Goal: Task Accomplishment & Management: Use online tool/utility

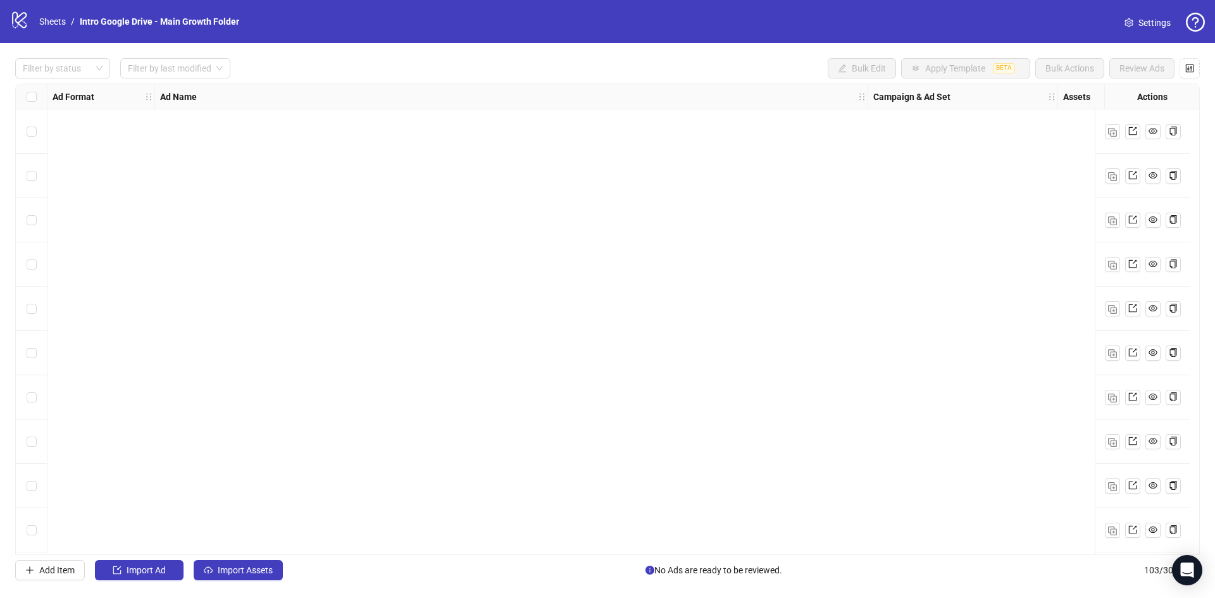
scroll to position [4123, 0]
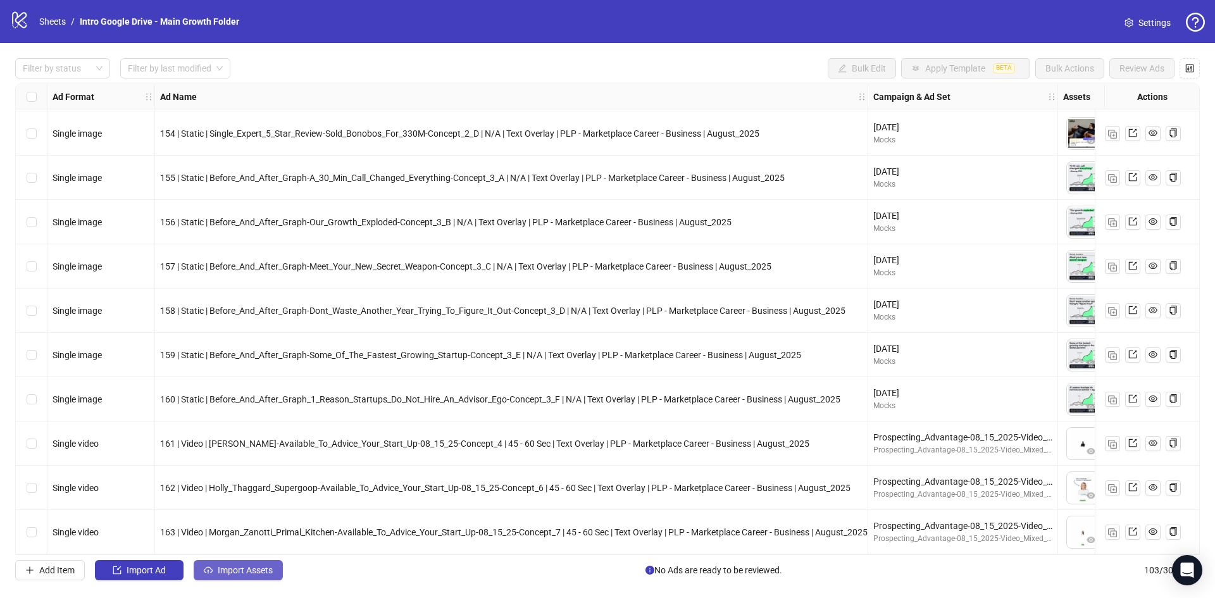
click at [209, 571] on icon "cloud-upload" at bounding box center [208, 572] width 3 height 4
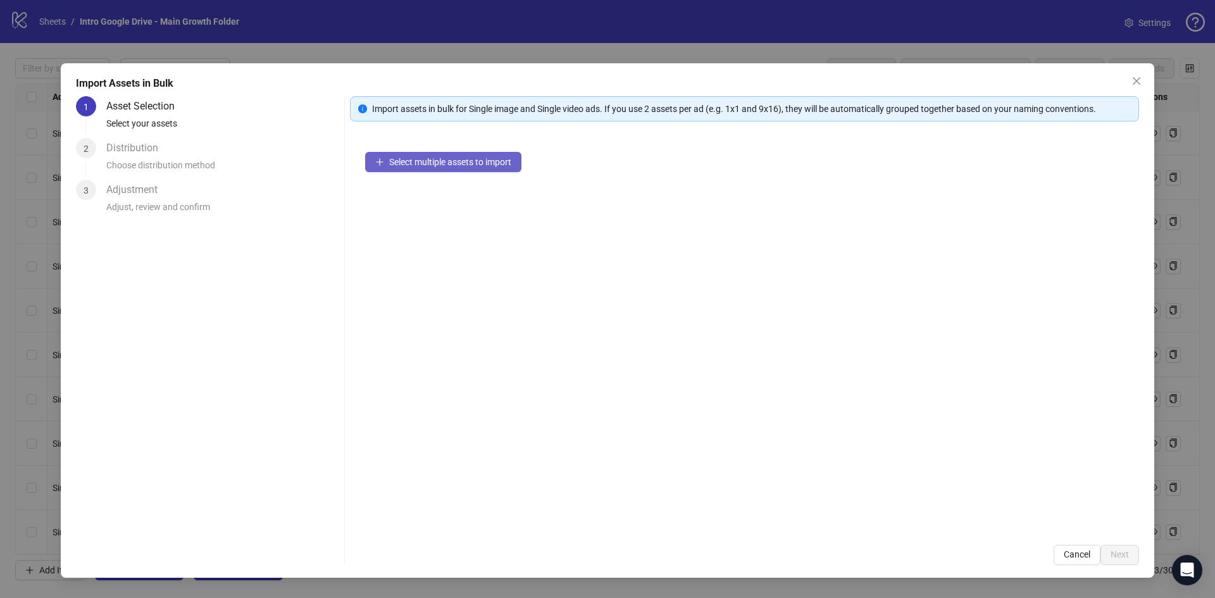
click at [436, 163] on span "Select multiple assets to import" at bounding box center [450, 162] width 122 height 10
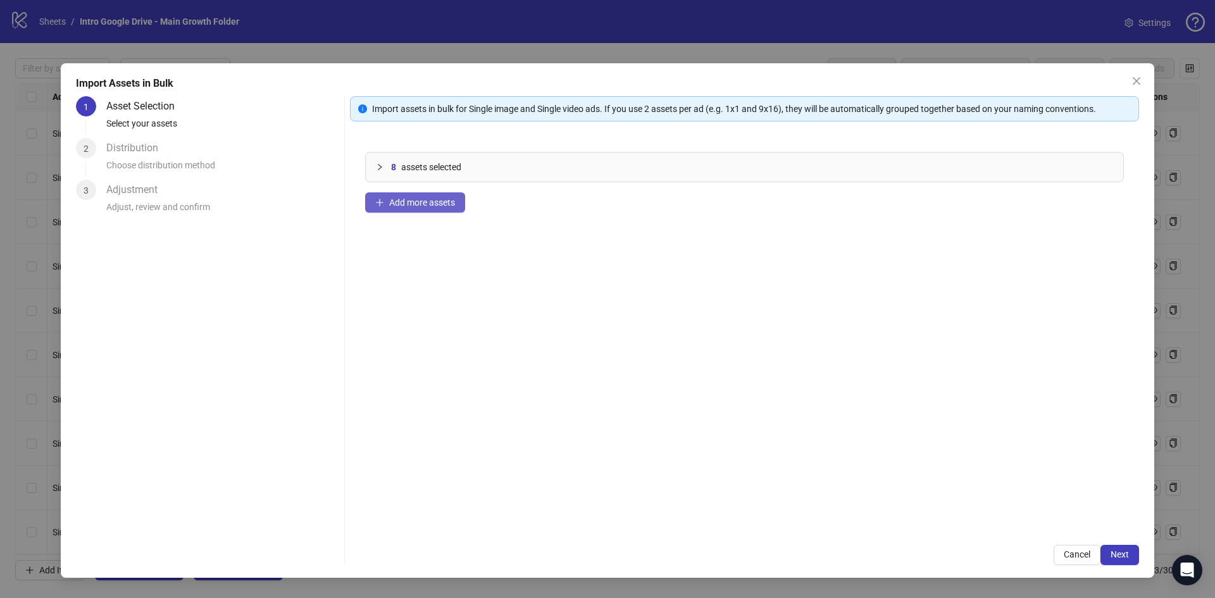
click at [421, 208] on button "Add more assets" at bounding box center [415, 202] width 100 height 20
click at [1135, 554] on button "Next" at bounding box center [1120, 555] width 39 height 20
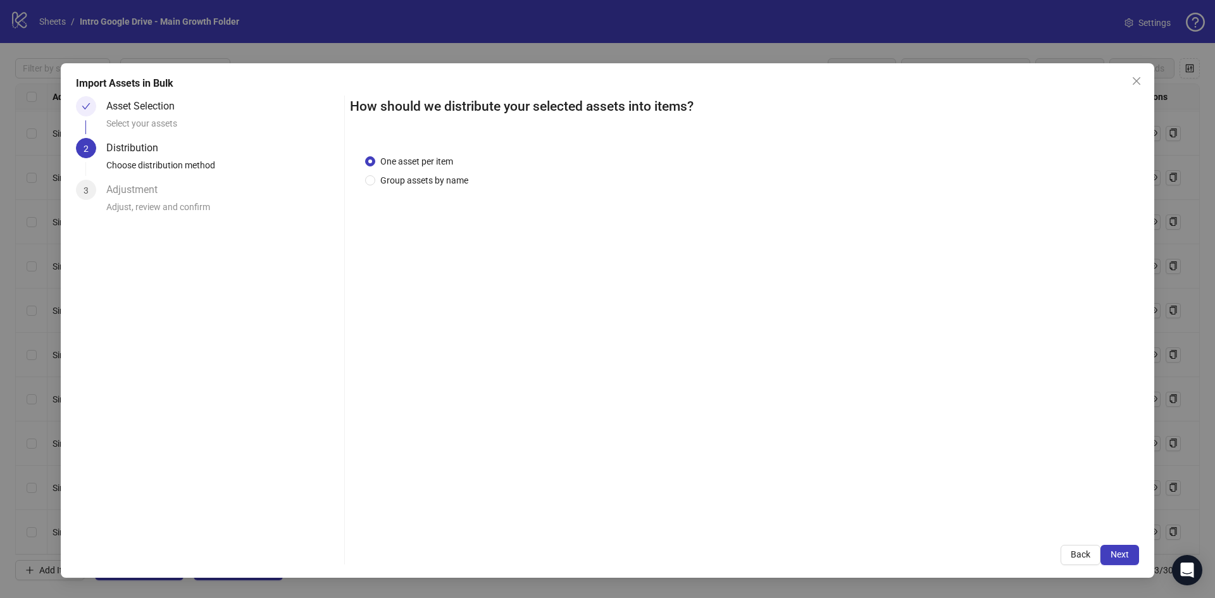
click at [416, 187] on div "One asset per item Group assets by name" at bounding box center [744, 334] width 789 height 390
click at [416, 185] on span "Group assets by name" at bounding box center [424, 180] width 98 height 14
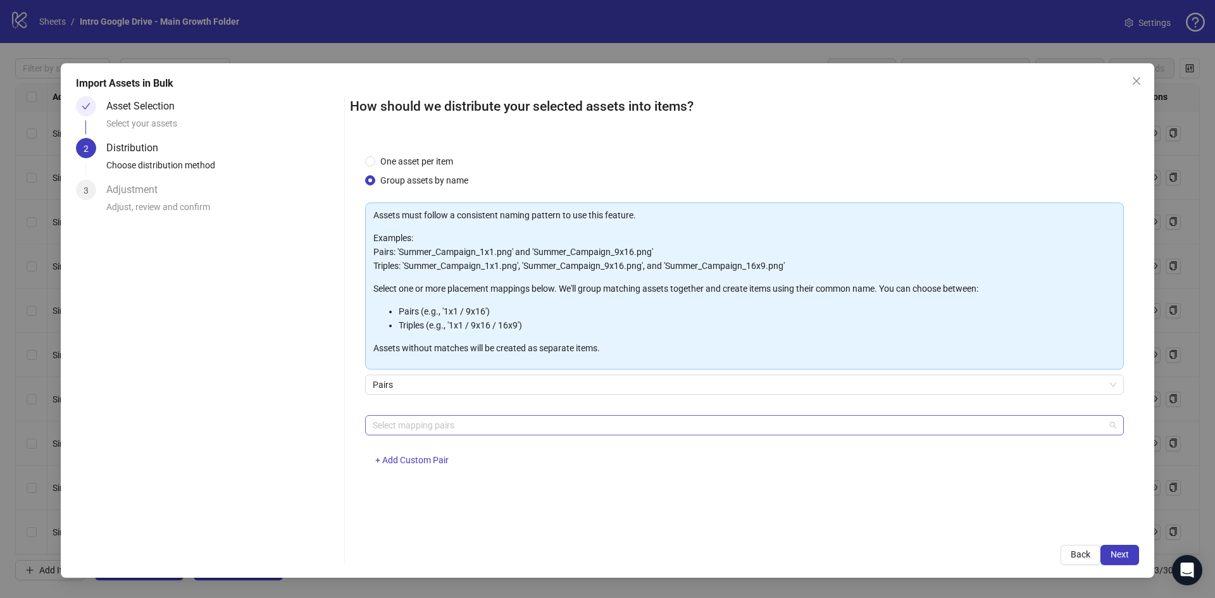
click at [580, 423] on div at bounding box center [738, 425] width 740 height 18
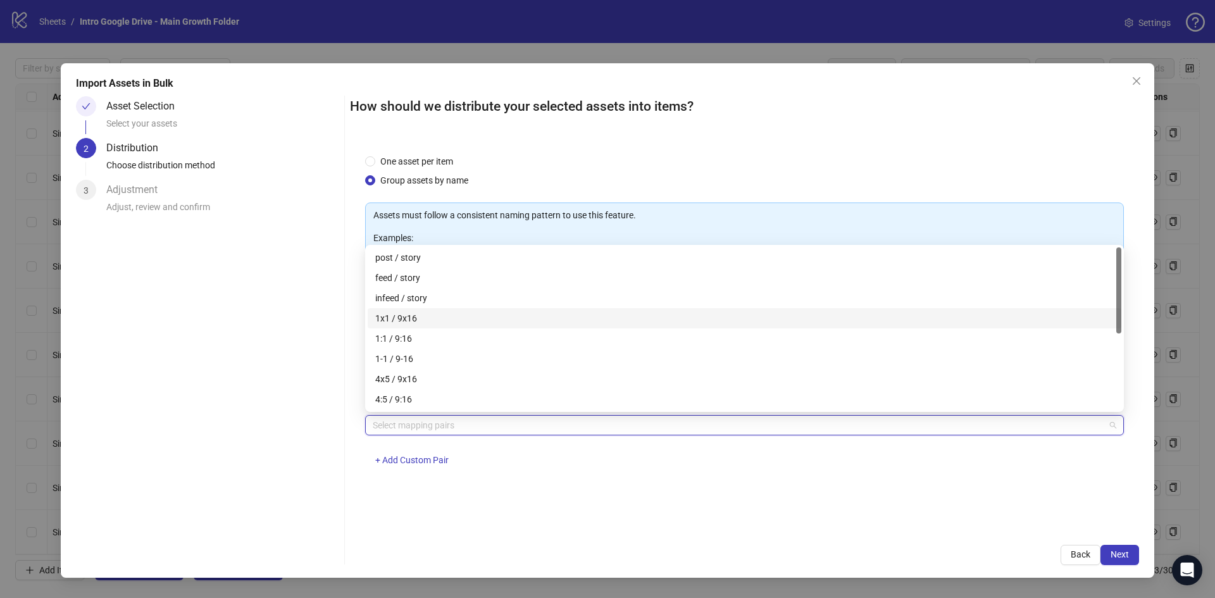
click at [586, 320] on div "1x1 / 9x16" at bounding box center [744, 318] width 739 height 14
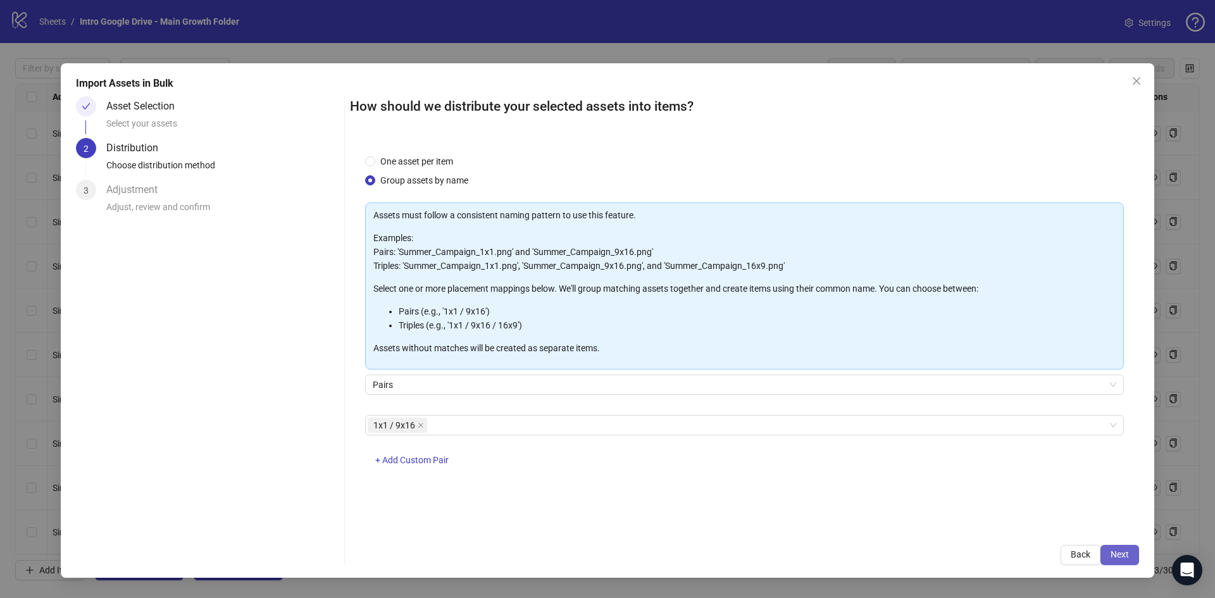
click at [1127, 550] on span "Next" at bounding box center [1120, 554] width 18 height 10
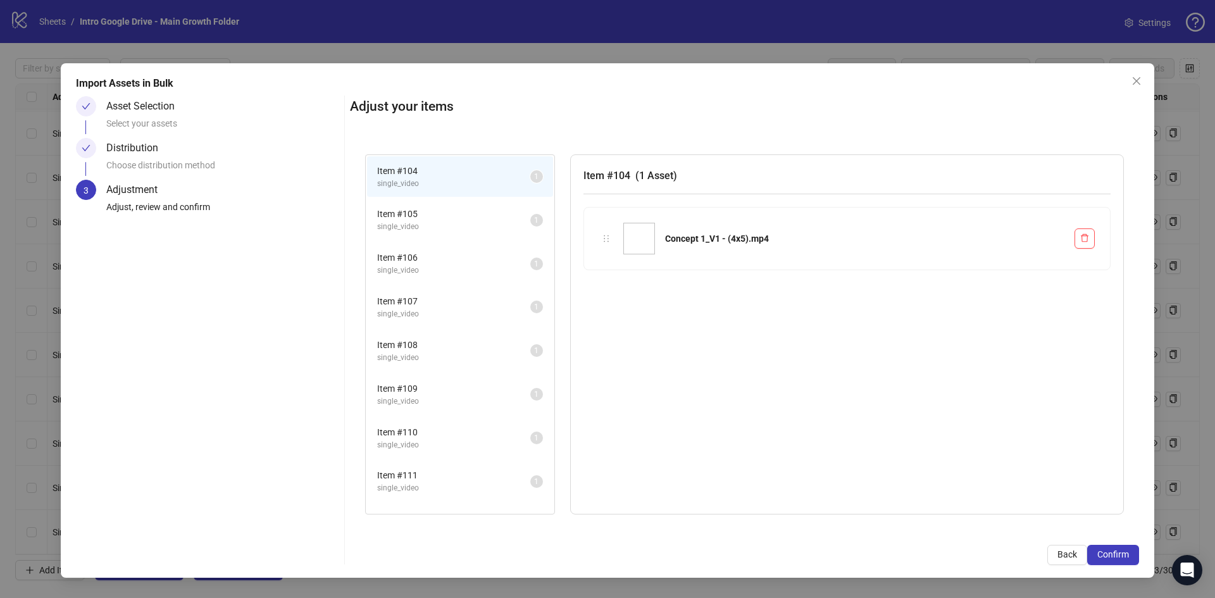
click at [403, 212] on span "Item # 105" at bounding box center [453, 214] width 153 height 14
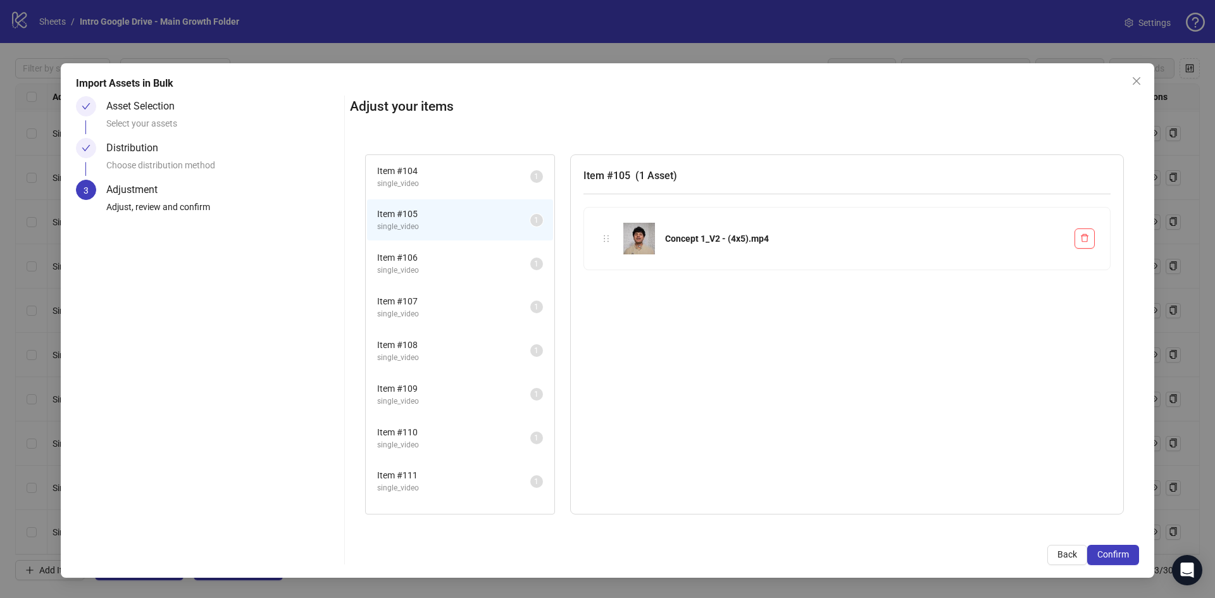
click at [410, 262] on span "Item # 106" at bounding box center [453, 258] width 153 height 14
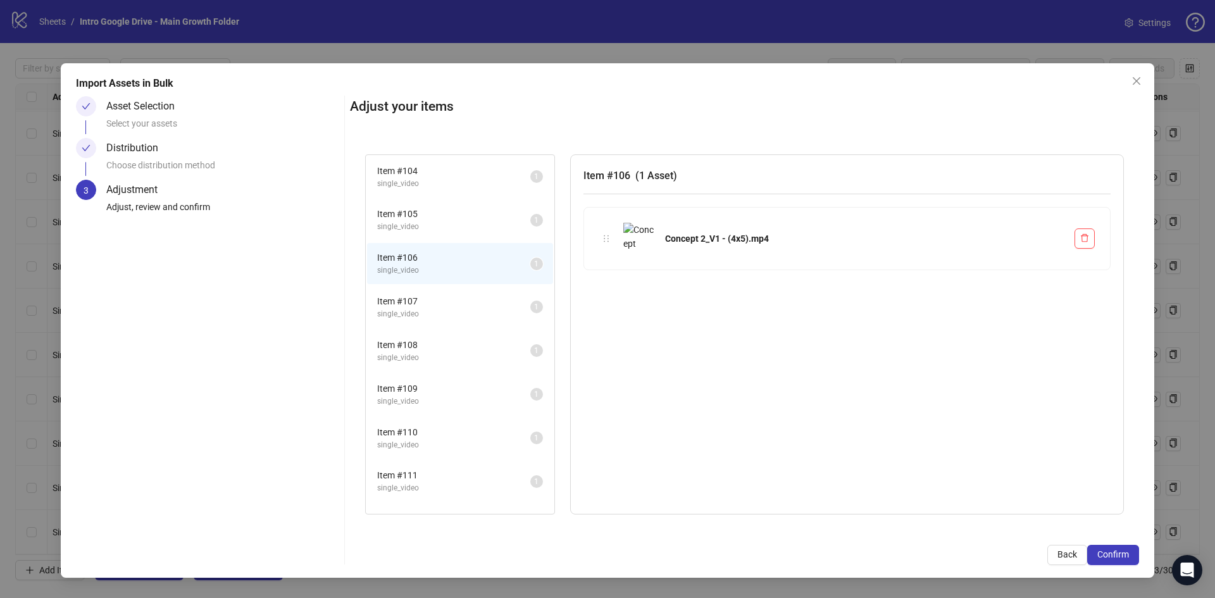
click at [431, 163] on li "Item # 104 single_video 1" at bounding box center [460, 176] width 186 height 41
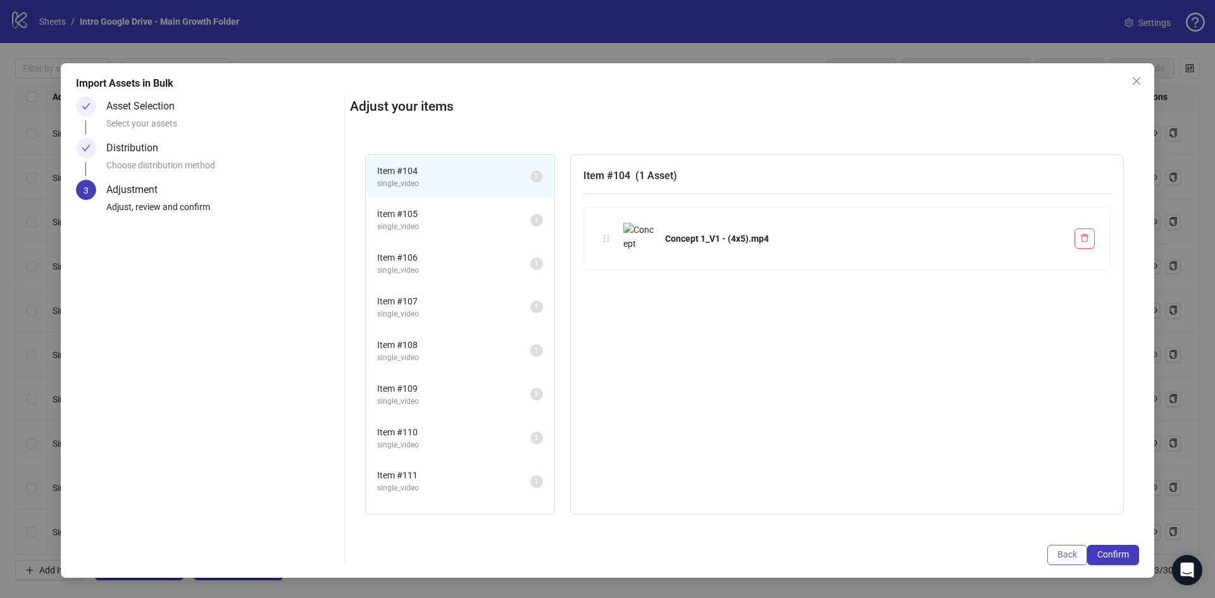
click at [1076, 549] on span "Back" at bounding box center [1068, 554] width 20 height 10
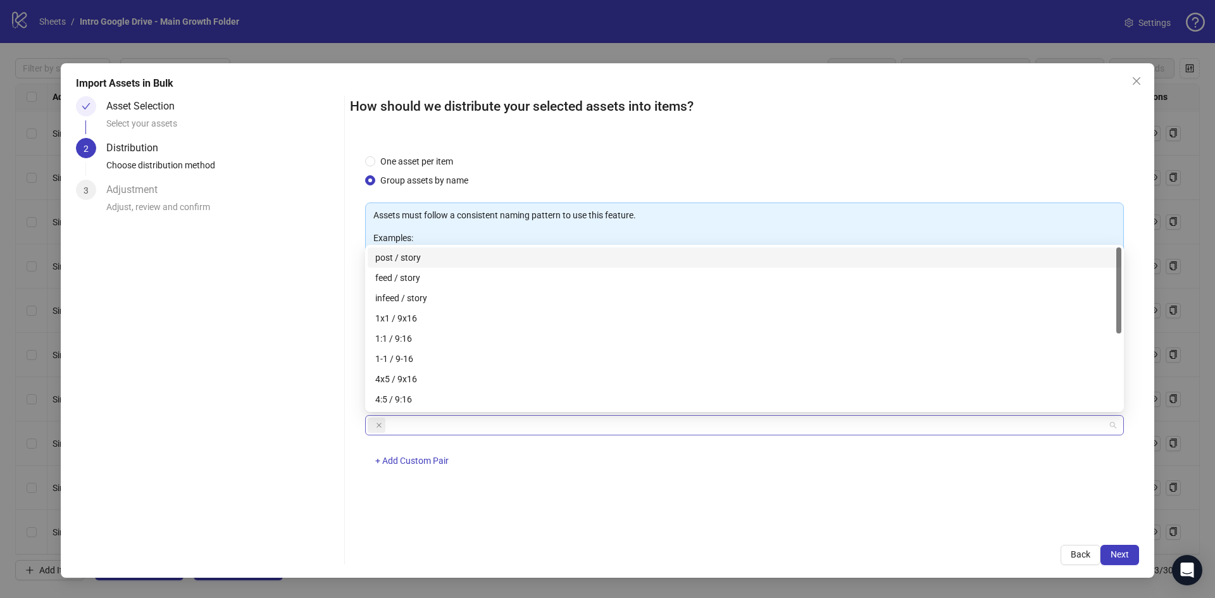
click at [435, 430] on div at bounding box center [738, 425] width 740 height 18
click at [374, 428] on span at bounding box center [377, 425] width 18 height 15
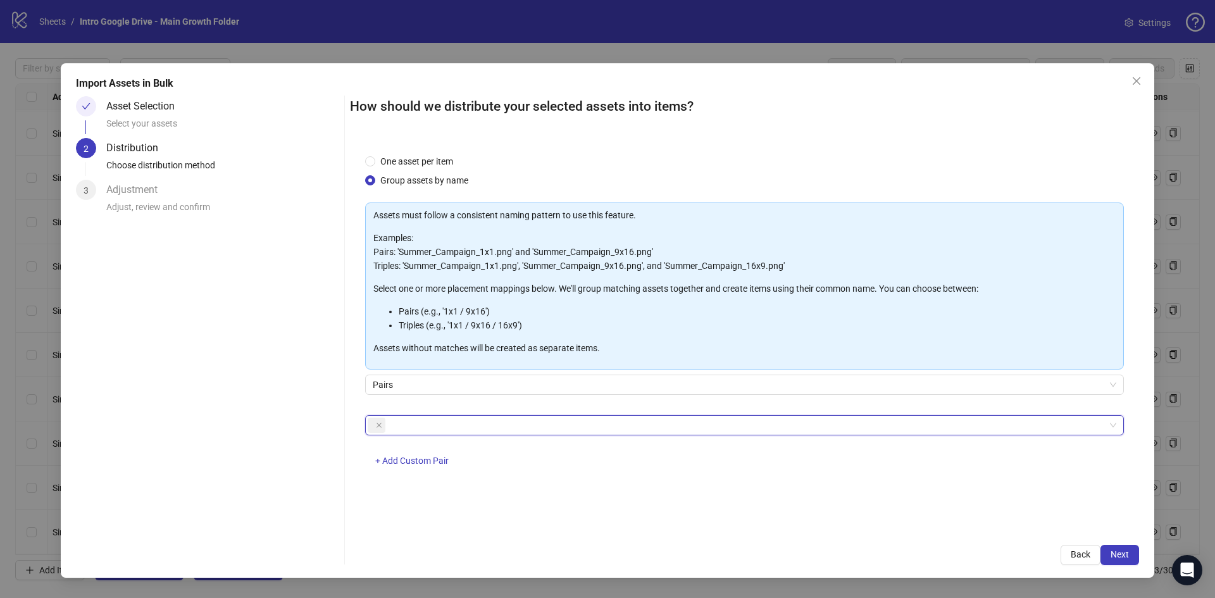
click at [384, 427] on span at bounding box center [377, 425] width 18 height 15
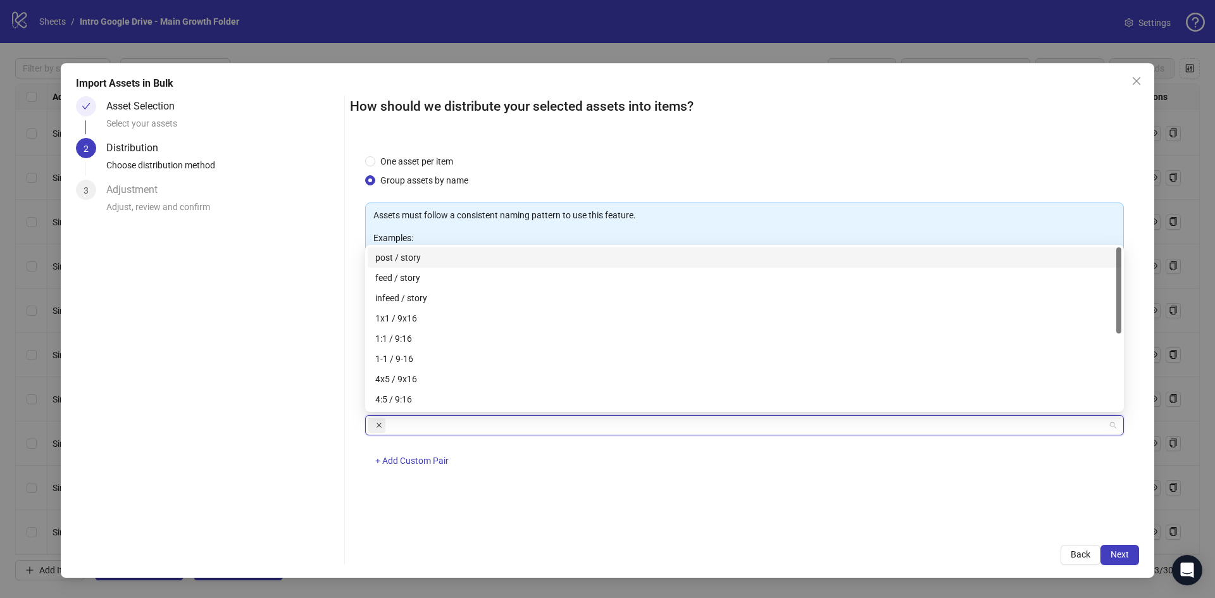
click at [380, 425] on icon "close" at bounding box center [379, 425] width 6 height 6
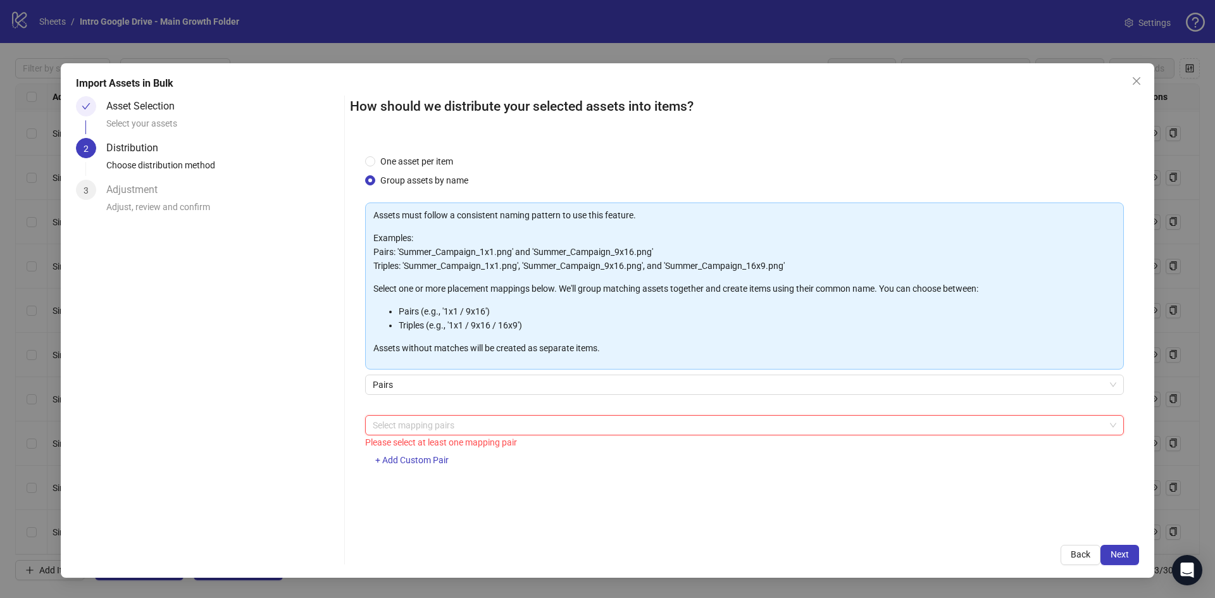
click at [399, 425] on div at bounding box center [738, 425] width 740 height 18
click at [399, 423] on div at bounding box center [738, 425] width 740 height 18
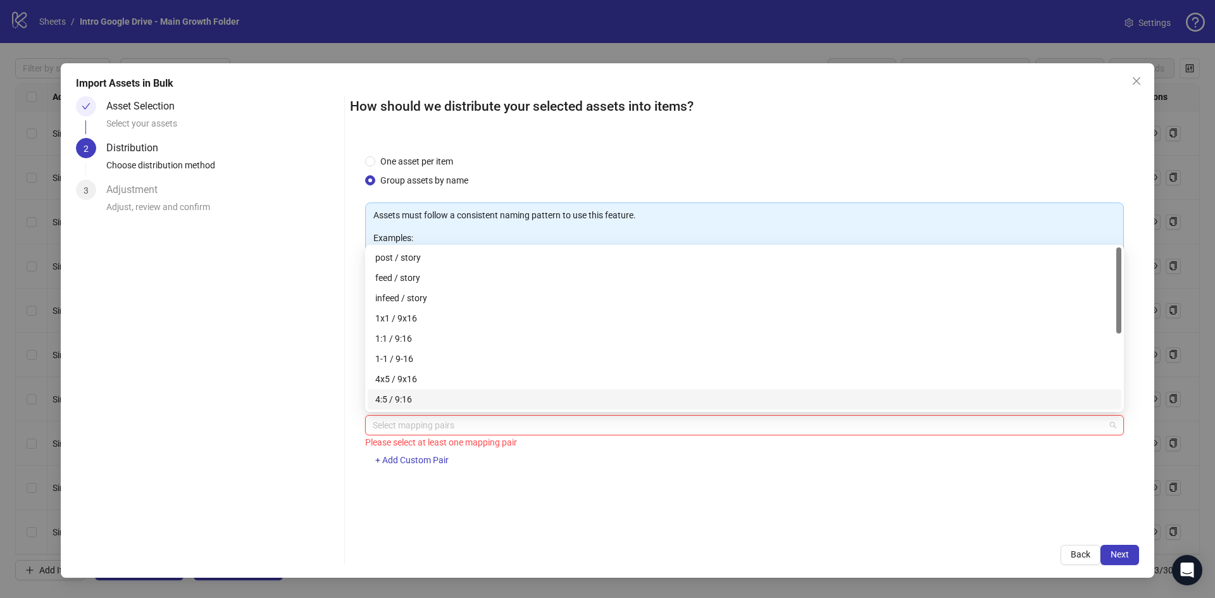
click at [405, 400] on div "4:5 / 9:16" at bounding box center [744, 399] width 739 height 14
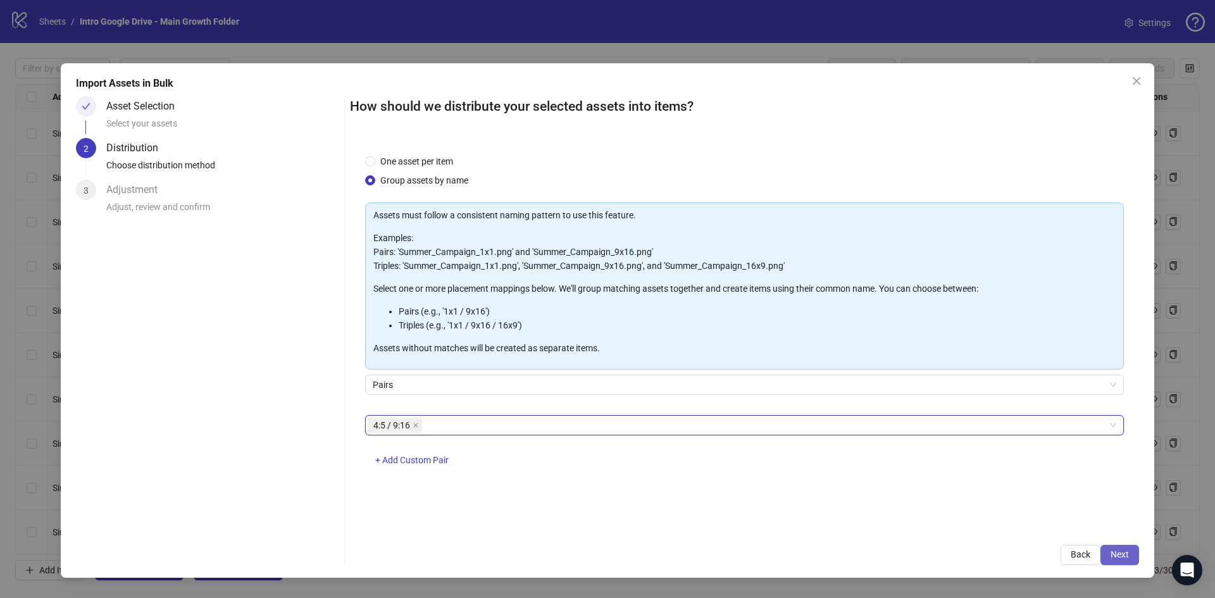
click at [1132, 554] on button "Next" at bounding box center [1120, 555] width 39 height 20
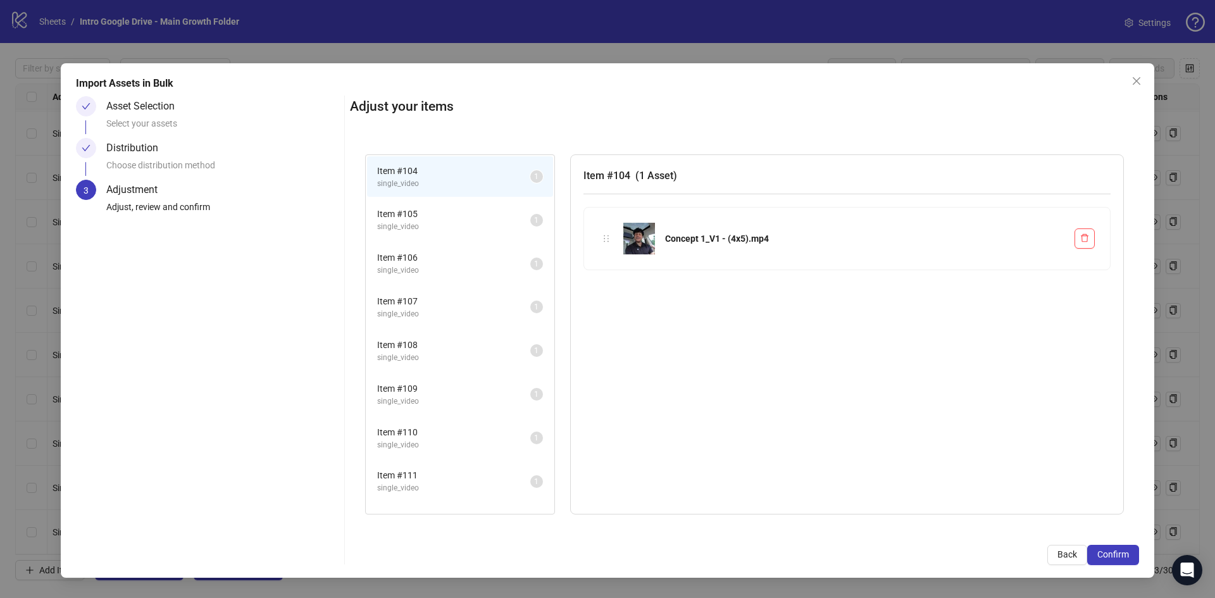
click at [395, 226] on span "single_video" at bounding box center [453, 227] width 153 height 12
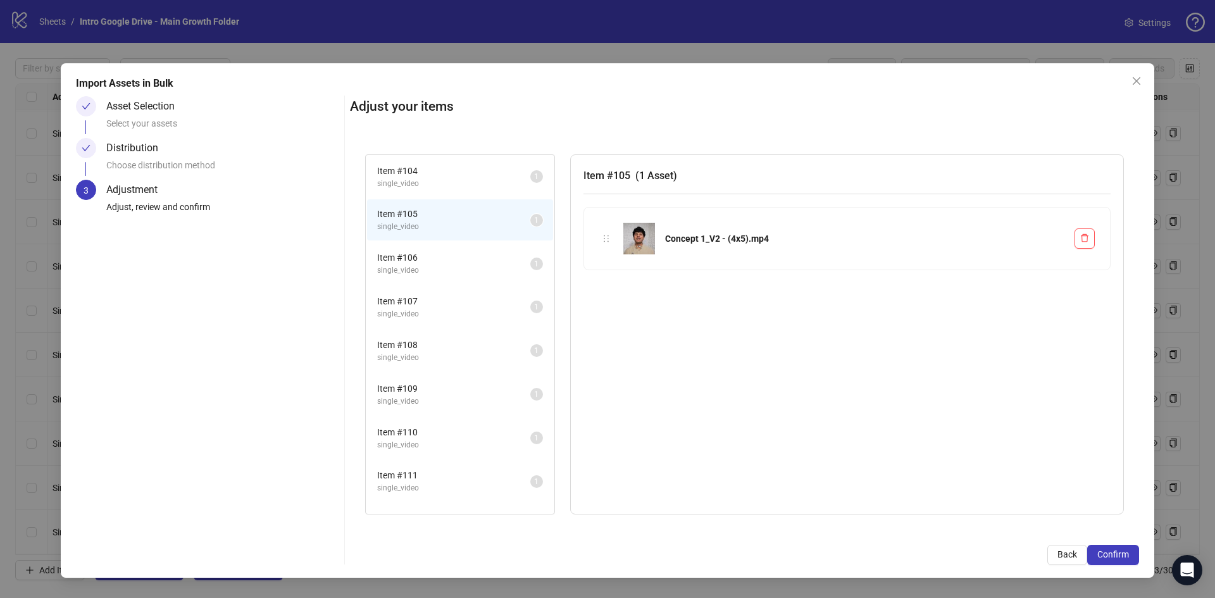
click at [406, 174] on span "Item # 104" at bounding box center [453, 171] width 153 height 14
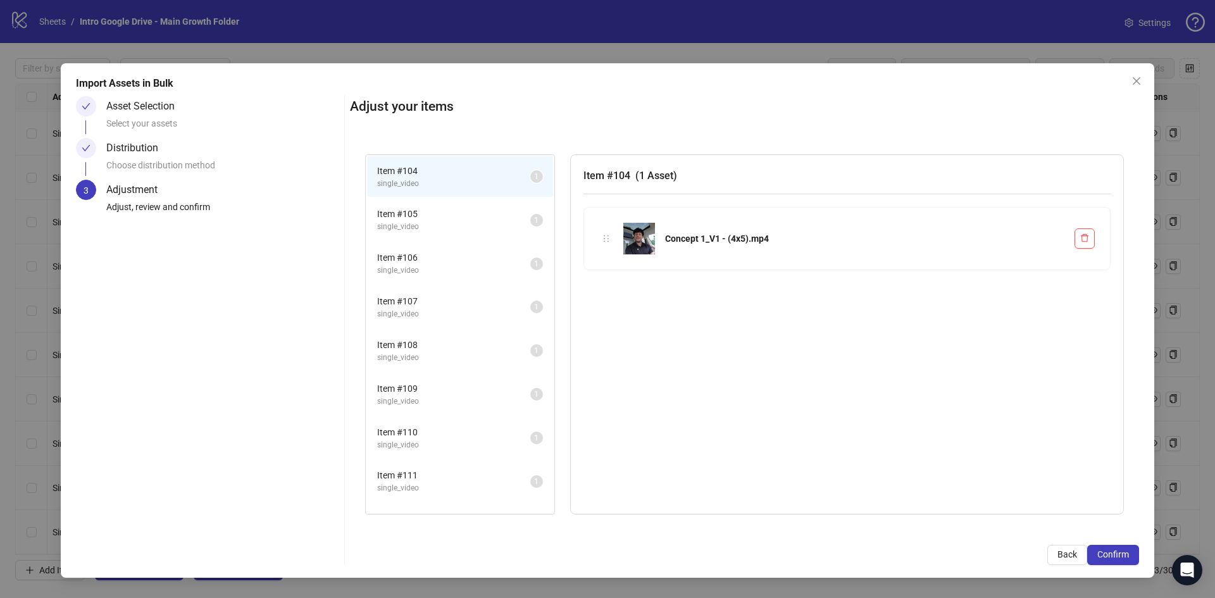
click at [397, 223] on span "single_video" at bounding box center [453, 227] width 153 height 12
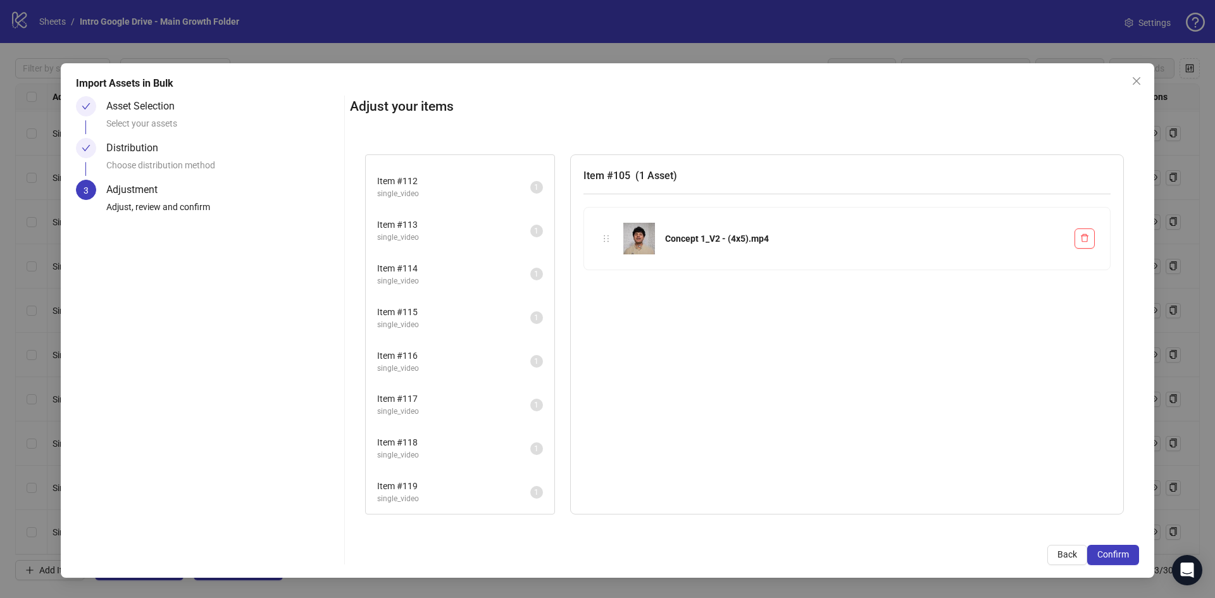
click at [463, 478] on li "Item # 119 single_video 1" at bounding box center [460, 491] width 186 height 41
click at [465, 428] on li "Item # 118 single_video 1" at bounding box center [460, 448] width 186 height 41
click at [463, 351] on span "Item # 116" at bounding box center [453, 356] width 153 height 14
click at [461, 293] on li "Item # 114 single_video 1" at bounding box center [460, 274] width 186 height 41
click at [448, 207] on li "Item # 112 single_video 1" at bounding box center [460, 186] width 186 height 41
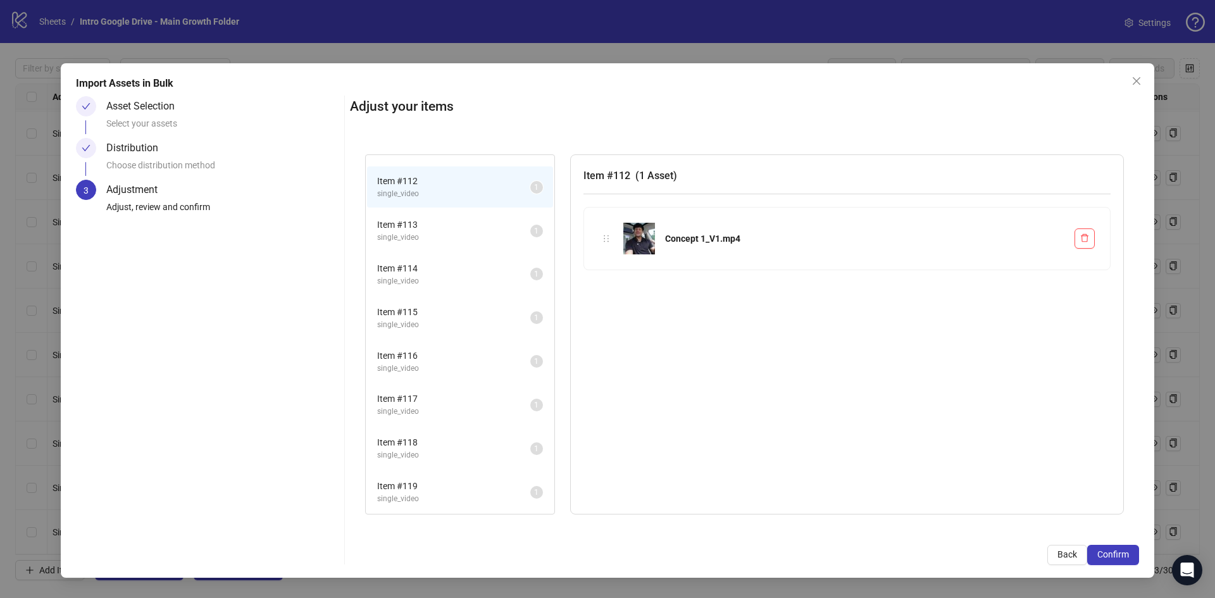
click at [449, 189] on span "single_video" at bounding box center [453, 194] width 153 height 12
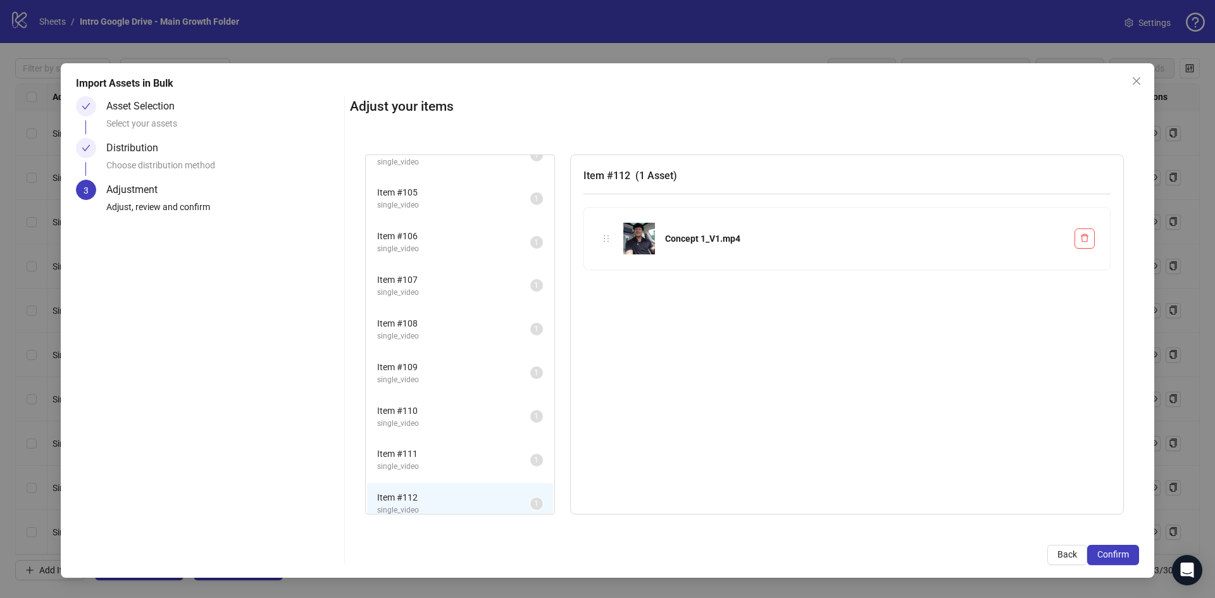
scroll to position [0, 0]
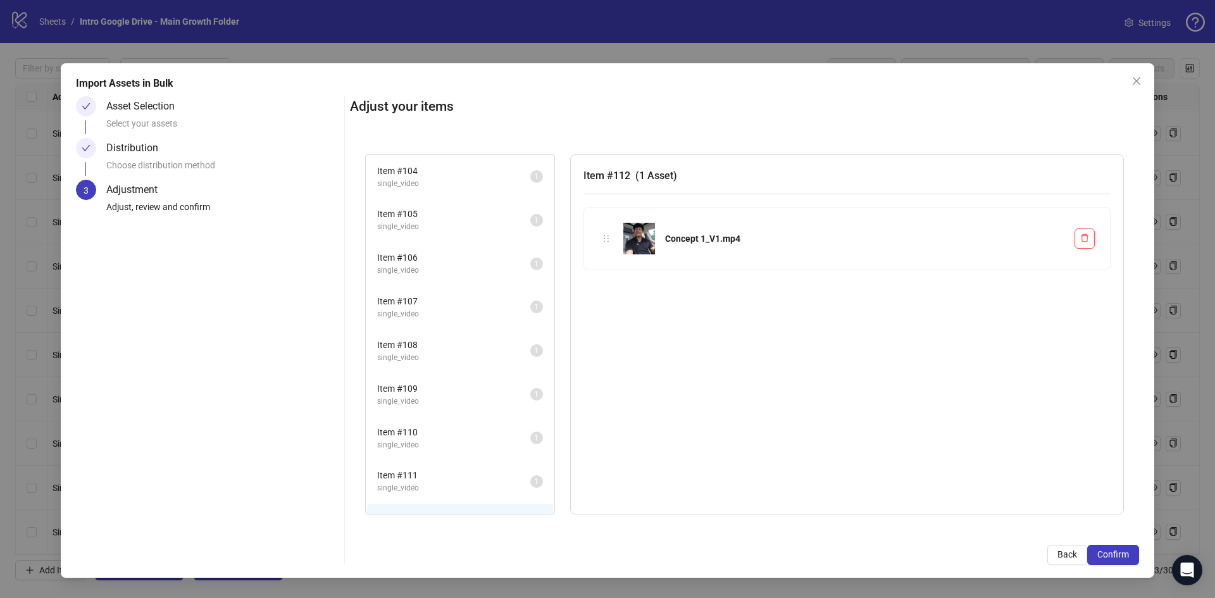
click at [477, 203] on li "Item # 105 single_video 1" at bounding box center [460, 219] width 186 height 41
click at [473, 270] on span "single_video" at bounding box center [453, 271] width 153 height 12
click at [463, 353] on span "single_video" at bounding box center [453, 358] width 153 height 12
click at [453, 452] on li "Item # 110 single_video 1" at bounding box center [460, 438] width 186 height 41
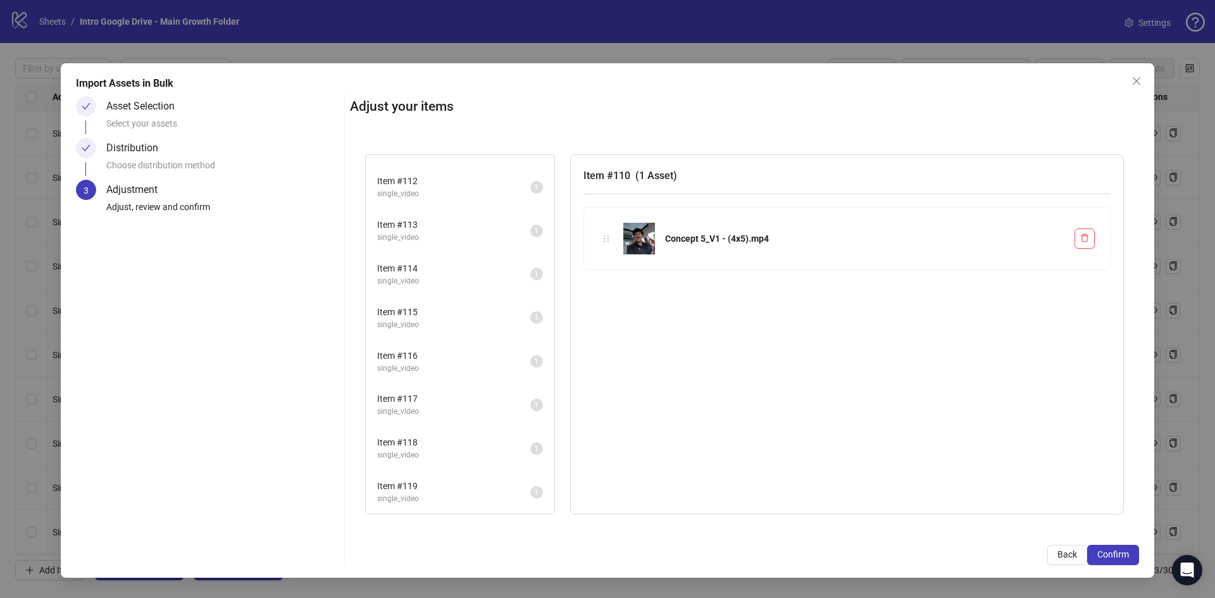
click at [454, 456] on span "single_video" at bounding box center [453, 455] width 153 height 12
click at [451, 366] on span "single_video" at bounding box center [453, 369] width 153 height 12
click at [452, 323] on span "single_video" at bounding box center [453, 325] width 153 height 12
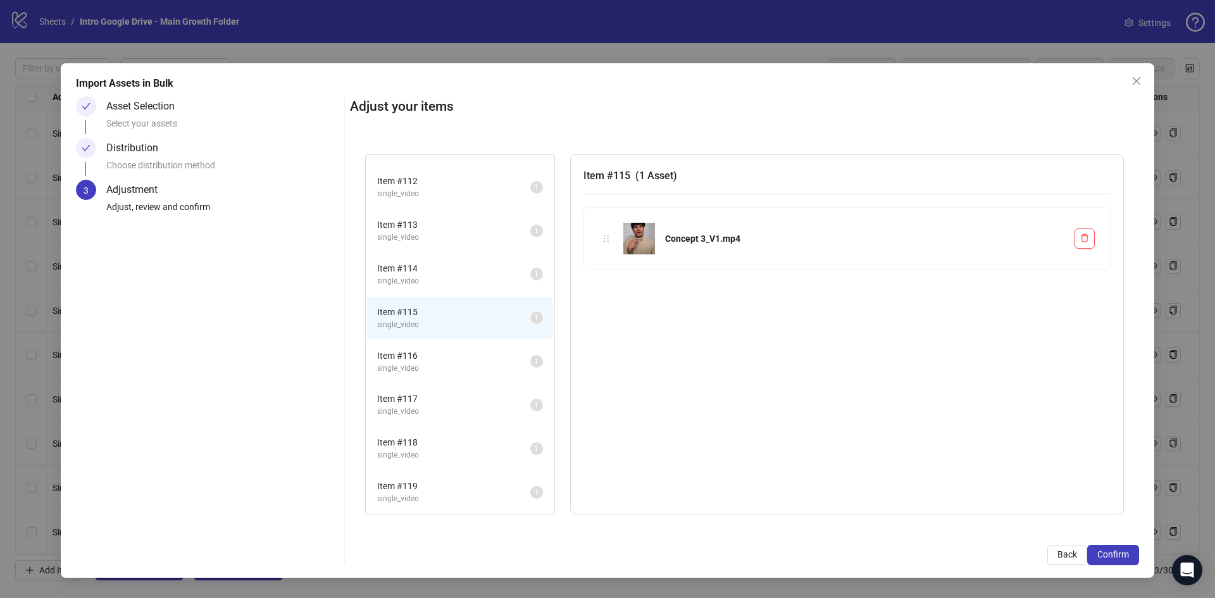
click at [454, 274] on span "Item # 114" at bounding box center [453, 268] width 153 height 14
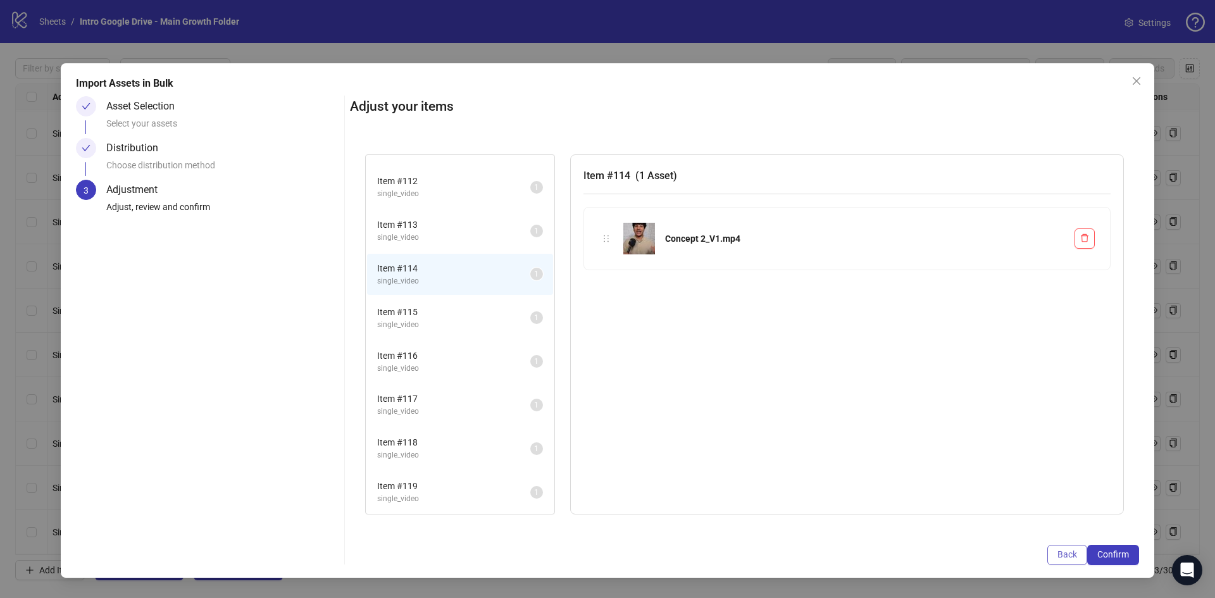
click at [1061, 551] on button "Back" at bounding box center [1067, 555] width 40 height 20
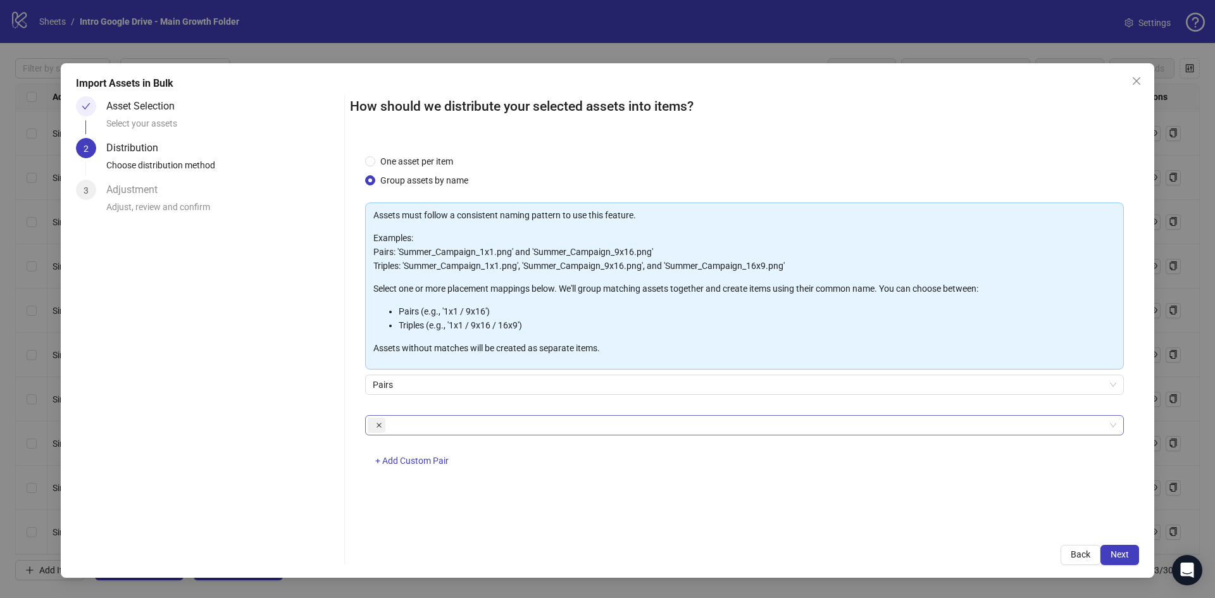
click at [379, 425] on icon "close" at bounding box center [379, 425] width 5 height 5
click at [1078, 553] on span "Back" at bounding box center [1081, 554] width 20 height 10
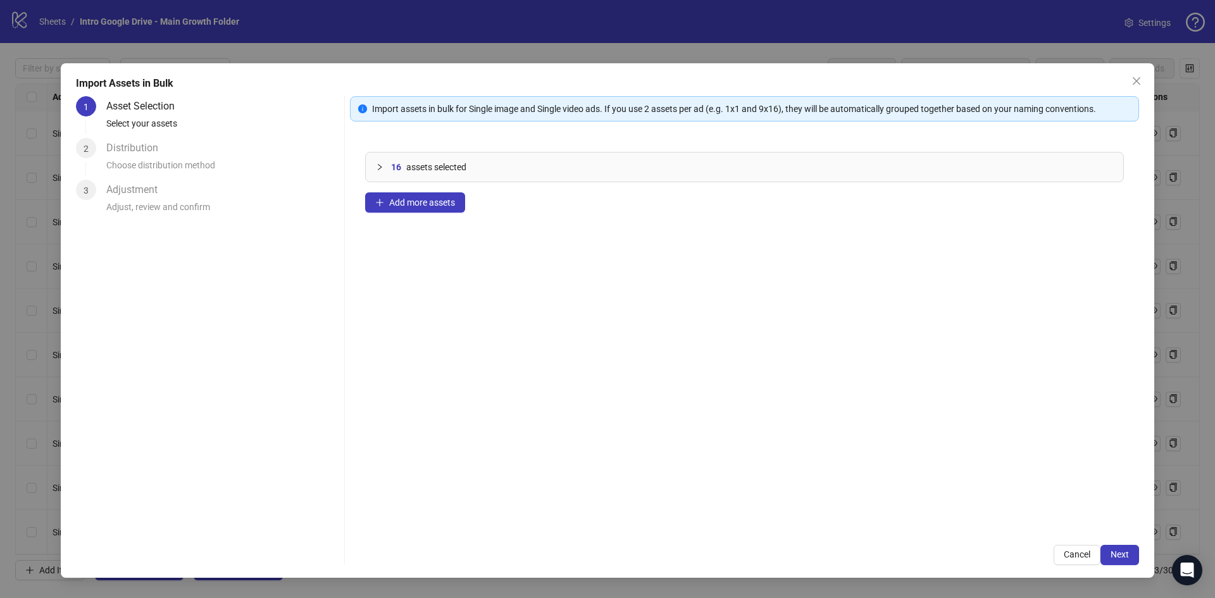
click at [424, 166] on span "assets selected" at bounding box center [436, 167] width 60 height 14
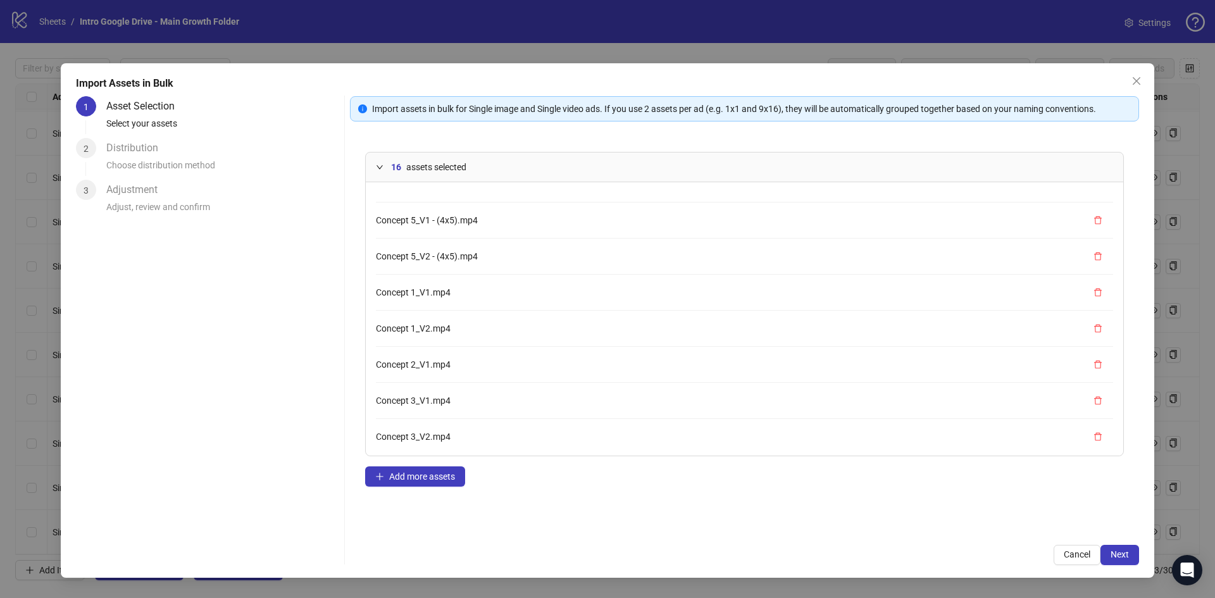
scroll to position [197, 0]
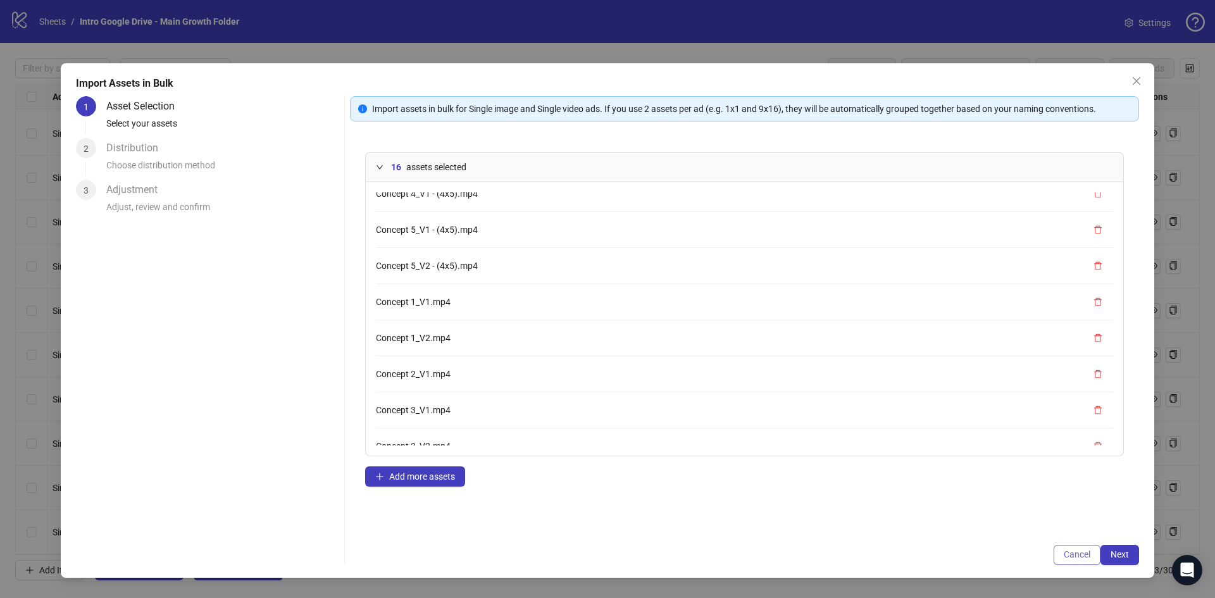
click at [1090, 558] on span "Cancel" at bounding box center [1077, 554] width 27 height 10
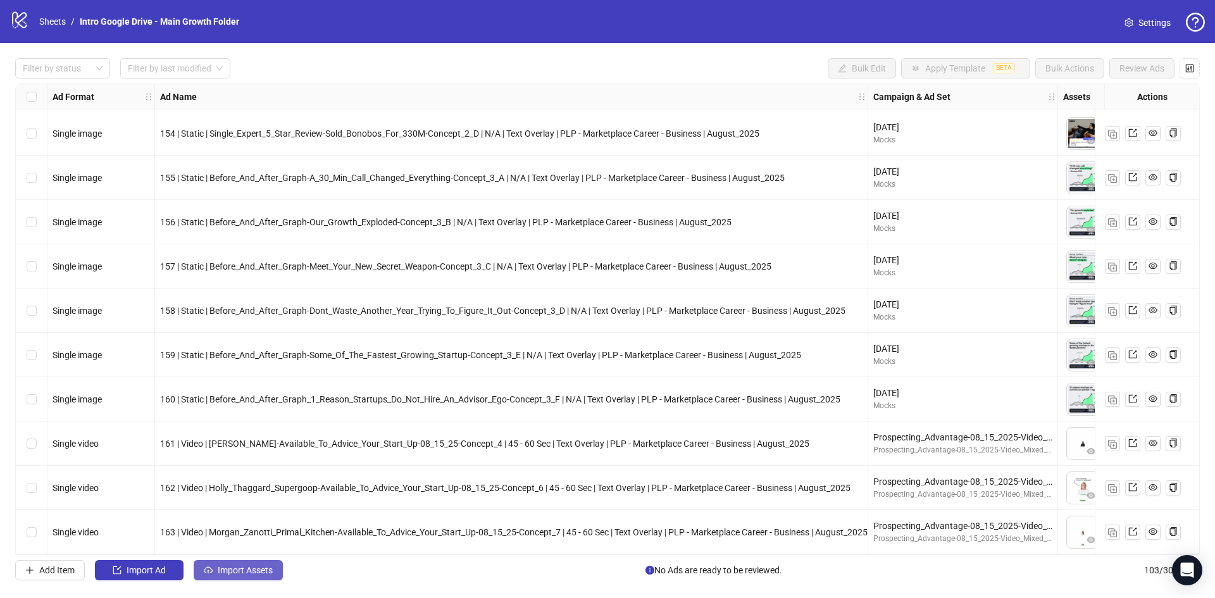
click at [219, 573] on span "Import Assets" at bounding box center [245, 570] width 55 height 10
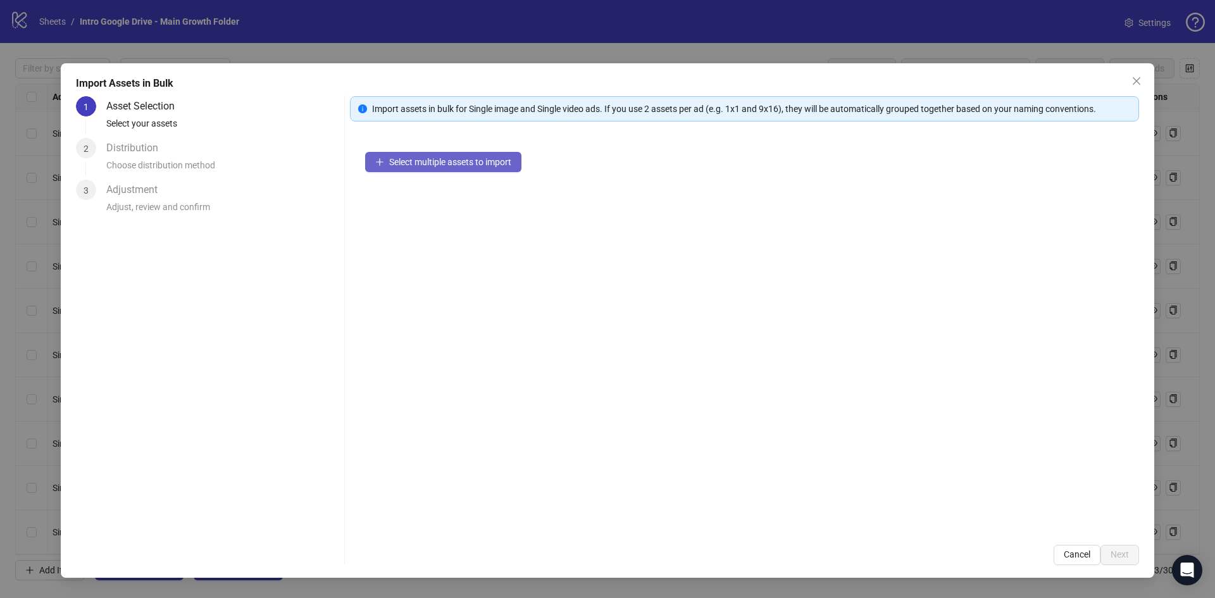
click at [496, 153] on button "Select multiple assets to import" at bounding box center [443, 162] width 156 height 20
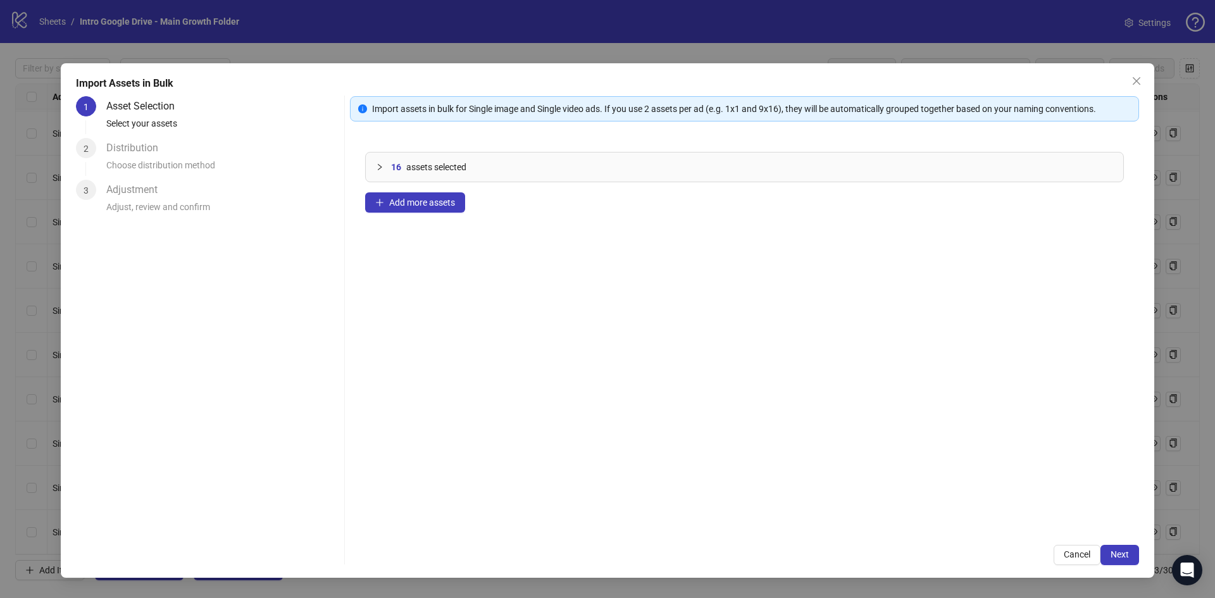
click at [1072, 558] on span "Cancel" at bounding box center [1077, 554] width 27 height 10
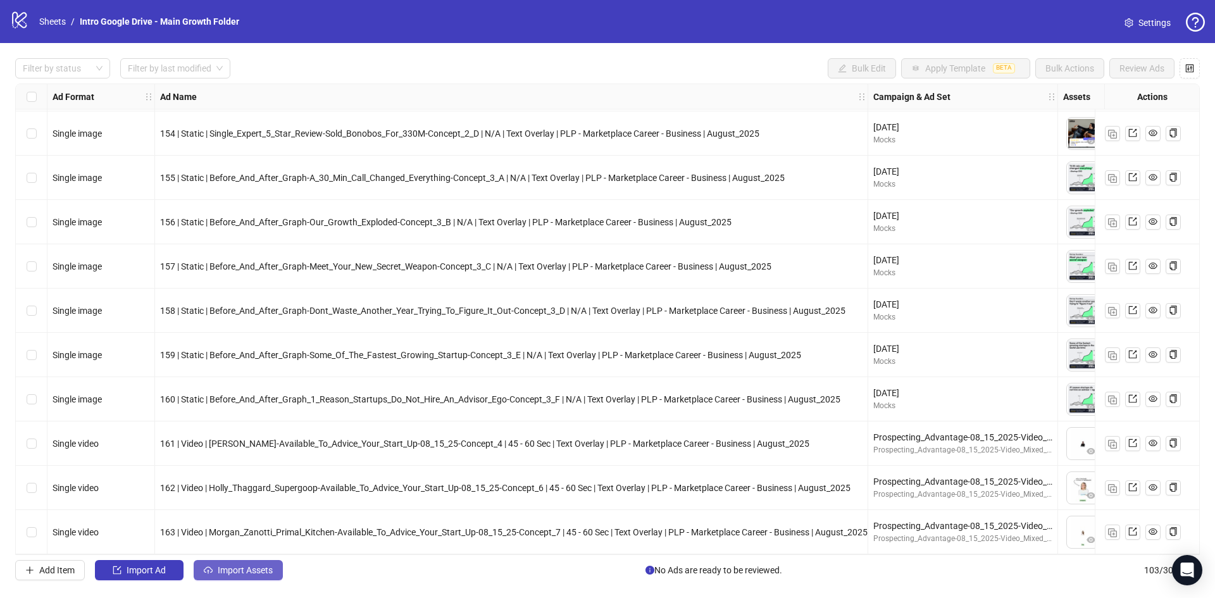
click at [258, 570] on span "Import Assets" at bounding box center [245, 570] width 55 height 10
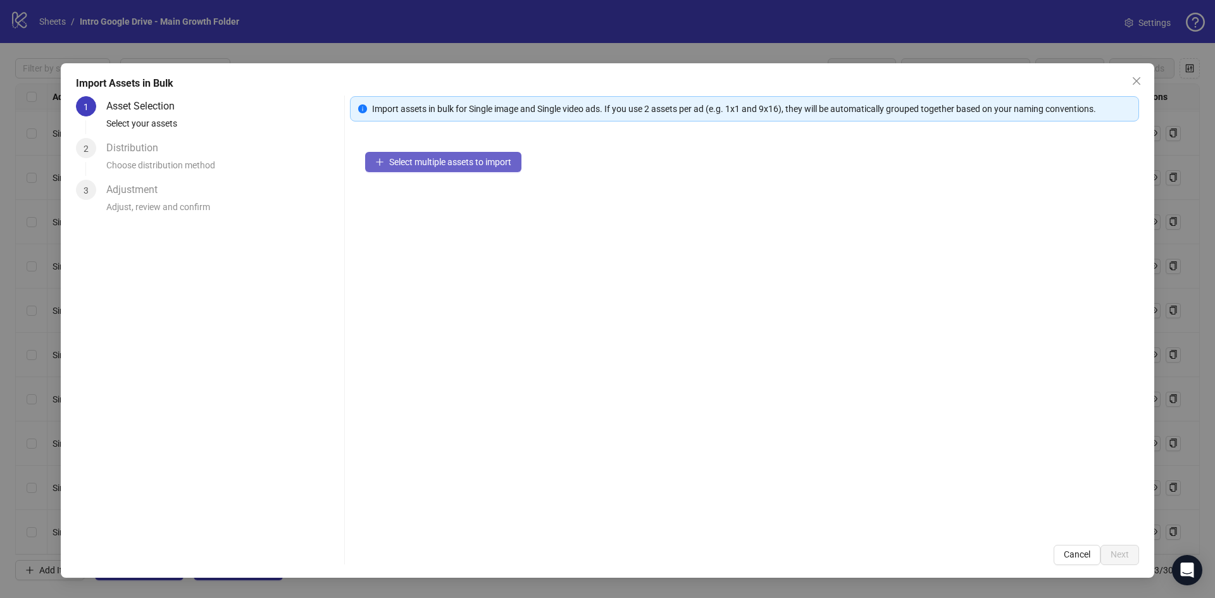
click at [396, 166] on span "Select multiple assets to import" at bounding box center [450, 162] width 122 height 10
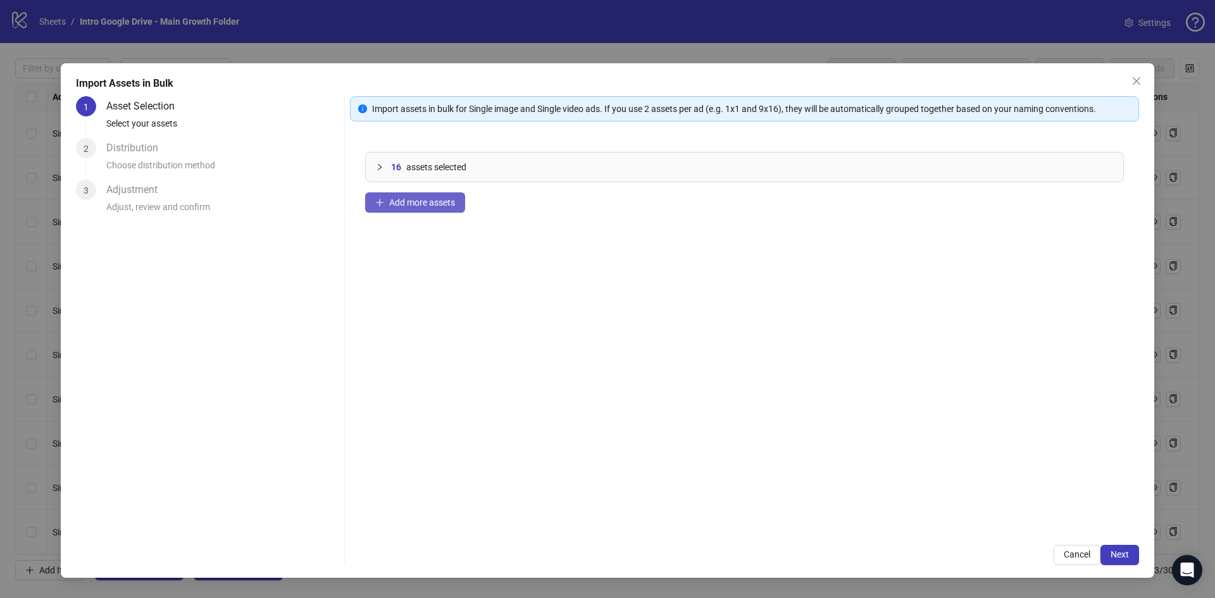
click at [416, 202] on span "Add more assets" at bounding box center [422, 202] width 66 height 10
click at [1118, 555] on span "Next" at bounding box center [1120, 554] width 18 height 10
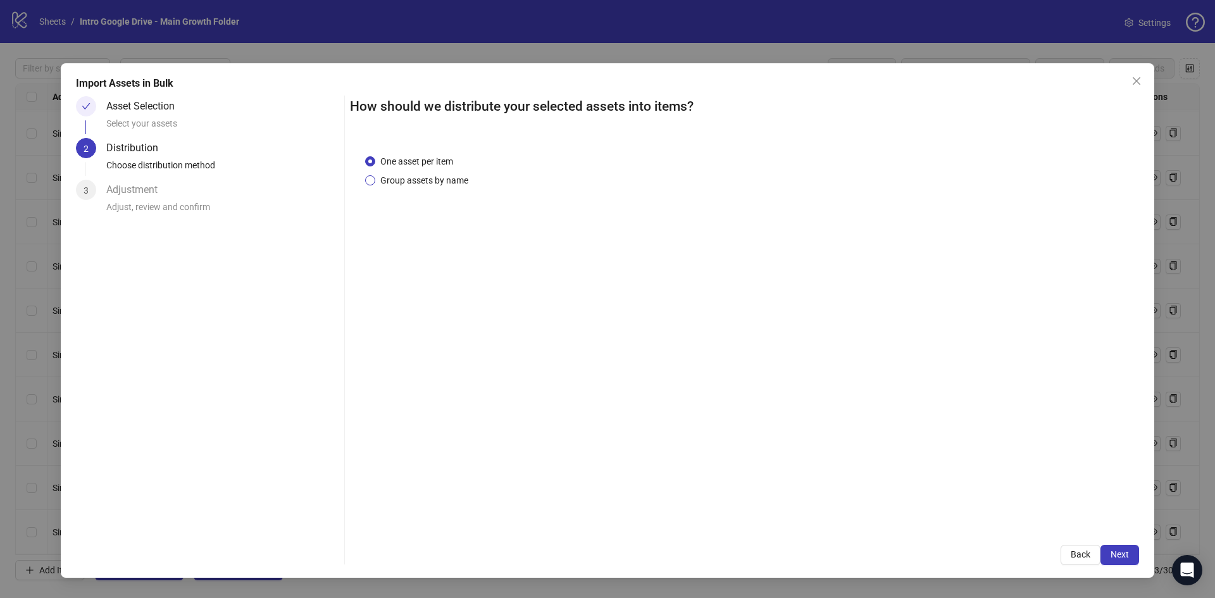
click at [420, 180] on span "Group assets by name" at bounding box center [424, 180] width 98 height 14
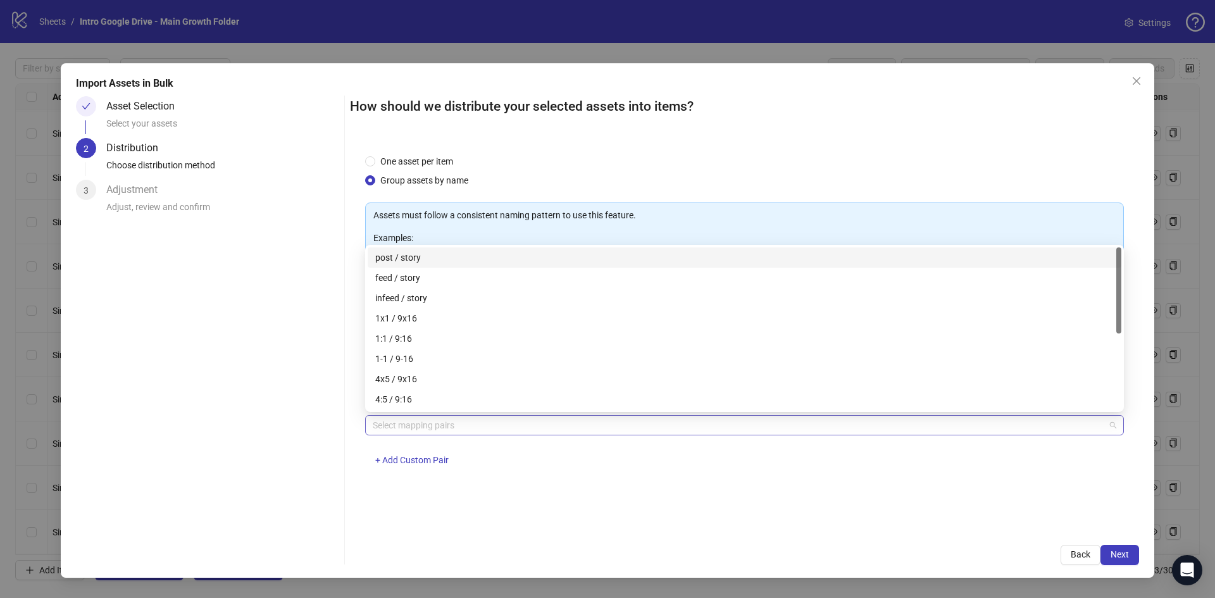
click at [546, 419] on div at bounding box center [738, 425] width 740 height 18
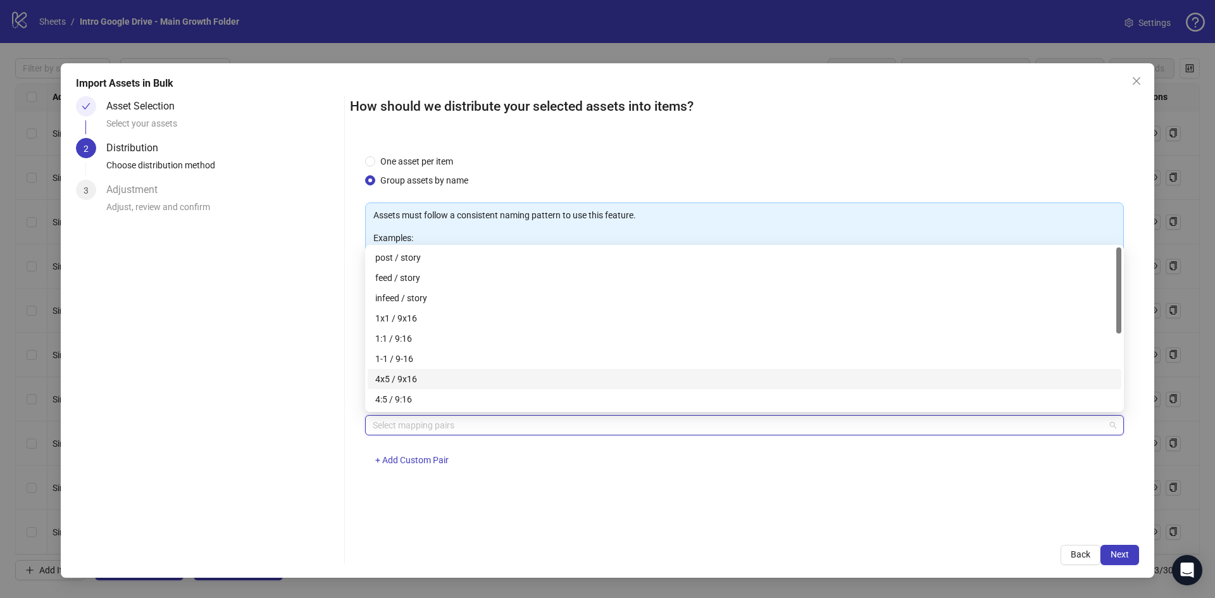
drag, startPoint x: 538, startPoint y: 396, endPoint x: 544, endPoint y: 374, distance: 22.4
click at [544, 374] on div "post / story feed / story infeed / story 1x1 / 9x16 1:1 / 9:16 1-1 / 9-16 4x5 /…" at bounding box center [745, 348] width 754 height 203
click at [544, 374] on div "4x5 / 9x16" at bounding box center [744, 379] width 739 height 14
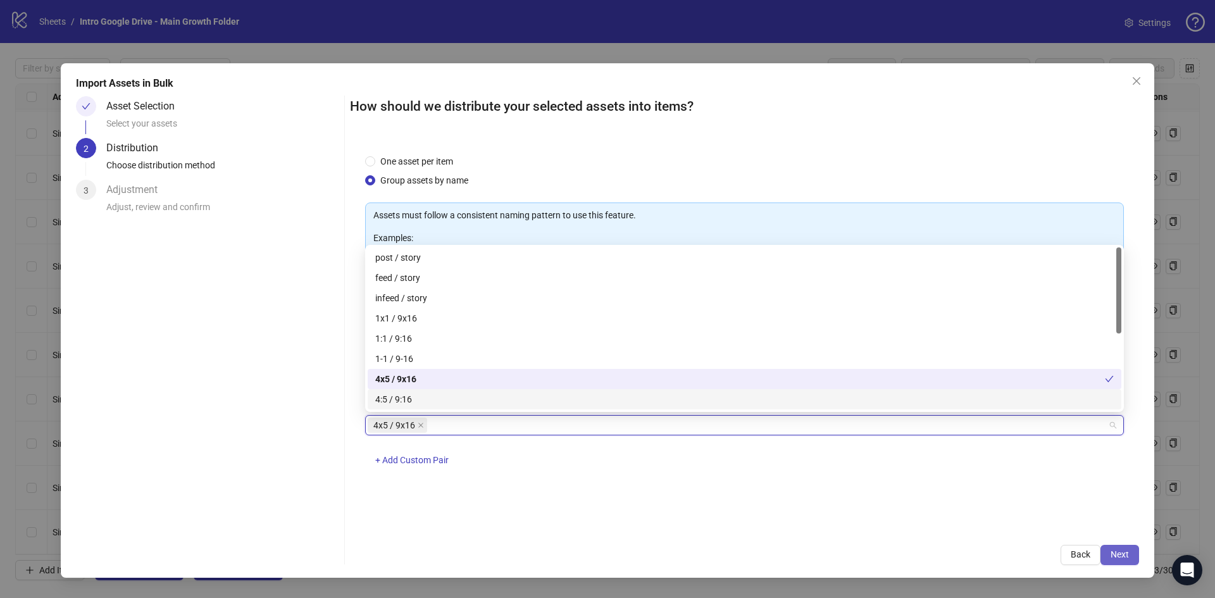
click at [1121, 556] on span "Next" at bounding box center [1120, 554] width 18 height 10
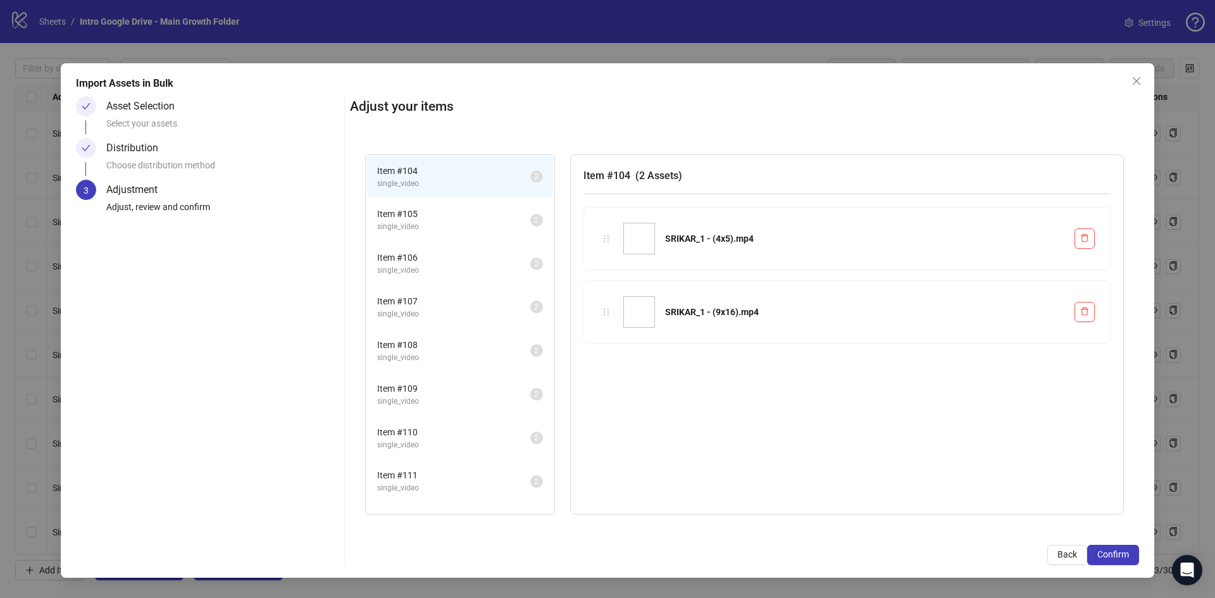
drag, startPoint x: 441, startPoint y: 225, endPoint x: 441, endPoint y: 237, distance: 12.0
click at [441, 227] on span "single_video" at bounding box center [453, 227] width 153 height 12
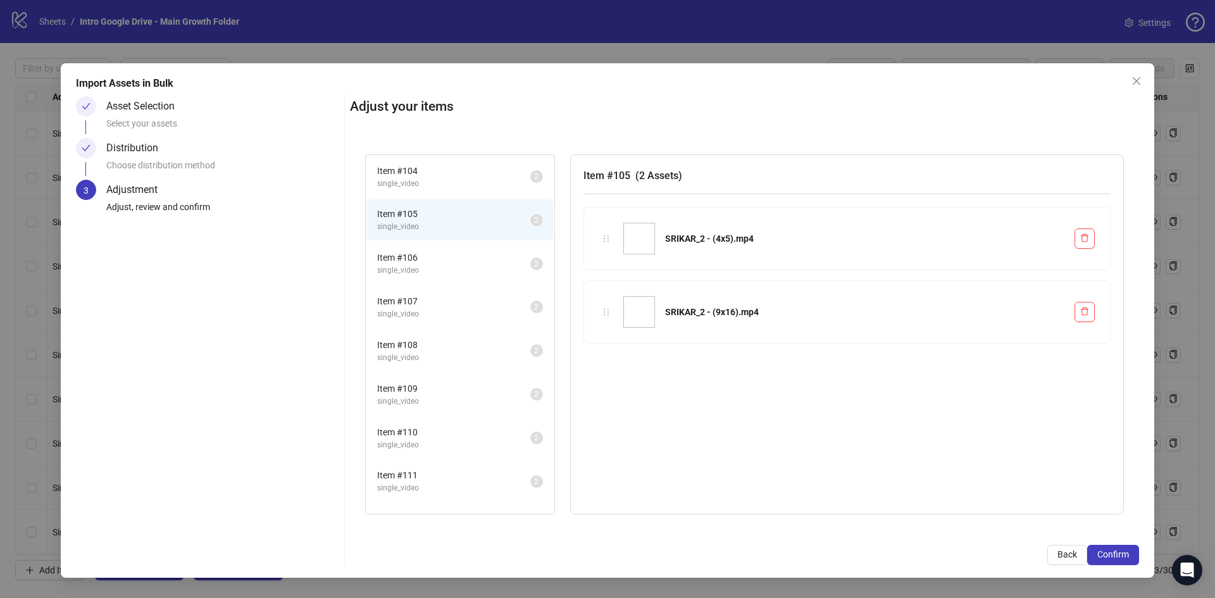
click at [444, 266] on span "single_video" at bounding box center [453, 271] width 153 height 12
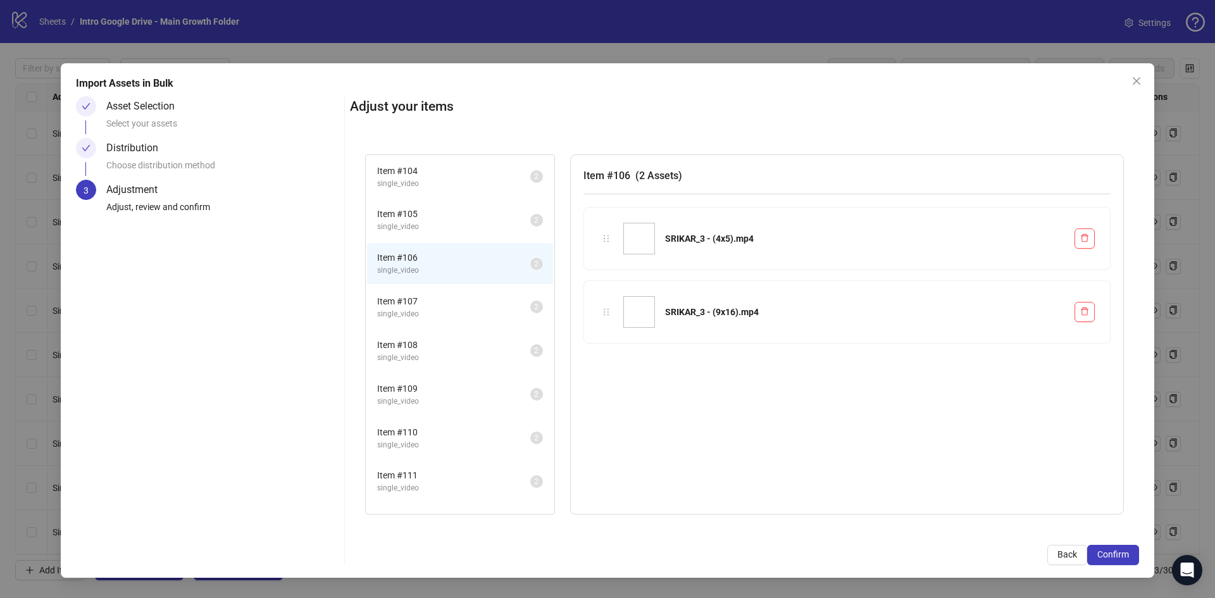
click at [449, 302] on span "Item # 107" at bounding box center [453, 301] width 153 height 14
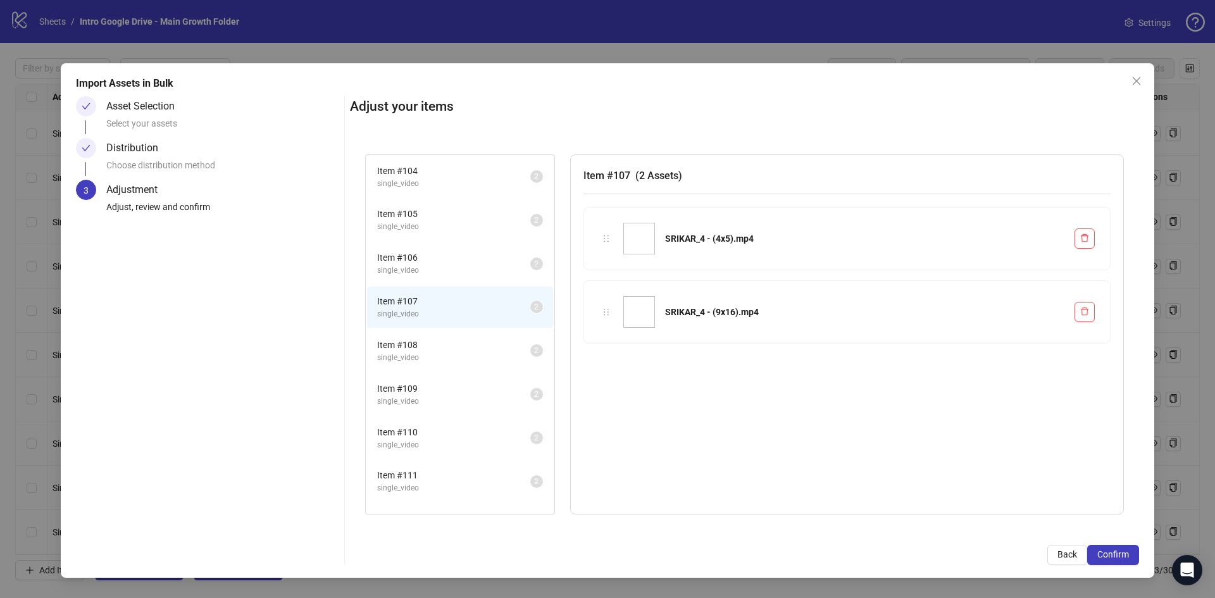
click at [454, 349] on span "Item # 108" at bounding box center [453, 345] width 153 height 14
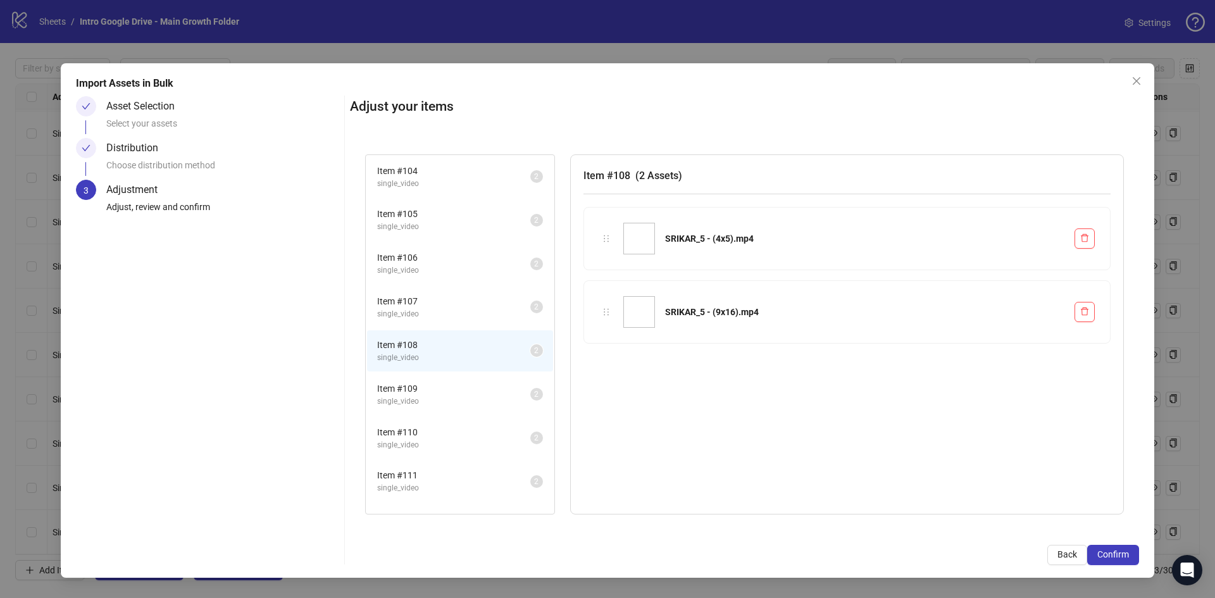
click at [454, 384] on span "Item # 109" at bounding box center [453, 389] width 153 height 14
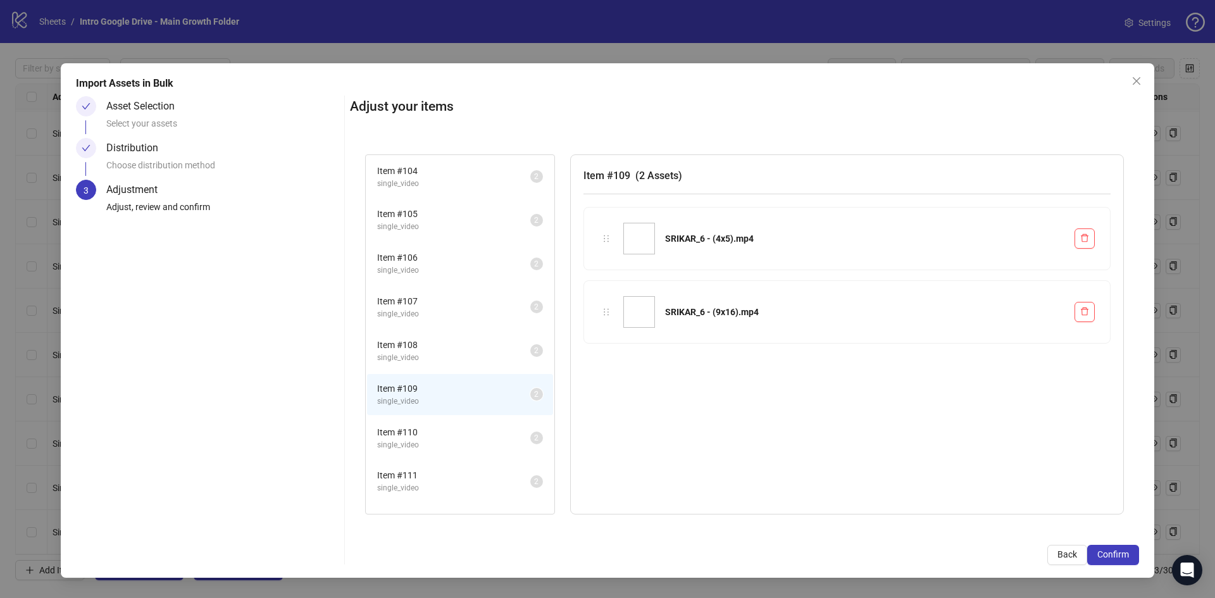
click at [450, 429] on span "Item # 110" at bounding box center [453, 432] width 153 height 14
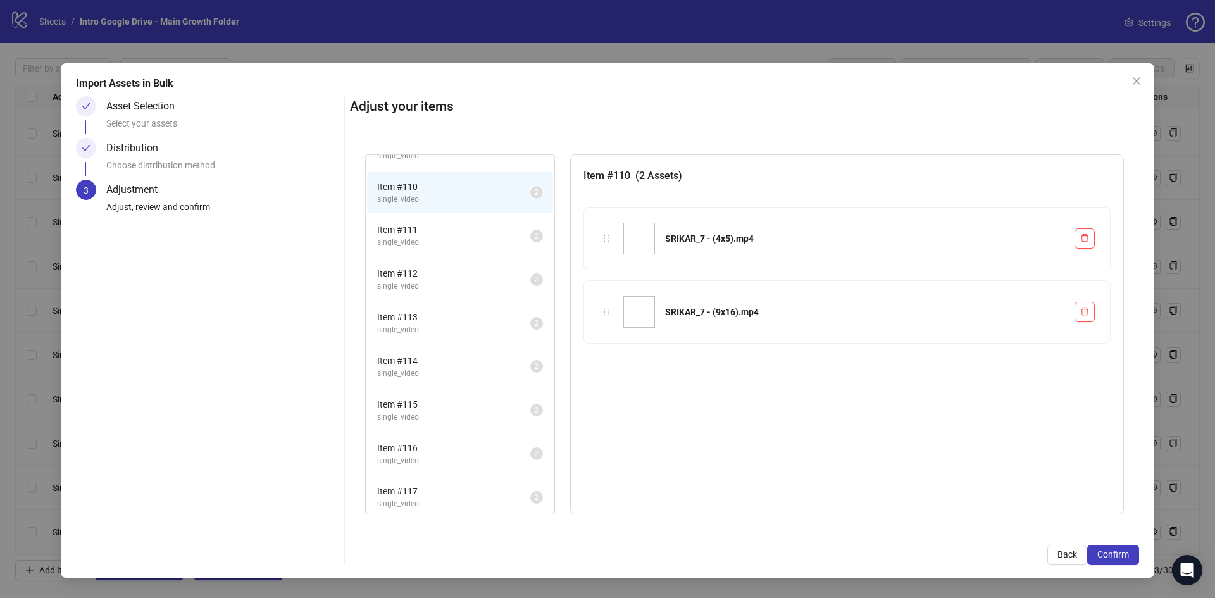
scroll to position [253, 0]
drag, startPoint x: 461, startPoint y: 227, endPoint x: 466, endPoint y: 241, distance: 15.4
click at [462, 227] on span "Item # 111" at bounding box center [453, 222] width 153 height 14
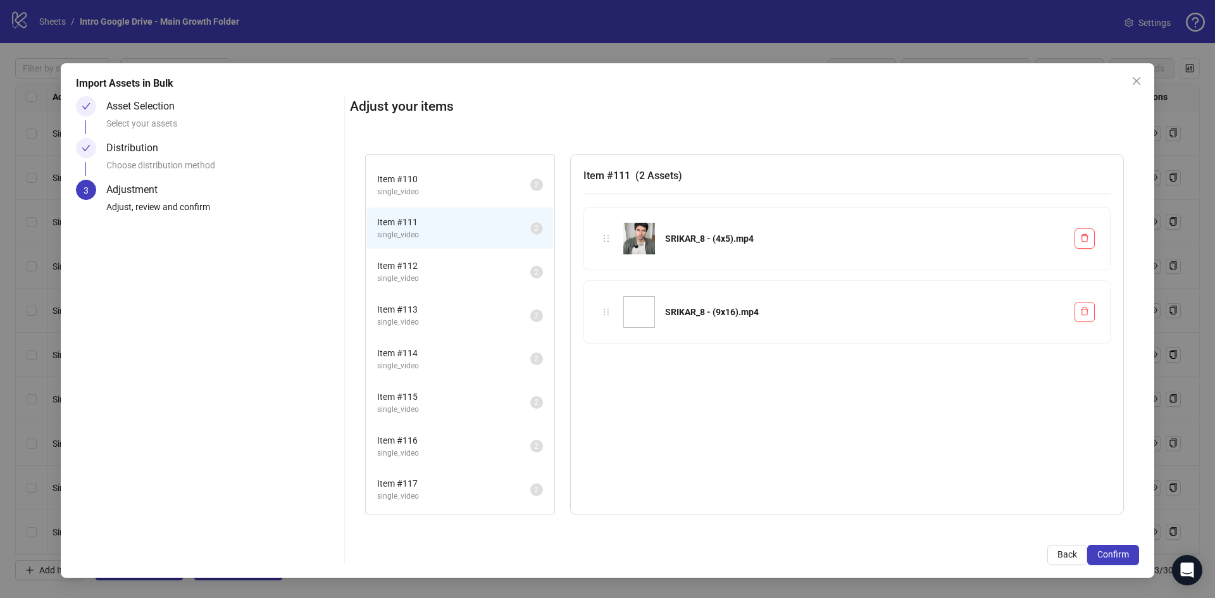
click at [467, 268] on span "Item # 112" at bounding box center [453, 266] width 153 height 14
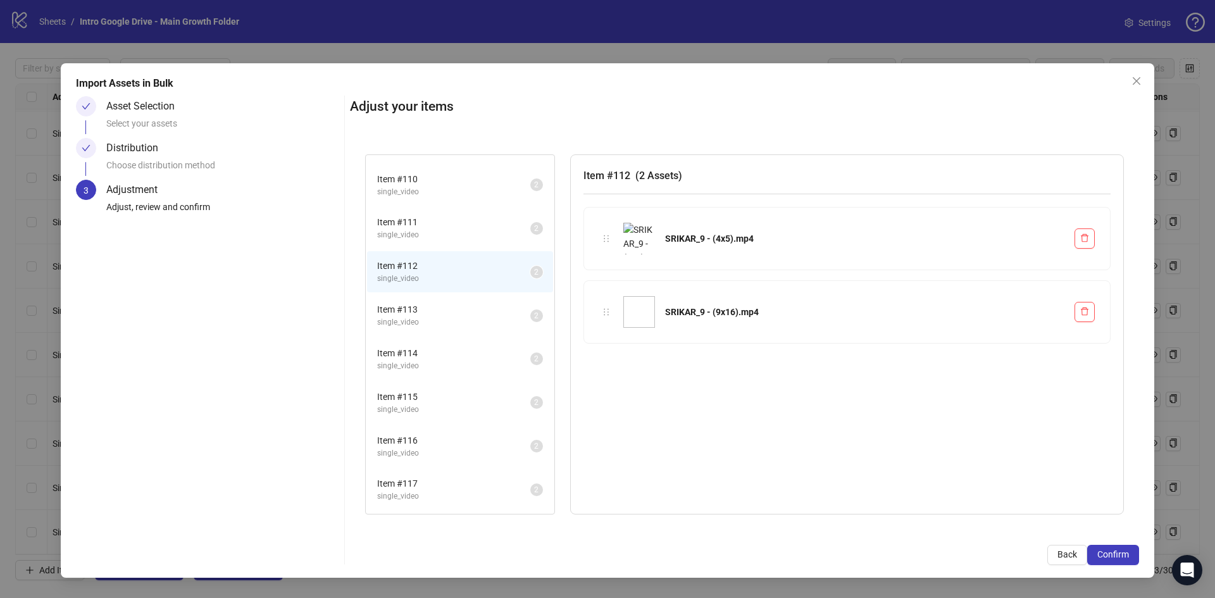
click at [466, 314] on span "Item # 113" at bounding box center [453, 310] width 153 height 14
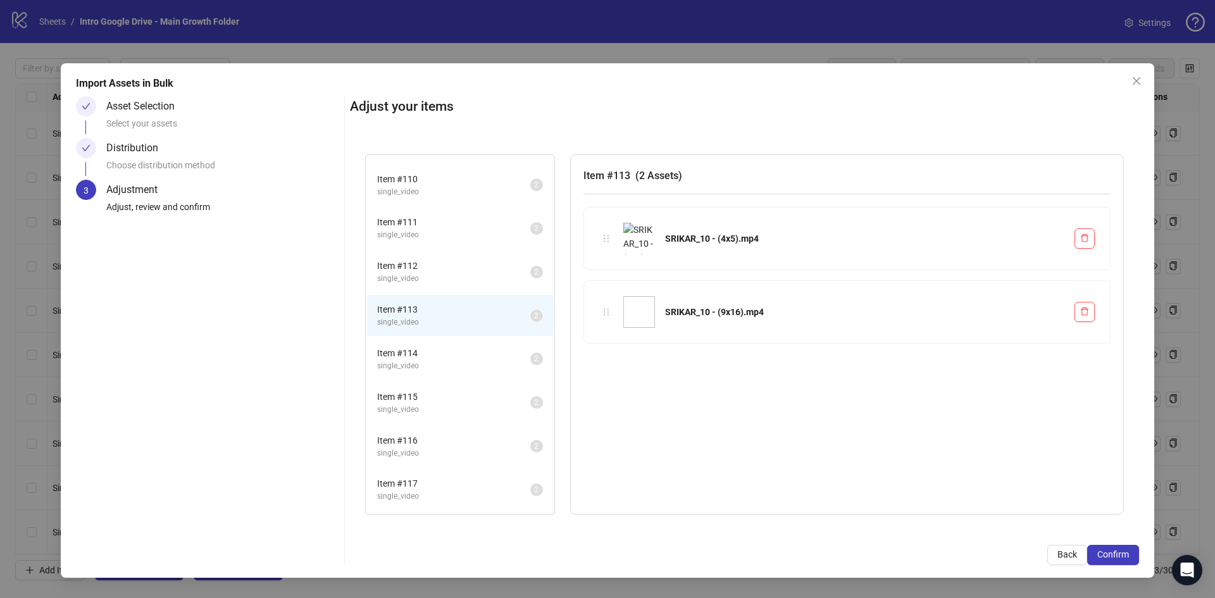
click at [462, 356] on span "Item # 114" at bounding box center [453, 353] width 153 height 14
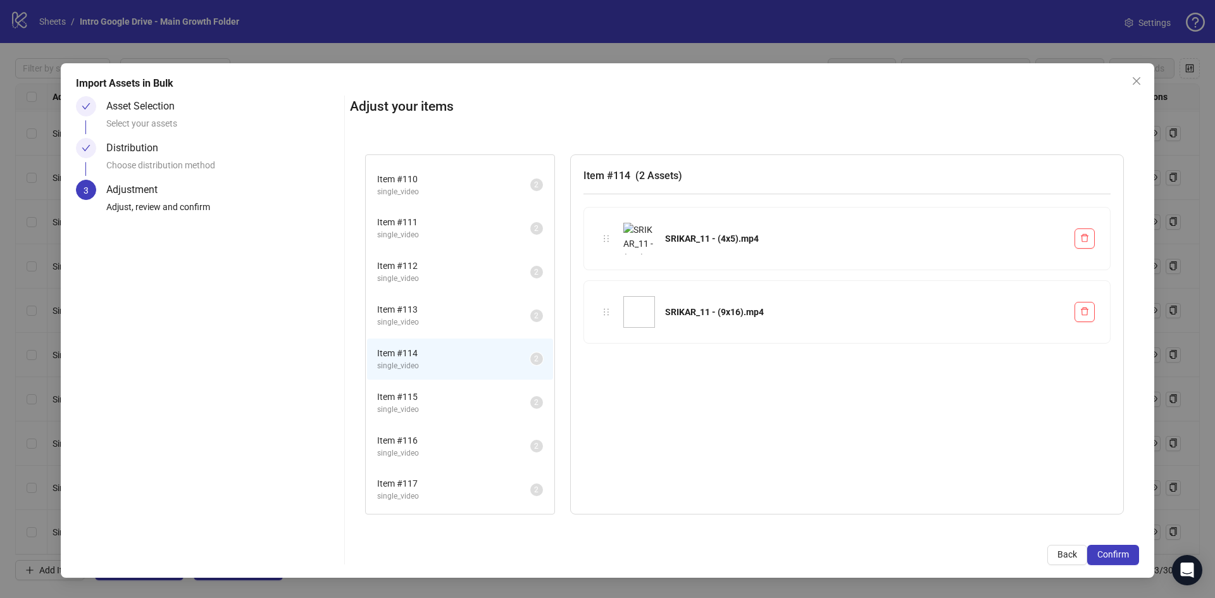
click at [461, 390] on span "Item # 115" at bounding box center [453, 397] width 153 height 14
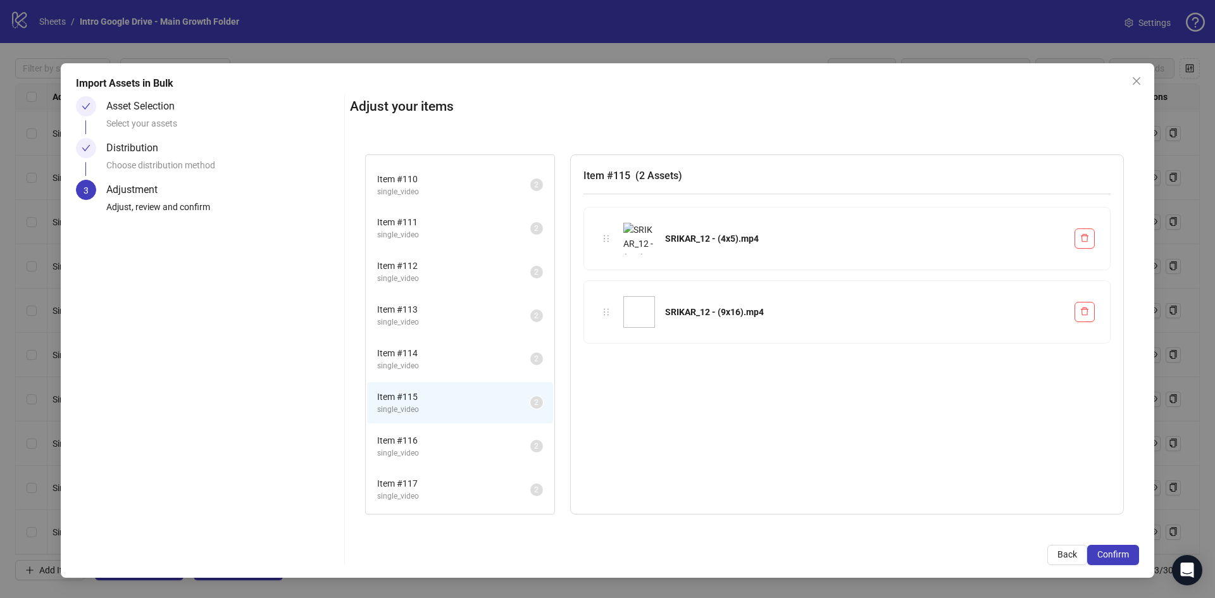
click at [458, 437] on span "Item # 116" at bounding box center [453, 441] width 153 height 14
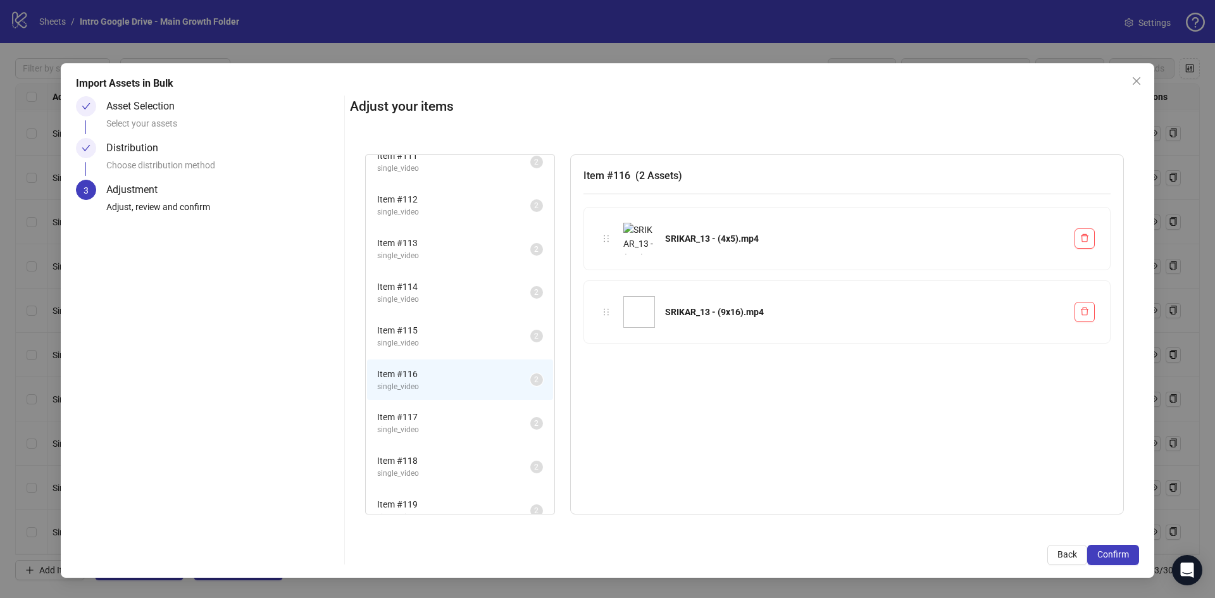
scroll to position [338, 0]
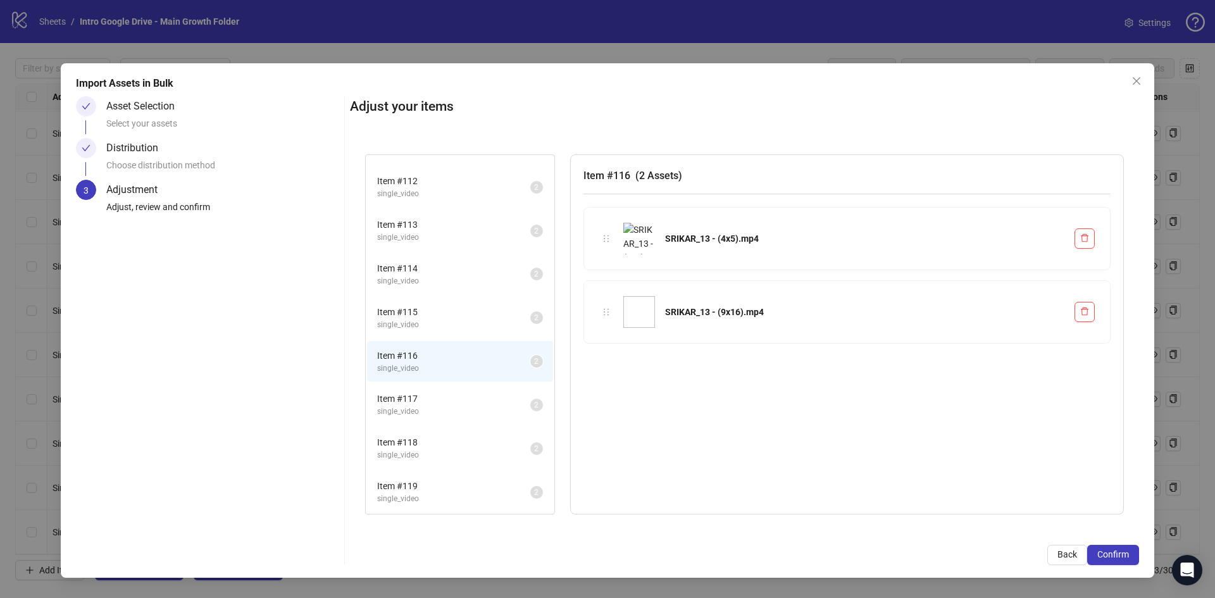
click at [471, 390] on li "Item # 117 single_video 2" at bounding box center [460, 404] width 186 height 41
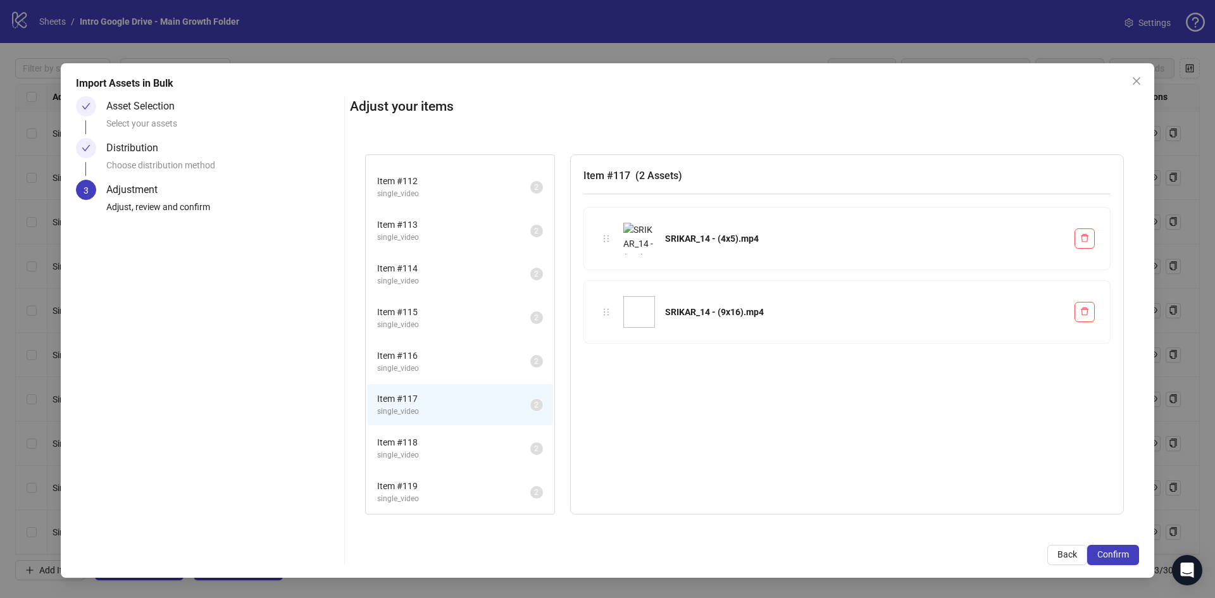
click at [471, 440] on span "Item # 118" at bounding box center [453, 442] width 153 height 14
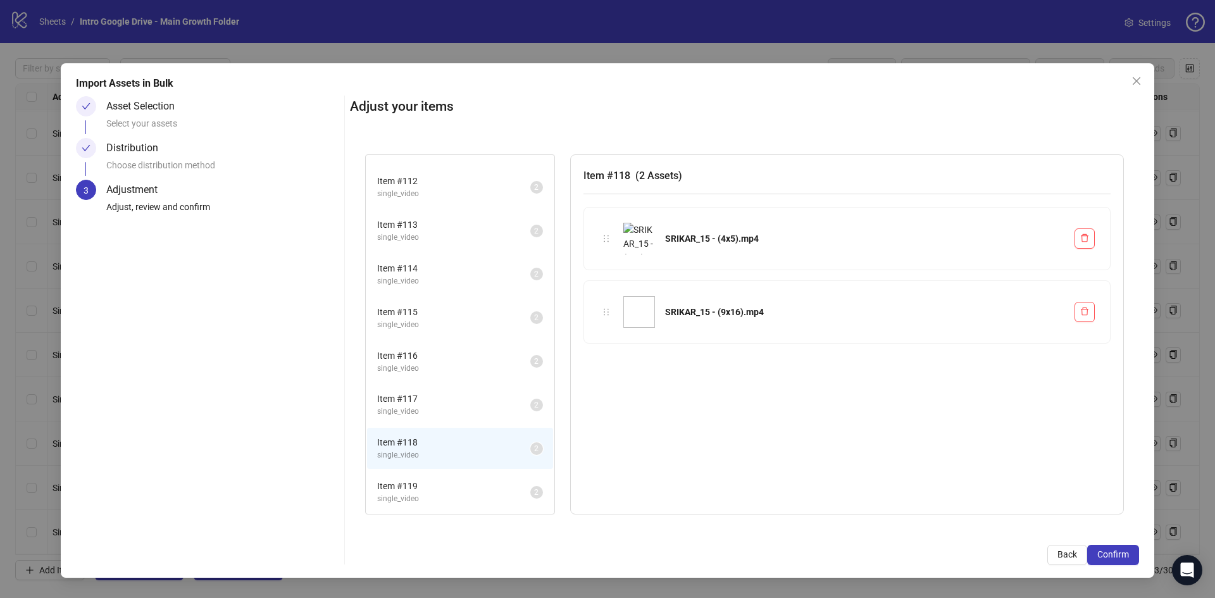
click at [462, 506] on li "Item # 119 single_video 2" at bounding box center [460, 491] width 186 height 41
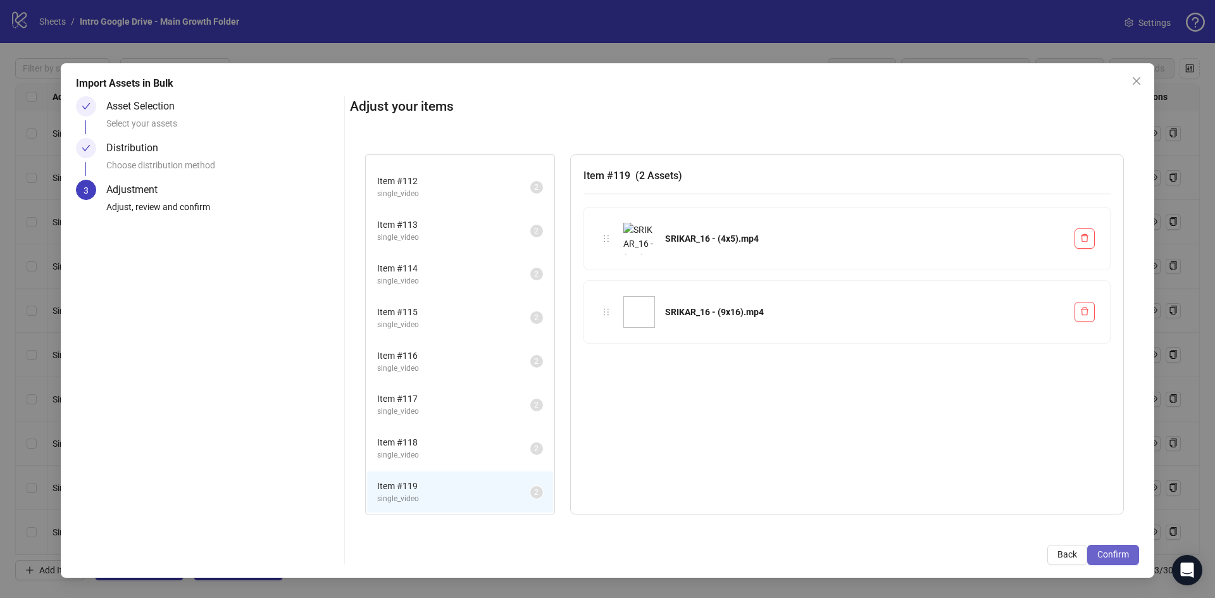
click at [1130, 554] on button "Confirm" at bounding box center [1113, 555] width 52 height 20
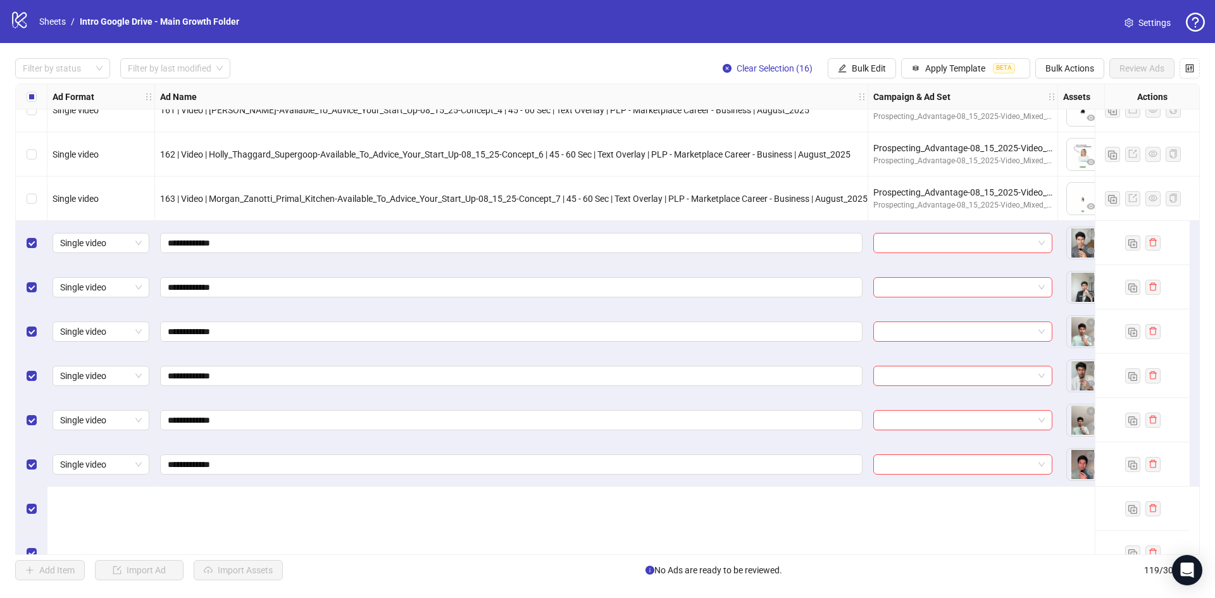
scroll to position [4326, 0]
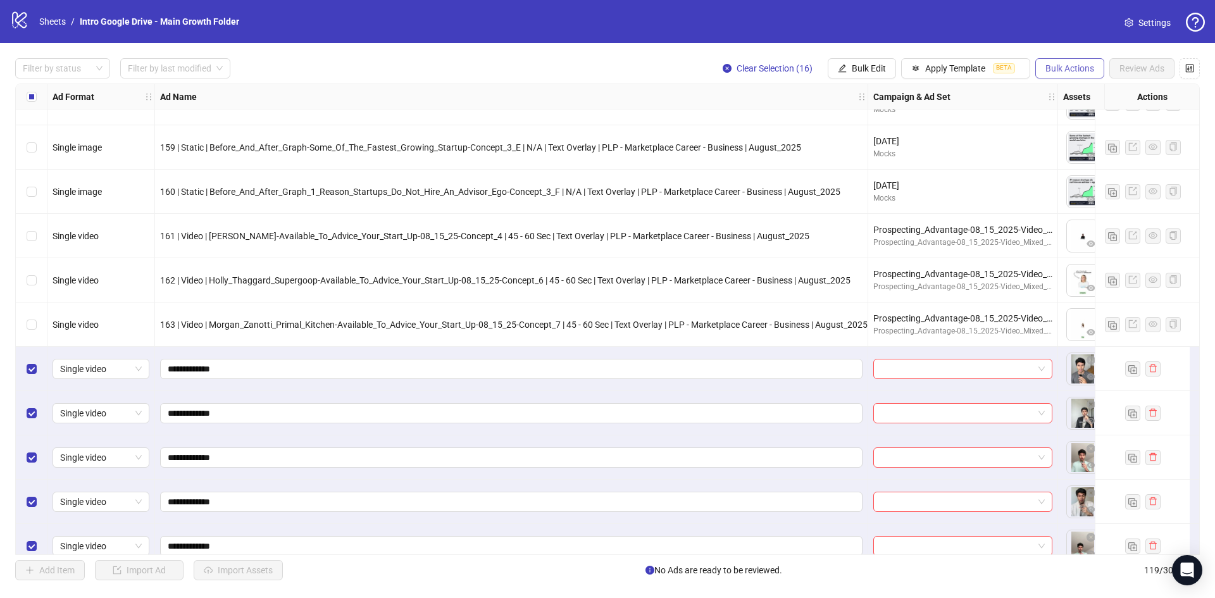
click at [1063, 67] on span "Bulk Actions" at bounding box center [1069, 68] width 49 height 10
click at [973, 70] on span "Apply Template" at bounding box center [955, 68] width 60 height 10
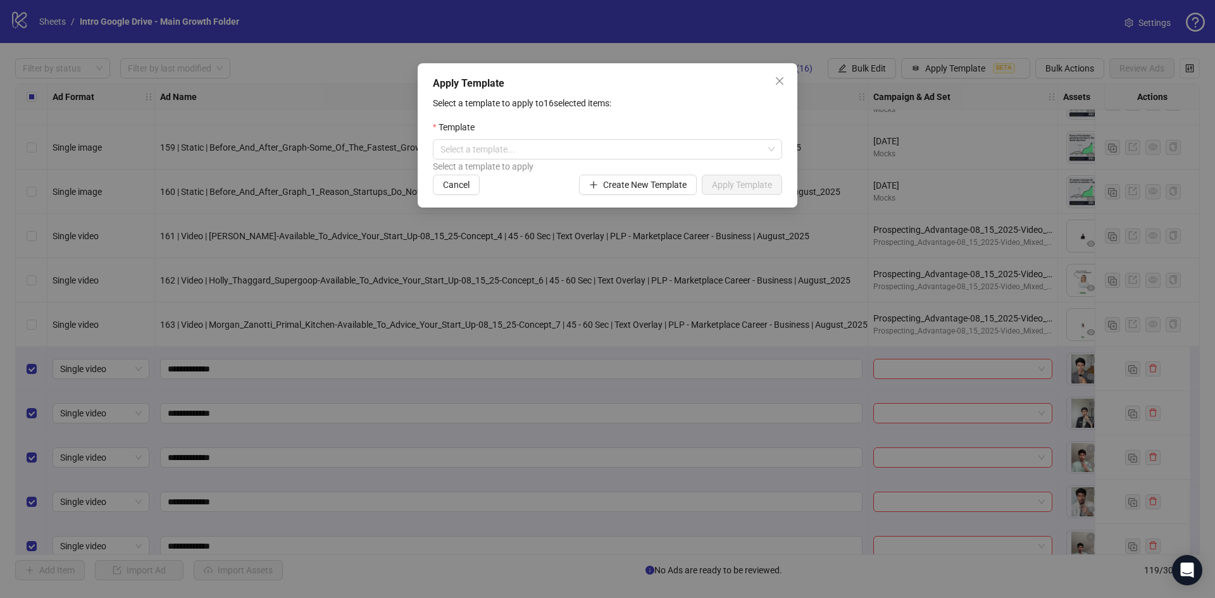
click at [575, 163] on div "Select a template to apply" at bounding box center [607, 166] width 349 height 14
click at [575, 154] on input "search" at bounding box center [601, 149] width 323 height 19
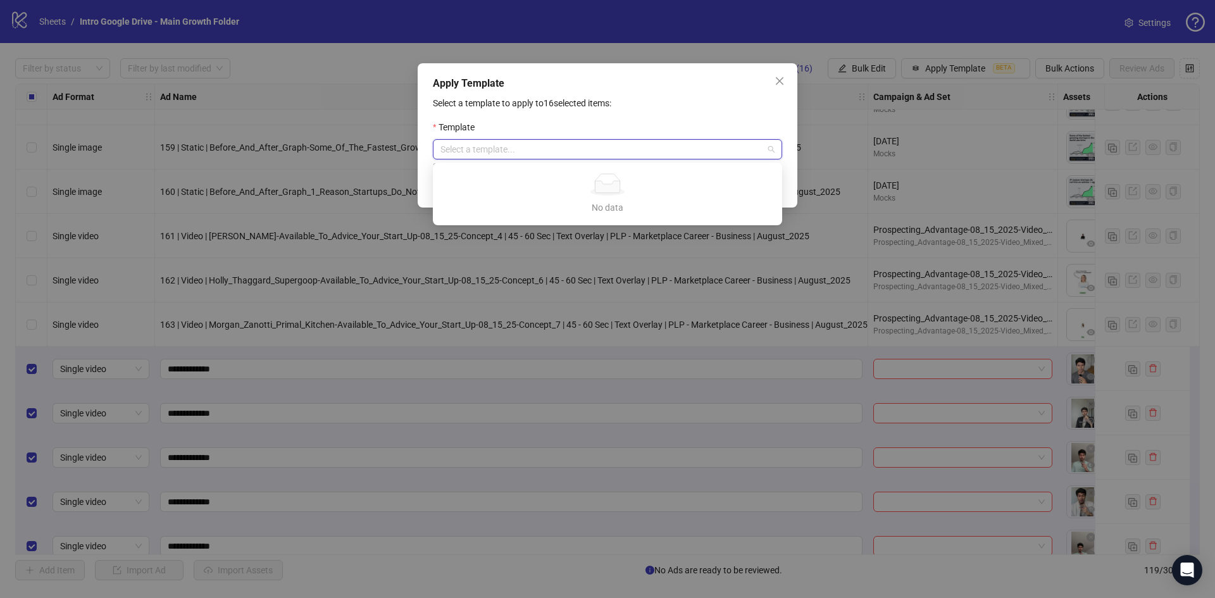
click at [577, 119] on div "Select a template to apply to 16 selected items: Template Select a template... …" at bounding box center [607, 145] width 349 height 99
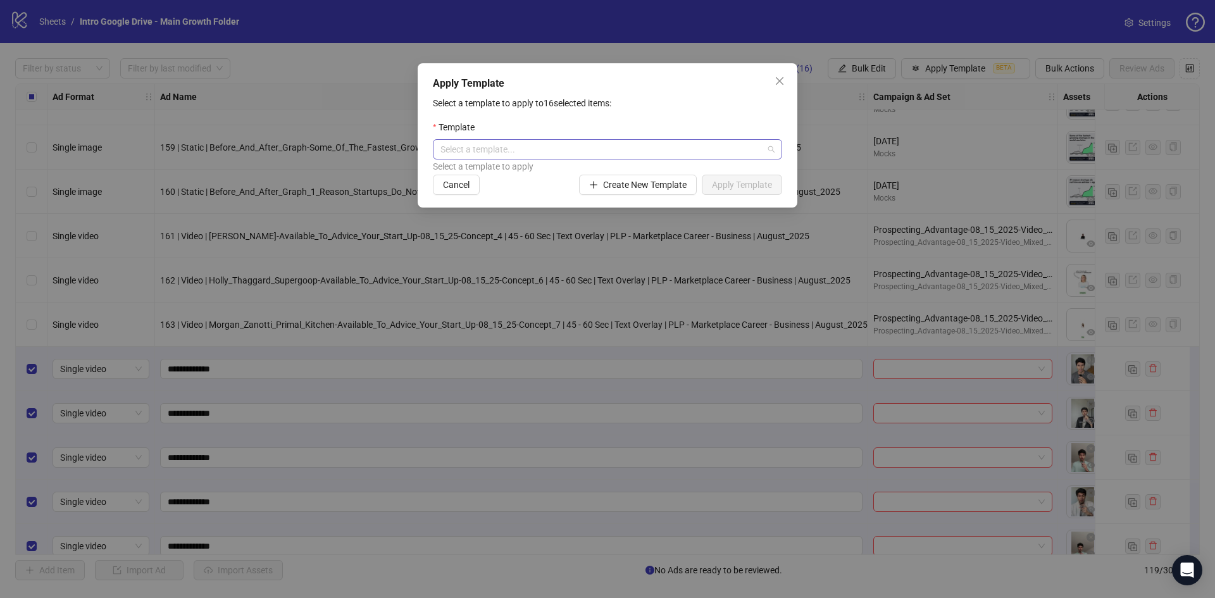
click at [514, 152] on input "search" at bounding box center [601, 149] width 323 height 19
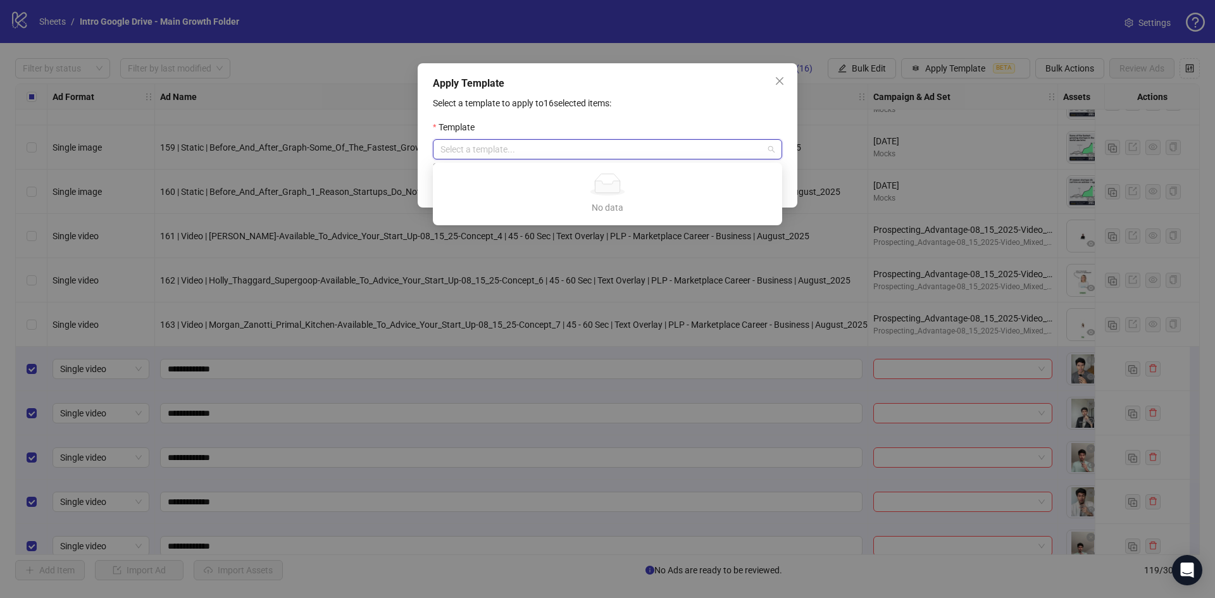
click at [520, 197] on div "No data No data" at bounding box center [607, 193] width 319 height 41
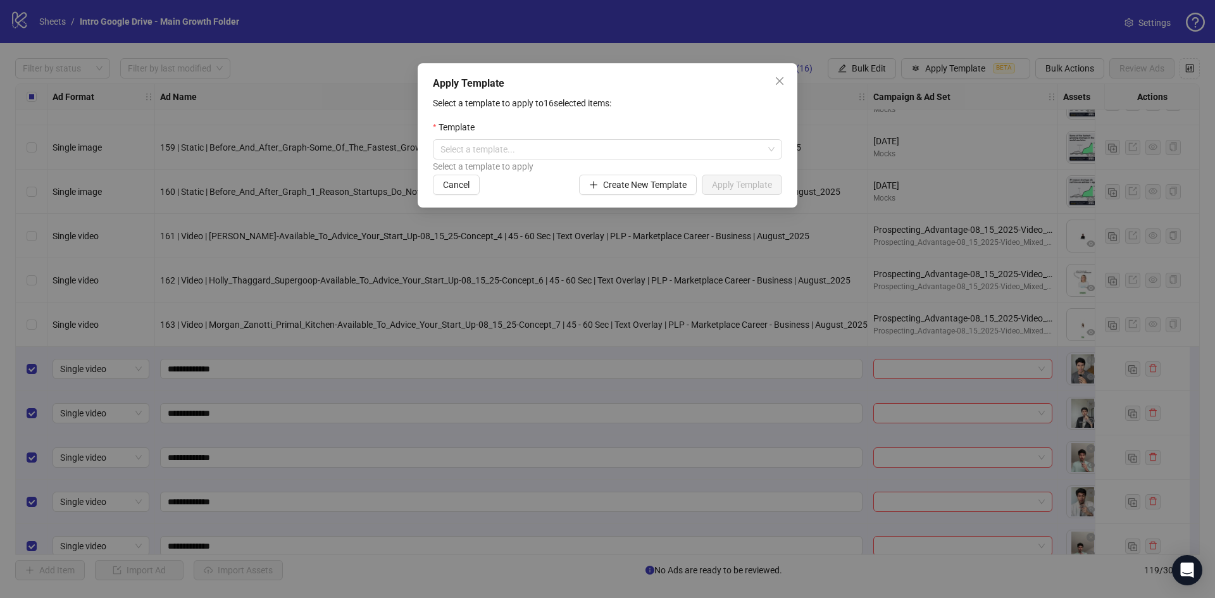
click at [590, 123] on div "Template" at bounding box center [607, 129] width 349 height 19
click at [780, 77] on icon "close" at bounding box center [780, 81] width 10 height 10
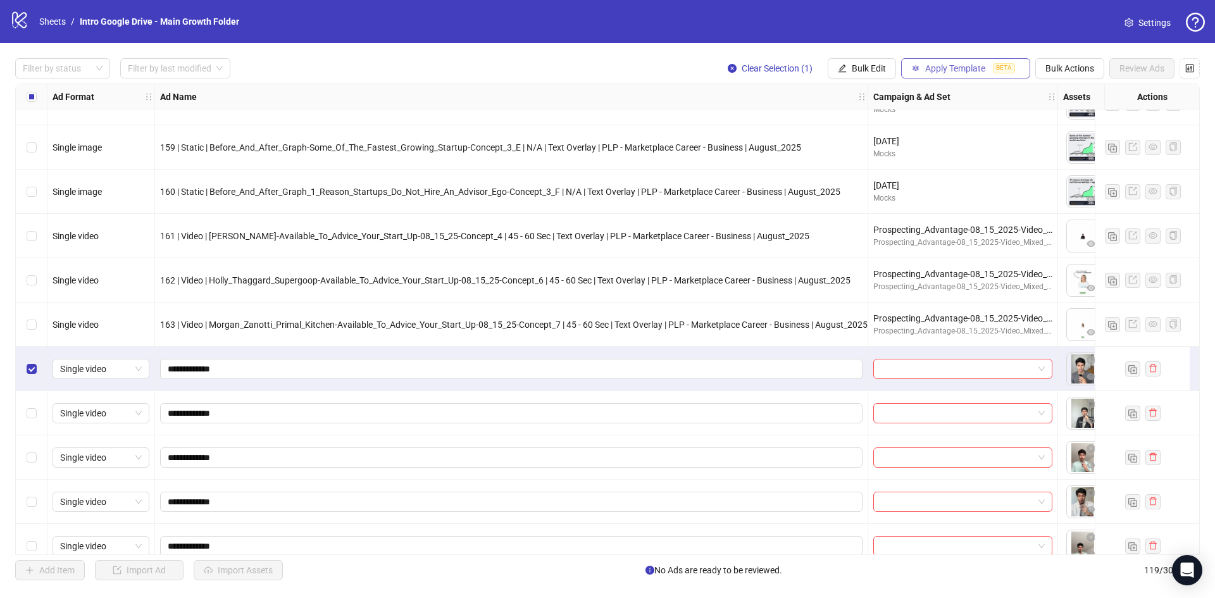
click at [959, 65] on span "Apply Template" at bounding box center [955, 68] width 60 height 10
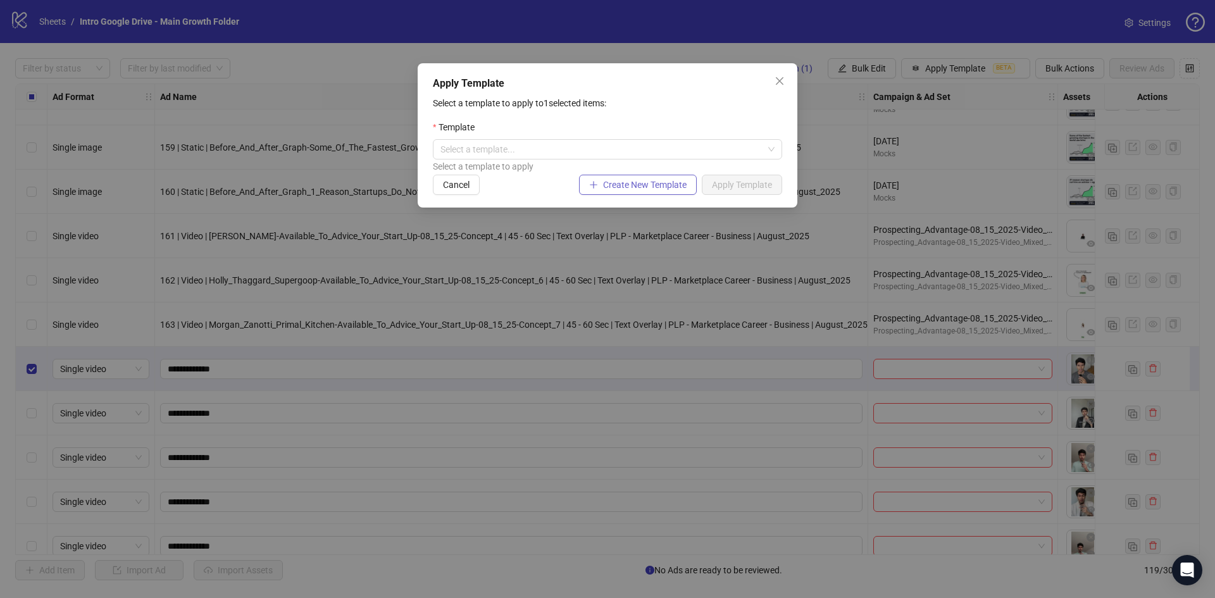
click at [642, 182] on span "Create New Template" at bounding box center [645, 185] width 84 height 10
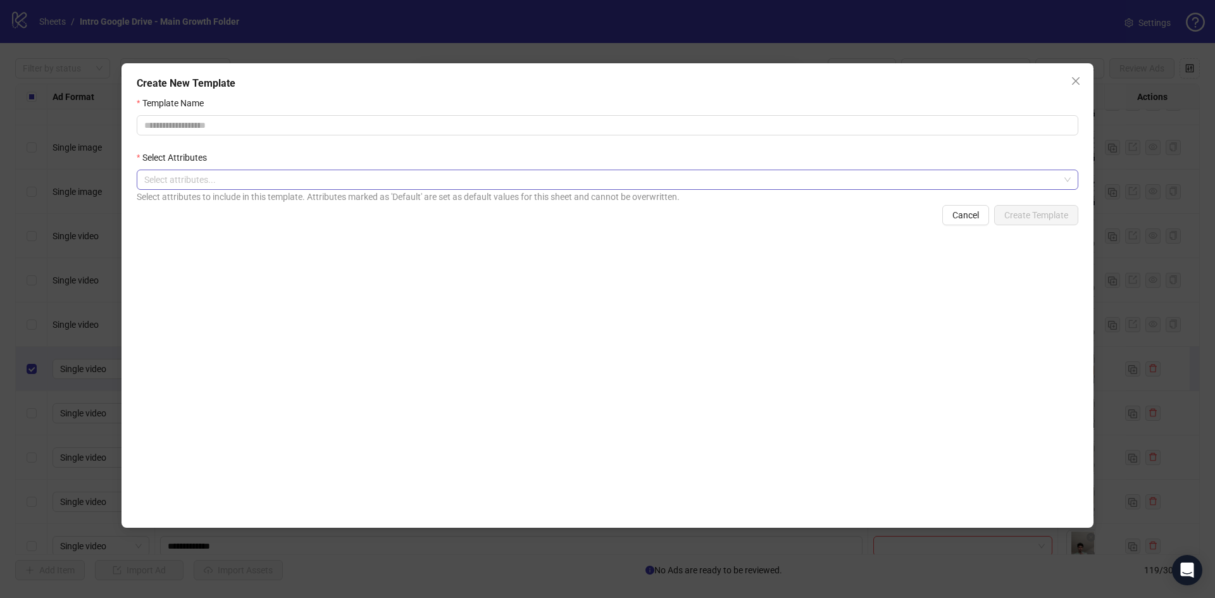
click at [544, 173] on div at bounding box center [600, 180] width 923 height 18
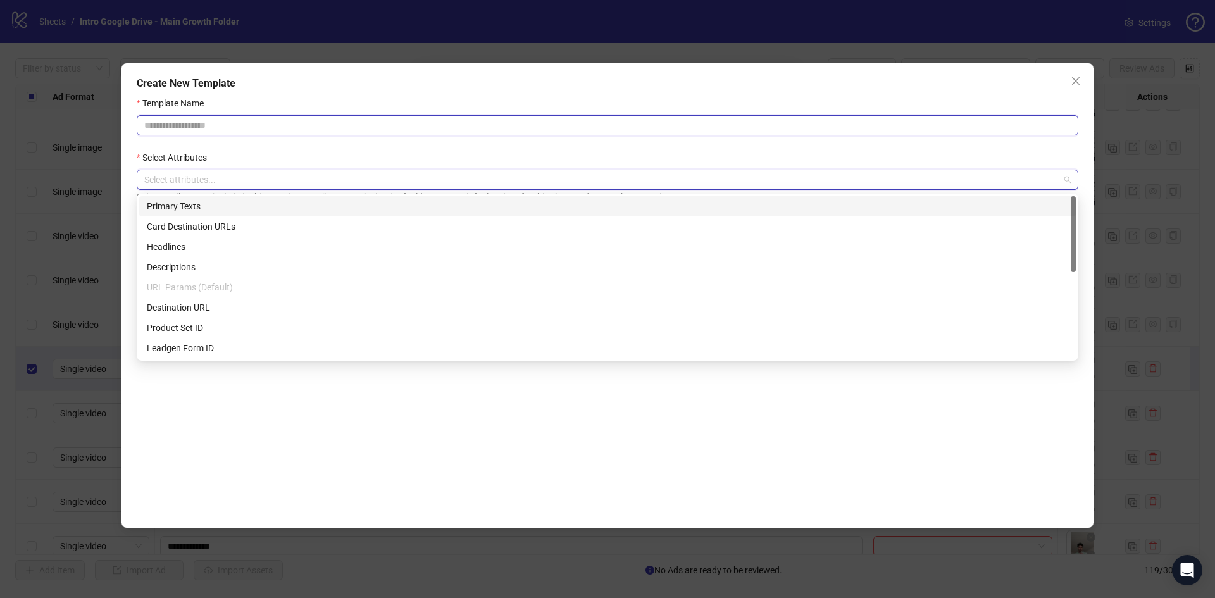
click at [552, 126] on input "Template Name" at bounding box center [608, 125] width 942 height 20
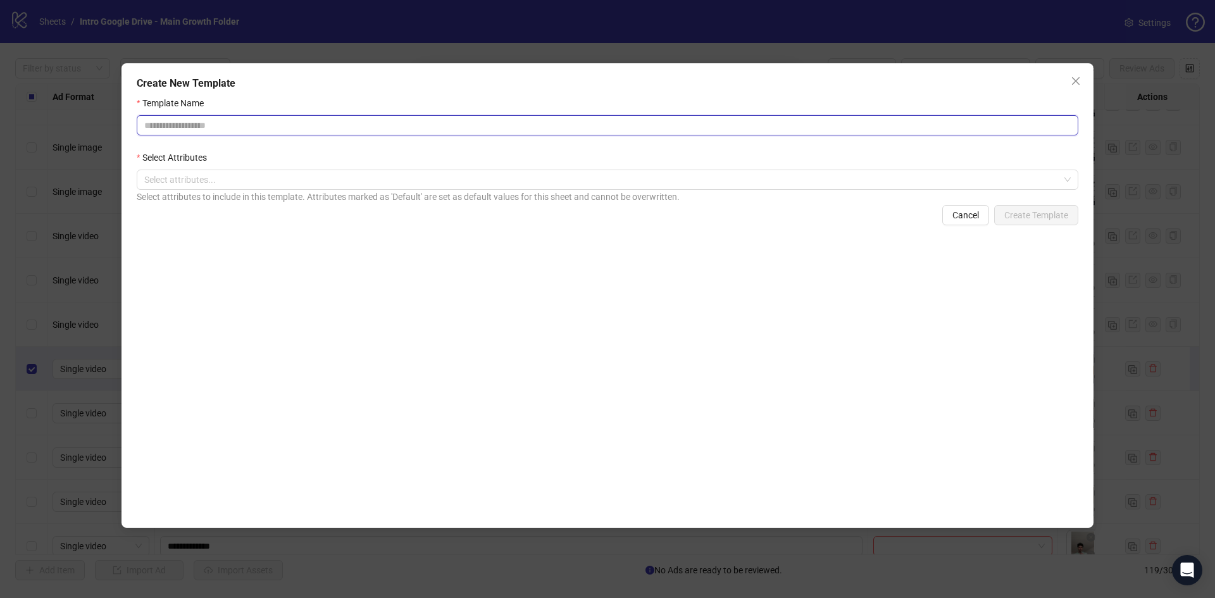
click at [552, 126] on input "Template Name" at bounding box center [608, 125] width 942 height 20
click at [554, 118] on input "Template Name" at bounding box center [608, 125] width 942 height 20
drag, startPoint x: 642, startPoint y: 187, endPoint x: 649, endPoint y: 184, distance: 7.9
click at [647, 184] on div at bounding box center [600, 180] width 923 height 18
type input "**********"
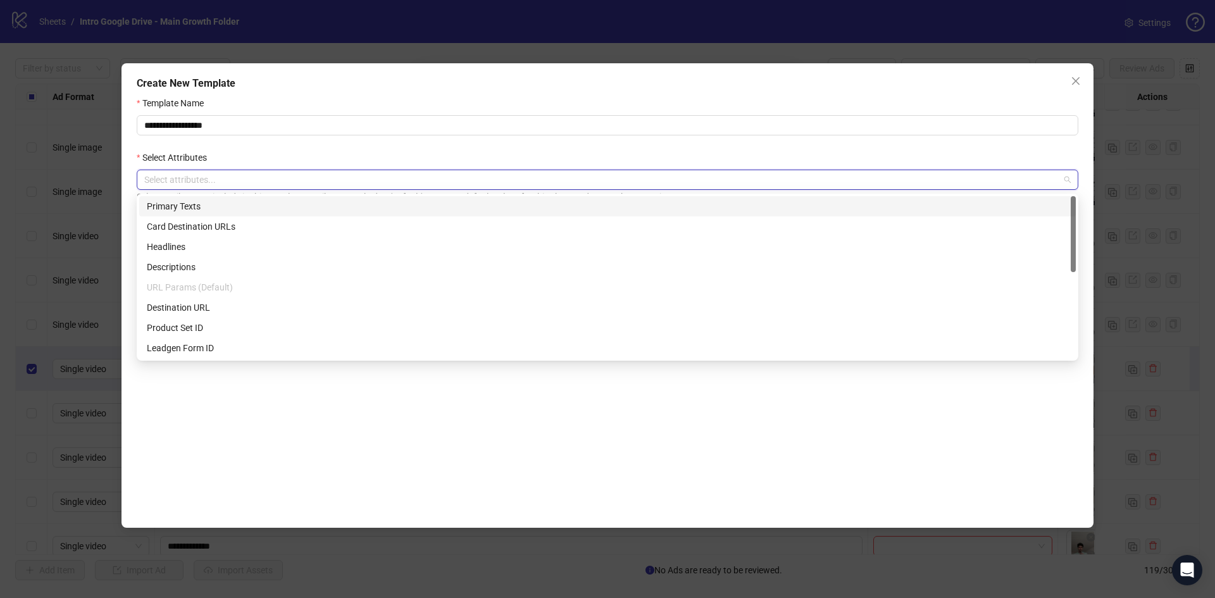
click at [585, 214] on div "Primary Texts" at bounding box center [607, 206] width 937 height 20
click at [582, 211] on div "Primary Texts" at bounding box center [607, 206] width 921 height 14
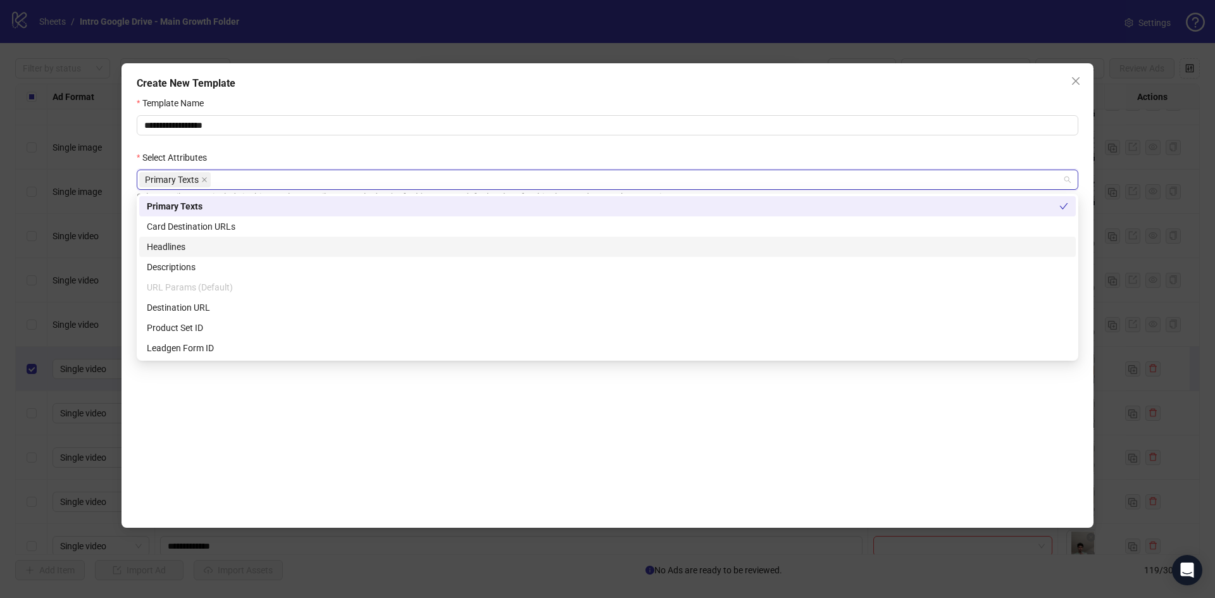
click at [550, 251] on div "Headlines" at bounding box center [607, 247] width 921 height 14
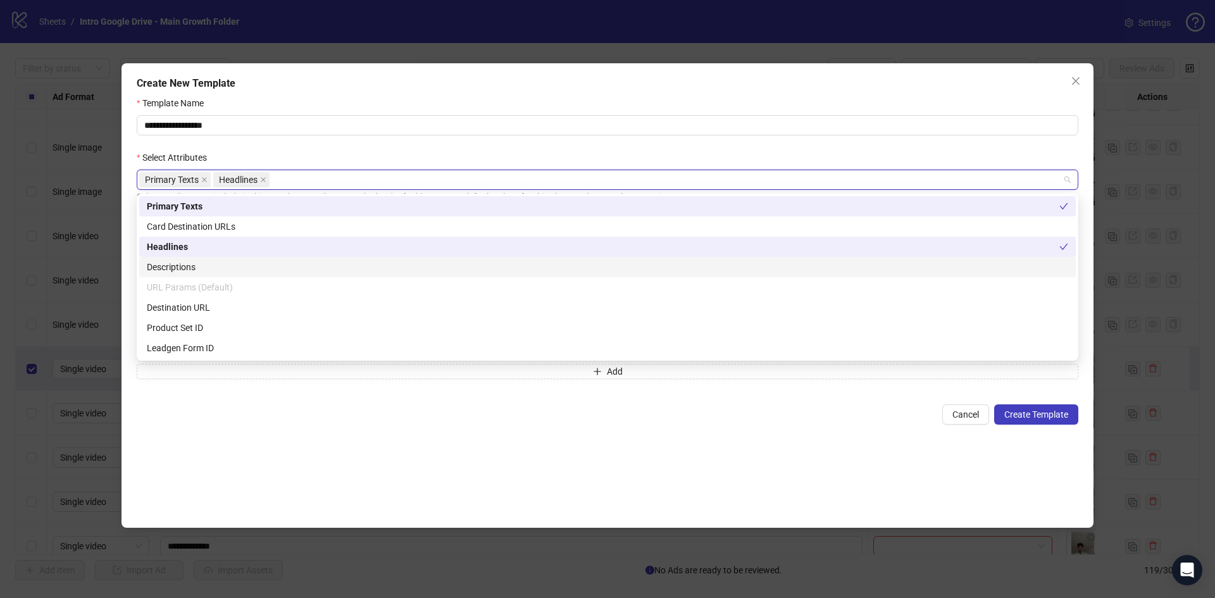
click at [546, 267] on div "Descriptions" at bounding box center [607, 267] width 921 height 14
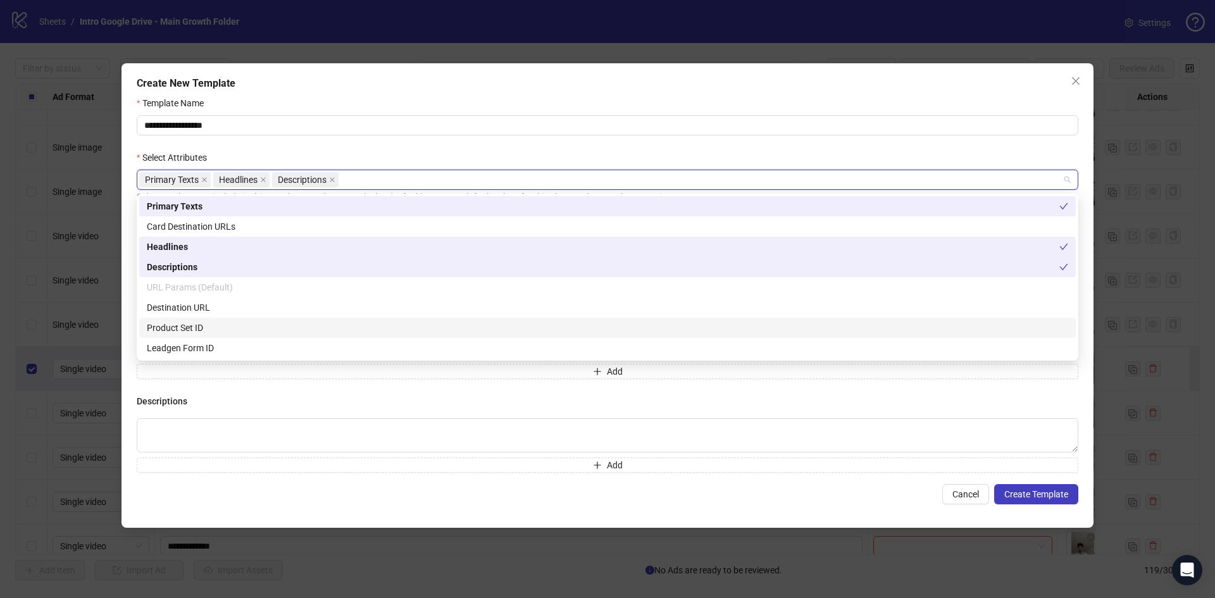
click at [528, 320] on div "Product Set ID" at bounding box center [607, 328] width 937 height 20
click at [528, 318] on div "Product Set ID" at bounding box center [607, 328] width 937 height 20
click at [532, 306] on div "Destination URL" at bounding box center [607, 308] width 921 height 14
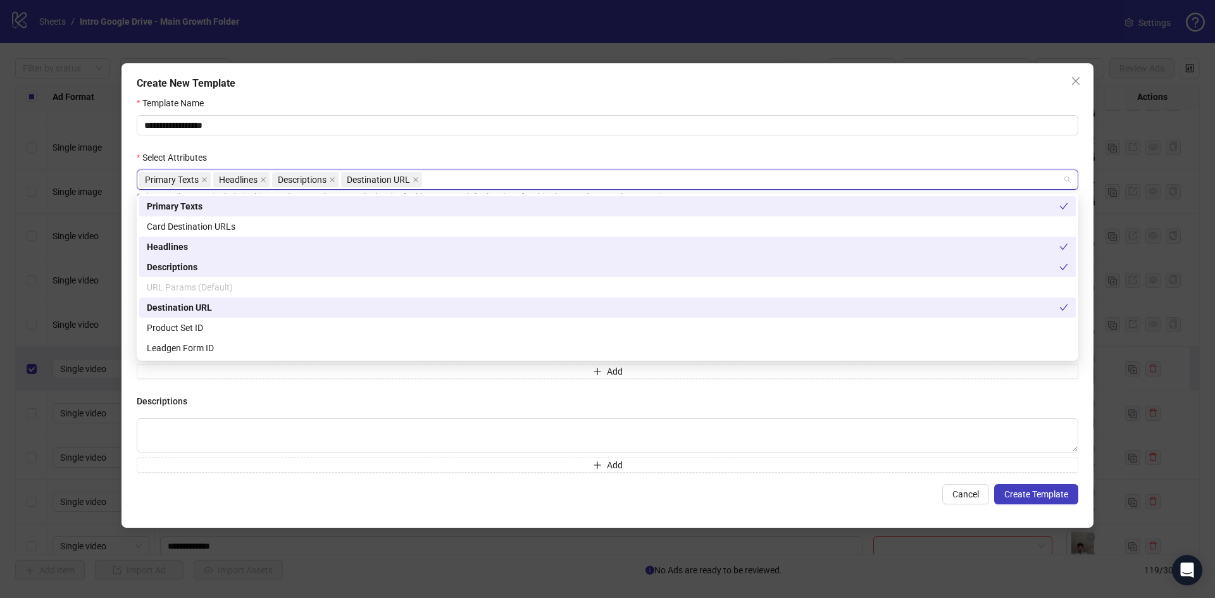
click at [720, 109] on div "Template Name" at bounding box center [608, 105] width 942 height 19
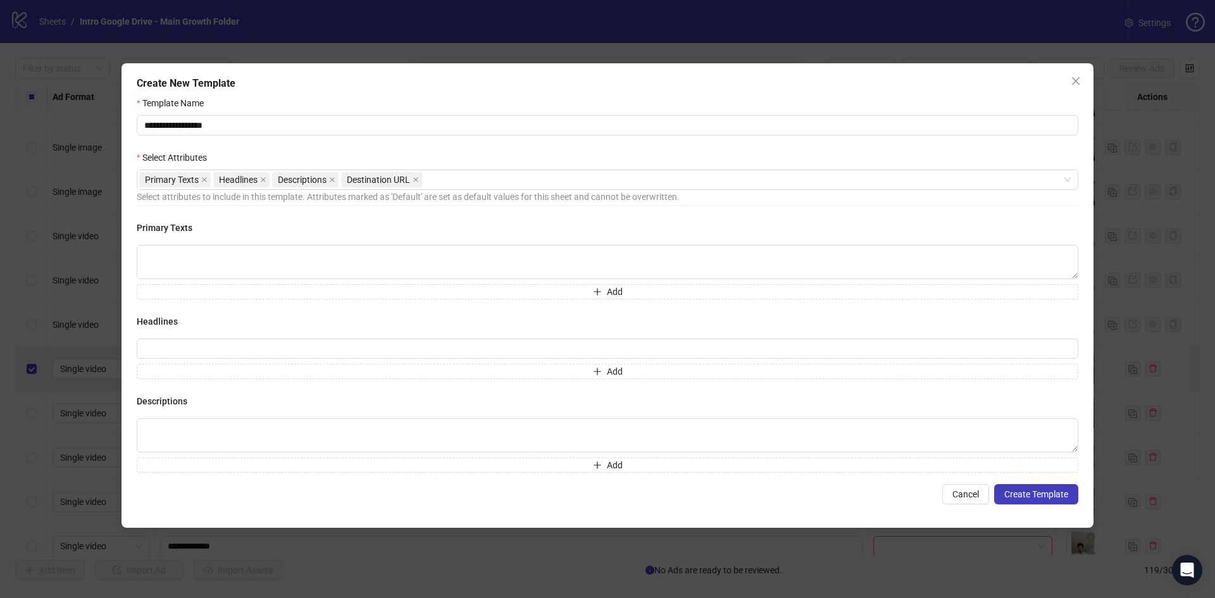
click at [868, 94] on div "**********" at bounding box center [608, 295] width 972 height 465
click at [832, 125] on input "**********" at bounding box center [608, 125] width 942 height 20
click at [582, 253] on textarea at bounding box center [608, 262] width 942 height 34
paste textarea "**********"
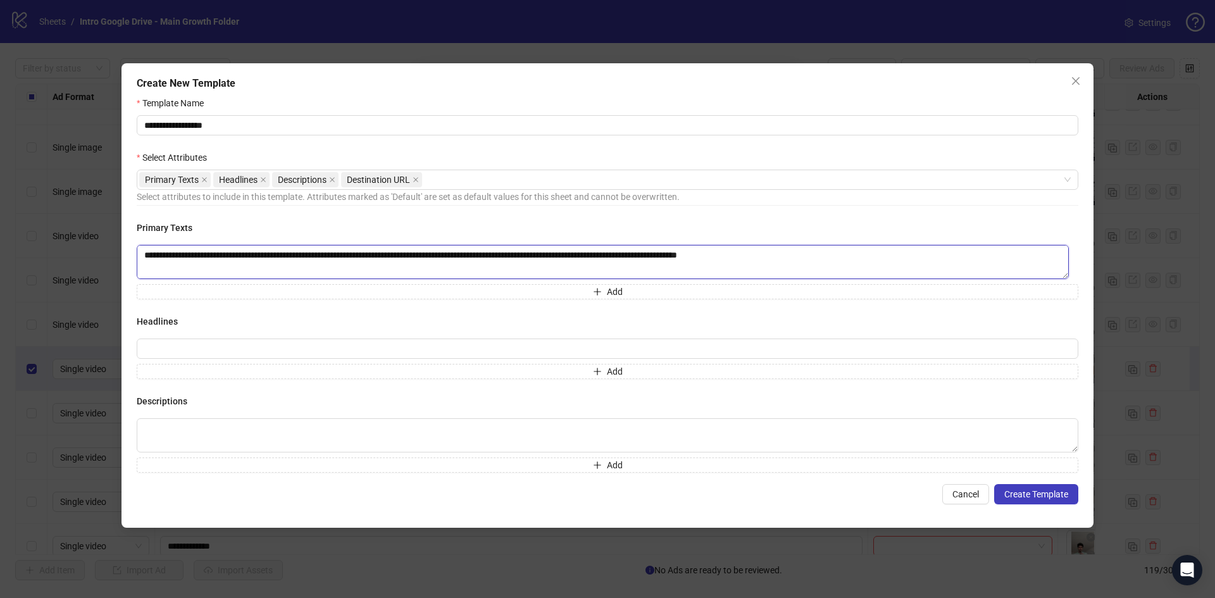
scroll to position [79, 0]
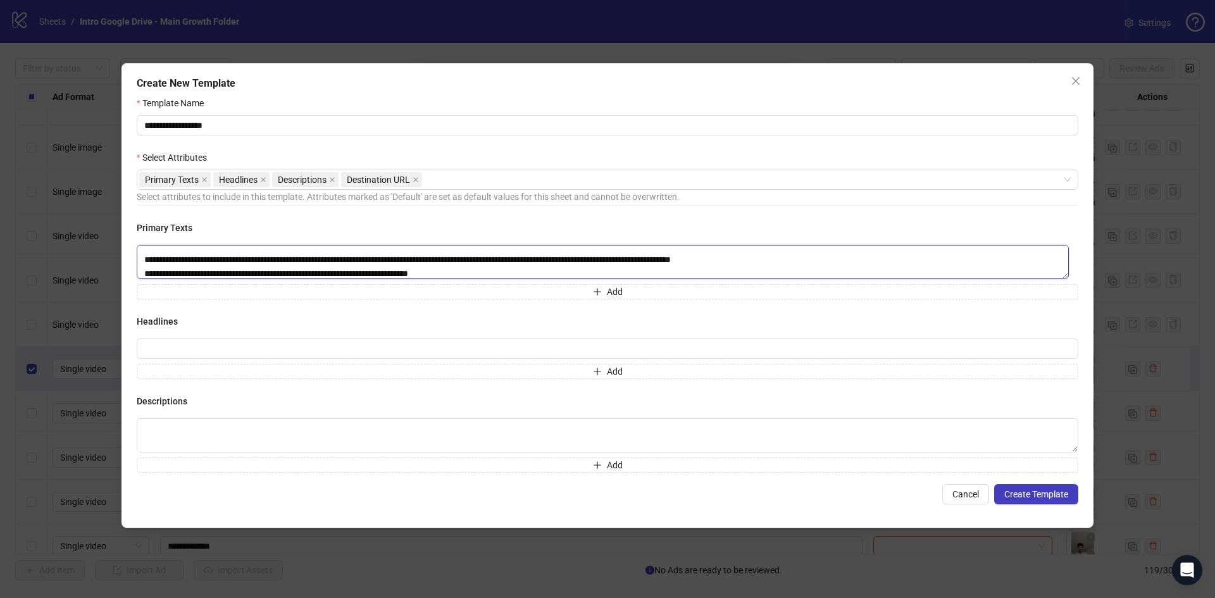
type textarea "**********"
click at [895, 215] on form "**********" at bounding box center [608, 300] width 942 height 408
click at [299, 346] on input "text" at bounding box center [608, 349] width 942 height 20
paste input "**********"
type input "**********"
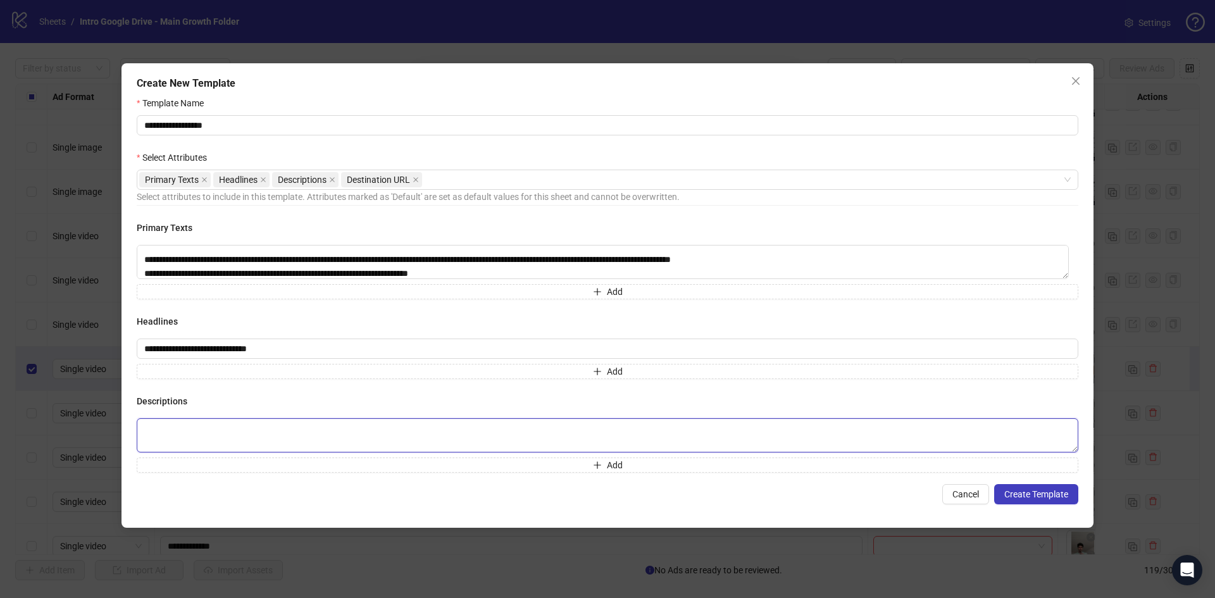
click at [176, 434] on textarea at bounding box center [608, 435] width 942 height 34
paste textarea "**********"
type textarea "**********"
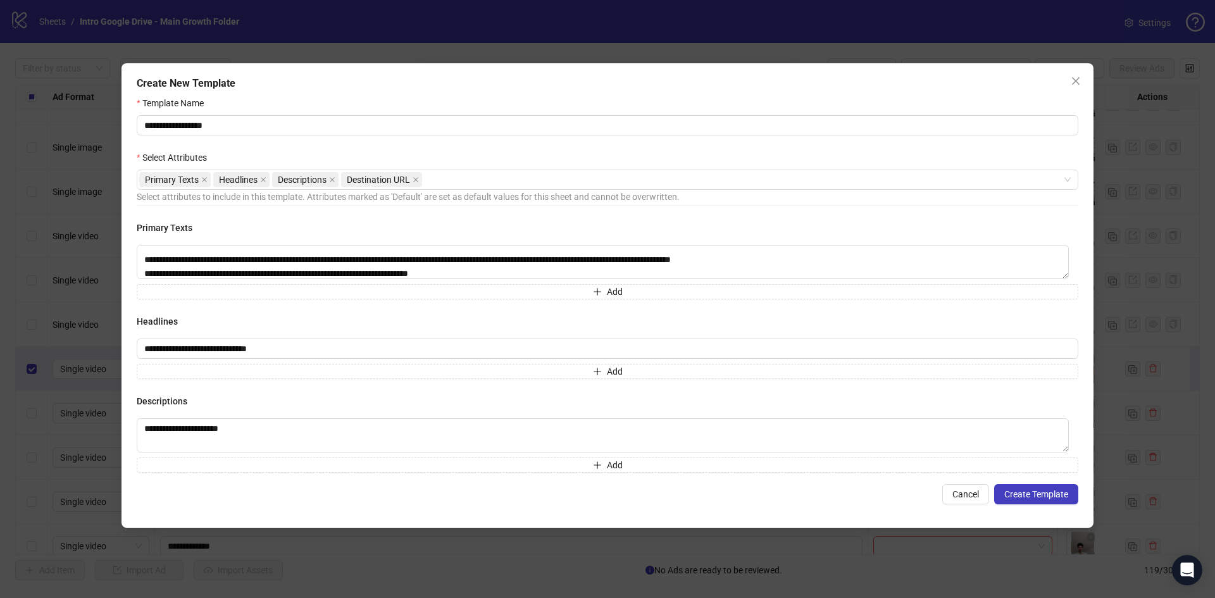
click at [288, 402] on h4 "Descriptions" at bounding box center [608, 401] width 942 height 14
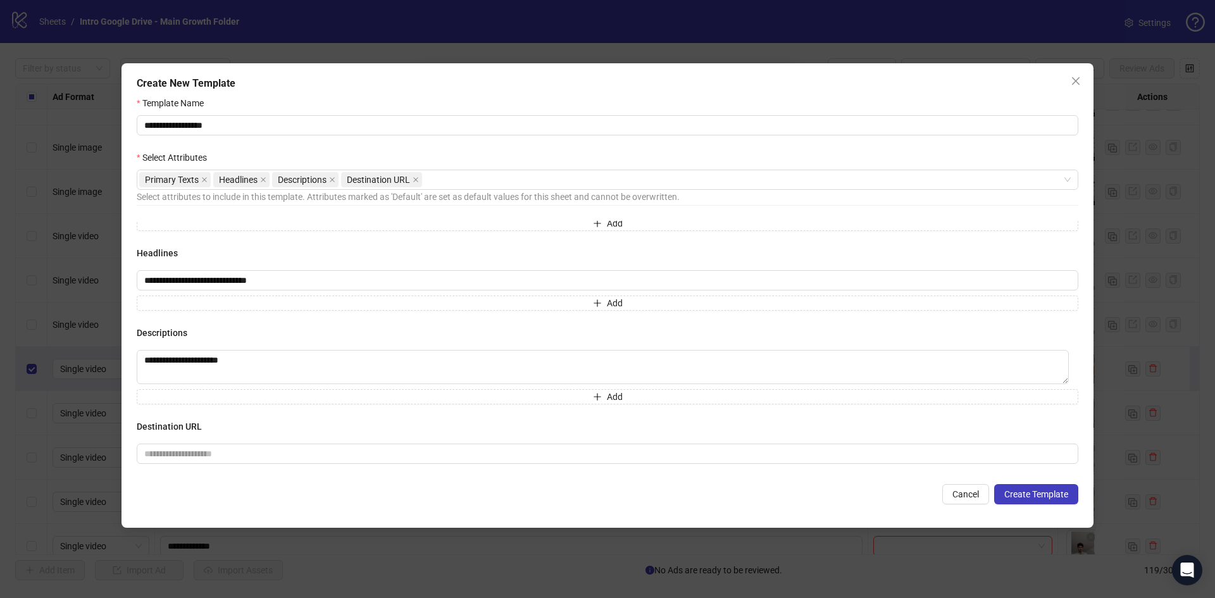
scroll to position [73, 0]
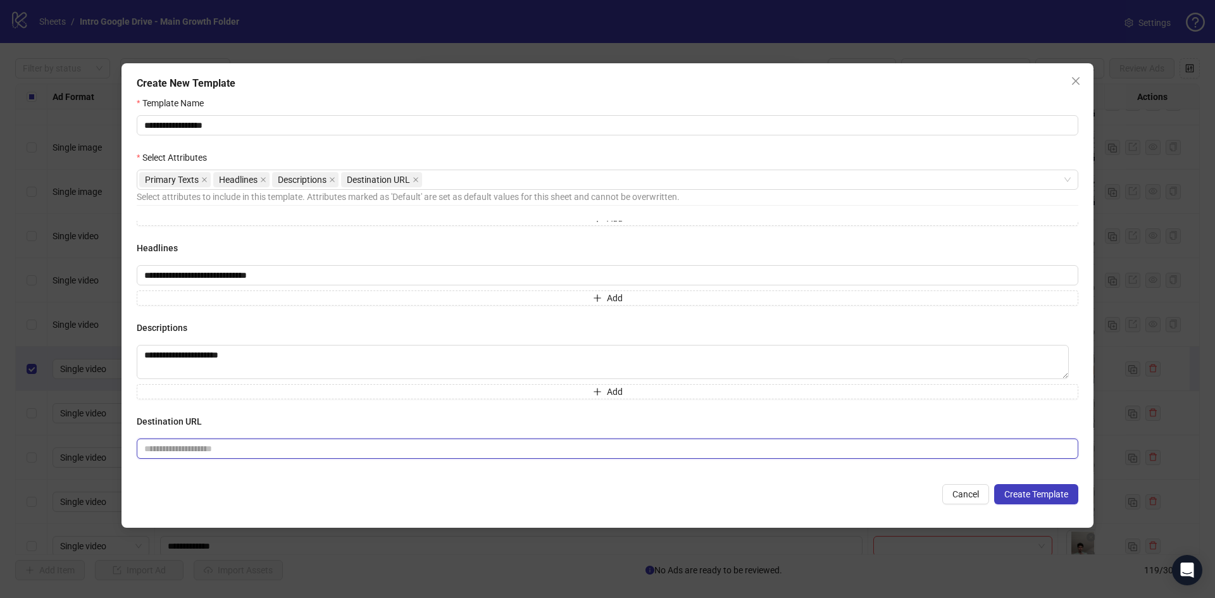
click at [251, 446] on input "text" at bounding box center [602, 449] width 916 height 14
paste input "**********"
type input "**********"
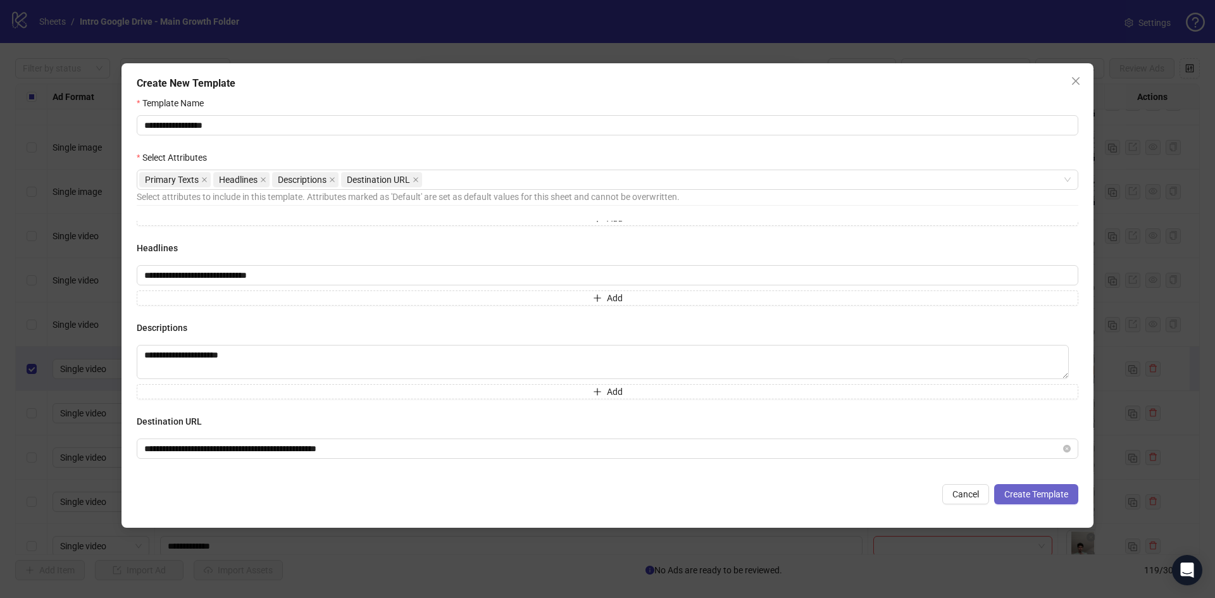
click at [1042, 492] on span "Create Template" at bounding box center [1036, 494] width 64 height 10
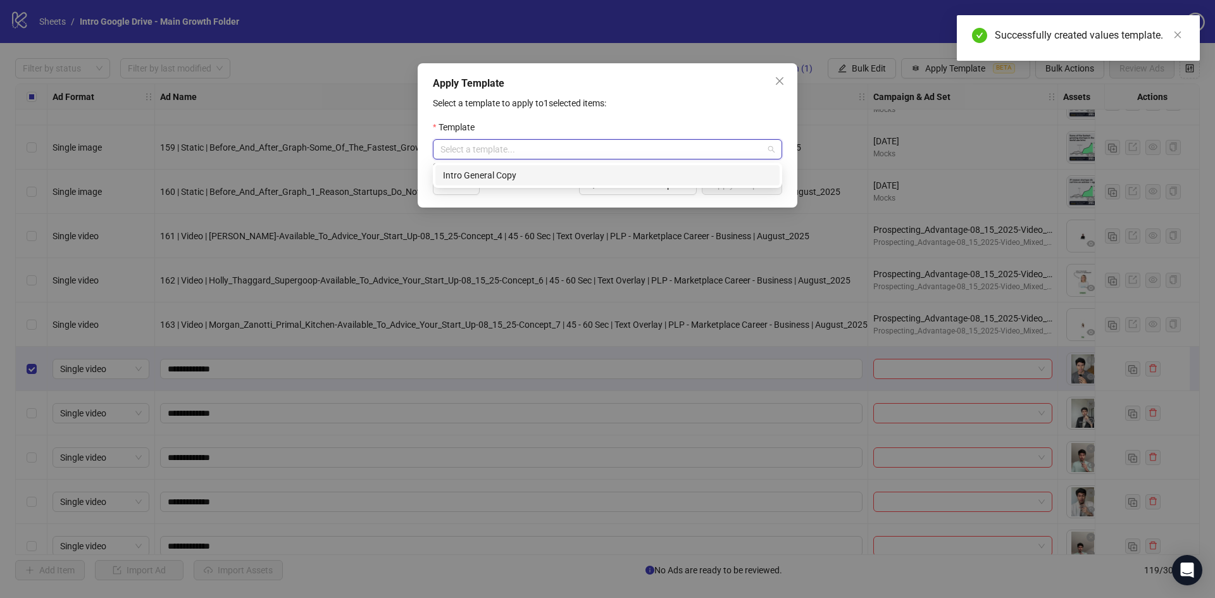
click at [668, 153] on input "search" at bounding box center [601, 149] width 323 height 19
click at [775, 77] on icon "close" at bounding box center [780, 81] width 10 height 10
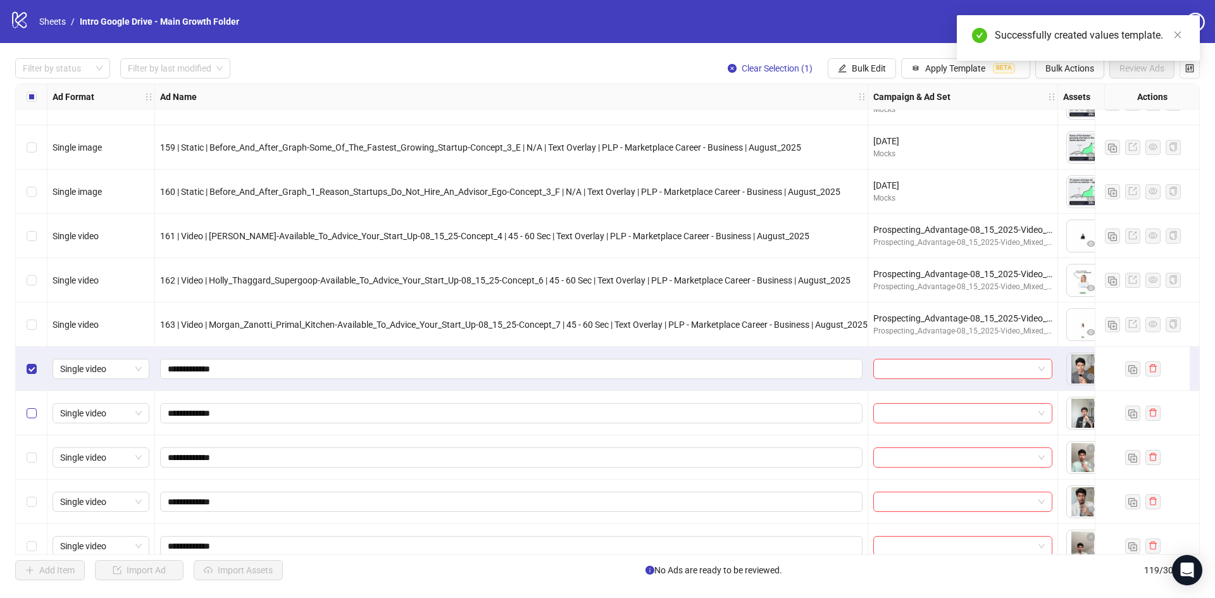
click at [35, 419] on label "Select row 105" at bounding box center [32, 413] width 10 height 14
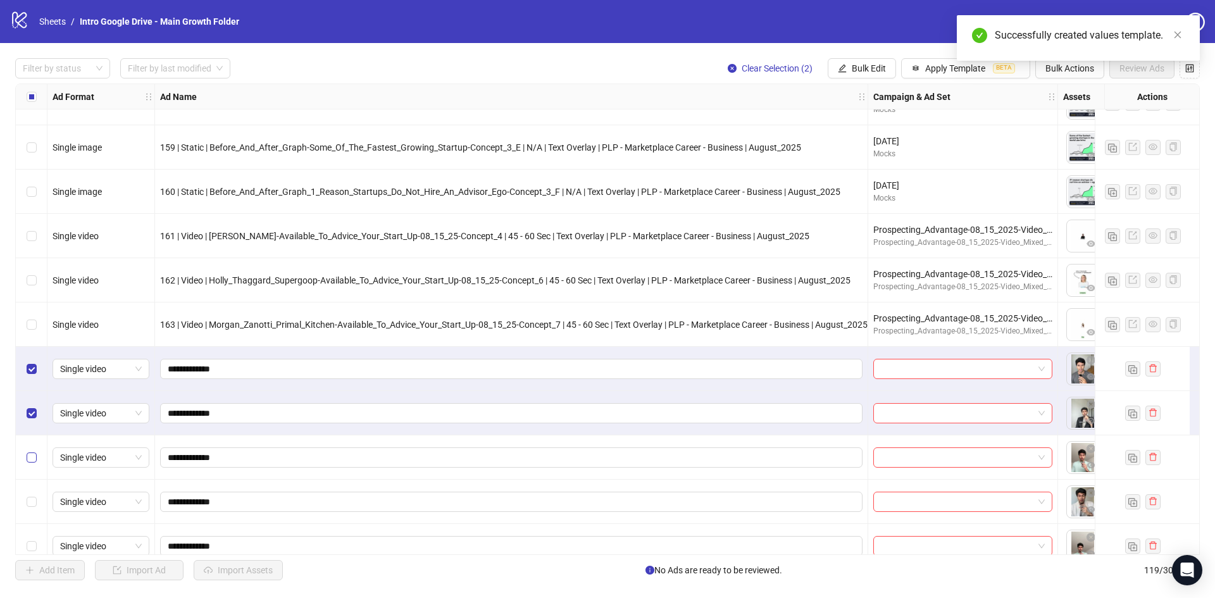
click at [33, 454] on div "Select row 106" at bounding box center [32, 457] width 32 height 44
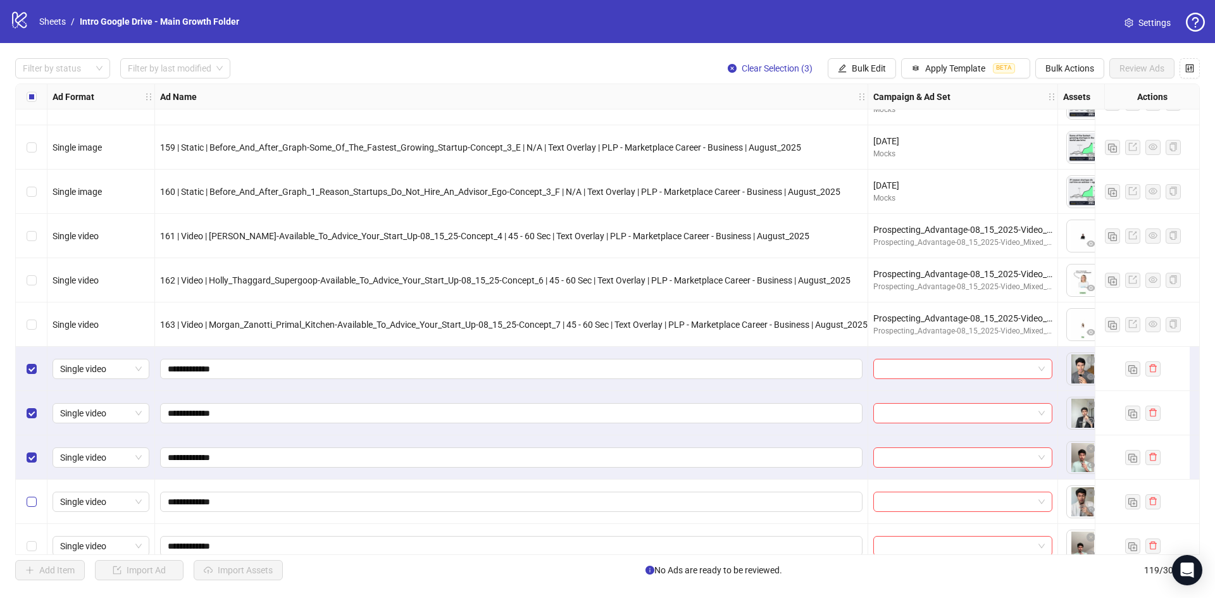
click at [30, 495] on label "Select row 107" at bounding box center [32, 502] width 10 height 14
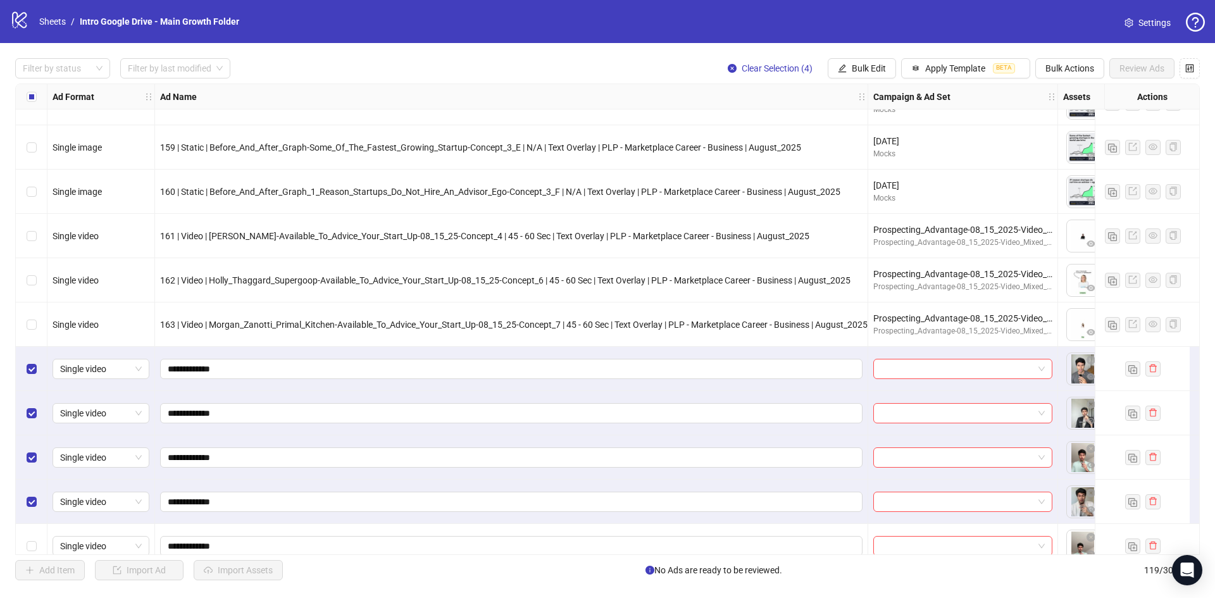
click at [32, 531] on div "Select row 108" at bounding box center [32, 546] width 32 height 44
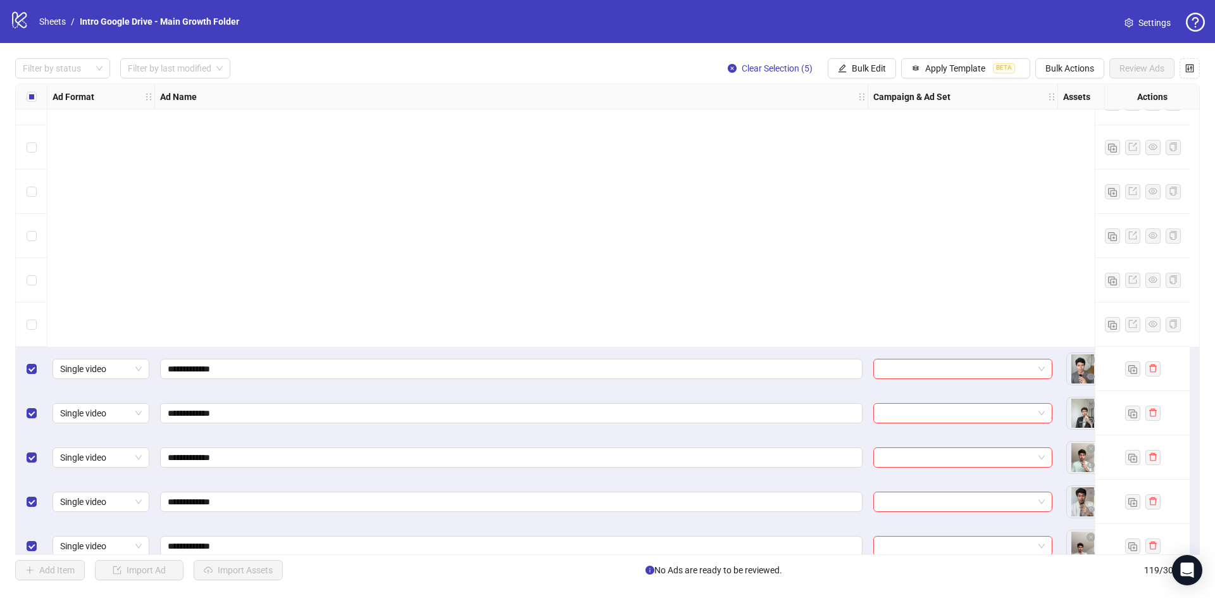
scroll to position [4642, 0]
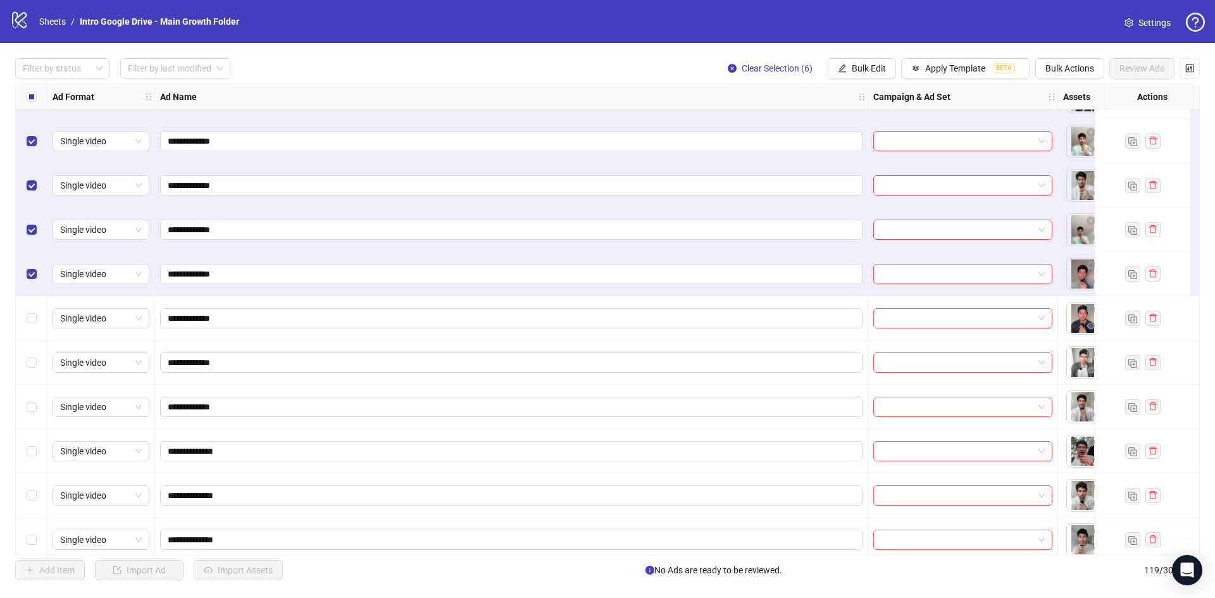
click at [32, 328] on div "Select row 110" at bounding box center [32, 318] width 32 height 44
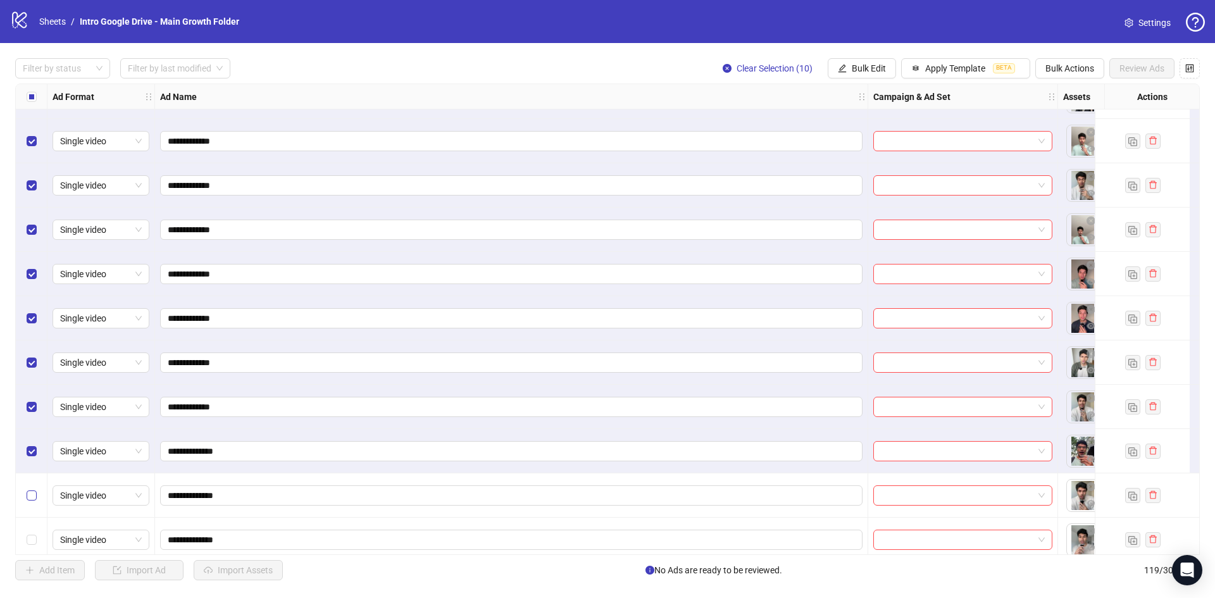
click at [30, 489] on label "Select row 114" at bounding box center [32, 496] width 10 height 14
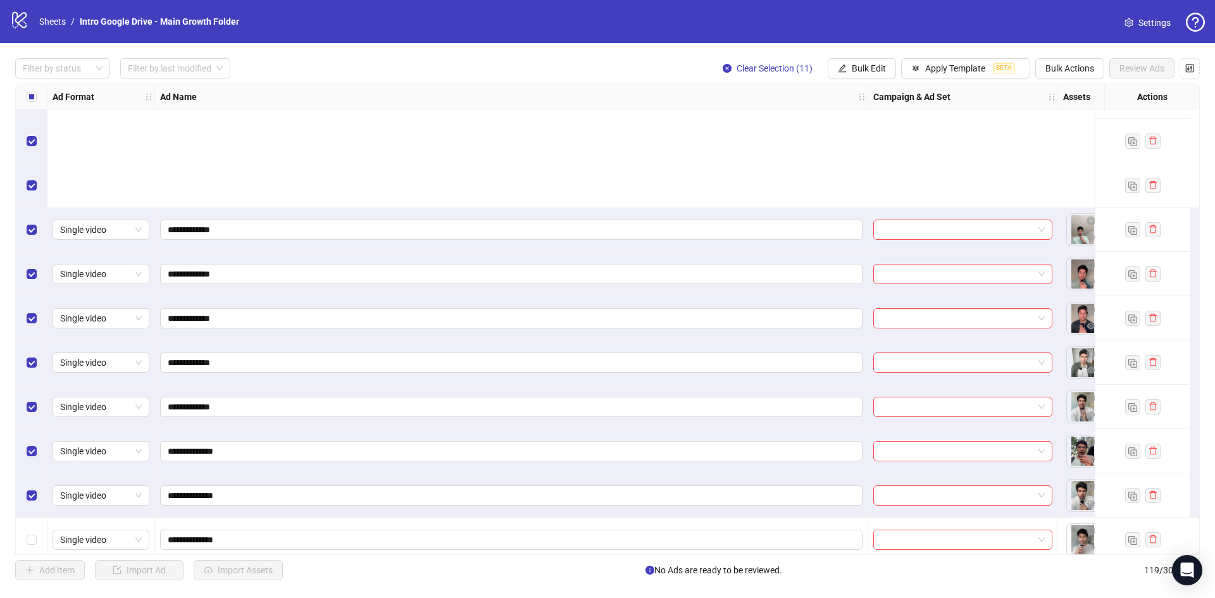
scroll to position [4832, 0]
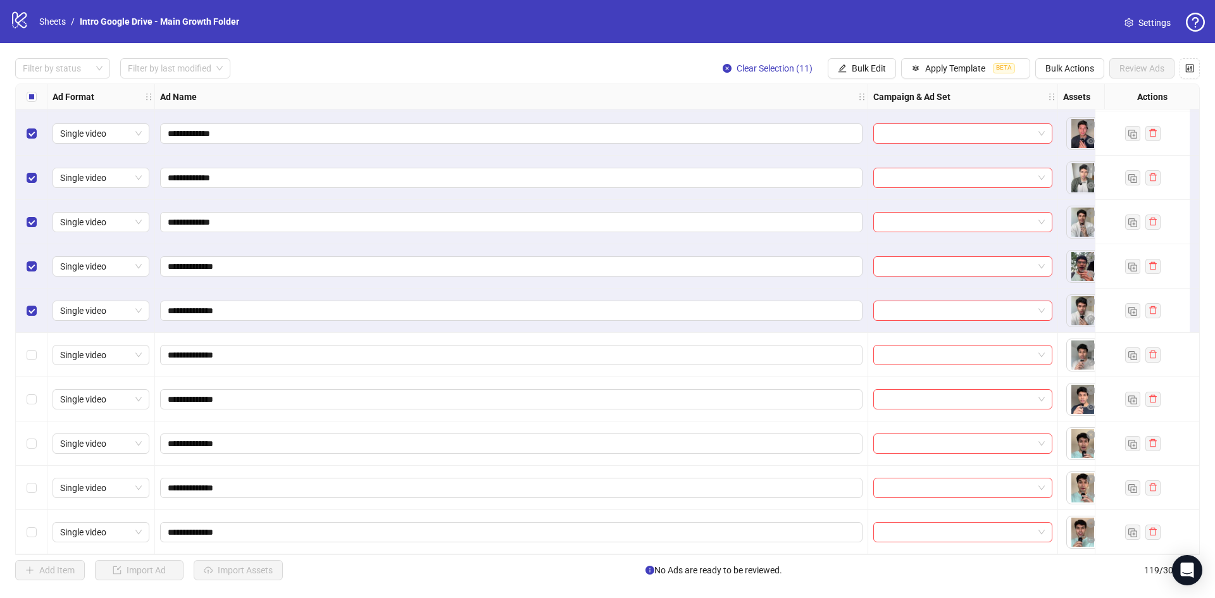
click at [39, 349] on div "Select row 115" at bounding box center [32, 355] width 32 height 44
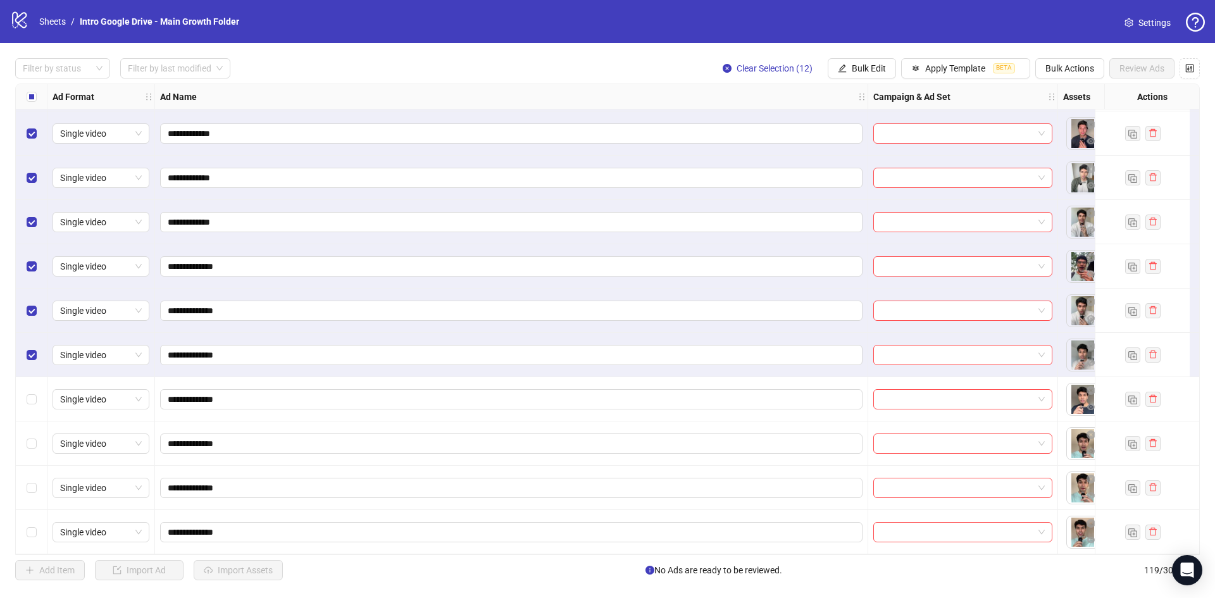
click at [39, 403] on div "Select row 116" at bounding box center [32, 399] width 32 height 44
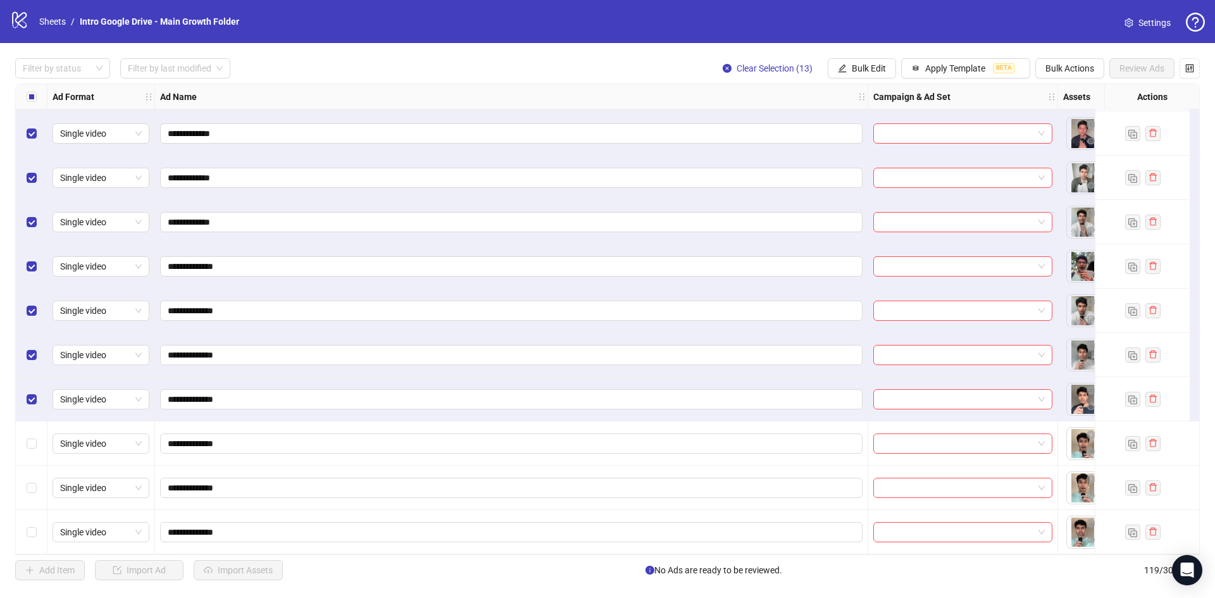
click at [37, 433] on div "Select row 117" at bounding box center [32, 443] width 32 height 44
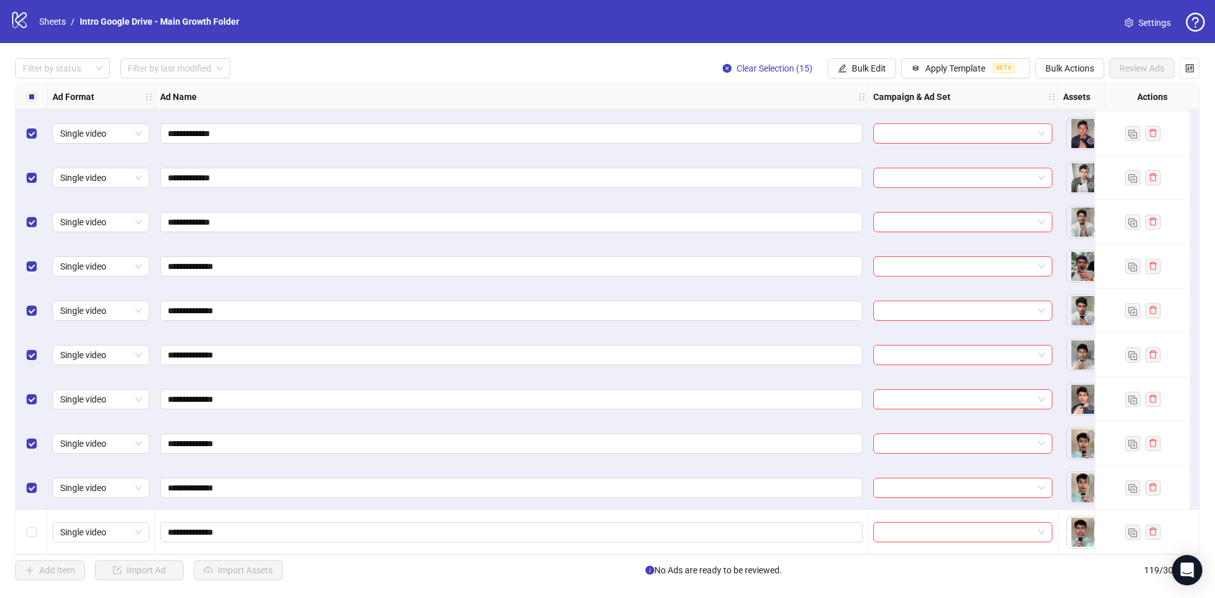
click at [44, 523] on div "Select row 119" at bounding box center [32, 532] width 32 height 44
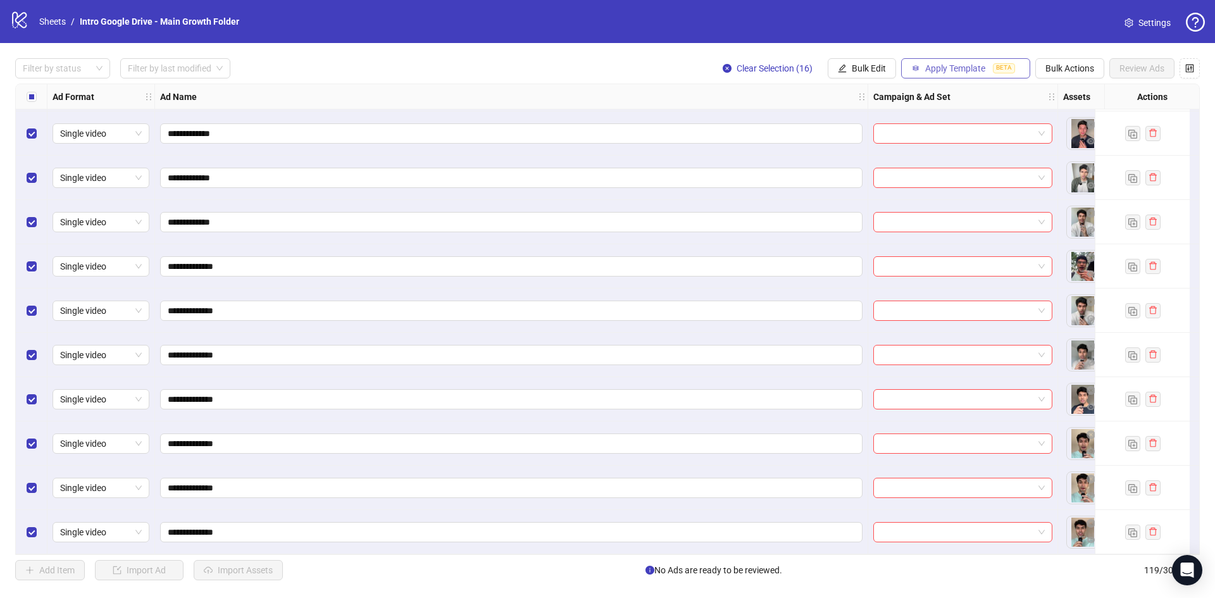
click at [945, 71] on span "Apply Template" at bounding box center [955, 68] width 60 height 10
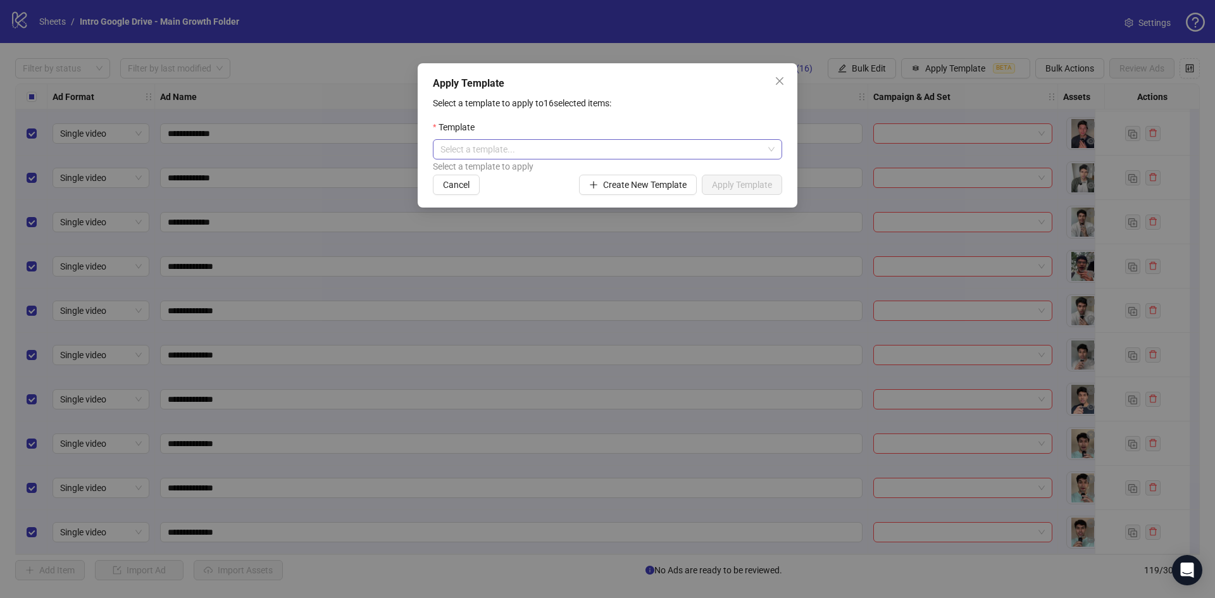
click at [583, 156] on input "search" at bounding box center [601, 149] width 323 height 19
drag, startPoint x: 544, startPoint y: 174, endPoint x: 567, endPoint y: 173, distance: 23.4
click at [544, 173] on div "Intro General Copy" at bounding box center [607, 175] width 329 height 14
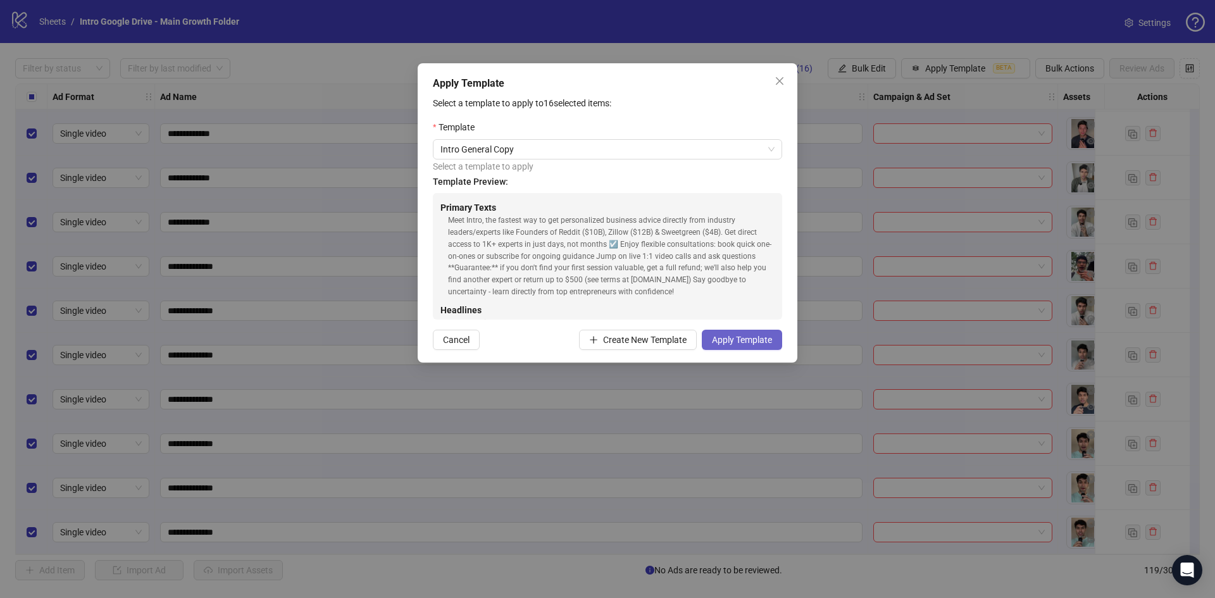
click at [732, 337] on span "Apply Template" at bounding box center [742, 340] width 60 height 10
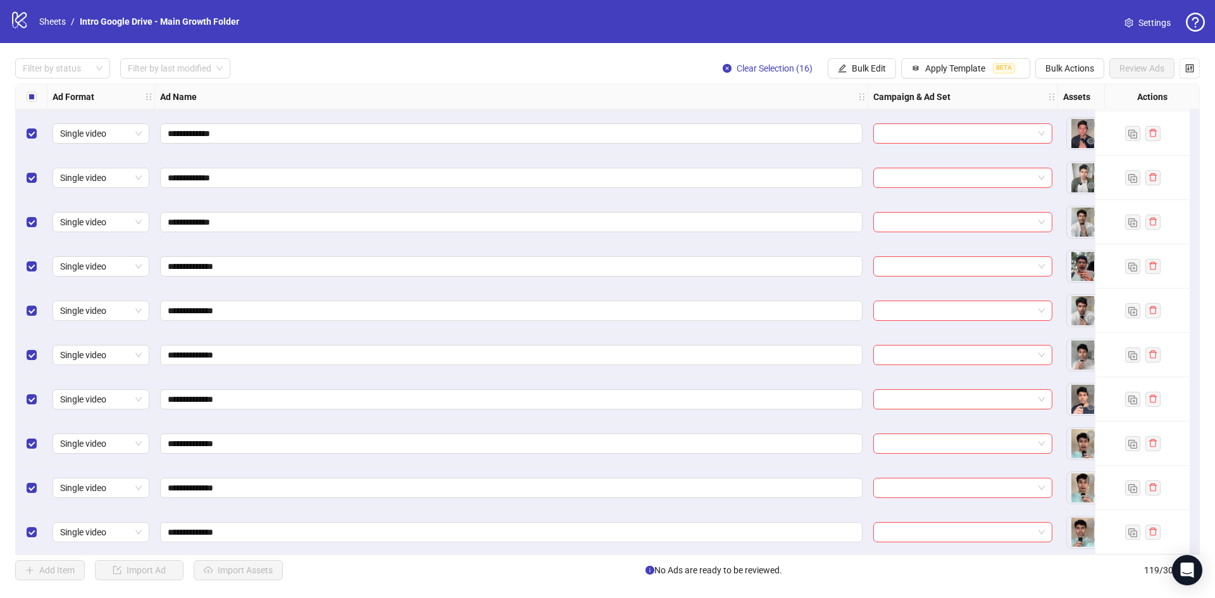
scroll to position [4832, 189]
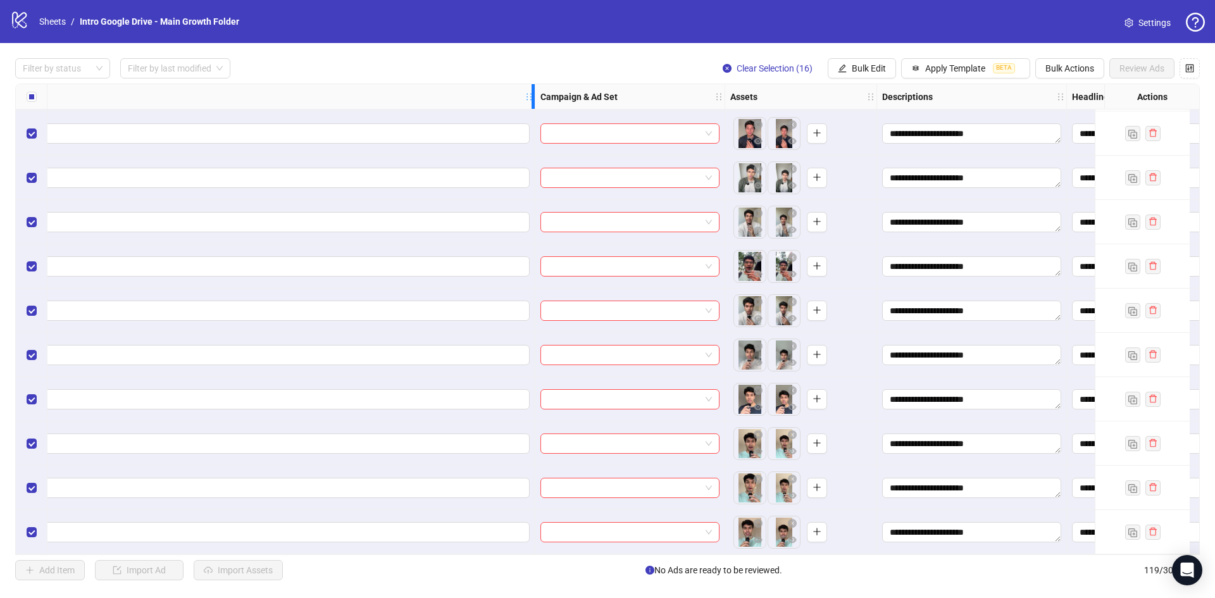
drag, startPoint x: 677, startPoint y: 91, endPoint x: 292, endPoint y: 189, distance: 396.9
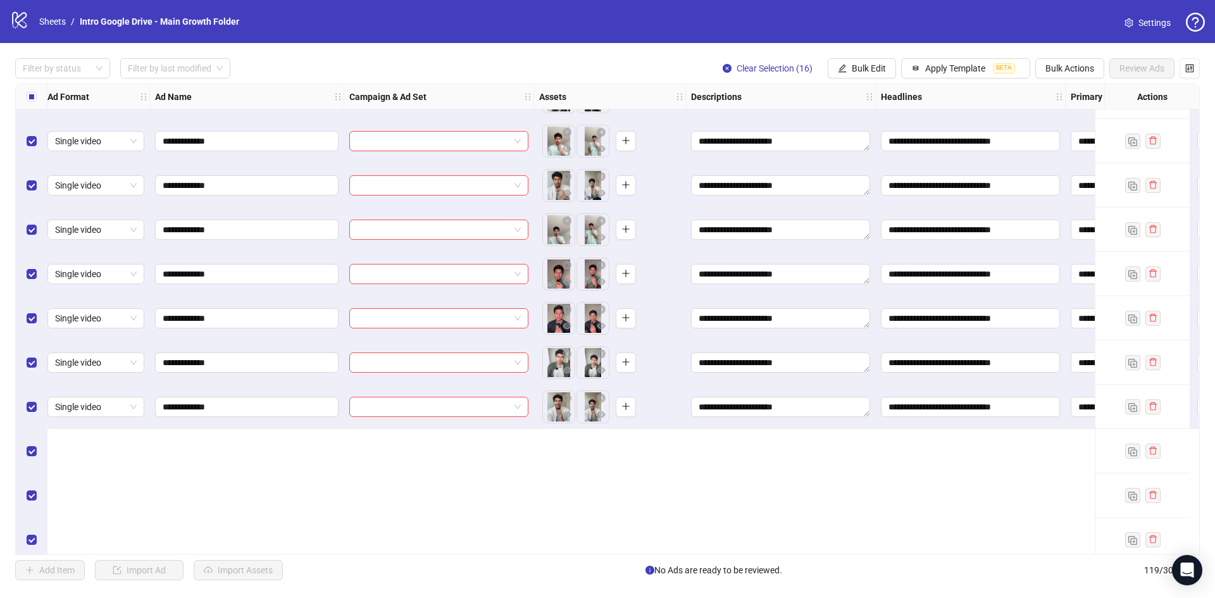
scroll to position [4452, 5]
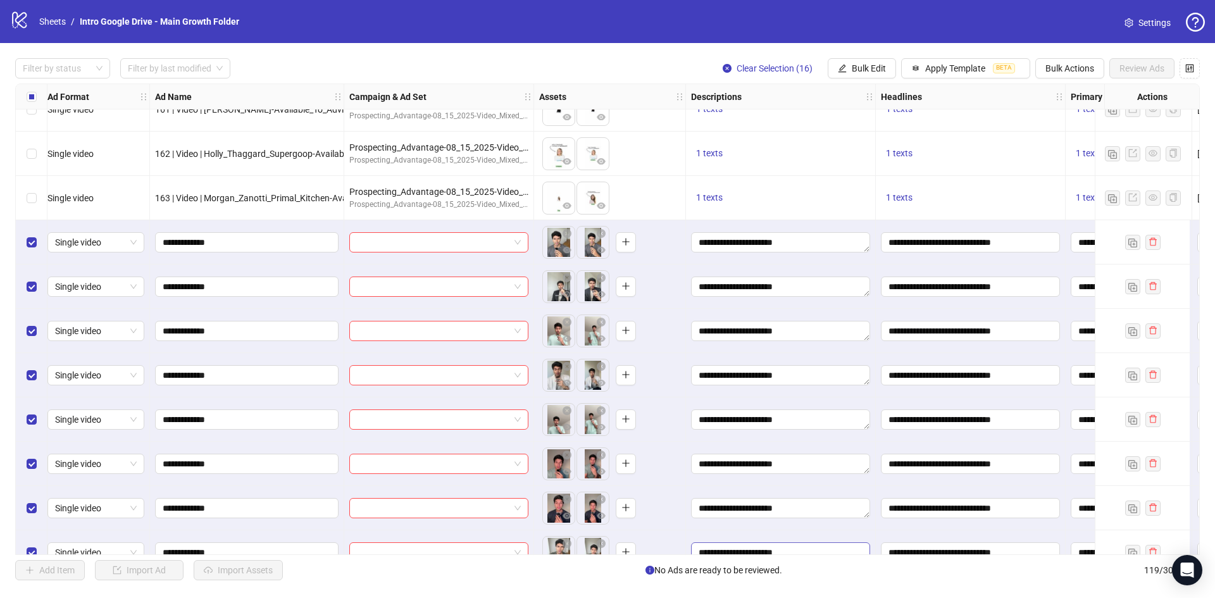
drag, startPoint x: 613, startPoint y: 549, endPoint x: 720, endPoint y: 547, distance: 107.0
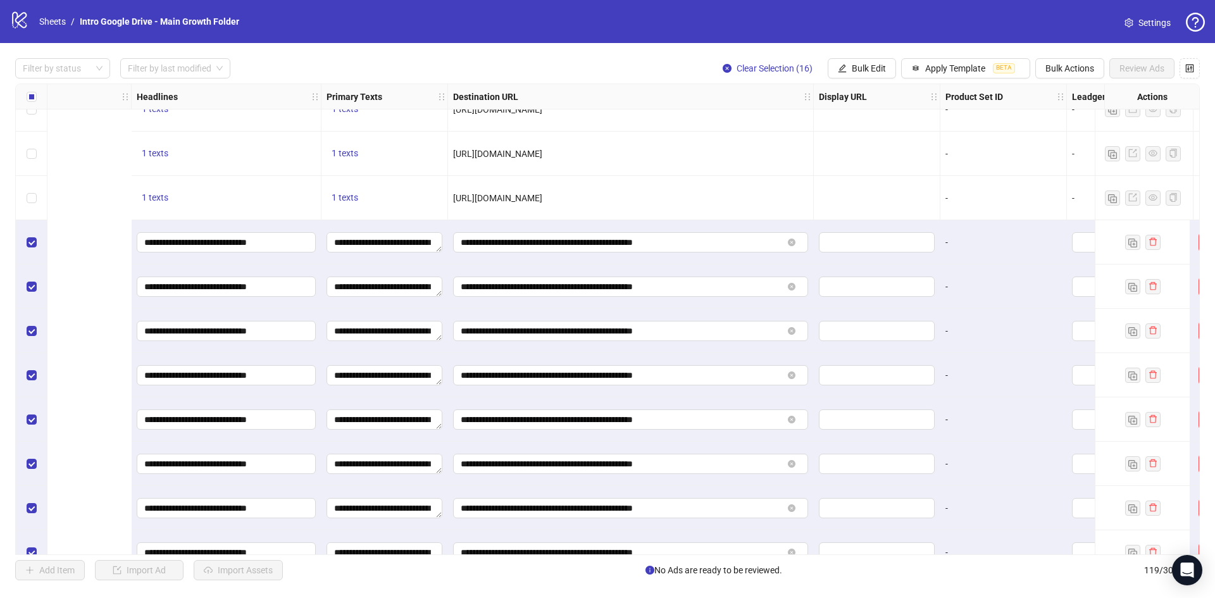
scroll to position [4452, 1108]
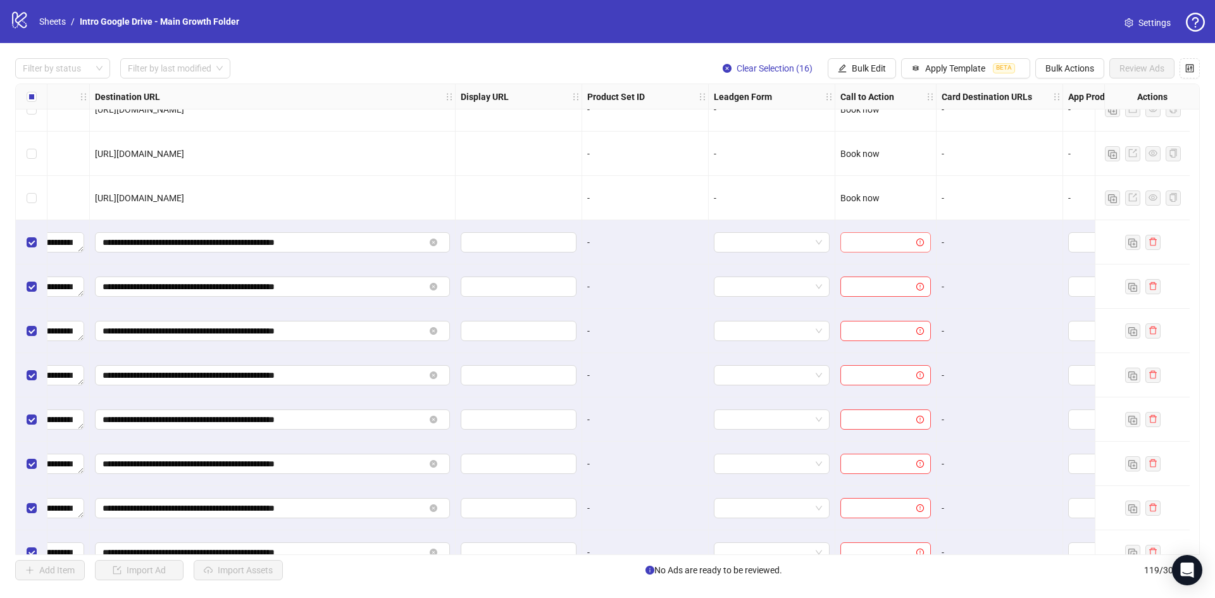
click at [889, 246] on input "search" at bounding box center [880, 242] width 64 height 19
click at [877, 307] on div "Book now" at bounding box center [886, 309] width 70 height 14
click at [885, 279] on input "search" at bounding box center [880, 286] width 64 height 19
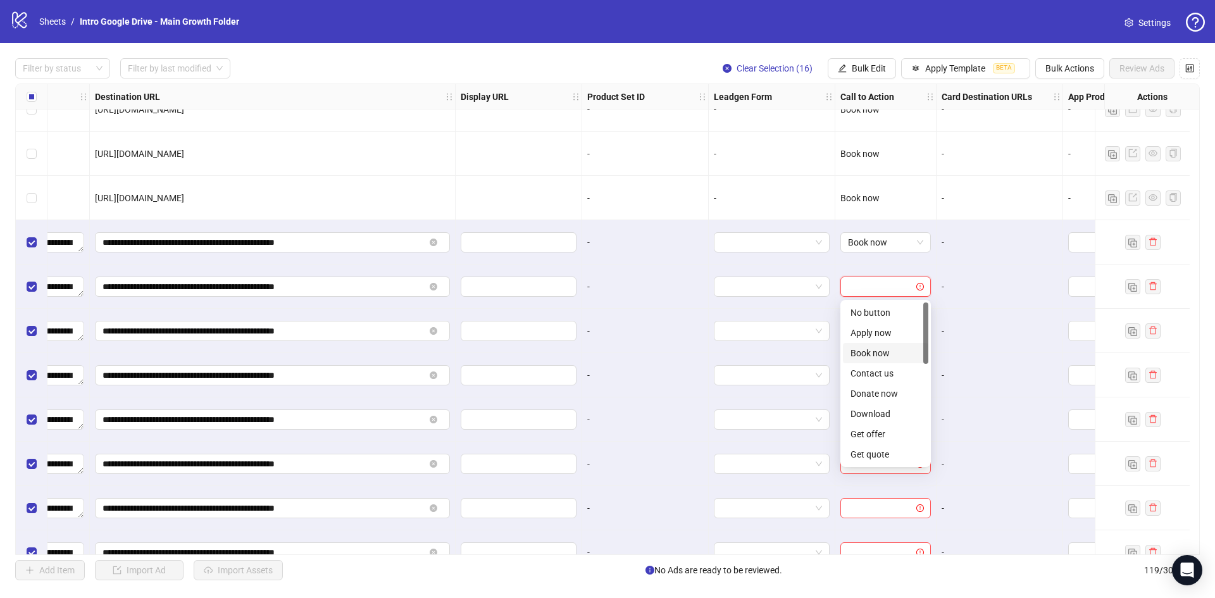
click at [884, 356] on div "Book now" at bounding box center [886, 353] width 70 height 14
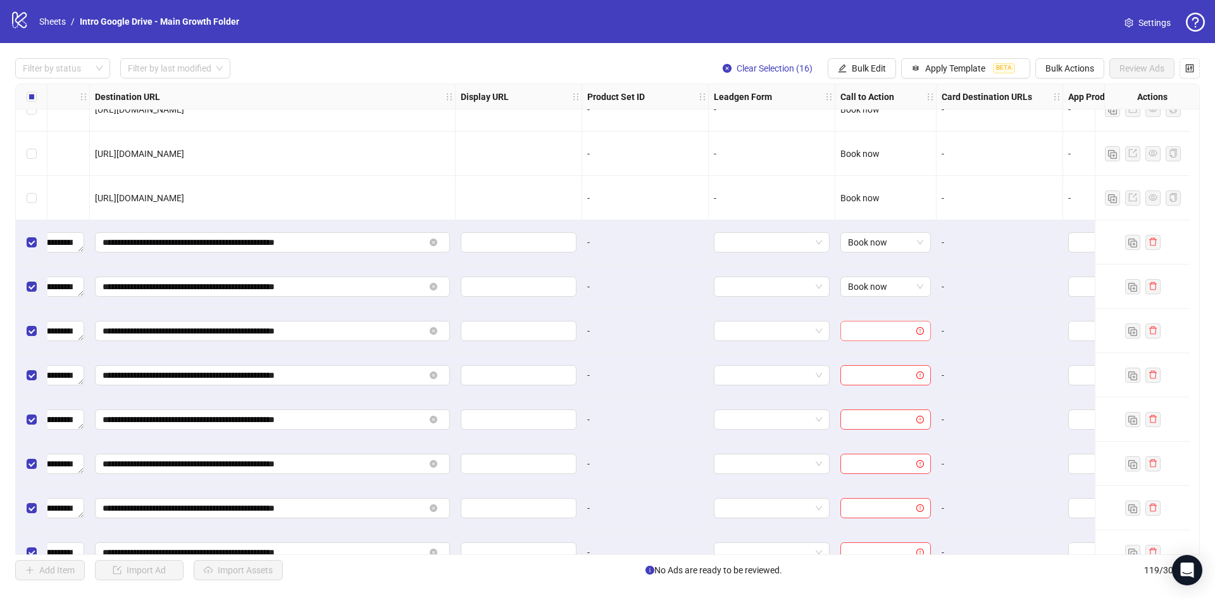
click at [889, 335] on input "search" at bounding box center [880, 330] width 64 height 19
click at [877, 396] on div "Book now" at bounding box center [886, 397] width 70 height 14
click at [885, 371] on input "search" at bounding box center [880, 375] width 64 height 19
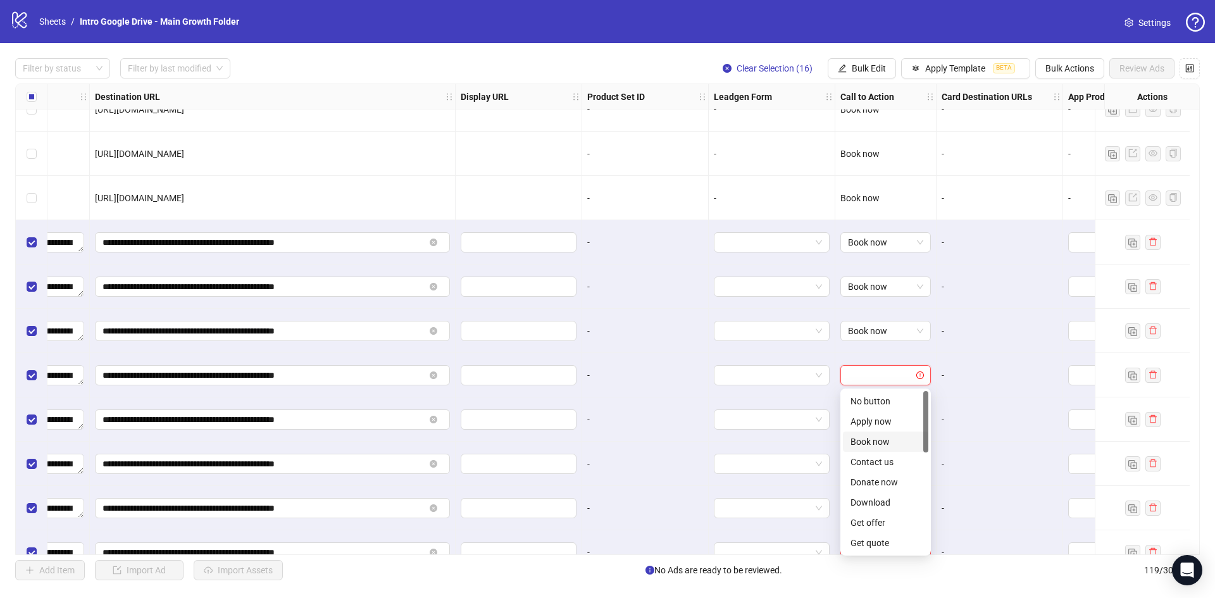
click at [890, 437] on div "Book now" at bounding box center [886, 442] width 70 height 14
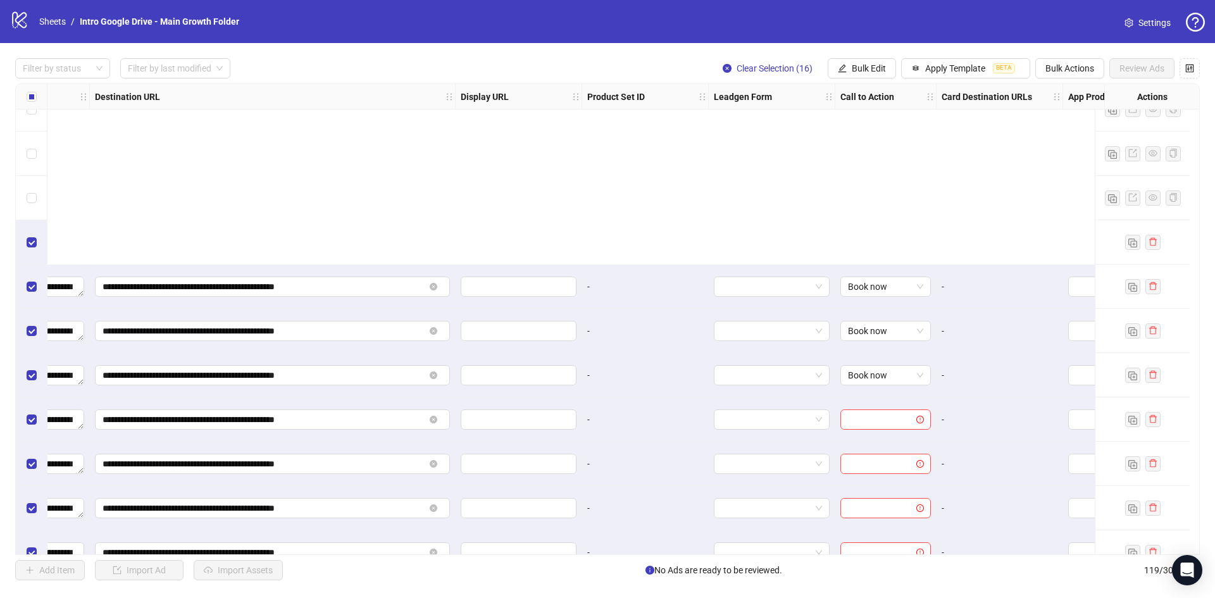
scroll to position [4705, 1108]
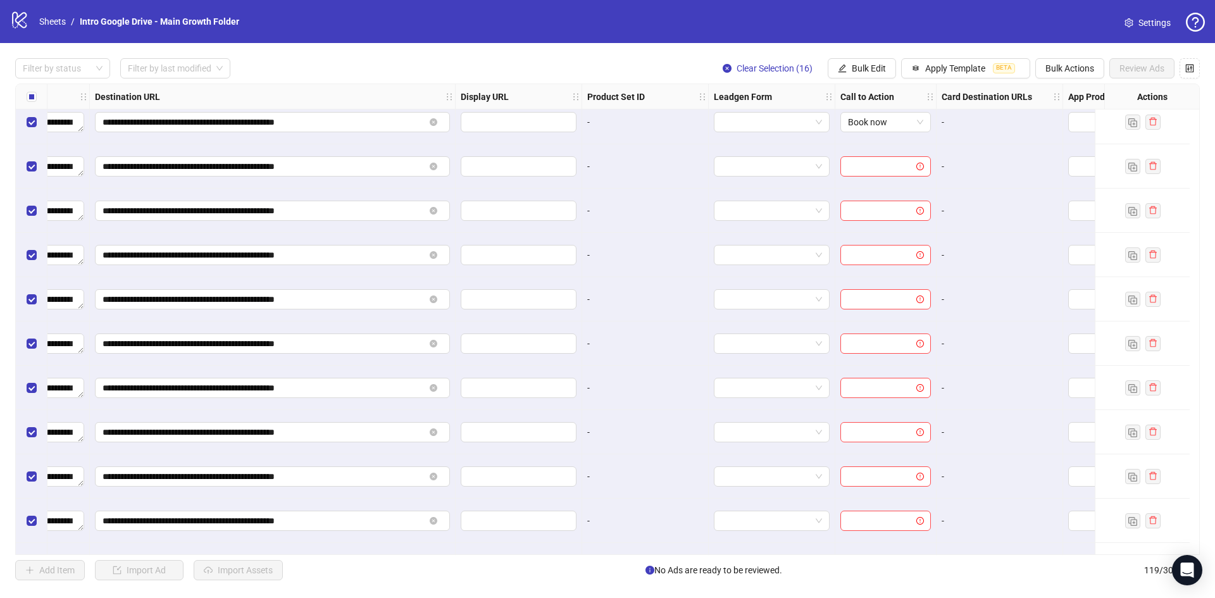
click at [895, 163] on div "**********" at bounding box center [607, 319] width 1185 height 471
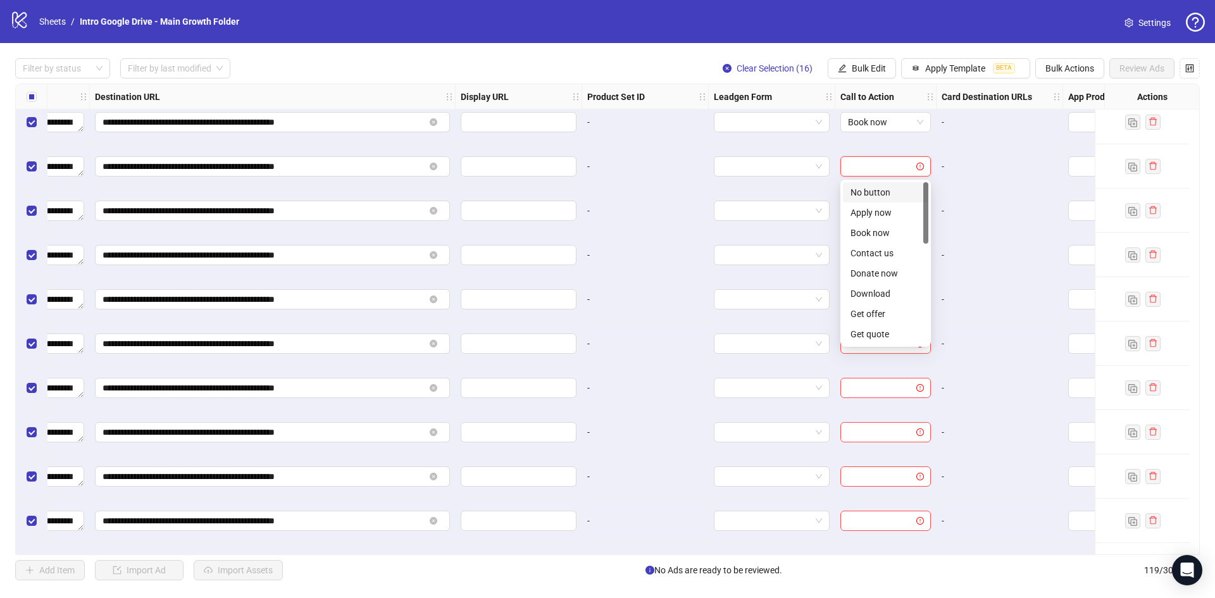
click at [892, 169] on input "search" at bounding box center [880, 166] width 64 height 19
click at [883, 230] on div "Book now" at bounding box center [886, 233] width 70 height 14
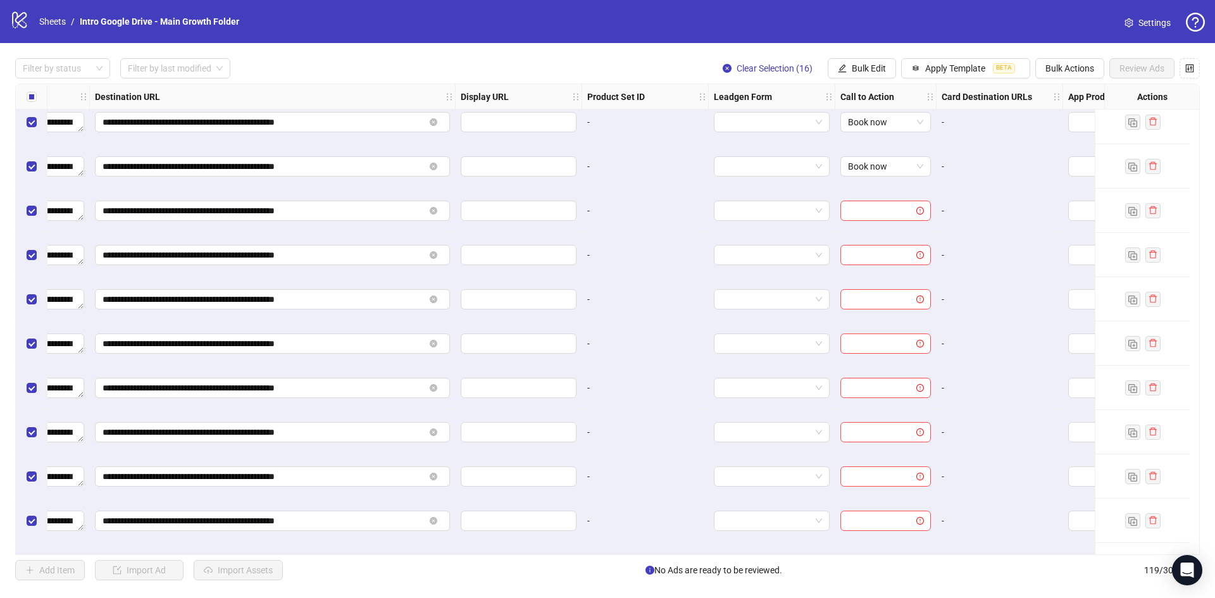
click at [887, 208] on input "search" at bounding box center [880, 210] width 64 height 19
click at [877, 279] on div "Book now" at bounding box center [886, 277] width 70 height 14
drag, startPoint x: 883, startPoint y: 248, endPoint x: 883, endPoint y: 258, distance: 9.5
click at [885, 247] on input "search" at bounding box center [880, 255] width 64 height 19
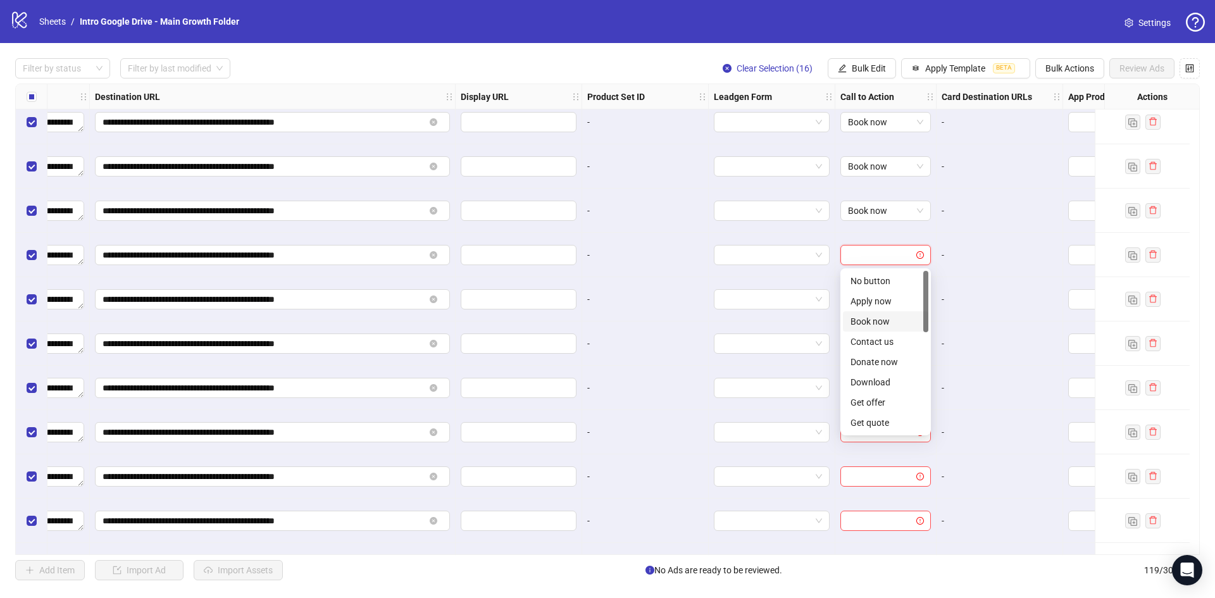
click at [868, 323] on div "Book now" at bounding box center [886, 322] width 70 height 14
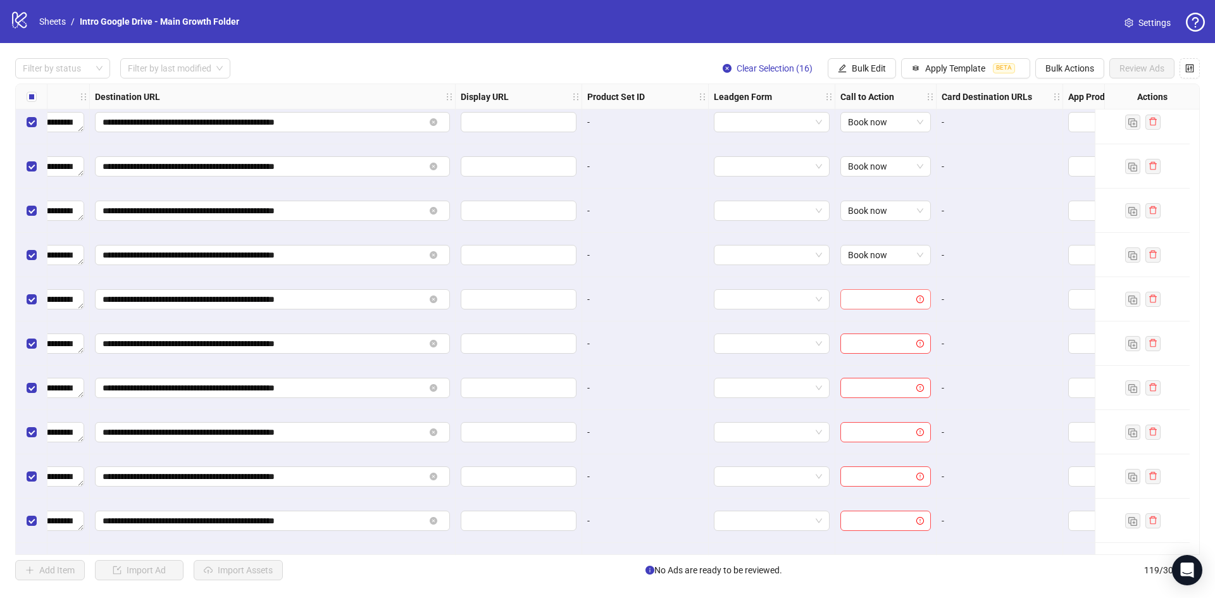
click at [875, 297] on input "search" at bounding box center [880, 299] width 64 height 19
click at [870, 358] on div "Book now" at bounding box center [885, 366] width 85 height 20
click at [873, 344] on input "search" at bounding box center [880, 343] width 64 height 19
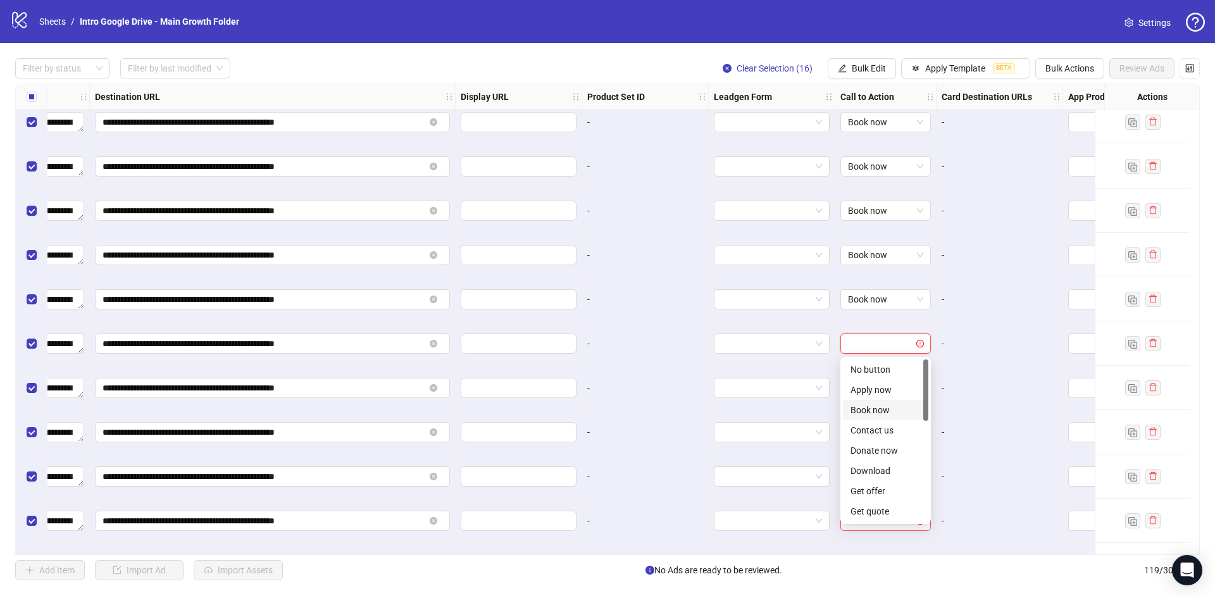
click at [875, 413] on div "Book now" at bounding box center [886, 410] width 70 height 14
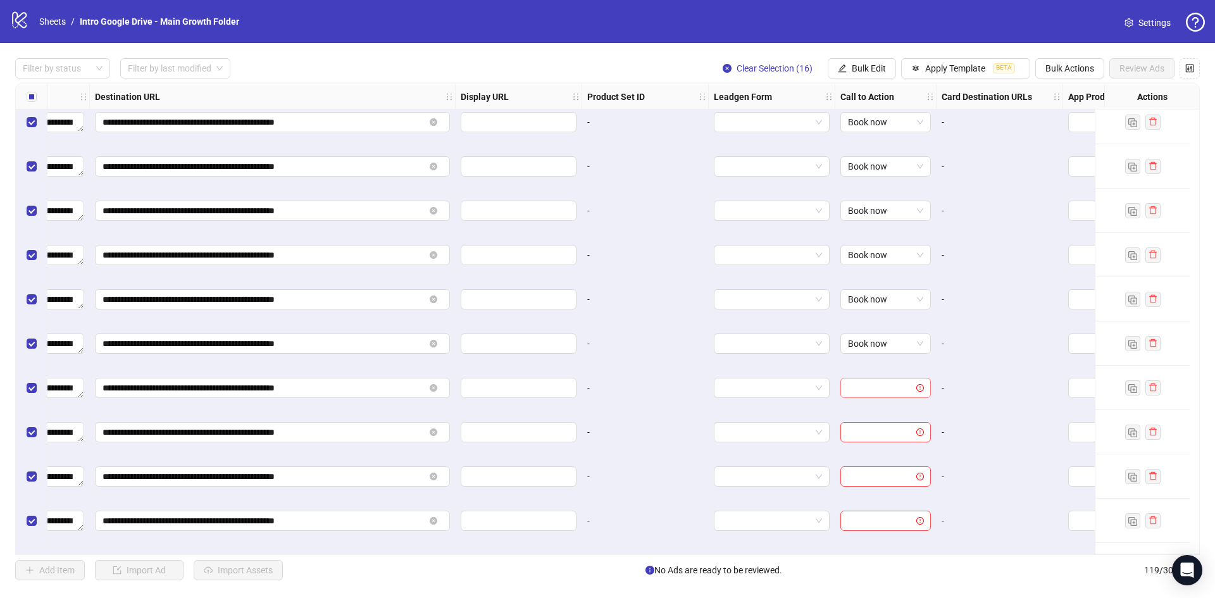
click at [889, 387] on input "search" at bounding box center [880, 387] width 64 height 19
click at [880, 456] on div "Book now" at bounding box center [886, 454] width 70 height 14
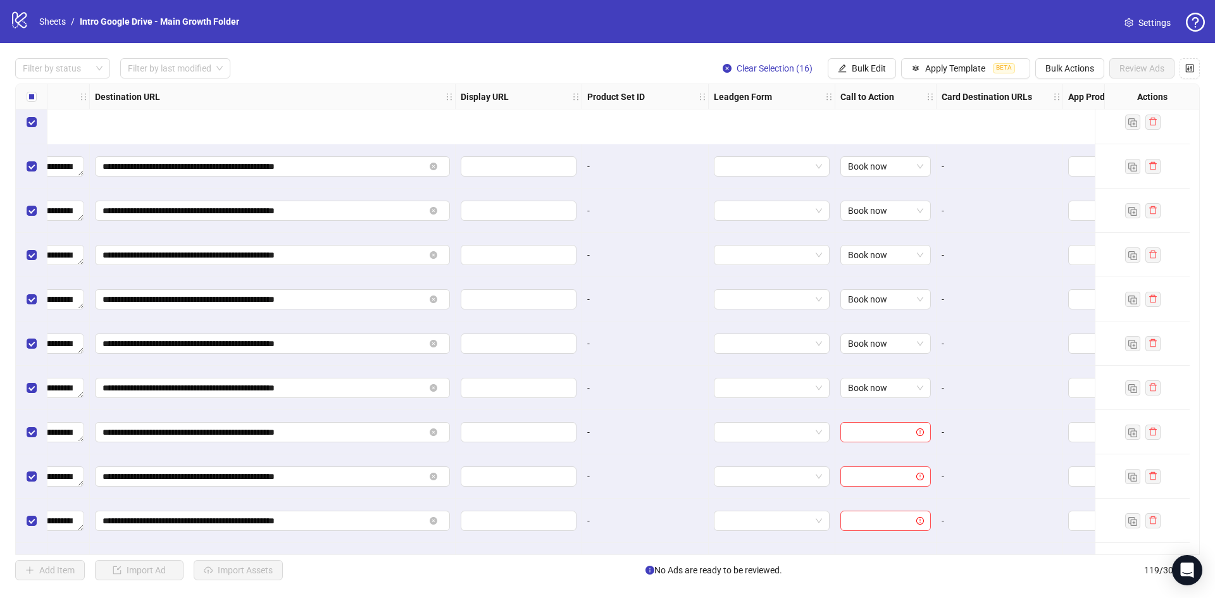
scroll to position [4832, 1108]
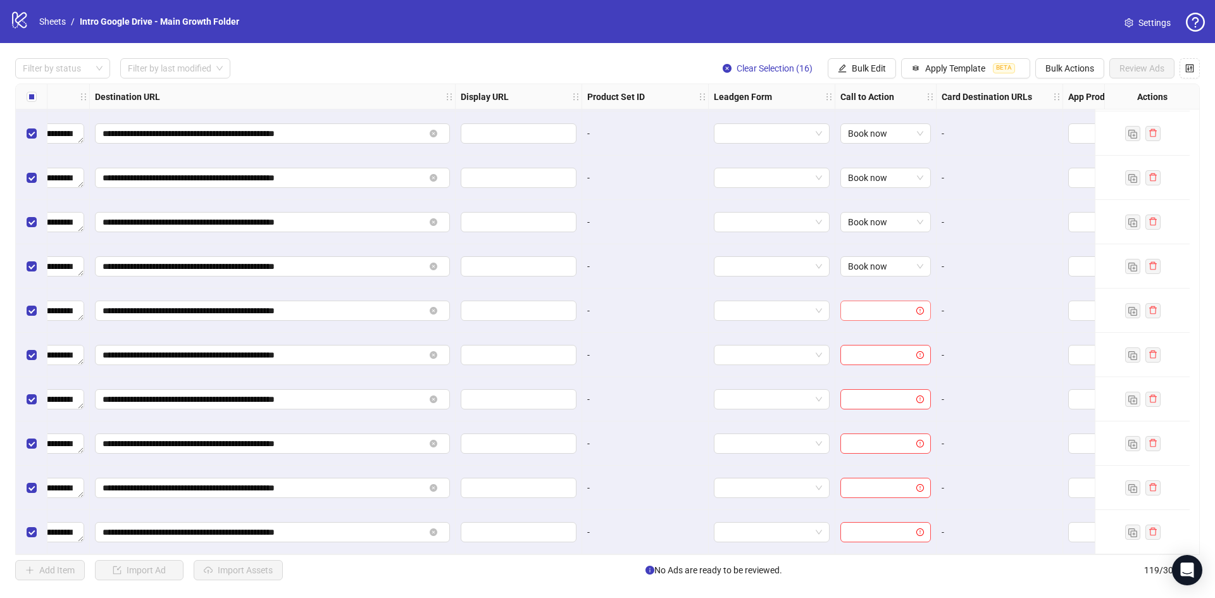
click at [897, 307] on input "search" at bounding box center [880, 310] width 64 height 19
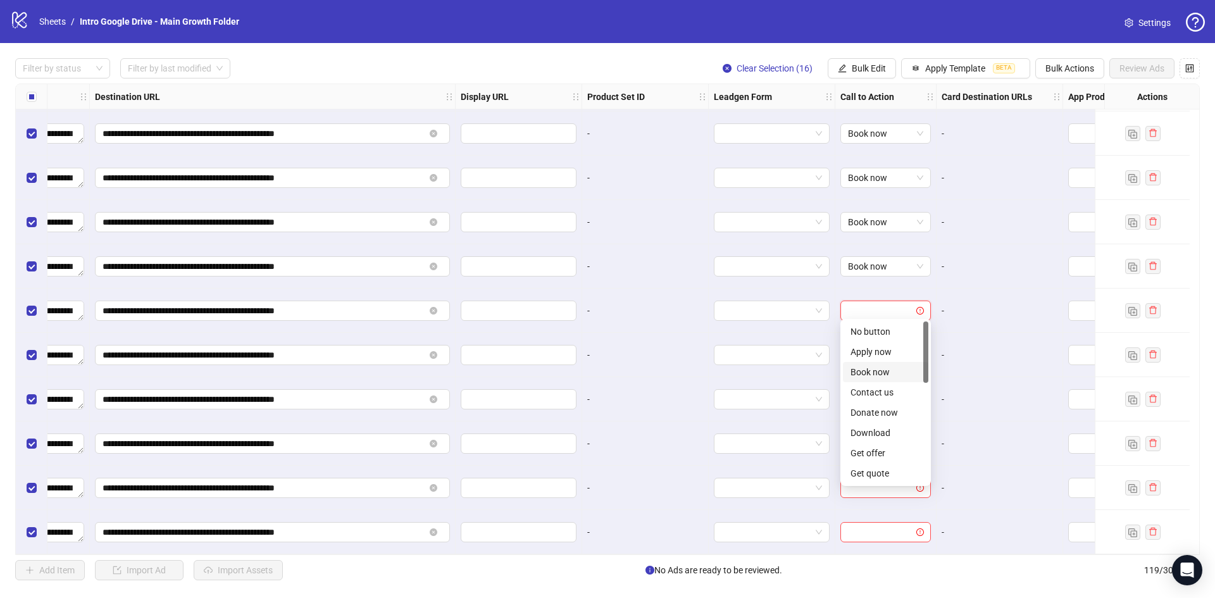
click at [886, 371] on div "Book now" at bounding box center [886, 372] width 70 height 14
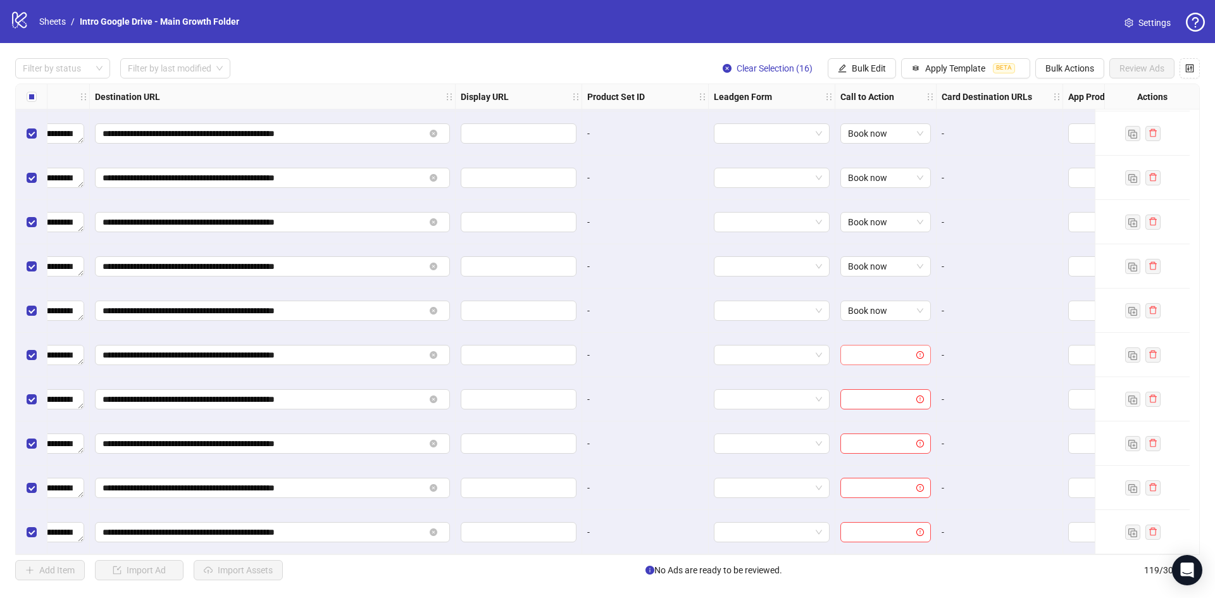
click at [888, 346] on input "search" at bounding box center [880, 355] width 64 height 19
click at [885, 412] on div "Book now" at bounding box center [886, 416] width 70 height 14
click at [884, 395] on input "search" at bounding box center [880, 399] width 64 height 19
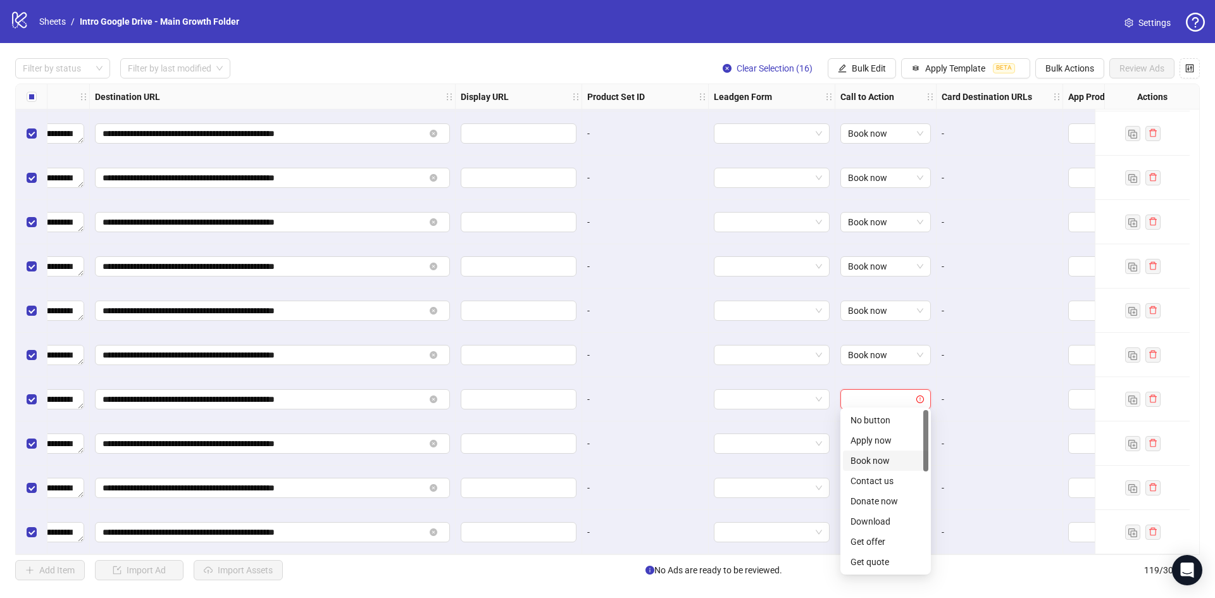
click at [877, 458] on div "Book now" at bounding box center [886, 461] width 70 height 14
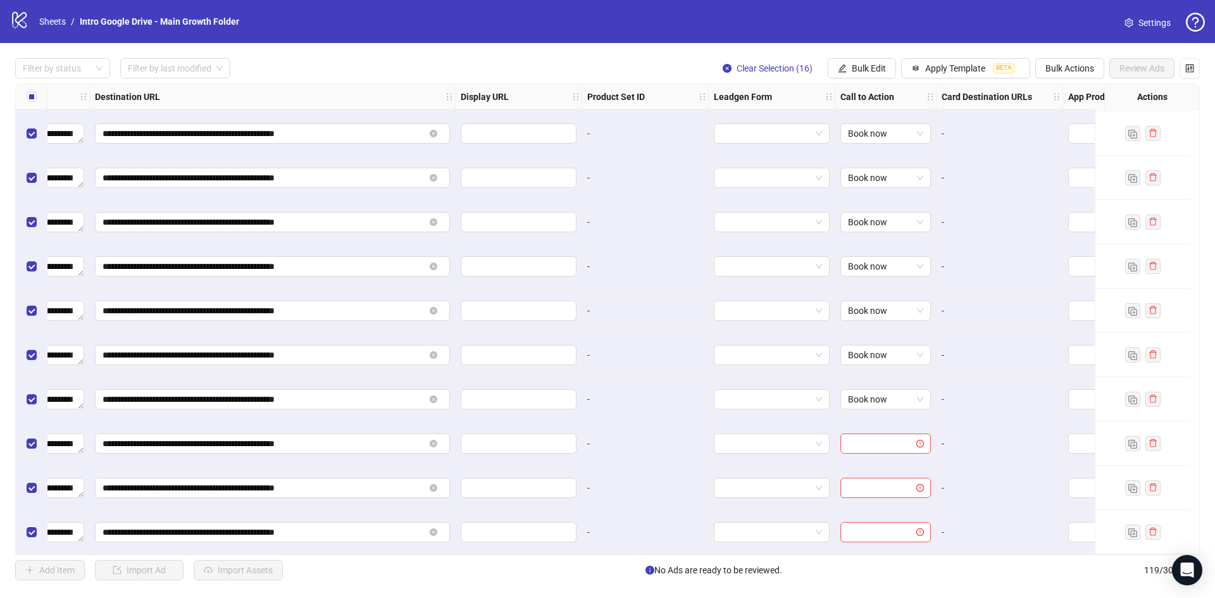
click at [879, 440] on input "search" at bounding box center [880, 443] width 64 height 19
click at [893, 310] on div "Book now" at bounding box center [886, 312] width 70 height 14
click at [882, 484] on input "search" at bounding box center [880, 487] width 64 height 19
click at [885, 354] on div "Book now" at bounding box center [886, 356] width 70 height 14
drag, startPoint x: 891, startPoint y: 527, endPoint x: 892, endPoint y: 516, distance: 10.2
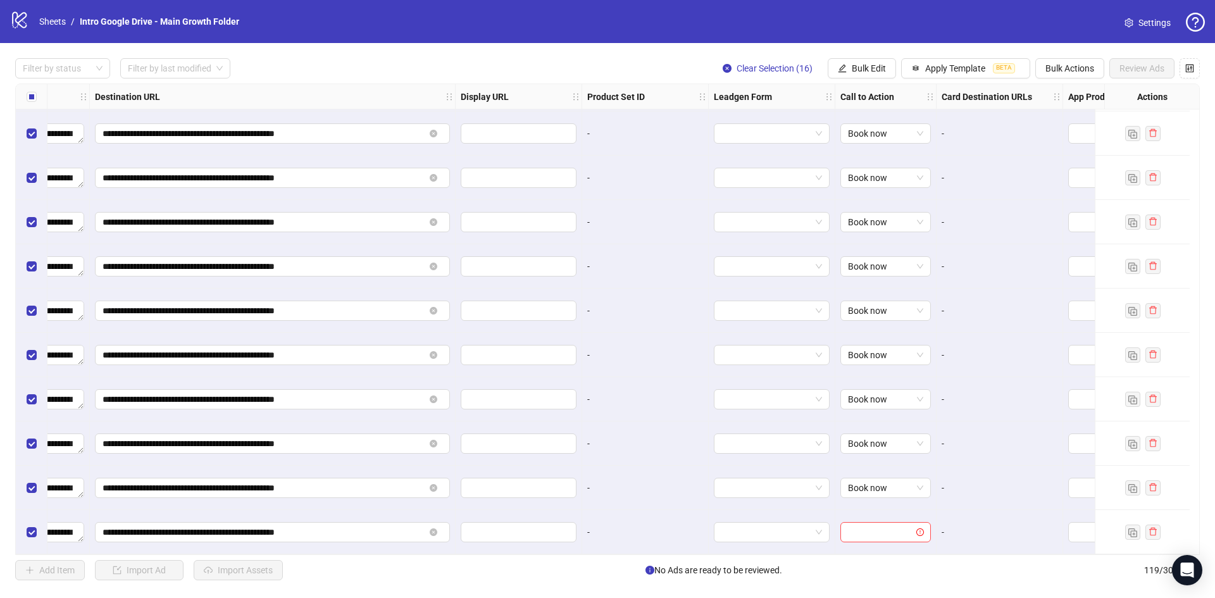
click at [892, 525] on input "search" at bounding box center [880, 532] width 64 height 19
click at [885, 401] on div "Book now" at bounding box center [886, 401] width 70 height 14
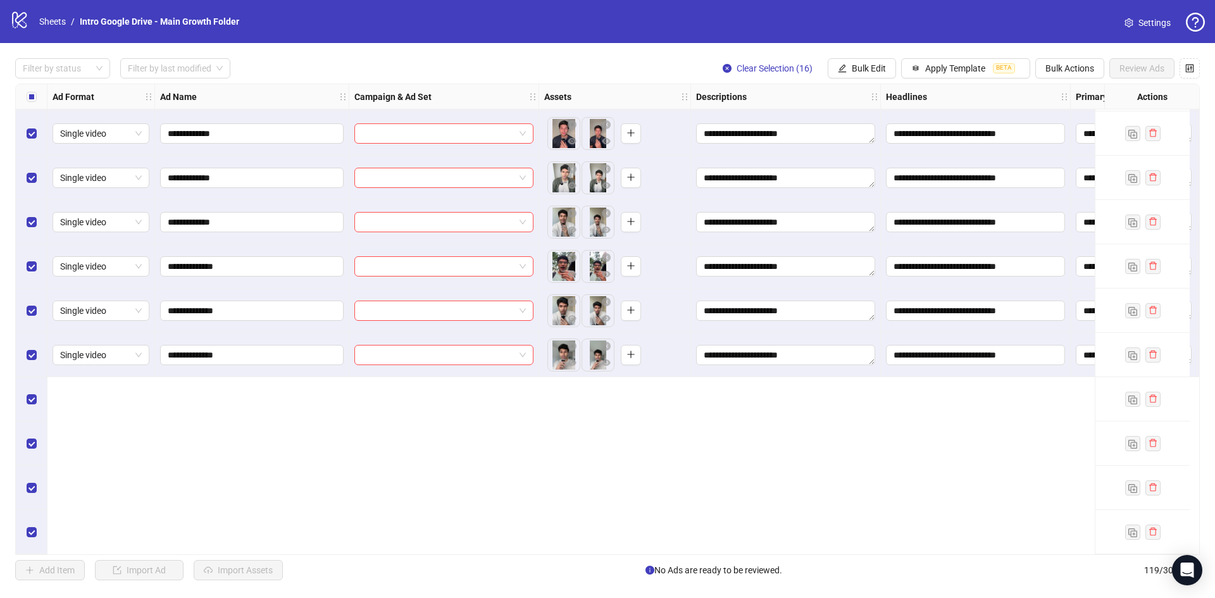
scroll to position [4452, 0]
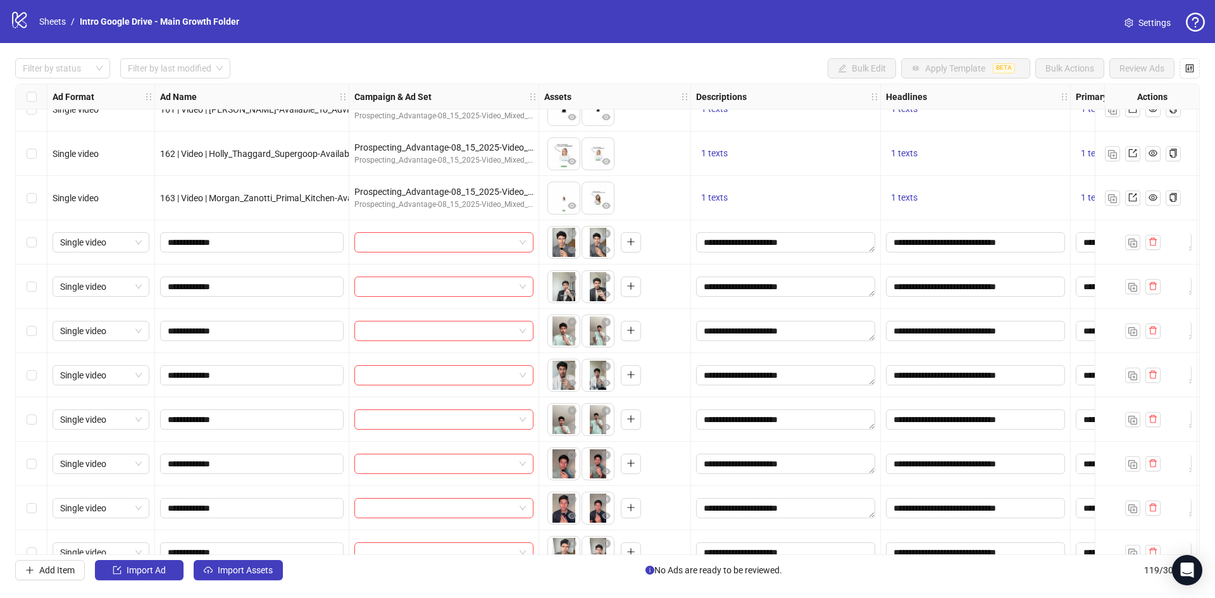
click at [37, 246] on div "Select row 104" at bounding box center [32, 242] width 32 height 44
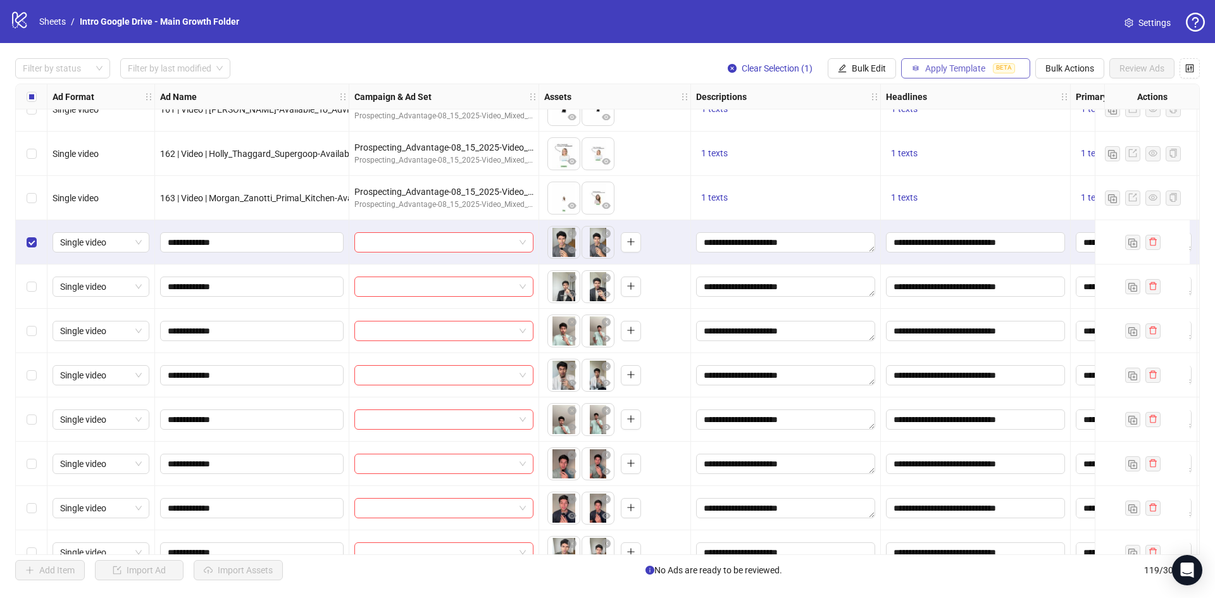
click at [951, 66] on span "Apply Template" at bounding box center [955, 68] width 60 height 10
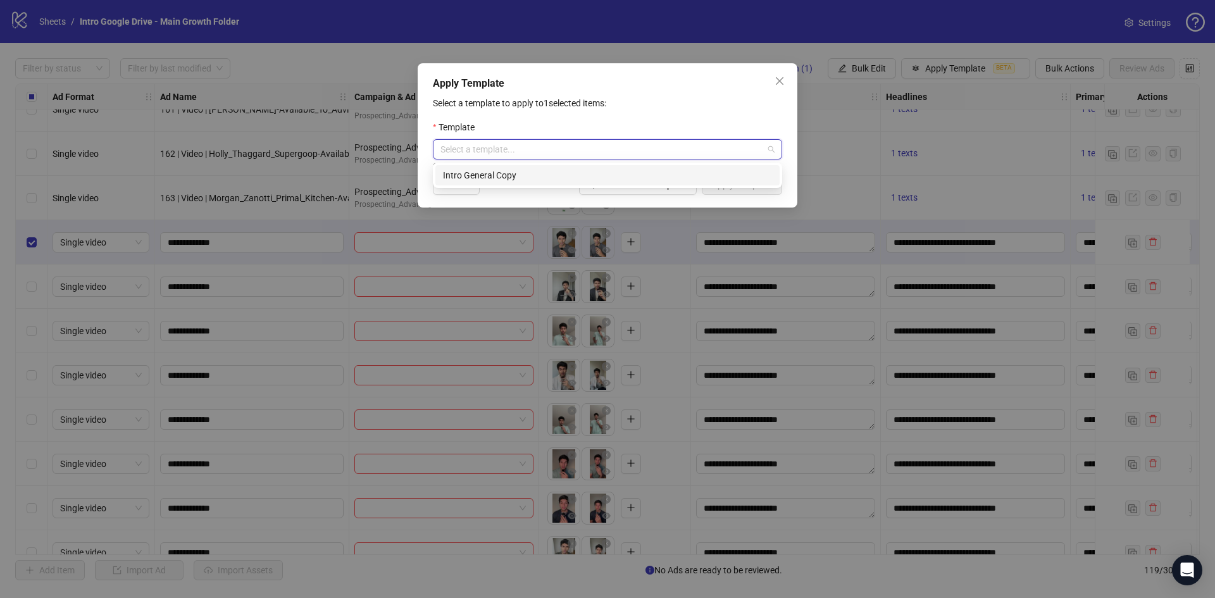
click at [602, 152] on input "search" at bounding box center [601, 149] width 323 height 19
click at [568, 170] on div "Intro General Copy" at bounding box center [607, 175] width 329 height 14
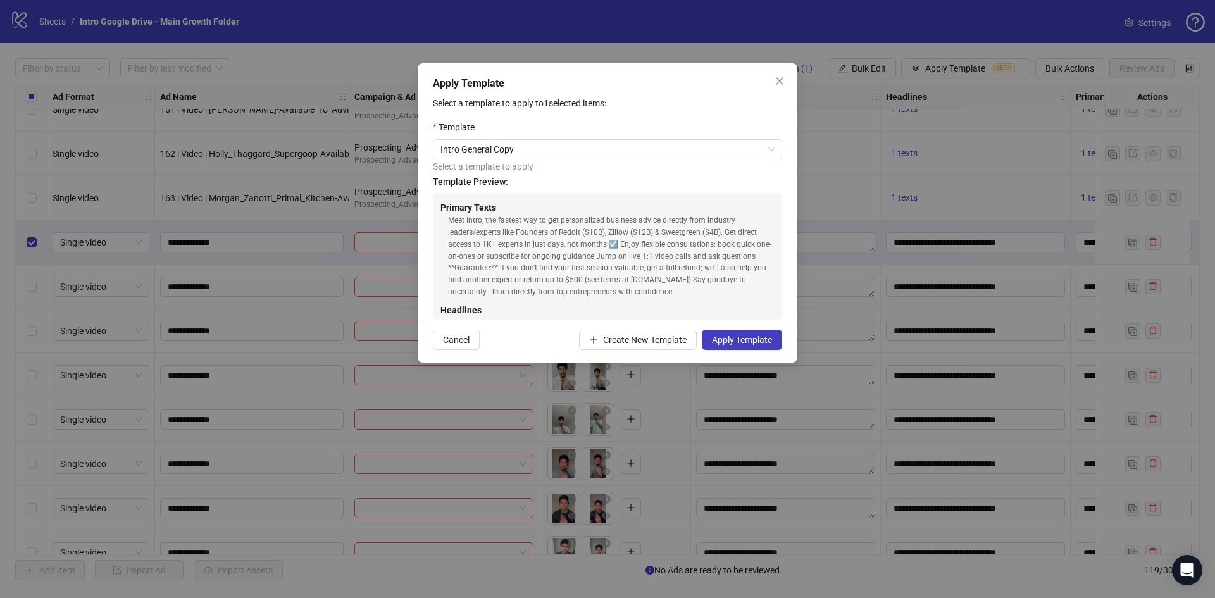
click at [670, 247] on div "Meet Intro, the fastest way to get personalized business advice directly from i…" at bounding box center [611, 257] width 327 height 84
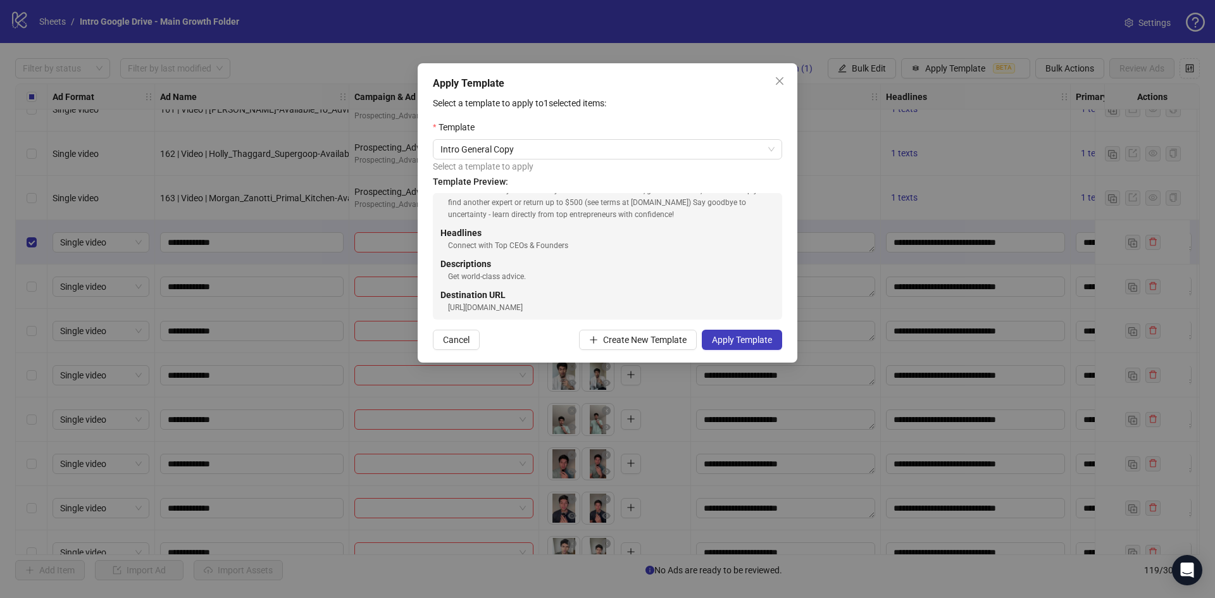
scroll to position [84, 0]
drag, startPoint x: 573, startPoint y: 282, endPoint x: 492, endPoint y: 270, distance: 81.3
click at [492, 270] on div "Primary Texts Meet Intro, the fastest way to get personalized business advice d…" at bounding box center [607, 256] width 349 height 127
click at [502, 266] on div "Get world-class advice." at bounding box center [611, 271] width 327 height 12
click at [624, 332] on button "Create New Template" at bounding box center [638, 340] width 118 height 20
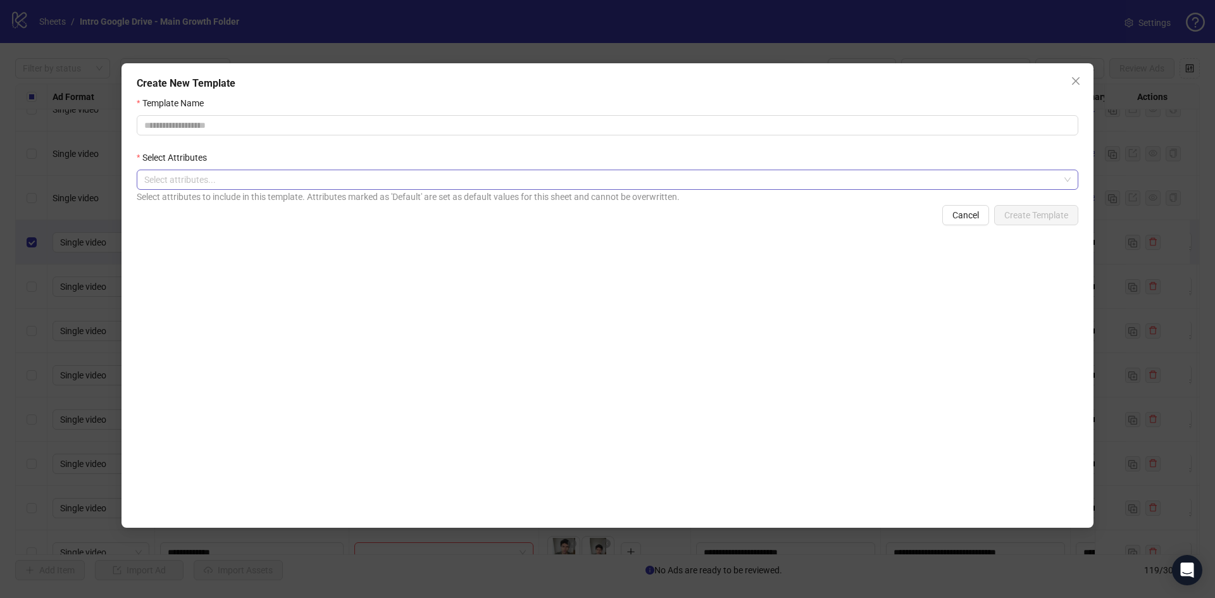
drag, startPoint x: 625, startPoint y: 203, endPoint x: 626, endPoint y: 182, distance: 20.9
click at [625, 197] on div "Select attributes to include in this template. Attributes marked as 'Default' a…" at bounding box center [608, 197] width 942 height 14
click at [626, 182] on div at bounding box center [600, 180] width 923 height 18
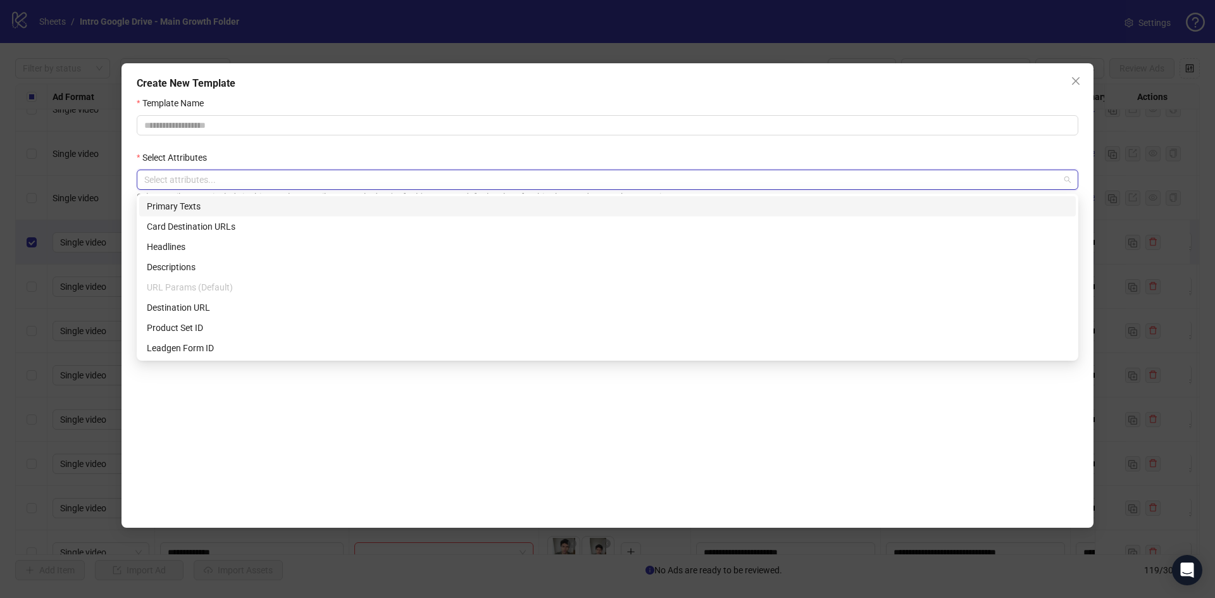
click at [1079, 77] on icon "close" at bounding box center [1076, 81] width 8 height 8
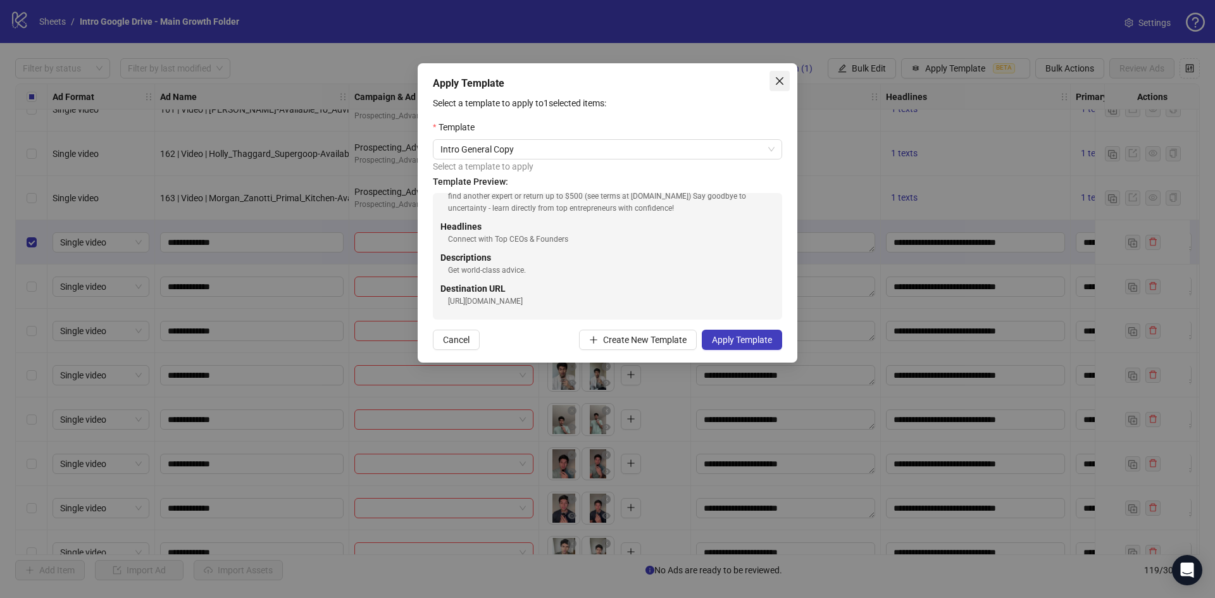
click at [785, 85] on span "Close" at bounding box center [780, 81] width 20 height 10
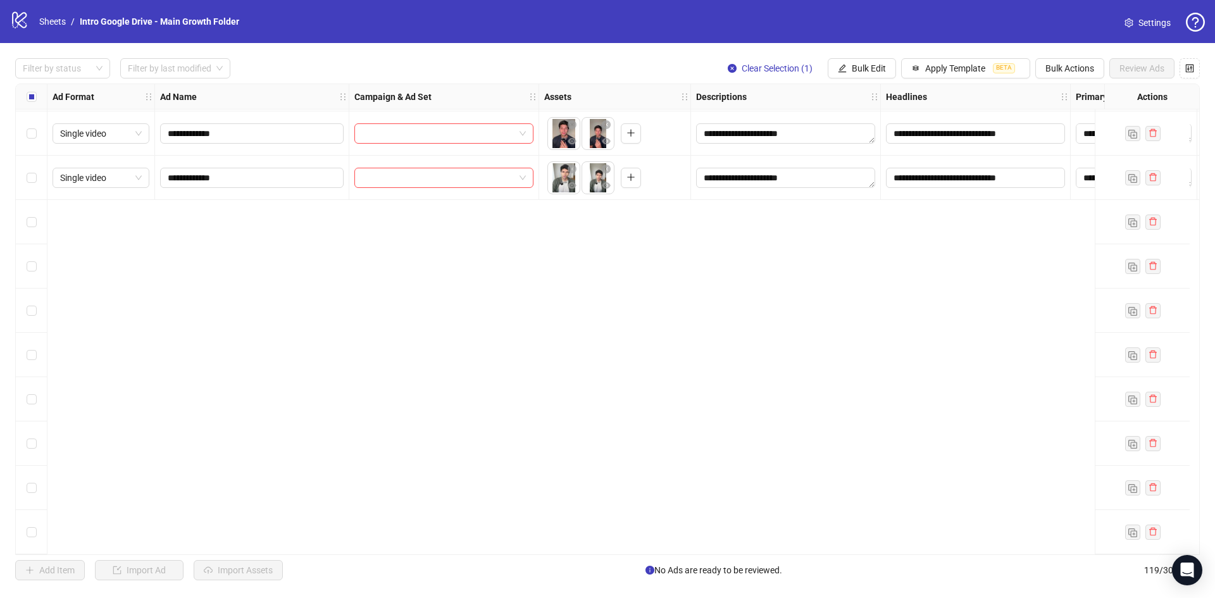
scroll to position [4389, 0]
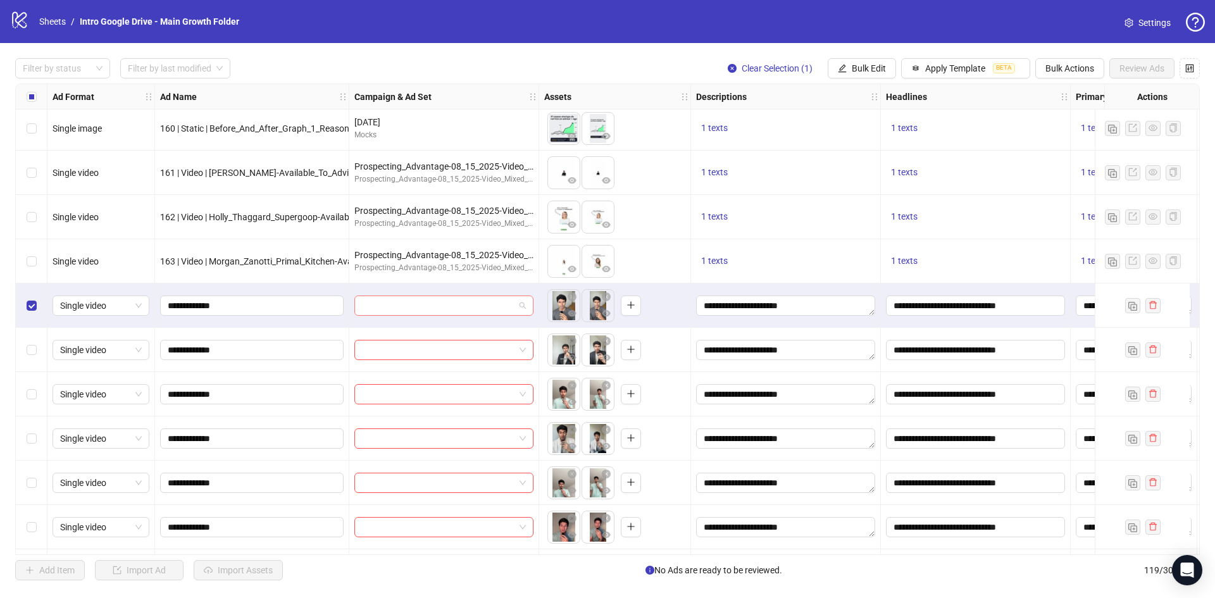
click at [499, 302] on input "search" at bounding box center [438, 305] width 153 height 19
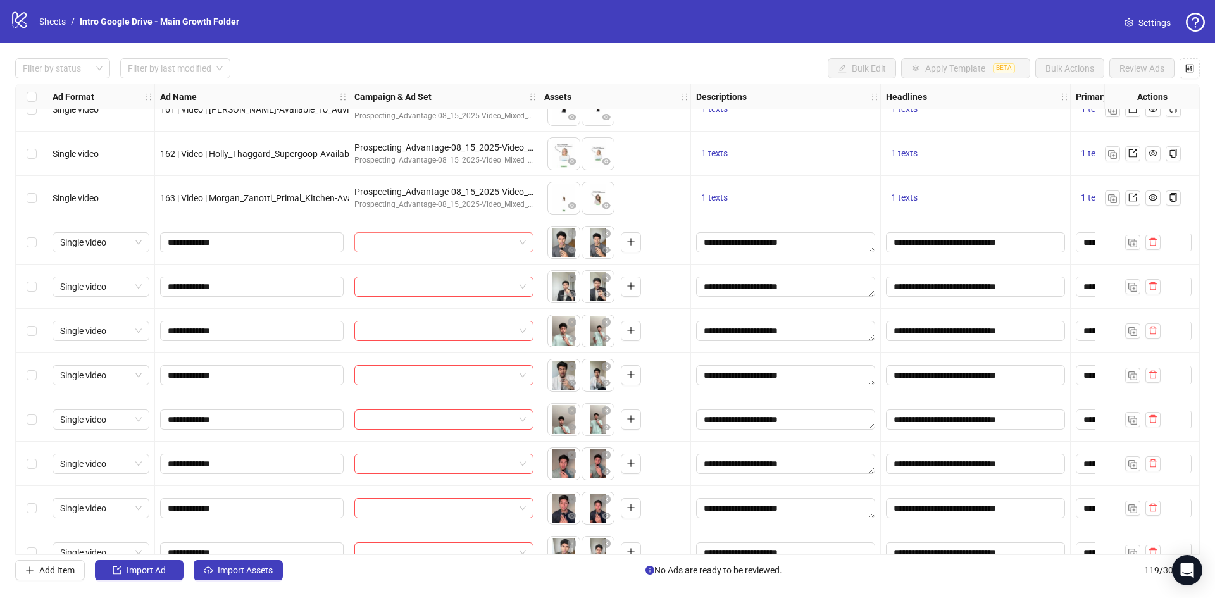
click at [415, 241] on input "search" at bounding box center [438, 242] width 153 height 19
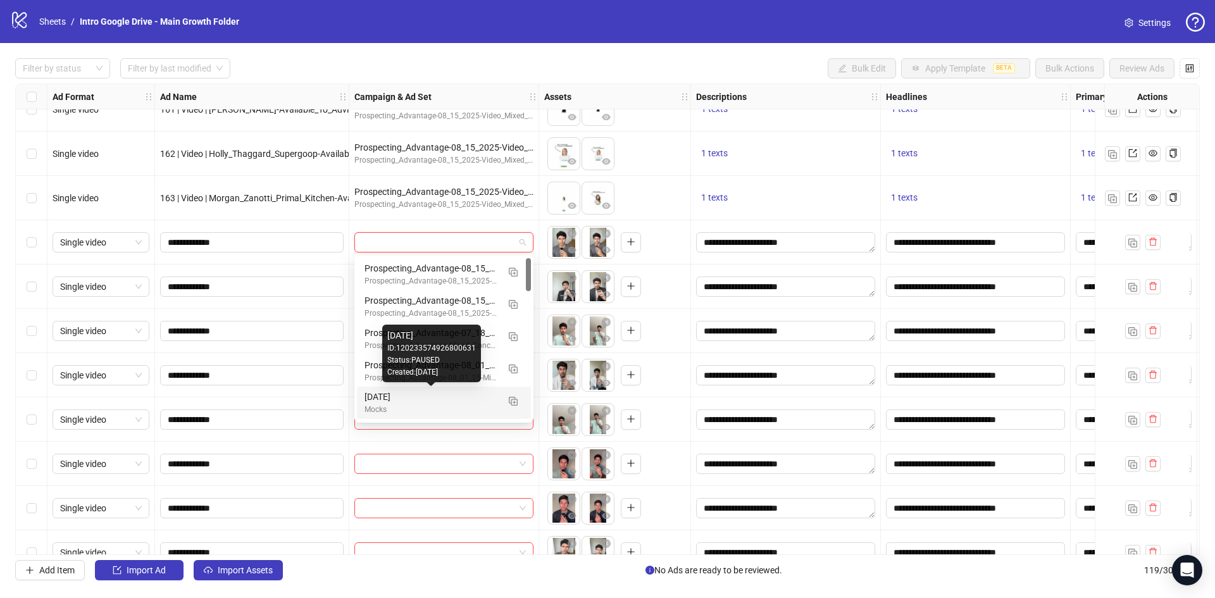
click at [408, 403] on div "[DATE]" at bounding box center [432, 397] width 134 height 14
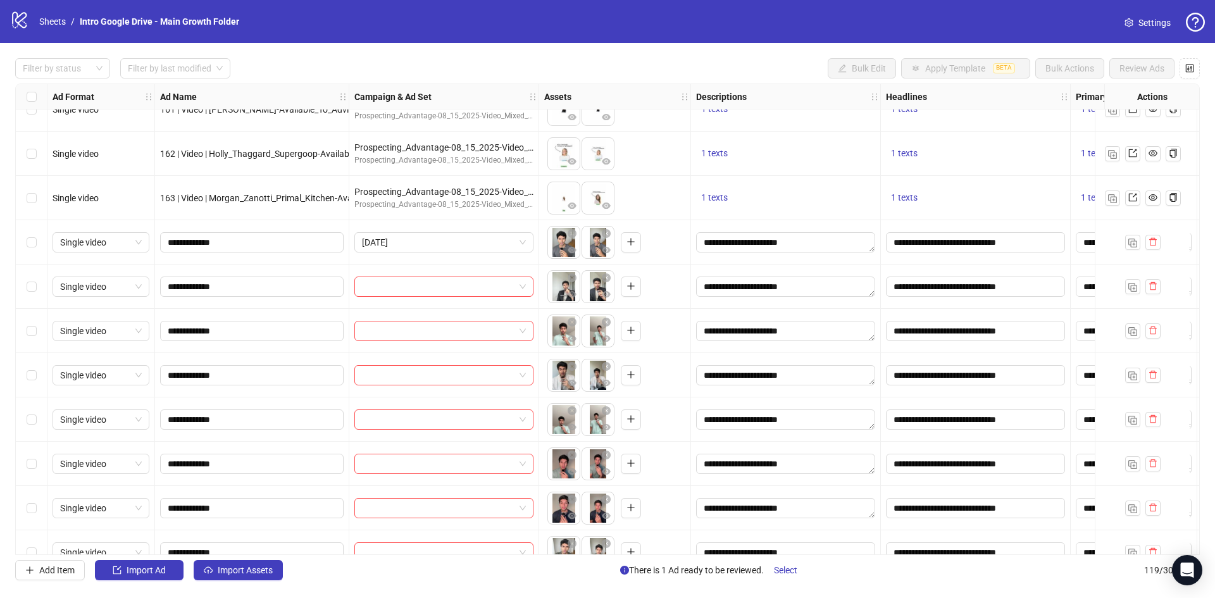
click at [475, 285] on input "search" at bounding box center [438, 286] width 153 height 19
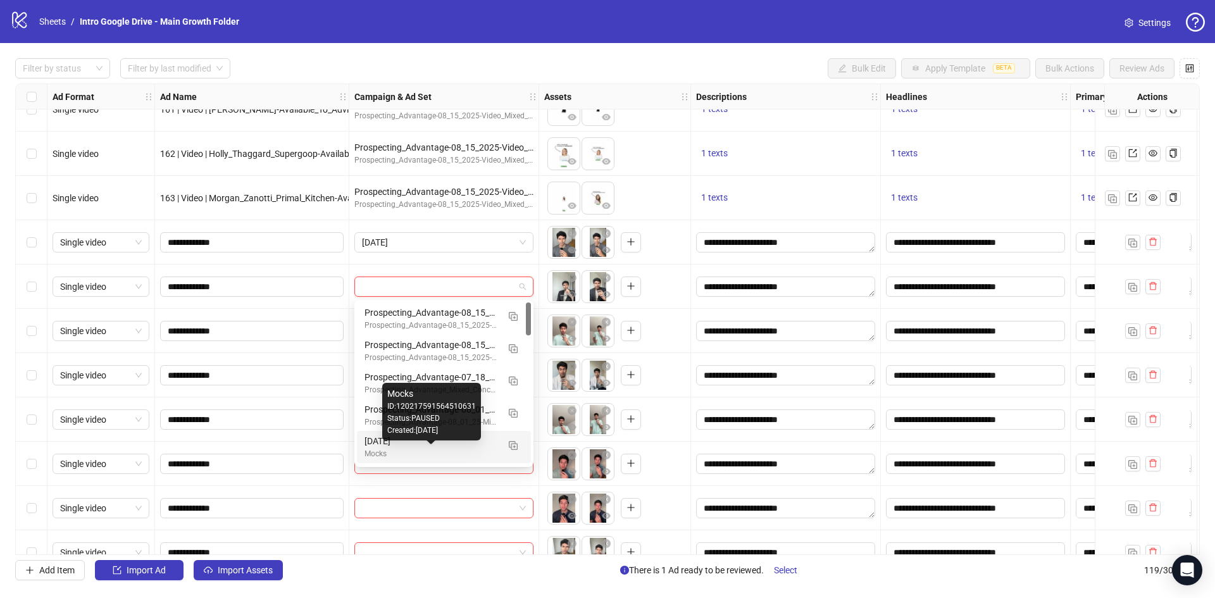
click at [424, 452] on div "Mocks" at bounding box center [432, 454] width 134 height 12
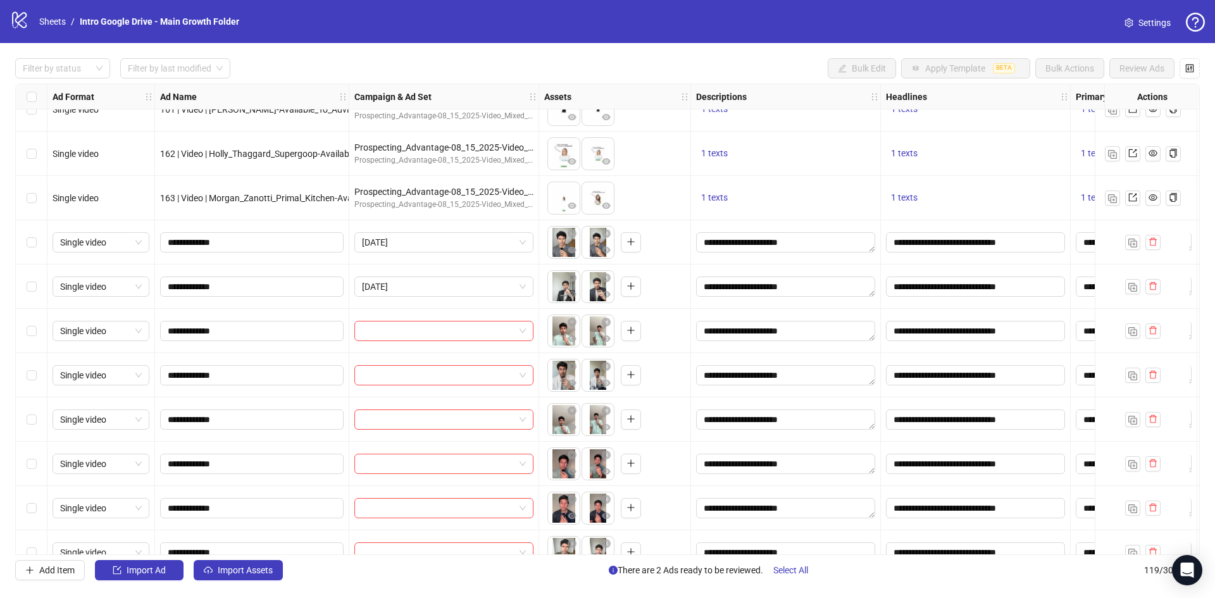
click at [457, 319] on div at bounding box center [444, 331] width 190 height 44
click at [454, 332] on input "search" at bounding box center [438, 330] width 153 height 19
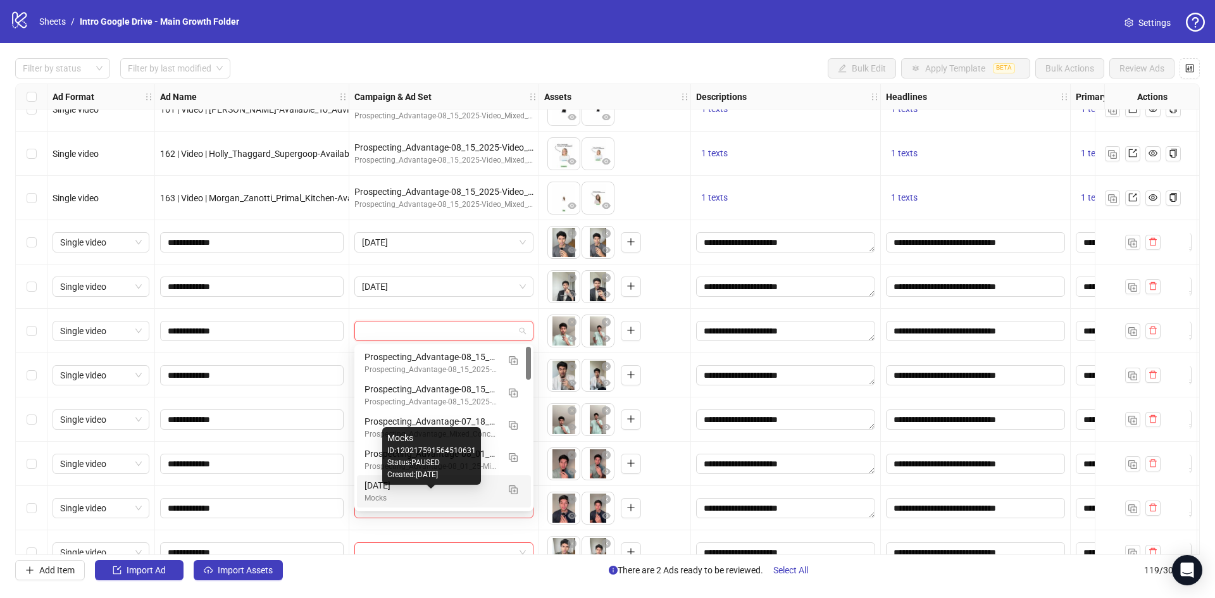
click at [401, 490] on div "[DATE]" at bounding box center [432, 485] width 134 height 14
drag, startPoint x: 422, startPoint y: 332, endPoint x: 320, endPoint y: 323, distance: 102.9
click at [384, 496] on div "Mocks" at bounding box center [432, 498] width 134 height 12
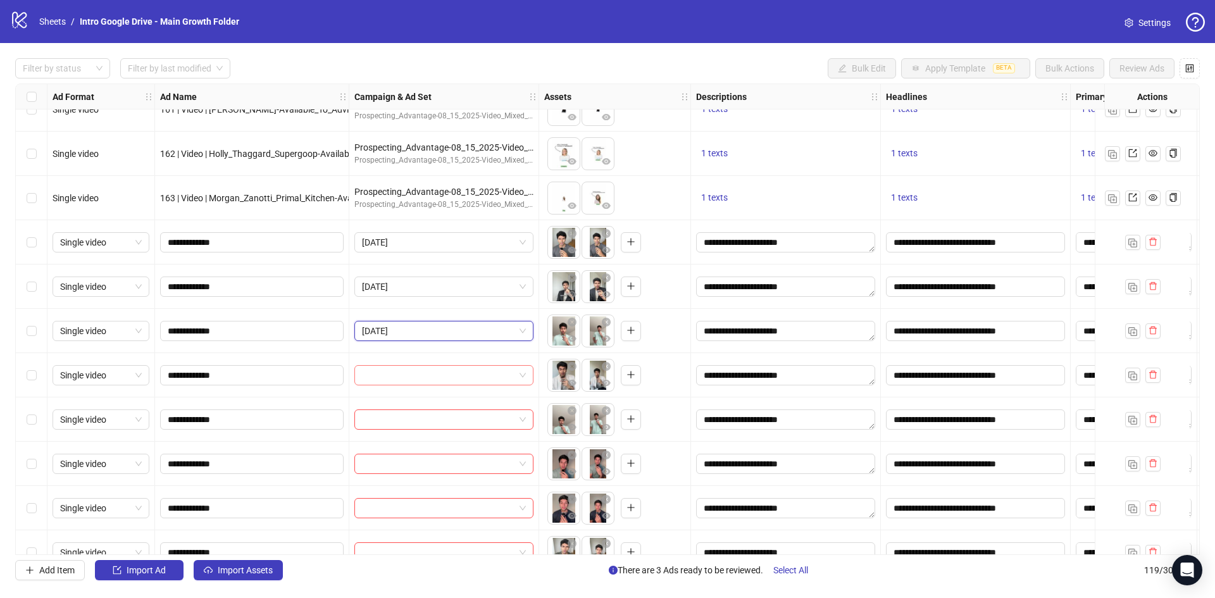
click at [408, 370] on input "search" at bounding box center [438, 375] width 153 height 19
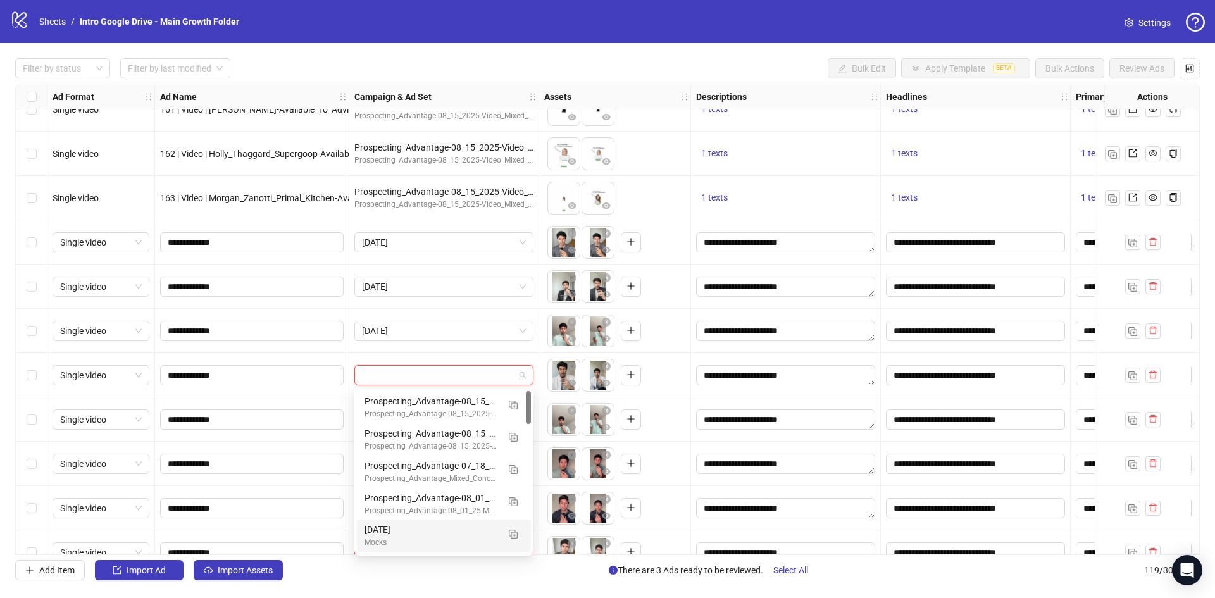
click at [403, 533] on div "[DATE]" at bounding box center [432, 530] width 134 height 14
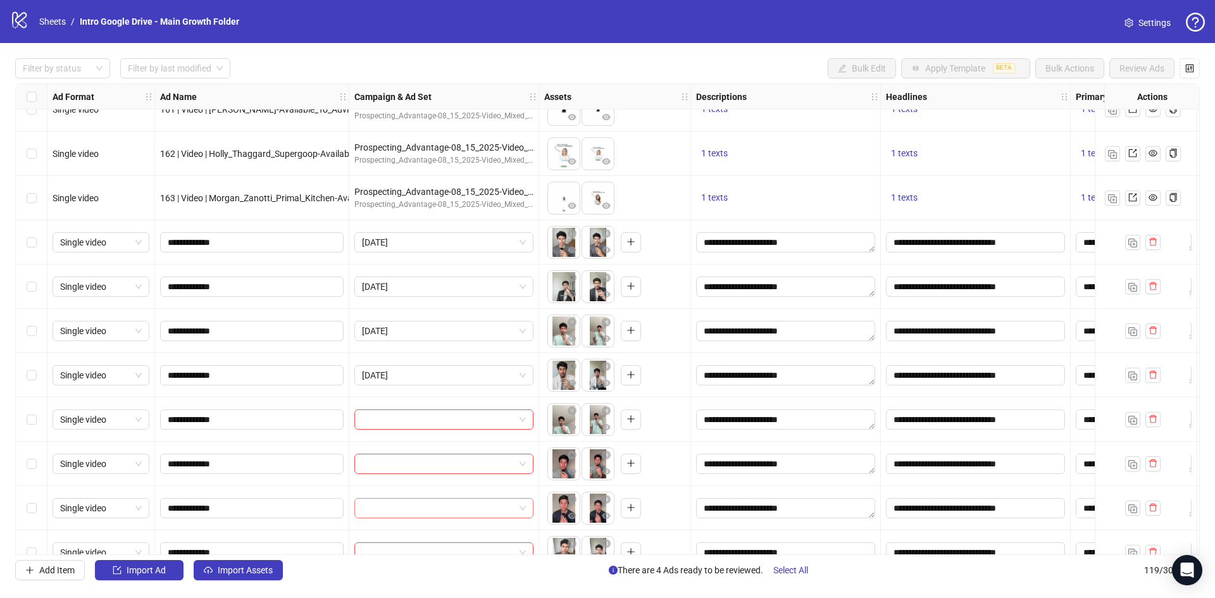
click at [419, 418] on input "search" at bounding box center [438, 419] width 153 height 19
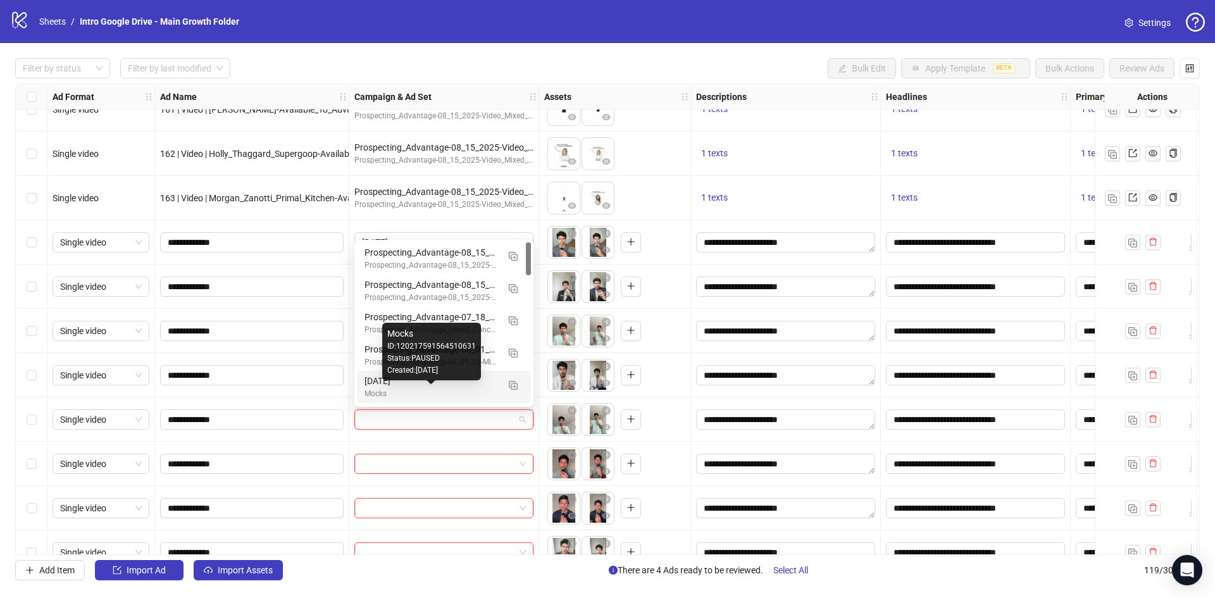
click at [414, 391] on div "Mocks" at bounding box center [432, 394] width 134 height 12
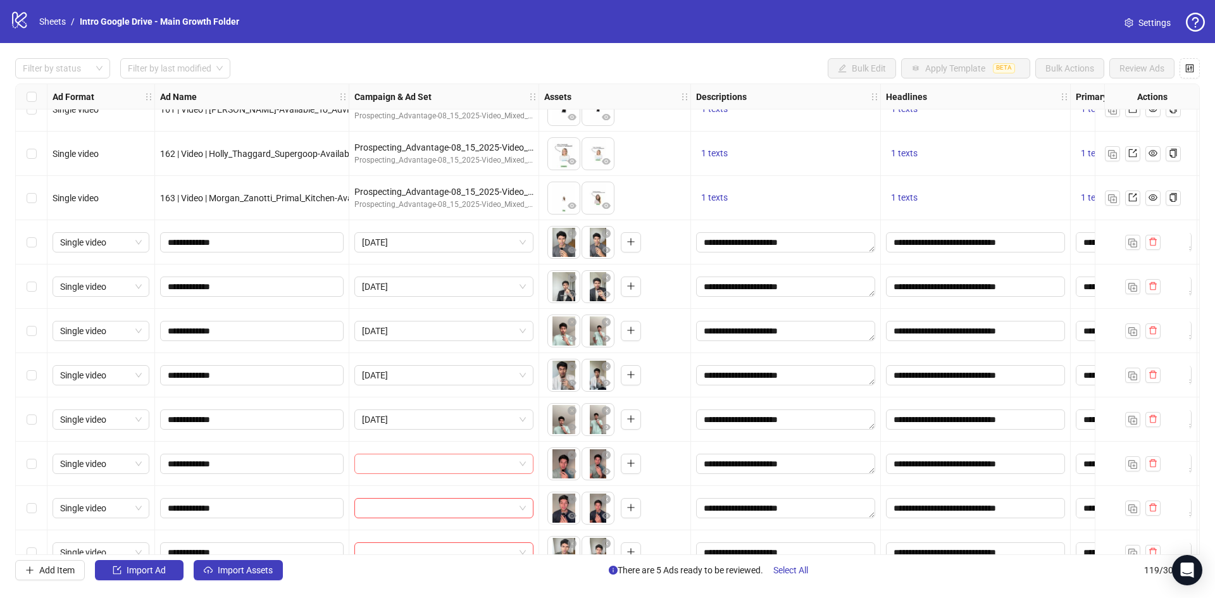
click at [403, 461] on input "search" at bounding box center [438, 463] width 153 height 19
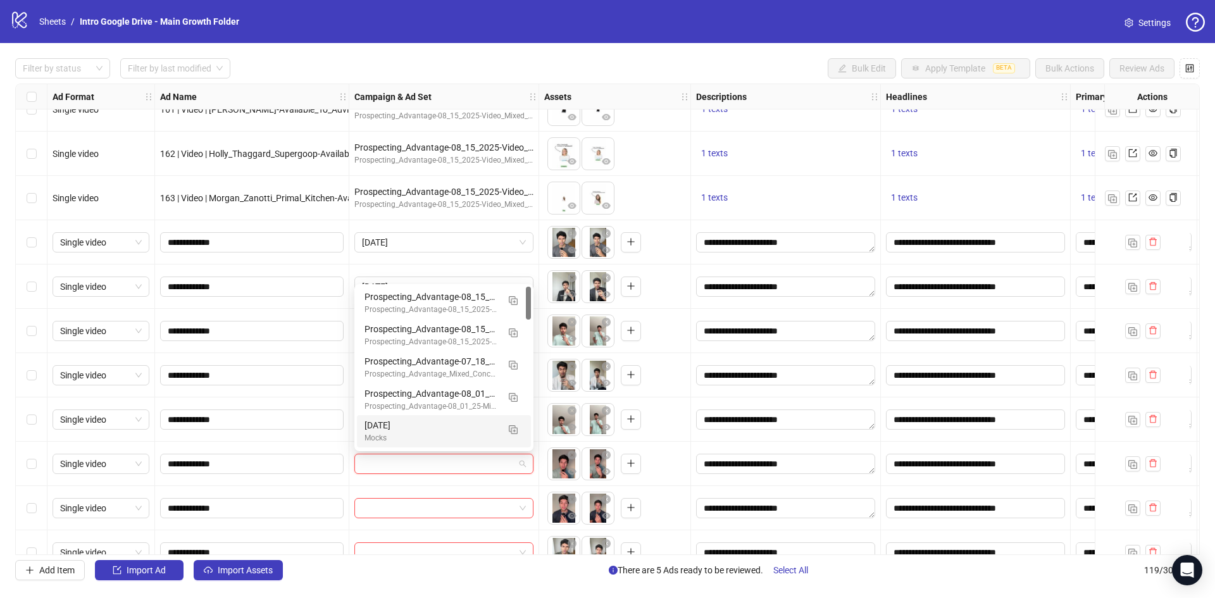
drag, startPoint x: 414, startPoint y: 419, endPoint x: 414, endPoint y: 428, distance: 9.5
click at [414, 418] on div "[DATE] Mocks" at bounding box center [444, 431] width 174 height 32
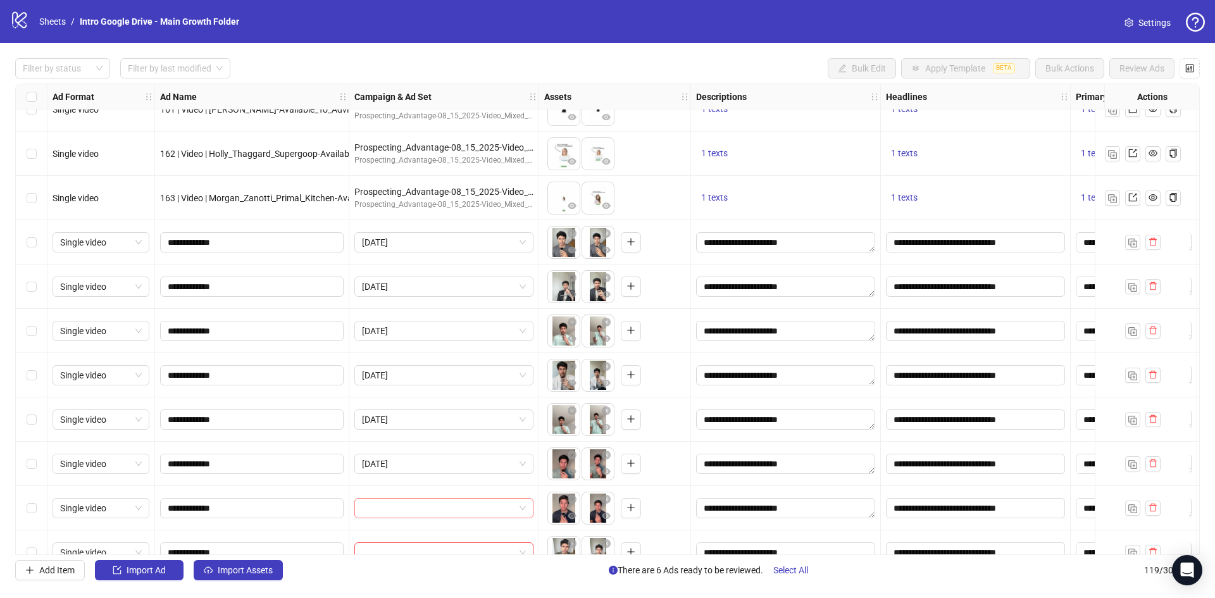
click at [402, 504] on input "search" at bounding box center [438, 508] width 153 height 19
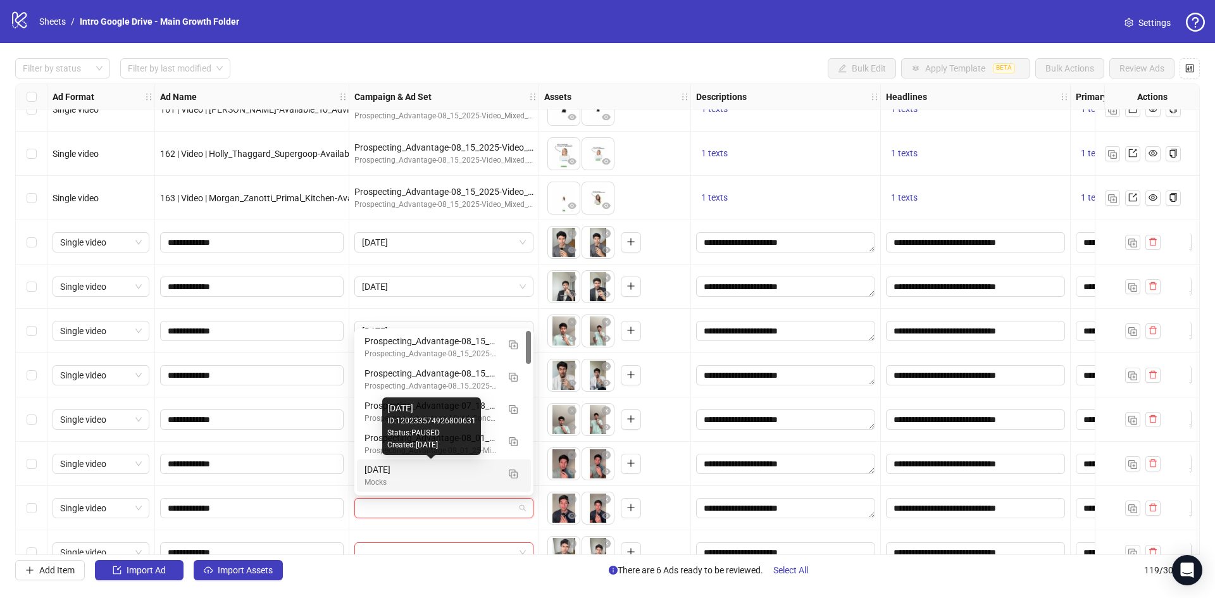
click at [410, 468] on div "[DATE]" at bounding box center [432, 470] width 134 height 14
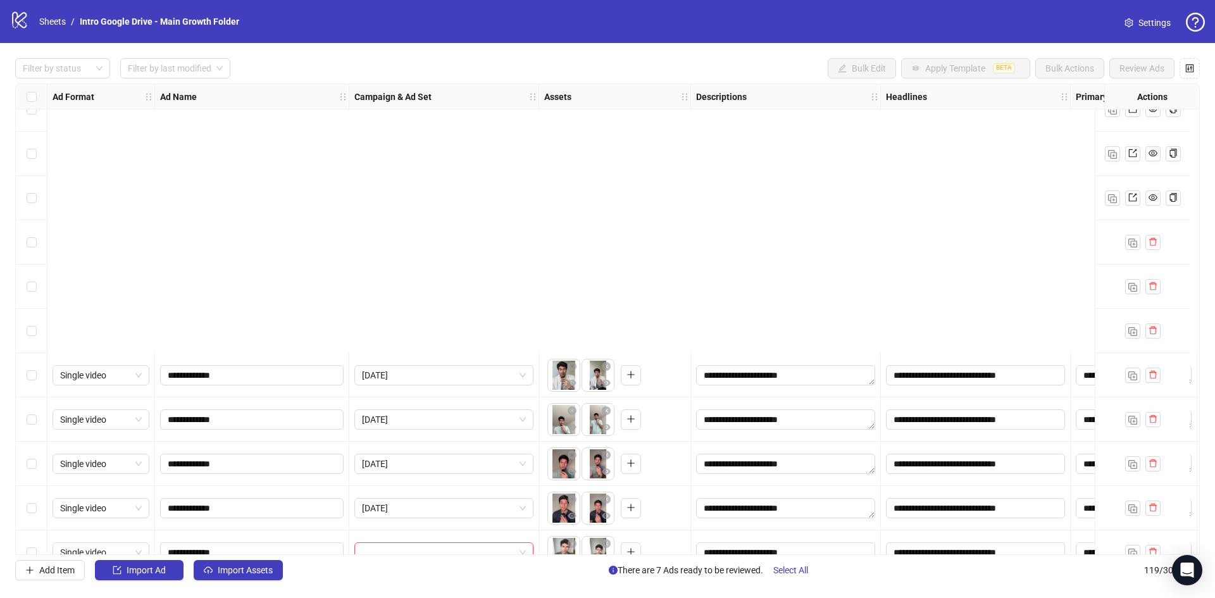
scroll to position [4769, 0]
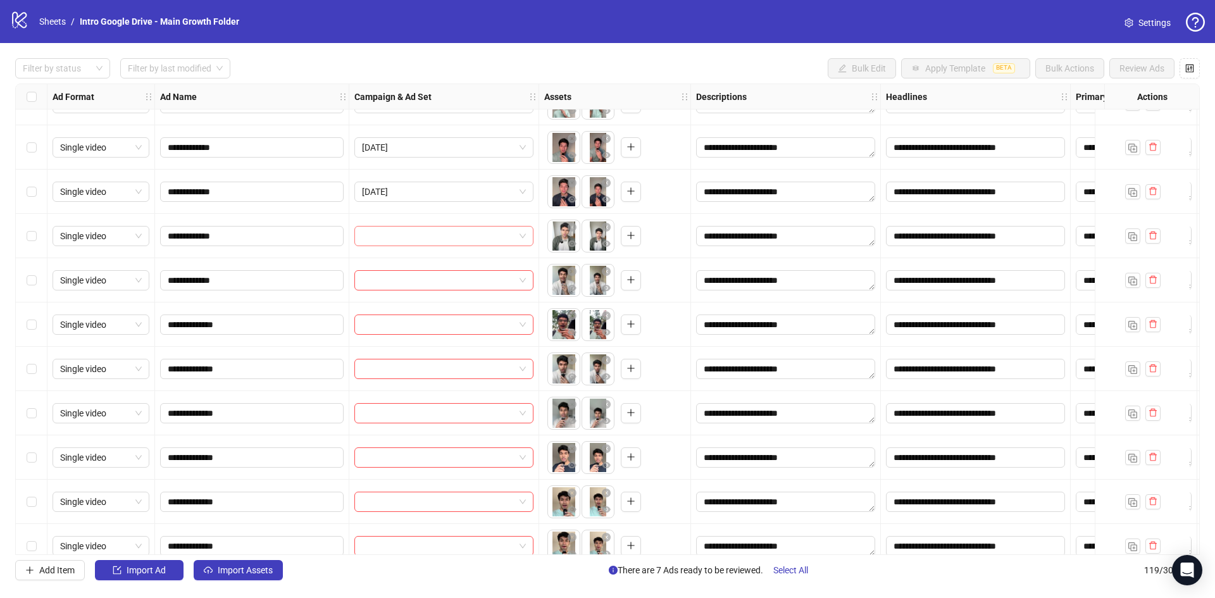
click at [404, 232] on input "search" at bounding box center [438, 236] width 153 height 19
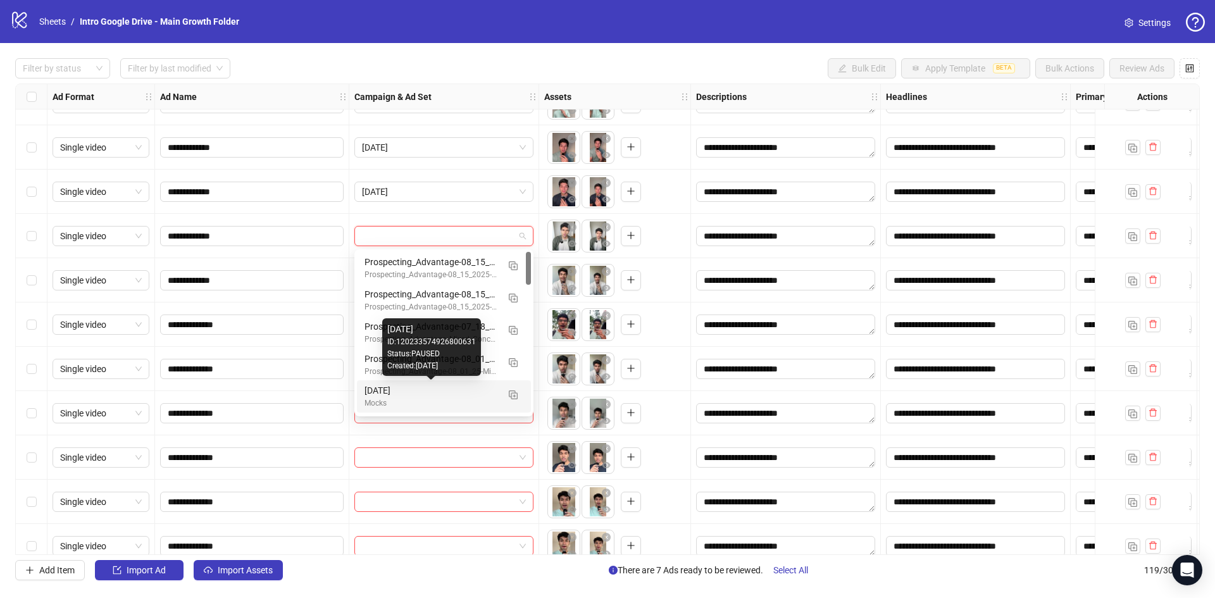
click at [399, 391] on div "[DATE]" at bounding box center [432, 391] width 134 height 14
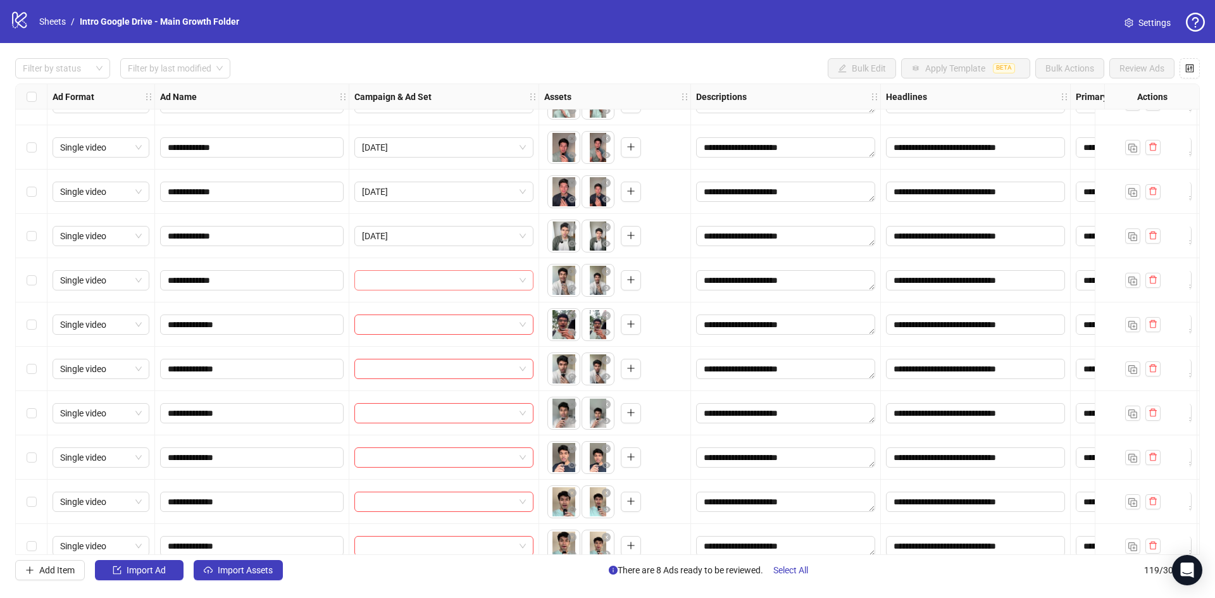
click at [411, 279] on input "search" at bounding box center [438, 280] width 153 height 19
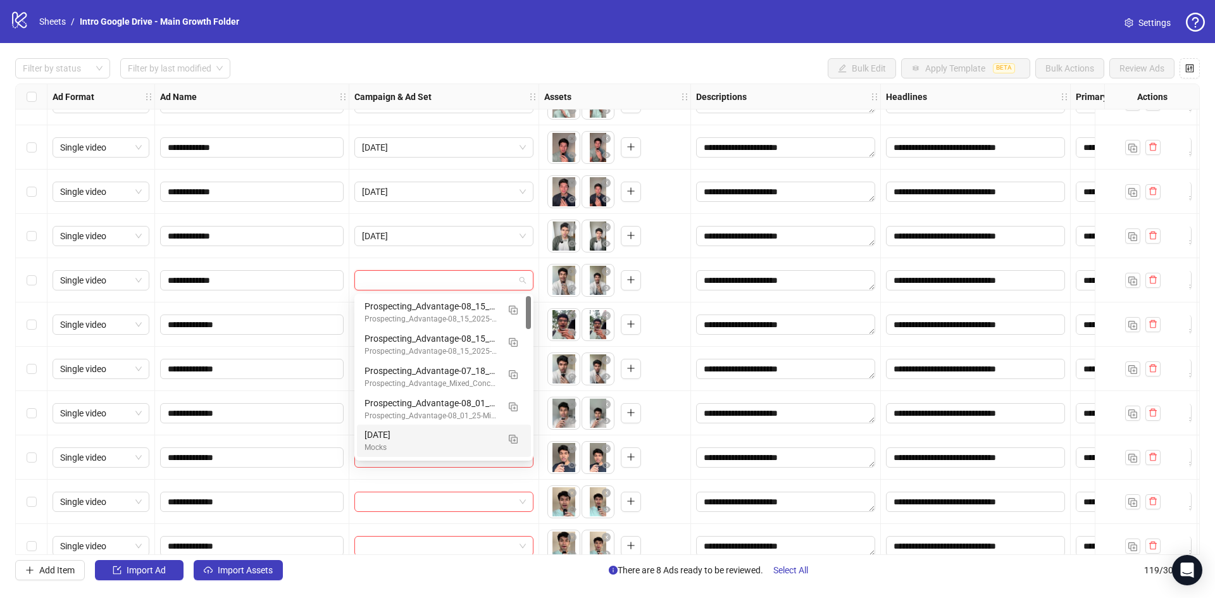
drag, startPoint x: 407, startPoint y: 428, endPoint x: 418, endPoint y: 330, distance: 98.7
click at [406, 429] on div "[DATE]" at bounding box center [432, 435] width 134 height 14
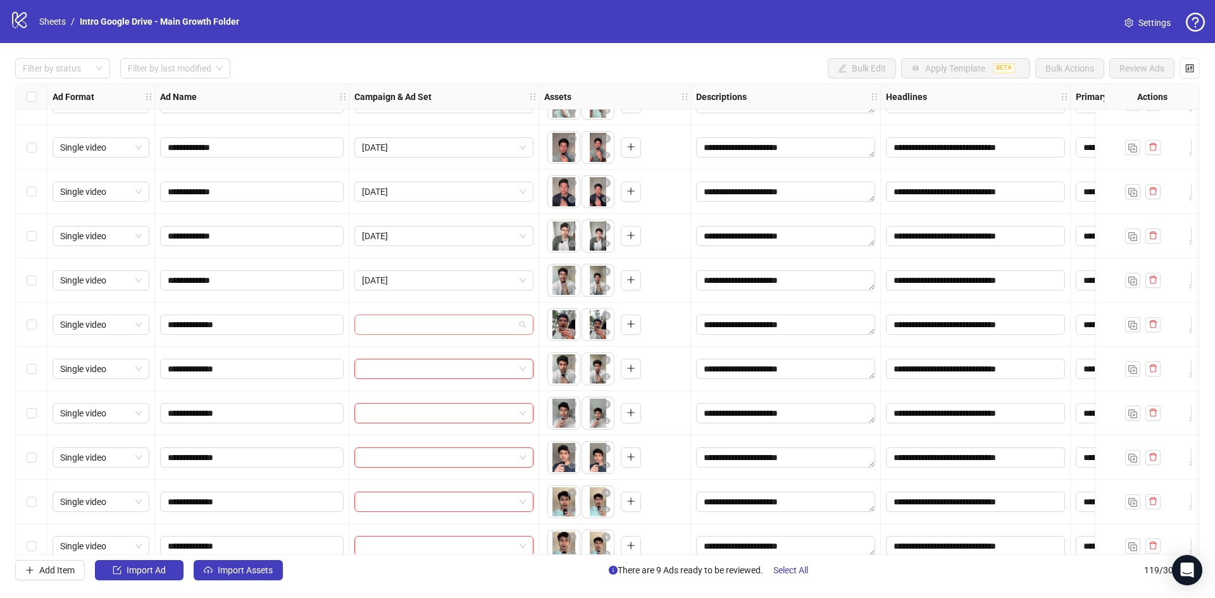
click at [418, 324] on input "search" at bounding box center [438, 324] width 153 height 19
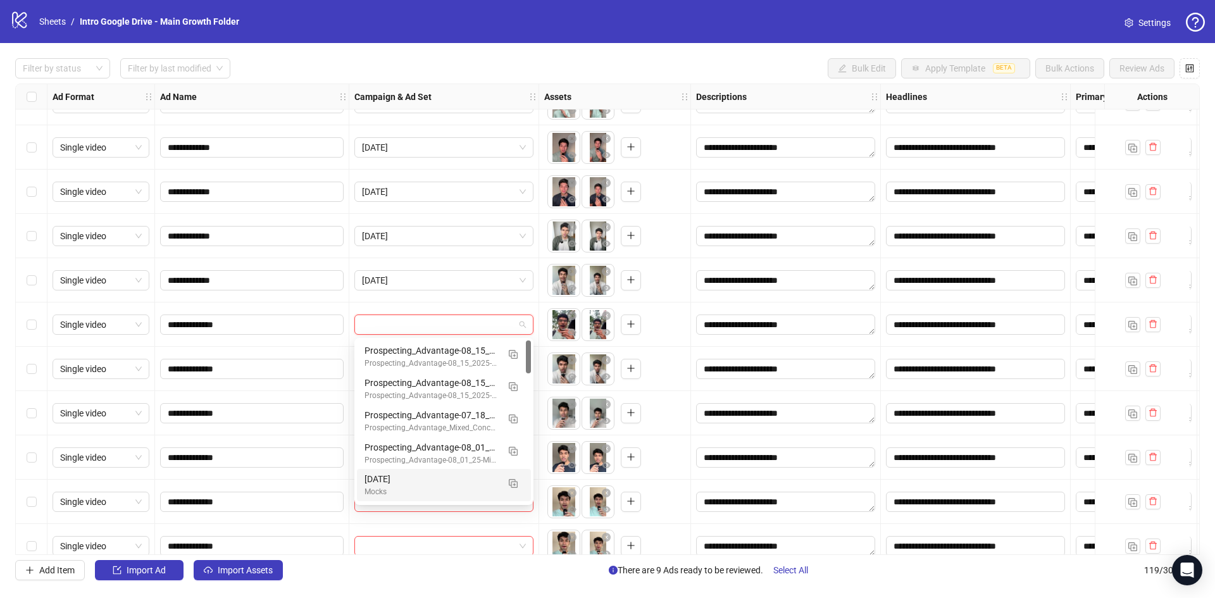
click at [404, 482] on div "[DATE]" at bounding box center [432, 479] width 134 height 14
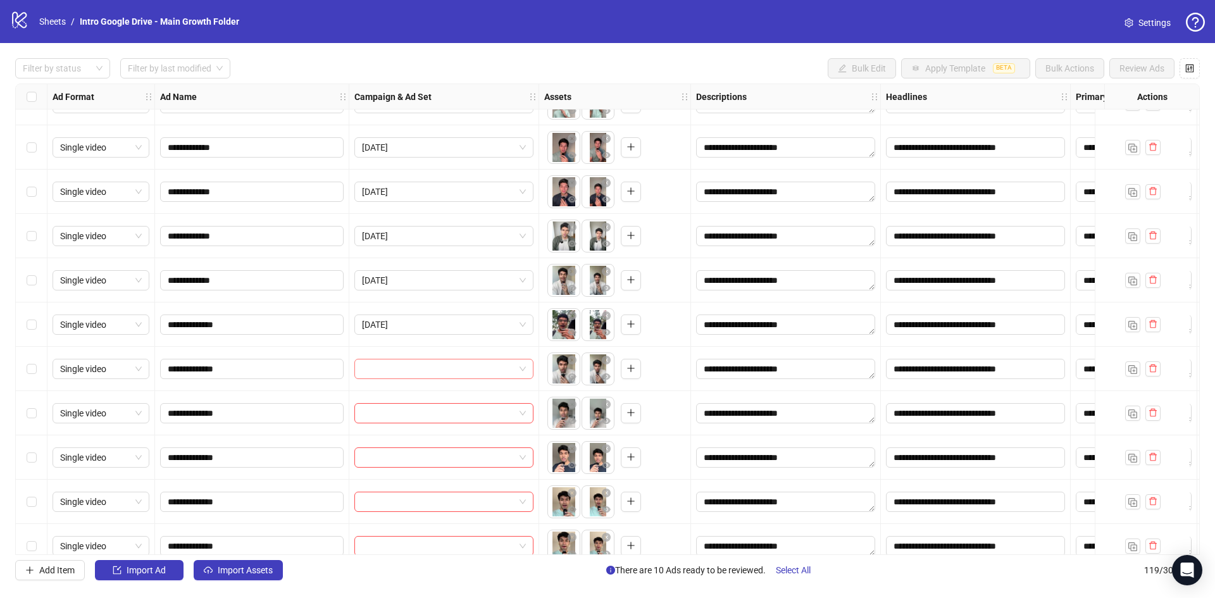
click at [421, 357] on div at bounding box center [444, 369] width 190 height 44
click at [421, 368] on input "search" at bounding box center [438, 368] width 153 height 19
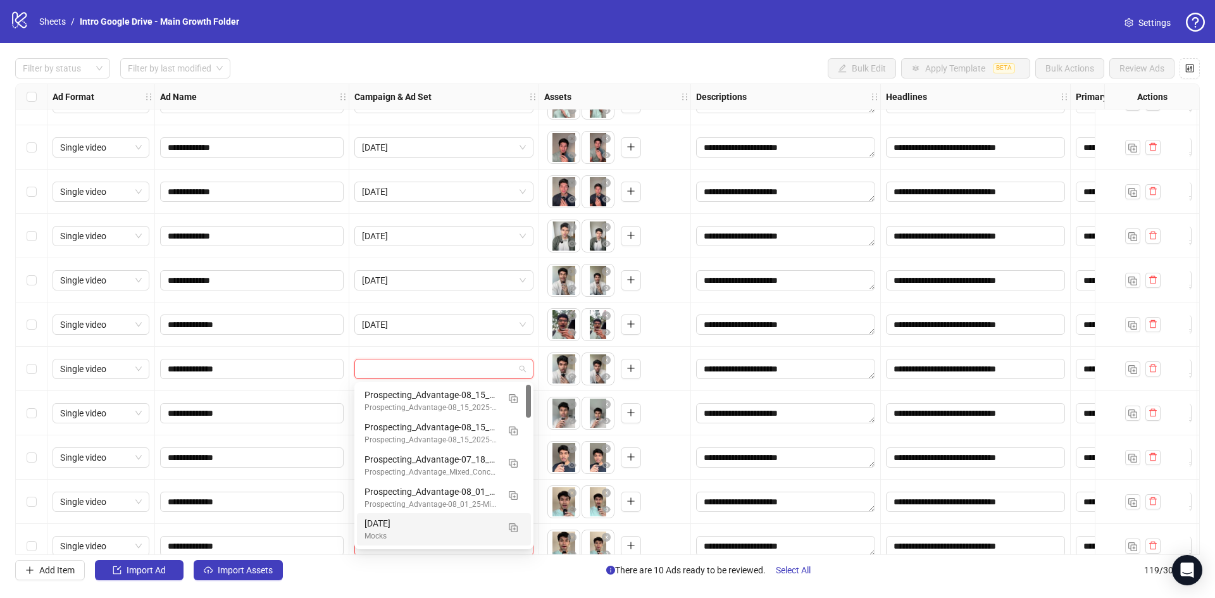
click at [408, 521] on div "[DATE]" at bounding box center [432, 523] width 134 height 14
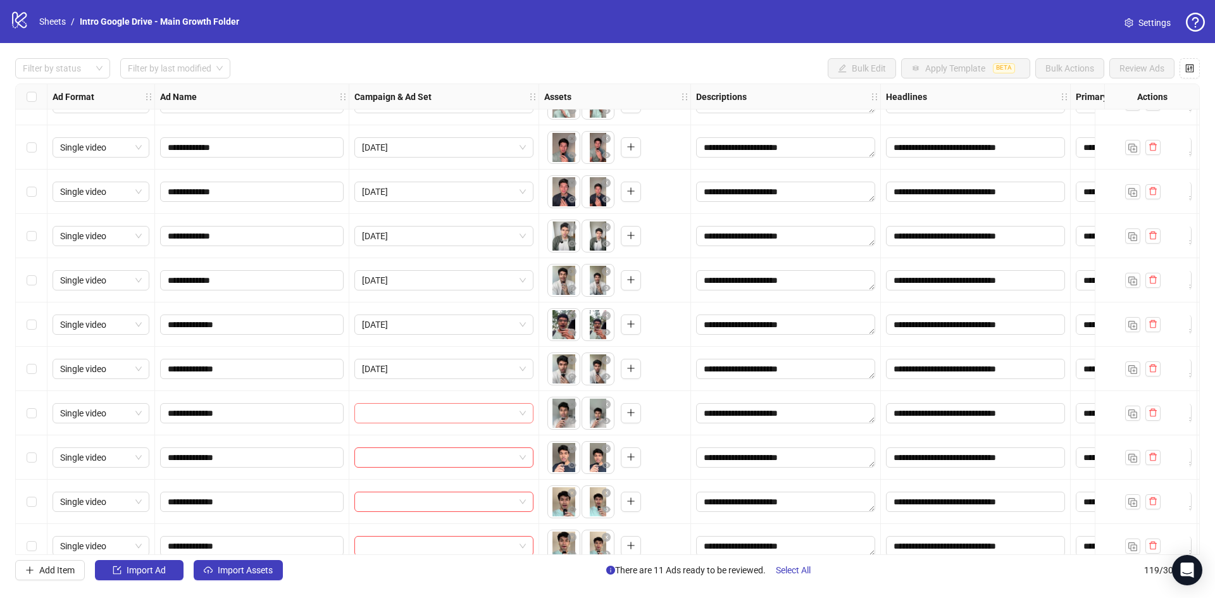
click at [417, 412] on input "search" at bounding box center [438, 413] width 153 height 19
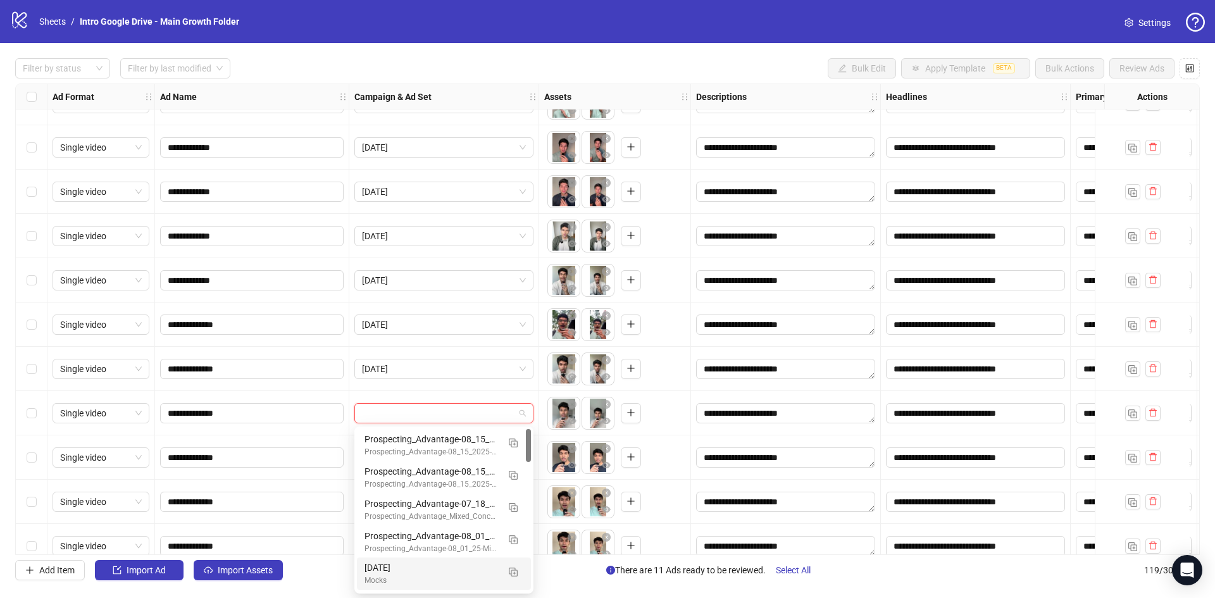
click at [395, 575] on div "[DATE]" at bounding box center [432, 568] width 134 height 14
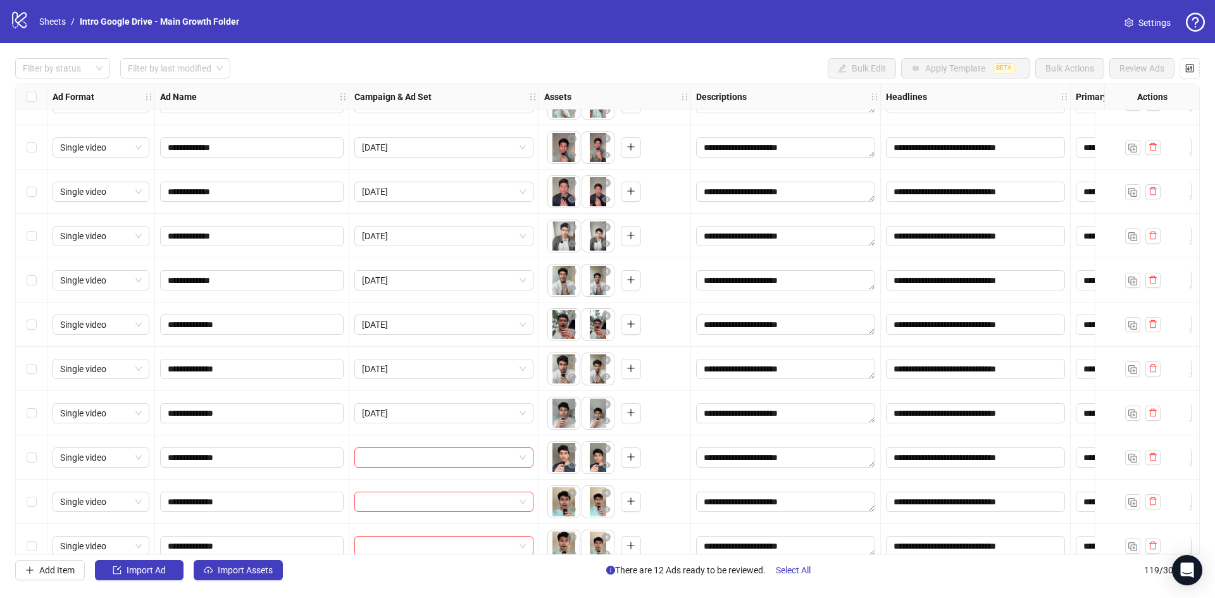
click at [409, 473] on div at bounding box center [444, 457] width 190 height 44
click at [413, 465] on input "search" at bounding box center [438, 457] width 153 height 19
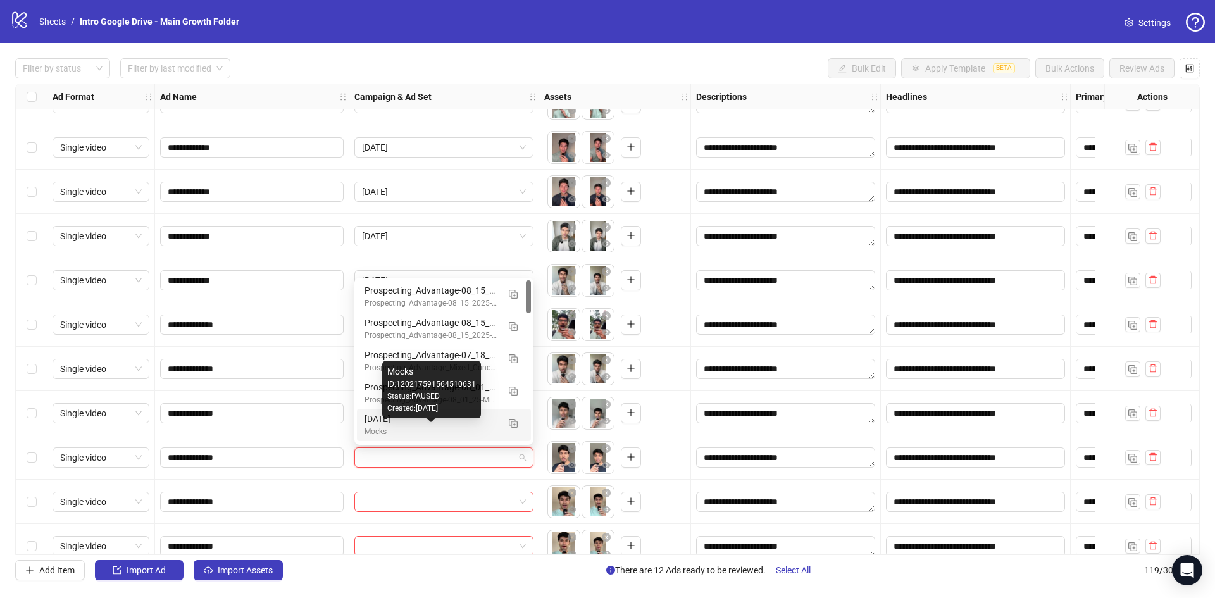
click at [408, 429] on div "Mocks" at bounding box center [432, 432] width 134 height 12
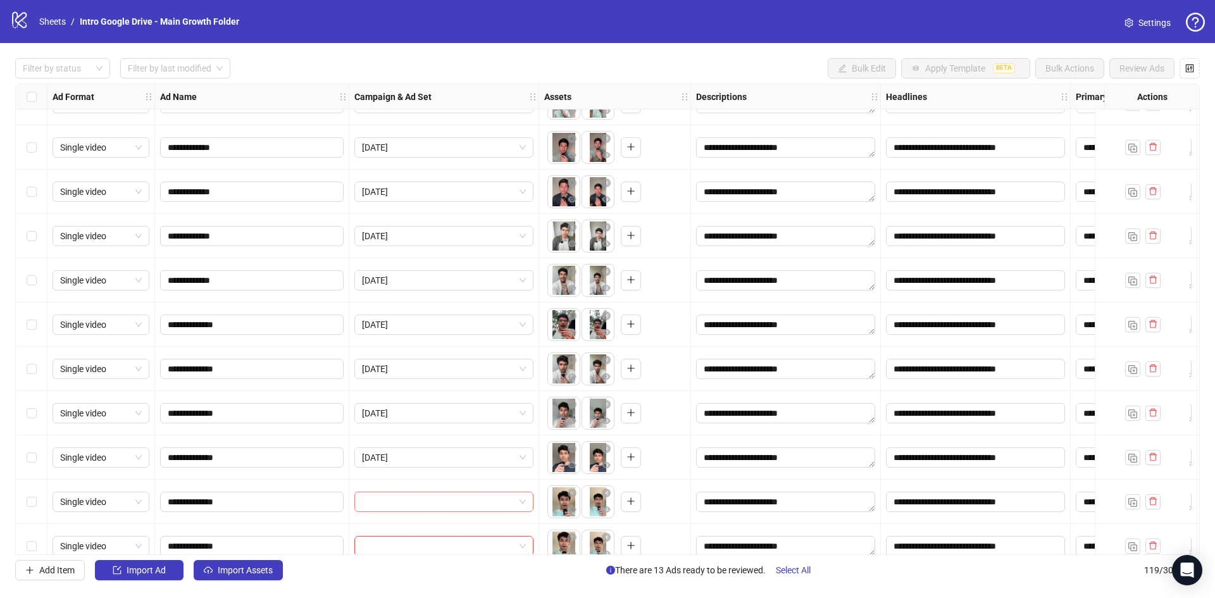
click at [411, 504] on input "search" at bounding box center [438, 501] width 153 height 19
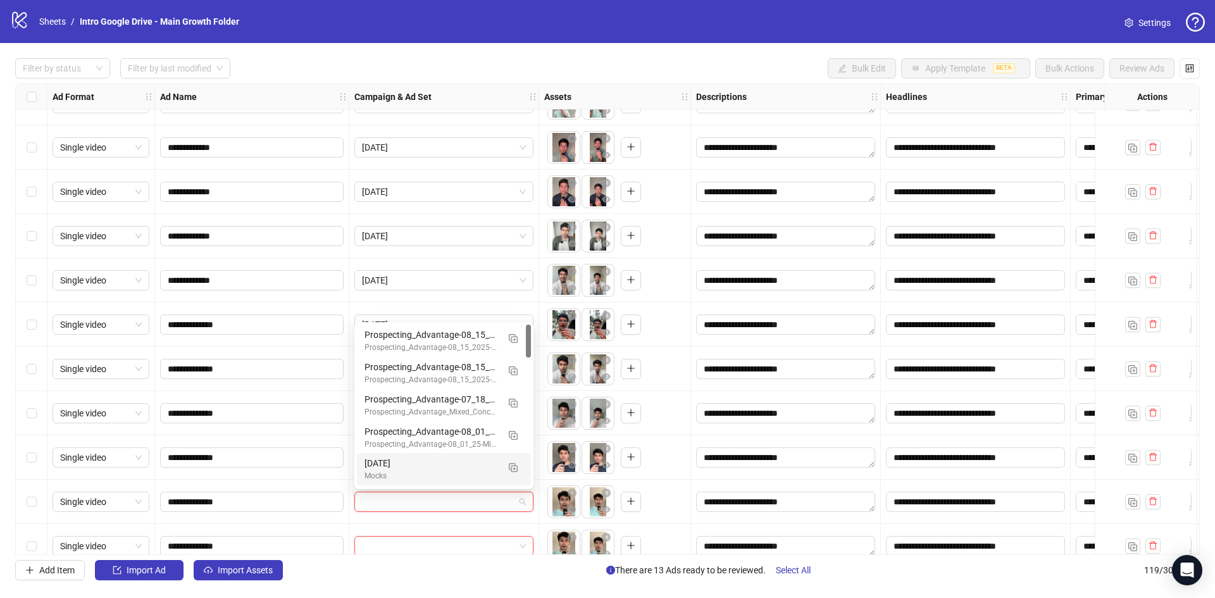
drag, startPoint x: 422, startPoint y: 470, endPoint x: 422, endPoint y: 457, distance: 12.7
click at [422, 468] on div "[DATE]" at bounding box center [432, 463] width 134 height 14
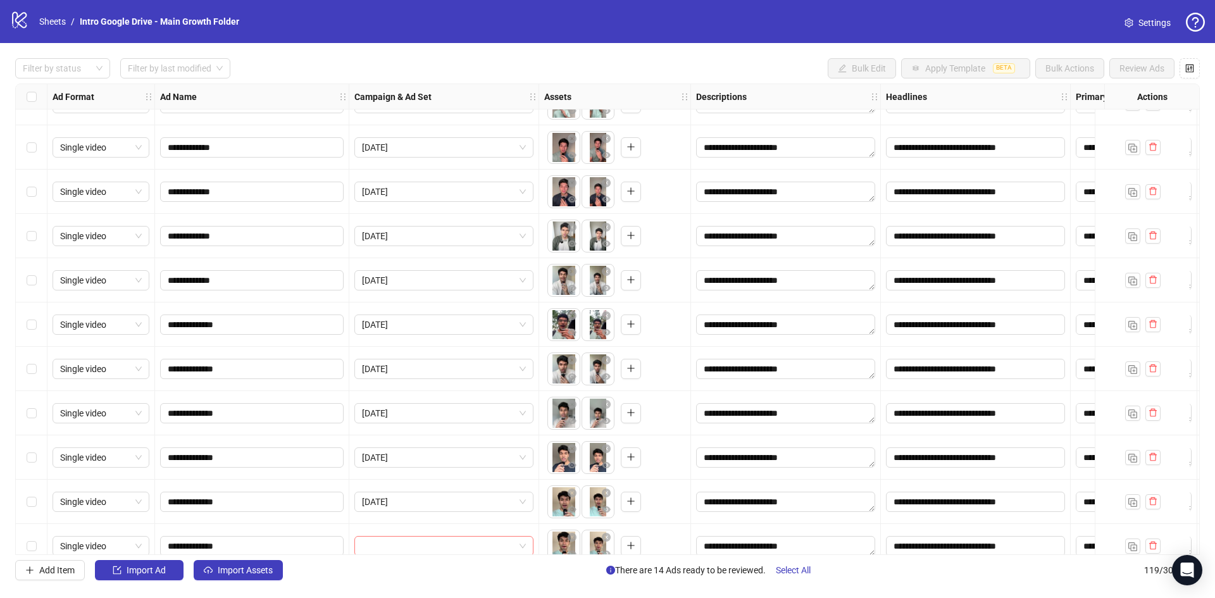
scroll to position [4832, 0]
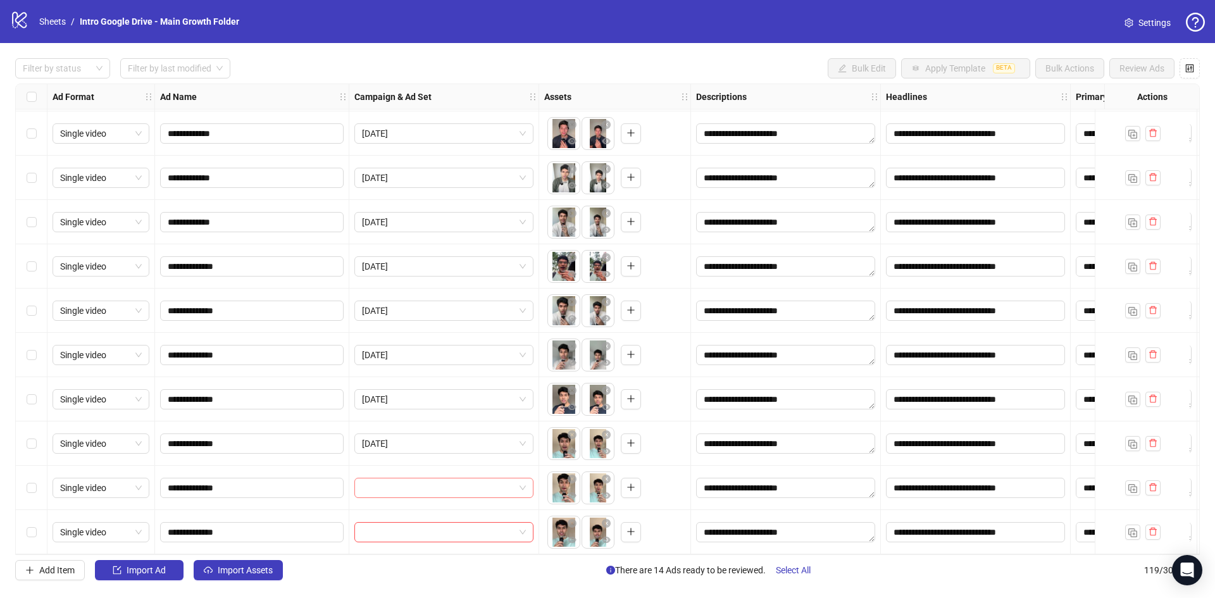
click at [413, 489] on input "search" at bounding box center [438, 487] width 153 height 19
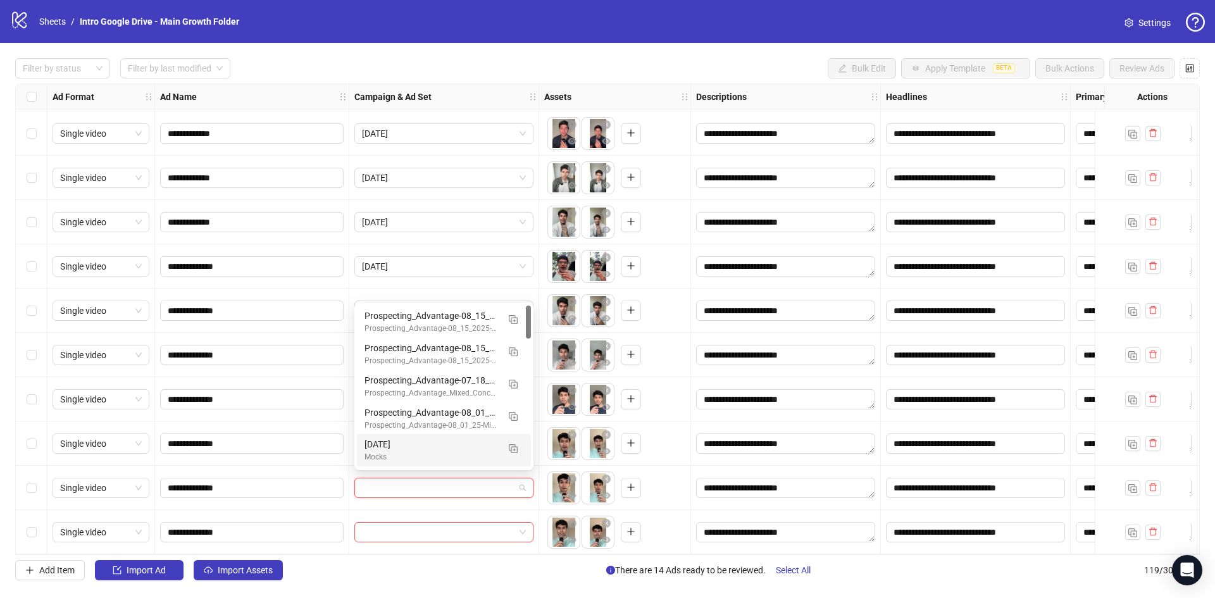
drag, startPoint x: 425, startPoint y: 449, endPoint x: 418, endPoint y: 503, distance: 54.2
click at [425, 449] on div "[DATE]" at bounding box center [432, 444] width 134 height 14
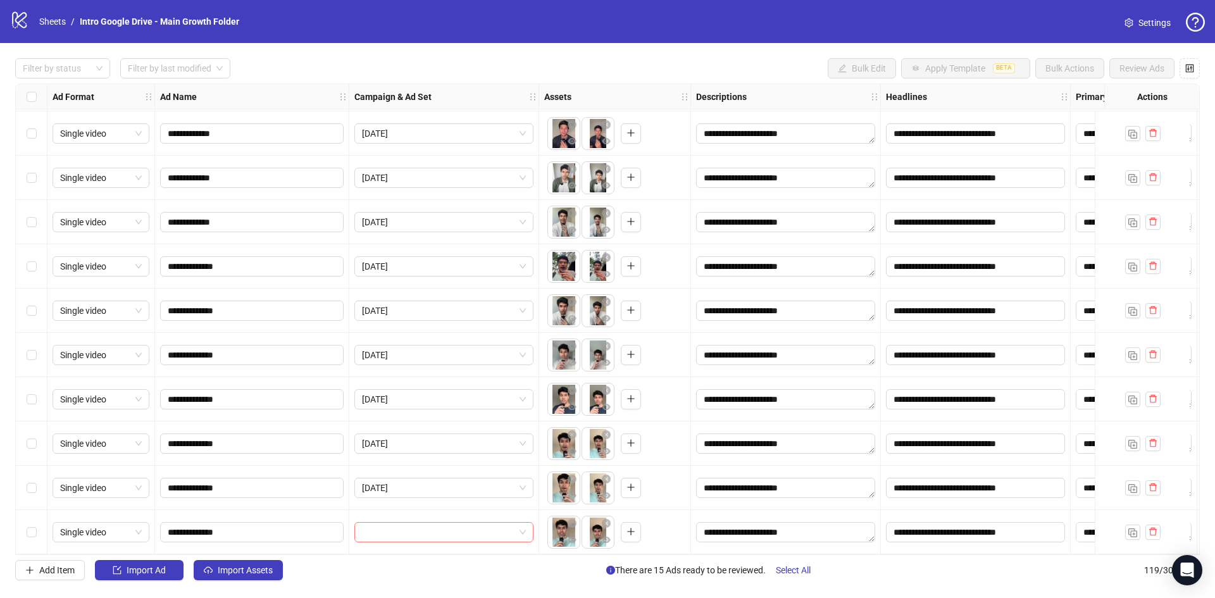
click at [410, 532] on input "search" at bounding box center [438, 532] width 153 height 19
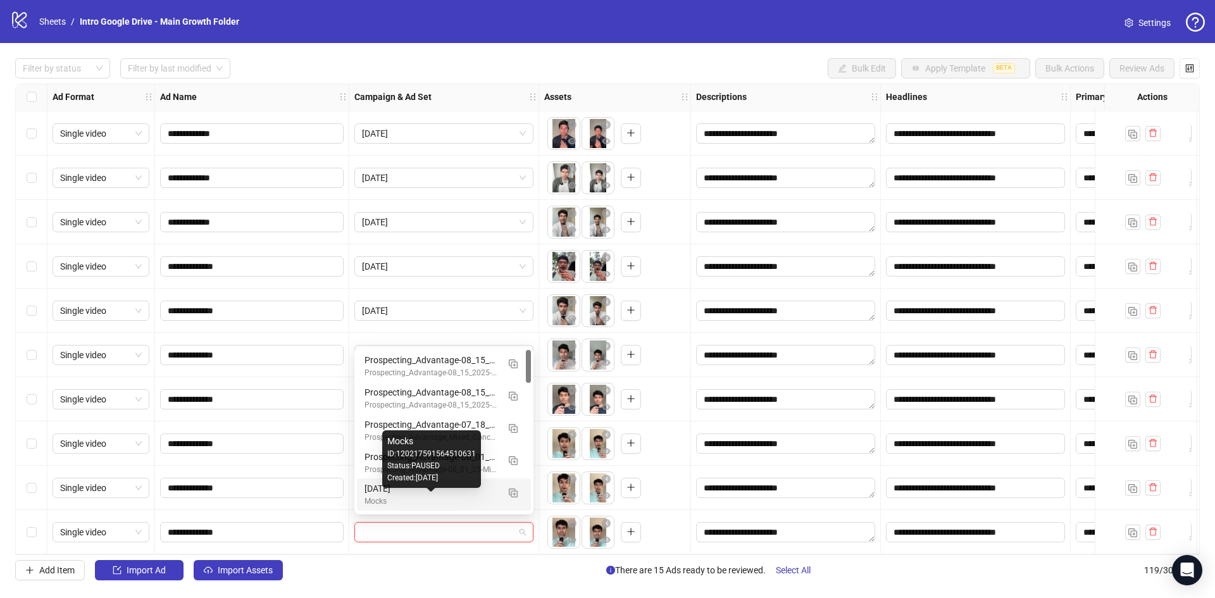
click at [417, 497] on div "Mocks" at bounding box center [432, 502] width 134 height 12
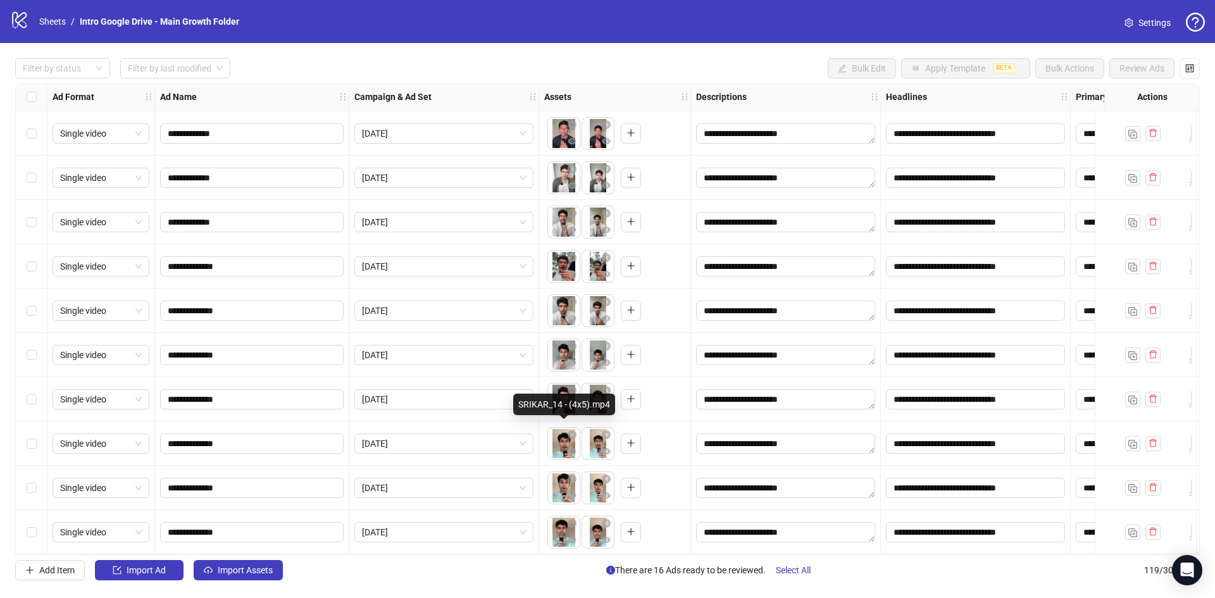
click at [560, 448] on body "**********" at bounding box center [607, 299] width 1215 height 598
click at [570, 448] on icon "eye" at bounding box center [572, 451] width 9 height 6
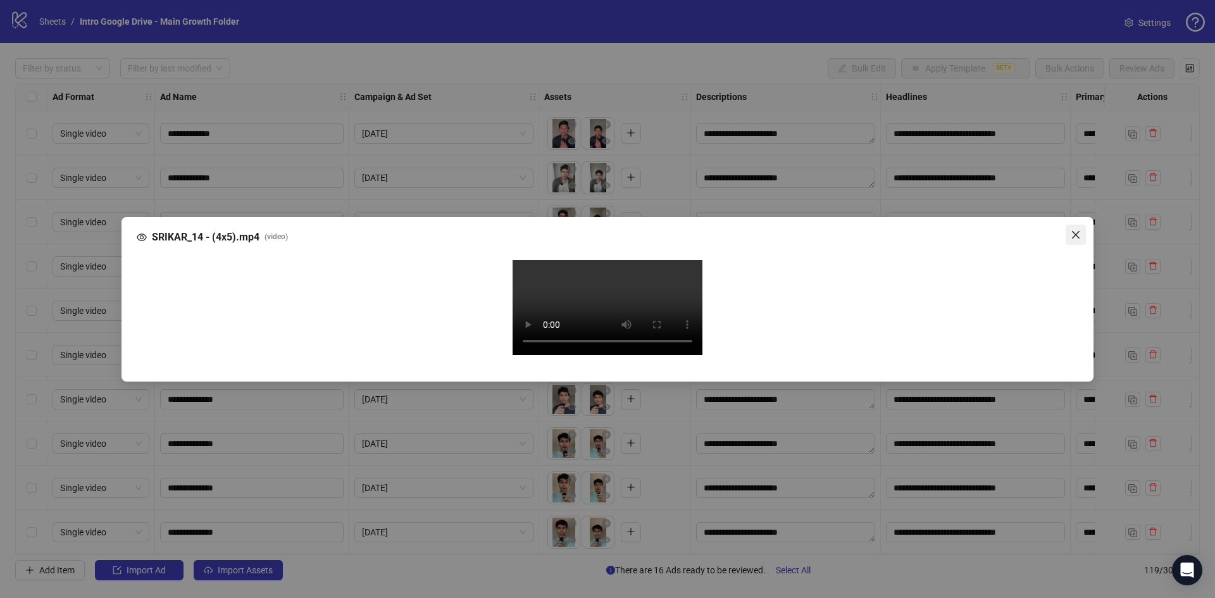
click at [1076, 230] on icon "close" at bounding box center [1076, 235] width 10 height 10
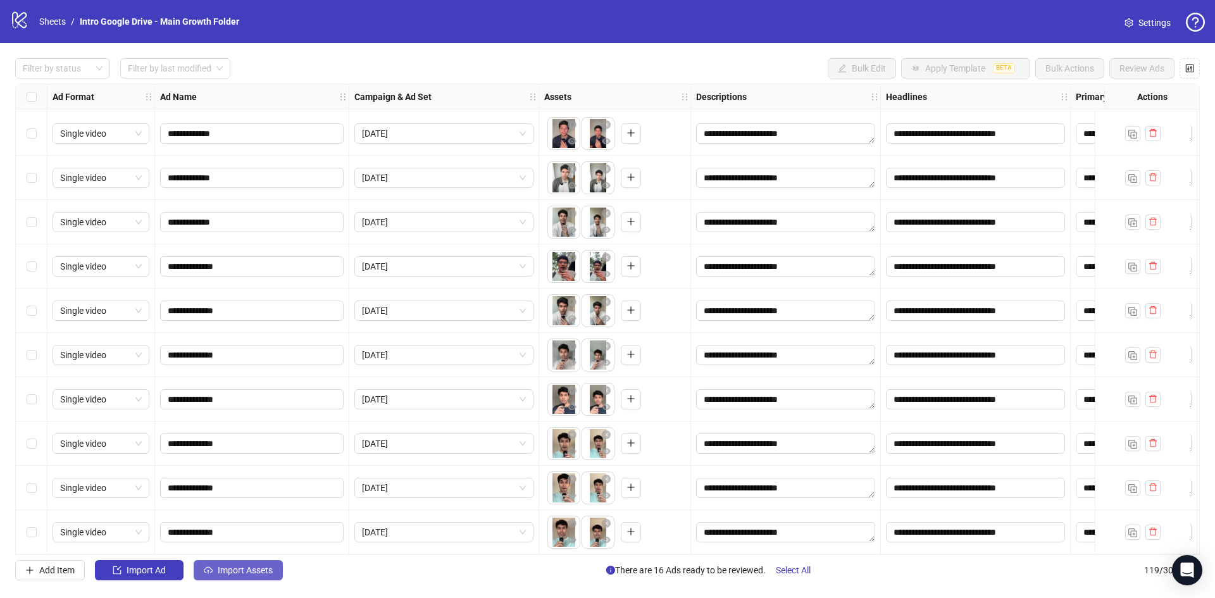
click at [247, 572] on span "Import Assets" at bounding box center [245, 570] width 55 height 10
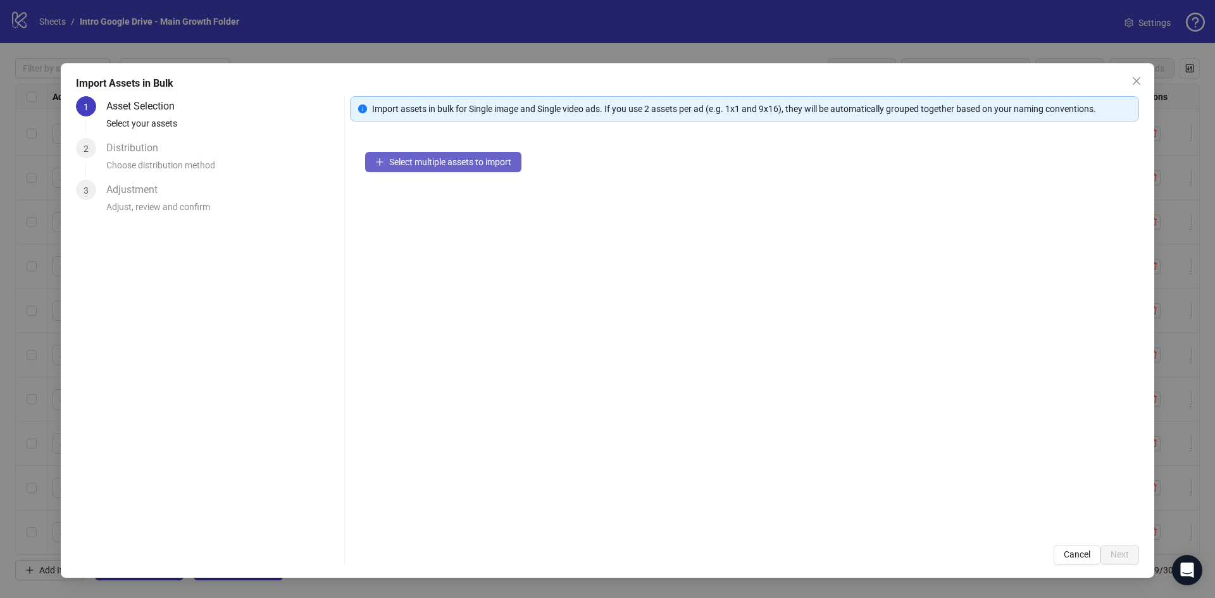
click at [447, 160] on span "Select multiple assets to import" at bounding box center [450, 162] width 122 height 10
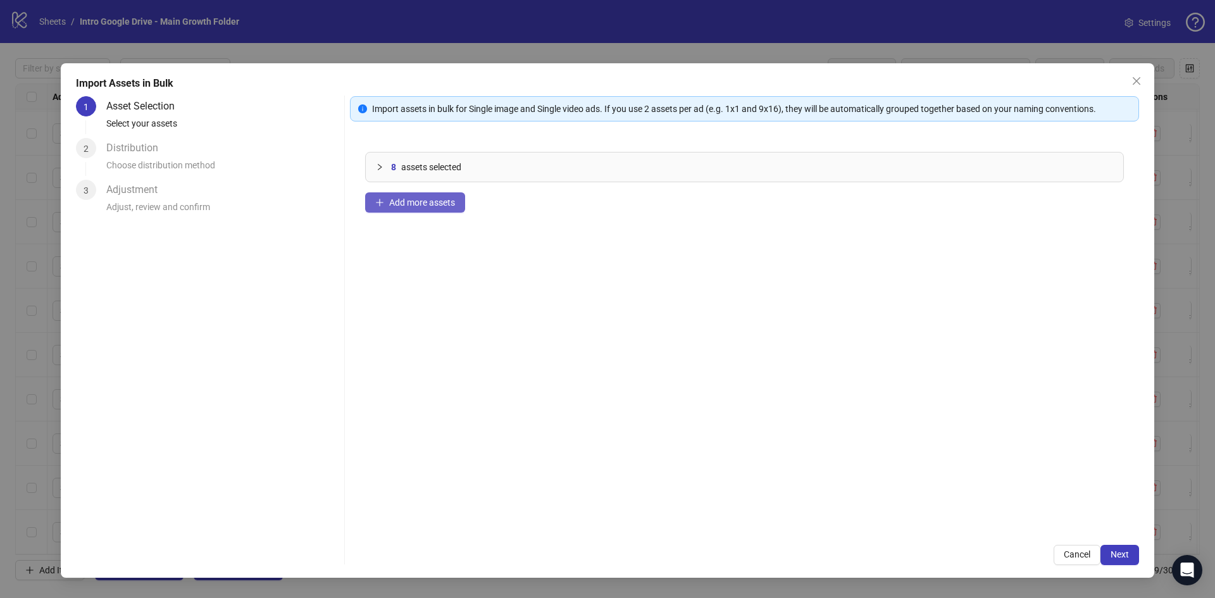
click at [412, 192] on button "Add more assets" at bounding box center [415, 202] width 100 height 20
click at [1135, 552] on button "Next" at bounding box center [1120, 555] width 39 height 20
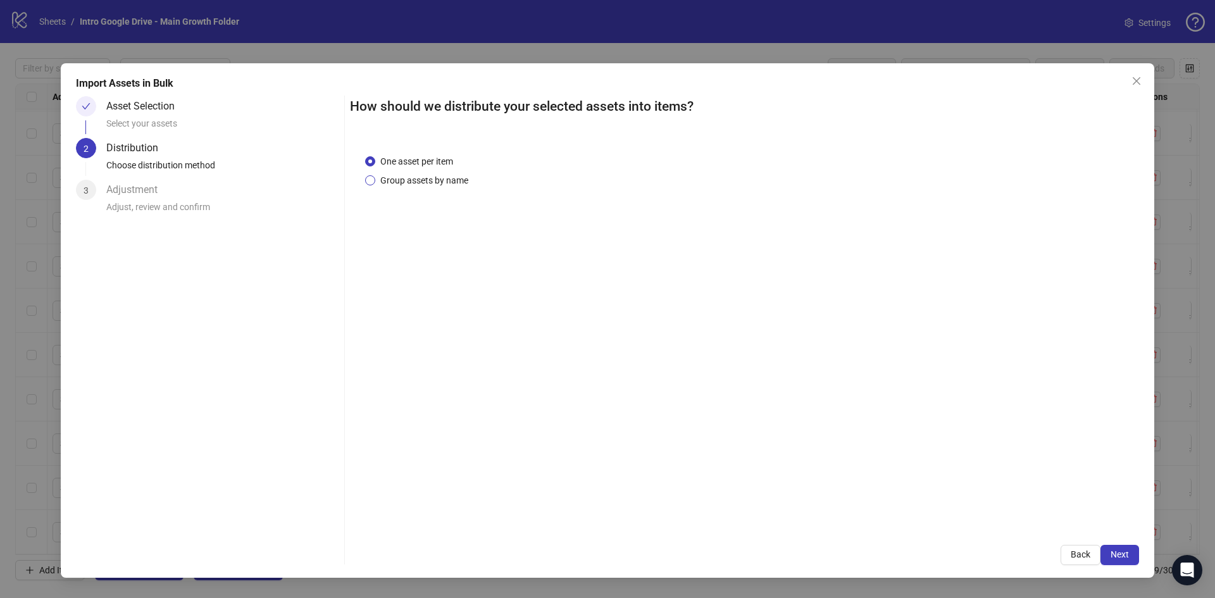
click at [434, 179] on span "Group assets by name" at bounding box center [424, 180] width 98 height 14
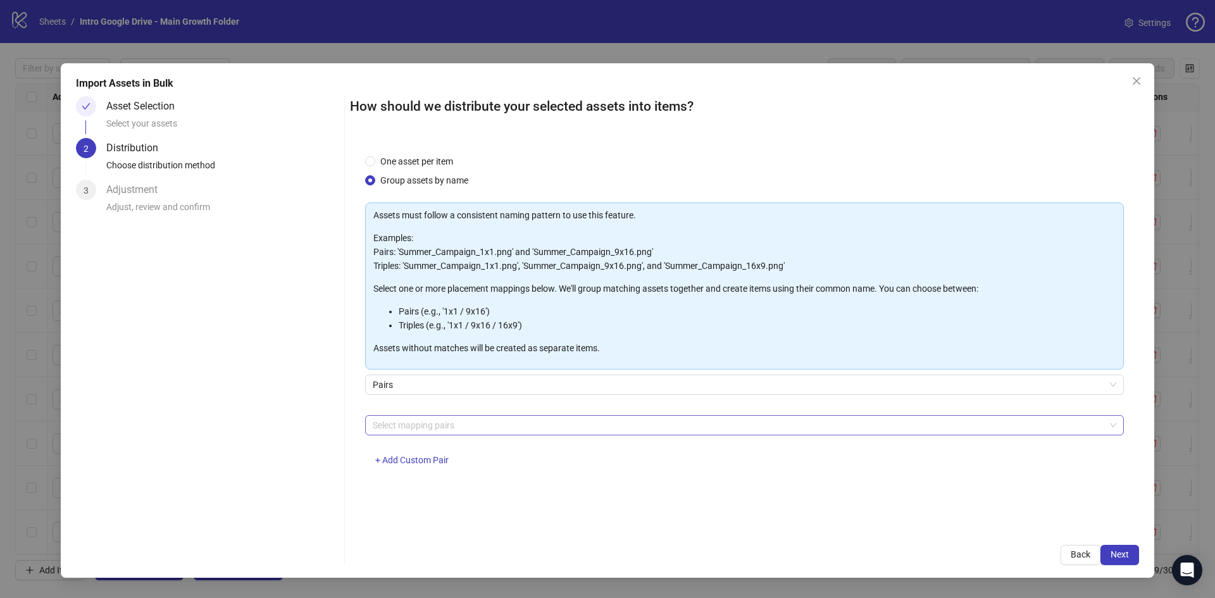
click at [420, 422] on div at bounding box center [738, 425] width 740 height 18
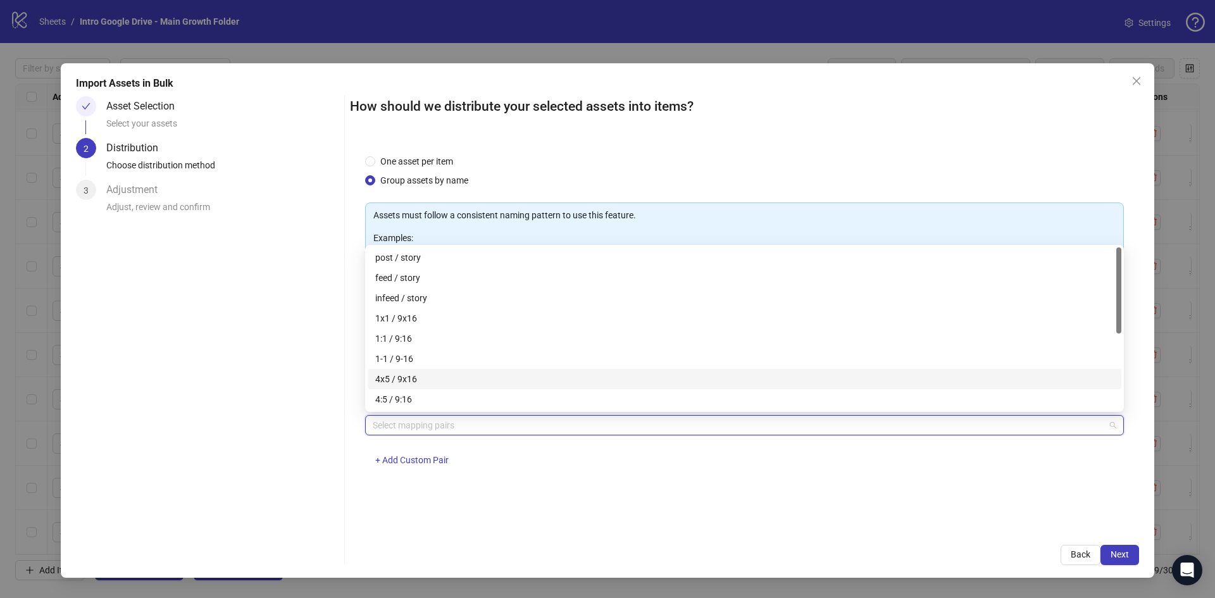
click at [439, 379] on div "4x5 / 9x16" at bounding box center [744, 379] width 739 height 14
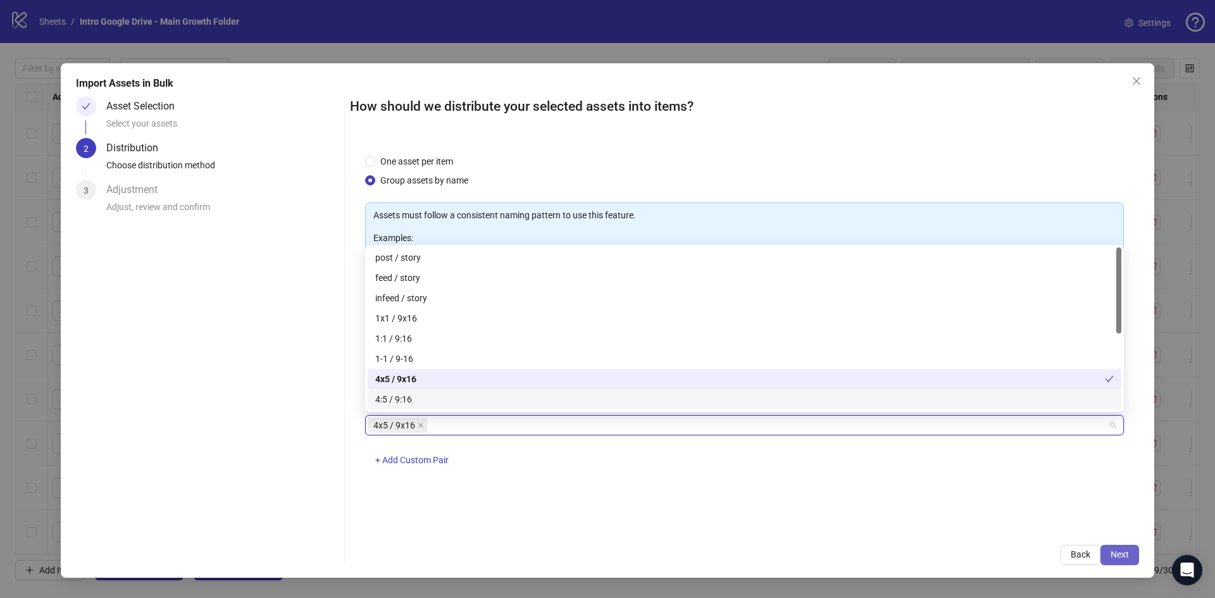
click at [1132, 555] on button "Next" at bounding box center [1120, 555] width 39 height 20
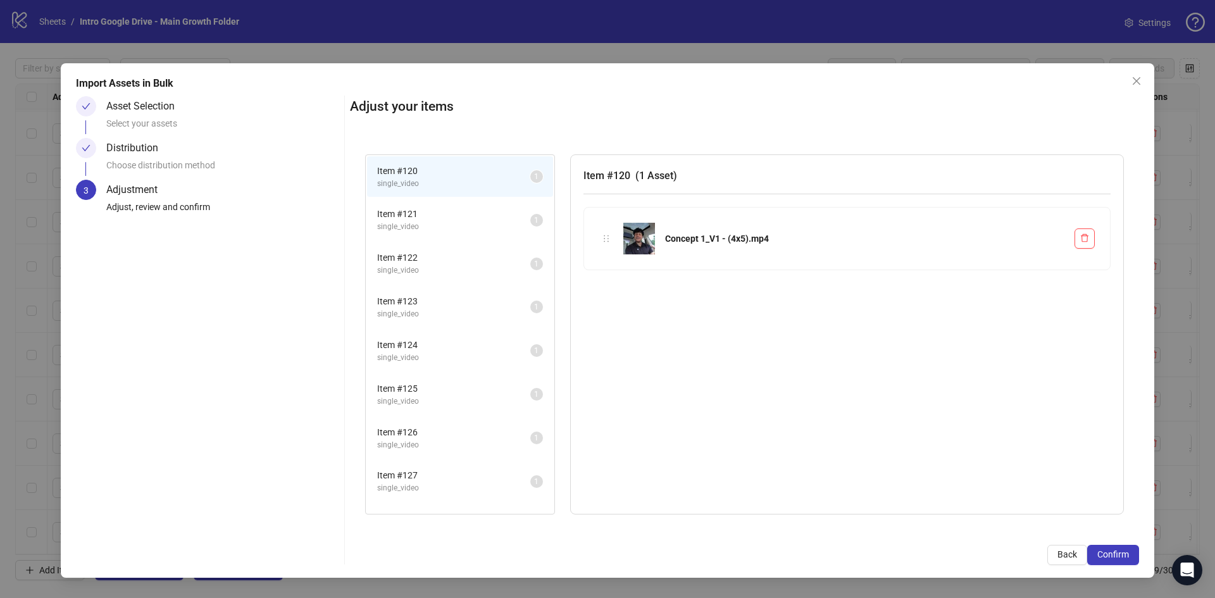
click at [420, 217] on span "Item # 121" at bounding box center [453, 214] width 153 height 14
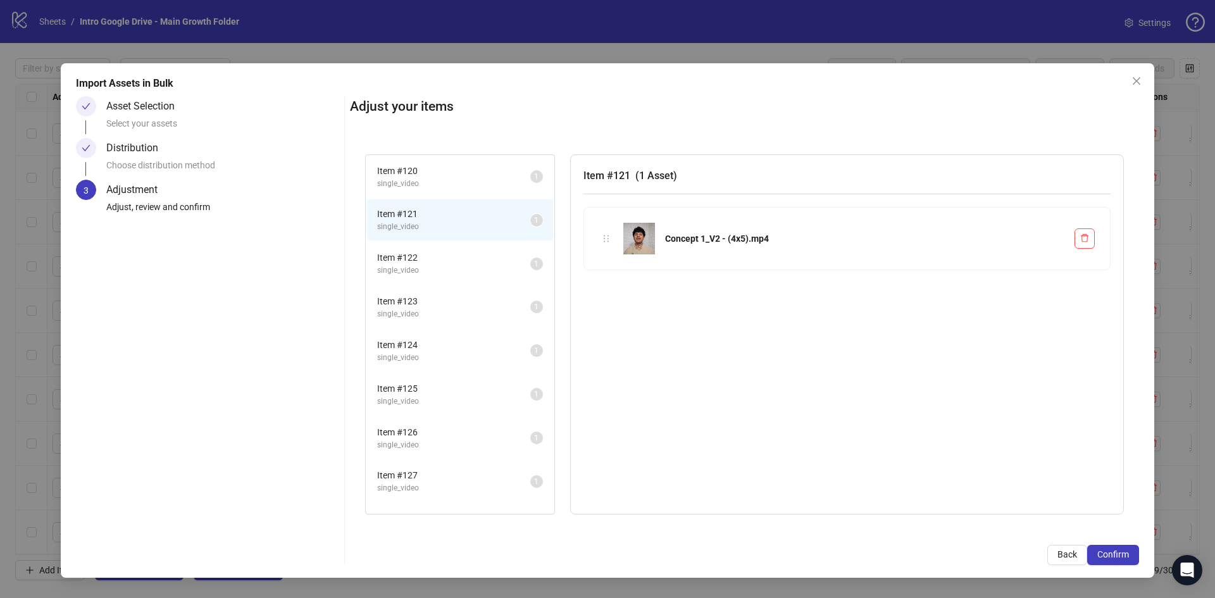
click at [422, 246] on li "Item # 122 single_video 1" at bounding box center [460, 263] width 186 height 41
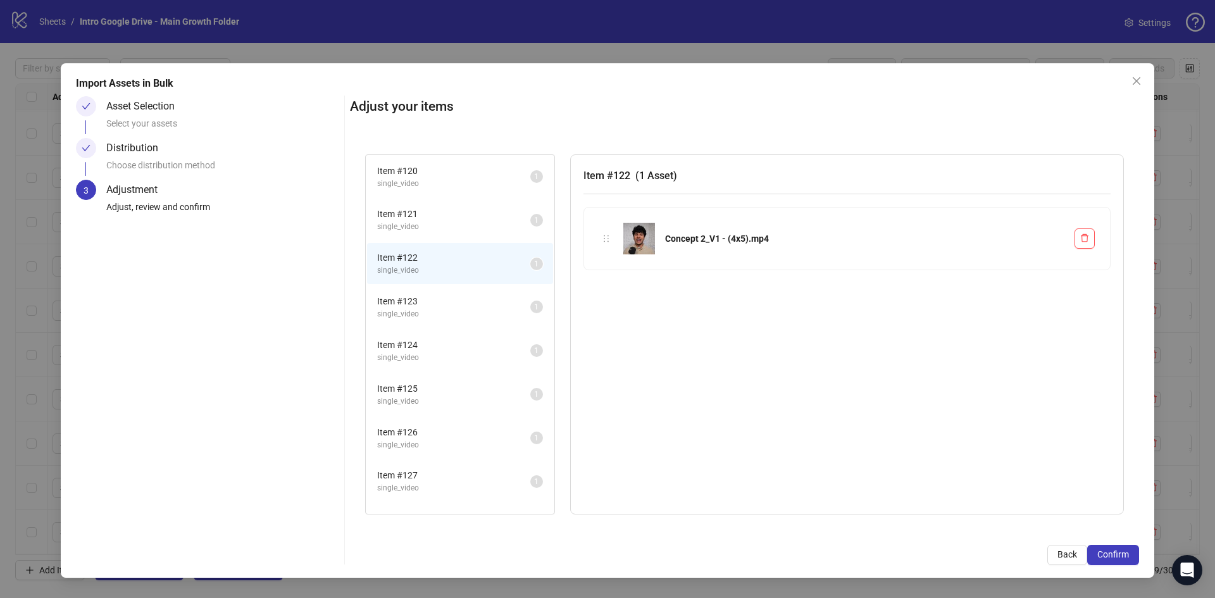
scroll to position [338, 0]
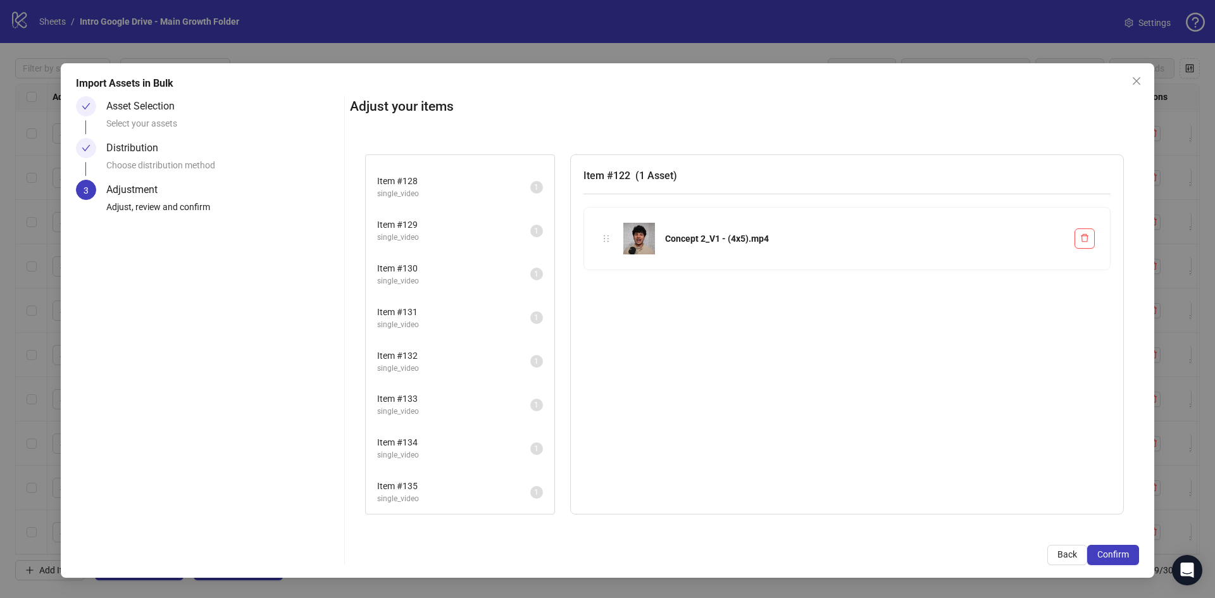
click at [430, 432] on li "Item # 134 single_video 1" at bounding box center [460, 448] width 186 height 41
click at [423, 484] on span "Item # 135" at bounding box center [453, 486] width 153 height 14
click at [1131, 86] on button "Close" at bounding box center [1136, 81] width 20 height 20
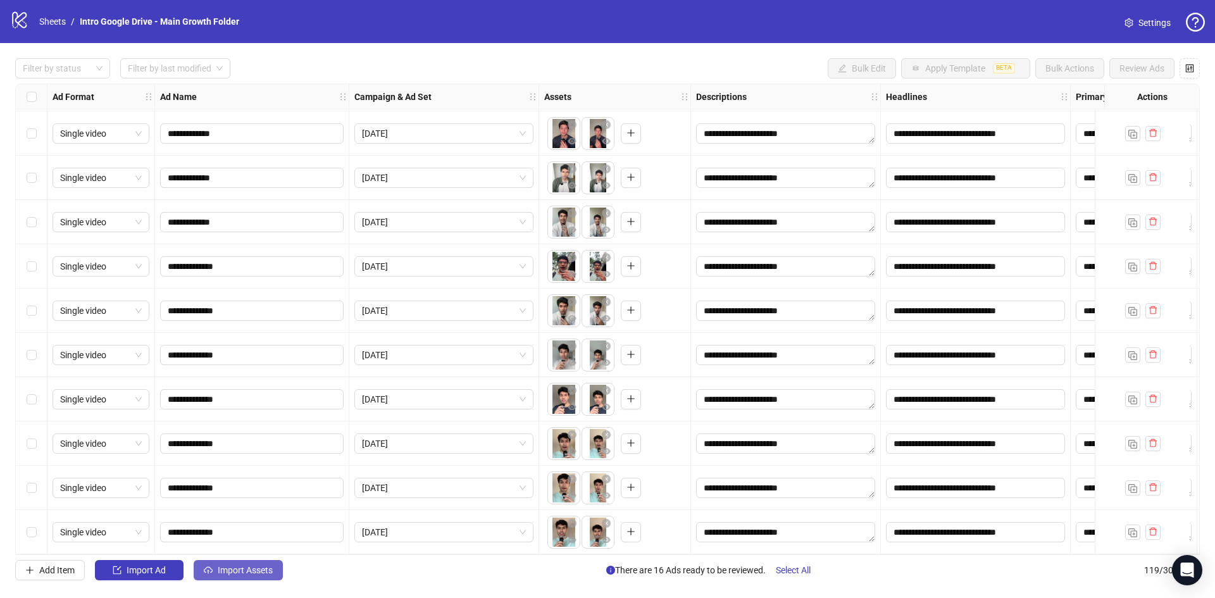
click at [242, 572] on span "Import Assets" at bounding box center [245, 570] width 55 height 10
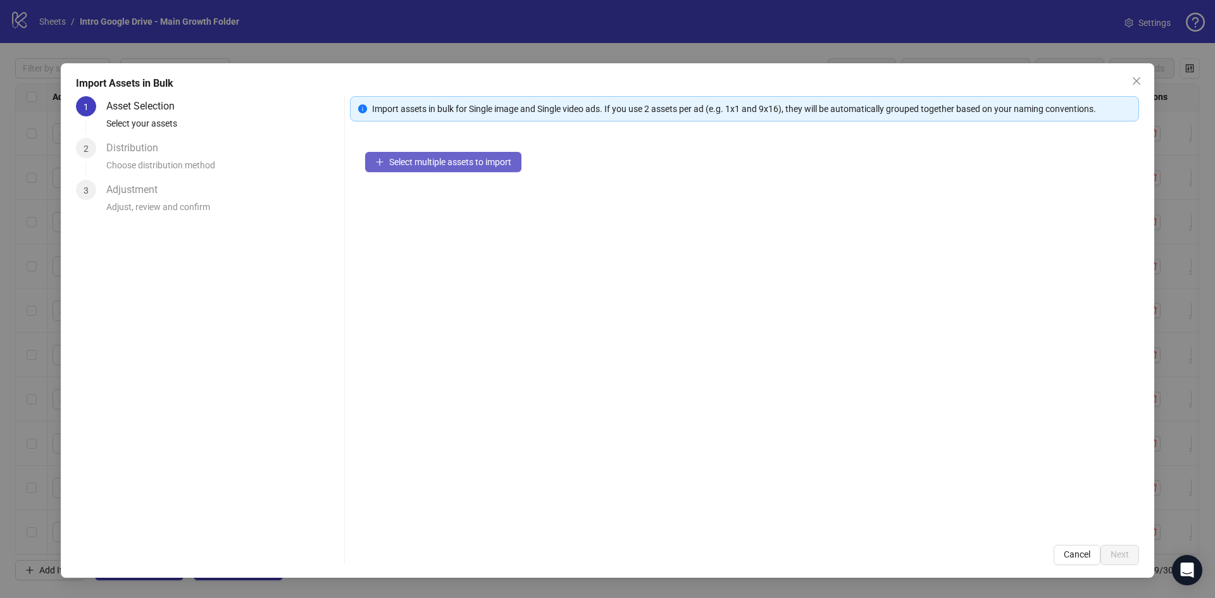
click at [440, 158] on span "Select multiple assets to import" at bounding box center [450, 162] width 122 height 10
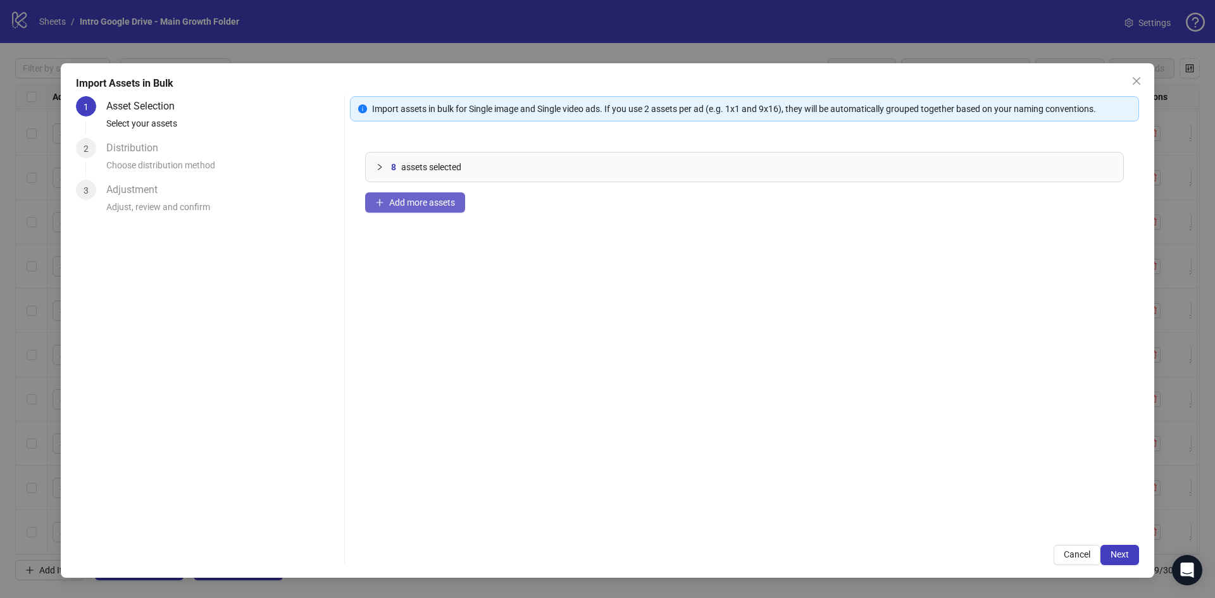
click at [418, 200] on span "Add more assets" at bounding box center [422, 202] width 66 height 10
click at [1118, 551] on span "Next" at bounding box center [1120, 554] width 18 height 10
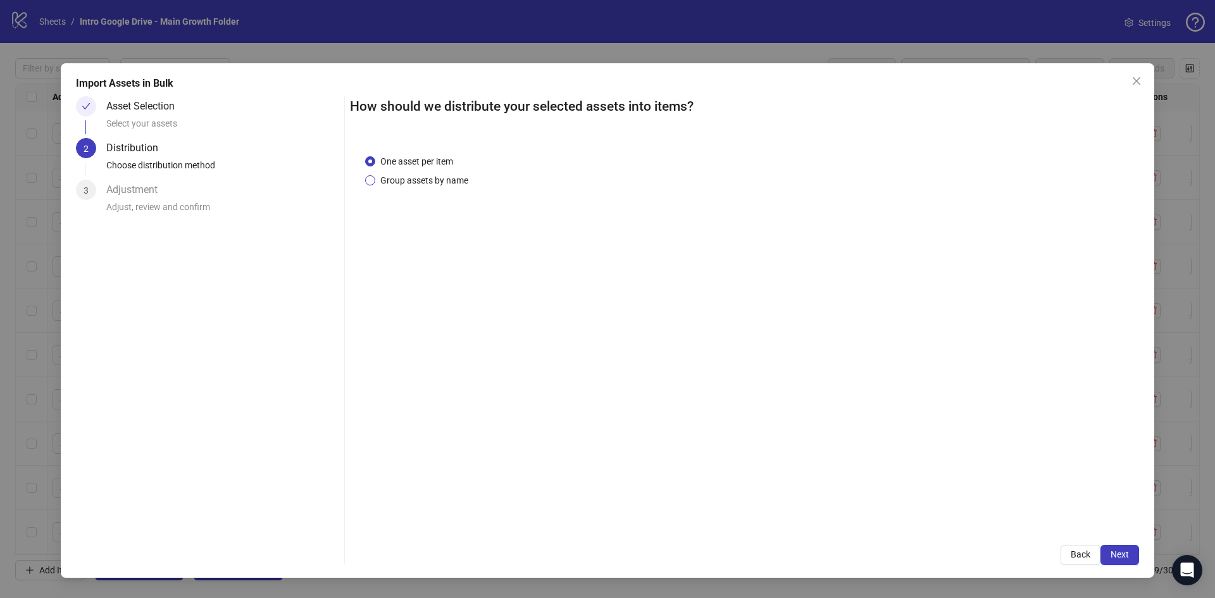
click at [446, 179] on span "Group assets by name" at bounding box center [424, 180] width 98 height 14
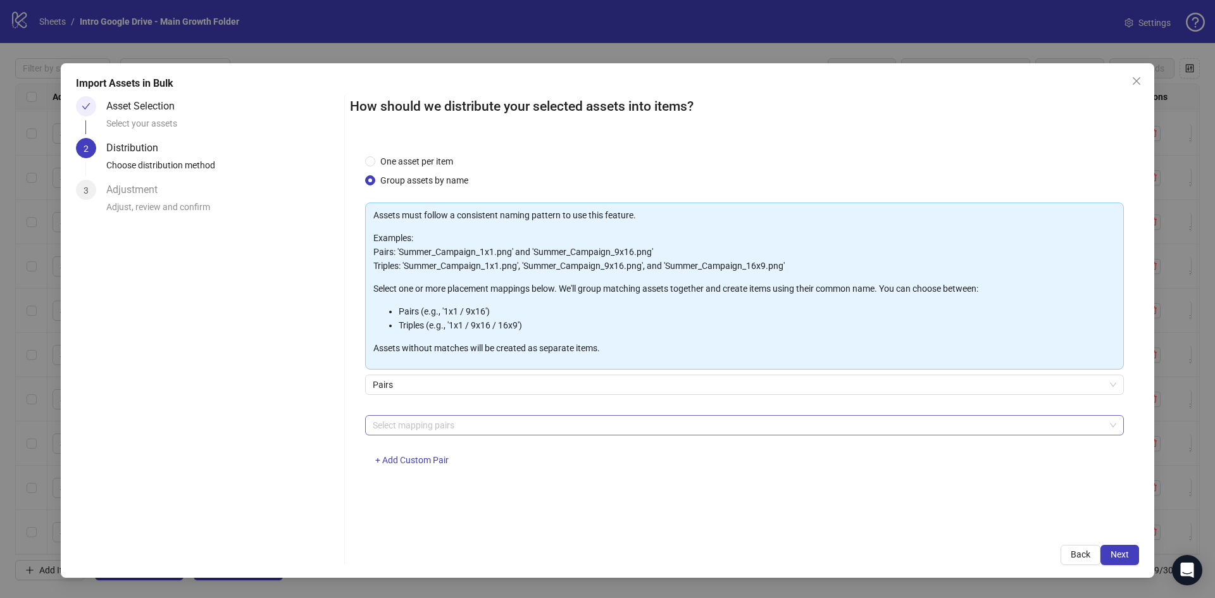
click at [565, 422] on div at bounding box center [738, 425] width 740 height 18
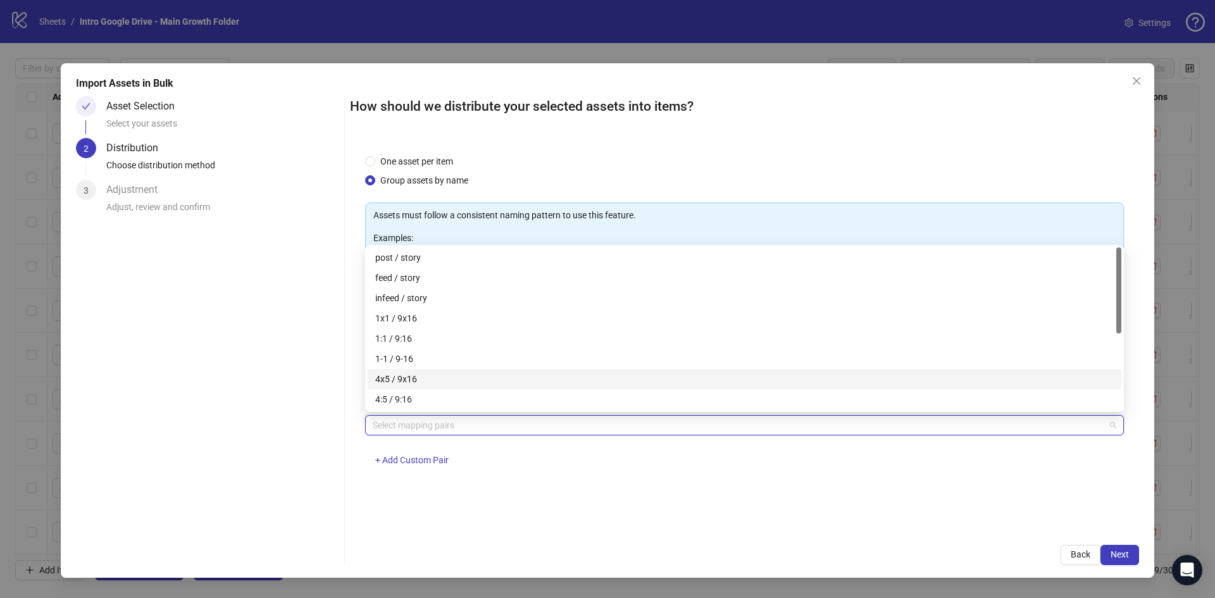
click at [508, 382] on div "4x5 / 9x16" at bounding box center [744, 379] width 739 height 14
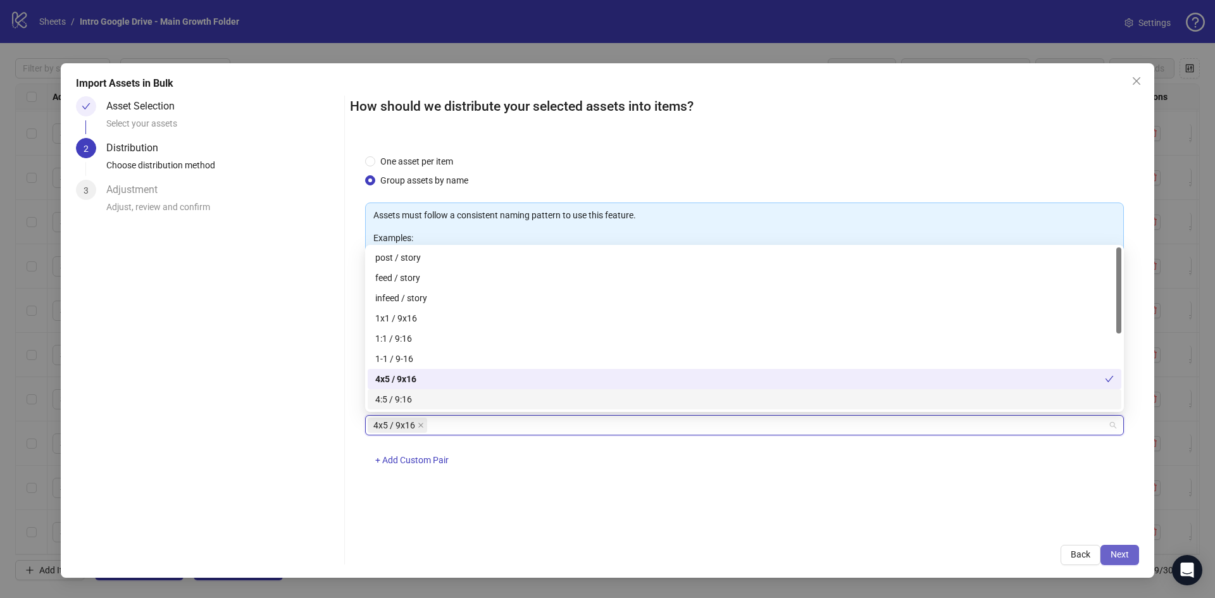
click at [1125, 563] on button "Next" at bounding box center [1120, 555] width 39 height 20
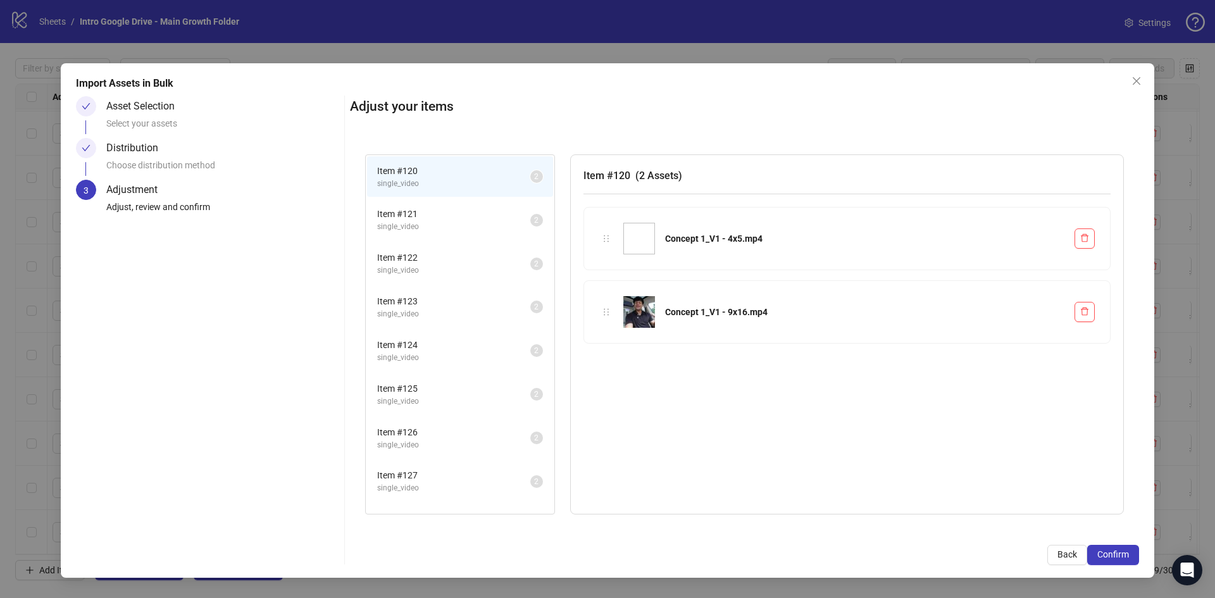
click at [498, 218] on span "Item # 121" at bounding box center [453, 214] width 153 height 14
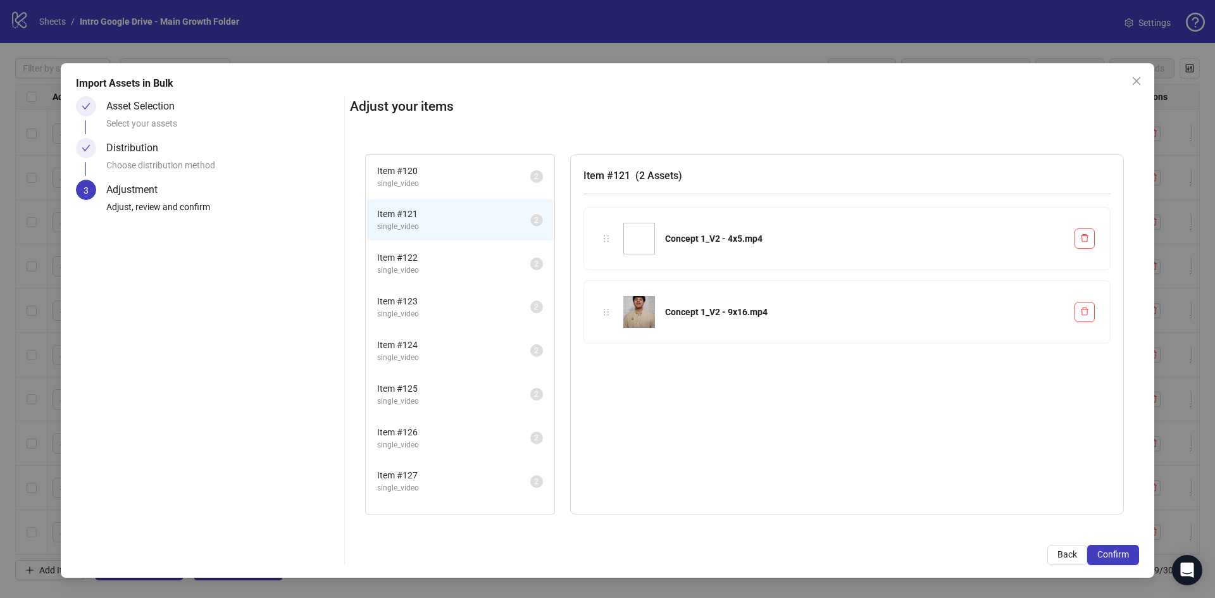
click at [490, 251] on span "Item # 122" at bounding box center [453, 258] width 153 height 14
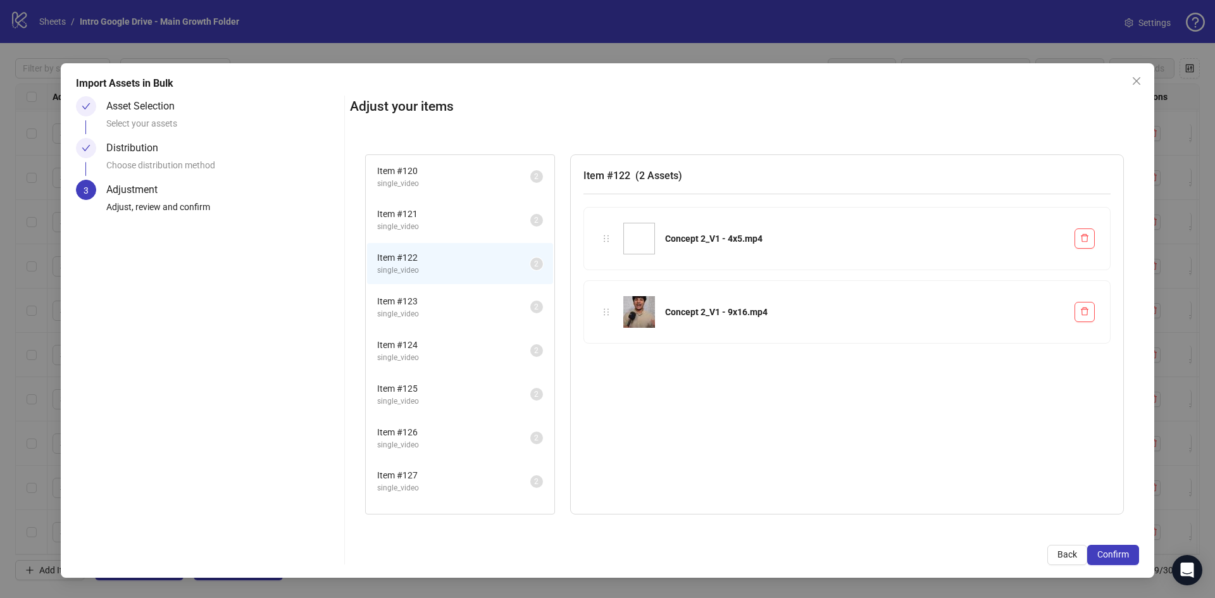
click at [487, 291] on li "Item # 123 single_video 2" at bounding box center [460, 307] width 186 height 41
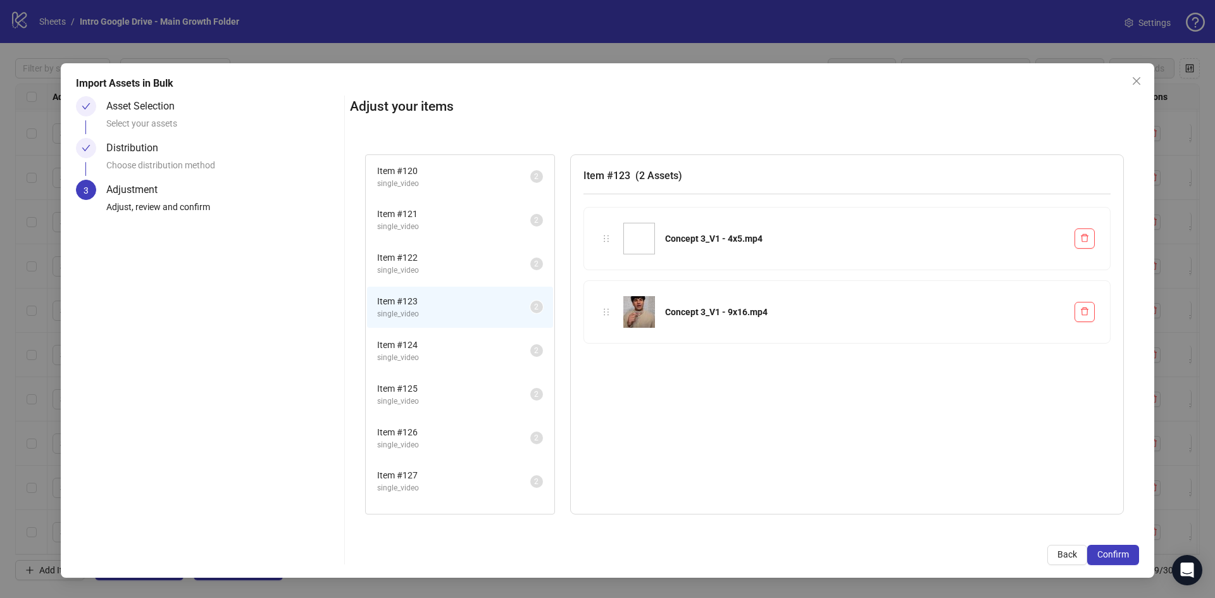
click at [479, 341] on span "Item # 124" at bounding box center [453, 345] width 153 height 14
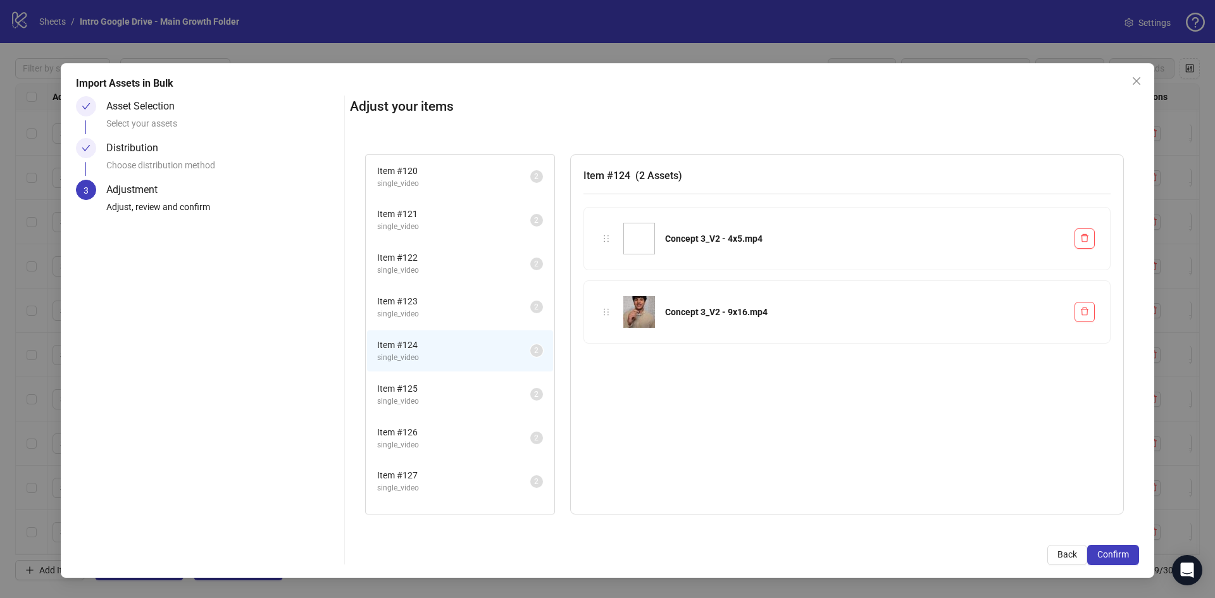
click at [471, 397] on span "single_video" at bounding box center [453, 402] width 153 height 12
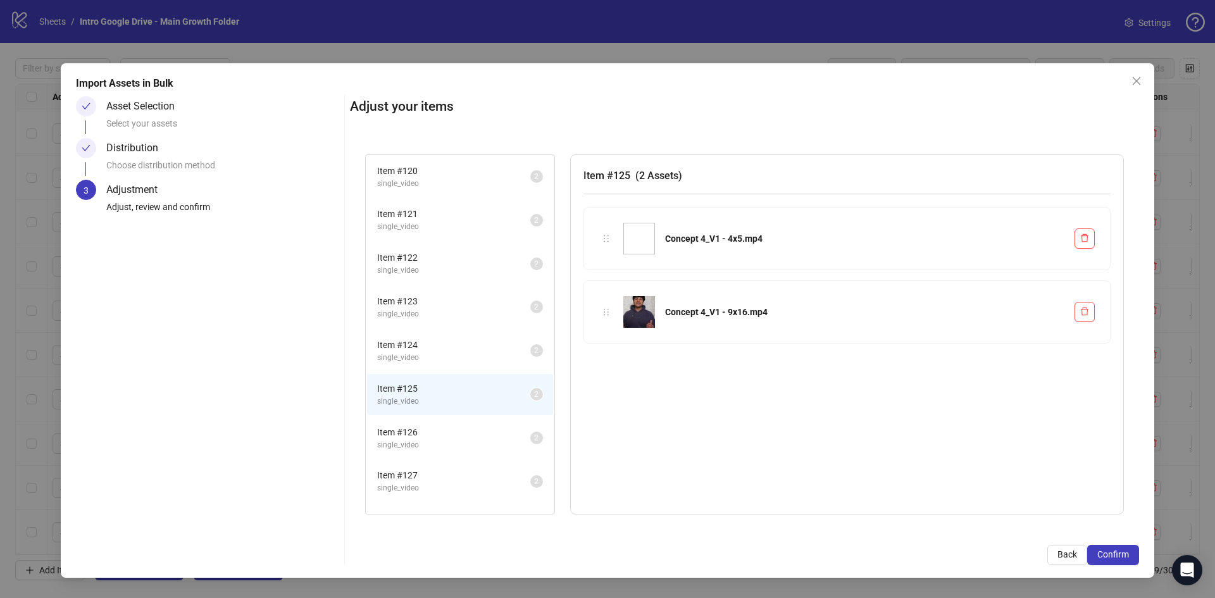
click at [458, 434] on span "Item # 126" at bounding box center [453, 432] width 153 height 14
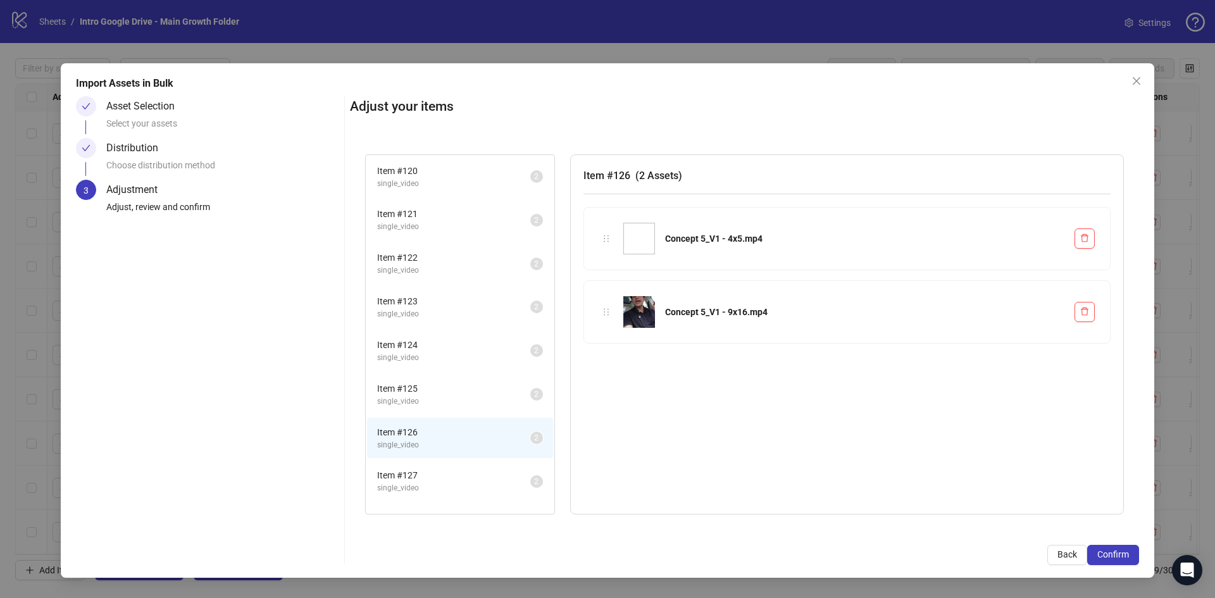
click at [451, 477] on span "Item # 127" at bounding box center [453, 475] width 153 height 14
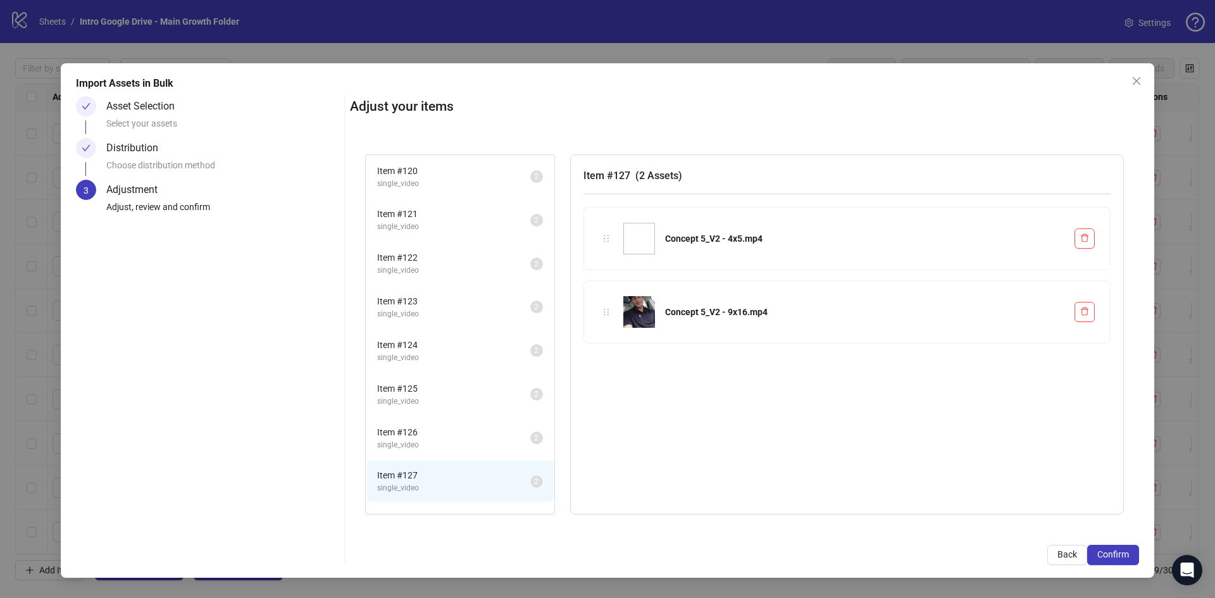
click at [456, 434] on span "Item # 126" at bounding box center [453, 432] width 153 height 14
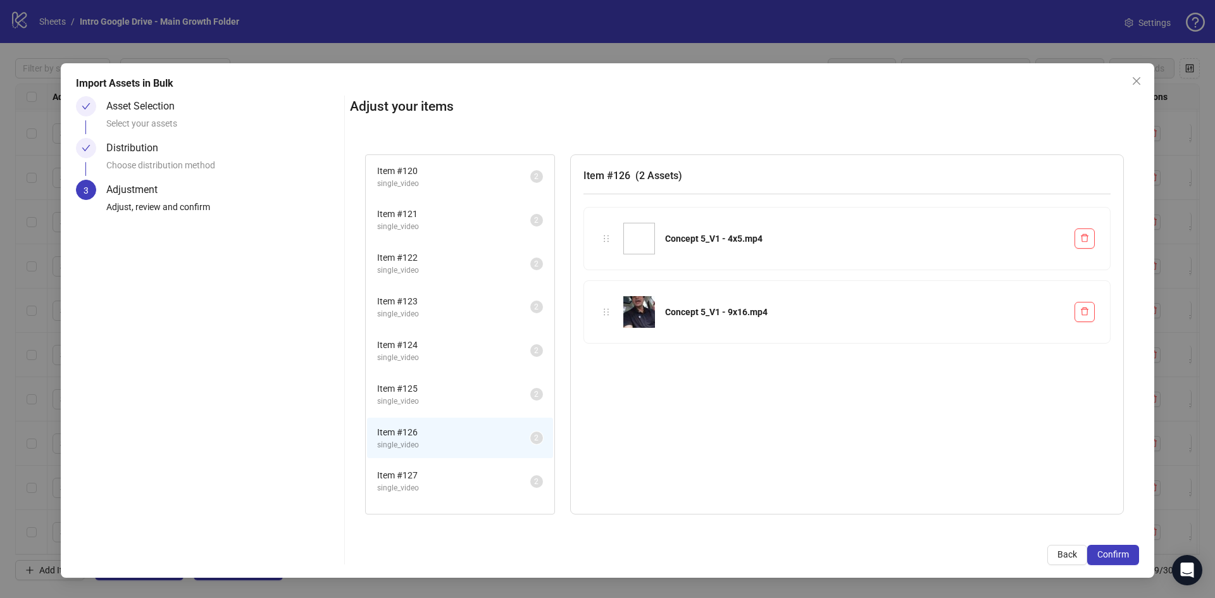
click at [459, 394] on span "Item # 125" at bounding box center [453, 389] width 153 height 14
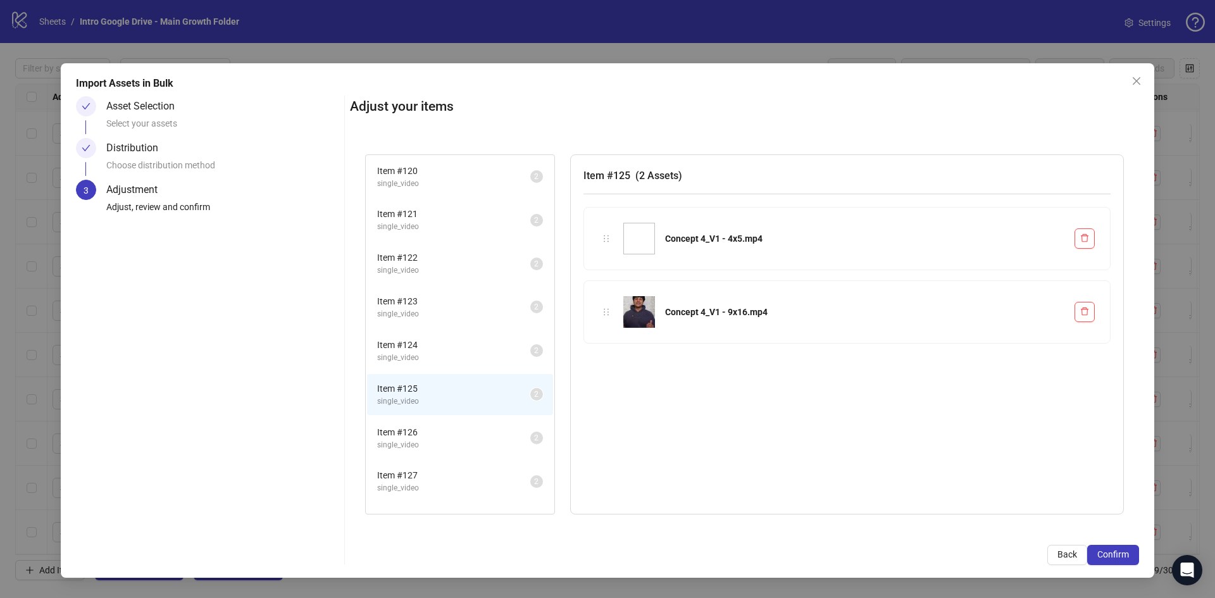
click at [467, 351] on span "Item # 124" at bounding box center [453, 345] width 153 height 14
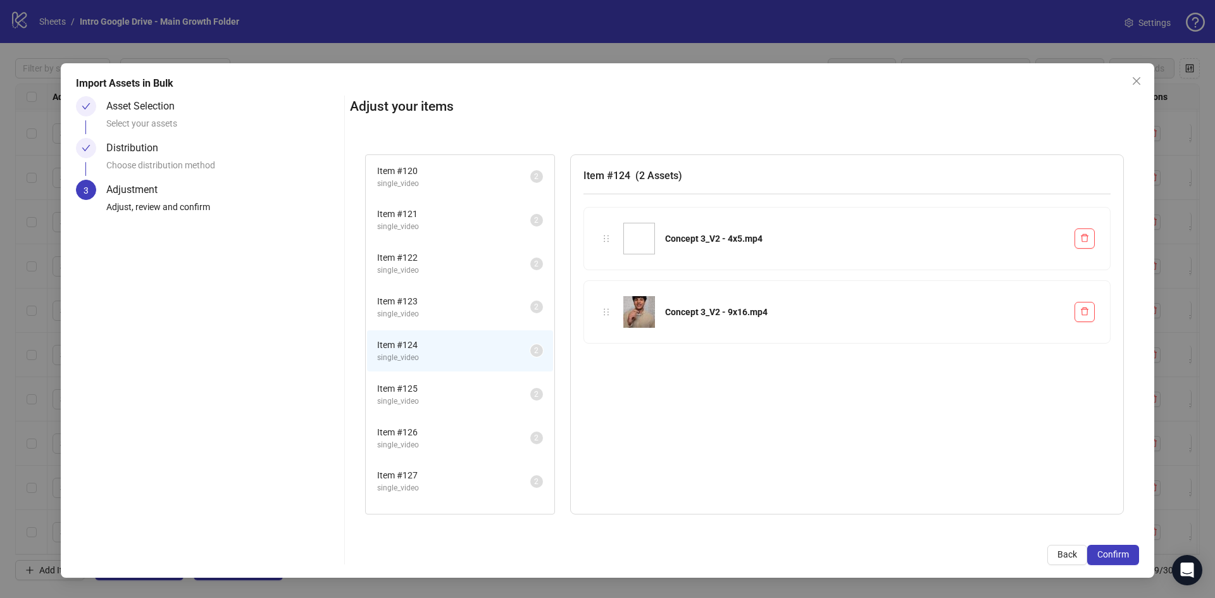
click at [477, 307] on span "Item # 123" at bounding box center [453, 301] width 153 height 14
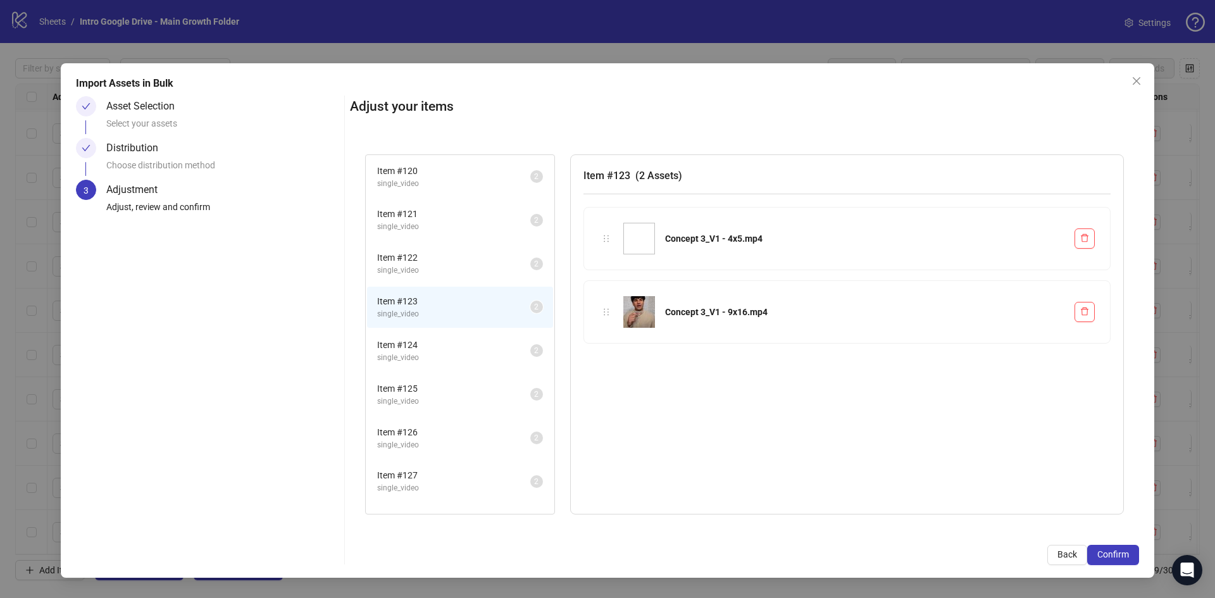
click at [477, 259] on span "Item # 122" at bounding box center [453, 258] width 153 height 14
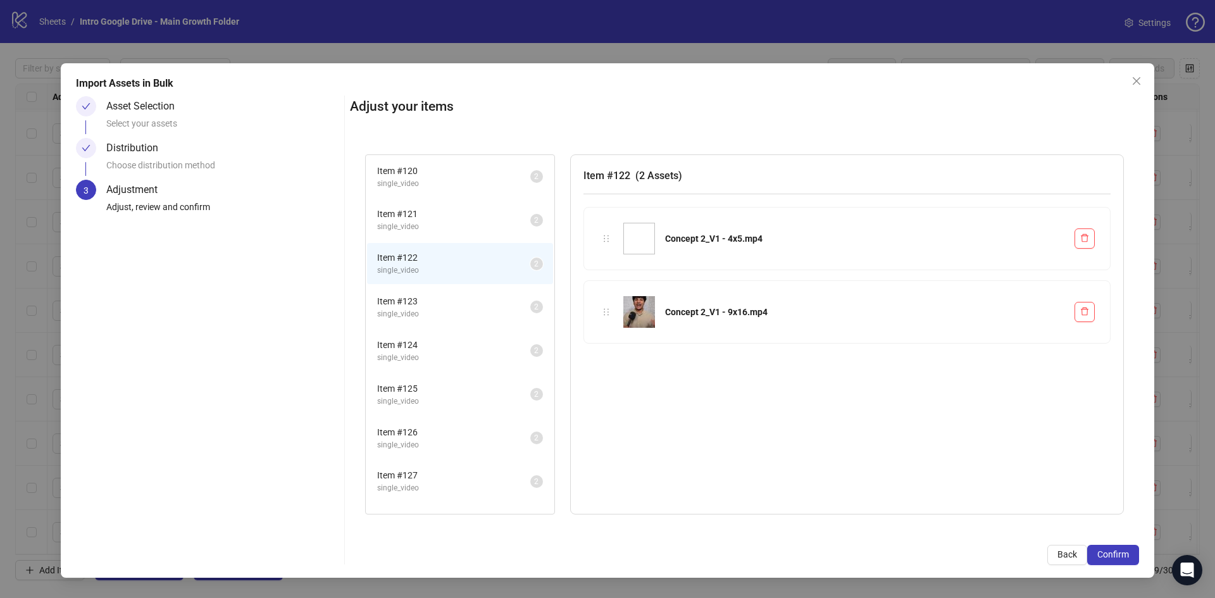
click at [478, 209] on span "Item # 121" at bounding box center [453, 214] width 153 height 14
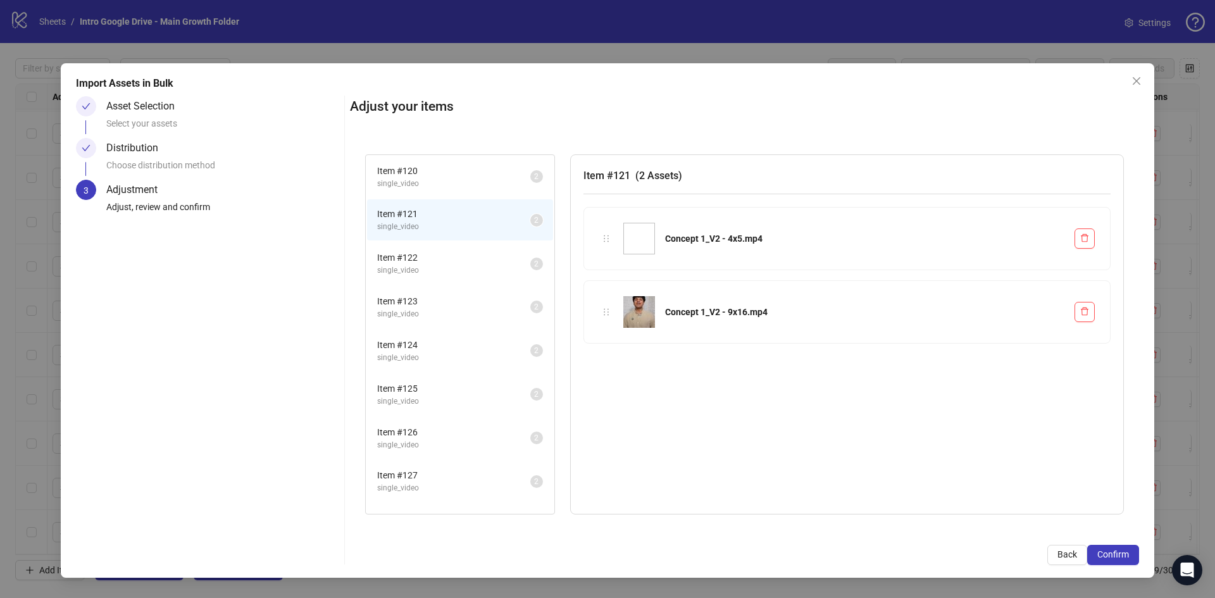
click at [477, 174] on span "Item # 120" at bounding box center [453, 171] width 153 height 14
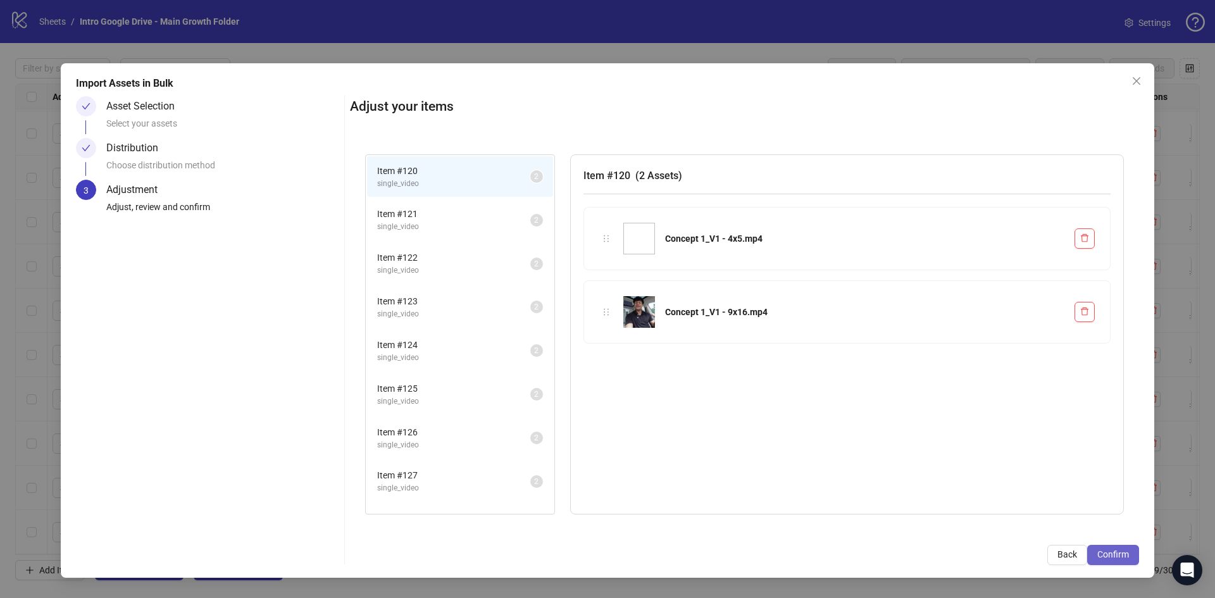
click at [1108, 553] on span "Confirm" at bounding box center [1113, 554] width 32 height 10
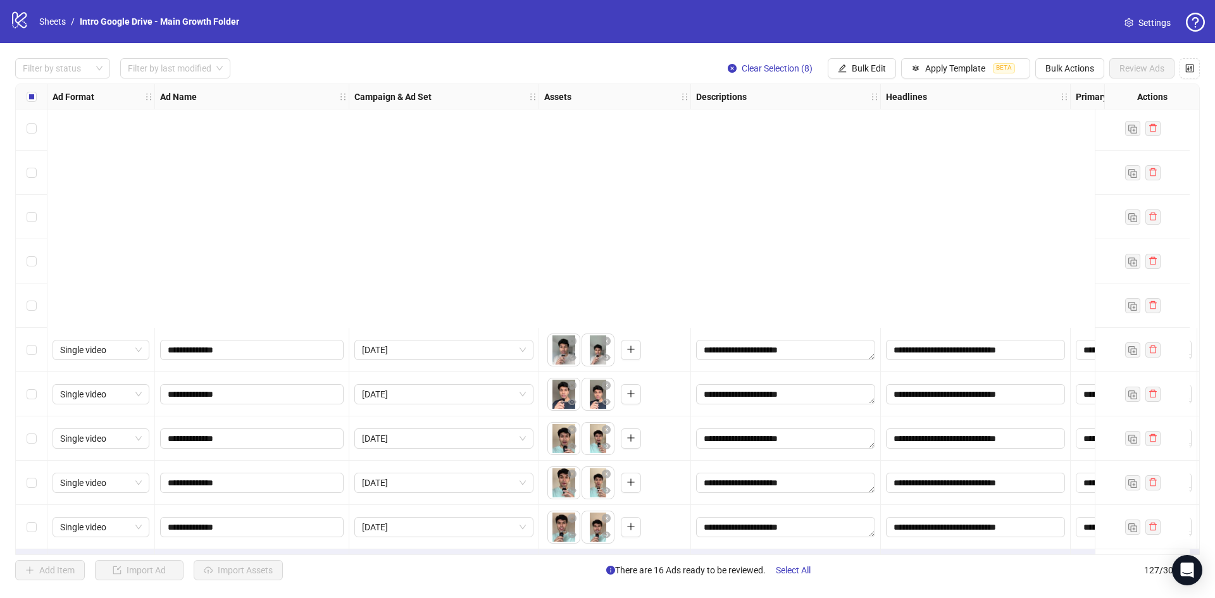
scroll to position [5186, 0]
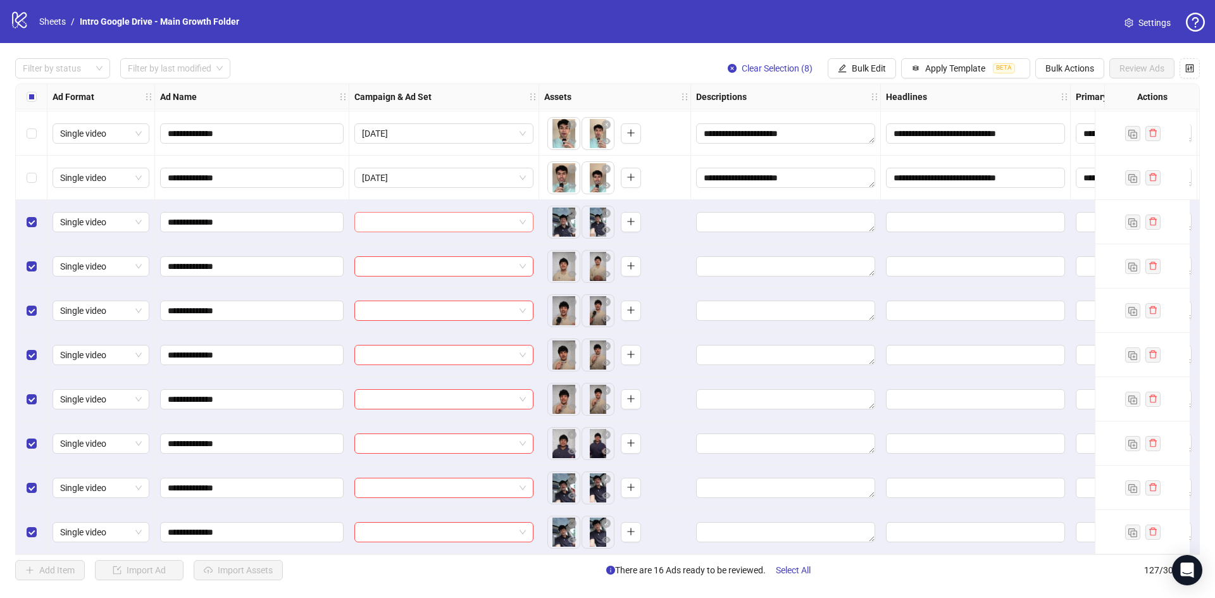
click at [493, 221] on input "search" at bounding box center [438, 222] width 153 height 19
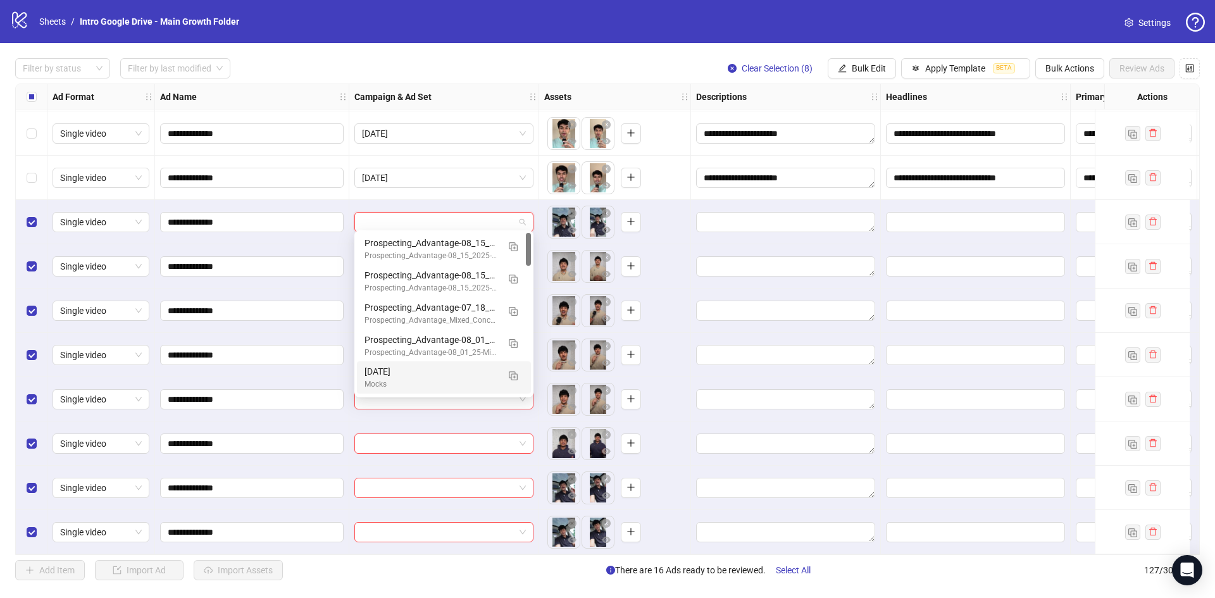
click at [454, 380] on div "Mocks" at bounding box center [432, 384] width 134 height 12
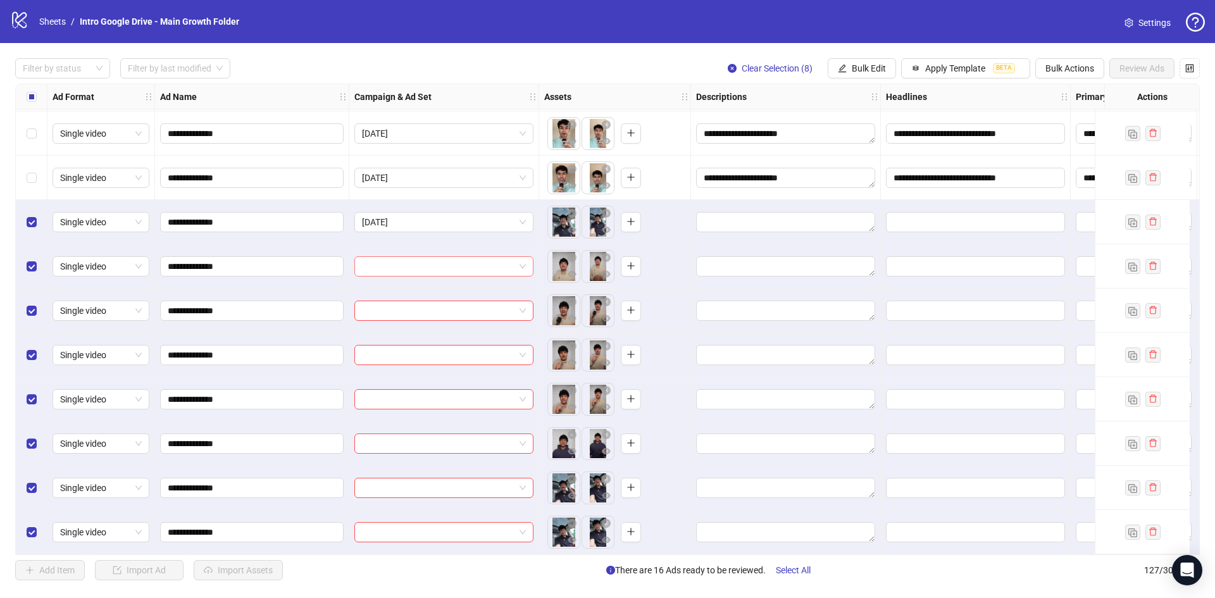
click at [511, 257] on input "search" at bounding box center [438, 266] width 153 height 19
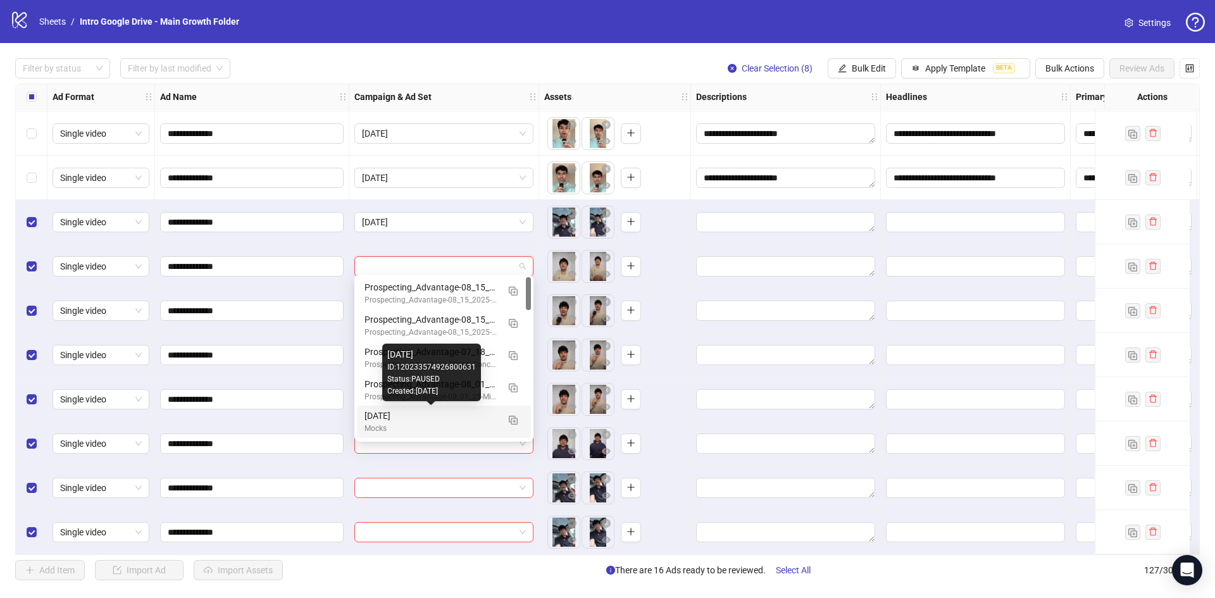
click at [461, 424] on div "Mocks" at bounding box center [432, 429] width 134 height 12
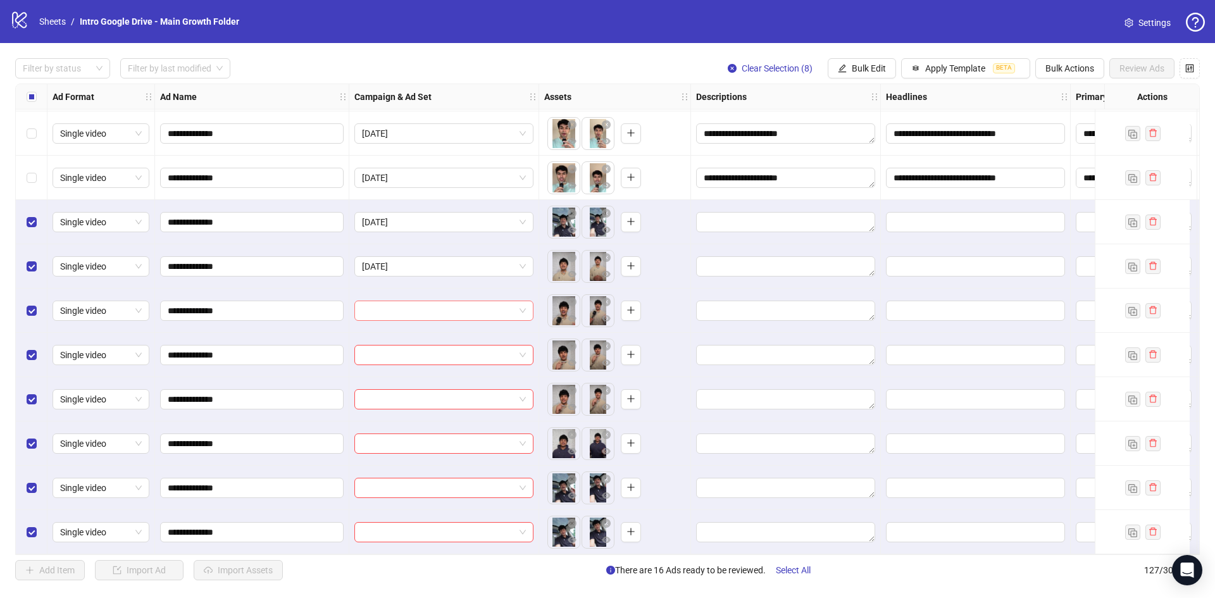
click at [499, 303] on input "search" at bounding box center [438, 310] width 153 height 19
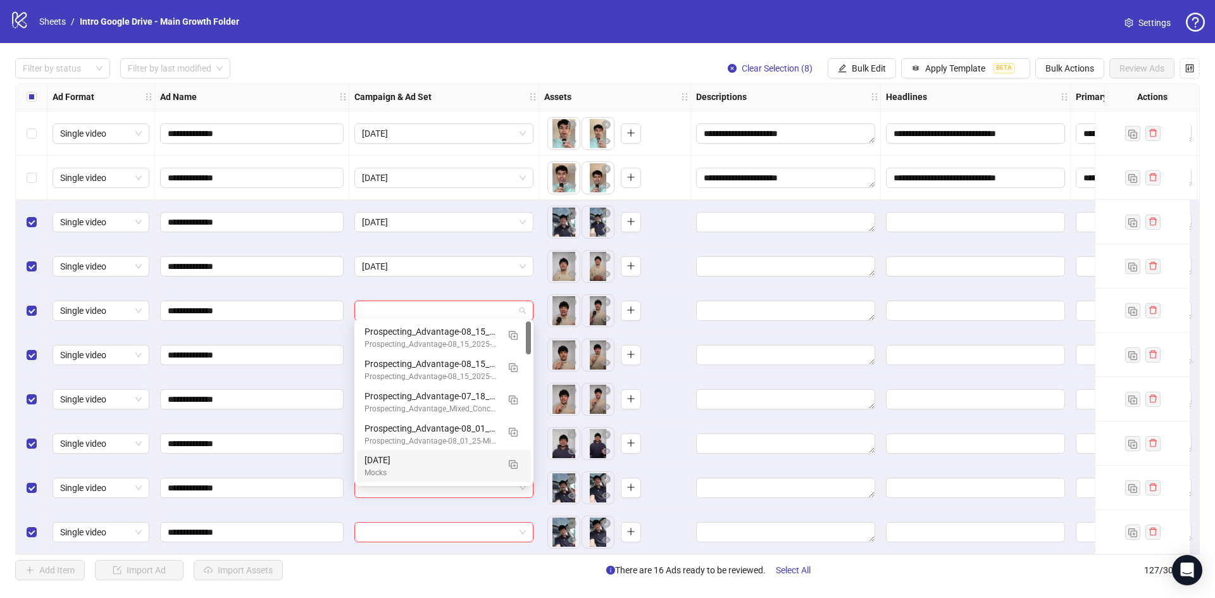
click at [458, 457] on div "[DATE]" at bounding box center [432, 460] width 134 height 14
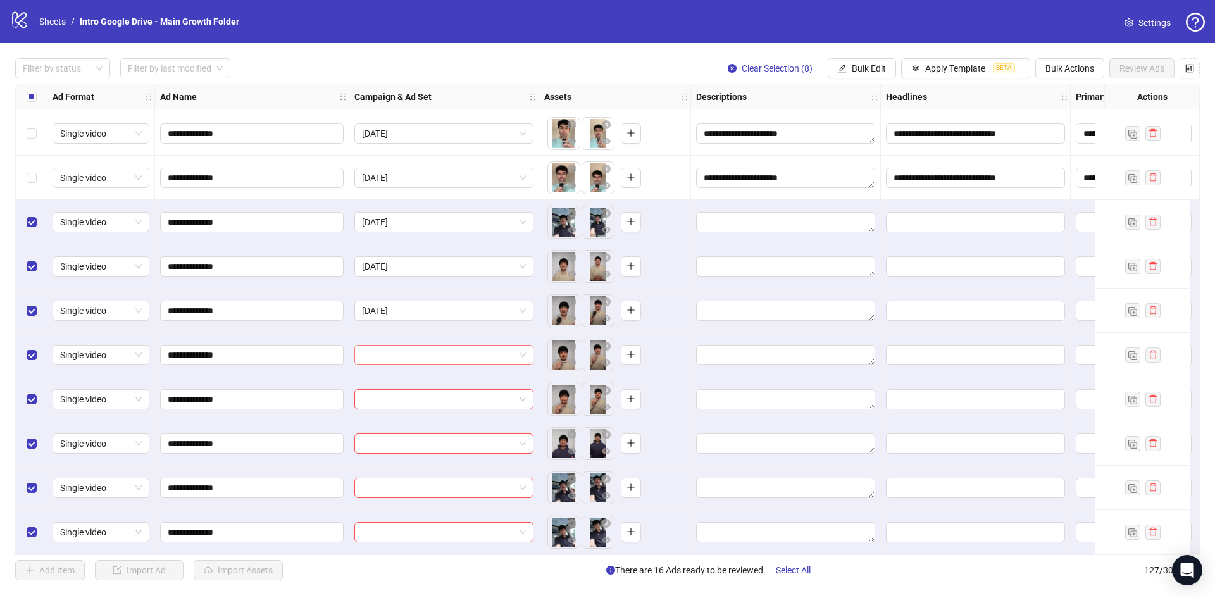
click at [493, 352] on input "search" at bounding box center [438, 355] width 153 height 19
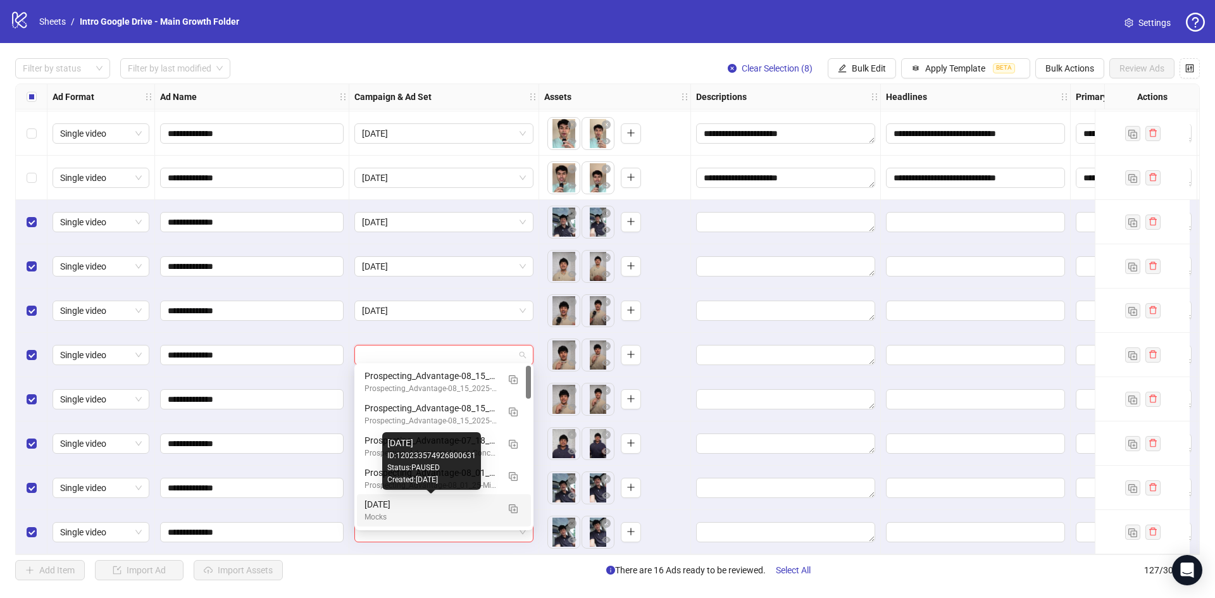
click at [446, 511] on div "[DATE]" at bounding box center [432, 504] width 134 height 14
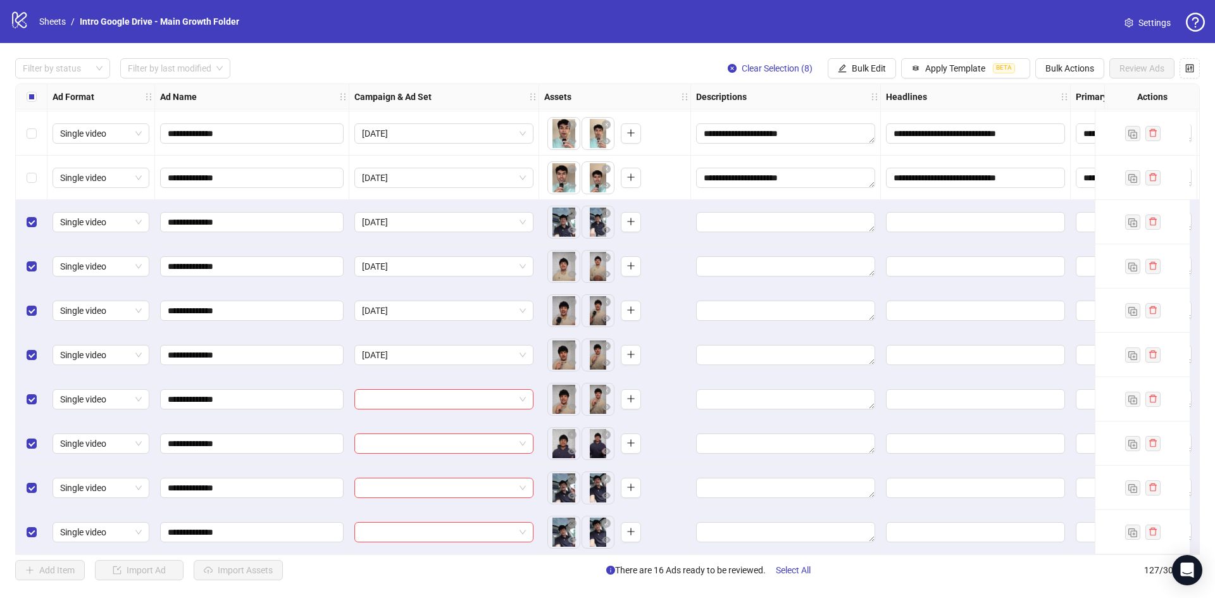
click at [493, 383] on div at bounding box center [444, 399] width 190 height 44
click at [491, 397] on input "search" at bounding box center [438, 399] width 153 height 19
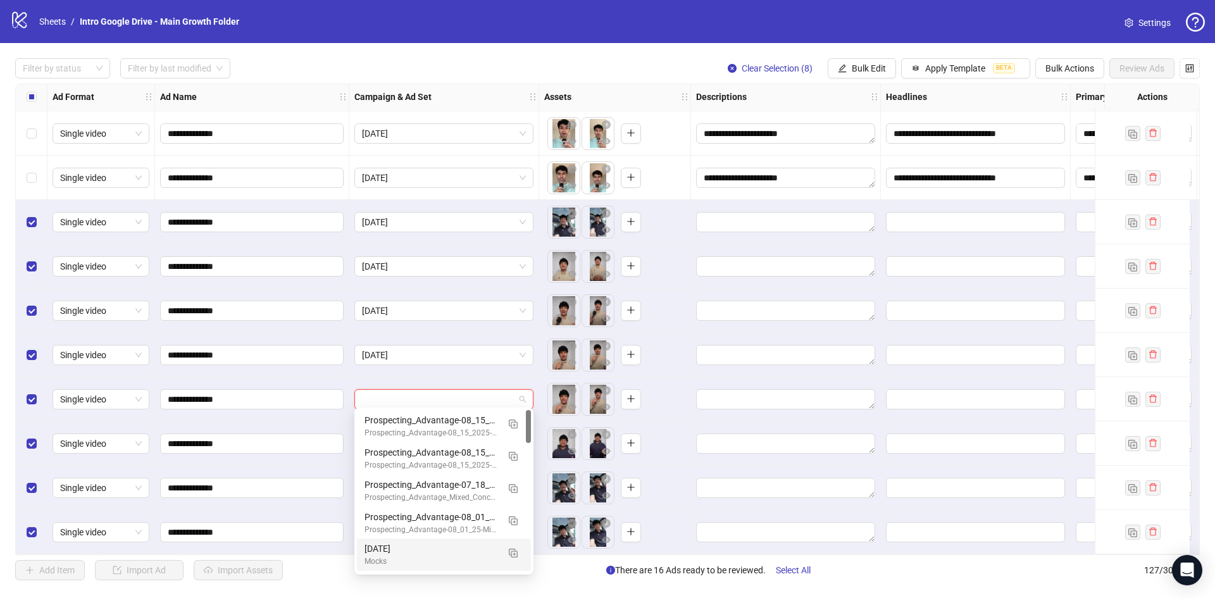
click at [421, 558] on div "Mocks" at bounding box center [432, 562] width 134 height 12
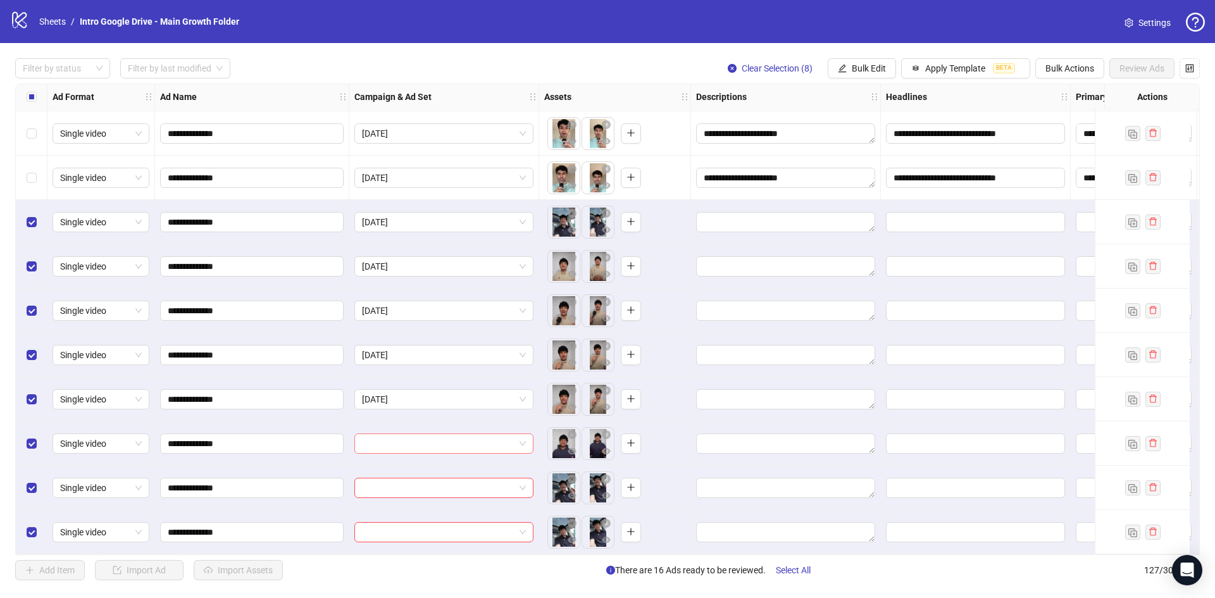
click at [426, 429] on div at bounding box center [444, 443] width 190 height 44
click at [423, 440] on input "search" at bounding box center [438, 443] width 153 height 19
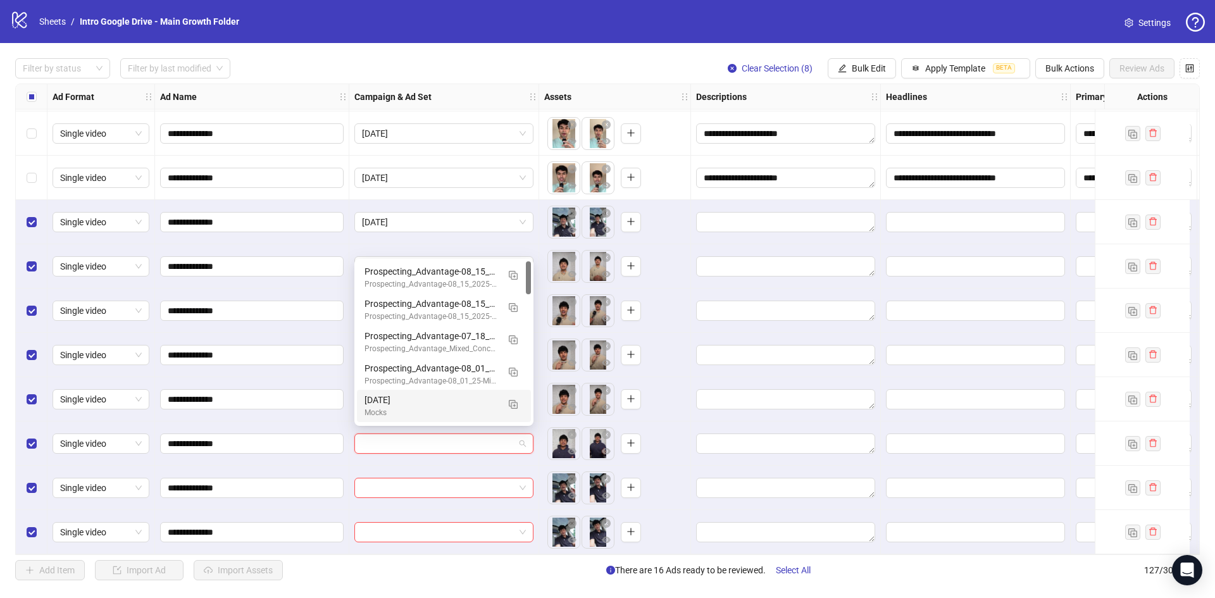
click at [411, 398] on div "[DATE]" at bounding box center [432, 400] width 134 height 14
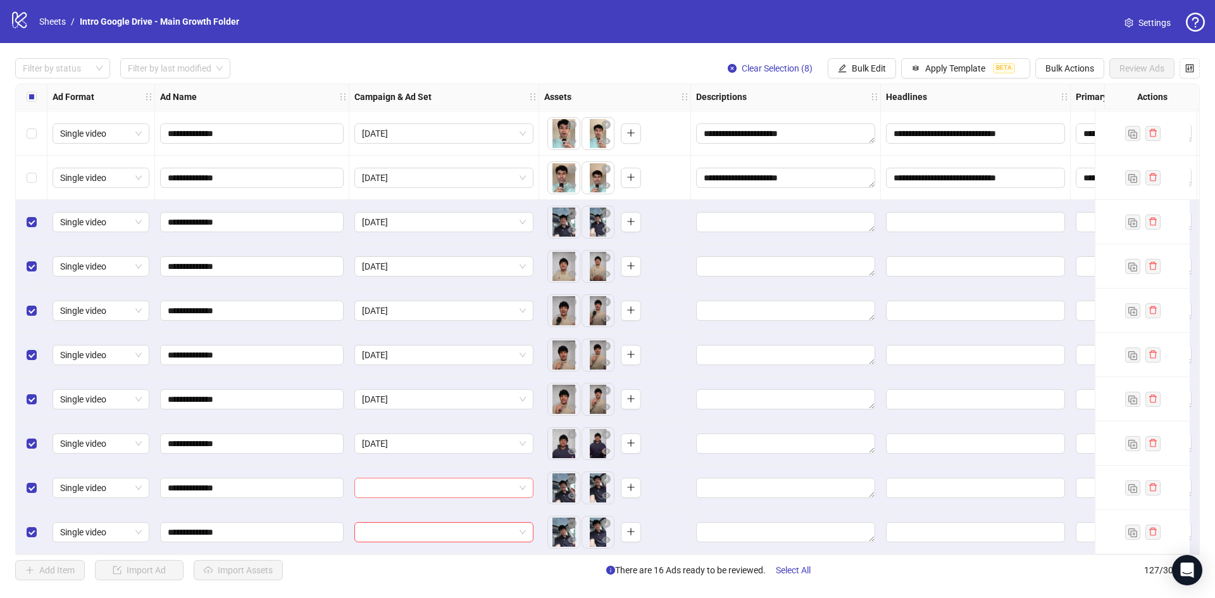
click at [404, 484] on input "search" at bounding box center [438, 487] width 153 height 19
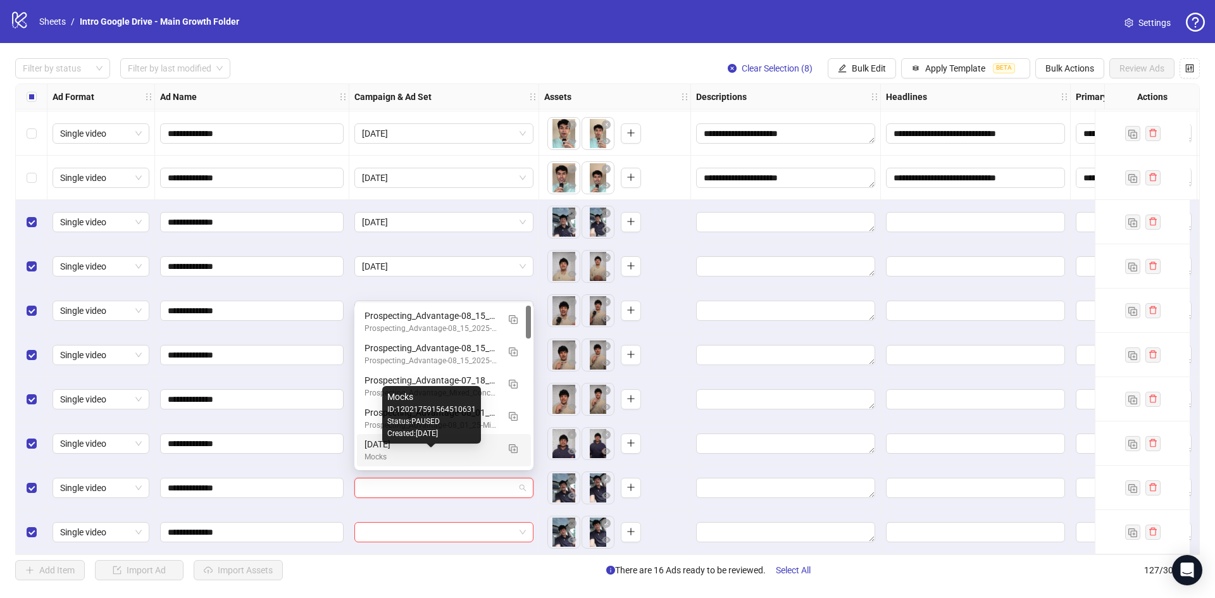
drag, startPoint x: 420, startPoint y: 449, endPoint x: 414, endPoint y: 508, distance: 59.2
click at [421, 449] on div "[DATE]" at bounding box center [432, 444] width 134 height 14
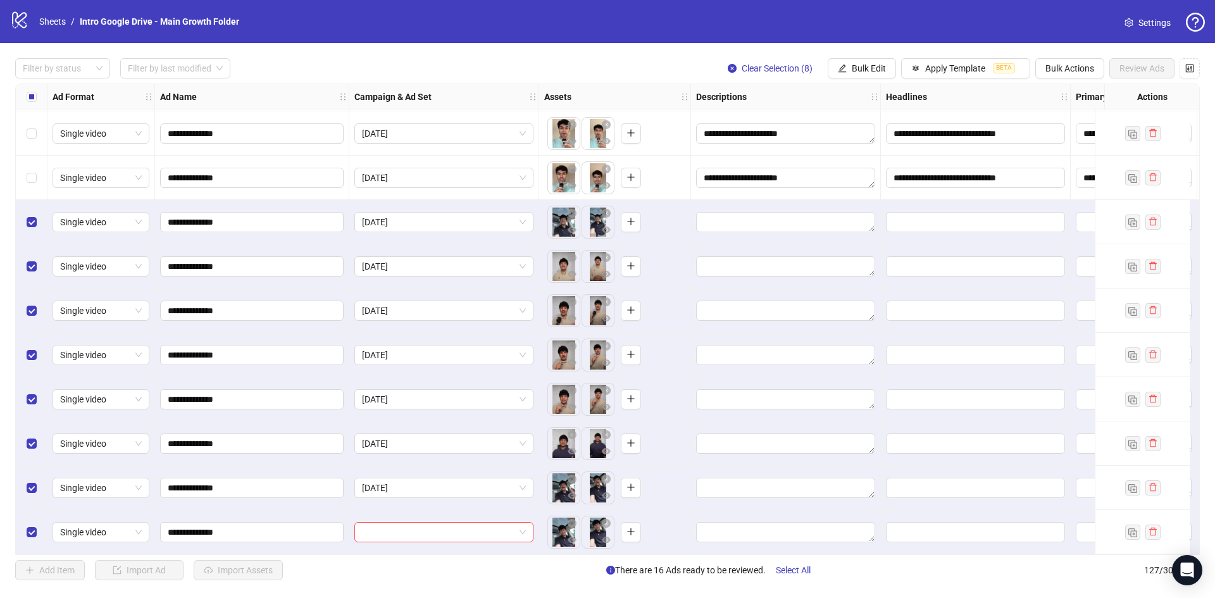
click at [409, 538] on div at bounding box center [444, 532] width 190 height 44
click at [409, 525] on input "search" at bounding box center [438, 532] width 153 height 19
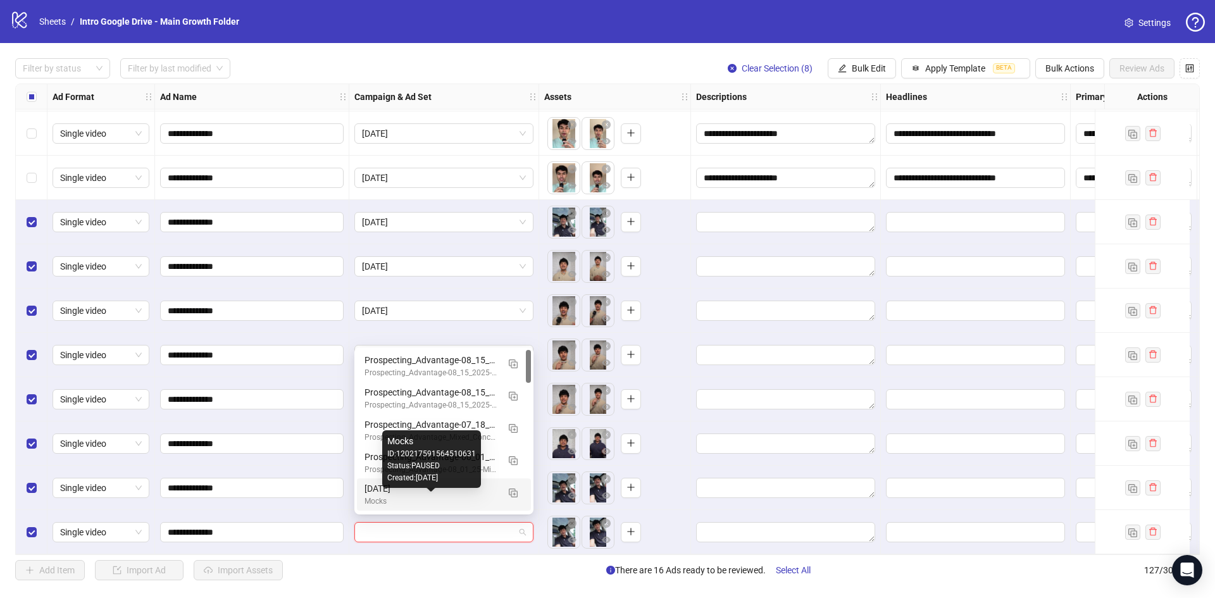
click at [417, 497] on div "Mocks" at bounding box center [432, 502] width 134 height 12
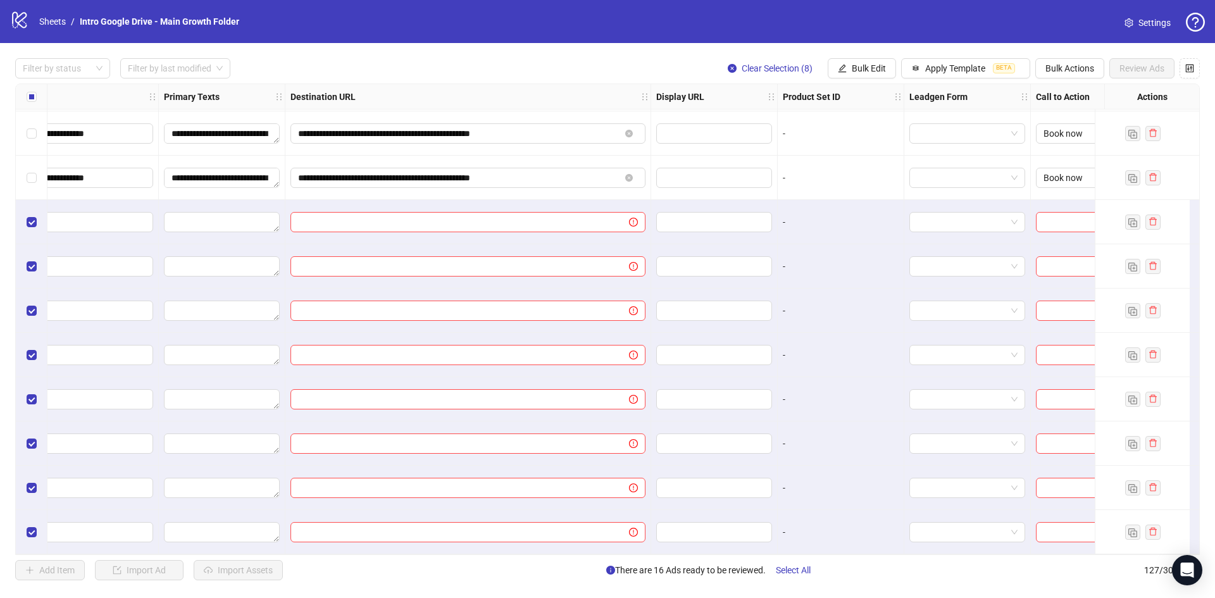
scroll to position [5186, 1202]
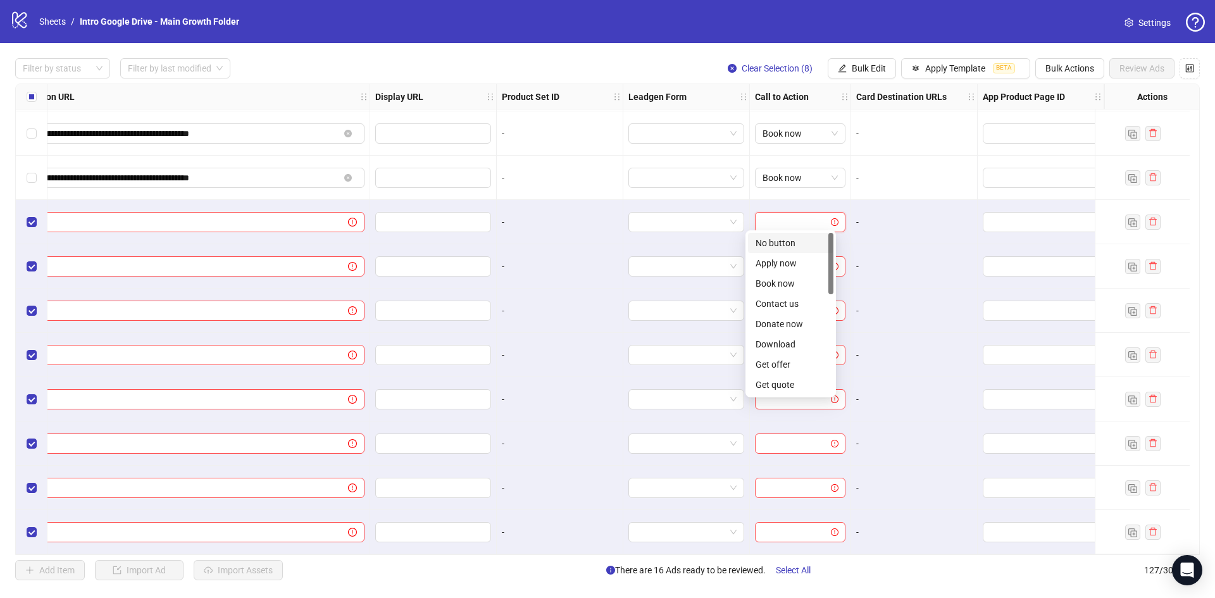
click at [794, 221] on input "search" at bounding box center [795, 222] width 64 height 19
click at [787, 284] on div "Book now" at bounding box center [791, 284] width 70 height 14
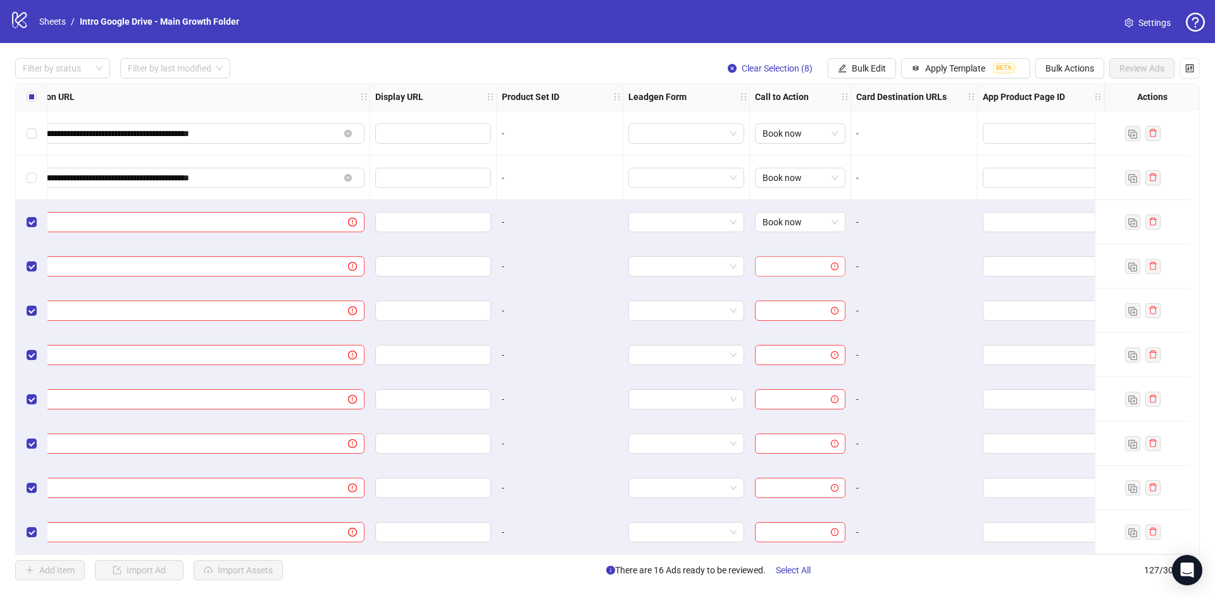
click at [795, 257] on input "search" at bounding box center [795, 266] width 64 height 19
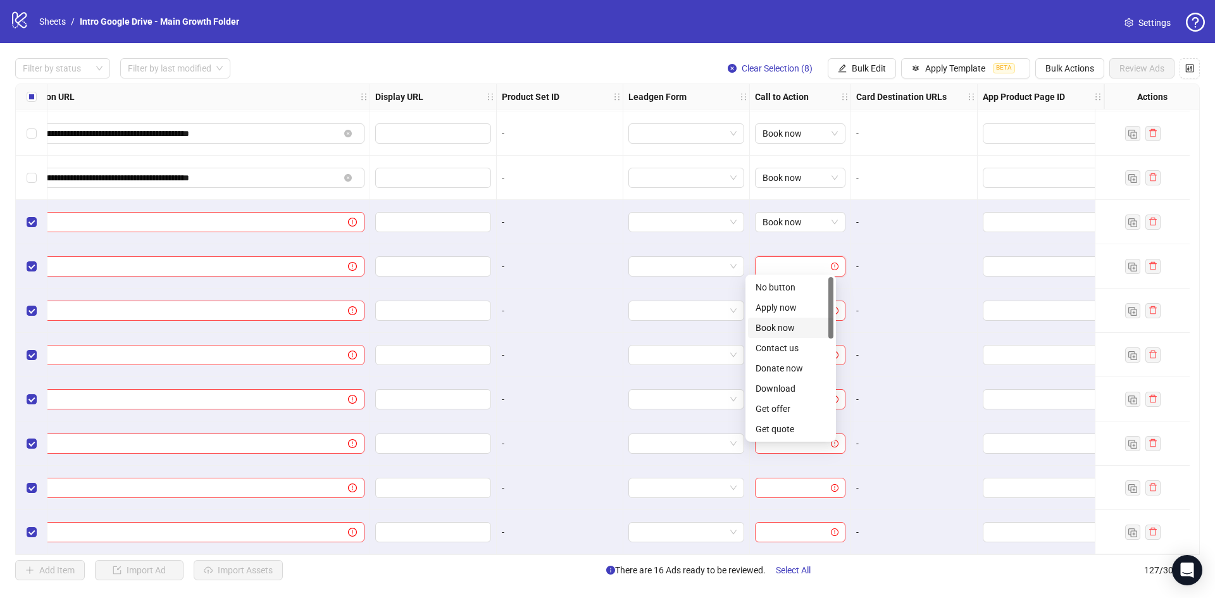
click at [794, 323] on div "Book now" at bounding box center [791, 328] width 70 height 14
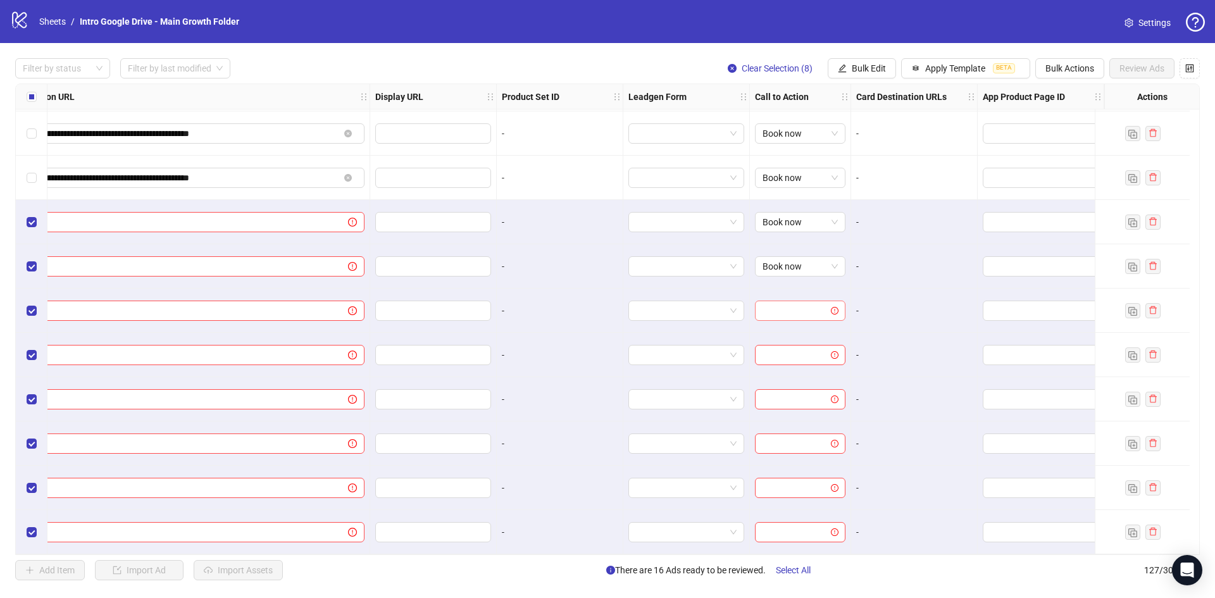
click at [799, 301] on input "search" at bounding box center [795, 310] width 64 height 19
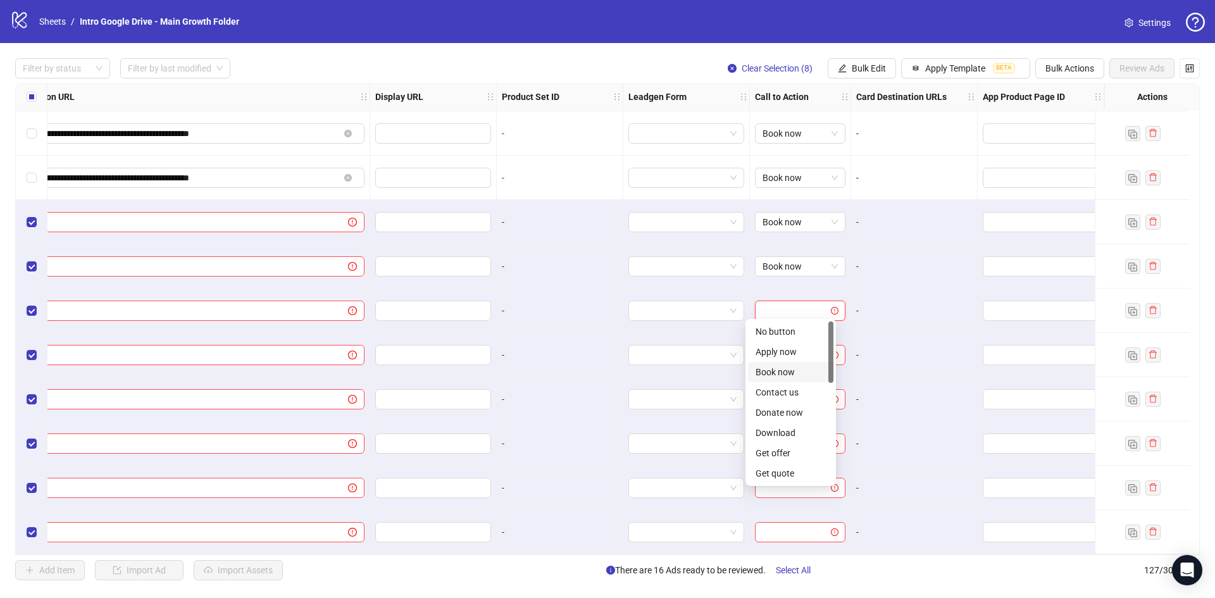
click at [793, 369] on div "Book now" at bounding box center [791, 372] width 70 height 14
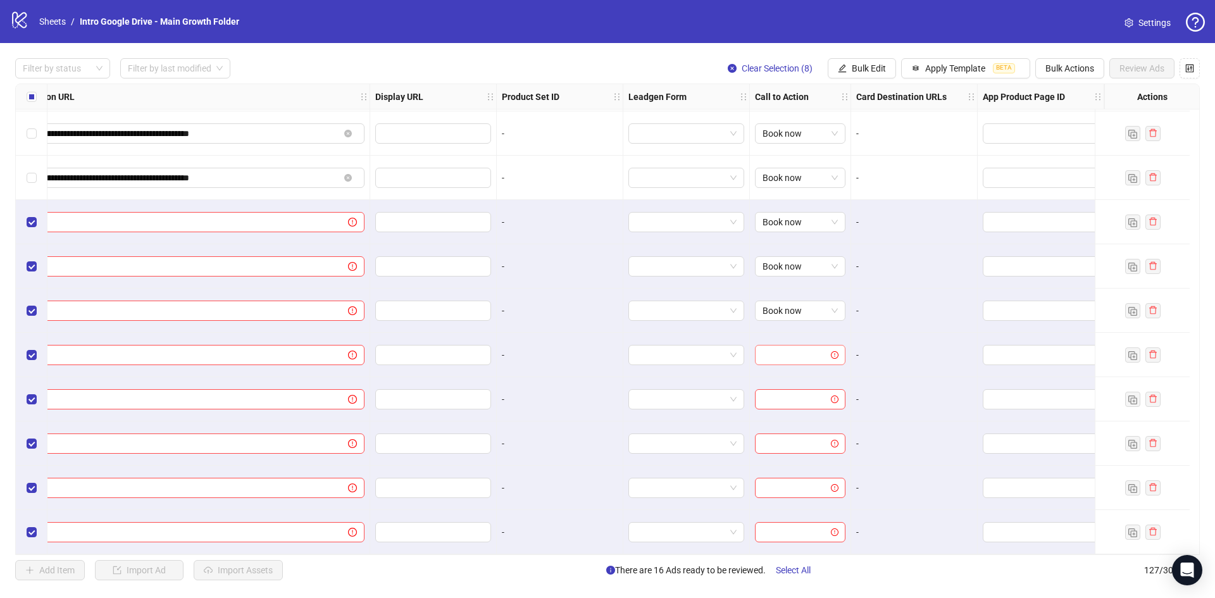
click at [800, 346] on input "search" at bounding box center [795, 355] width 64 height 19
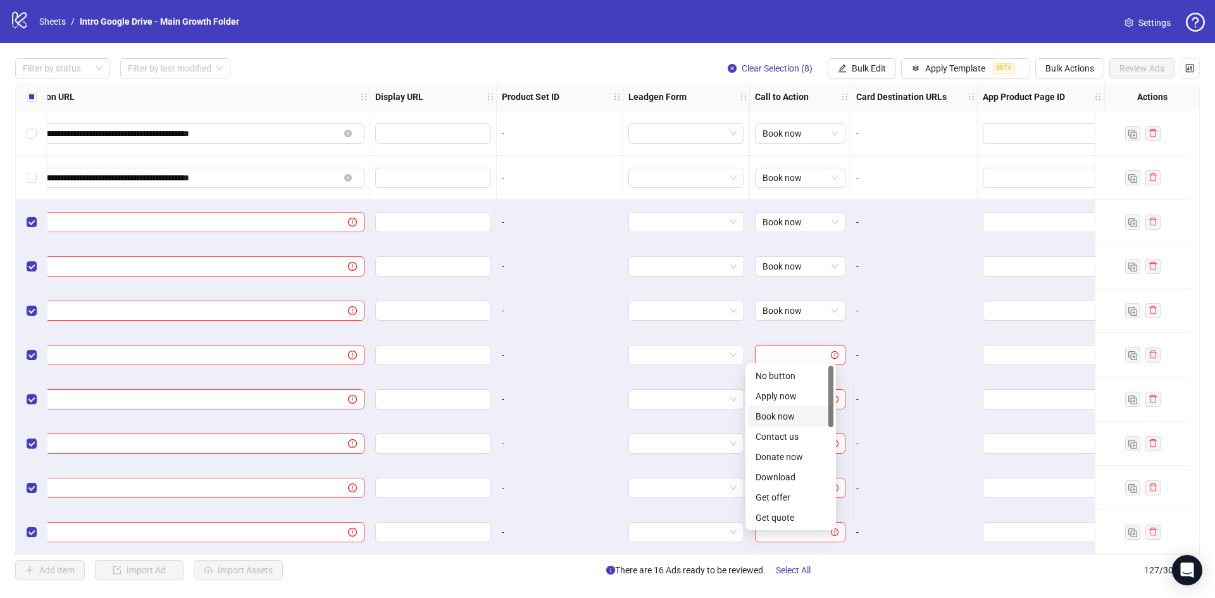
click at [806, 420] on div "Book now" at bounding box center [791, 416] width 70 height 14
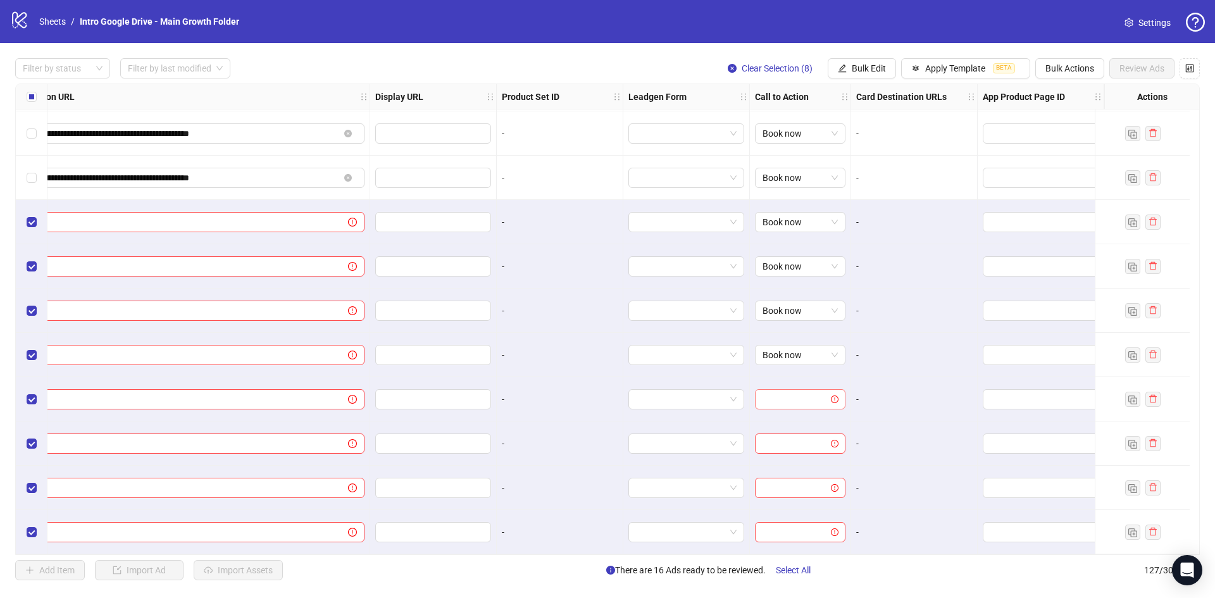
click at [808, 390] on input "search" at bounding box center [795, 399] width 64 height 19
click at [802, 461] on div "Book now" at bounding box center [791, 461] width 70 height 14
click at [806, 446] on input "search" at bounding box center [795, 443] width 64 height 19
drag, startPoint x: 813, startPoint y: 315, endPoint x: 808, endPoint y: 361, distance: 46.5
click at [813, 316] on div "Book now" at bounding box center [791, 312] width 70 height 14
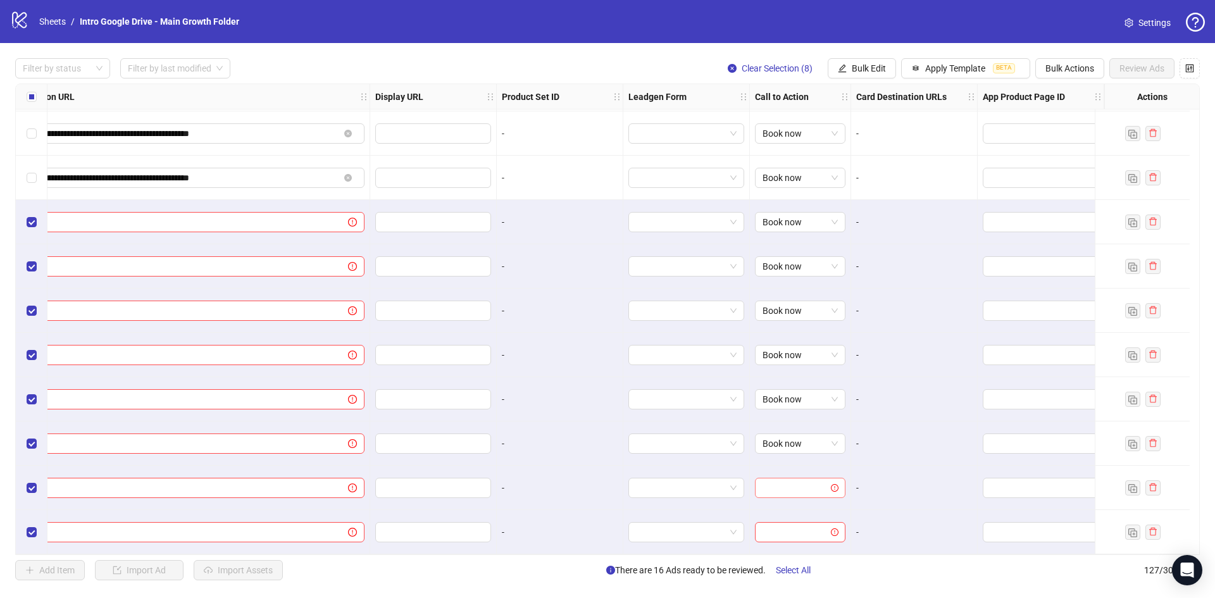
click at [787, 489] on input "search" at bounding box center [795, 487] width 64 height 19
click at [782, 353] on div "Book now" at bounding box center [791, 356] width 70 height 14
click at [808, 530] on input "search" at bounding box center [795, 532] width 64 height 19
click at [803, 397] on div "Book now" at bounding box center [791, 401] width 70 height 14
drag, startPoint x: 808, startPoint y: 558, endPoint x: 354, endPoint y: 547, distance: 453.9
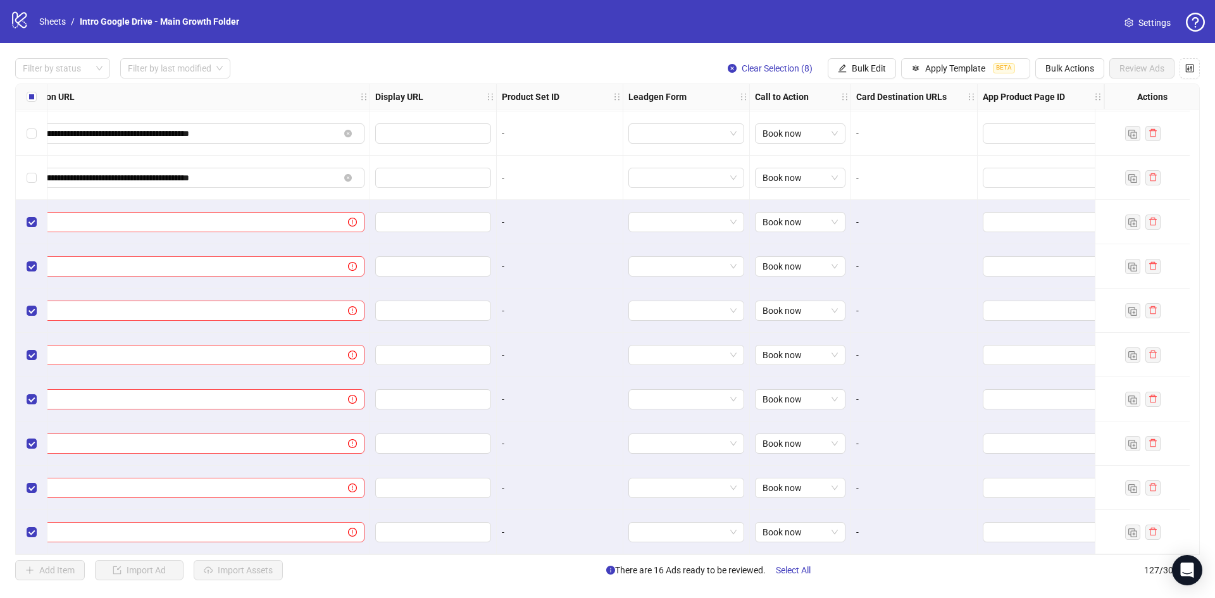
click at [20, 556] on div "**********" at bounding box center [607, 319] width 1215 height 552
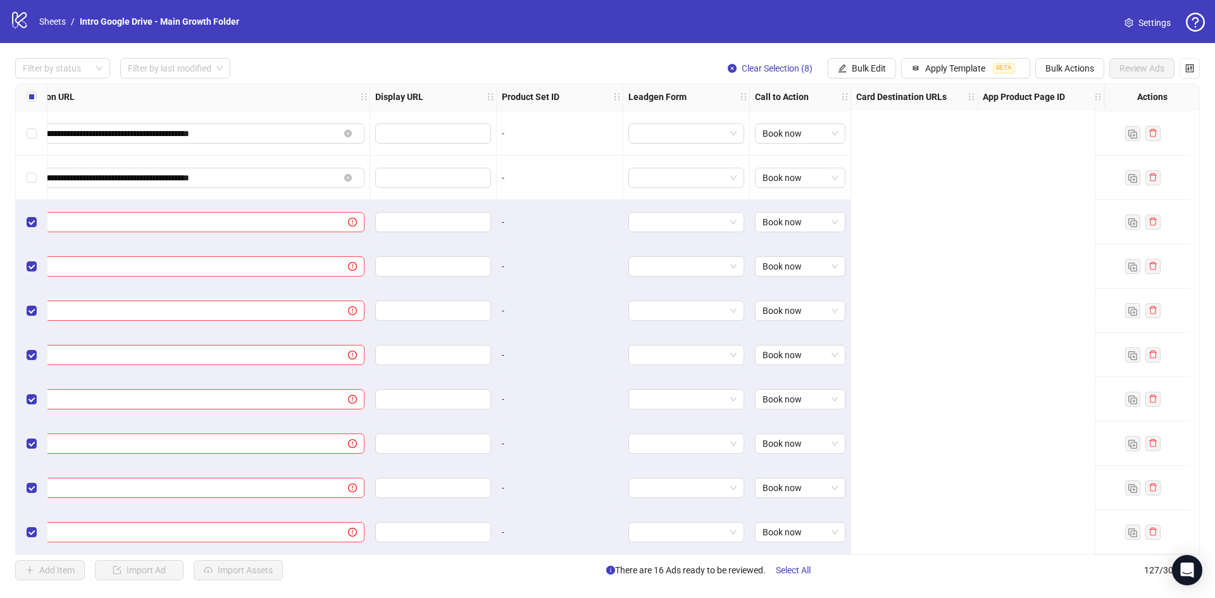
scroll to position [5186, 0]
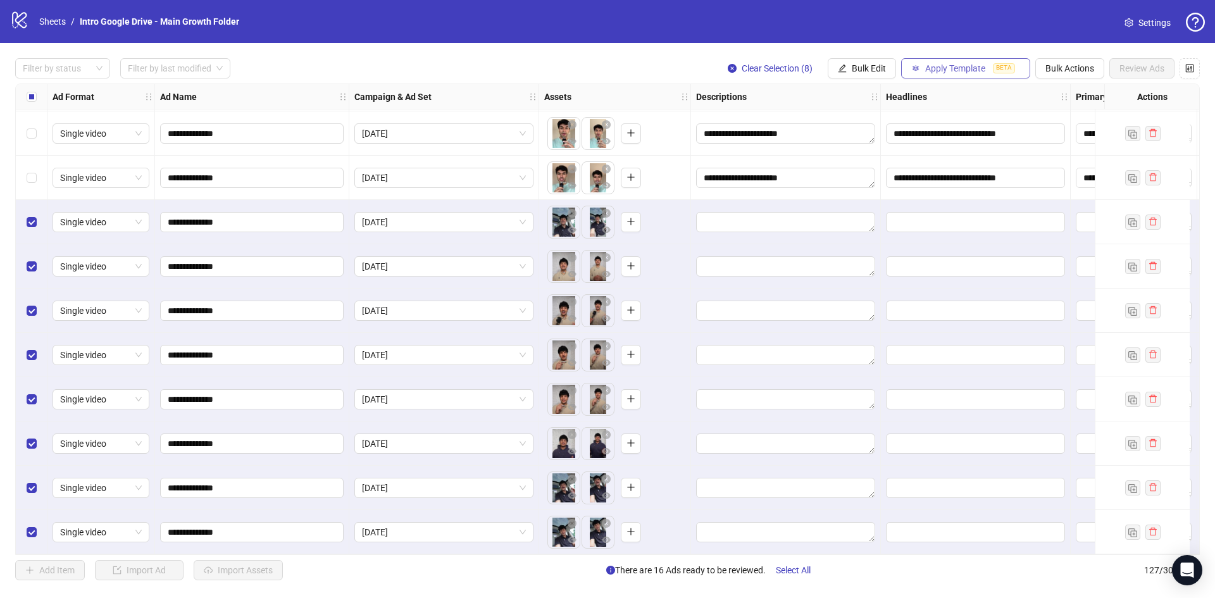
click at [959, 75] on button "Apply Template BETA" at bounding box center [965, 68] width 129 height 20
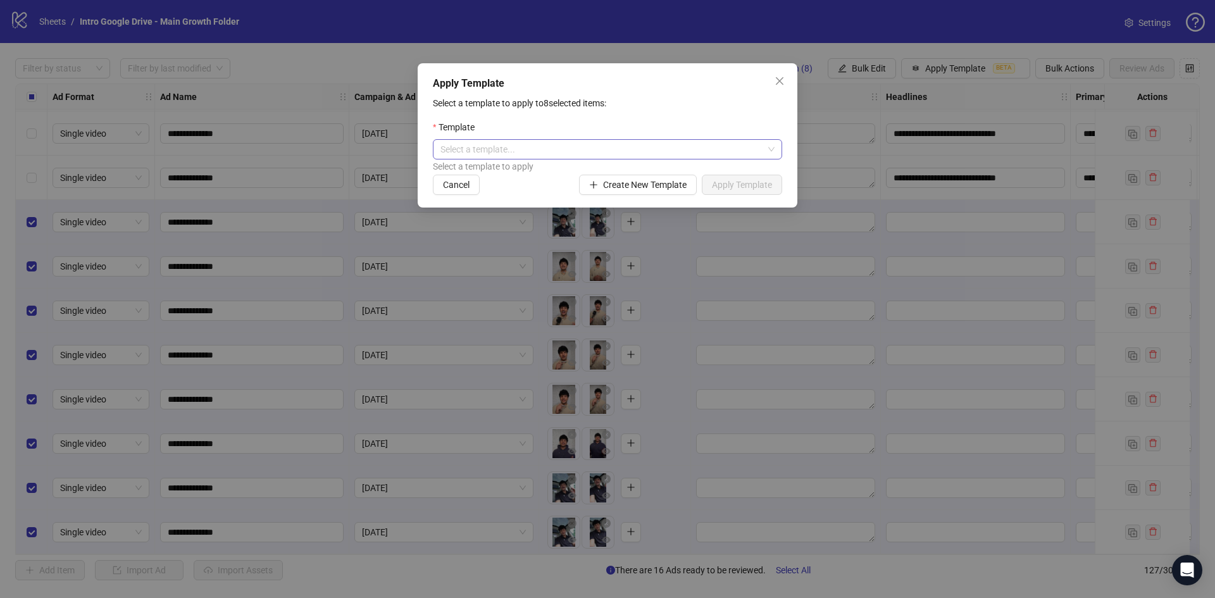
click at [540, 151] on input "search" at bounding box center [601, 149] width 323 height 19
click at [536, 170] on div "Intro General Copy" at bounding box center [607, 175] width 329 height 14
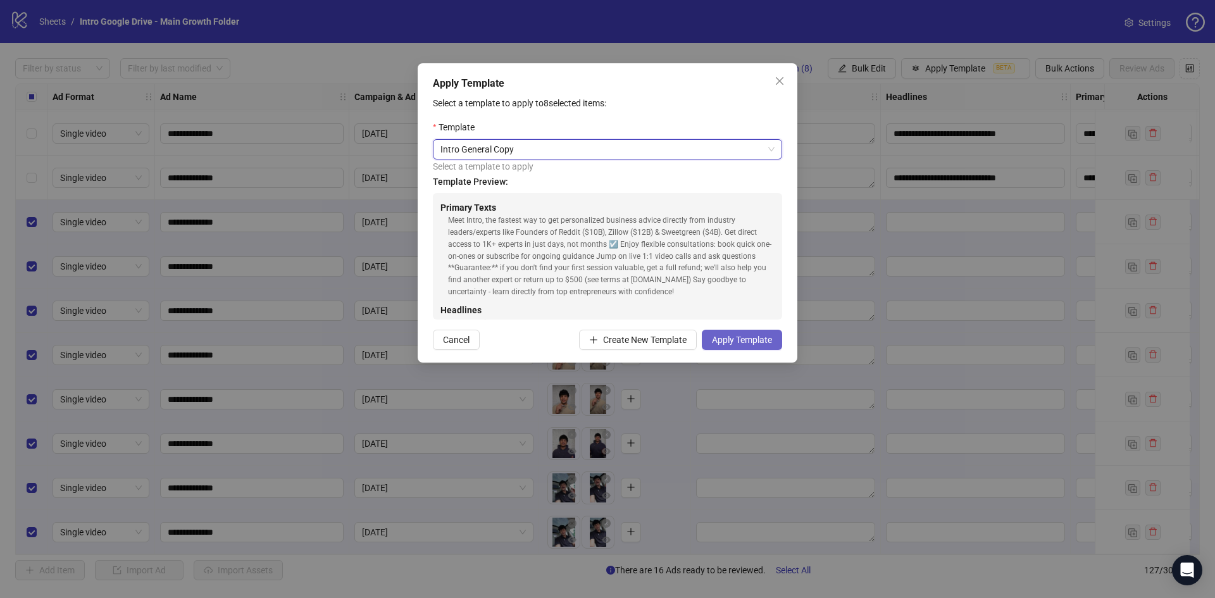
click at [729, 340] on span "Apply Template" at bounding box center [742, 340] width 60 height 10
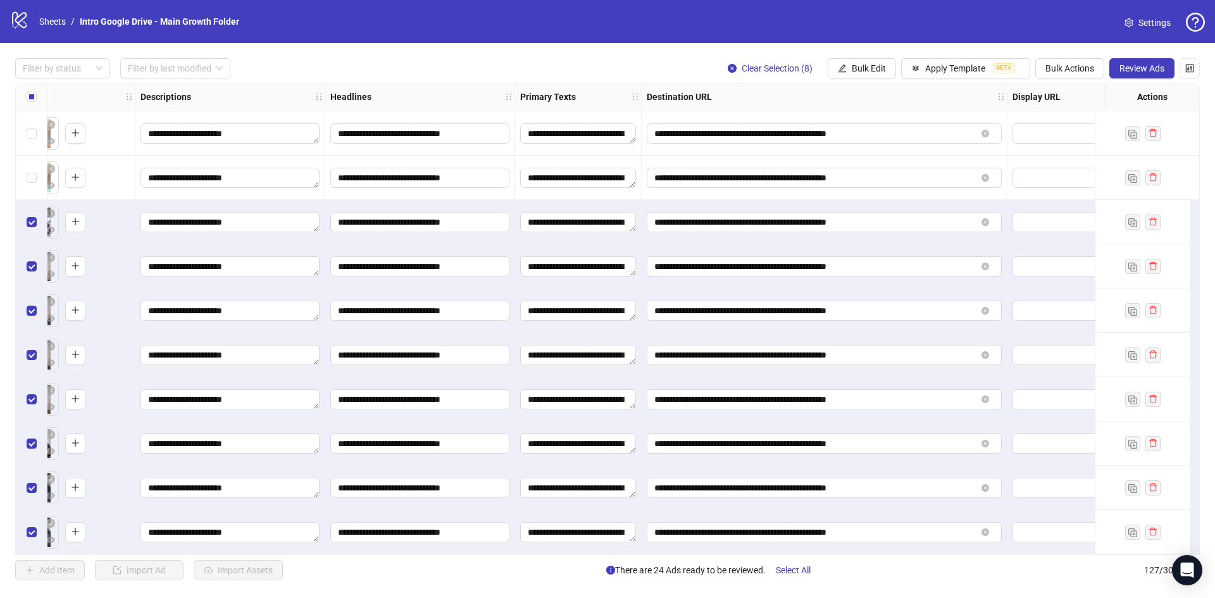
scroll to position [5186, 458]
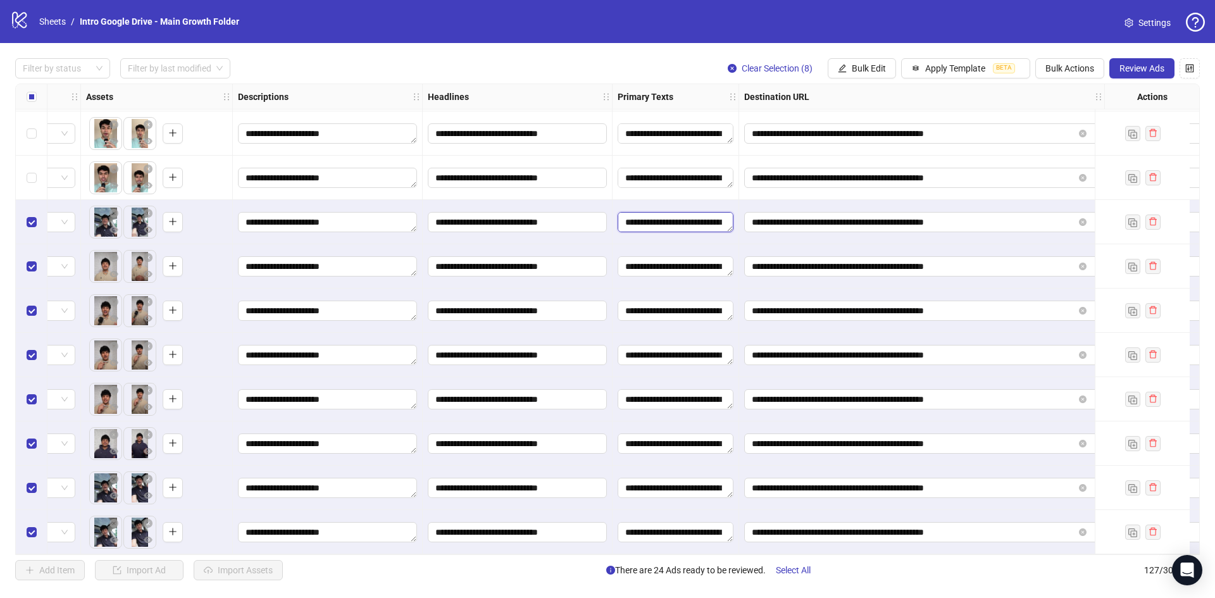
click at [688, 225] on textarea "**********" at bounding box center [676, 222] width 116 height 20
drag, startPoint x: 806, startPoint y: 271, endPoint x: 796, endPoint y: 268, distance: 11.2
click at [796, 268] on textarea "**********" at bounding box center [720, 258] width 190 height 31
click at [746, 200] on div "**********" at bounding box center [922, 222] width 366 height 44
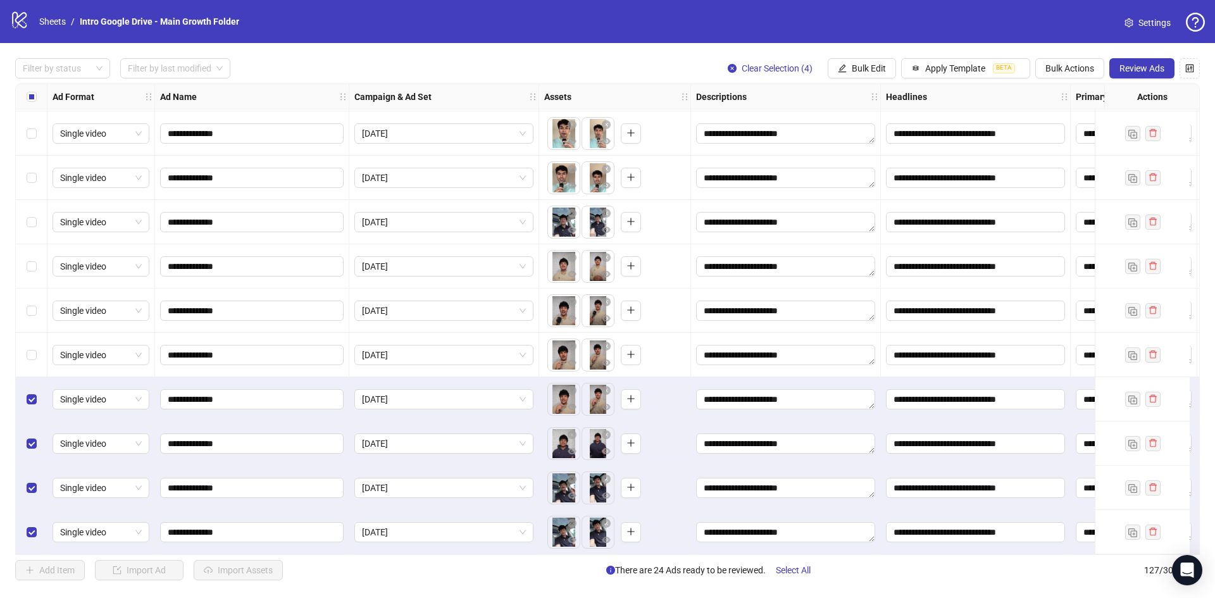
click at [35, 387] on div "Select row 124" at bounding box center [32, 399] width 32 height 44
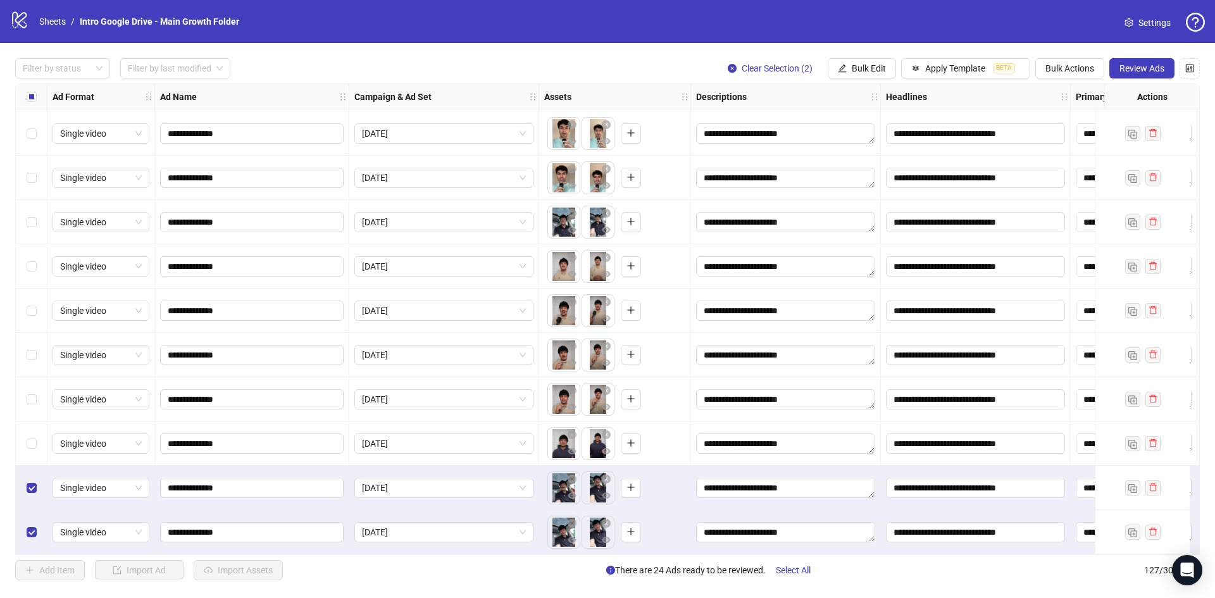
click at [36, 484] on div "Select row 126" at bounding box center [32, 488] width 32 height 44
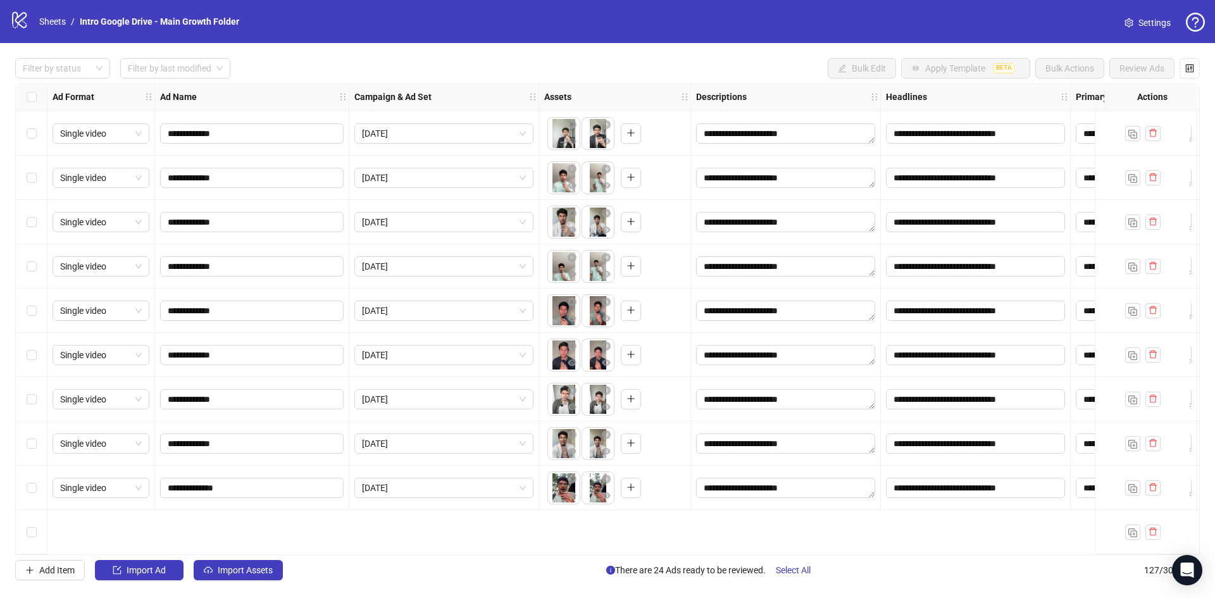
scroll to position [4427, 0]
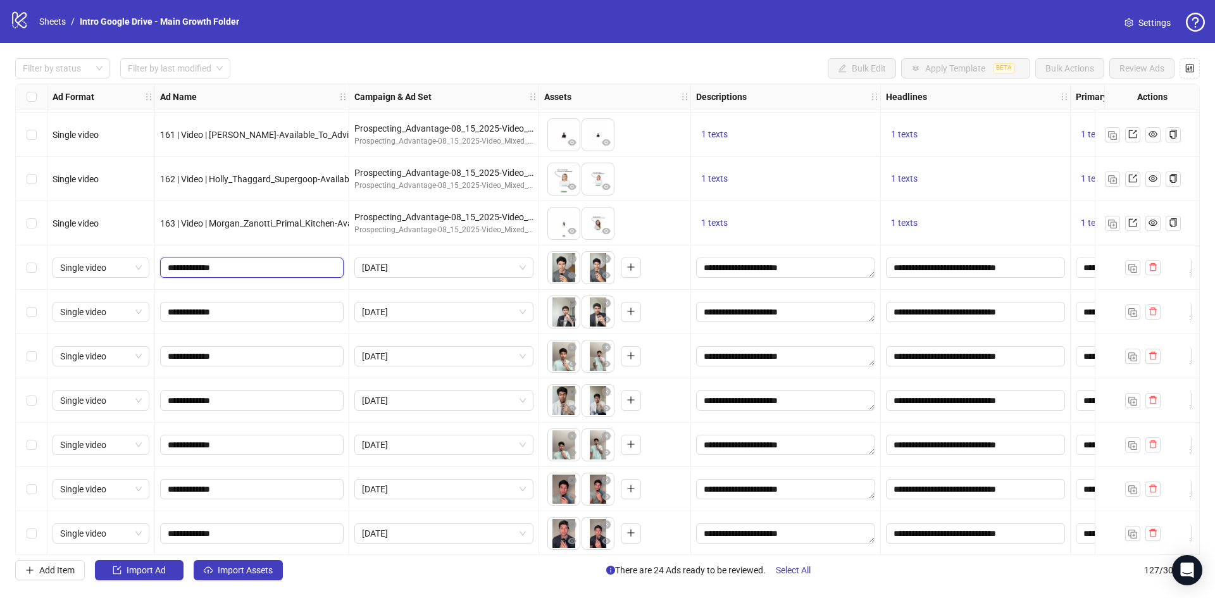
click at [296, 270] on input "**********" at bounding box center [251, 268] width 166 height 14
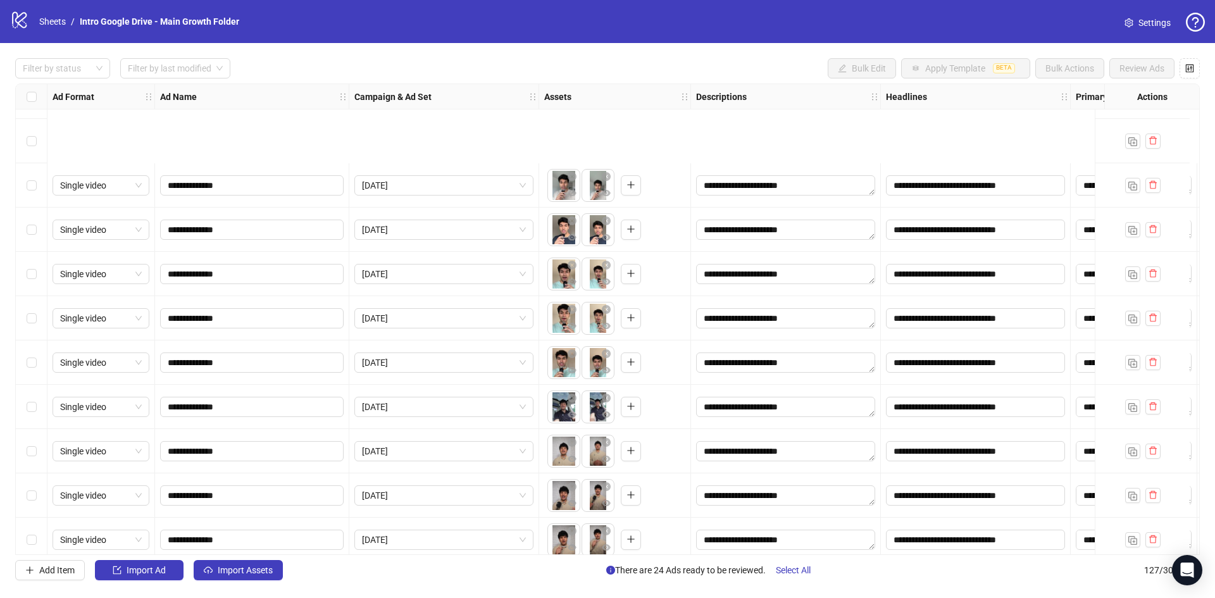
scroll to position [5123, 0]
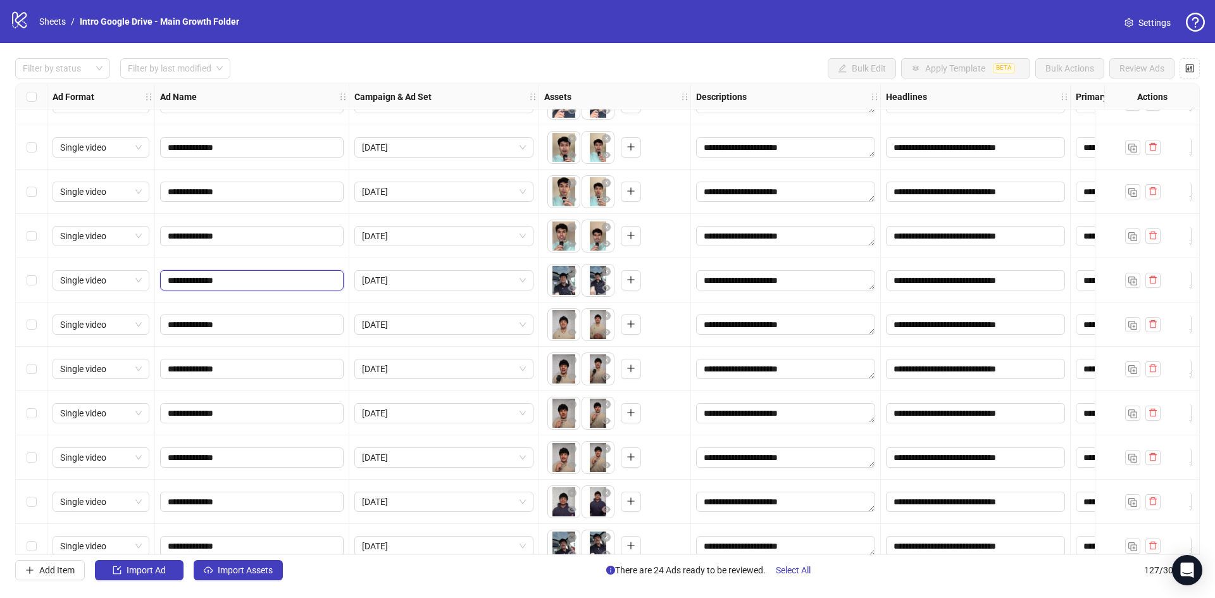
click at [305, 280] on input "**********" at bounding box center [251, 280] width 166 height 14
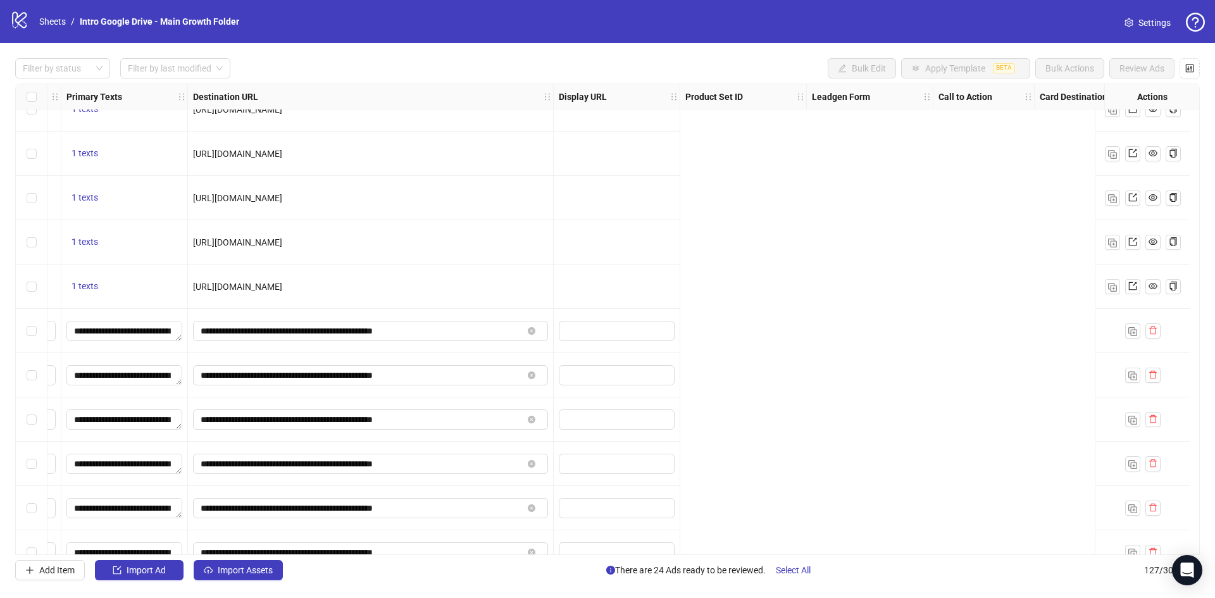
scroll to position [4364, 0]
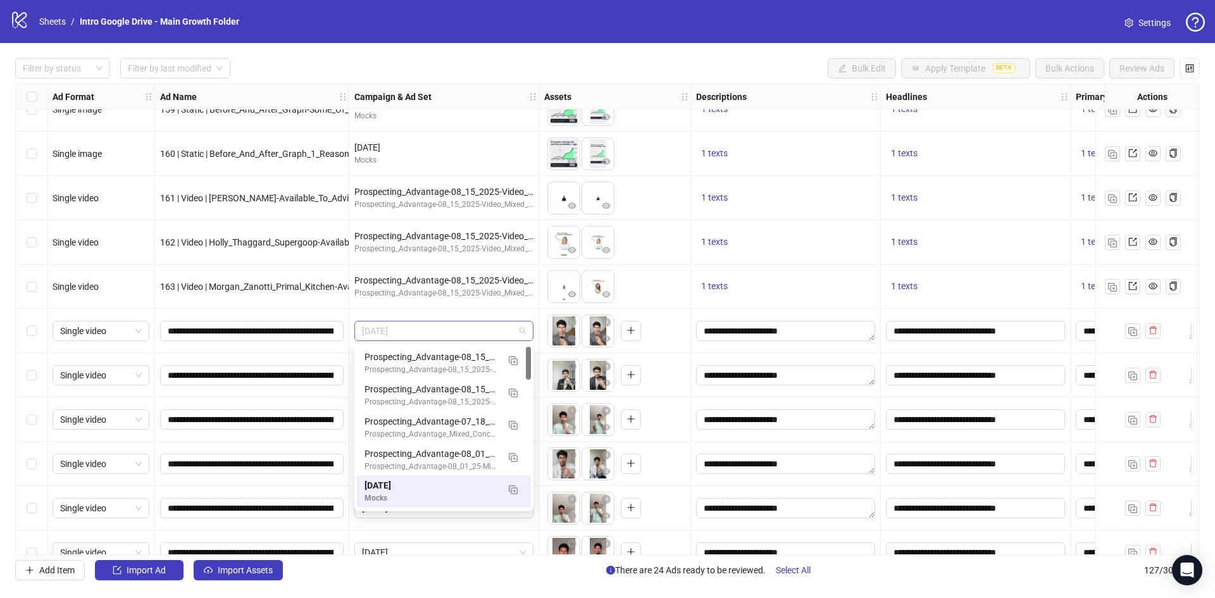
click at [444, 322] on span "[DATE]" at bounding box center [444, 330] width 164 height 19
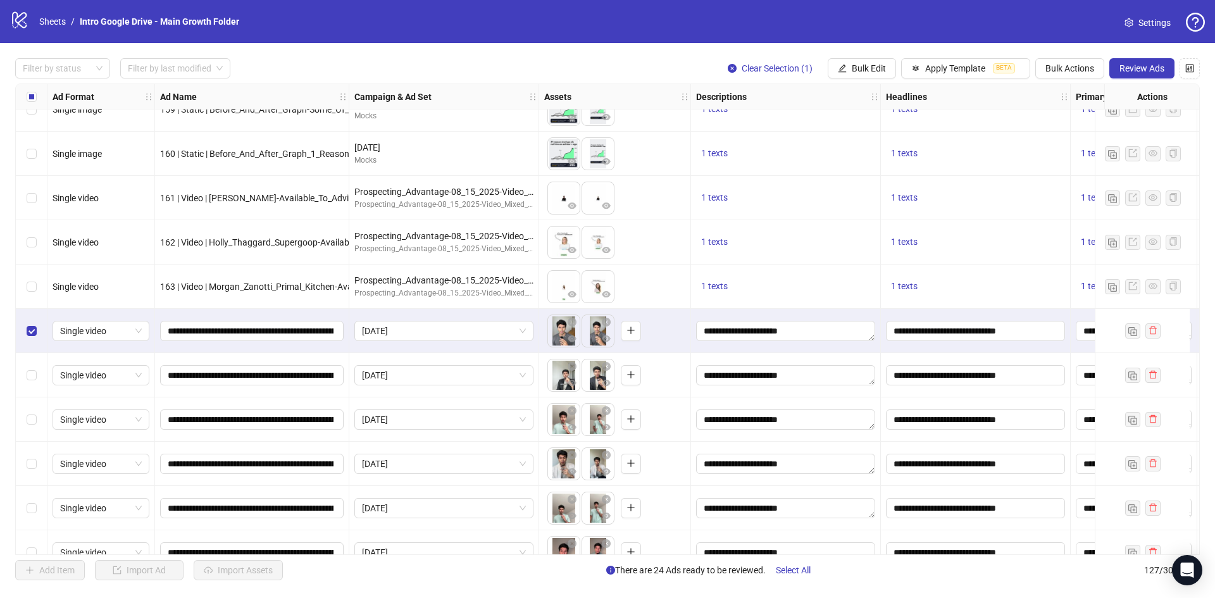
click at [37, 379] on div "Select row 105" at bounding box center [32, 375] width 32 height 44
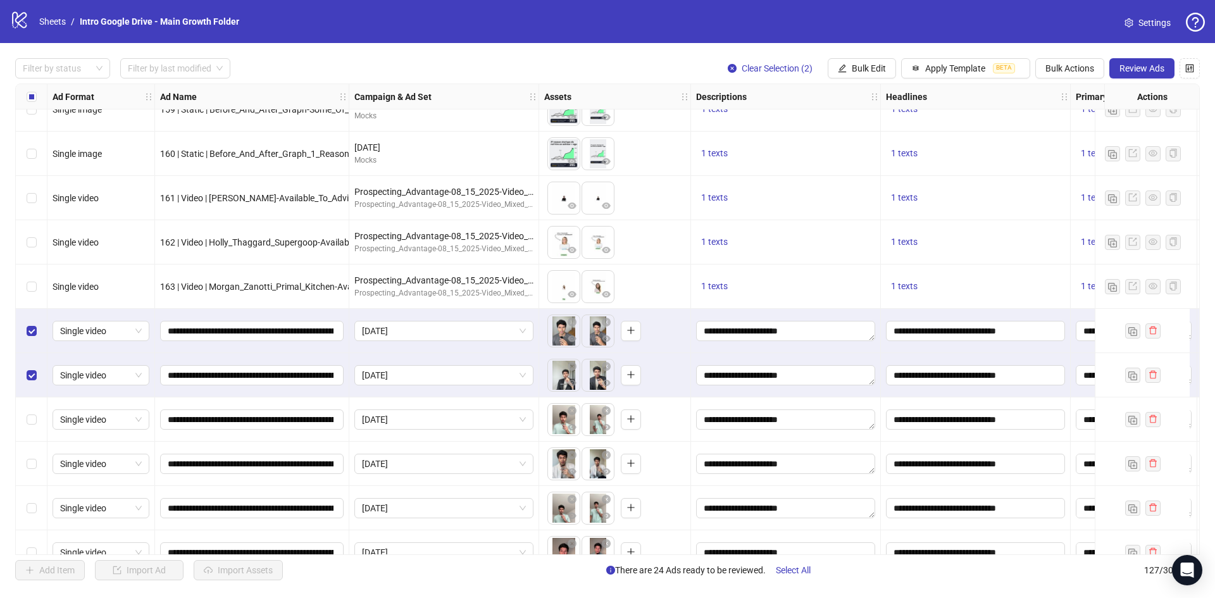
click at [39, 423] on div "Select row 106" at bounding box center [32, 419] width 32 height 44
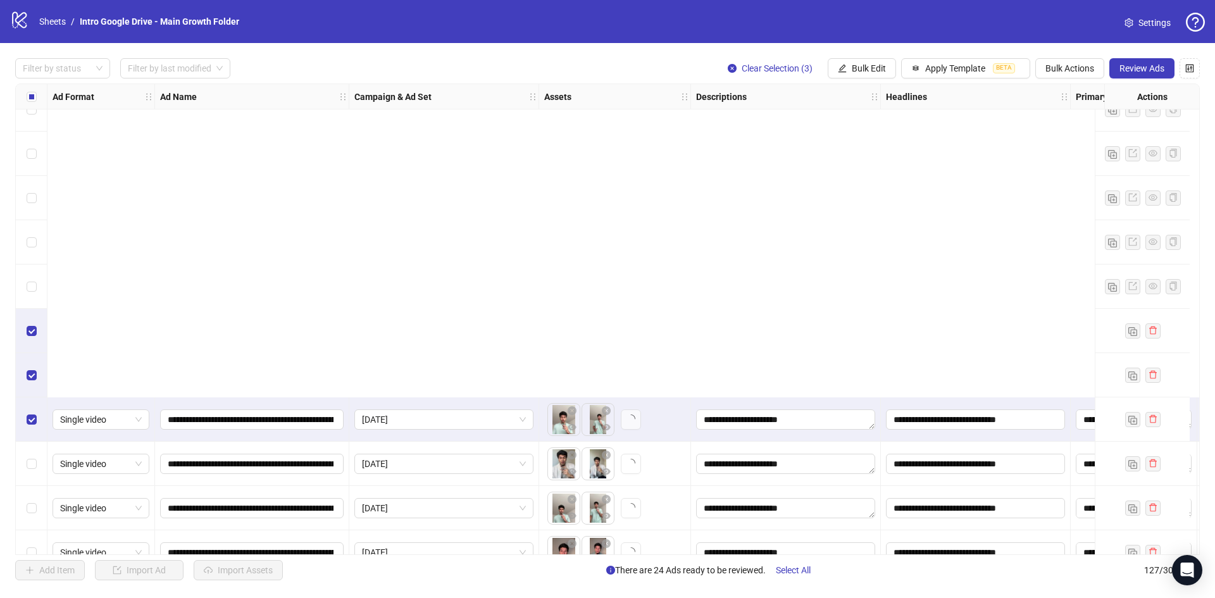
scroll to position [4743, 0]
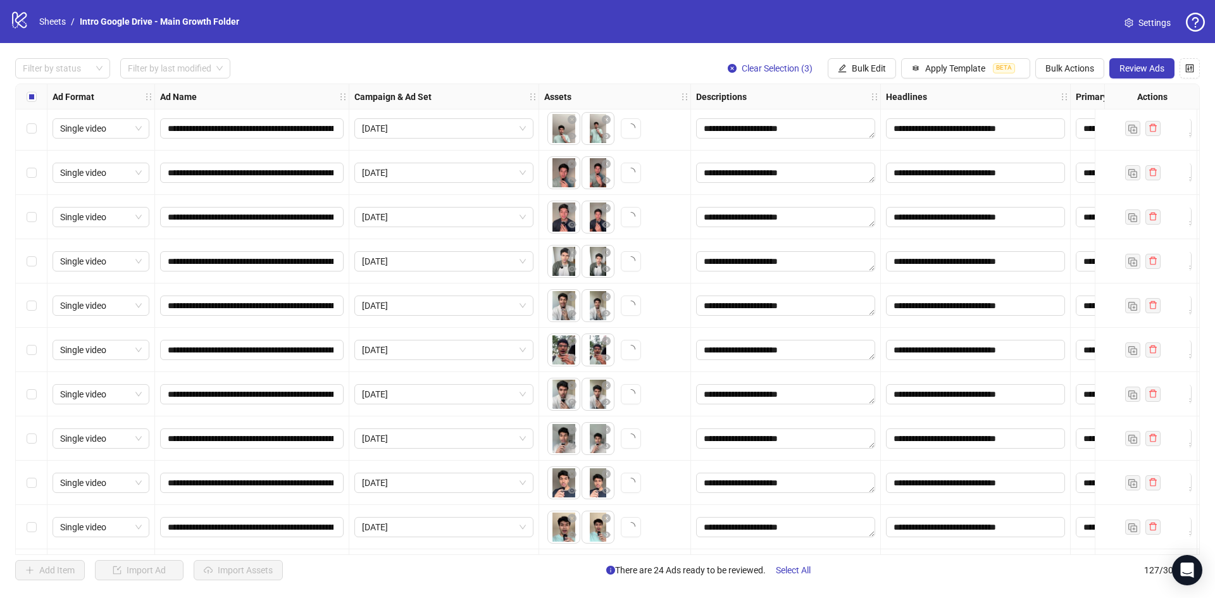
click at [39, 127] on div "Select row 108" at bounding box center [32, 128] width 32 height 44
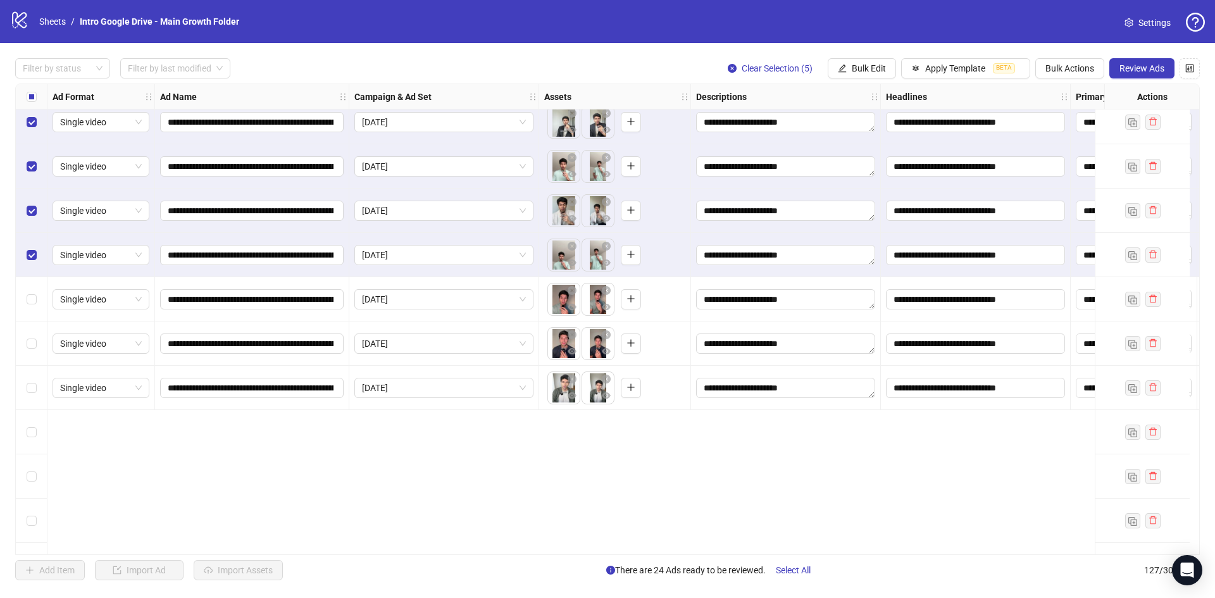
scroll to position [4427, 0]
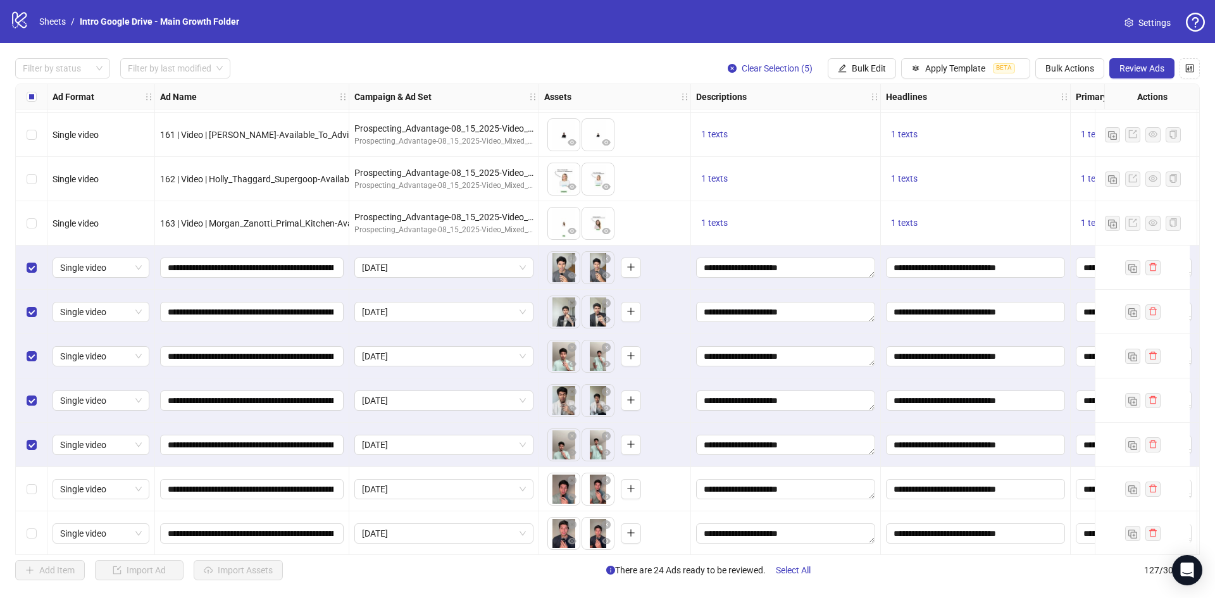
click at [490, 261] on span "[DATE]" at bounding box center [444, 267] width 164 height 19
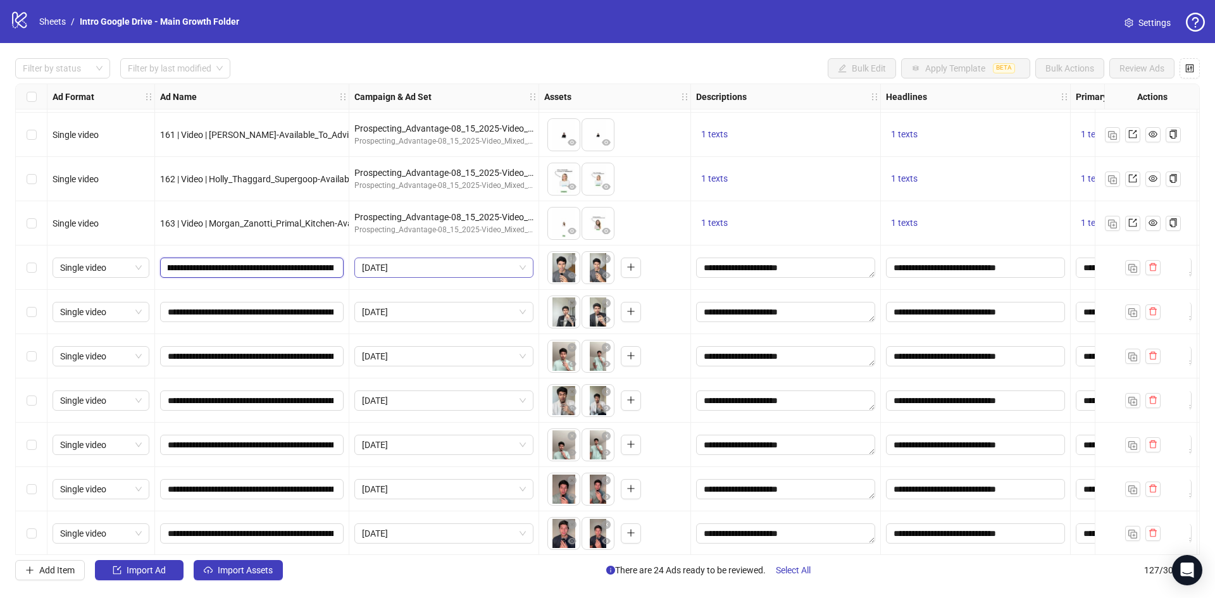
scroll to position [0, 423]
drag, startPoint x: 307, startPoint y: 271, endPoint x: 399, endPoint y: 267, distance: 92.5
click at [276, 275] on span "**********" at bounding box center [252, 268] width 184 height 20
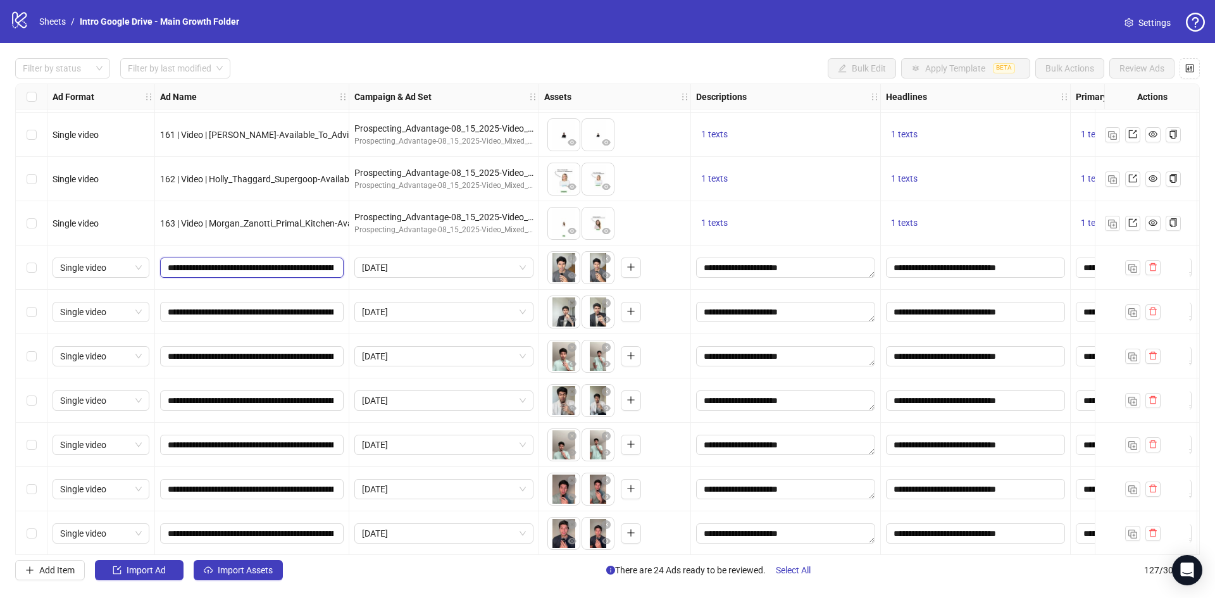
click at [301, 267] on input "**********" at bounding box center [251, 268] width 166 height 14
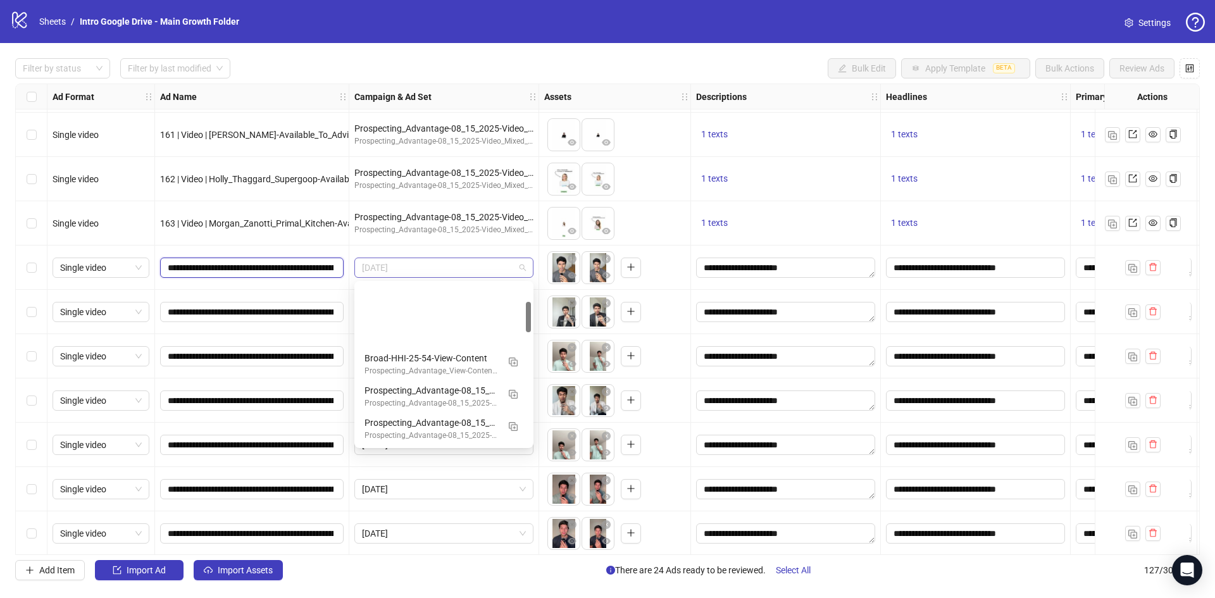
click at [471, 277] on div "[DATE]" at bounding box center [443, 268] width 179 height 20
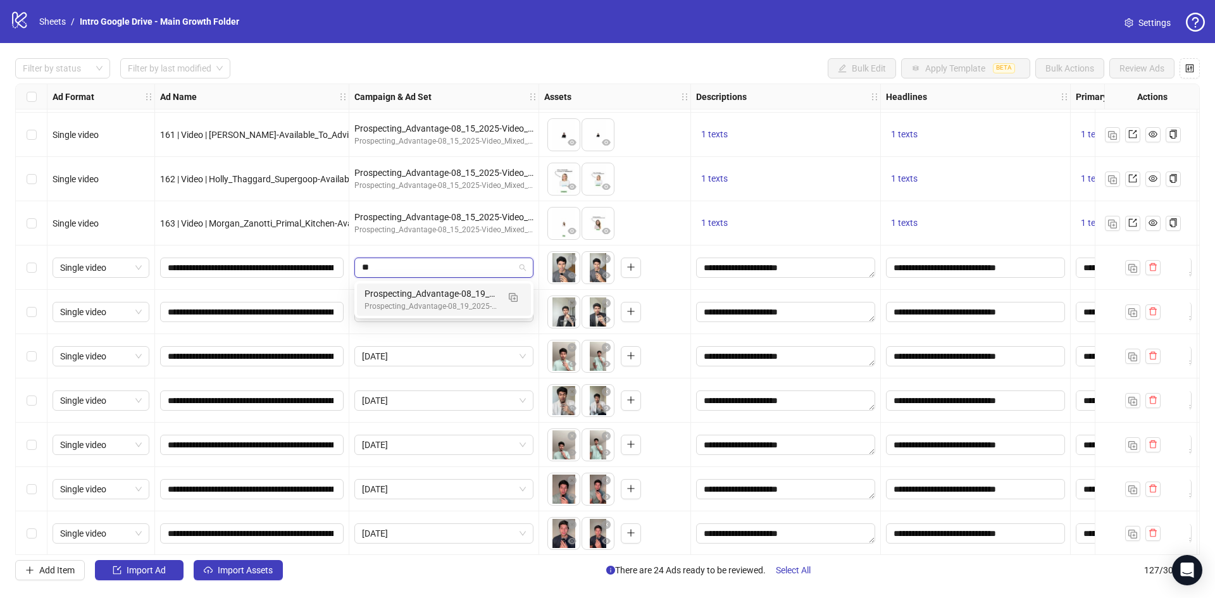
type input "***"
click at [464, 297] on div "Prospecting_Advantage-08_19_2025-Trendify_Srikar_Mixed_Concept" at bounding box center [432, 294] width 134 height 14
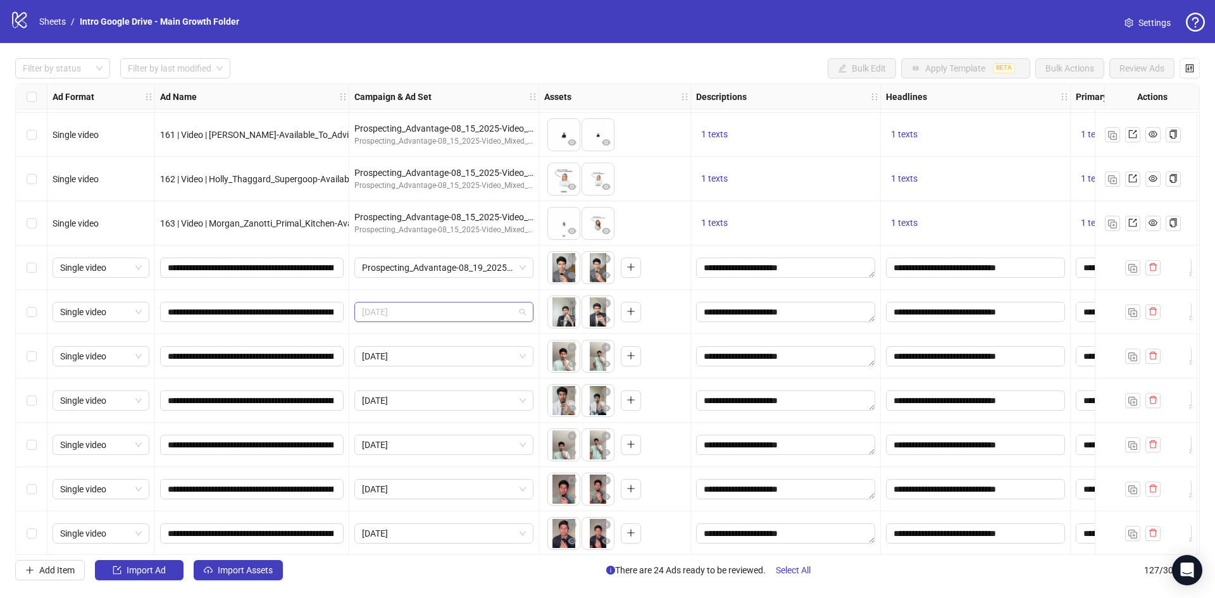
click at [440, 312] on span "[DATE]" at bounding box center [444, 312] width 164 height 19
type input "**"
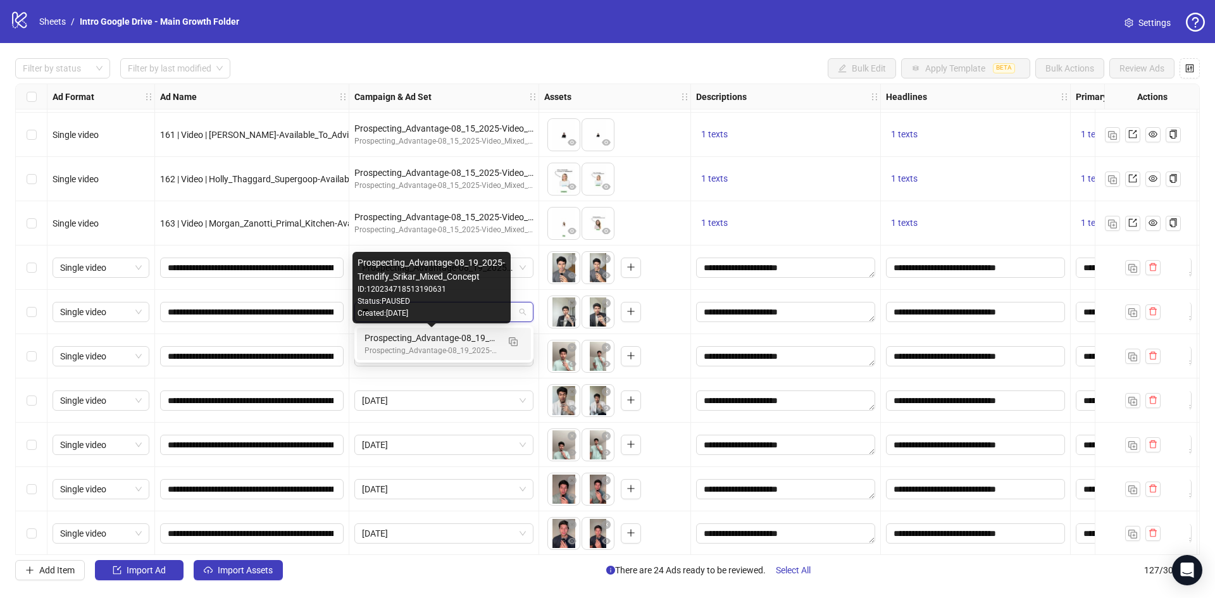
click at [428, 338] on div "Prospecting_Advantage-08_19_2025-Trendify_Srikar_Mixed_Concept" at bounding box center [432, 338] width 134 height 14
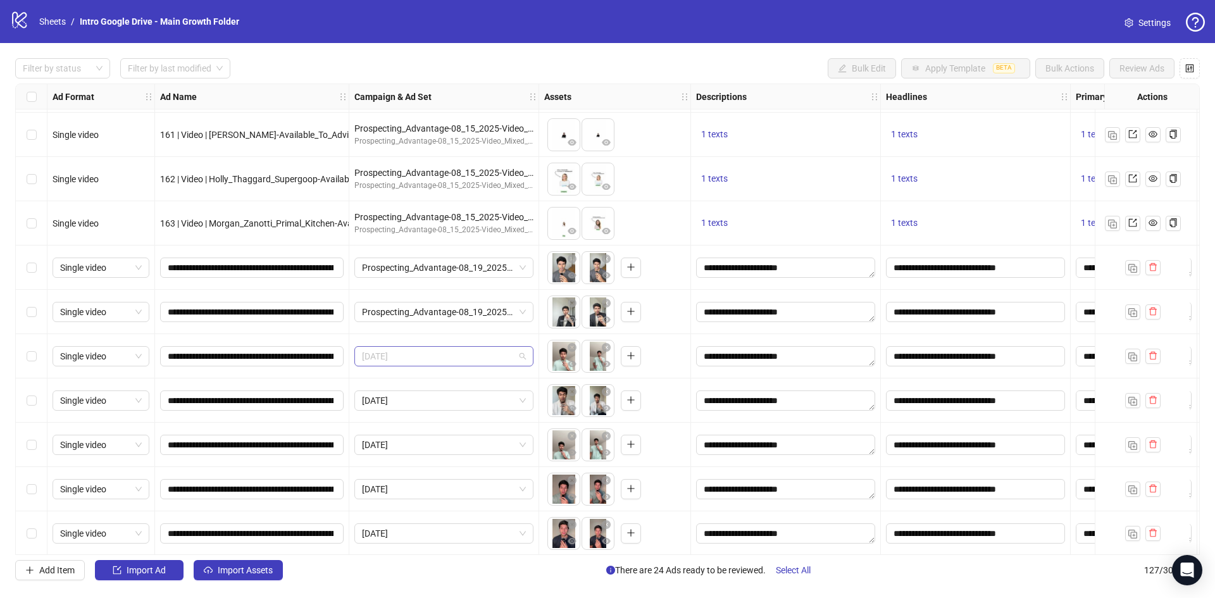
click at [431, 359] on span "[DATE]" at bounding box center [444, 356] width 164 height 19
type input "**"
click at [425, 386] on div "Prospecting_Advantage-08_19_2025-Trendify_Srikar_Mixed_Concept" at bounding box center [432, 382] width 134 height 14
click at [425, 395] on span "[DATE]" at bounding box center [444, 400] width 164 height 19
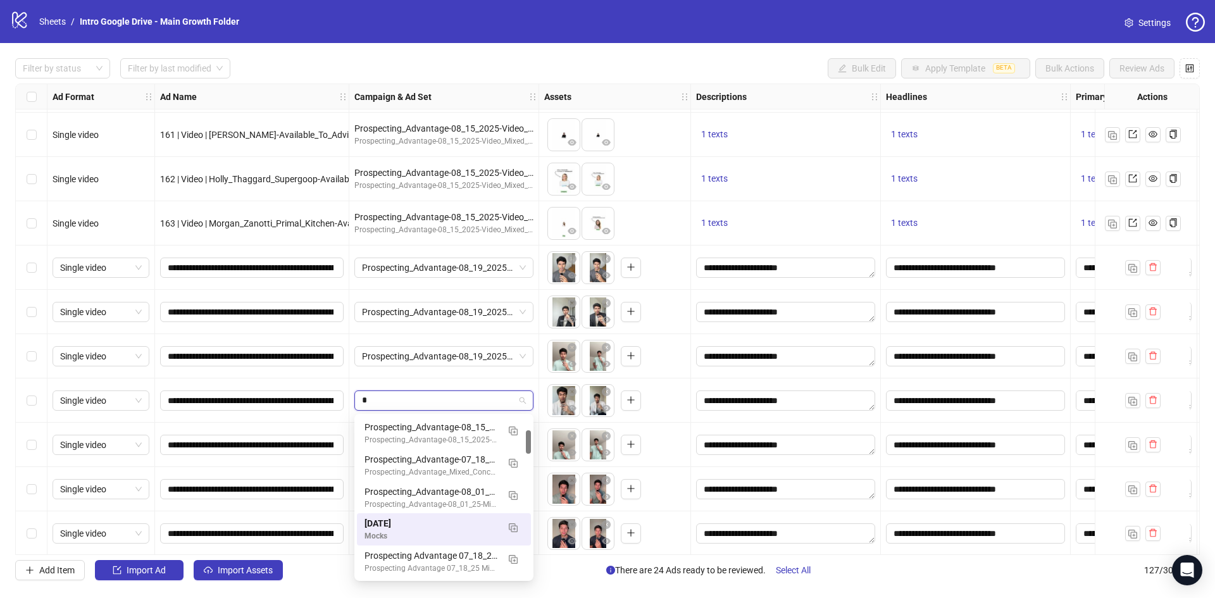
type input "**"
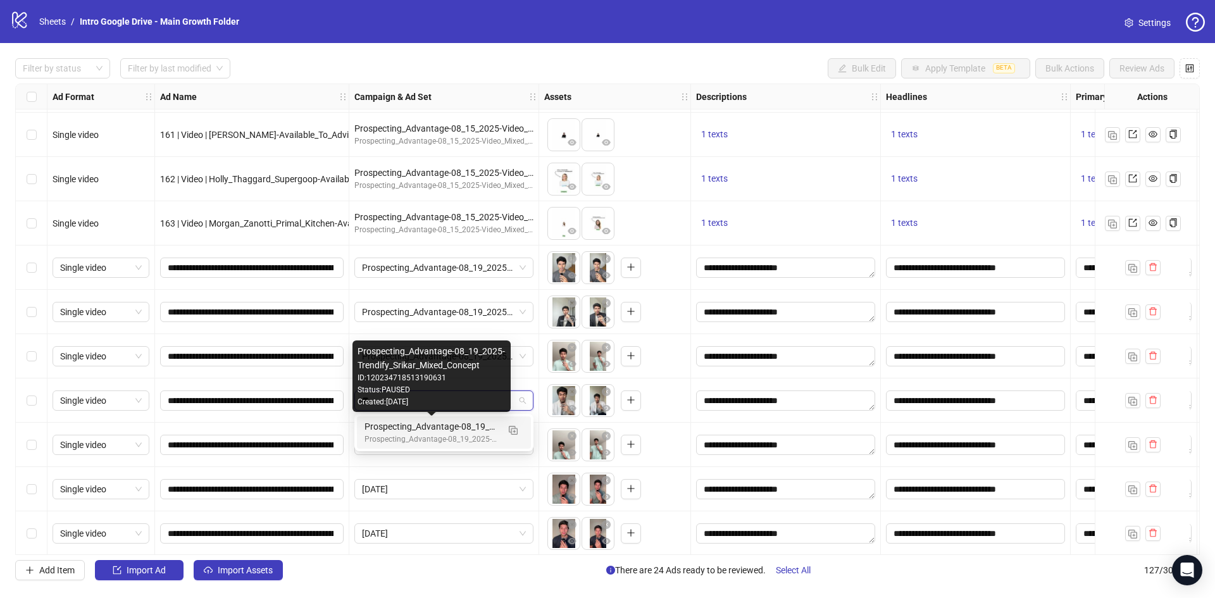
click at [423, 421] on div "Prospecting_Advantage-08_19_2025-Trendify_Srikar_Mixed_Concept" at bounding box center [432, 427] width 134 height 14
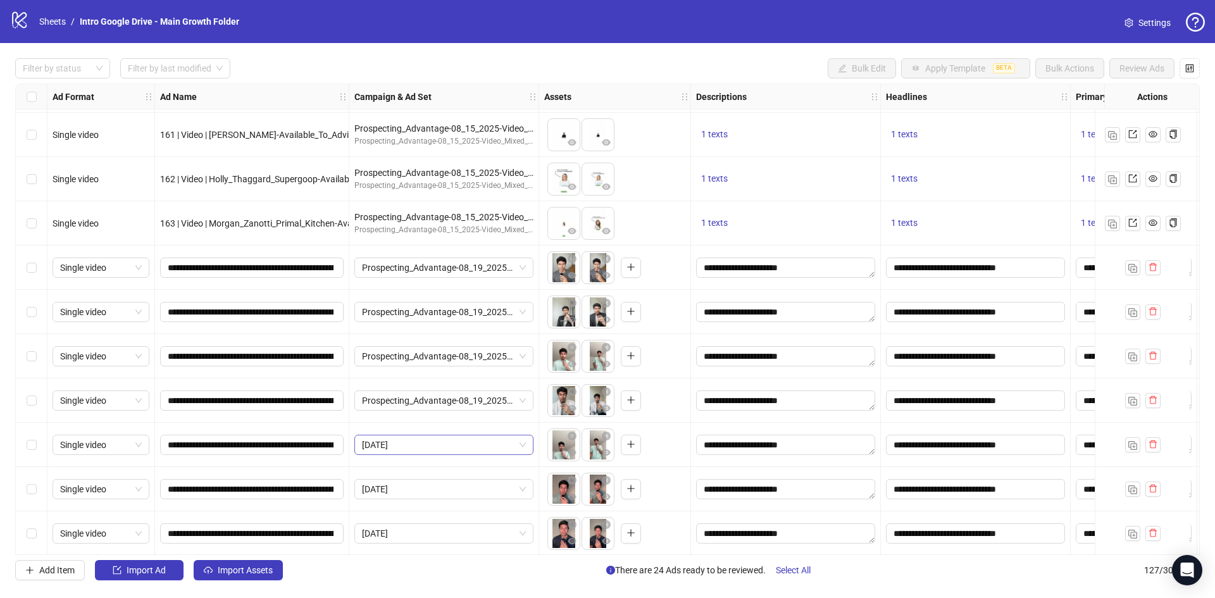
click at [427, 445] on span "[DATE]" at bounding box center [444, 444] width 164 height 19
type input "**"
drag, startPoint x: 443, startPoint y: 421, endPoint x: 429, endPoint y: 468, distance: 48.3
click at [444, 420] on div "Prospecting_Advantage-08_19_2025-Trendify_Srikar_Mixed_Concept" at bounding box center [432, 421] width 134 height 12
click at [422, 496] on span "[DATE]" at bounding box center [444, 489] width 164 height 19
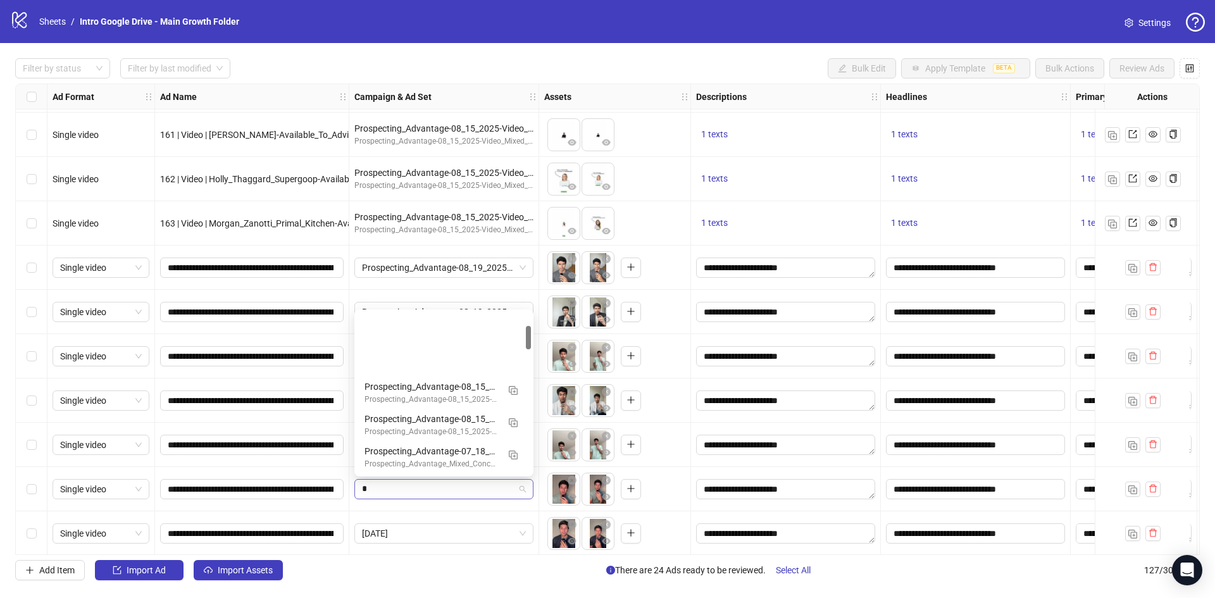
type input "**"
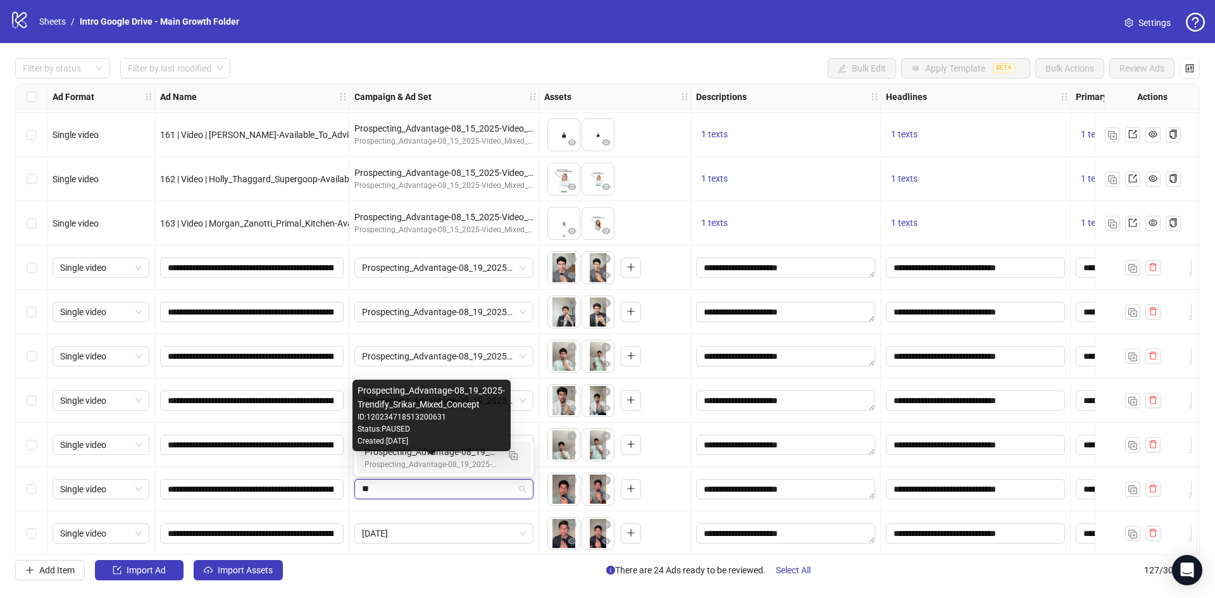
click at [441, 460] on div "Prospecting_Advantage-08_19_2025-Trendify_Srikar_Mixed_Concept" at bounding box center [432, 465] width 134 height 12
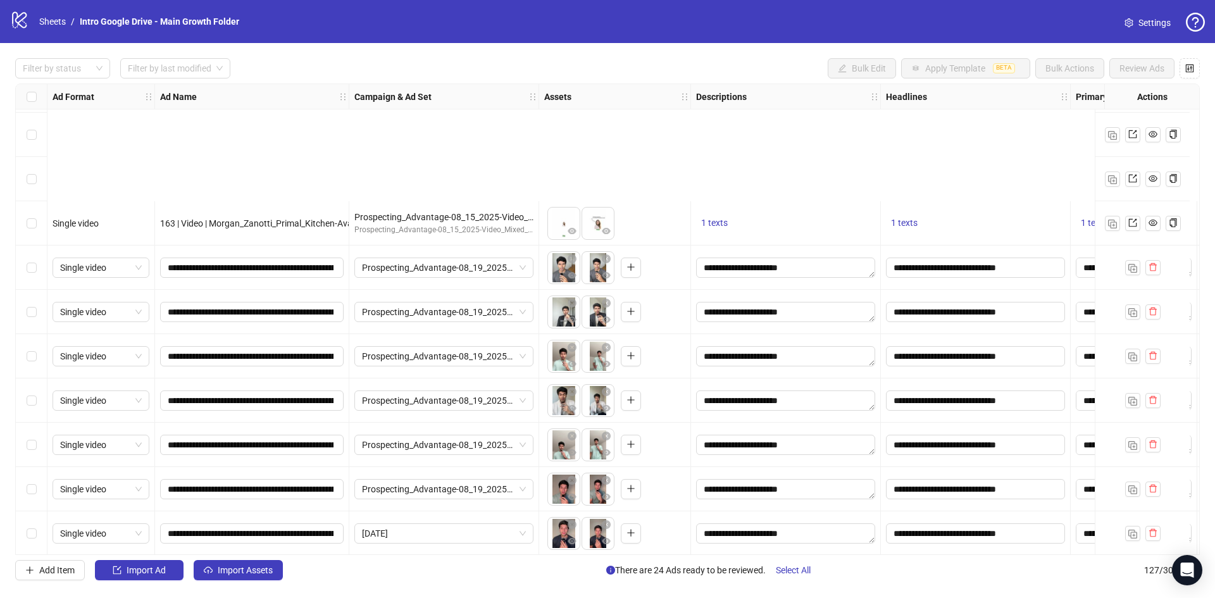
scroll to position [4617, 0]
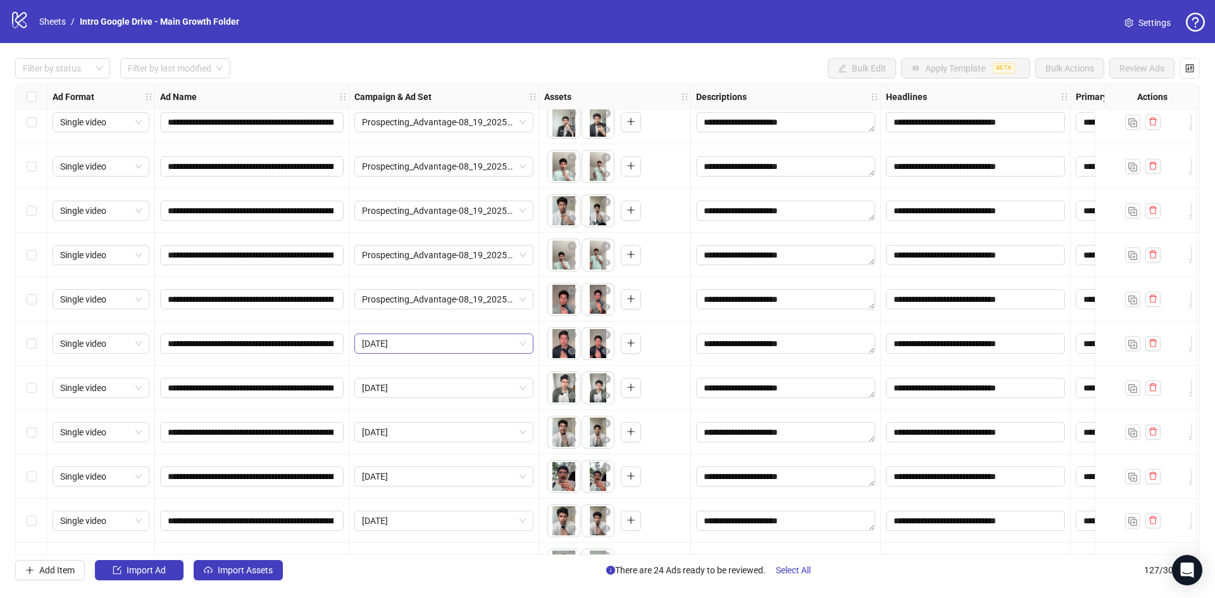
click at [448, 344] on span "[DATE]" at bounding box center [444, 343] width 164 height 19
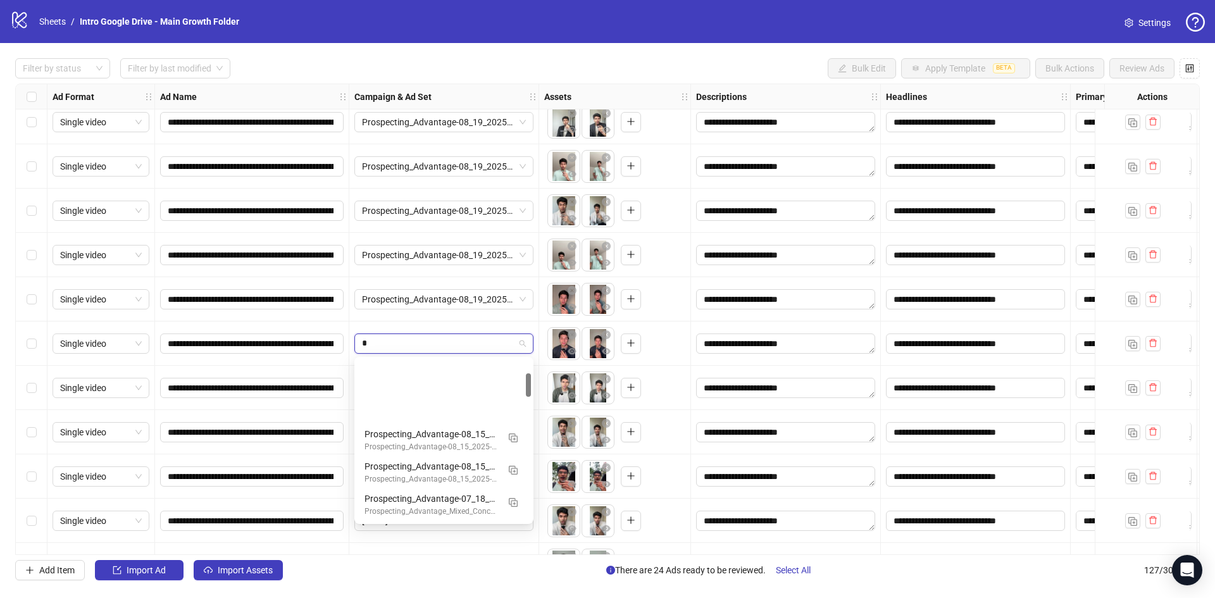
scroll to position [0, 0]
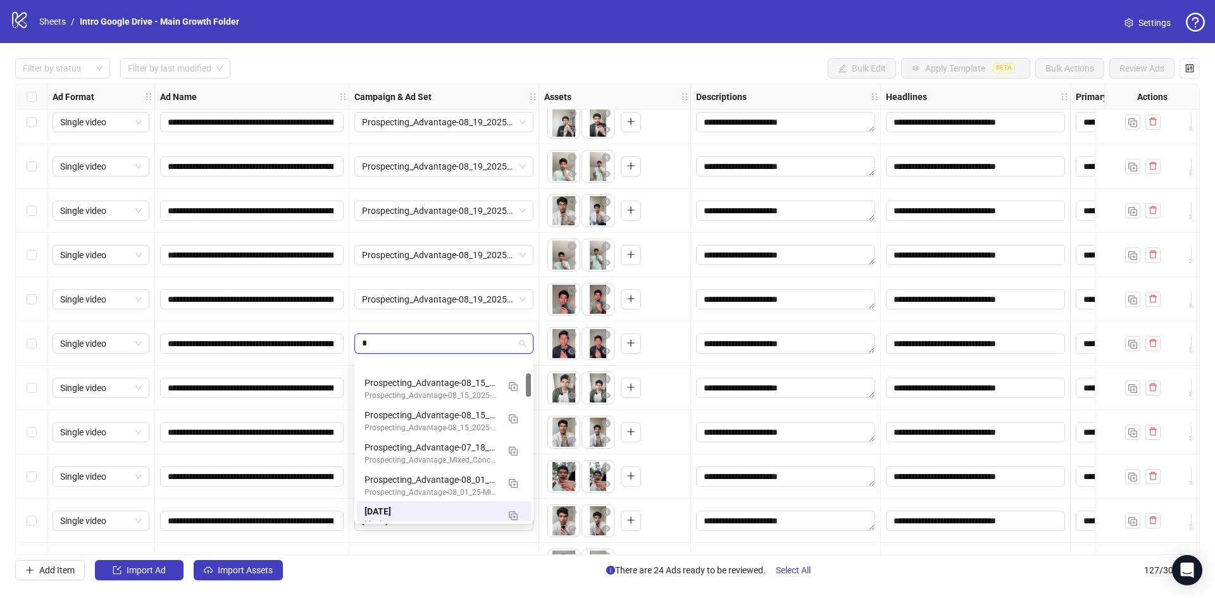
type input "**"
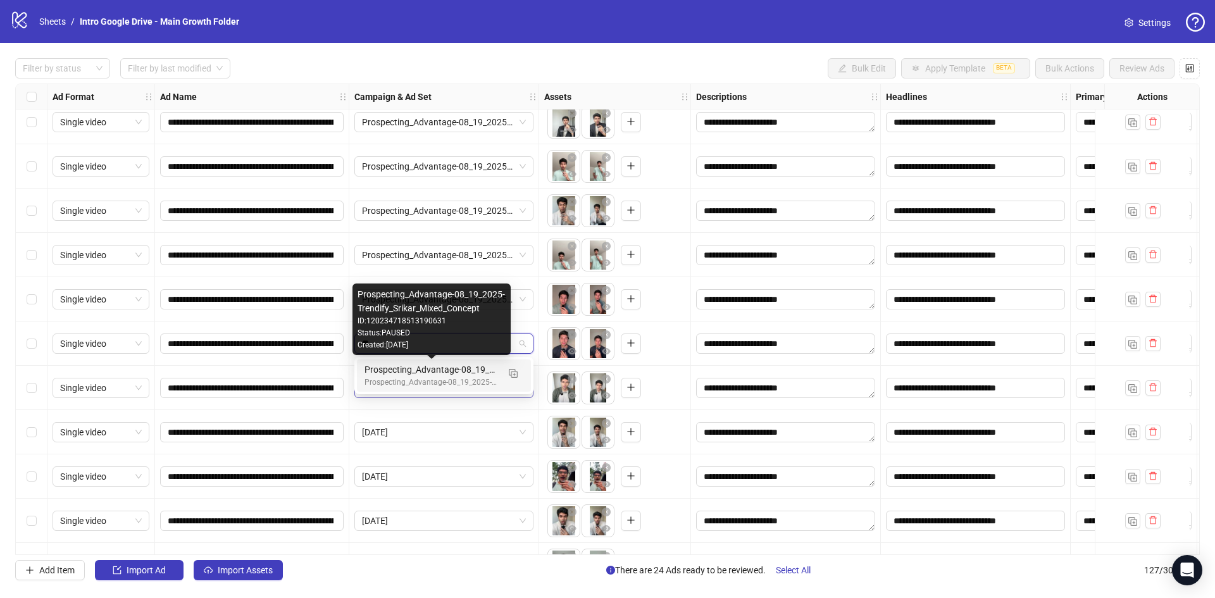
drag, startPoint x: 442, startPoint y: 368, endPoint x: 440, endPoint y: 387, distance: 19.1
click at [442, 368] on div "Prospecting_Advantage-08_19_2025-Trendify_Srikar_Mixed_Concept" at bounding box center [432, 370] width 134 height 14
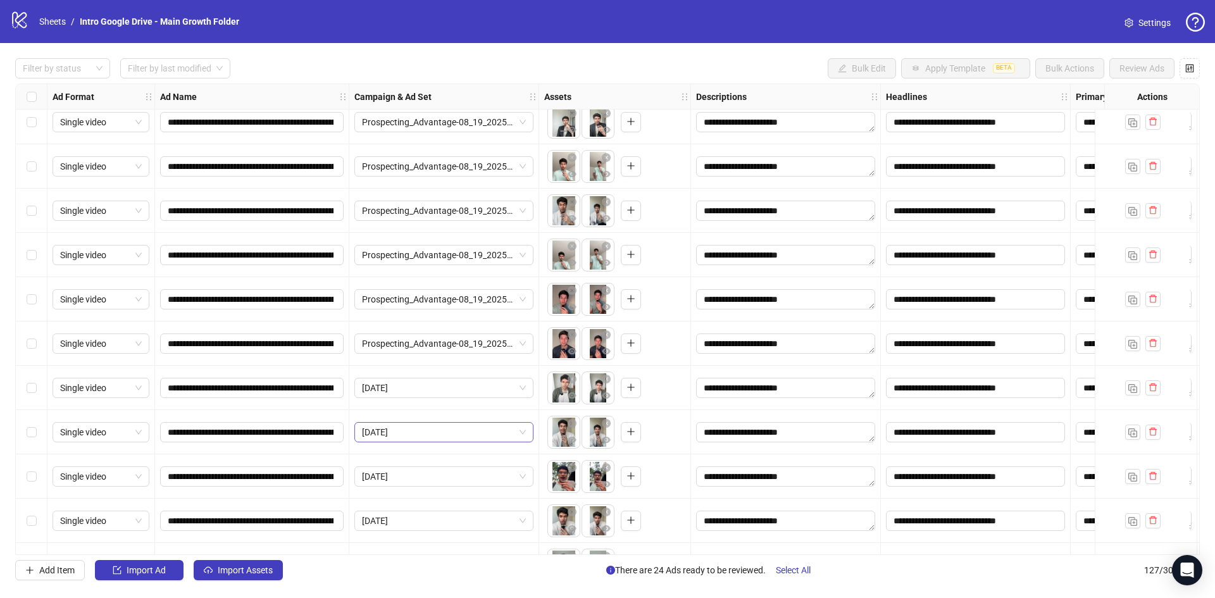
click at [422, 428] on span "[DATE]" at bounding box center [444, 432] width 164 height 19
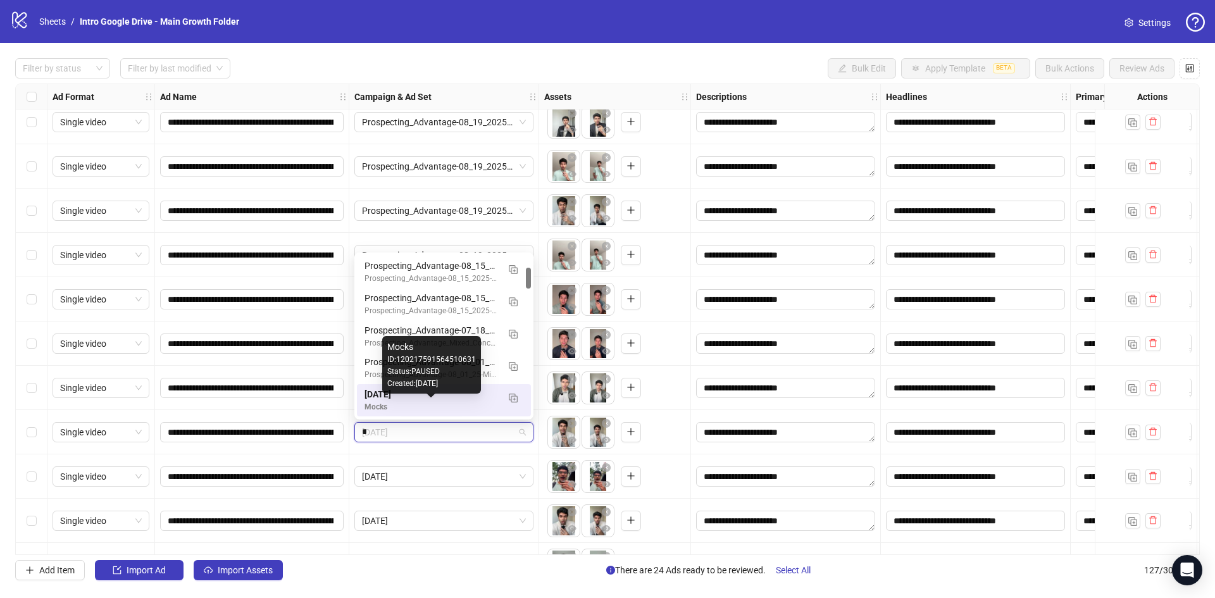
type input "**"
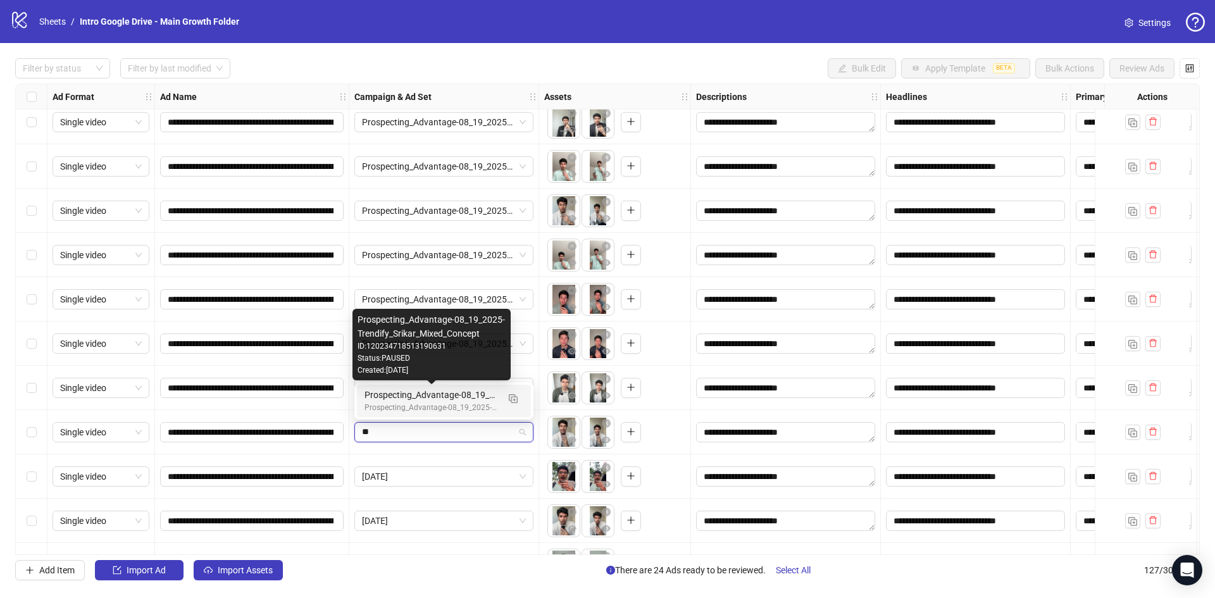
click at [434, 402] on div "Prospecting_Advantage-08_19_2025-Trendify_Srikar_Mixed_Concept" at bounding box center [432, 408] width 134 height 12
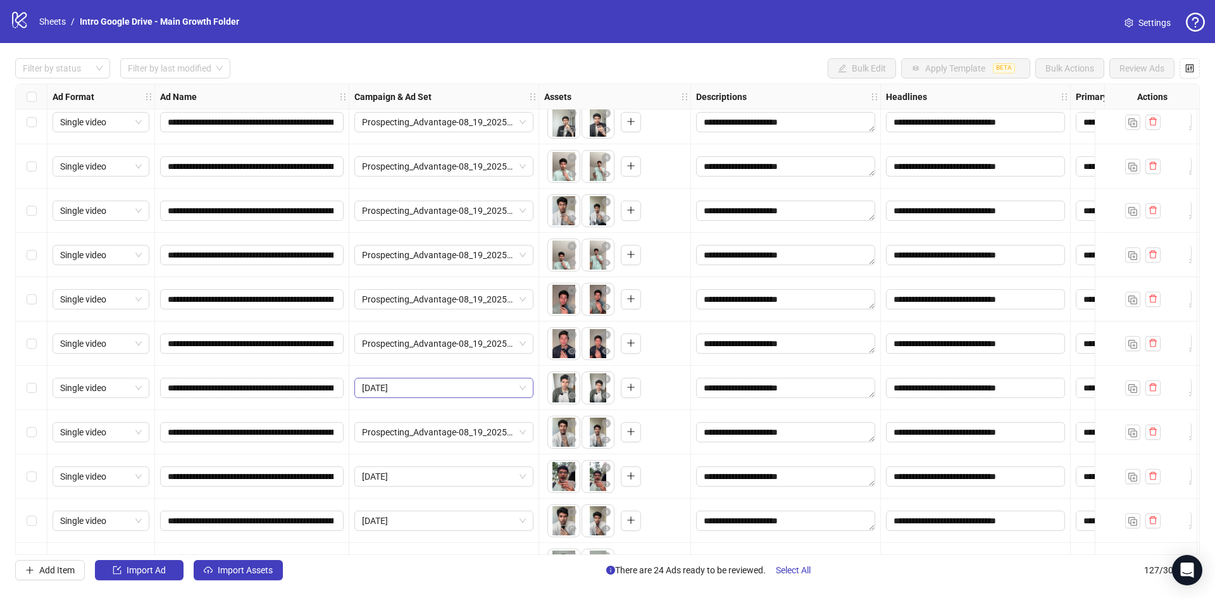
click at [442, 384] on span "[DATE]" at bounding box center [444, 387] width 164 height 19
type input "**"
click at [435, 420] on div "Prospecting_Advantage-08_19_2025-Trendify_Srikar_Mixed_Concept" at bounding box center [432, 414] width 134 height 14
click at [432, 477] on span "[DATE]" at bounding box center [444, 476] width 164 height 19
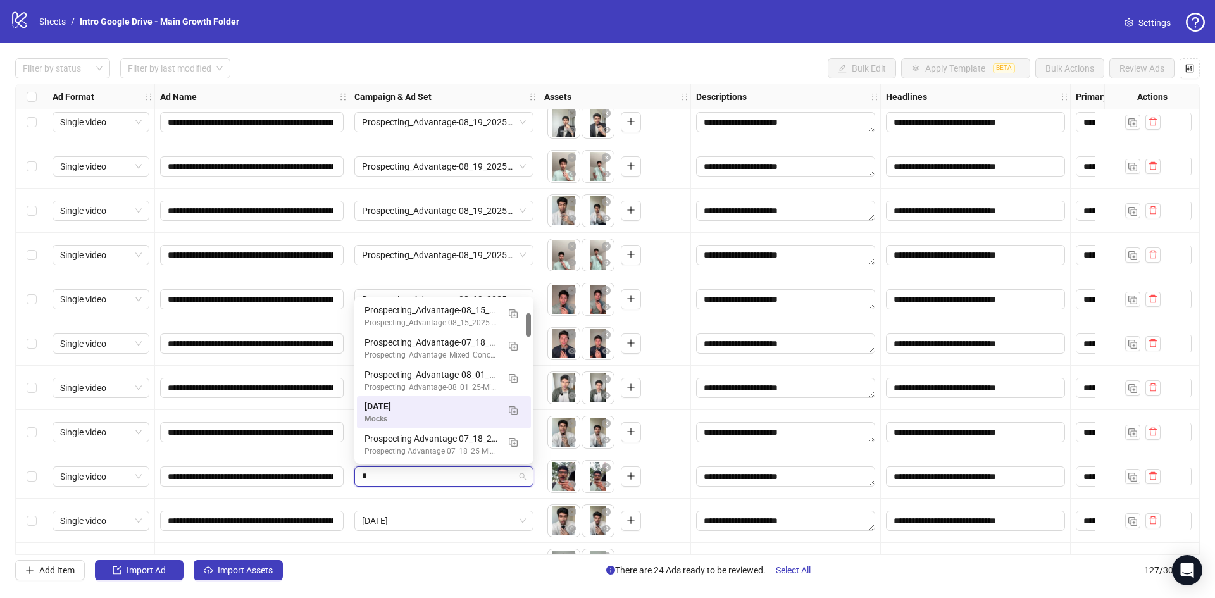
type input "**"
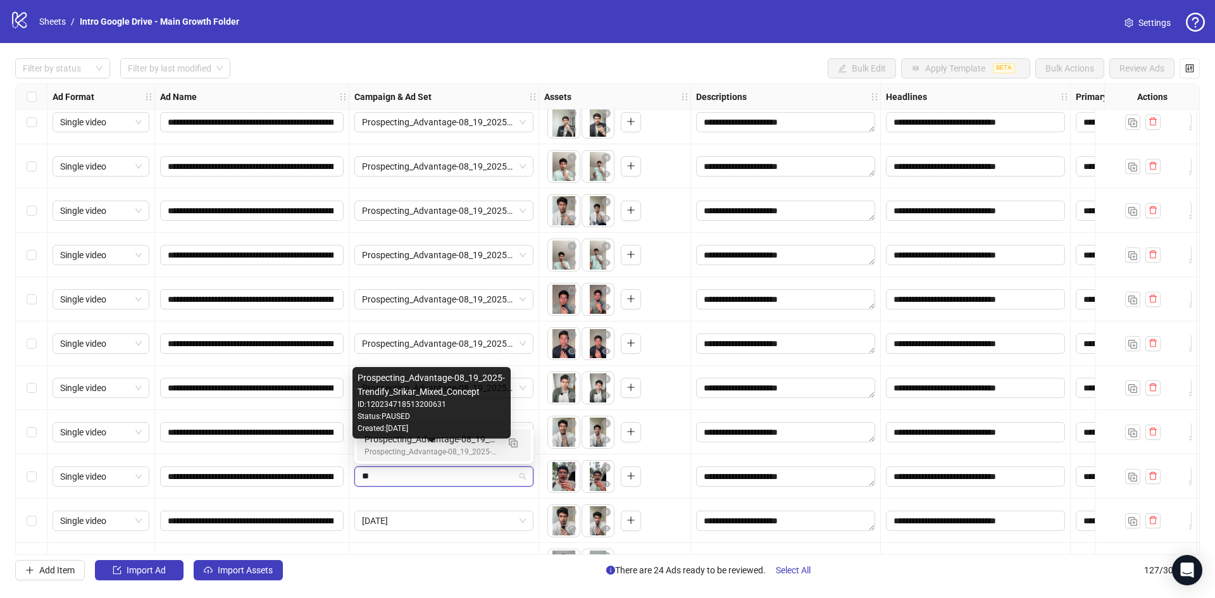
click at [446, 444] on div "Prospecting_Advantage-08_19_2025-Trendify_Srikar_Mixed_Concept" at bounding box center [432, 439] width 134 height 14
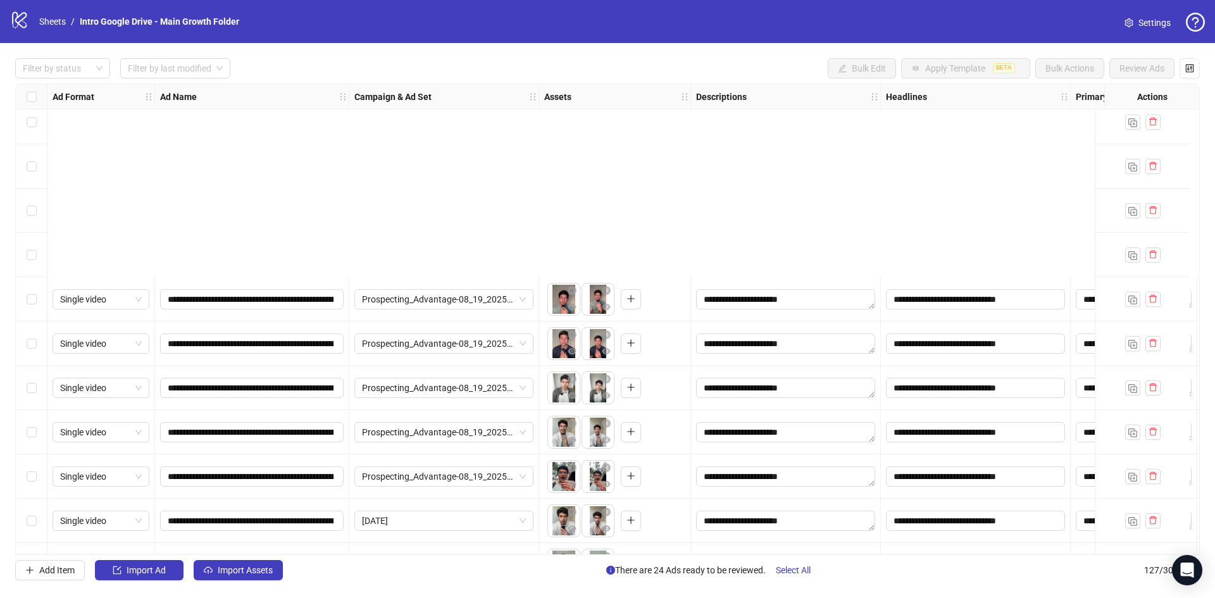
scroll to position [4870, 0]
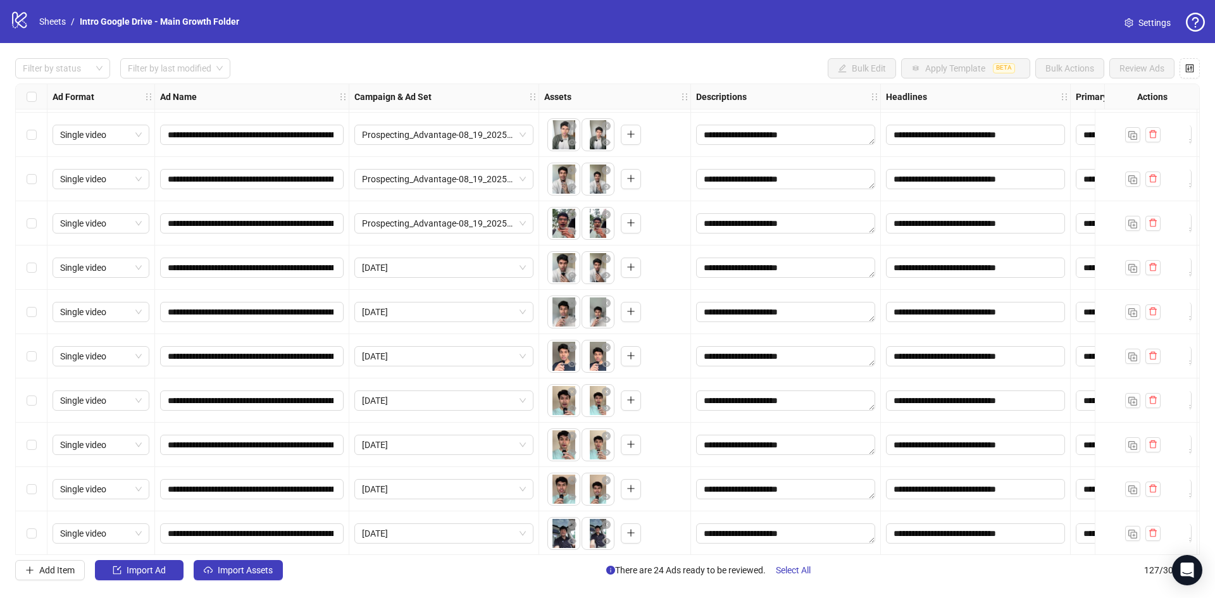
click at [436, 258] on div "**********" at bounding box center [607, 319] width 1185 height 471
click at [434, 270] on span "[DATE]" at bounding box center [444, 267] width 164 height 19
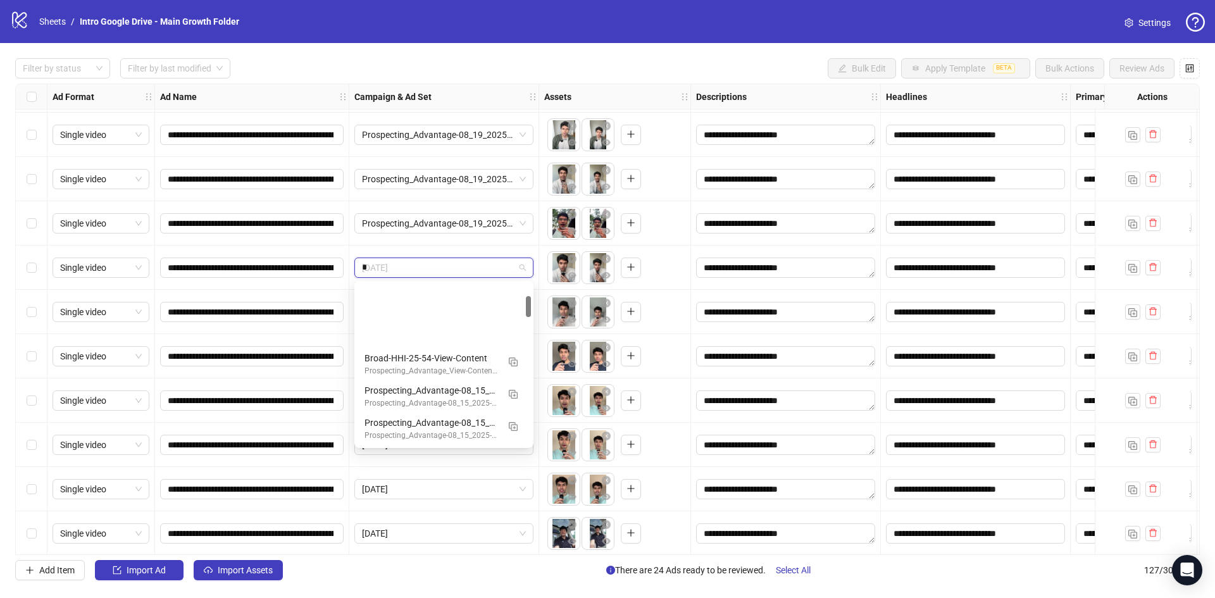
scroll to position [96, 0]
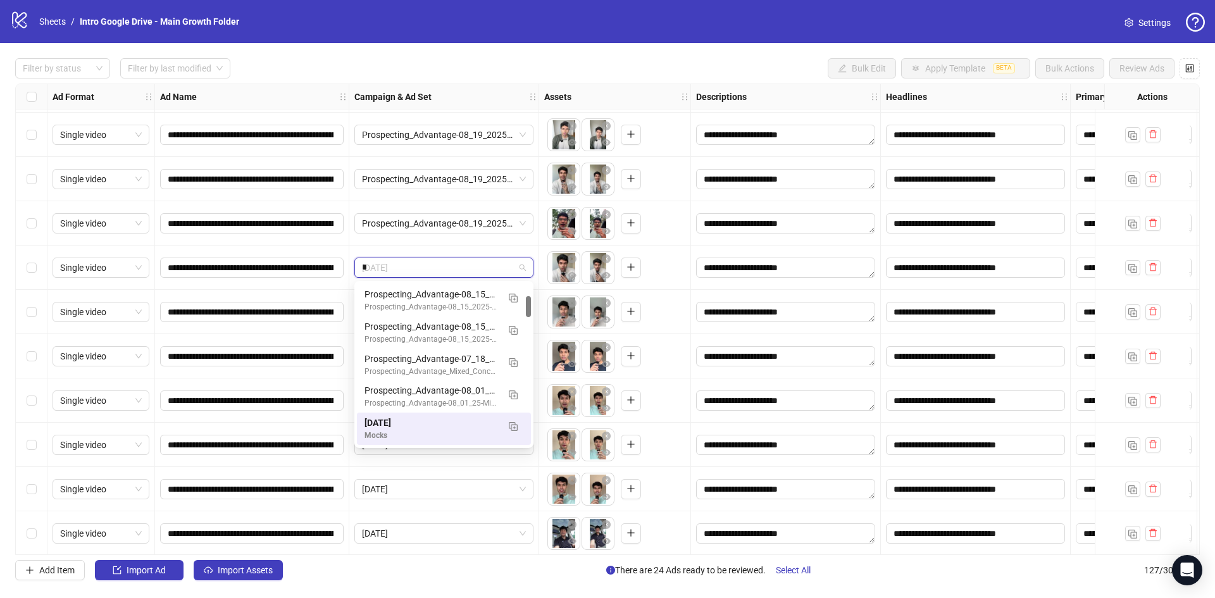
type input "**"
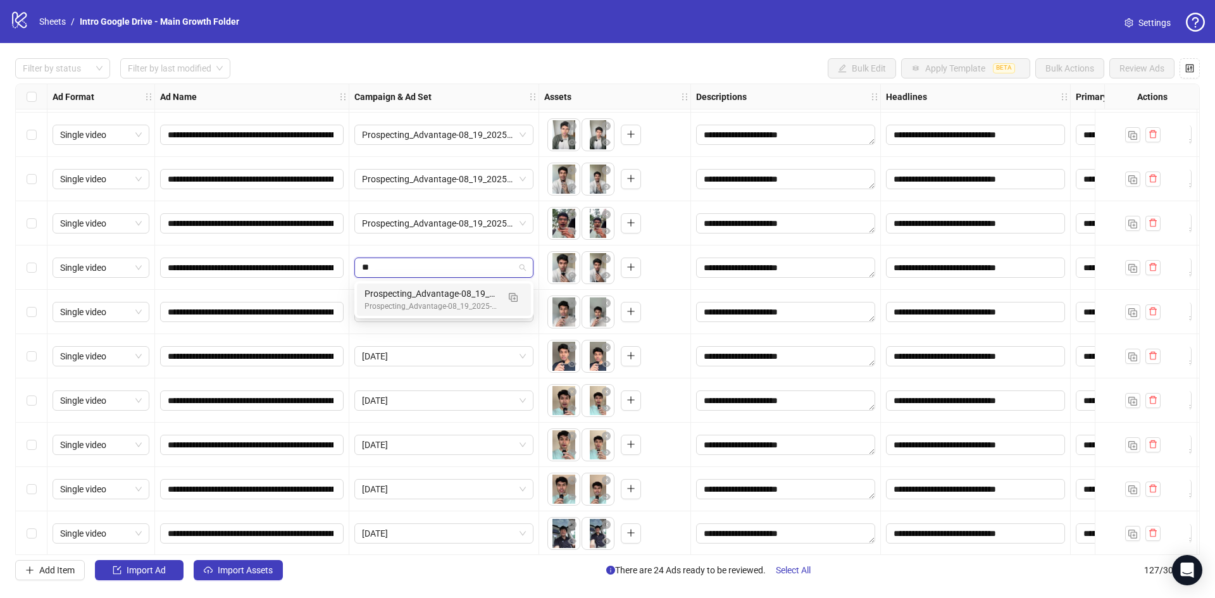
scroll to position [0, 0]
click at [430, 295] on div "Prospecting_Advantage-08_19_2025-Trendify_Srikar_Mixed_Concept" at bounding box center [432, 294] width 134 height 14
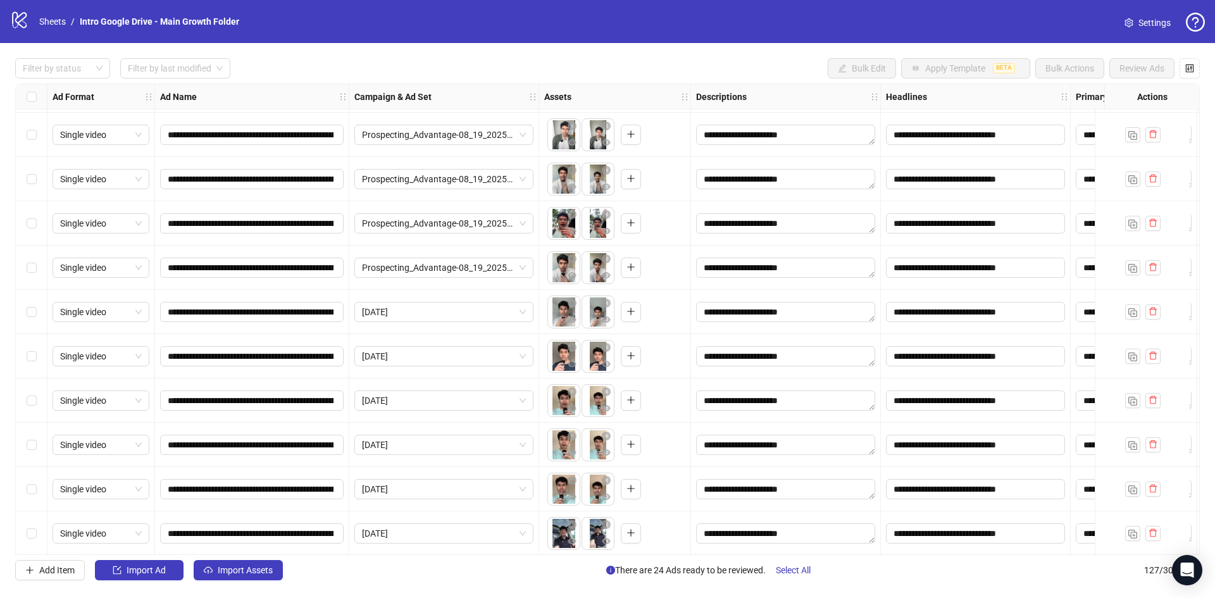
click at [425, 323] on div "[DATE]" at bounding box center [444, 312] width 190 height 44
click at [428, 317] on span "[DATE]" at bounding box center [444, 312] width 164 height 19
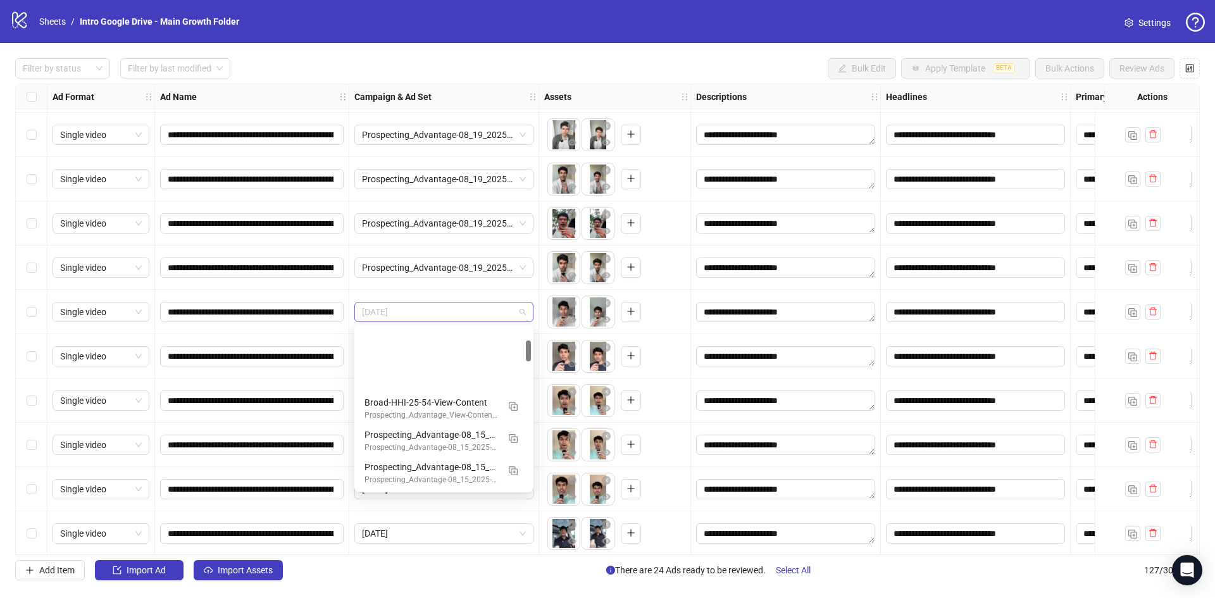
scroll to position [96, 0]
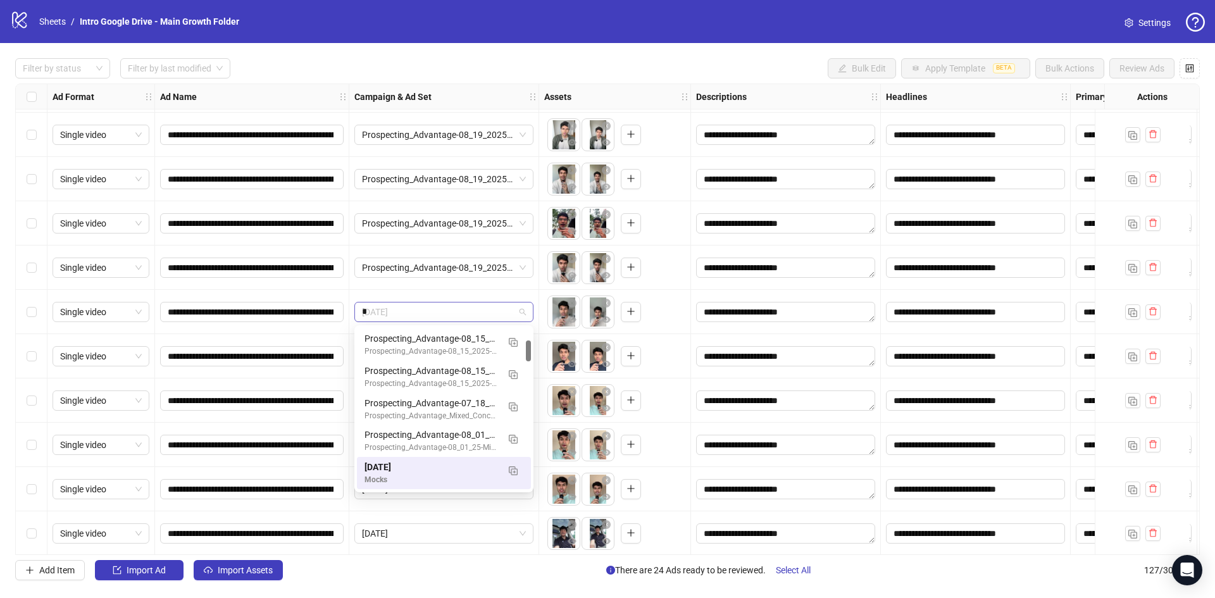
type input "**"
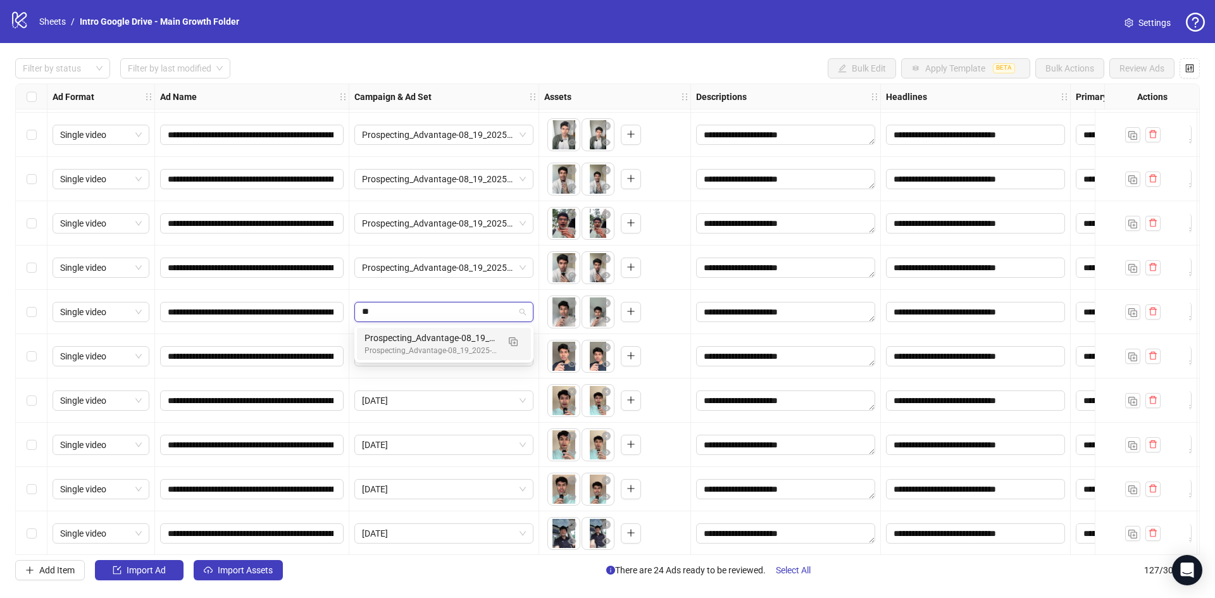
scroll to position [0, 0]
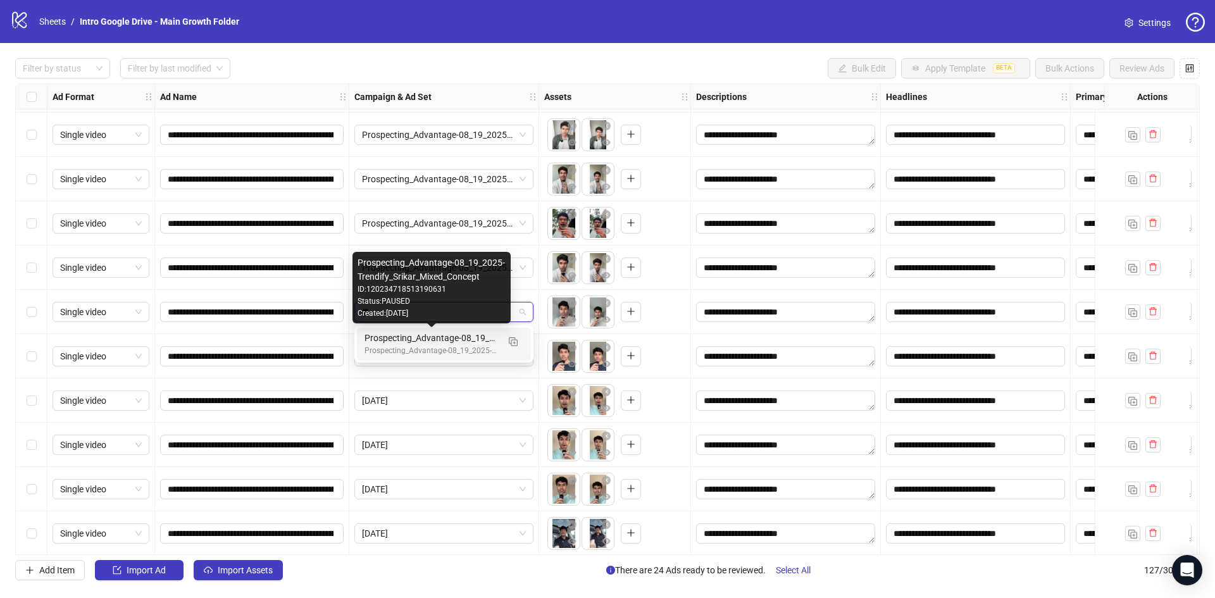
click at [424, 340] on div "Prospecting_Advantage-08_19_2025-Trendify_Srikar_Mixed_Concept" at bounding box center [432, 338] width 134 height 14
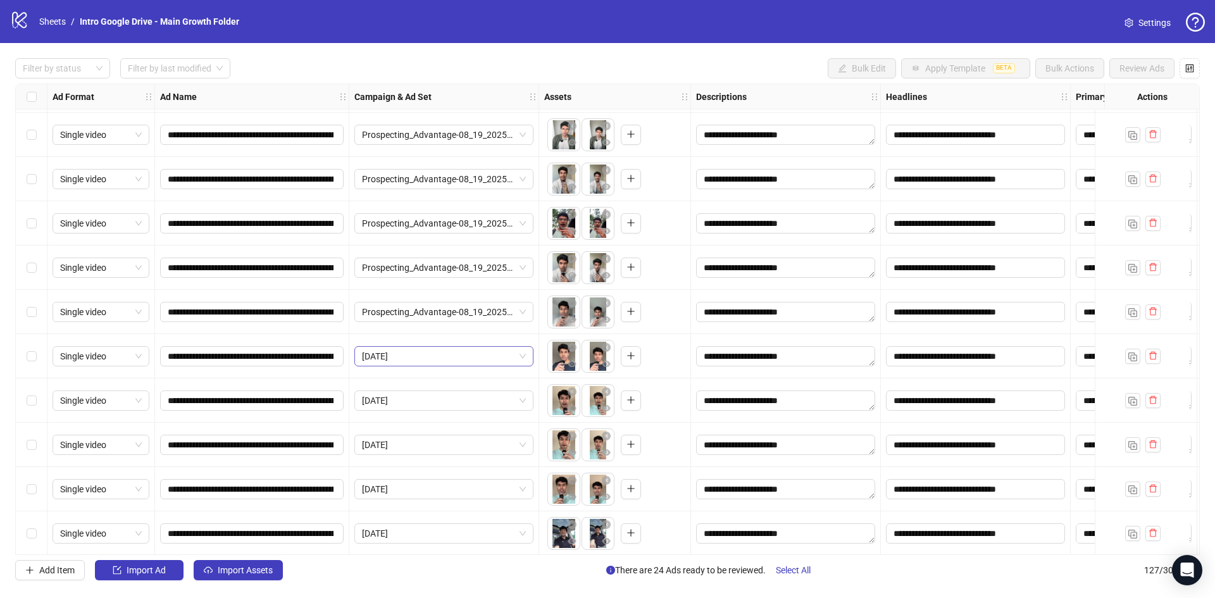
click at [429, 358] on span "[DATE]" at bounding box center [444, 356] width 164 height 19
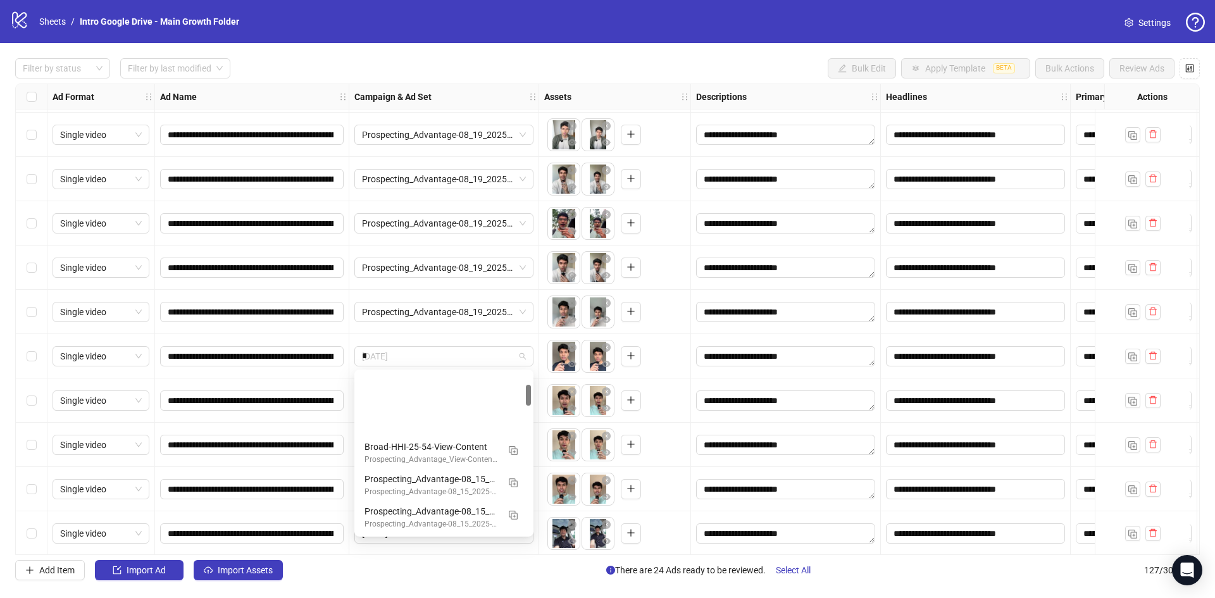
type input "**"
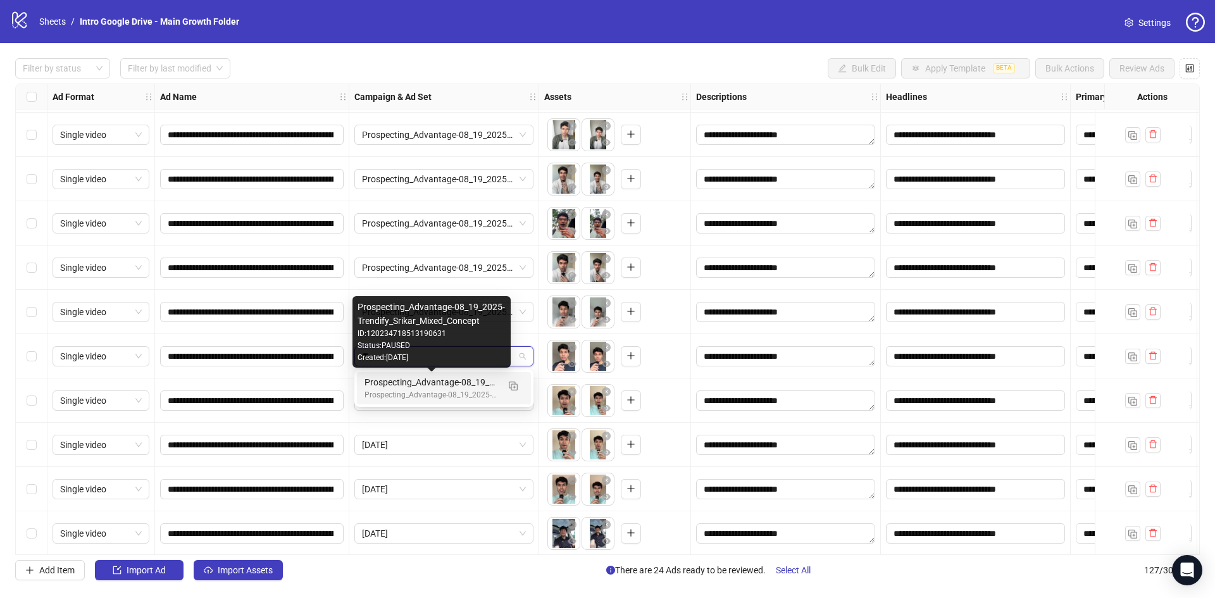
click at [428, 383] on div "Prospecting_Advantage-08_19_2025-Trendify_Srikar_Mixed_Concept" at bounding box center [432, 382] width 134 height 14
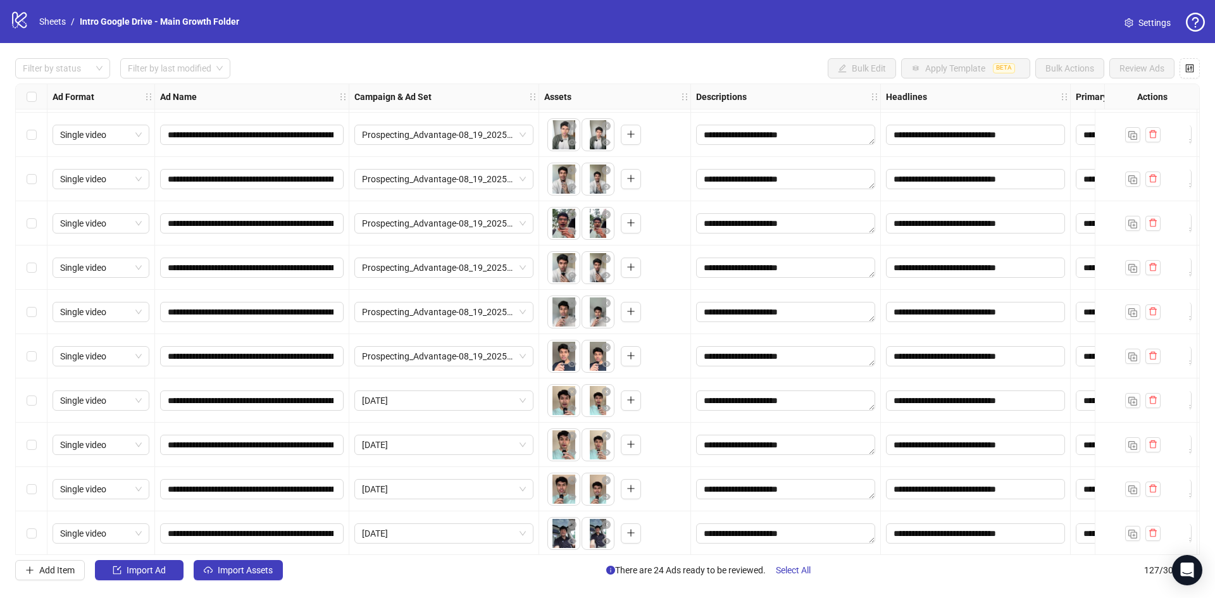
click at [430, 411] on div "[DATE]" at bounding box center [444, 400] width 190 height 44
click at [437, 400] on span "[DATE]" at bounding box center [444, 400] width 164 height 19
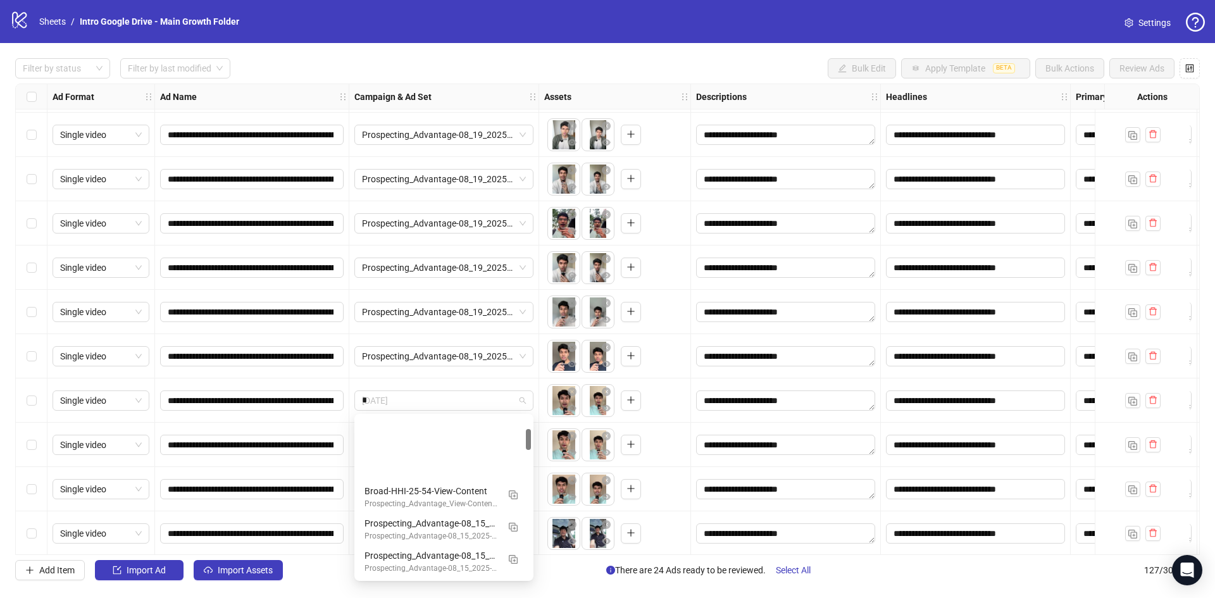
scroll to position [96, 0]
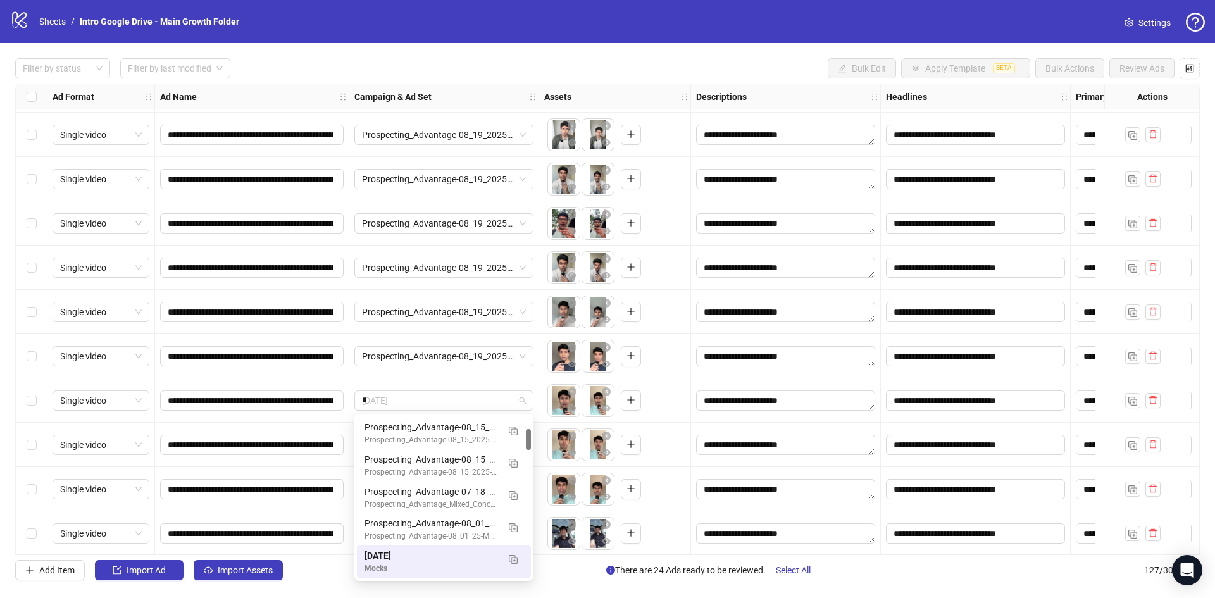
type input "**"
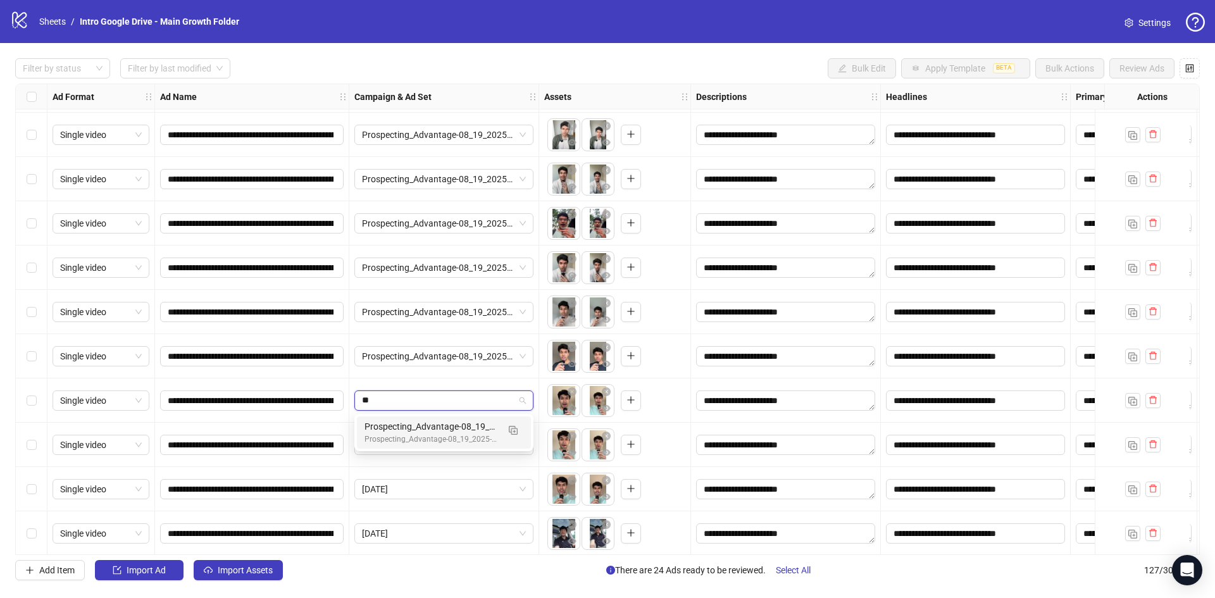
scroll to position [0, 0]
click at [444, 426] on div "Prospecting_Advantage-08_19_2025-Trendify_Srikar_Mixed_Concept" at bounding box center [432, 427] width 134 height 14
click at [444, 445] on span "[DATE]" at bounding box center [444, 444] width 164 height 19
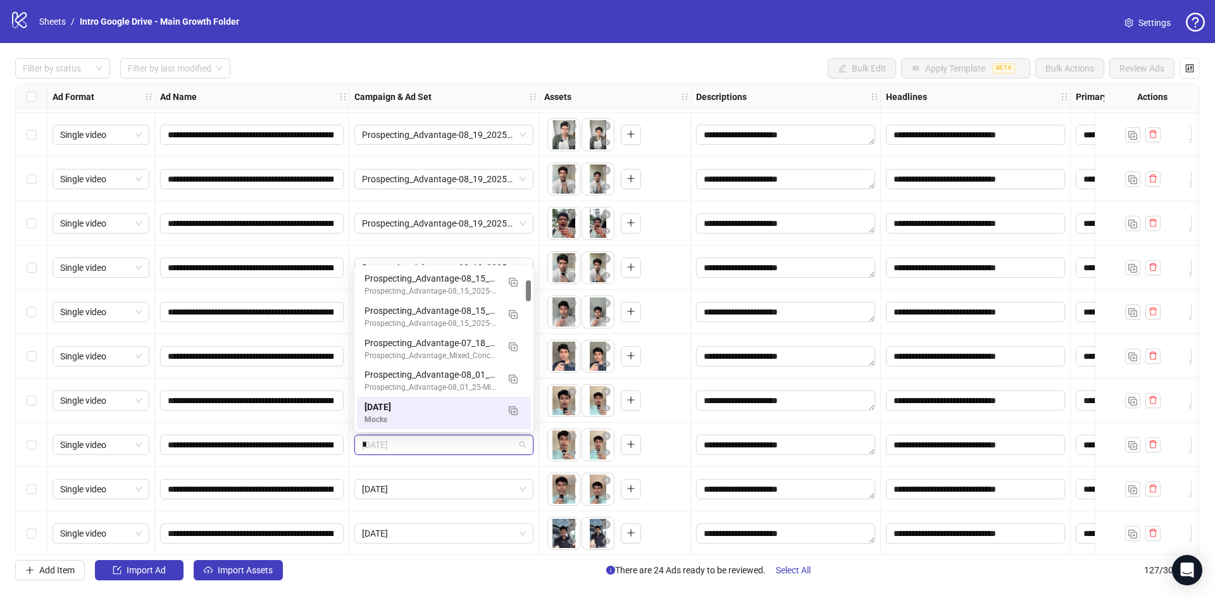
type input "**"
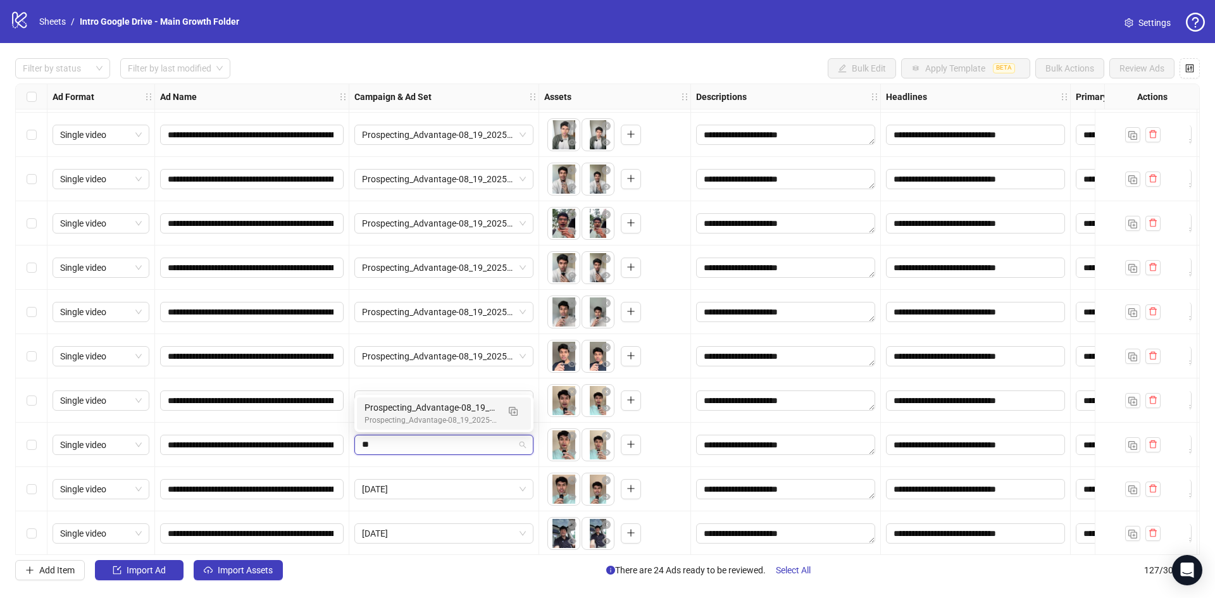
click at [470, 421] on div "Prospecting_Advantage-08_19_2025-Trendify_Srikar_Mixed_Concept" at bounding box center [432, 421] width 134 height 12
click at [437, 494] on span "[DATE]" at bounding box center [444, 489] width 164 height 19
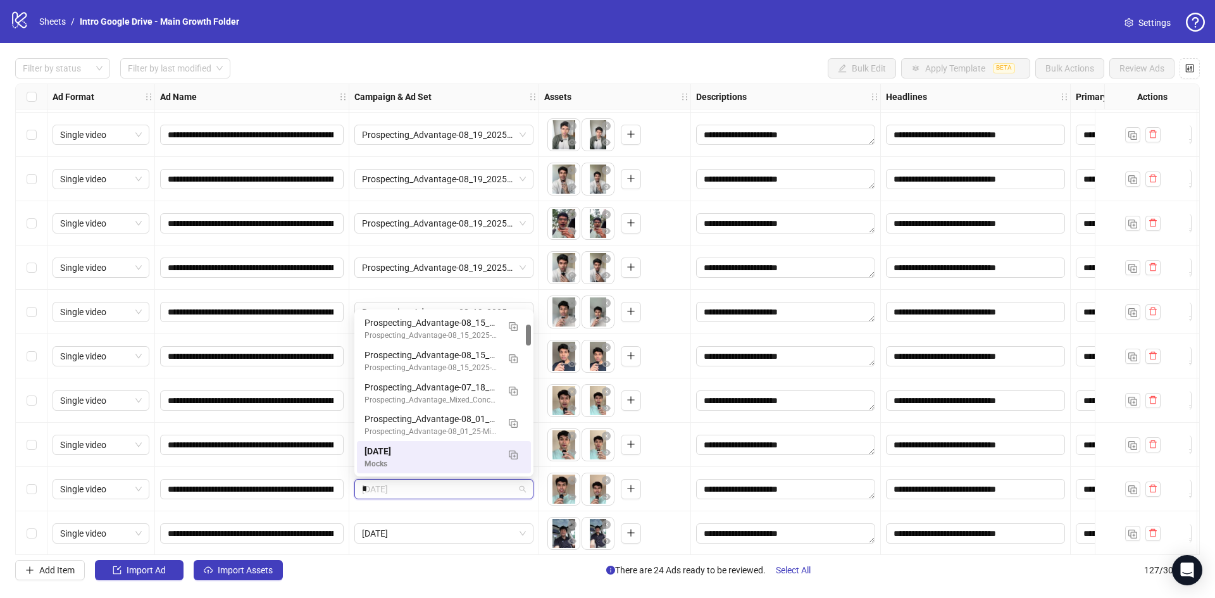
type input "**"
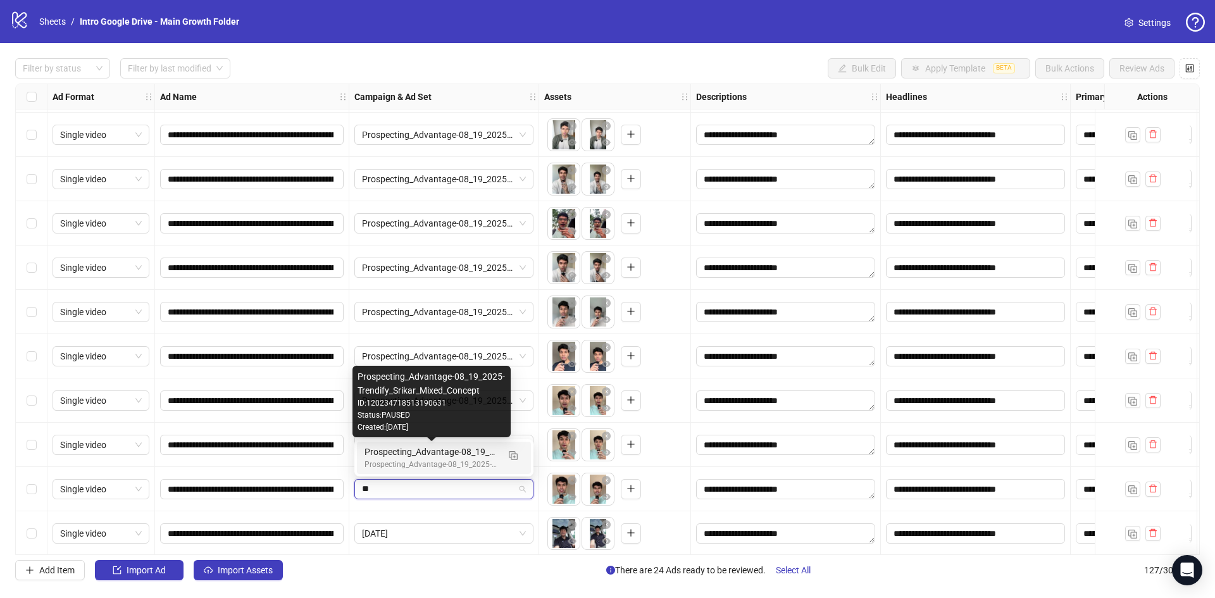
click at [447, 445] on div "Prospecting_Advantage-08_19_2025-Trendify_Srikar_Mixed_Concept" at bounding box center [432, 452] width 134 height 14
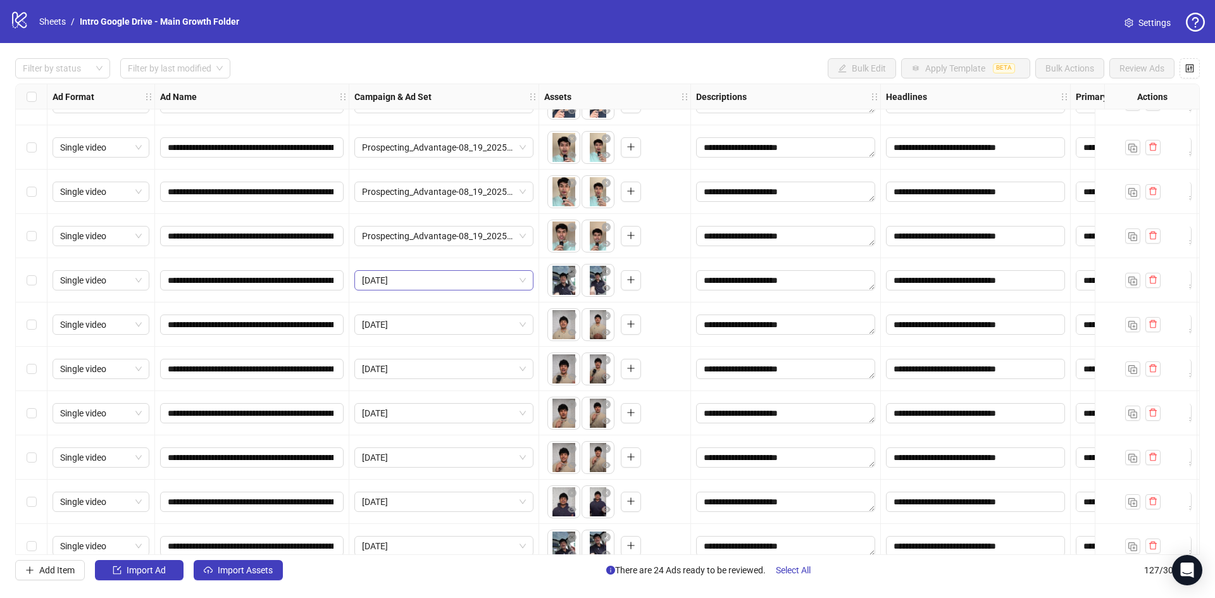
click at [461, 278] on span "[DATE]" at bounding box center [444, 280] width 164 height 19
type input "***"
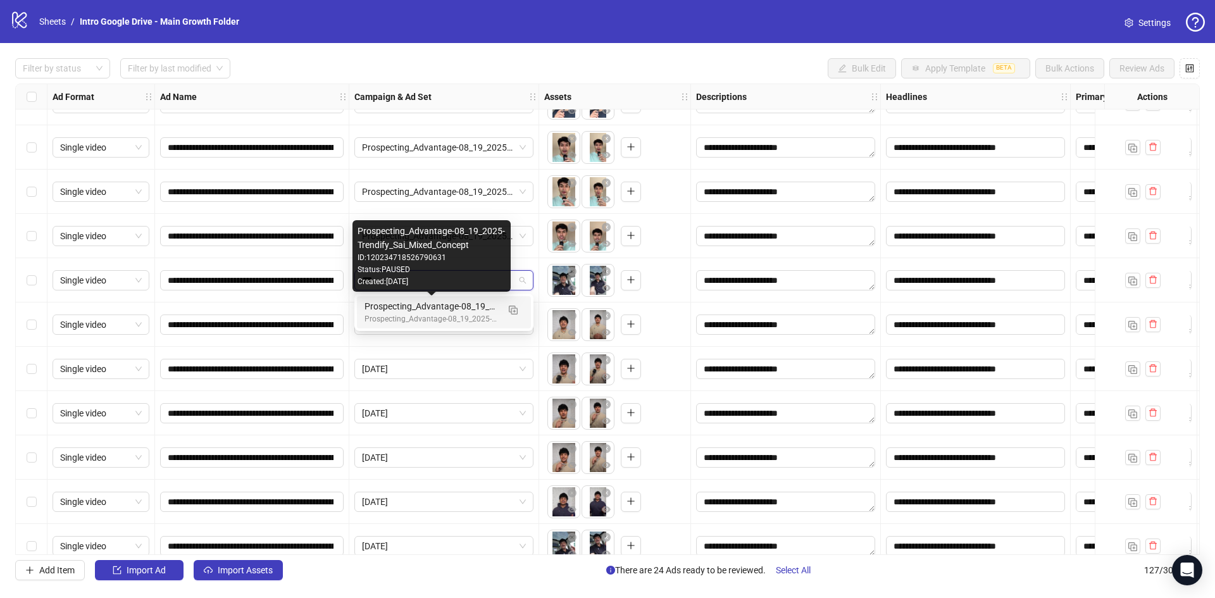
click at [453, 309] on div "Prospecting_Advantage-08_19_2025-Trendify_Sai_Mixed_Concept" at bounding box center [432, 306] width 134 height 14
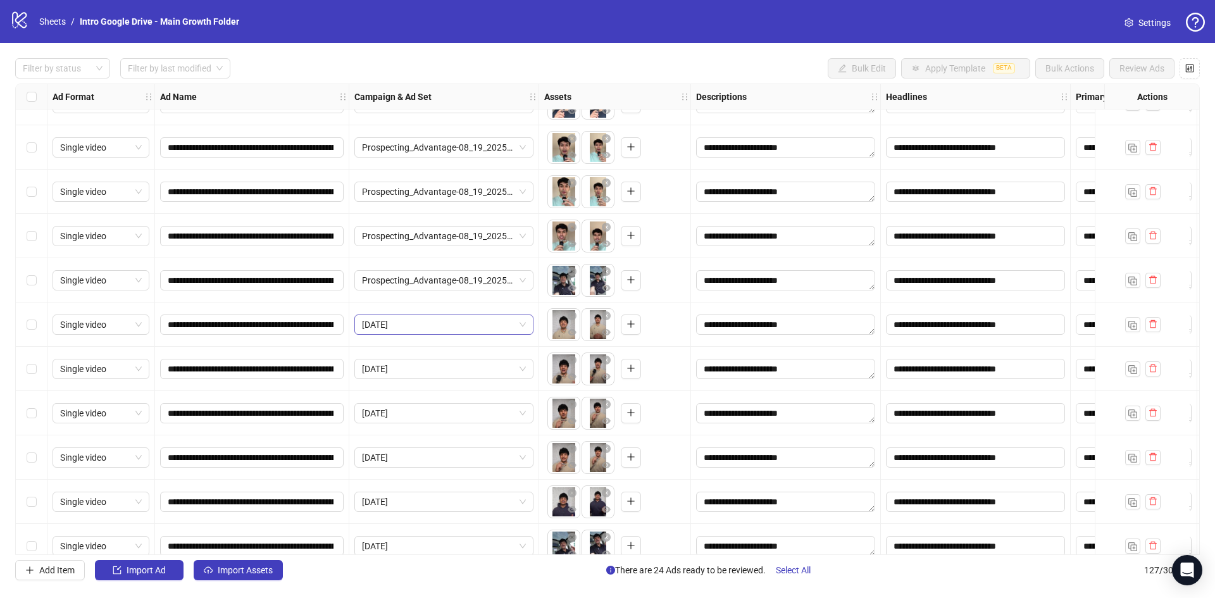
click at [409, 323] on span "[DATE]" at bounding box center [444, 324] width 164 height 19
type input "***"
click at [420, 349] on div "Prospecting_Advantage-08_19_2025-Trendify_Sai_Mixed_Concept" at bounding box center [432, 351] width 134 height 14
click at [428, 369] on span "[DATE]" at bounding box center [444, 368] width 164 height 19
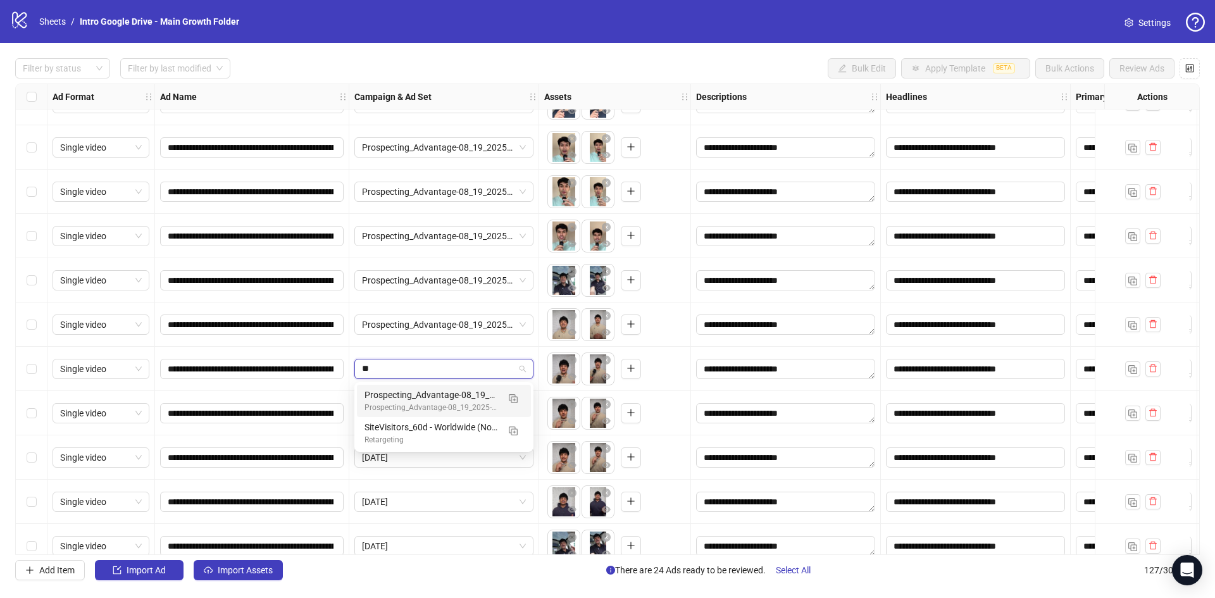
type input "***"
click at [425, 397] on div "Prospecting_Advantage-08_19_2025-Trendify_Sai_Mixed_Concept" at bounding box center [432, 395] width 134 height 14
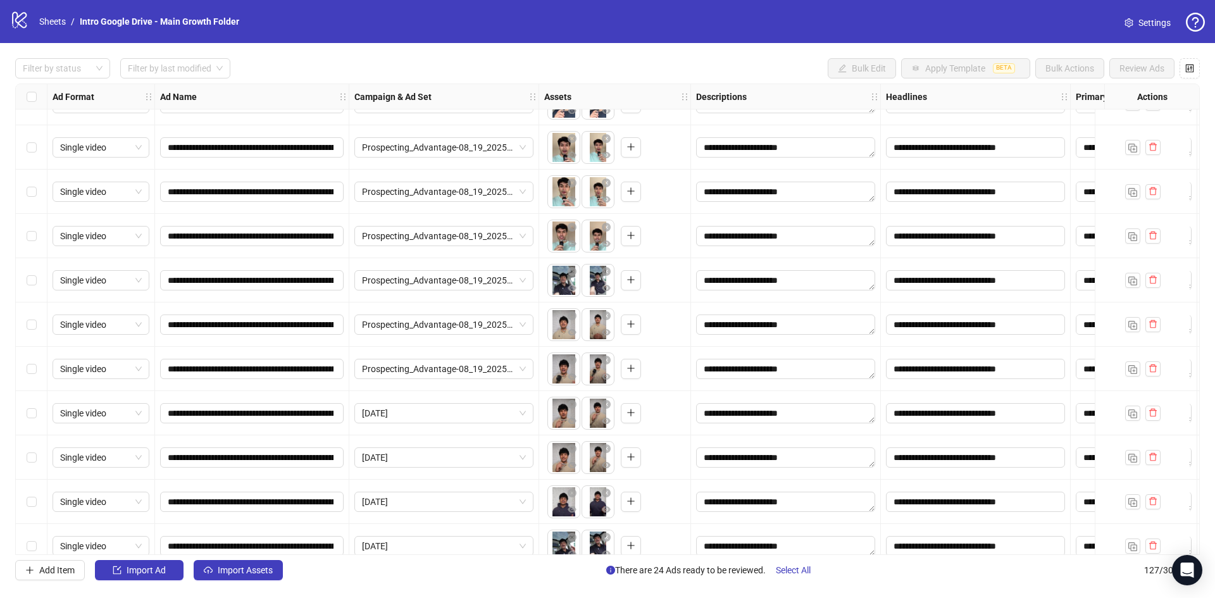
click at [418, 443] on div "[DATE]" at bounding box center [444, 457] width 190 height 44
click at [428, 420] on span "[DATE]" at bounding box center [444, 413] width 164 height 19
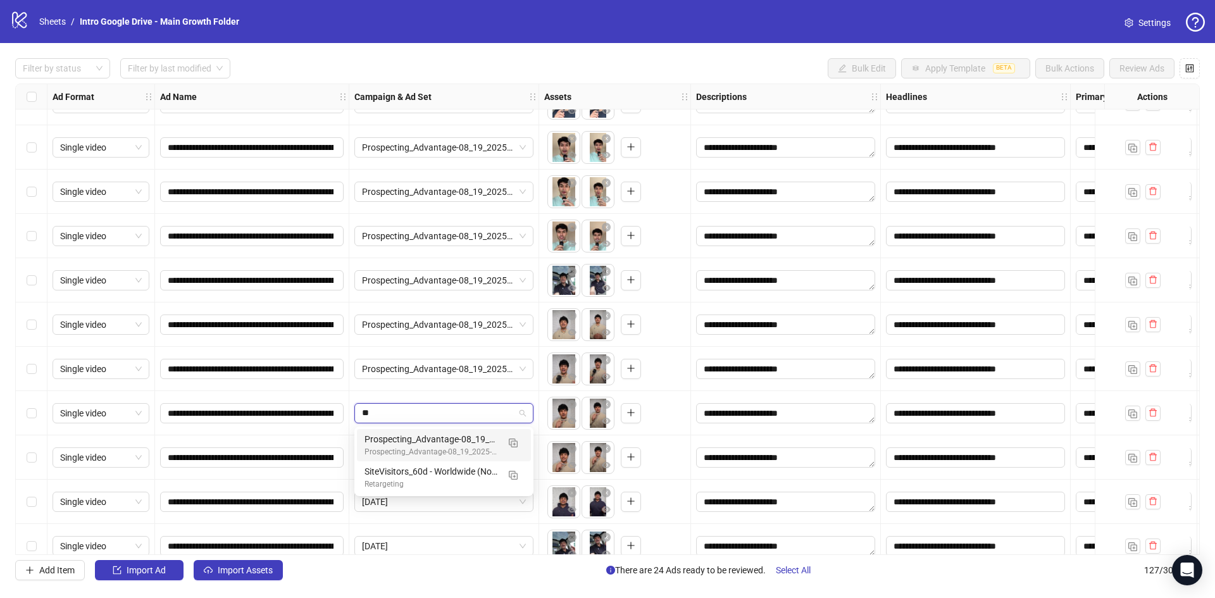
type input "***"
click at [422, 440] on div "Prospecting_Advantage-08_19_2025-Trendify_Sai_Mixed_Concept" at bounding box center [432, 439] width 134 height 14
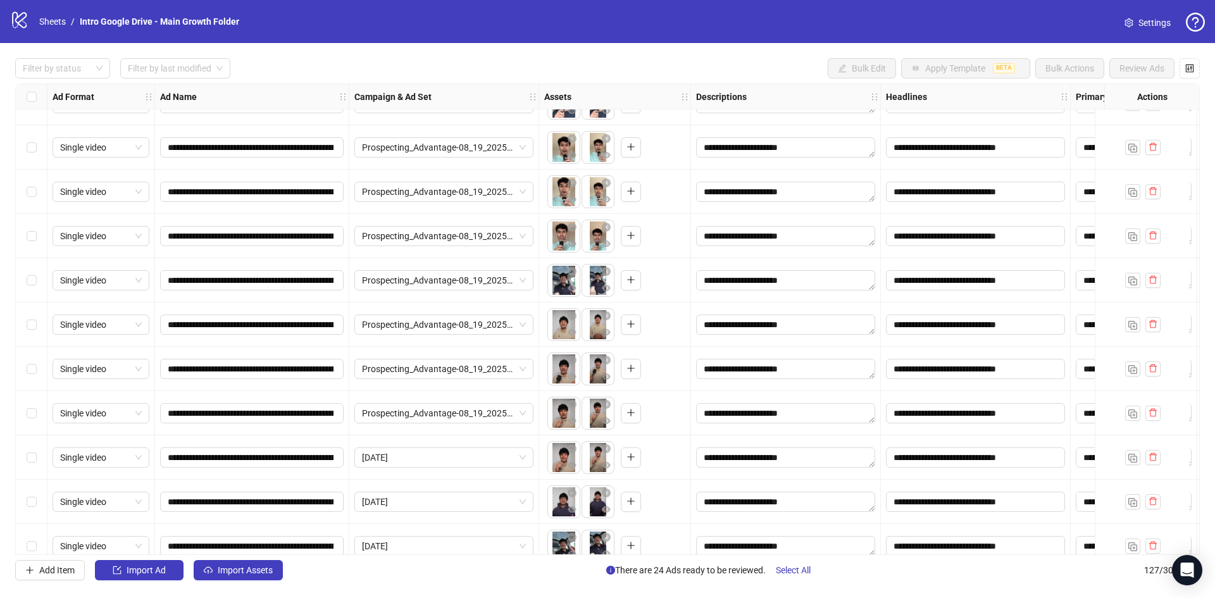
click at [420, 471] on div "[DATE]" at bounding box center [444, 457] width 190 height 44
click at [439, 447] on div "[DATE]" at bounding box center [444, 457] width 190 height 44
click at [436, 454] on span "[DATE]" at bounding box center [444, 457] width 164 height 19
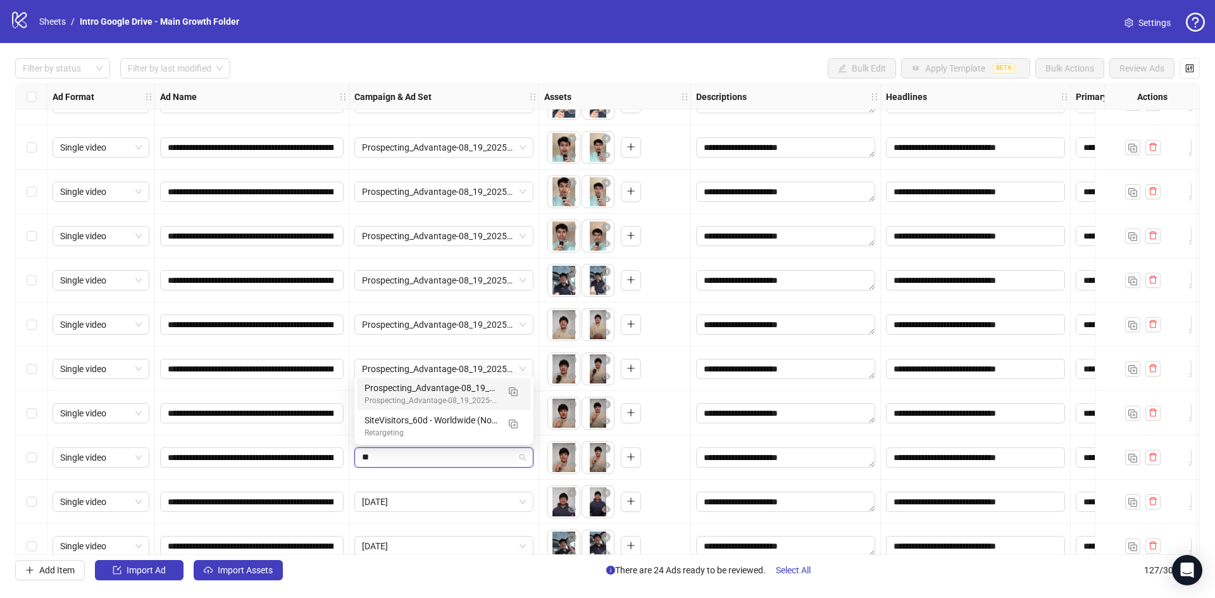
type input "***"
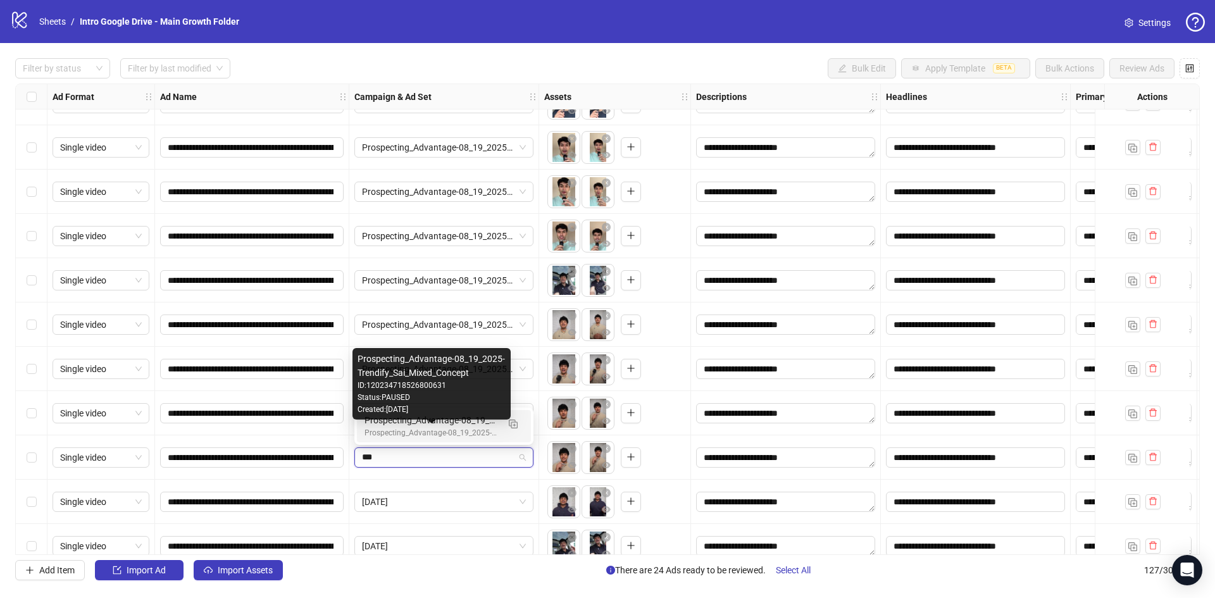
click at [444, 432] on div "Prospecting_Advantage-08_19_2025-Trendify_Sai_Mixed_Concept" at bounding box center [432, 433] width 134 height 12
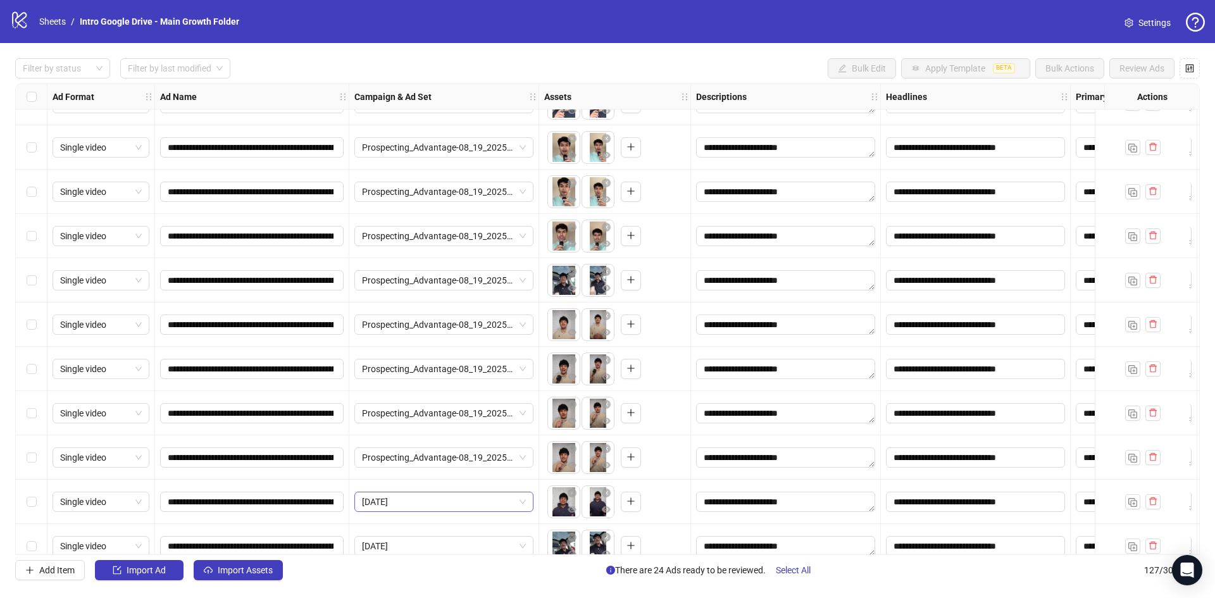
click at [425, 436] on div "**********" at bounding box center [607, 319] width 1185 height 471
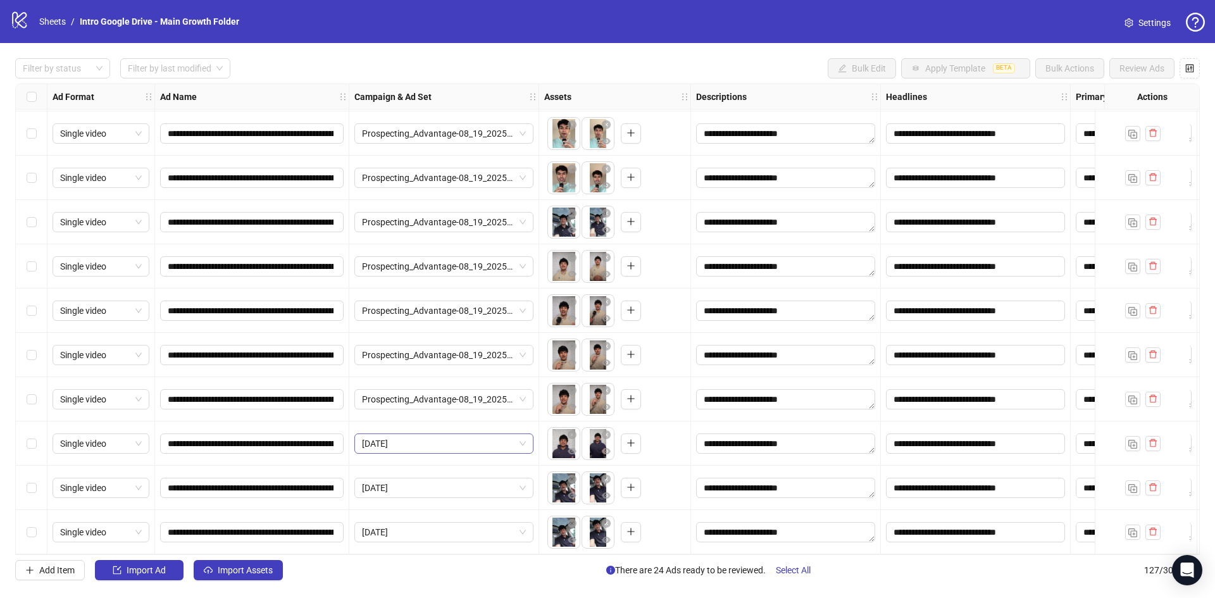
click at [426, 436] on span "[DATE]" at bounding box center [444, 443] width 164 height 19
type input "***"
drag, startPoint x: 436, startPoint y: 415, endPoint x: 426, endPoint y: 479, distance: 64.7
click at [436, 416] on div "Prospecting_Advantage-08_19_2025-Trendify_Sai_Mixed_Concept" at bounding box center [432, 414] width 134 height 12
click at [421, 486] on span "[DATE]" at bounding box center [444, 487] width 164 height 19
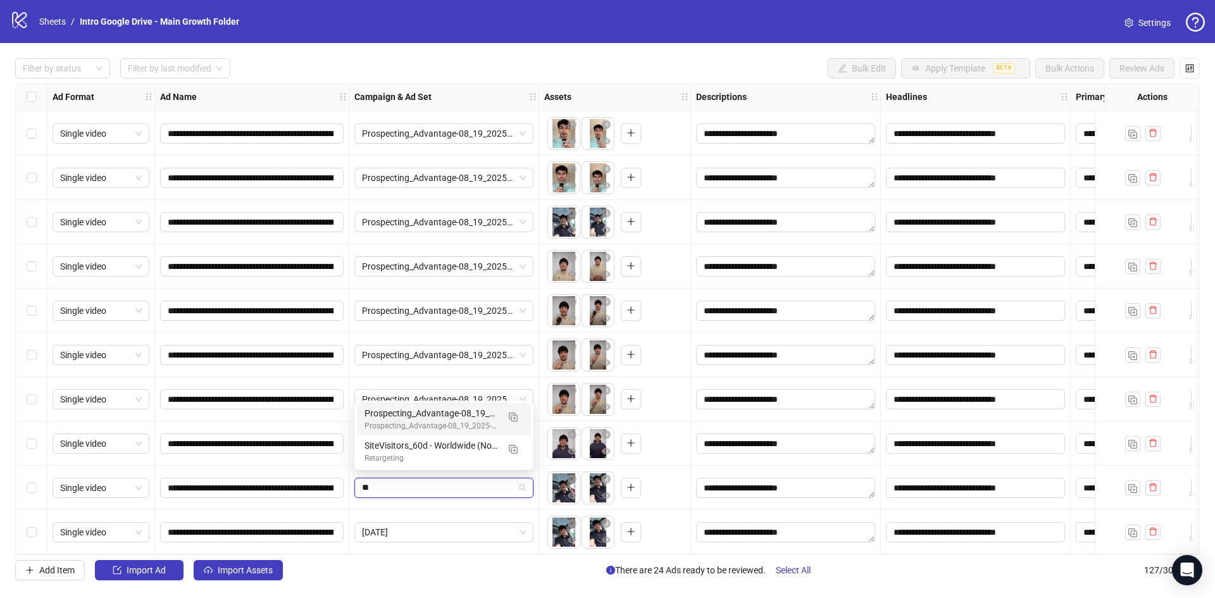
type input "***"
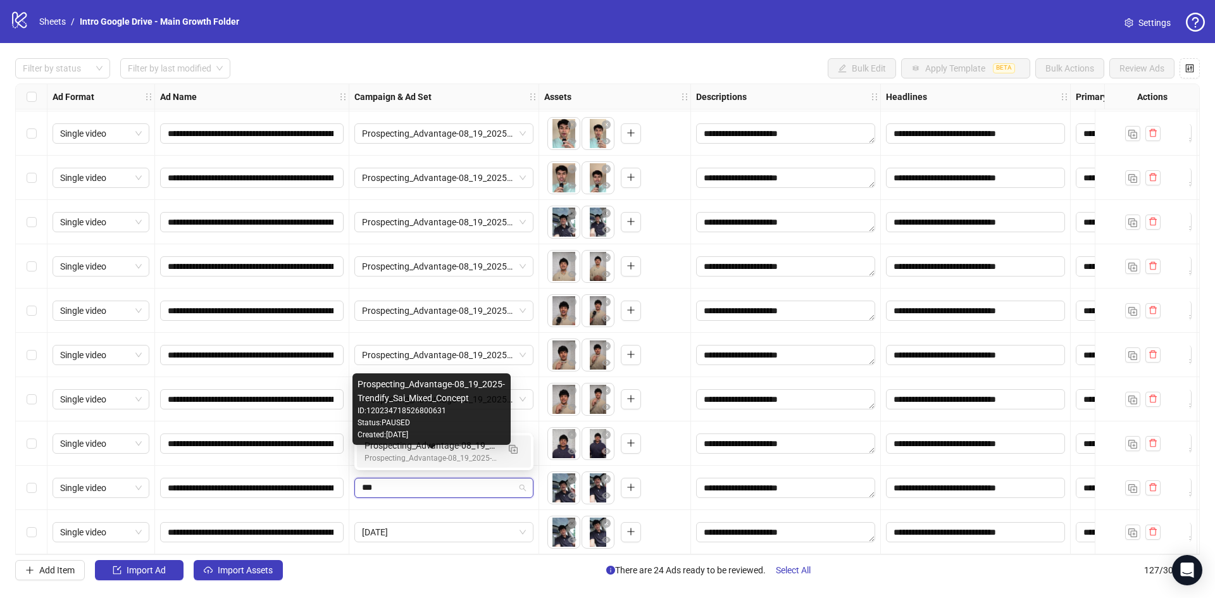
click at [432, 455] on div "Prospecting_Advantage-08_19_2025-Trendify_Sai_Mixed_Concept" at bounding box center [432, 458] width 134 height 12
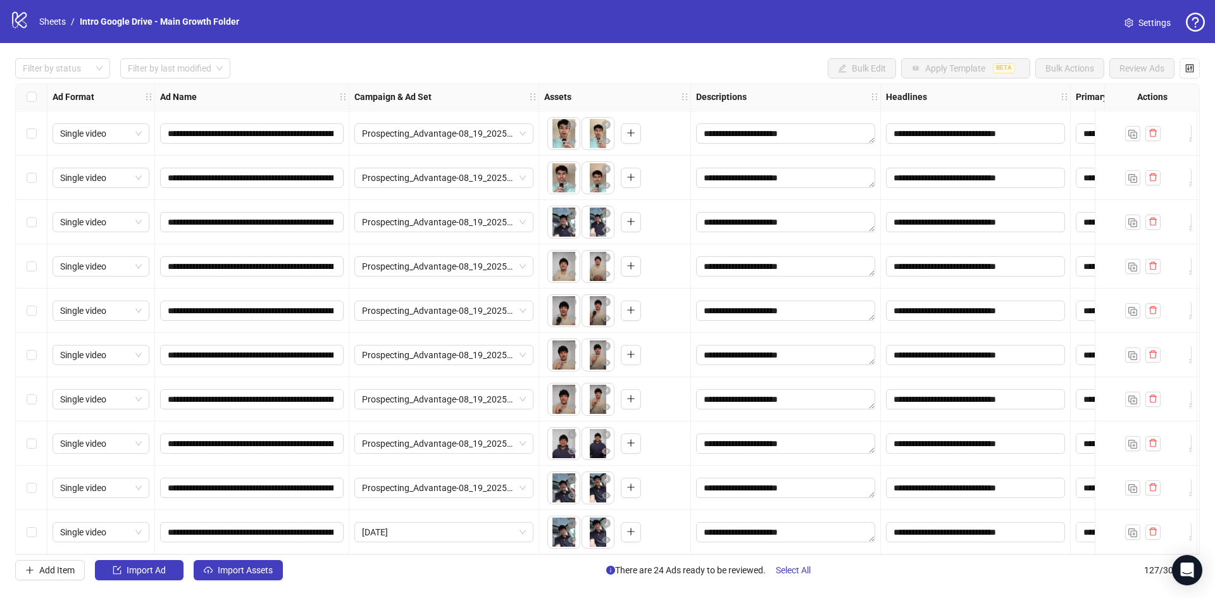
click at [418, 516] on div "[DATE]" at bounding box center [444, 532] width 190 height 44
click at [416, 532] on span "[DATE]" at bounding box center [444, 532] width 164 height 19
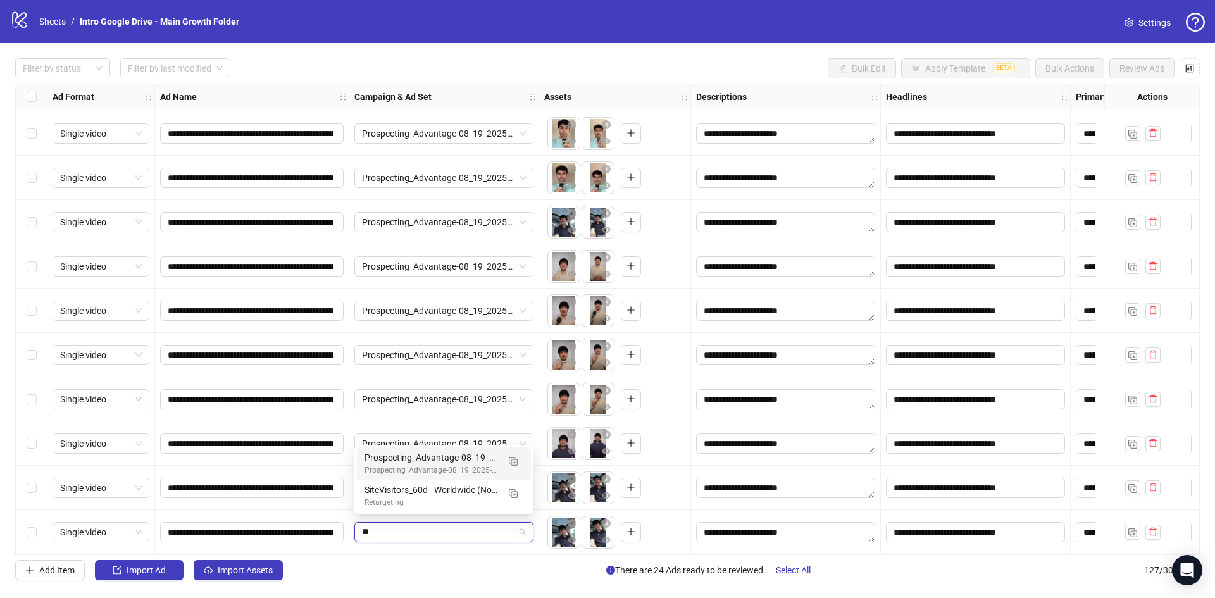
type input "***"
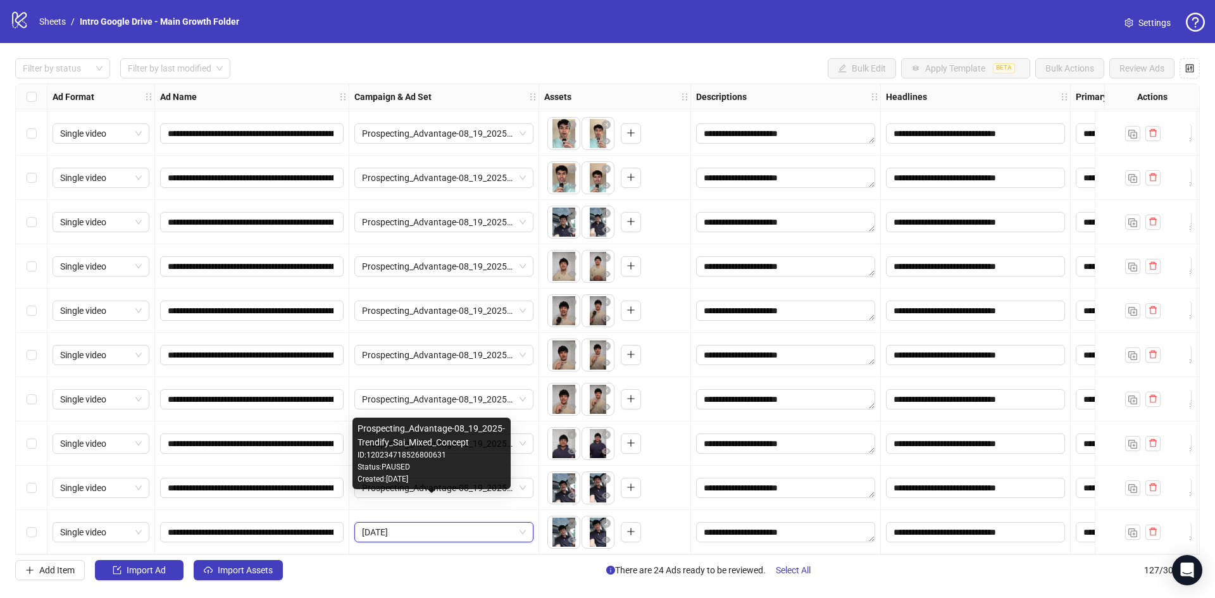
click at [425, 489] on div "Prospecting_Advantage-08_19_2025-Trendify_Sai_Mixed_Concept ID: 120234718526800…" at bounding box center [432, 454] width 158 height 72
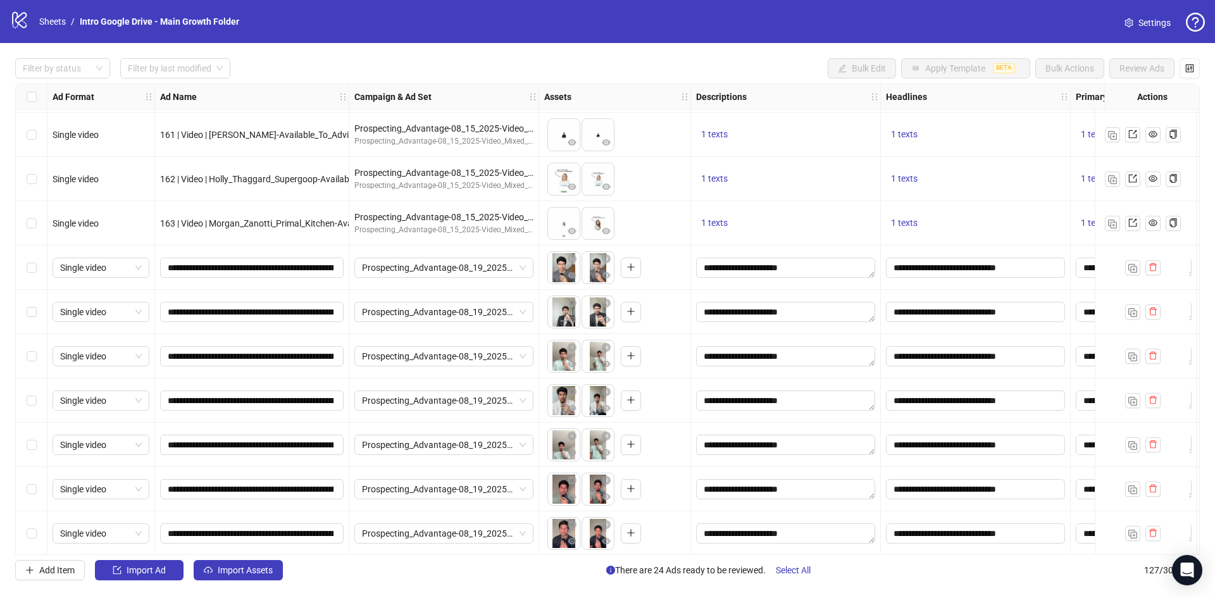
click at [37, 272] on div "Select row 104" at bounding box center [32, 268] width 32 height 44
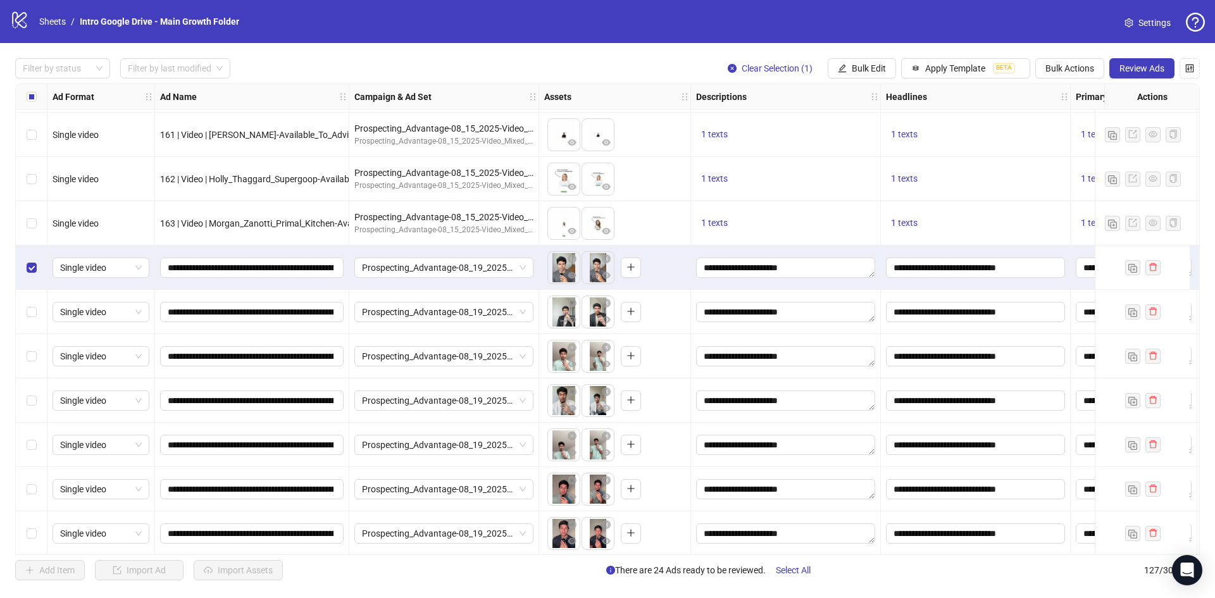
click at [31, 323] on div "Select row 105" at bounding box center [32, 312] width 32 height 44
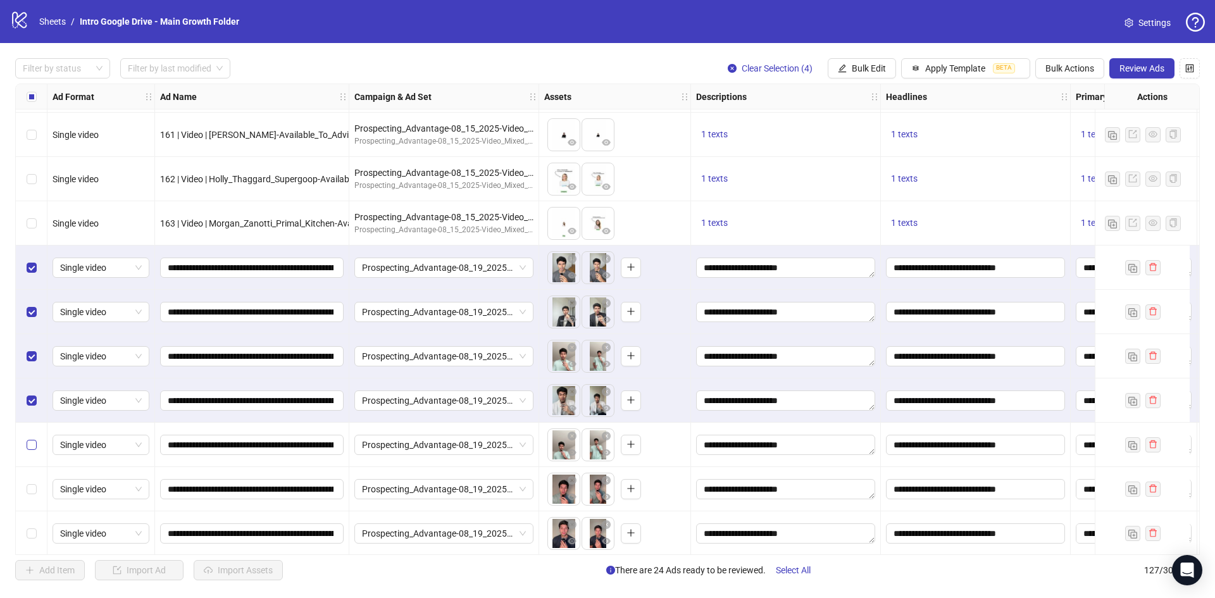
click at [36, 452] on label "Select row 108" at bounding box center [32, 445] width 10 height 14
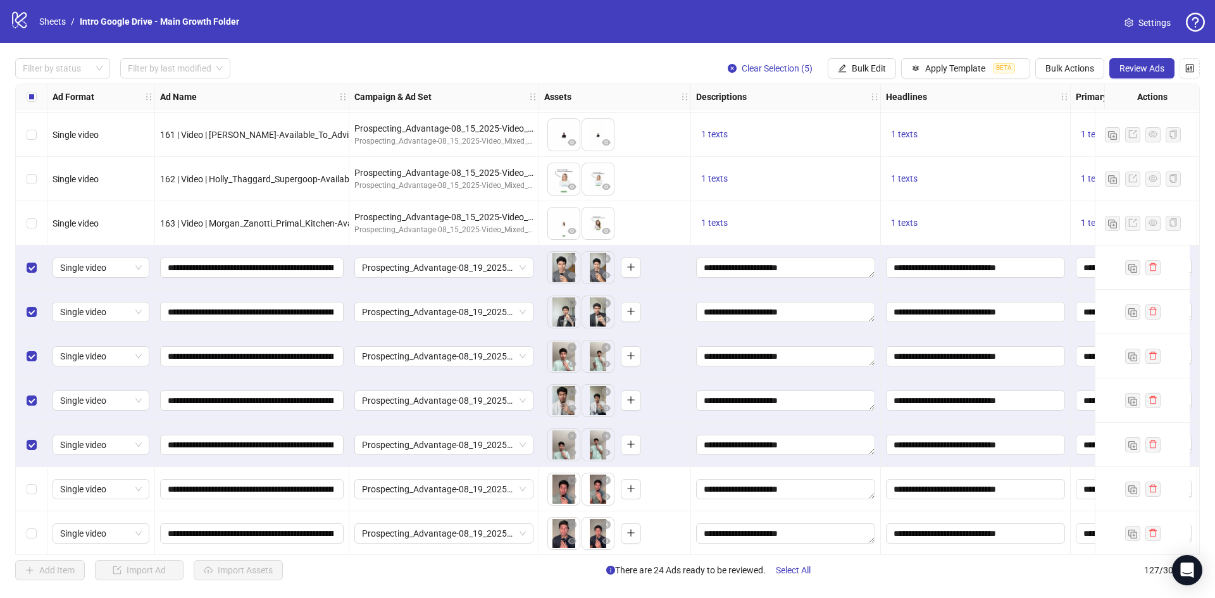
drag, startPoint x: 27, startPoint y: 499, endPoint x: 27, endPoint y: 520, distance: 20.3
click at [25, 501] on div "Select row 109" at bounding box center [32, 489] width 32 height 44
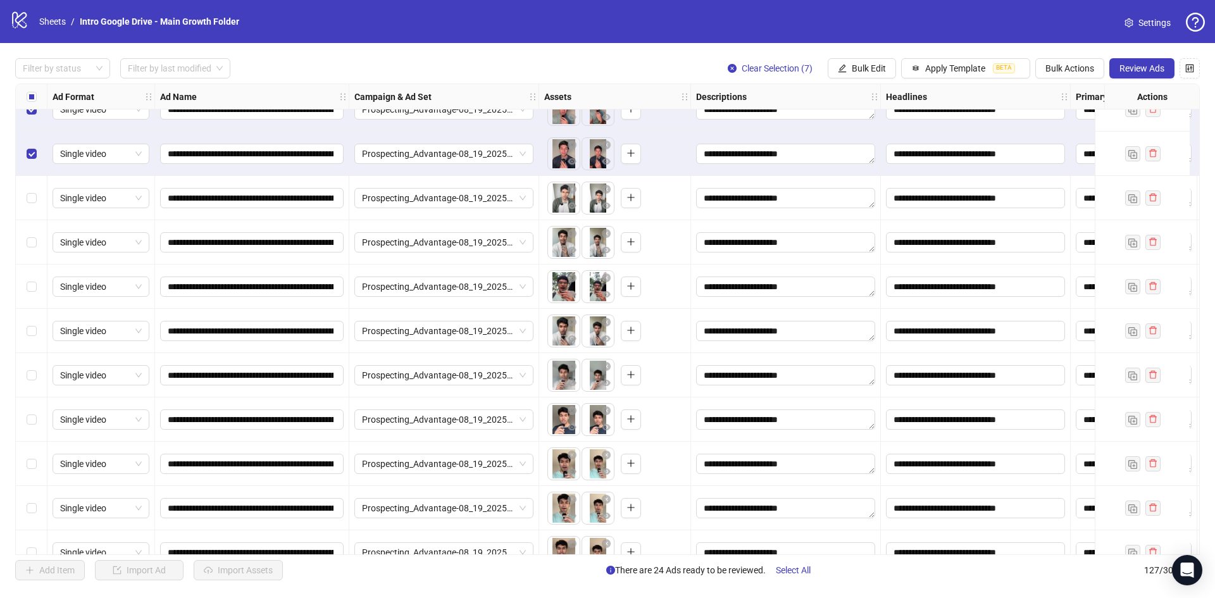
click at [39, 201] on div "Select row 111" at bounding box center [32, 198] width 32 height 44
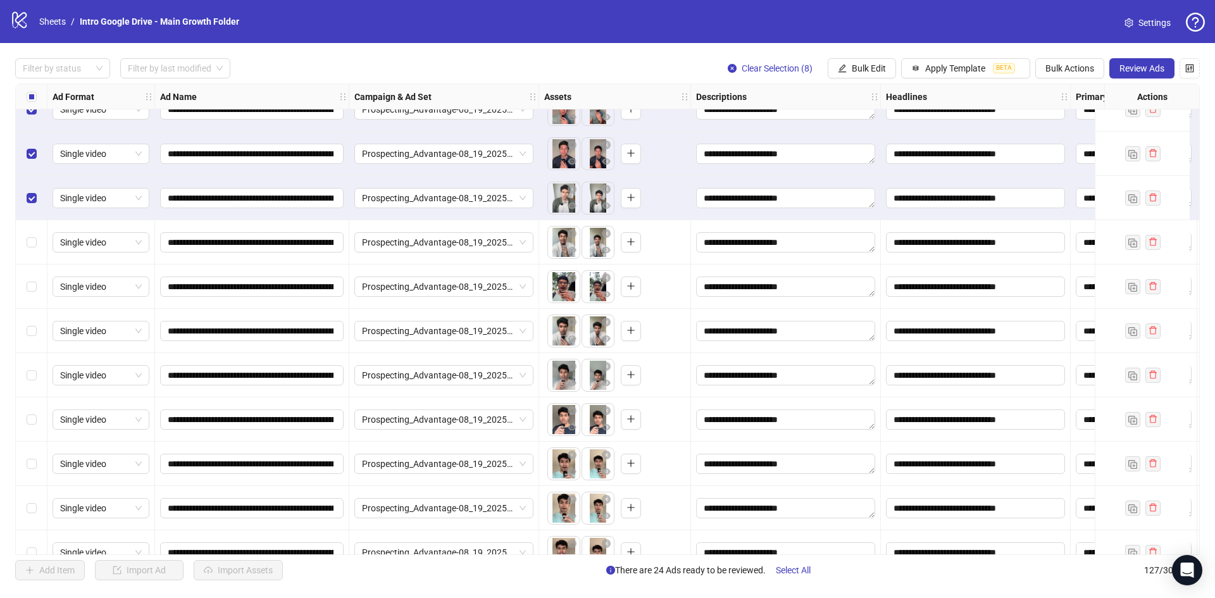
click at [39, 249] on div "Select row 112" at bounding box center [32, 242] width 32 height 44
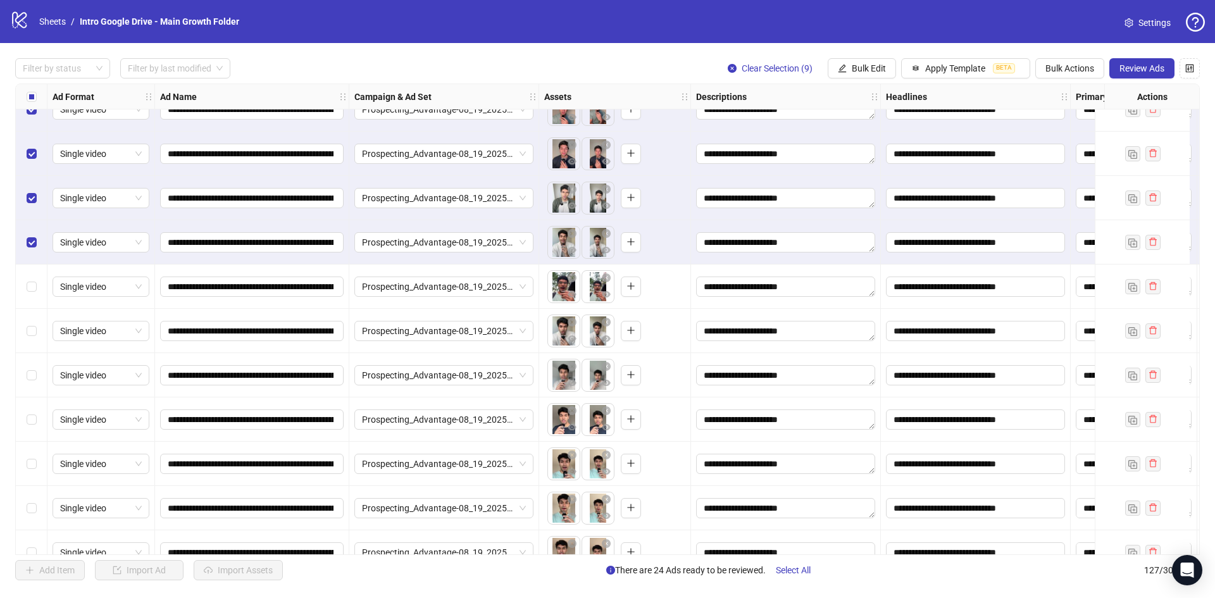
click at [35, 297] on div "Select row 113" at bounding box center [32, 287] width 32 height 44
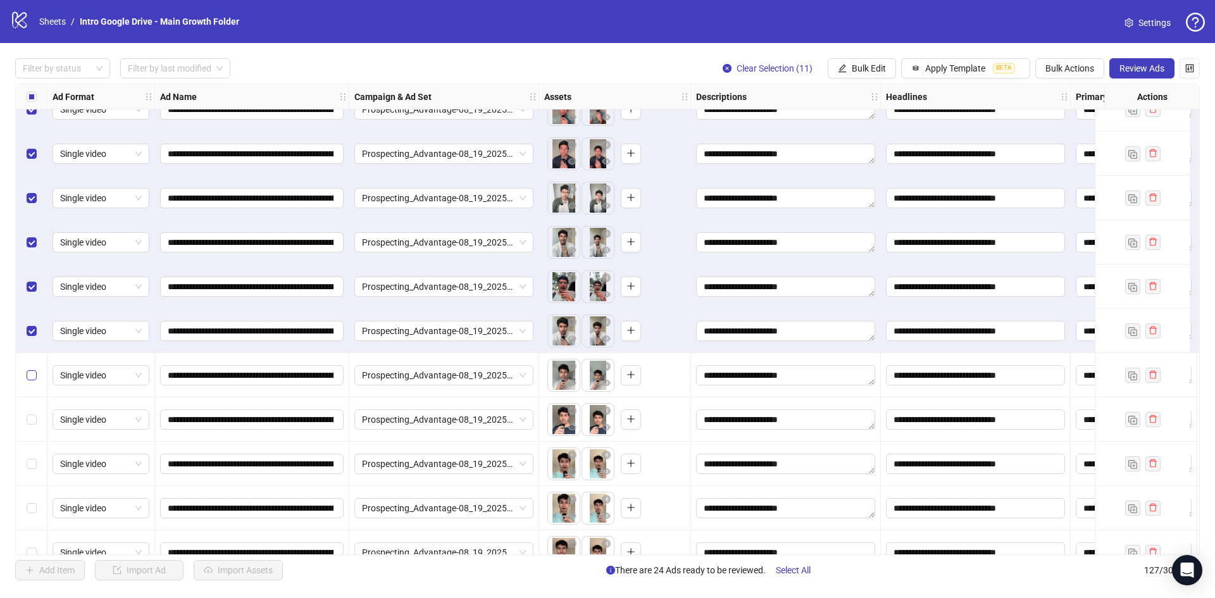
click at [34, 370] on label "Select row 115" at bounding box center [32, 375] width 10 height 14
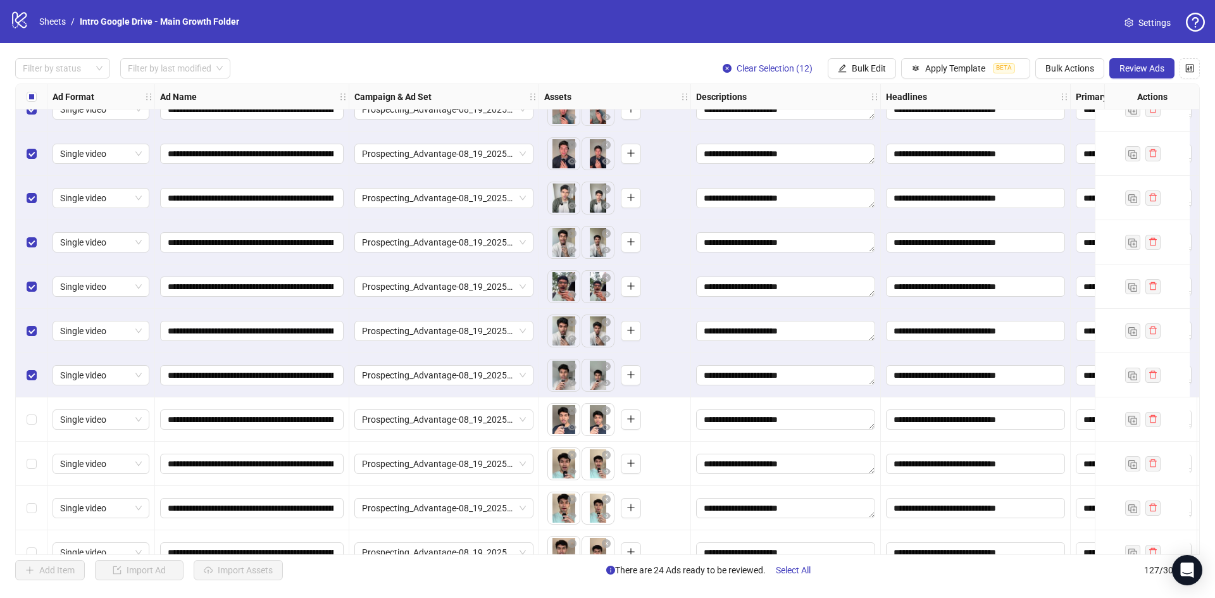
drag, startPoint x: 32, startPoint y: 411, endPoint x: 34, endPoint y: 440, distance: 29.2
click at [32, 412] on div "Select row 116" at bounding box center [32, 419] width 32 height 44
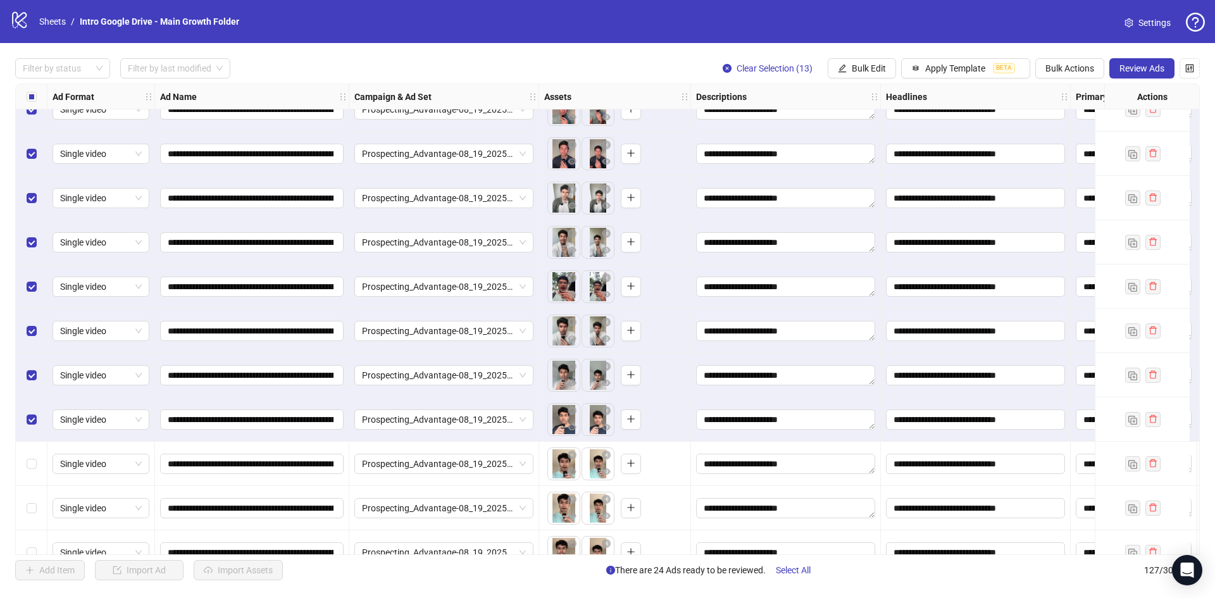
drag, startPoint x: 34, startPoint y: 449, endPoint x: 30, endPoint y: 482, distance: 33.8
click at [34, 449] on div "Select row 117" at bounding box center [32, 464] width 32 height 44
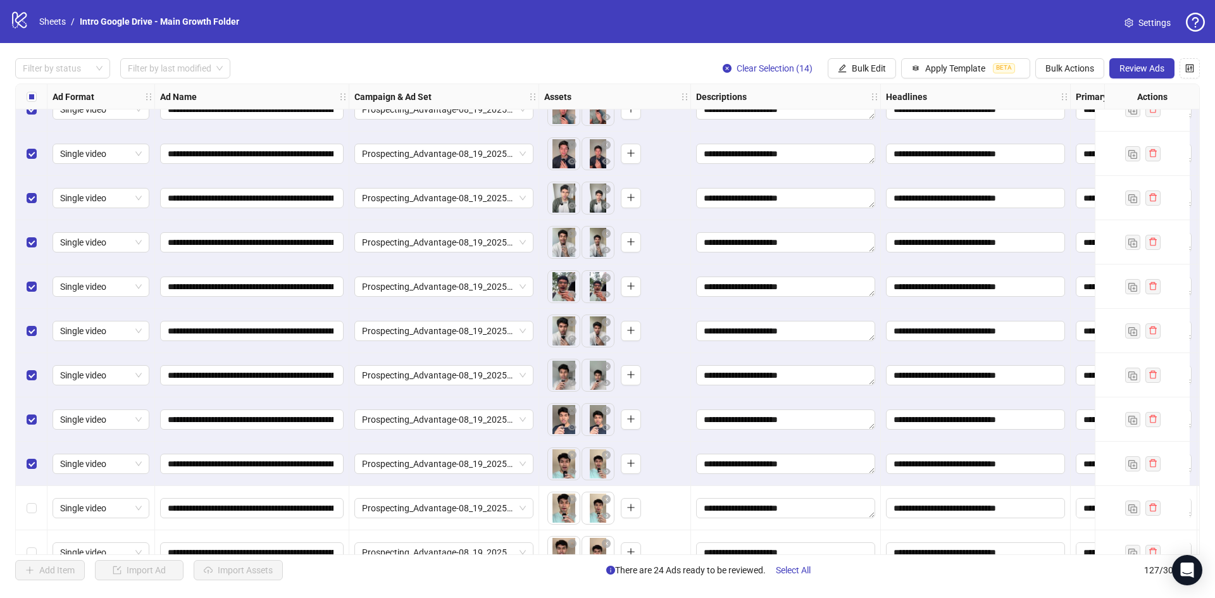
click at [27, 492] on div "Select row 118" at bounding box center [32, 508] width 32 height 44
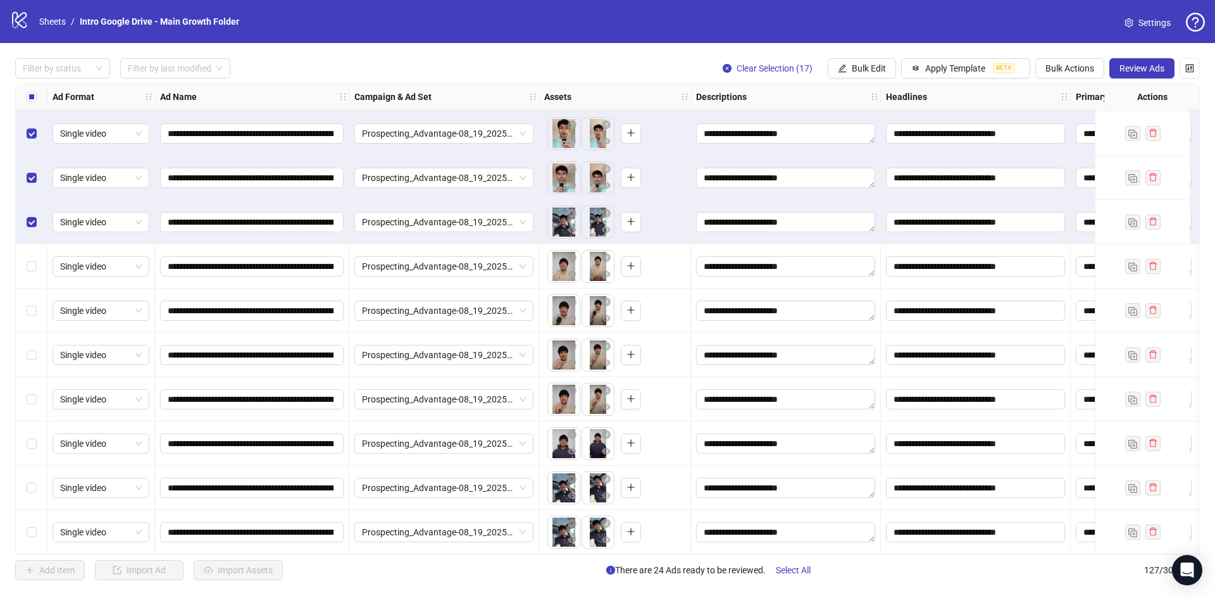
click at [27, 248] on div "Select row 121" at bounding box center [32, 266] width 32 height 44
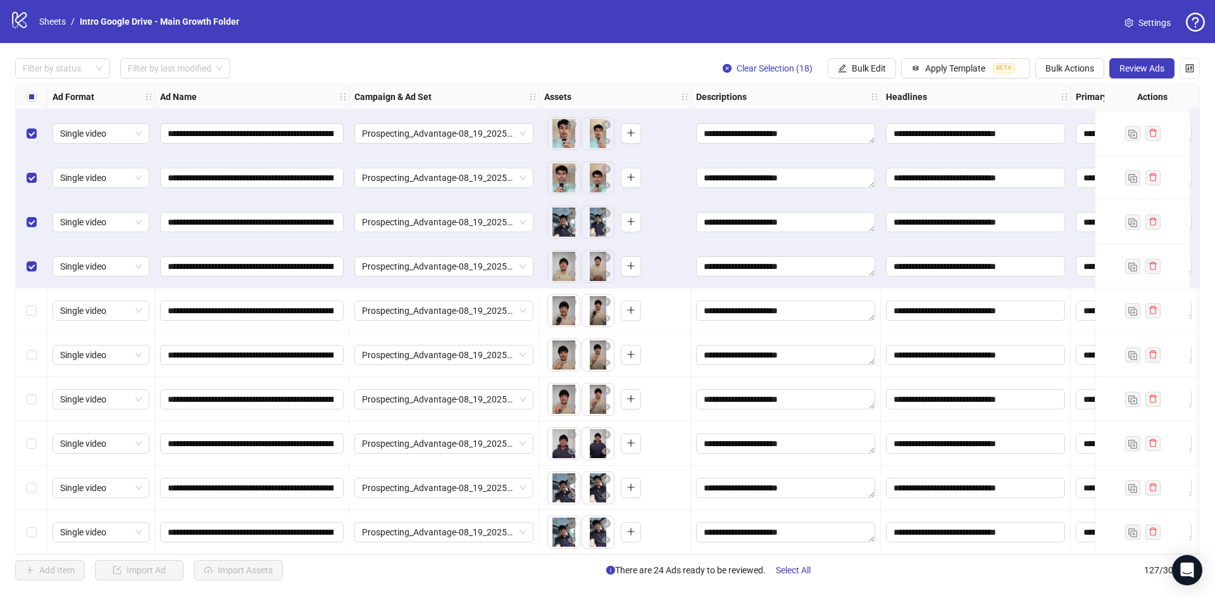
click at [32, 271] on div "Select row 121" at bounding box center [32, 266] width 32 height 44
click at [28, 315] on div "Select row 122" at bounding box center [32, 311] width 32 height 44
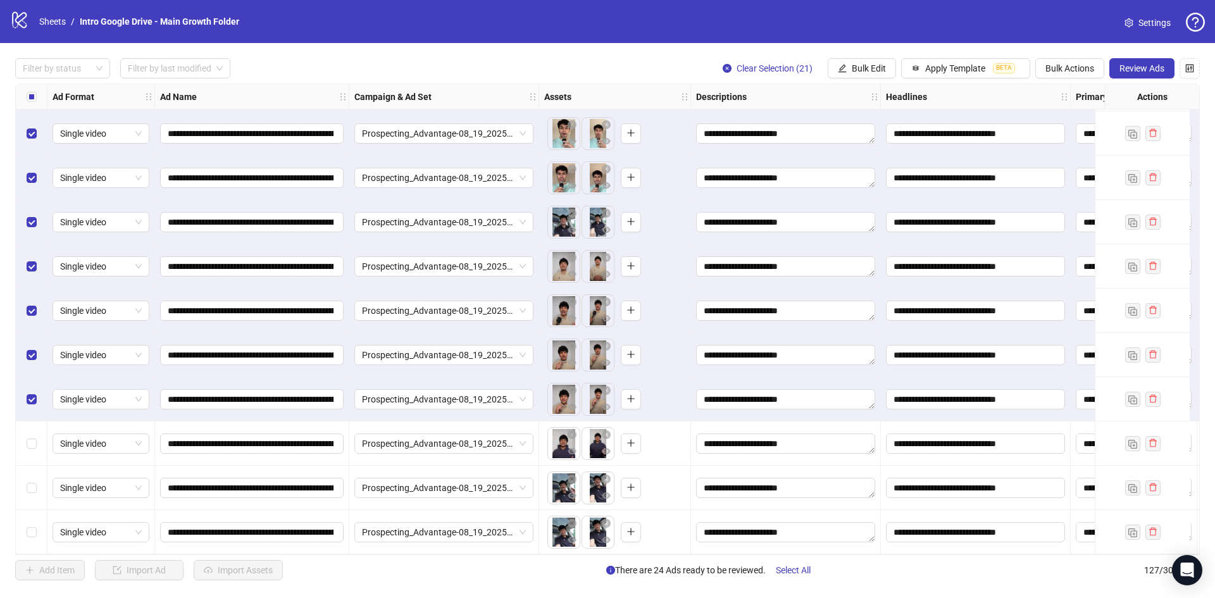
click at [26, 421] on div "Select row 125" at bounding box center [32, 443] width 32 height 44
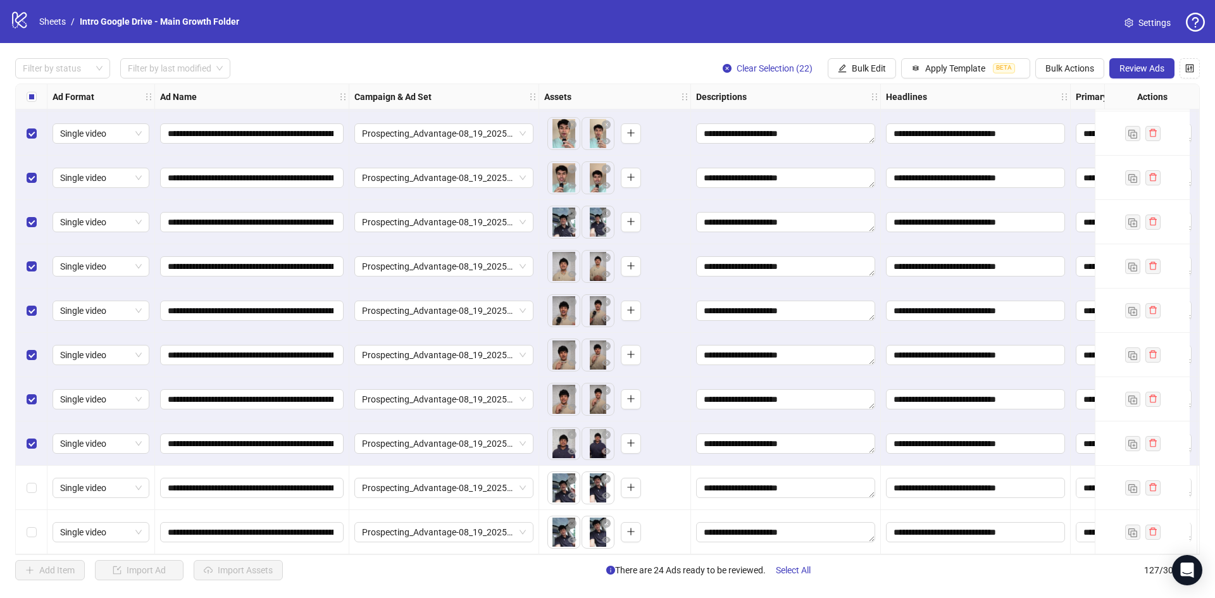
click at [24, 459] on div "Select row 125" at bounding box center [32, 443] width 32 height 44
click at [22, 482] on div "Select row 126" at bounding box center [32, 488] width 32 height 44
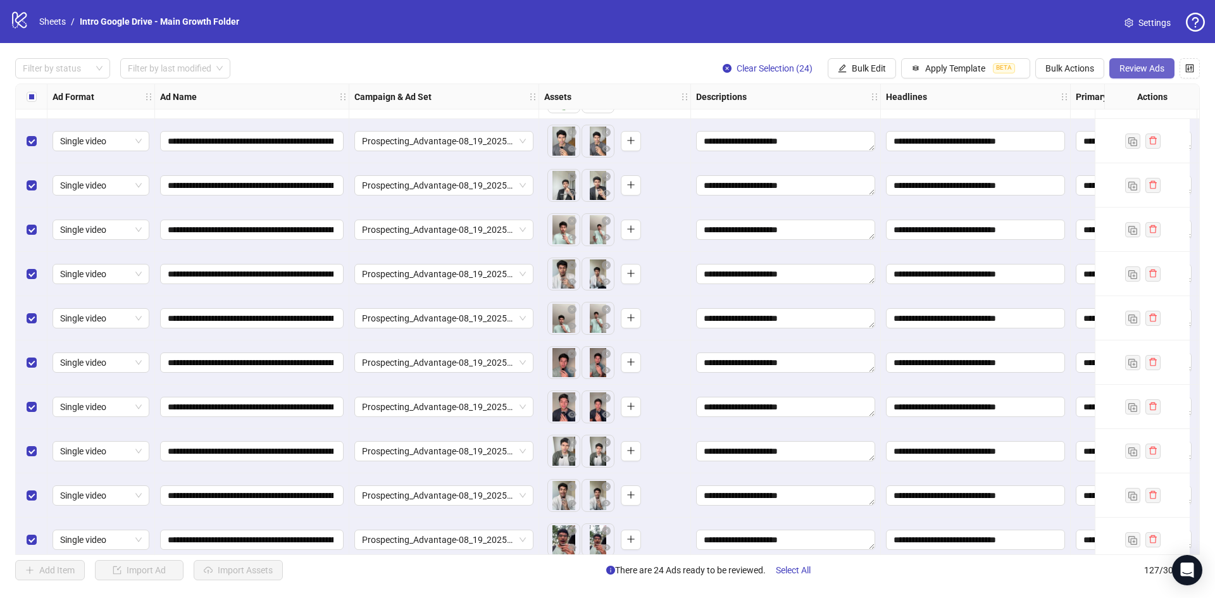
click at [1136, 65] on span "Review Ads" at bounding box center [1142, 68] width 45 height 10
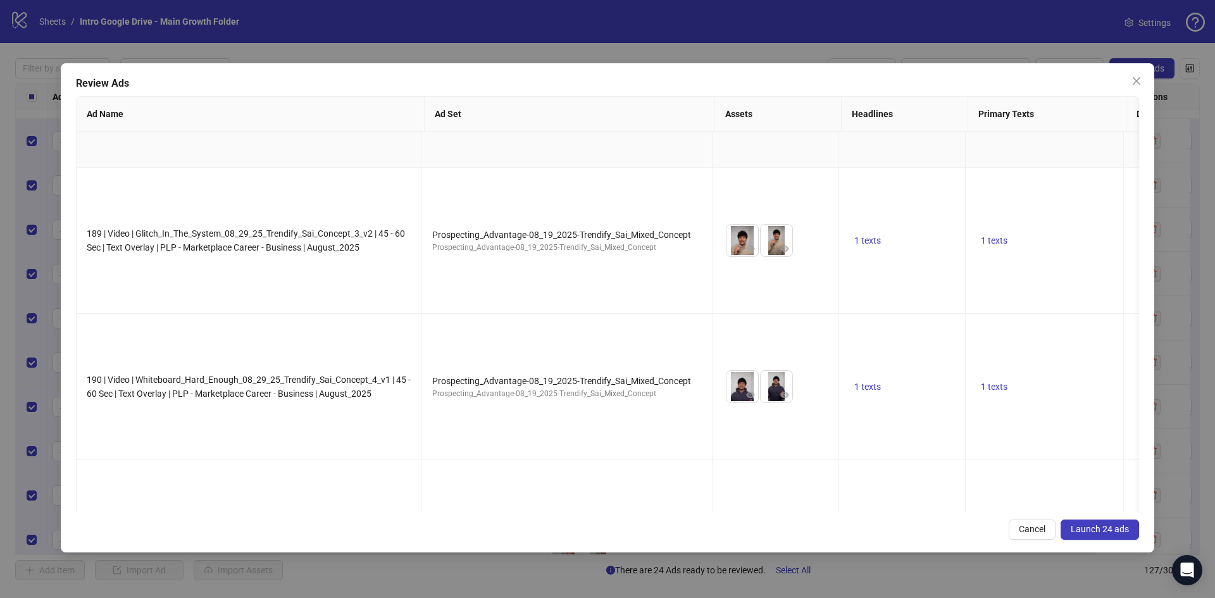
scroll to position [3138, 0]
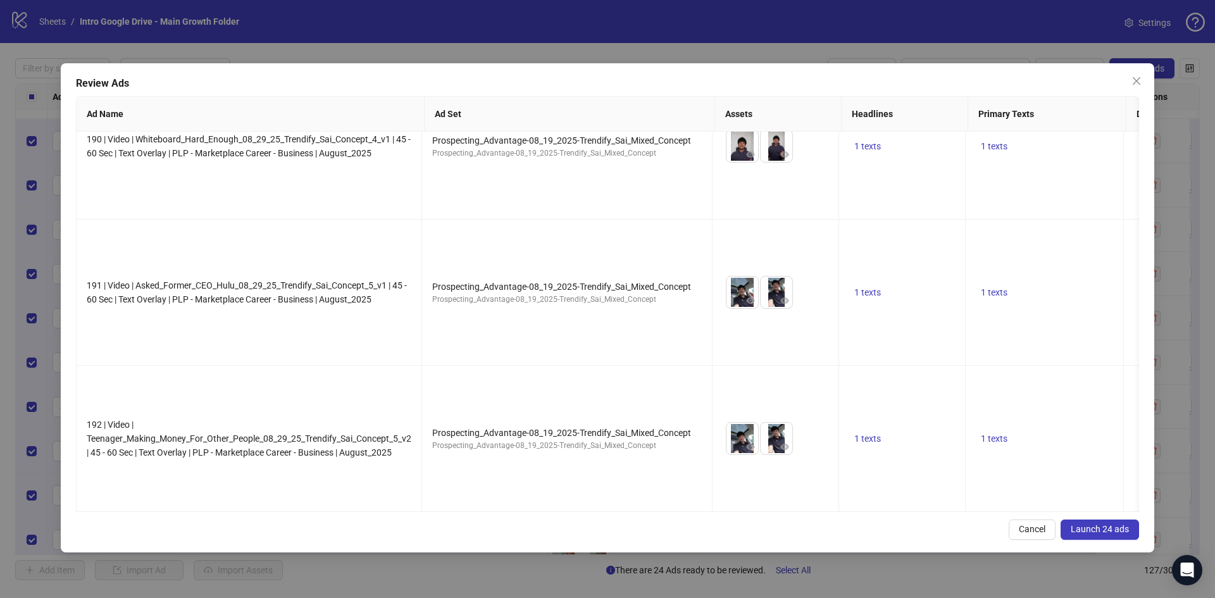
click at [1089, 532] on span "Launch 24 ads" at bounding box center [1100, 529] width 58 height 10
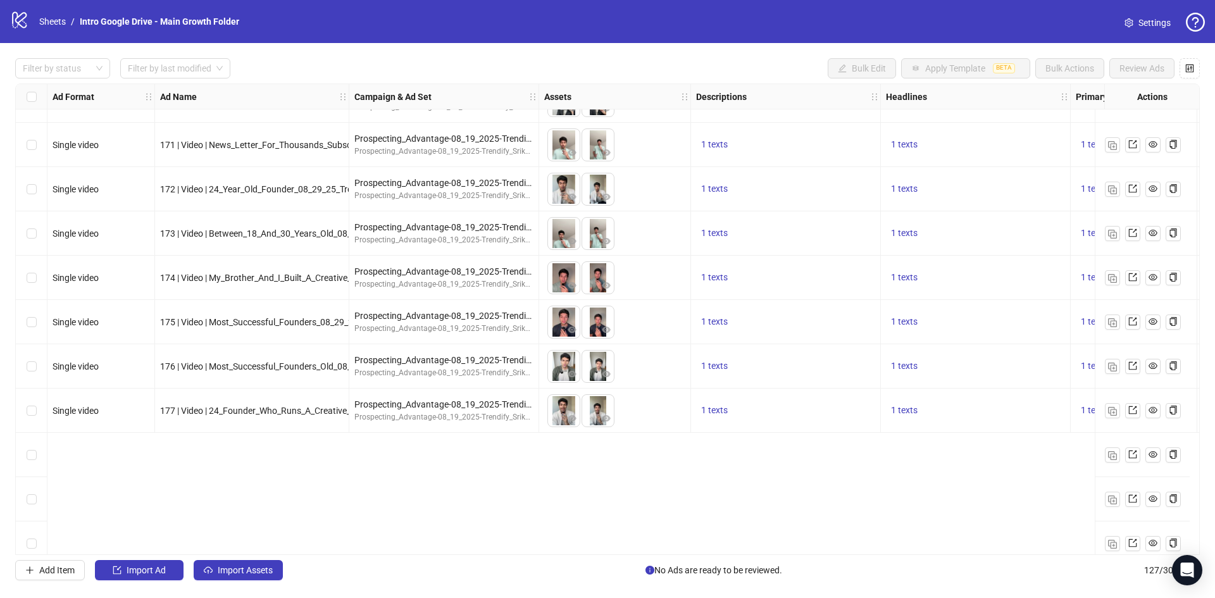
scroll to position [4364, 0]
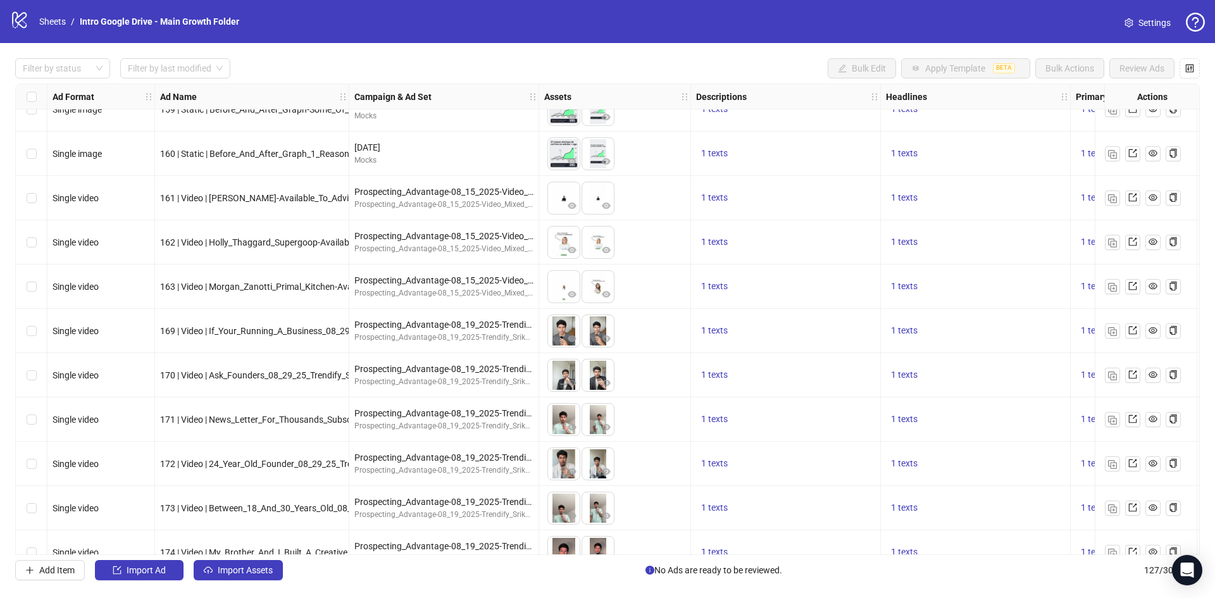
click at [39, 331] on div "Select row 104" at bounding box center [32, 331] width 32 height 44
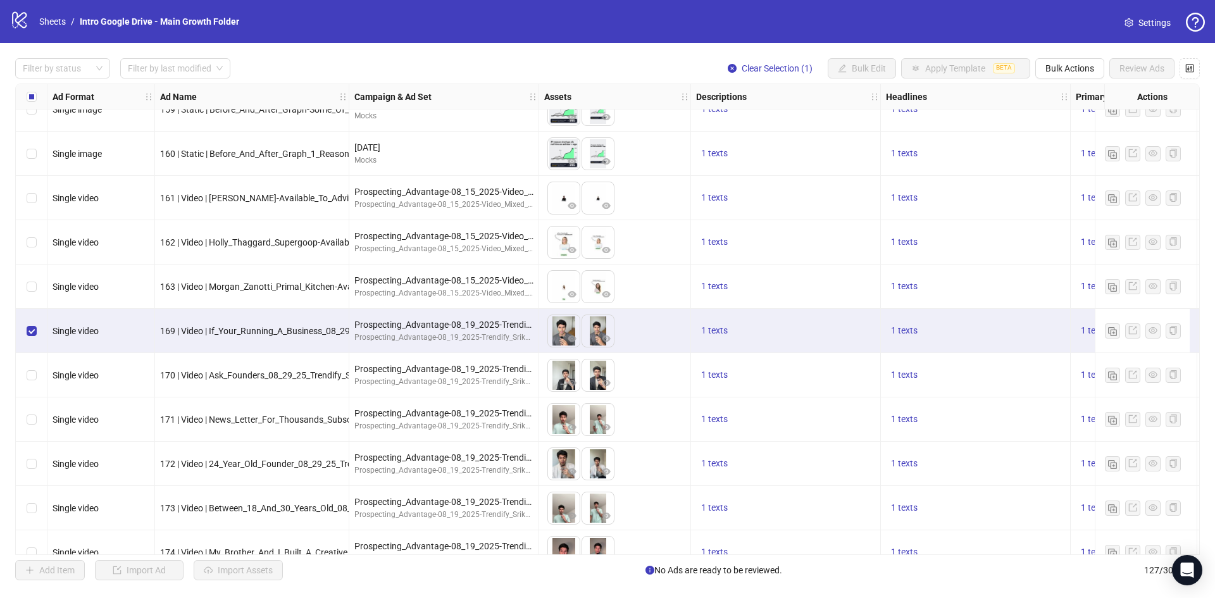
click at [41, 377] on div "Select row 105" at bounding box center [32, 375] width 32 height 44
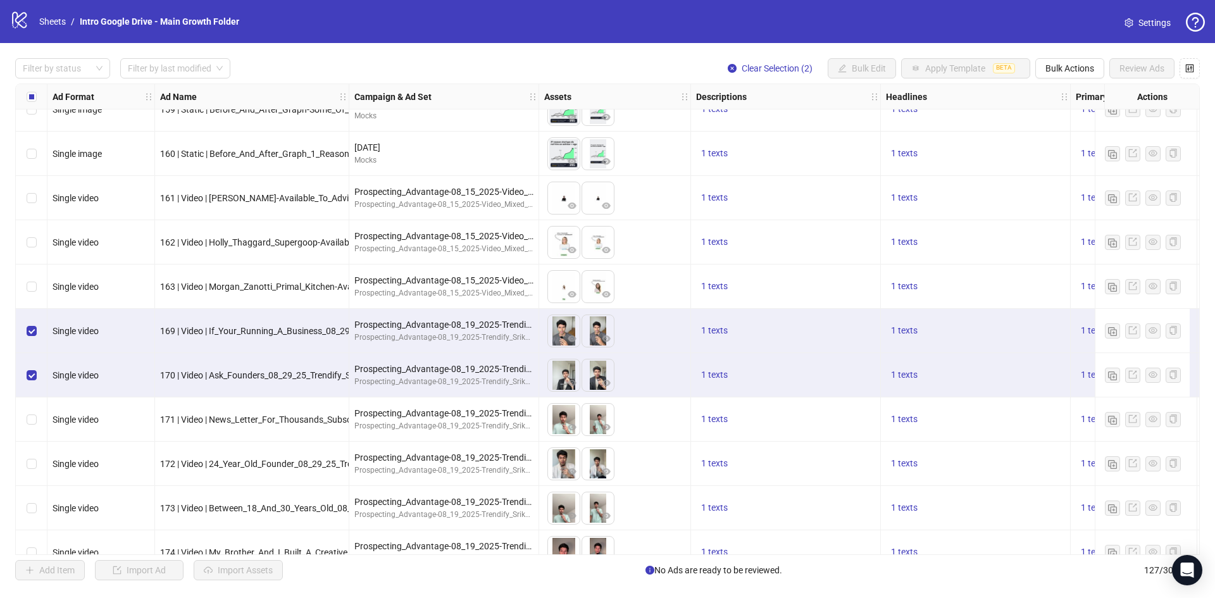
click at [38, 420] on div "Select row 106" at bounding box center [32, 419] width 32 height 44
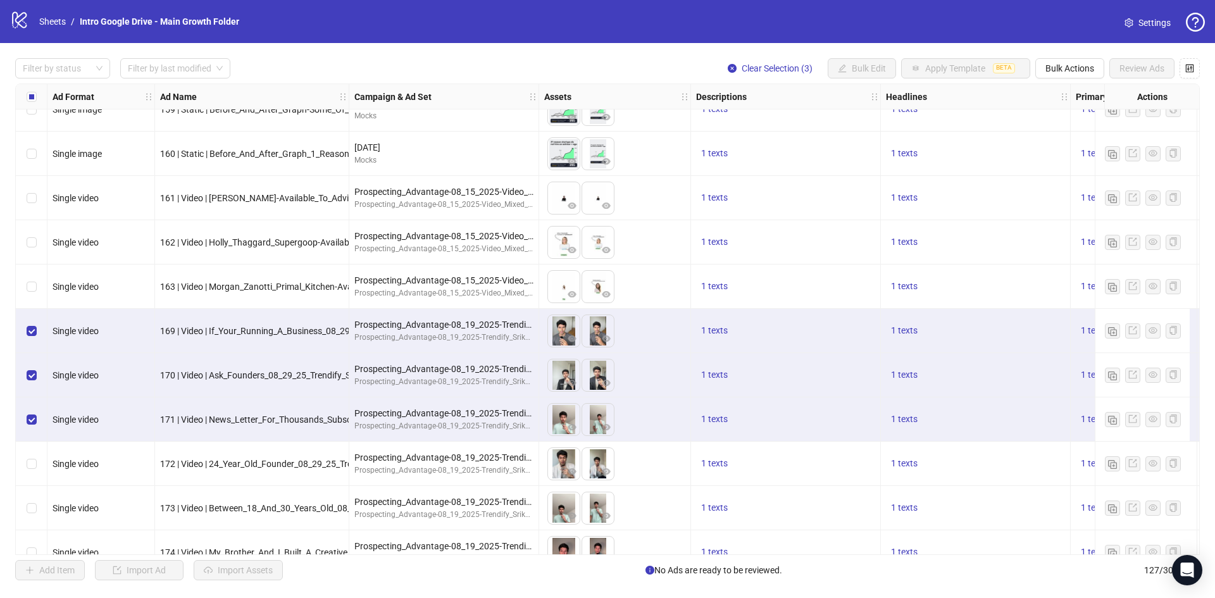
click at [28, 456] on div "Select row 107" at bounding box center [32, 464] width 32 height 44
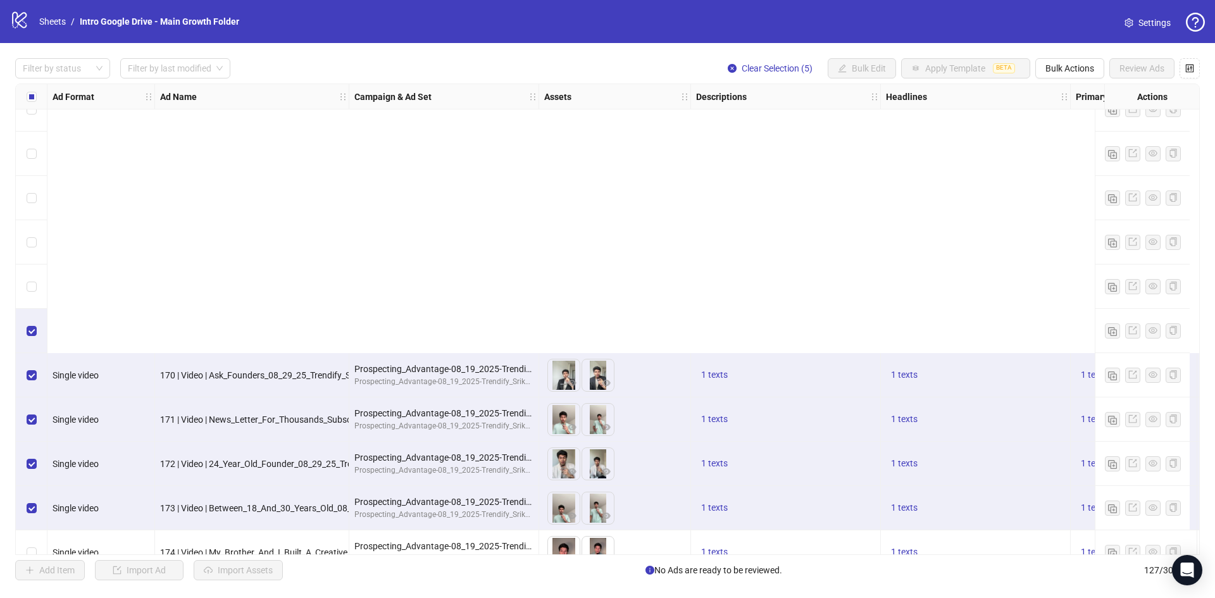
scroll to position [4743, 0]
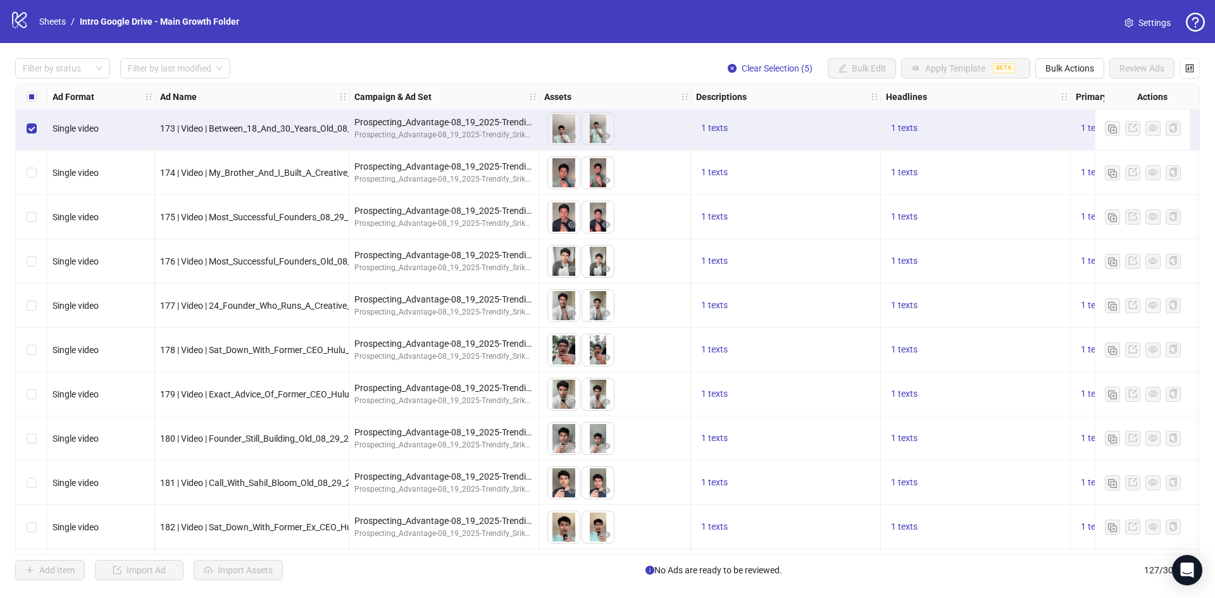
click at [39, 175] on div "Select row 109" at bounding box center [32, 173] width 32 height 44
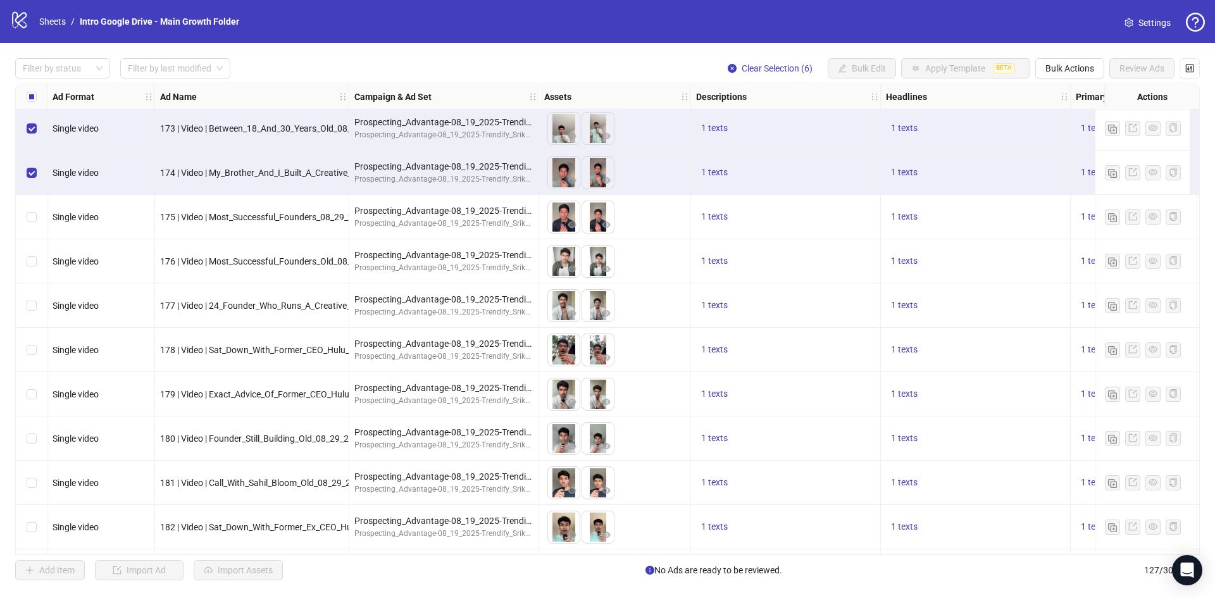
click at [37, 219] on div "Select row 110" at bounding box center [32, 217] width 32 height 44
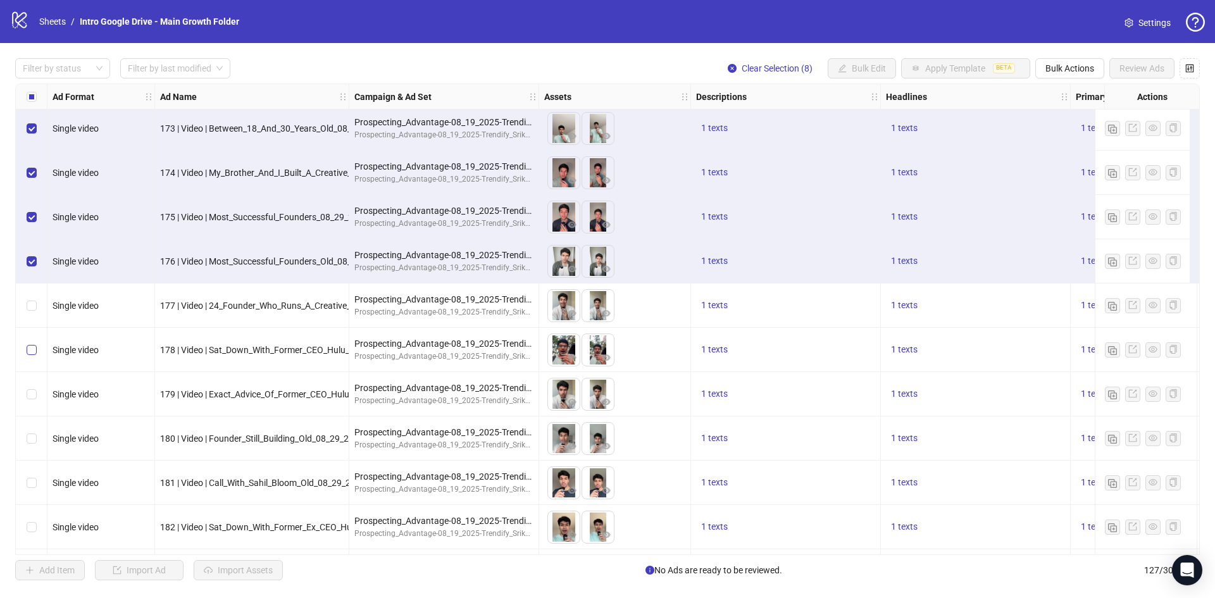
drag, startPoint x: 38, startPoint y: 308, endPoint x: 34, endPoint y: 343, distance: 35.0
click at [38, 309] on div "Select row 112" at bounding box center [32, 306] width 32 height 44
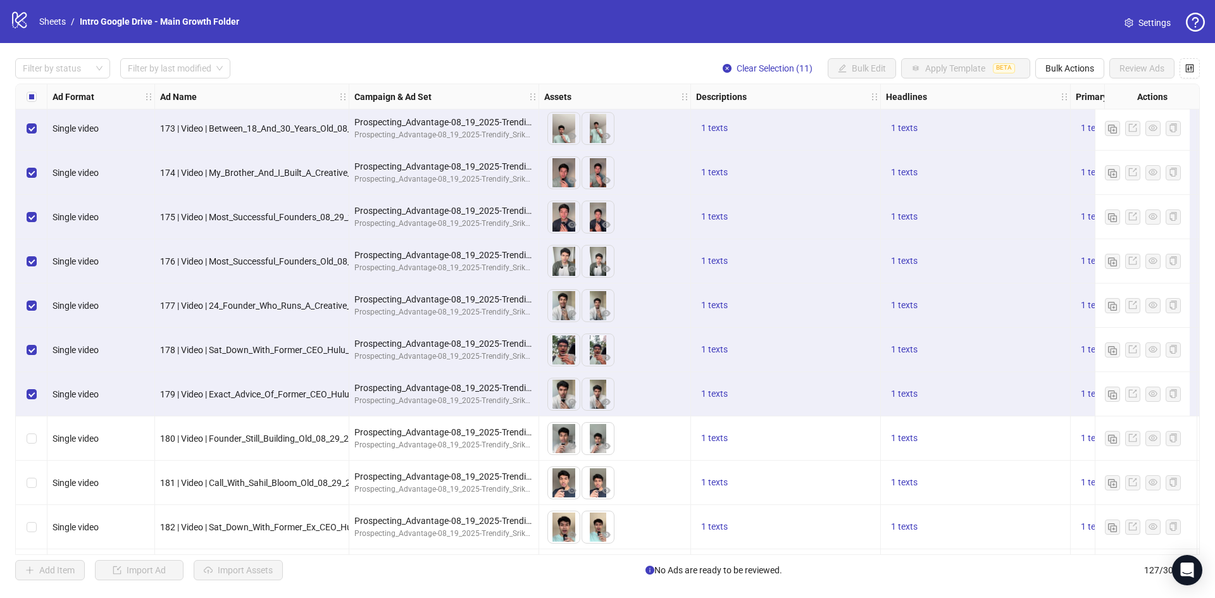
click at [28, 426] on div "Select row 115" at bounding box center [32, 438] width 32 height 44
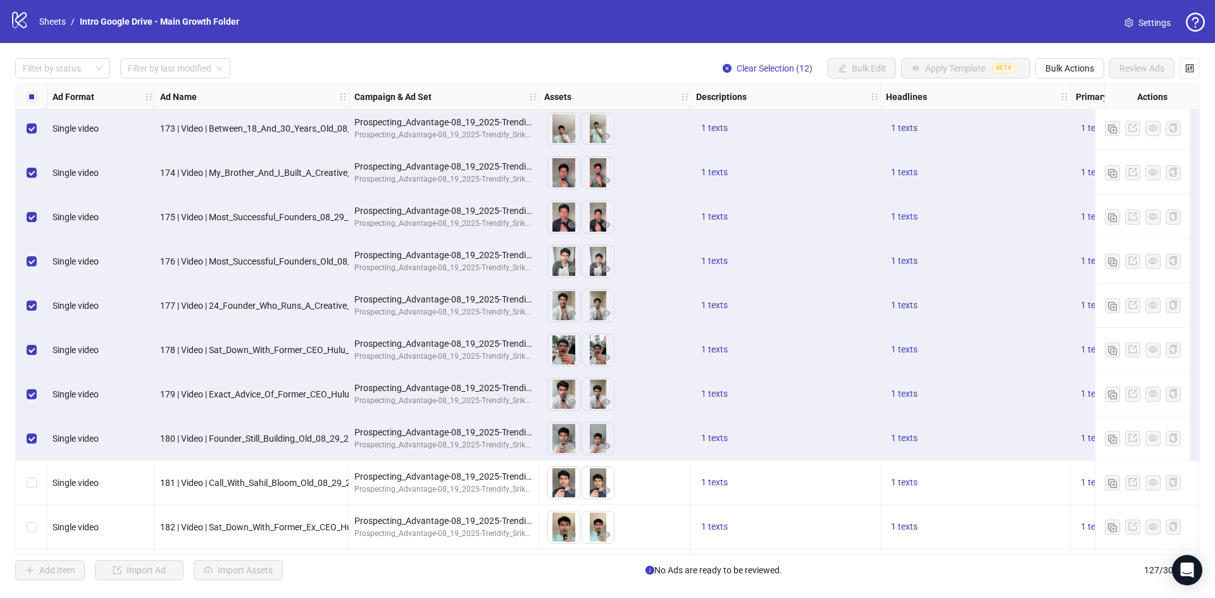
click at [28, 474] on div "Select row 116" at bounding box center [32, 483] width 32 height 44
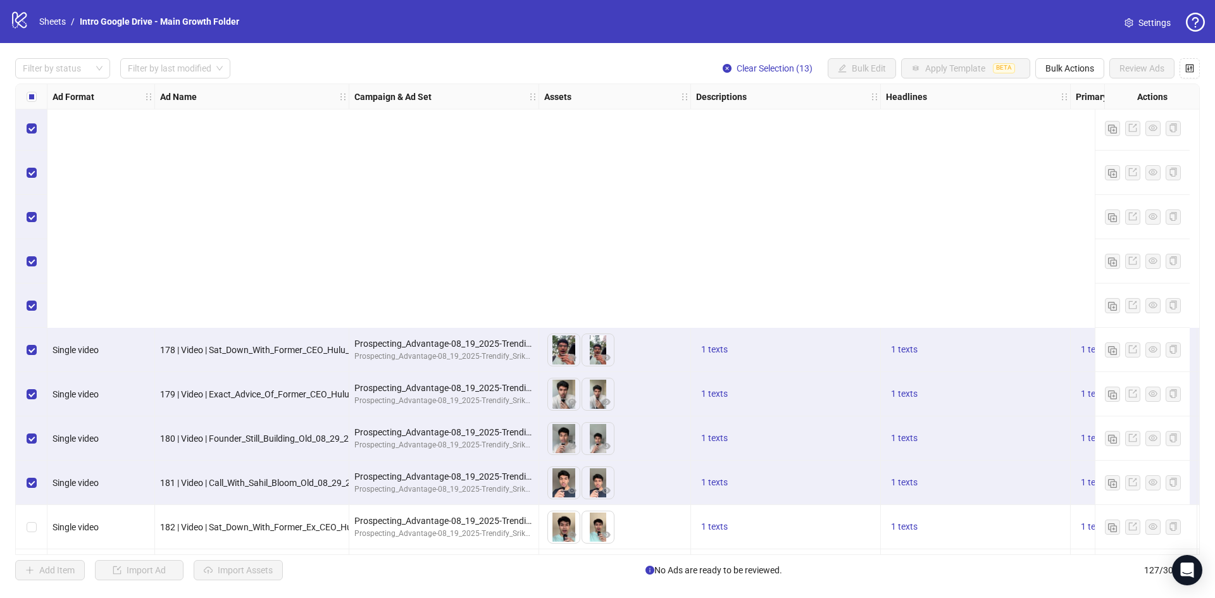
scroll to position [5060, 0]
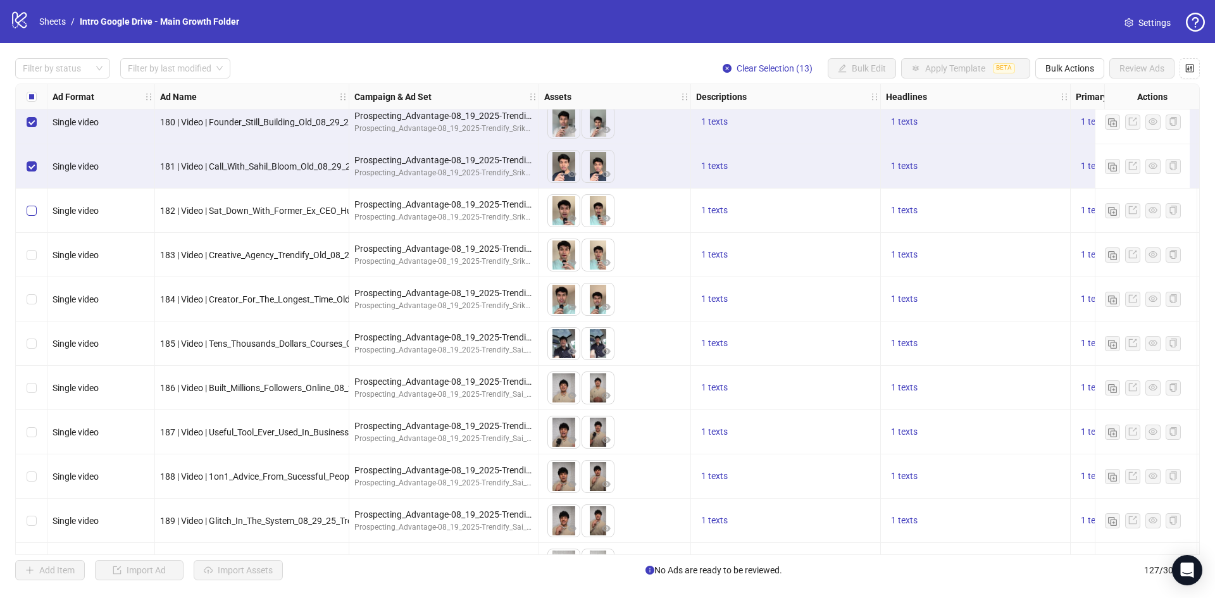
click at [33, 217] on label "Select row 117" at bounding box center [32, 211] width 10 height 14
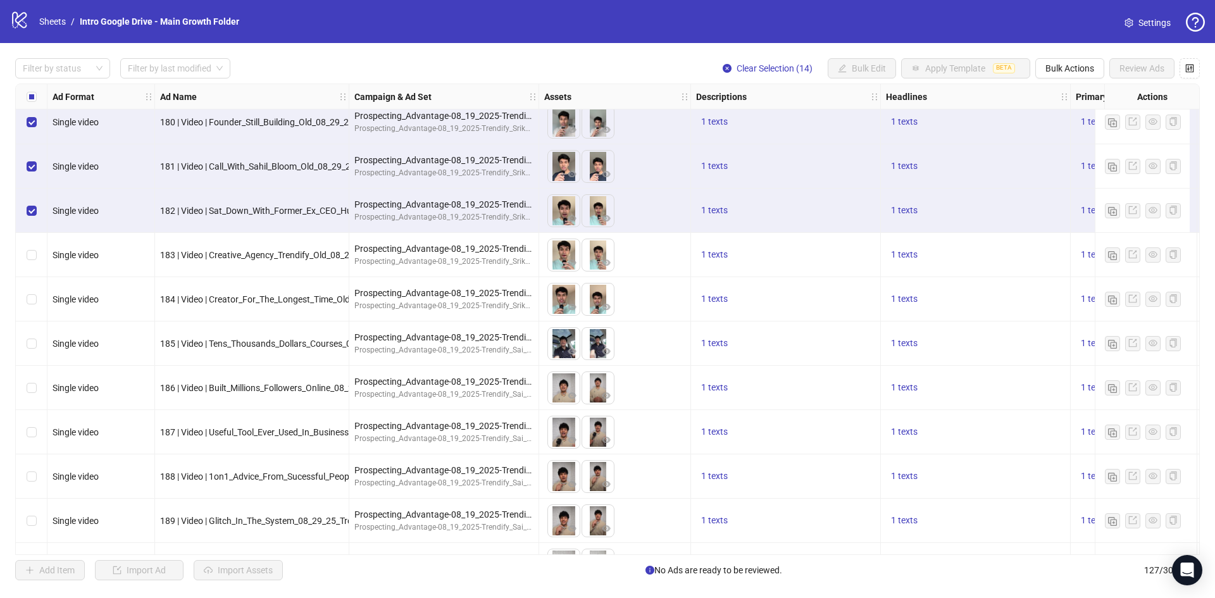
click at [37, 265] on div "Select row 118" at bounding box center [32, 255] width 32 height 44
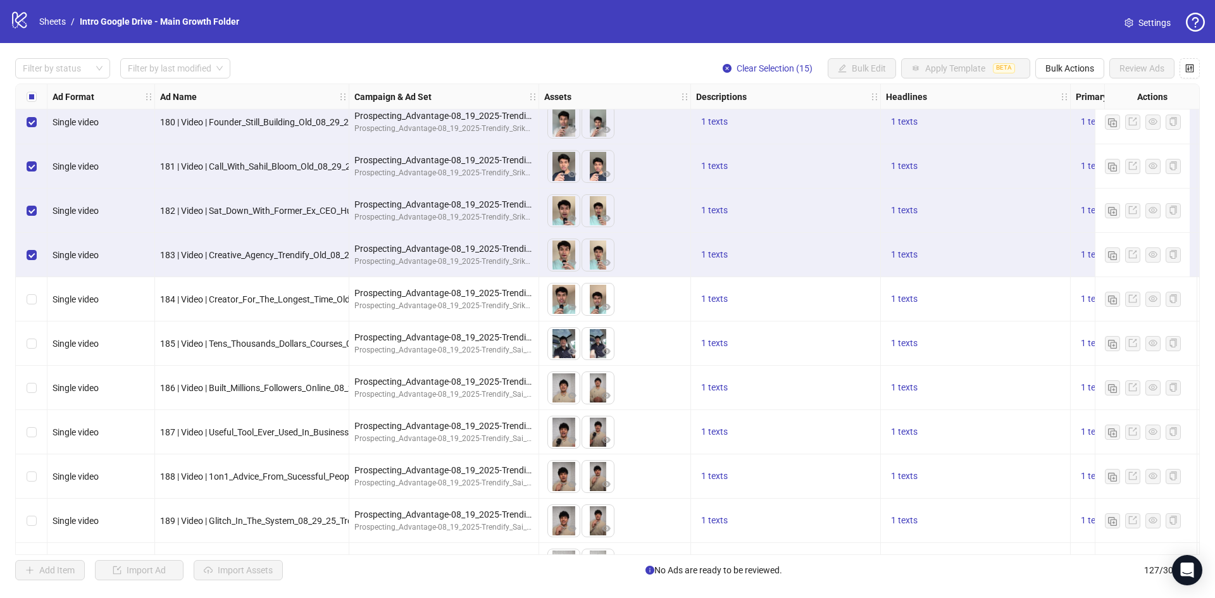
click at [37, 296] on div "Select row 119" at bounding box center [32, 299] width 32 height 44
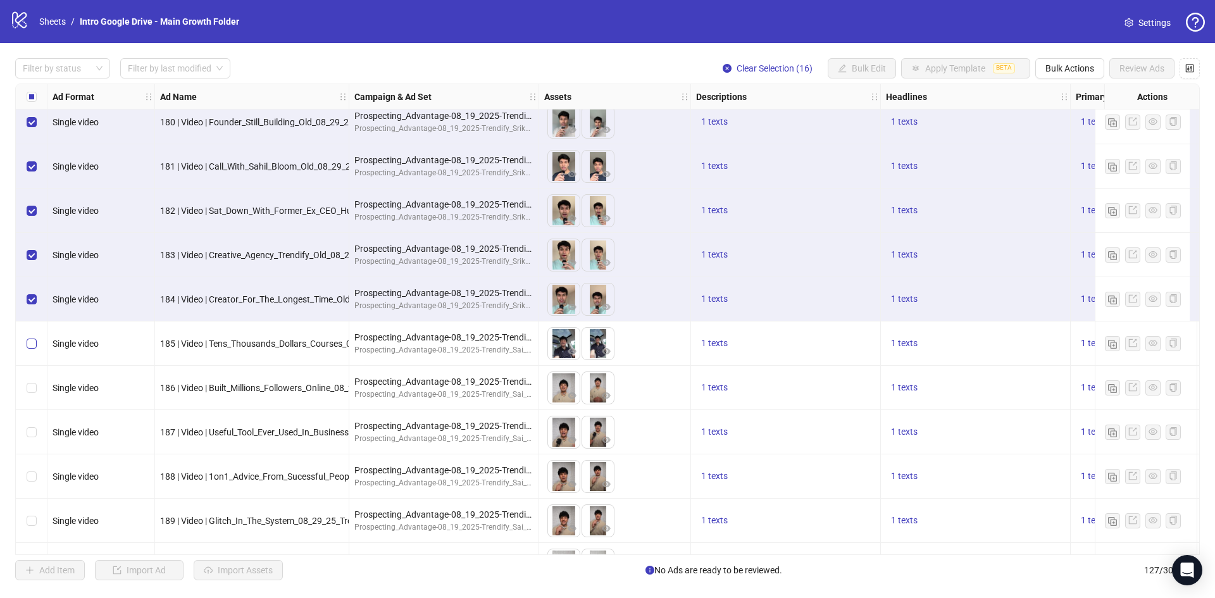
click at [34, 337] on label "Select row 120" at bounding box center [32, 344] width 10 height 14
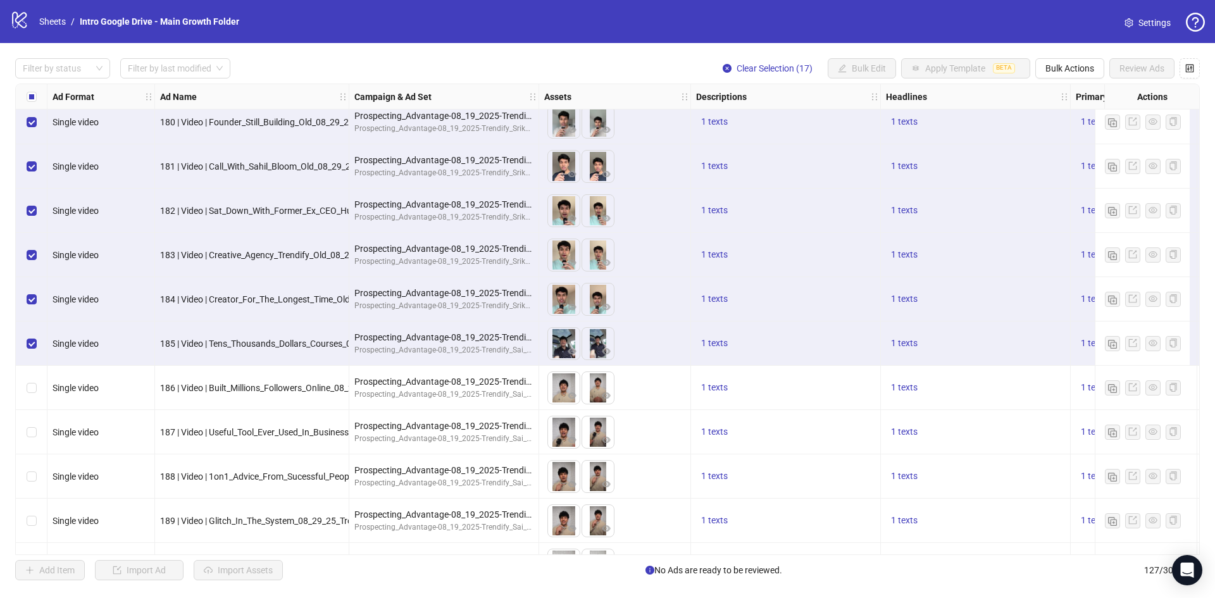
click at [34, 380] on div "Select row 121" at bounding box center [32, 388] width 32 height 44
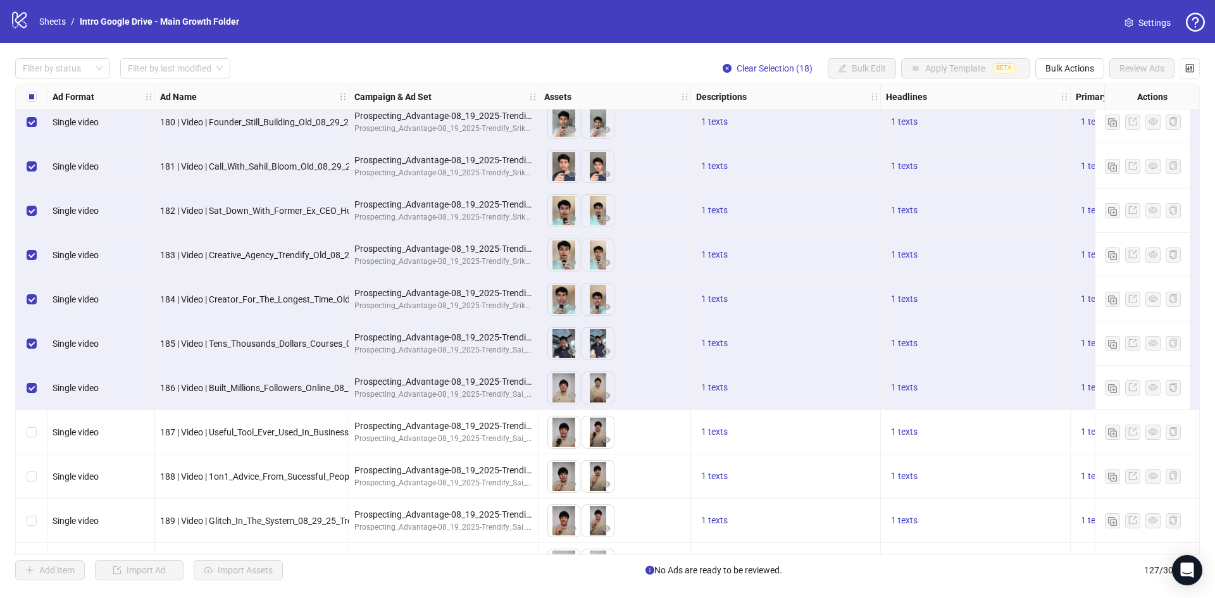
click at [36, 434] on div "Select row 122" at bounding box center [32, 432] width 32 height 44
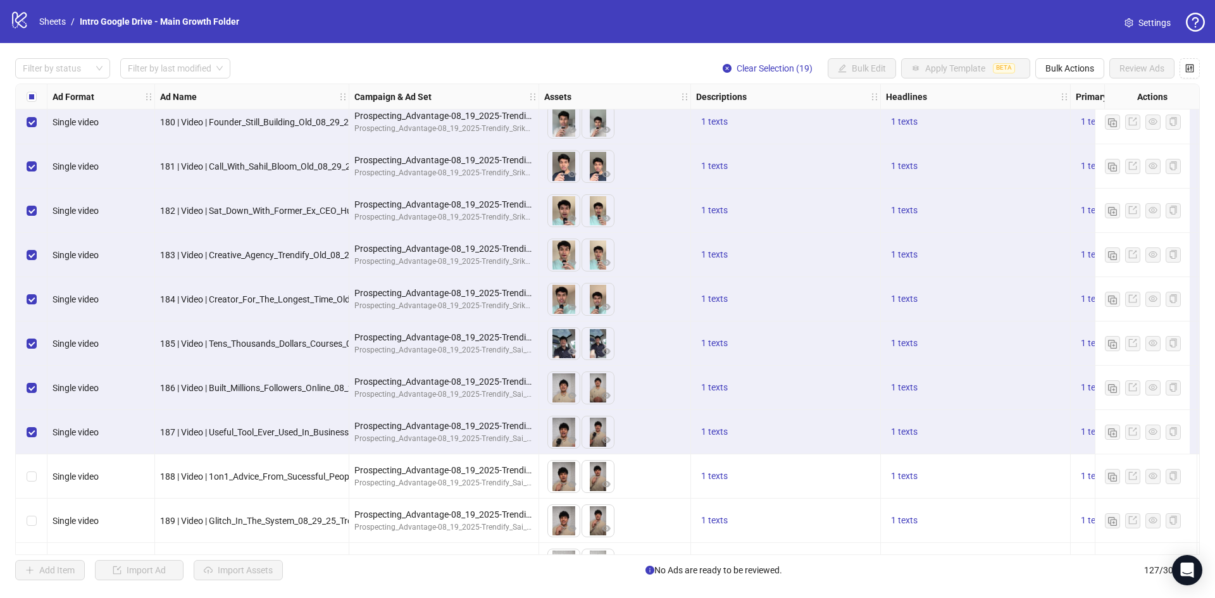
click at [35, 485] on div "Select row 123" at bounding box center [32, 476] width 32 height 44
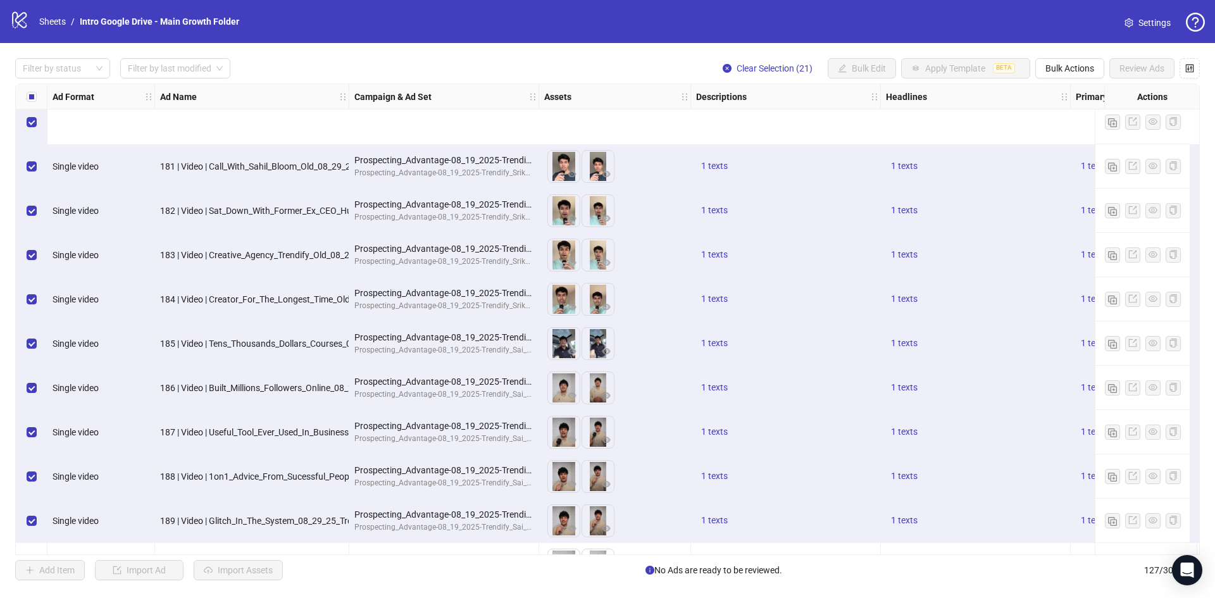
scroll to position [5186, 0]
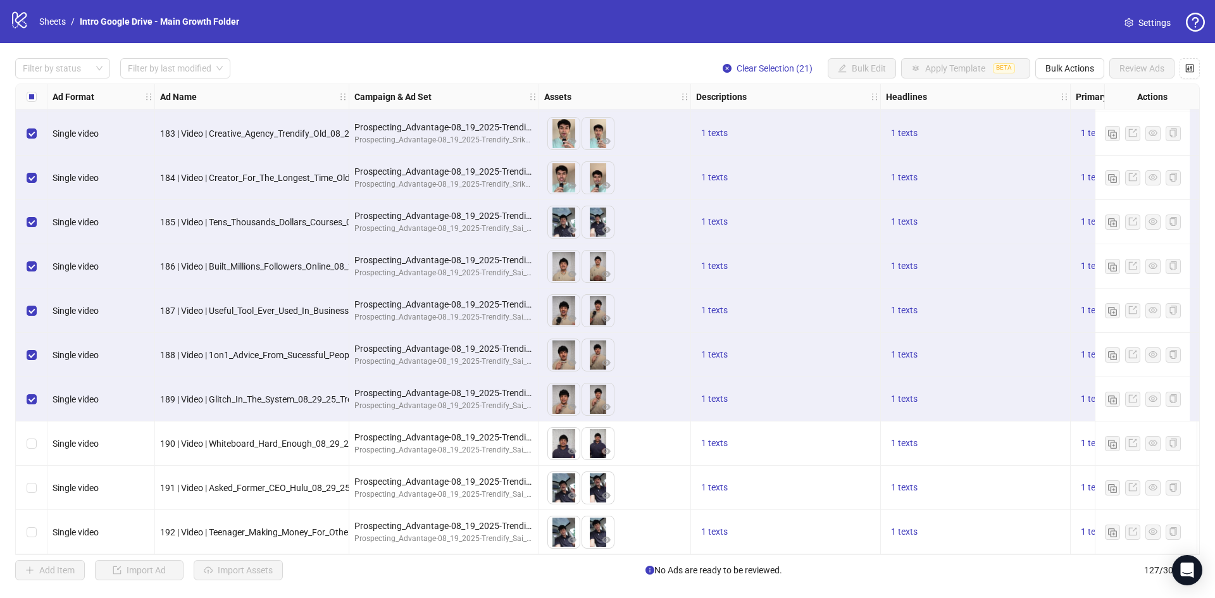
click at [36, 447] on div "Select row 125" at bounding box center [32, 443] width 32 height 44
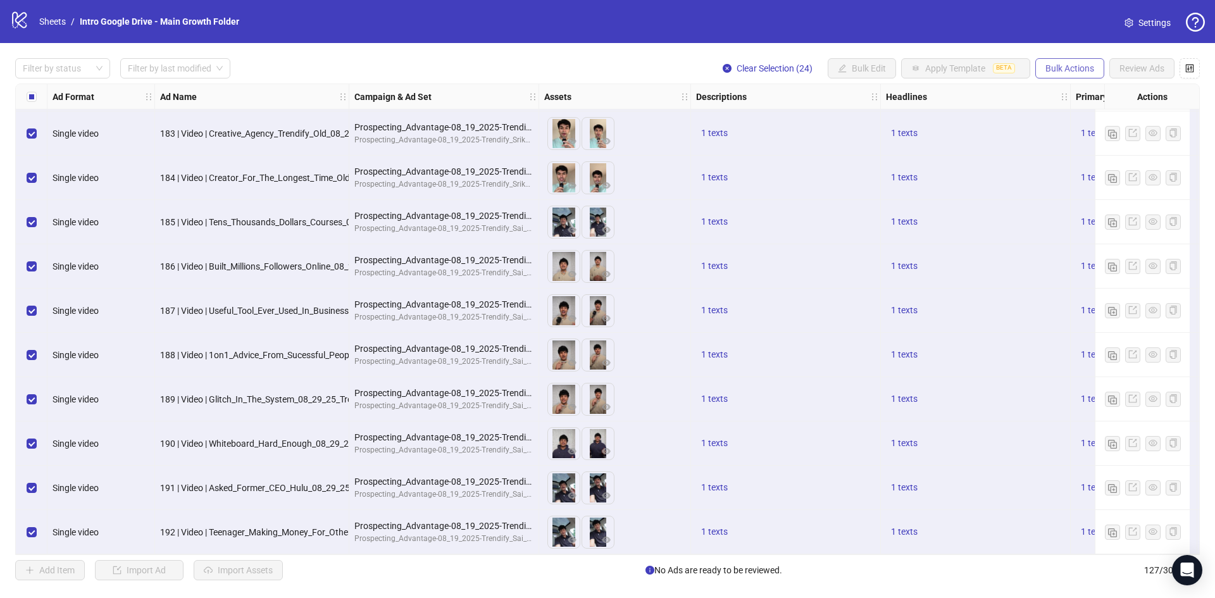
click at [1074, 71] on span "Bulk Actions" at bounding box center [1069, 68] width 49 height 10
click at [1085, 154] on span "Copy to another sheet" at bounding box center [1087, 155] width 87 height 14
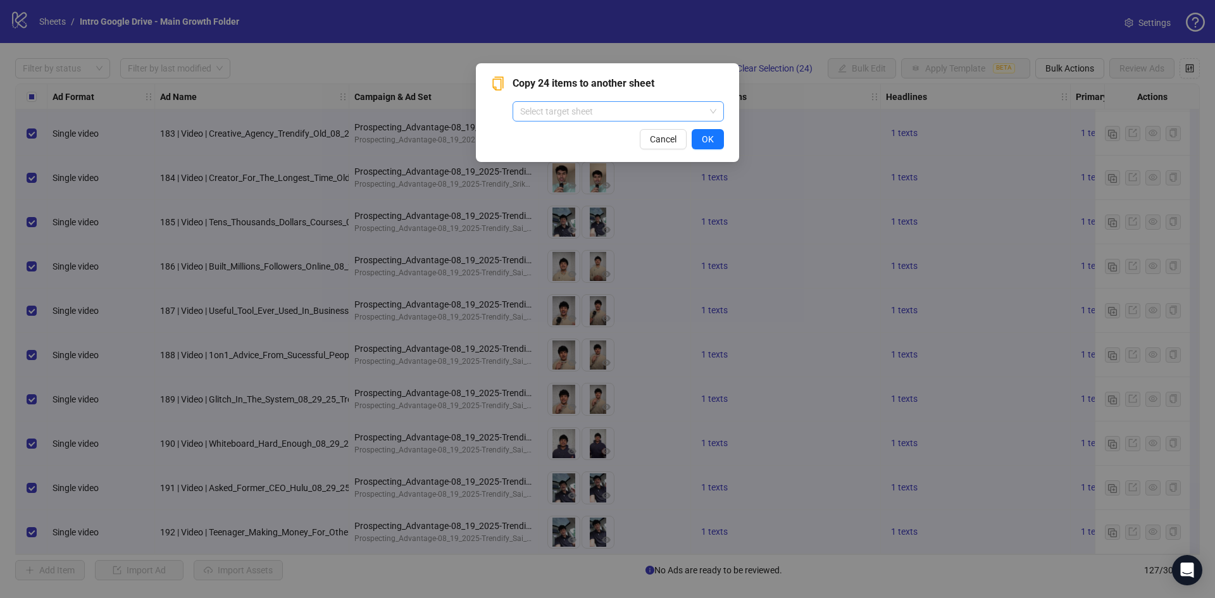
click at [670, 108] on input "search" at bounding box center [612, 111] width 185 height 19
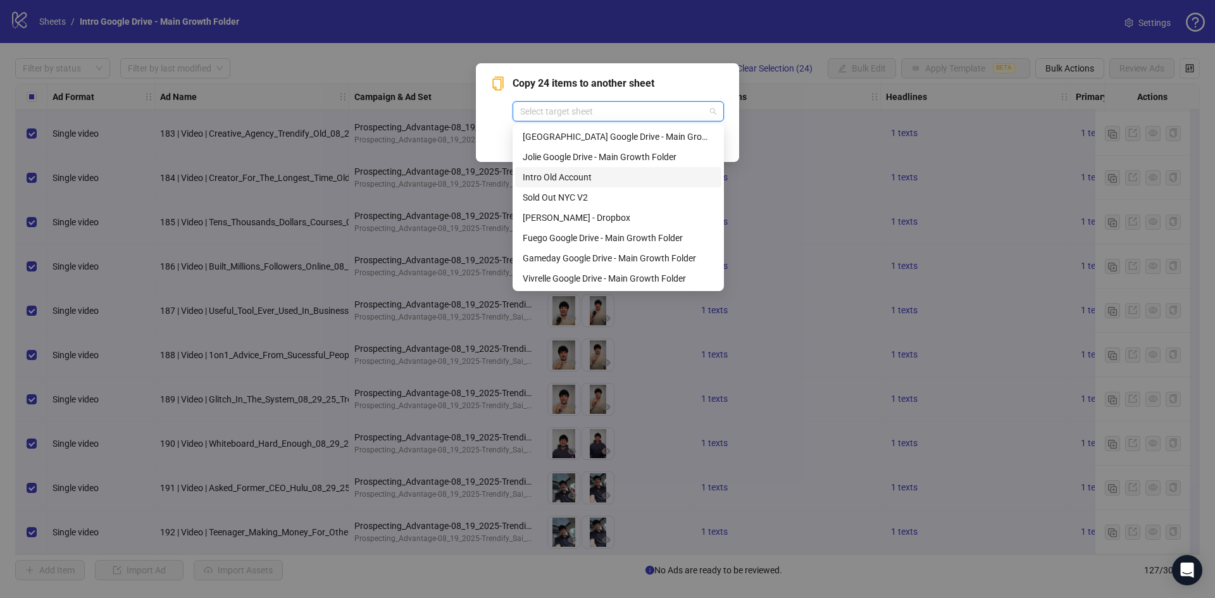
click at [619, 177] on div "Intro Old Account" at bounding box center [618, 177] width 191 height 14
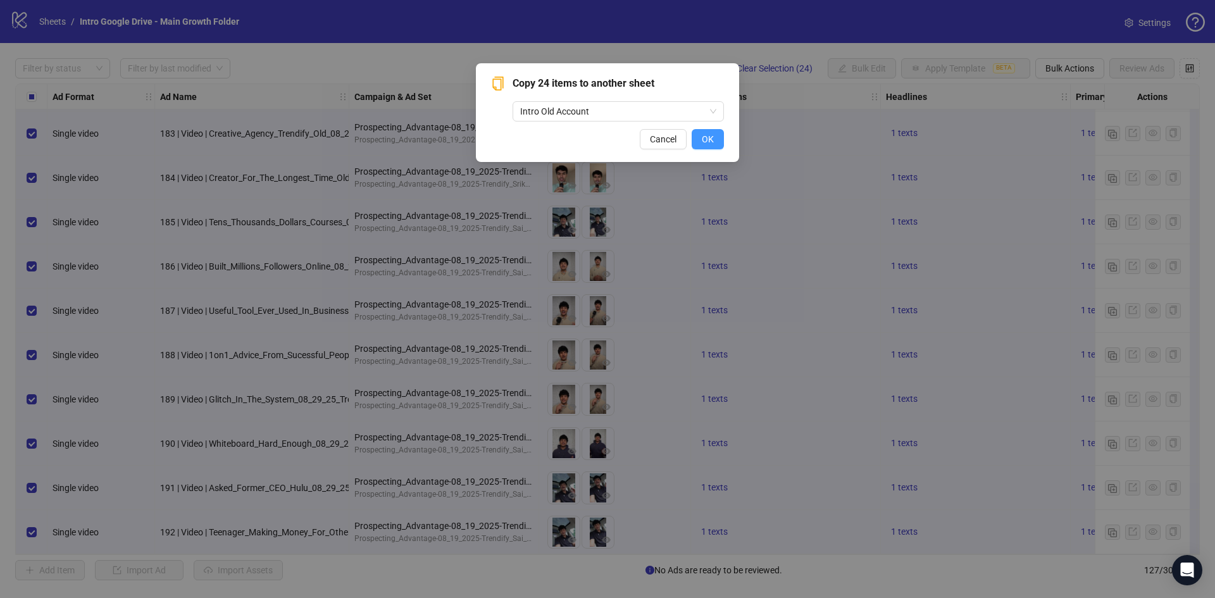
click at [718, 139] on button "OK" at bounding box center [708, 139] width 32 height 20
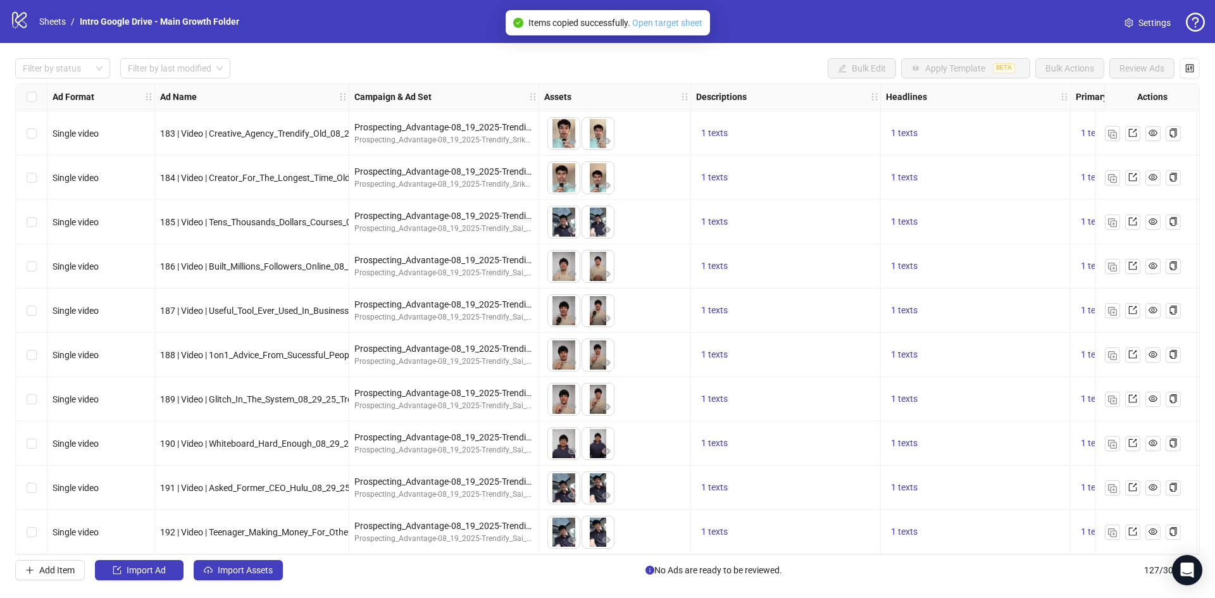
click at [687, 23] on link "Open target sheet" at bounding box center [667, 23] width 70 height 10
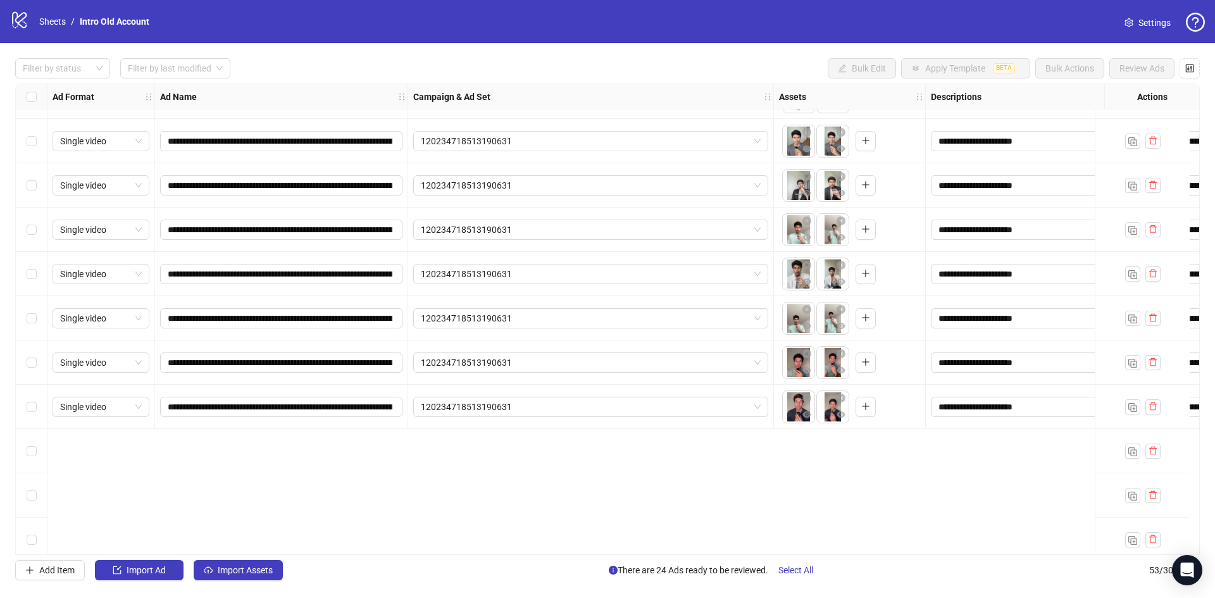
scroll to position [1022, 0]
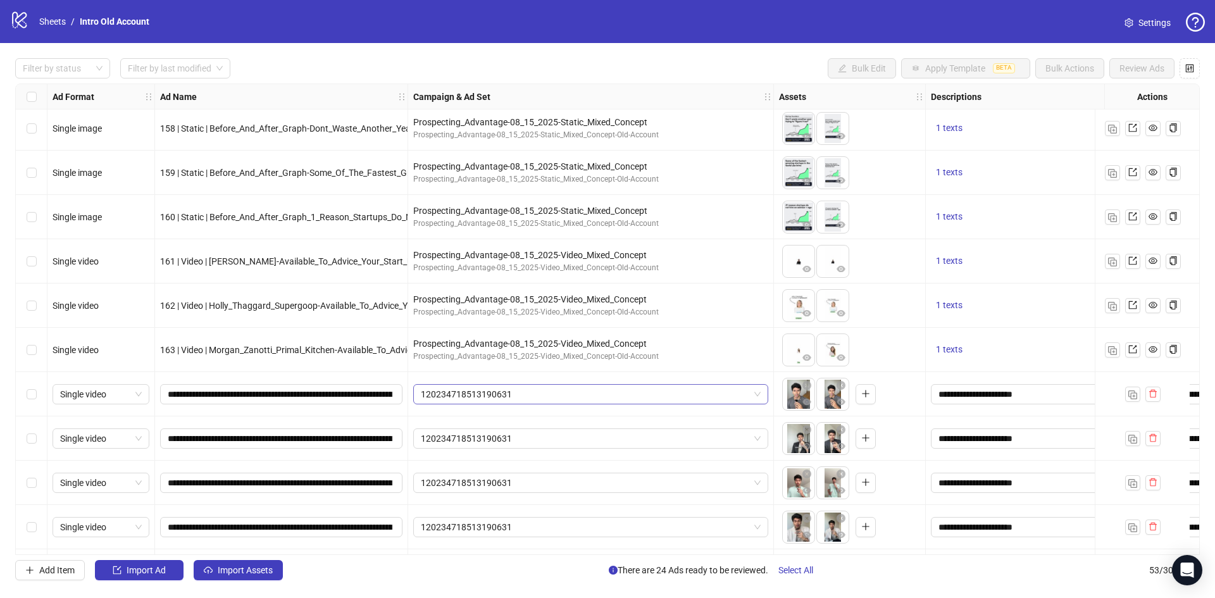
click at [557, 397] on span "120234718513190631" at bounding box center [591, 394] width 340 height 19
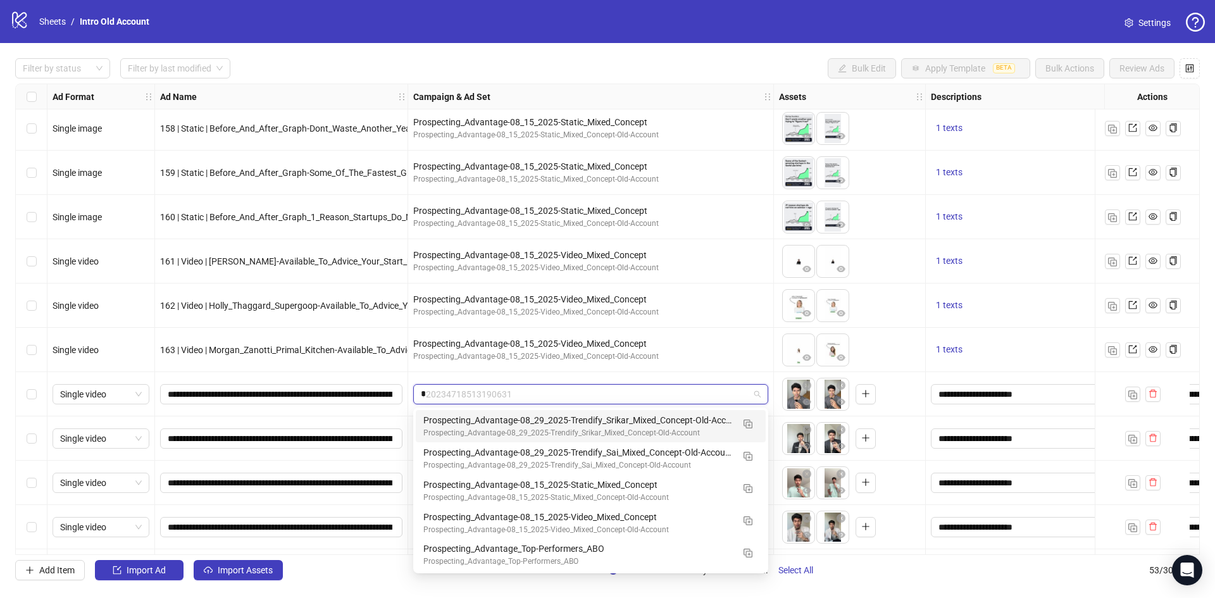
type input "**"
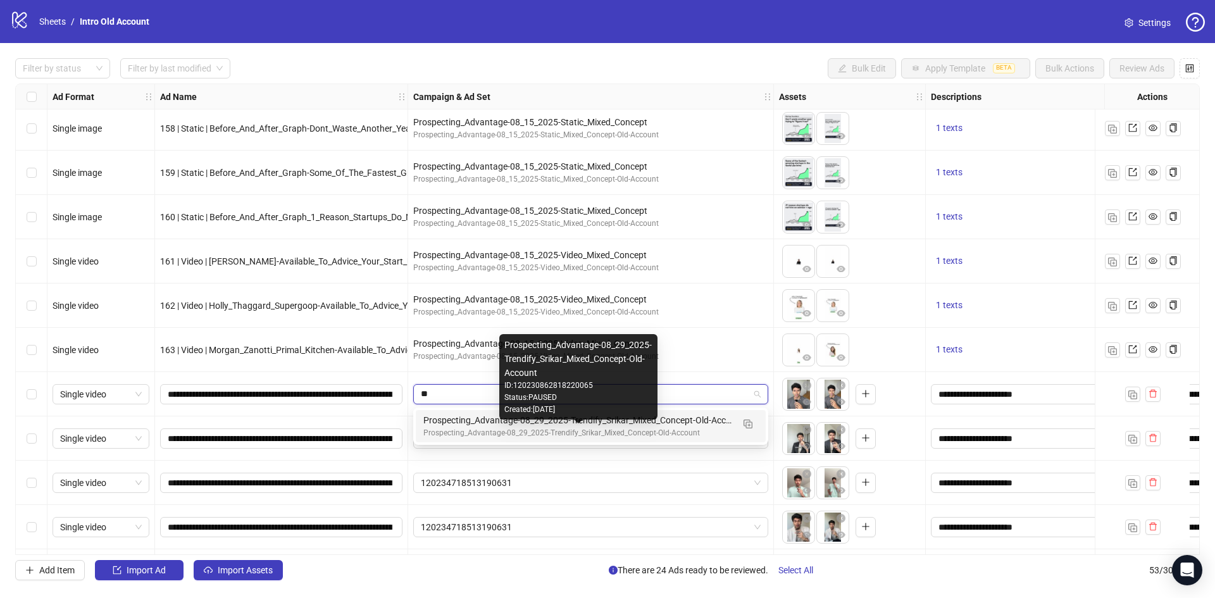
click at [606, 430] on div "Prospecting_Advantage-08_29_2025-Trendify_Srikar_Mixed_Concept-Old-Account" at bounding box center [577, 433] width 309 height 12
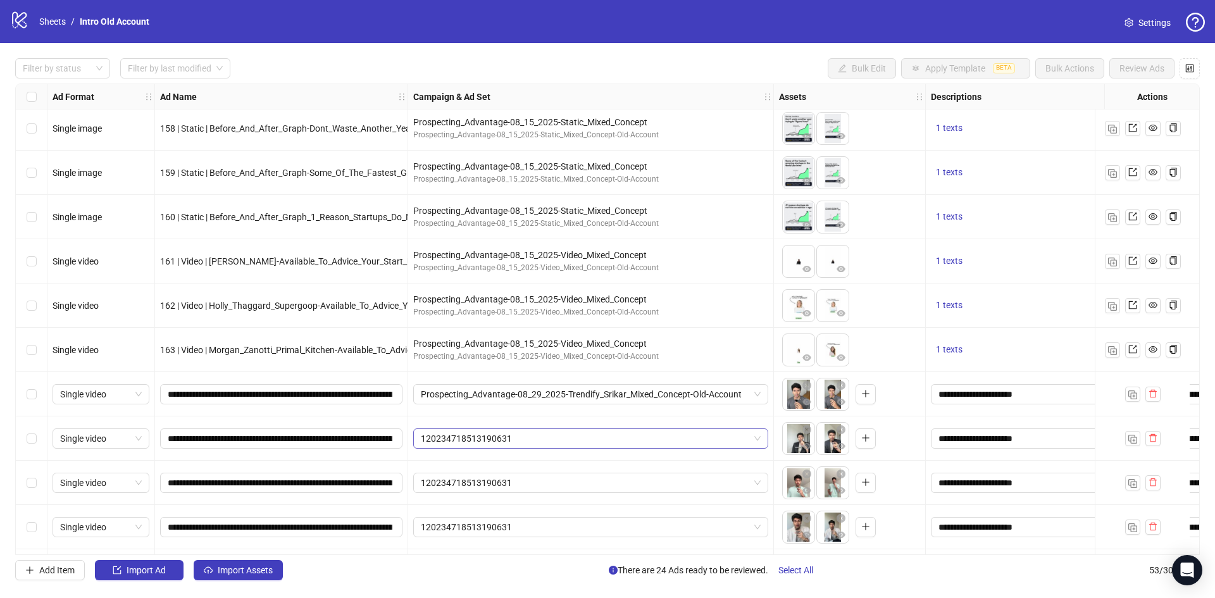
click at [528, 441] on span "120234718513190631" at bounding box center [591, 438] width 340 height 19
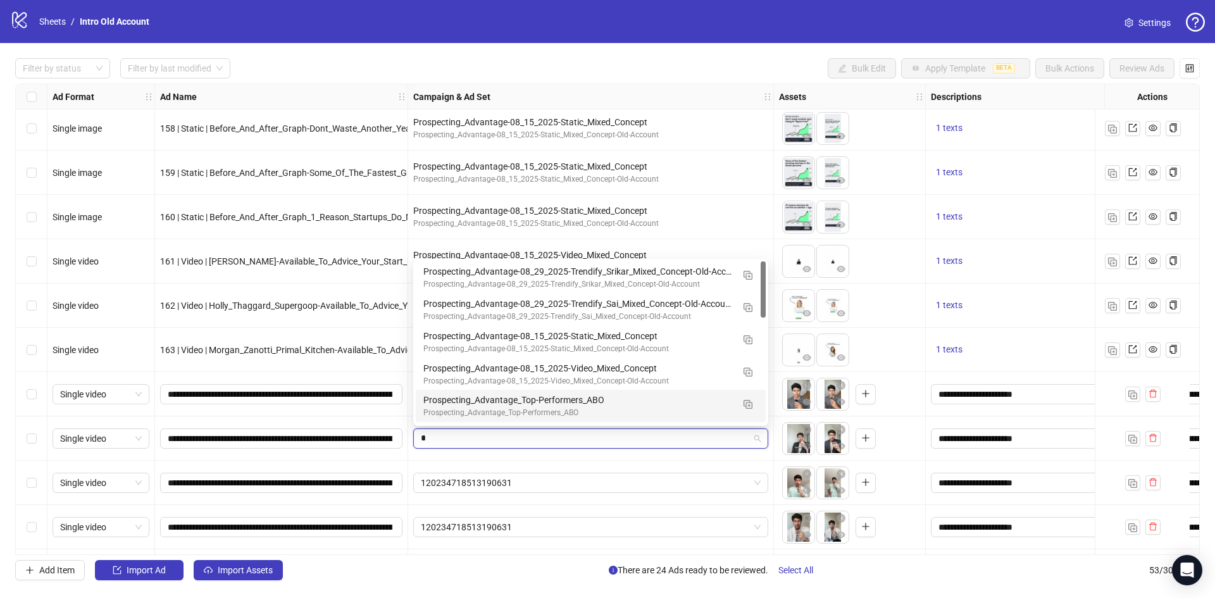
click at [525, 437] on input "*" at bounding box center [585, 438] width 328 height 19
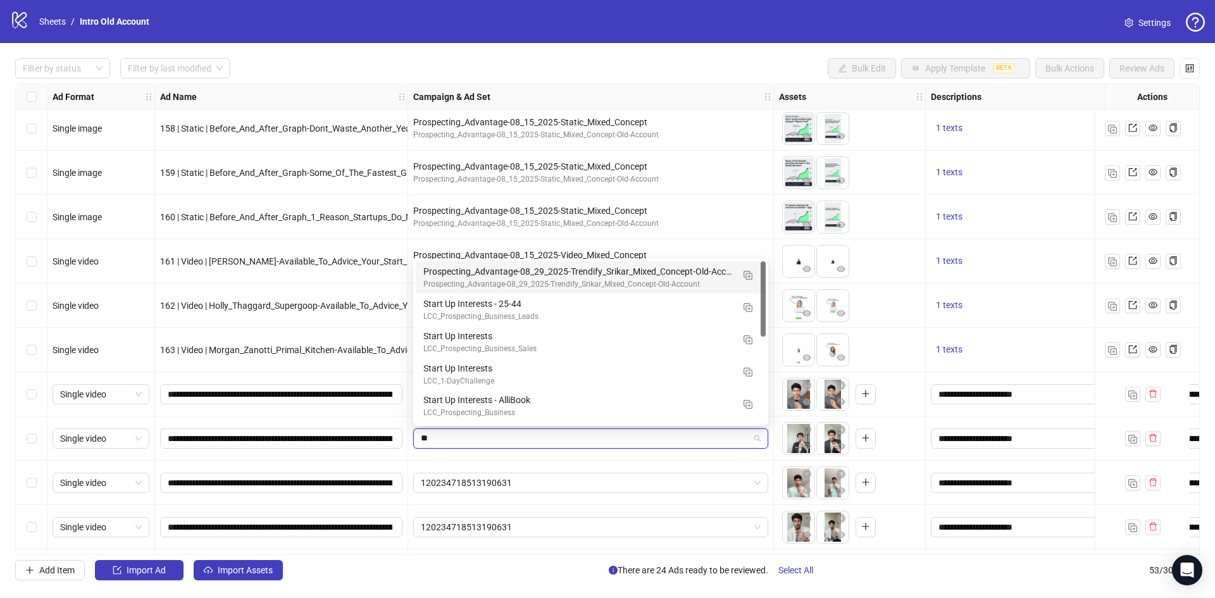
type input "*"
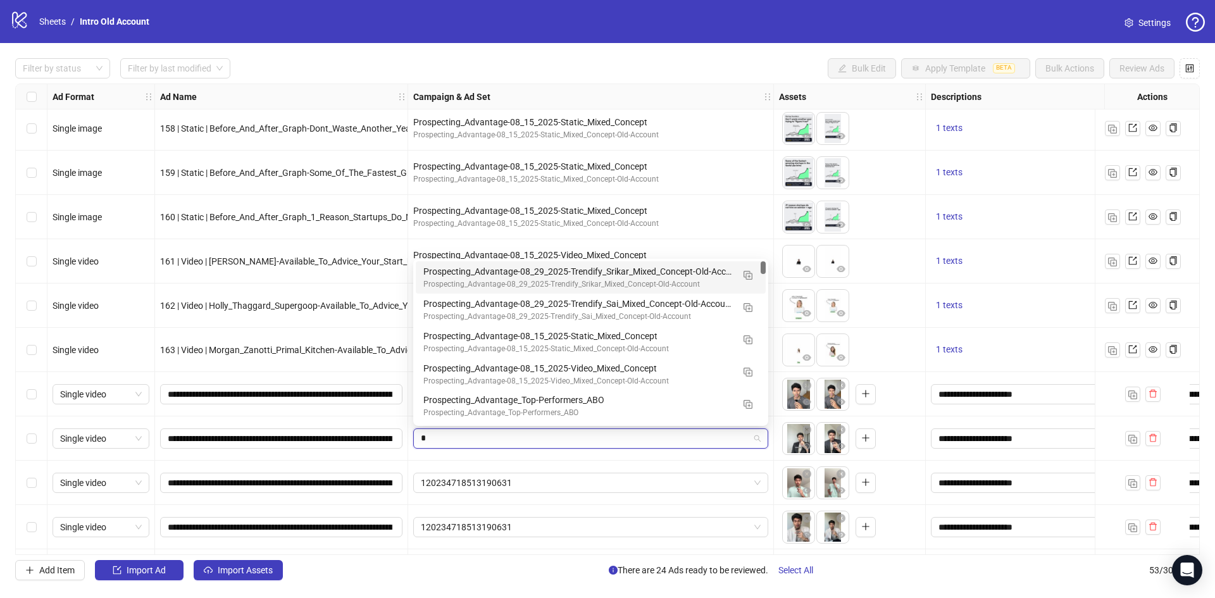
type input "**"
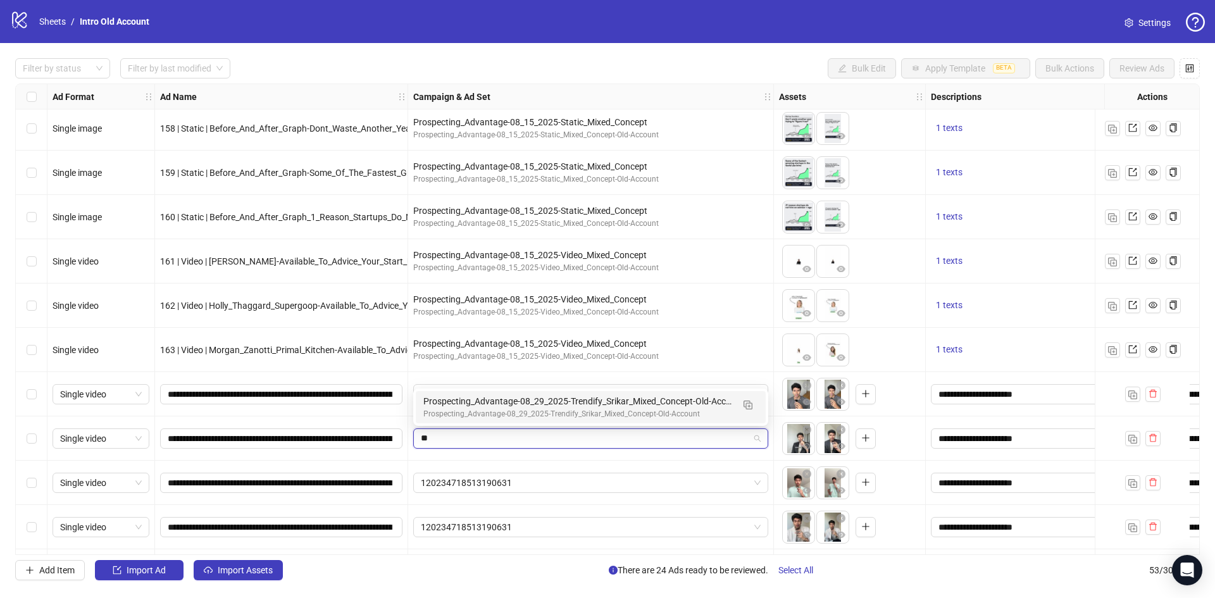
click at [535, 408] on div "Prospecting_Advantage-08_29_2025-Trendify_Srikar_Mixed_Concept-Old-Account" at bounding box center [577, 401] width 309 height 14
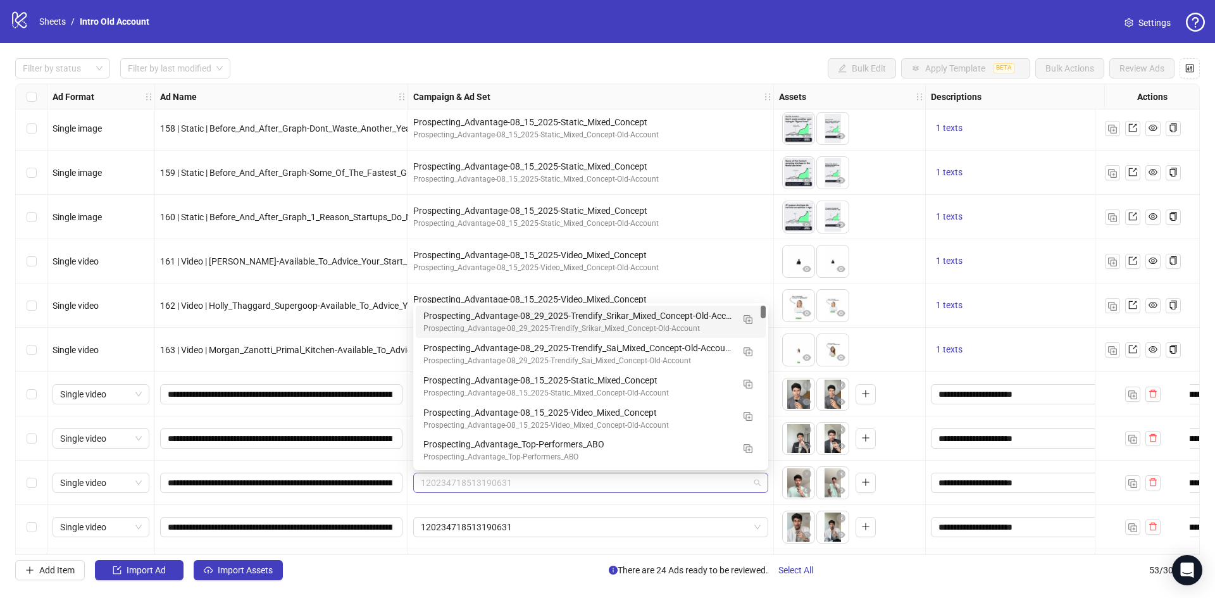
click at [519, 485] on span "120234718513190631" at bounding box center [591, 482] width 340 height 19
type input "**"
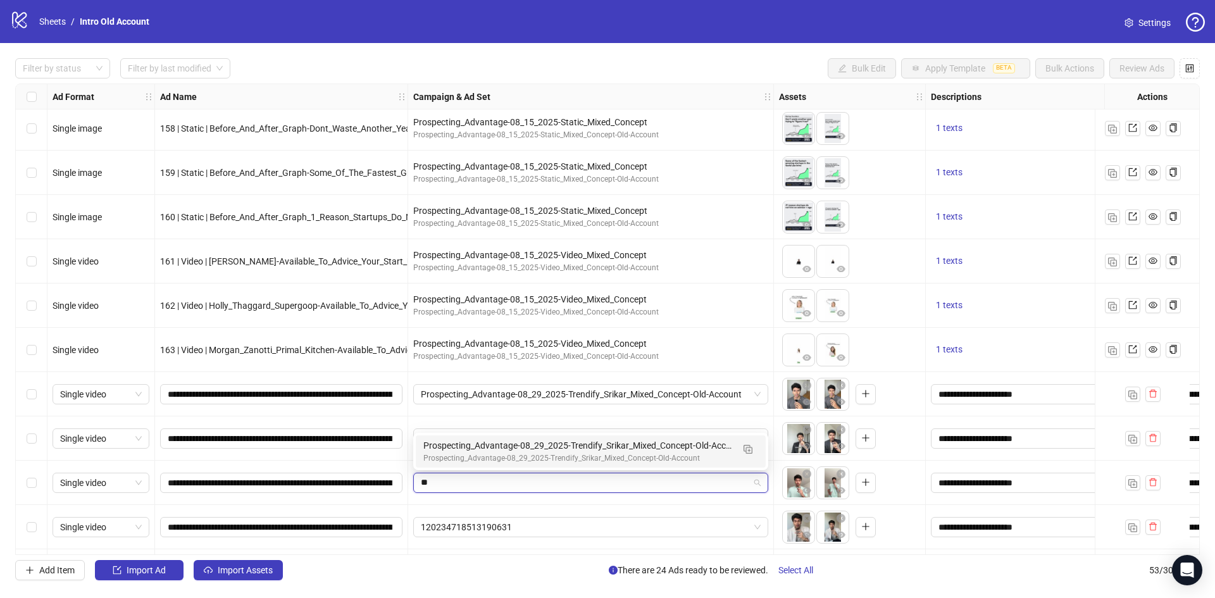
click at [528, 452] on div "Prospecting_Advantage-08_29_2025-Trendify_Srikar_Mixed_Concept-Old-Account" at bounding box center [577, 458] width 309 height 12
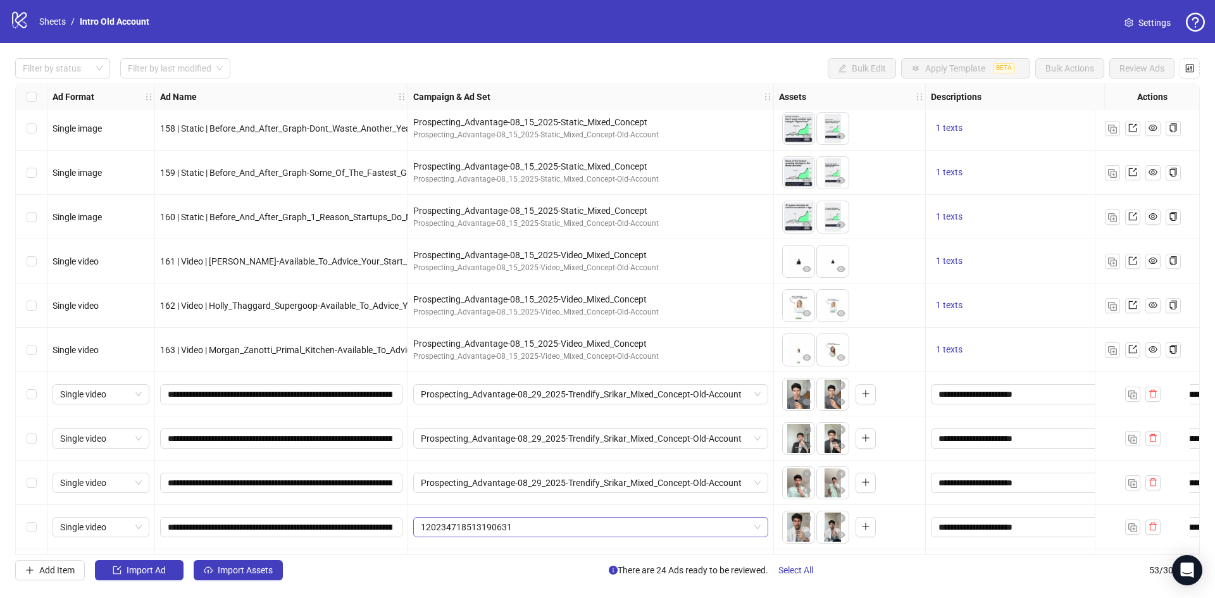
click at [524, 518] on span "120234718513190631" at bounding box center [591, 527] width 340 height 19
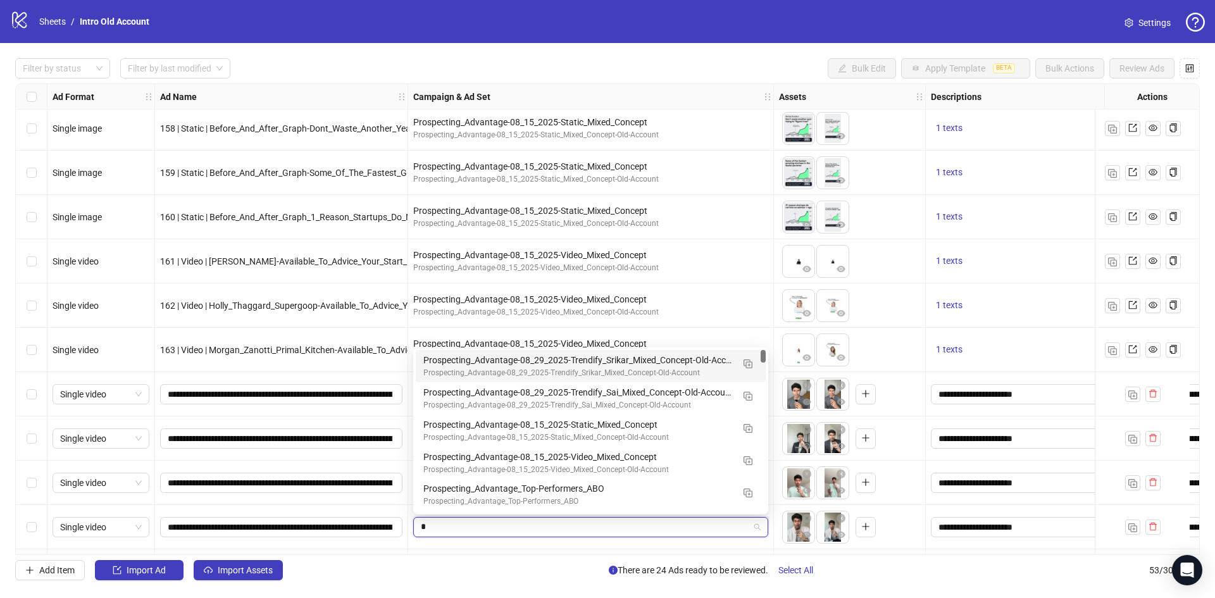
type input "**"
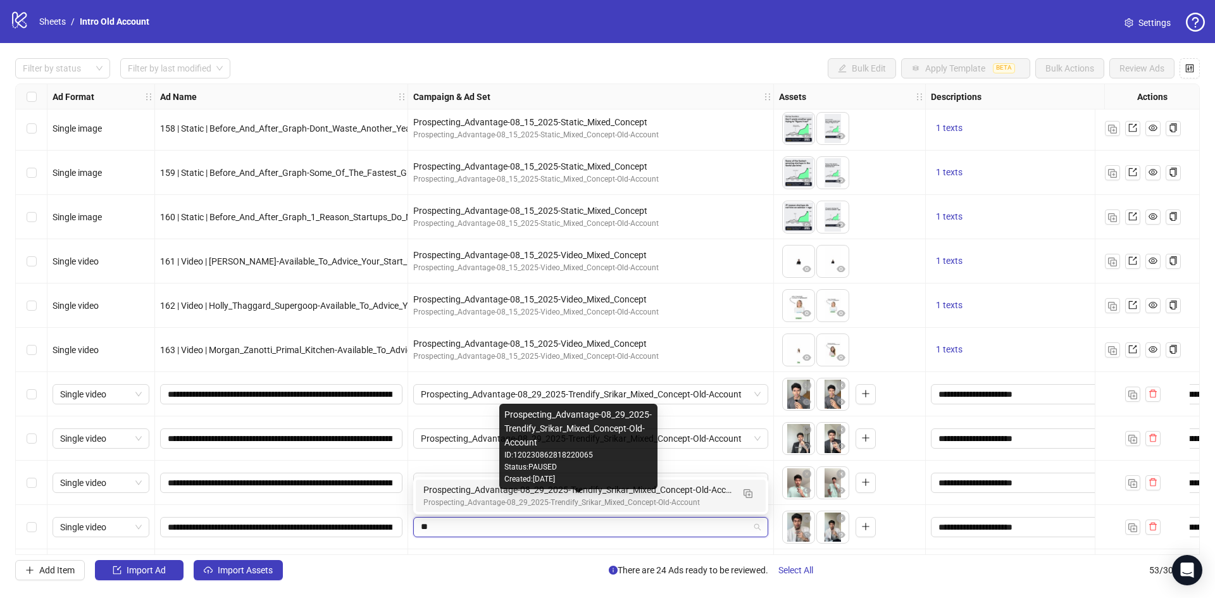
click at [534, 496] on div "Prospecting_Advantage-08_29_2025-Trendify_Srikar_Mixed_Concept-Old-Account Pros…" at bounding box center [577, 496] width 309 height 26
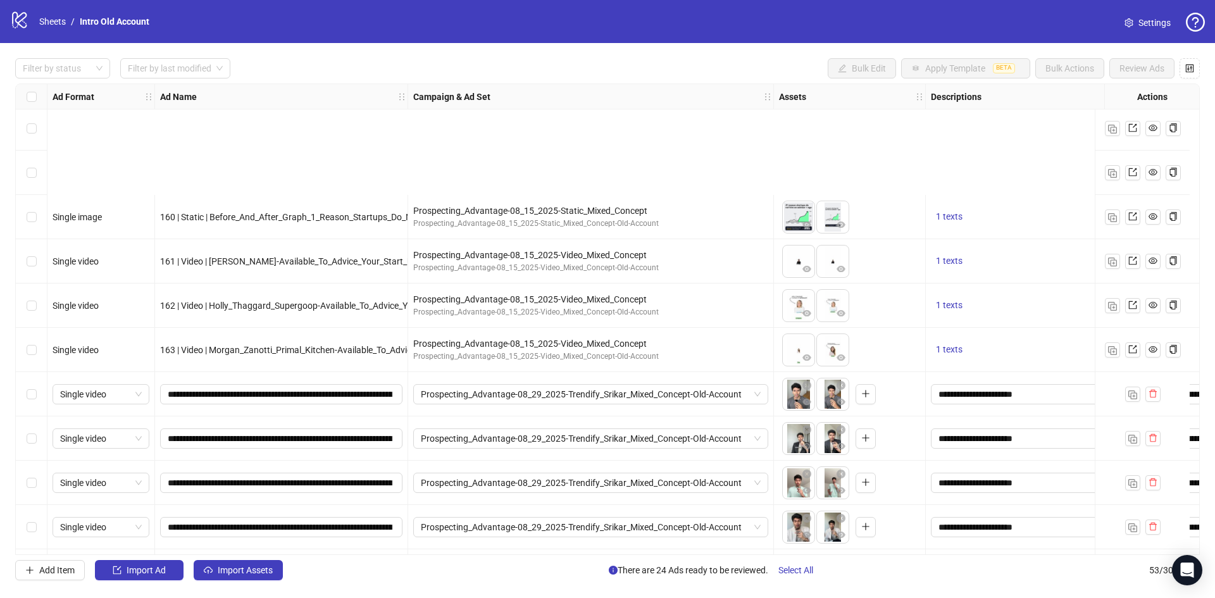
scroll to position [1275, 0]
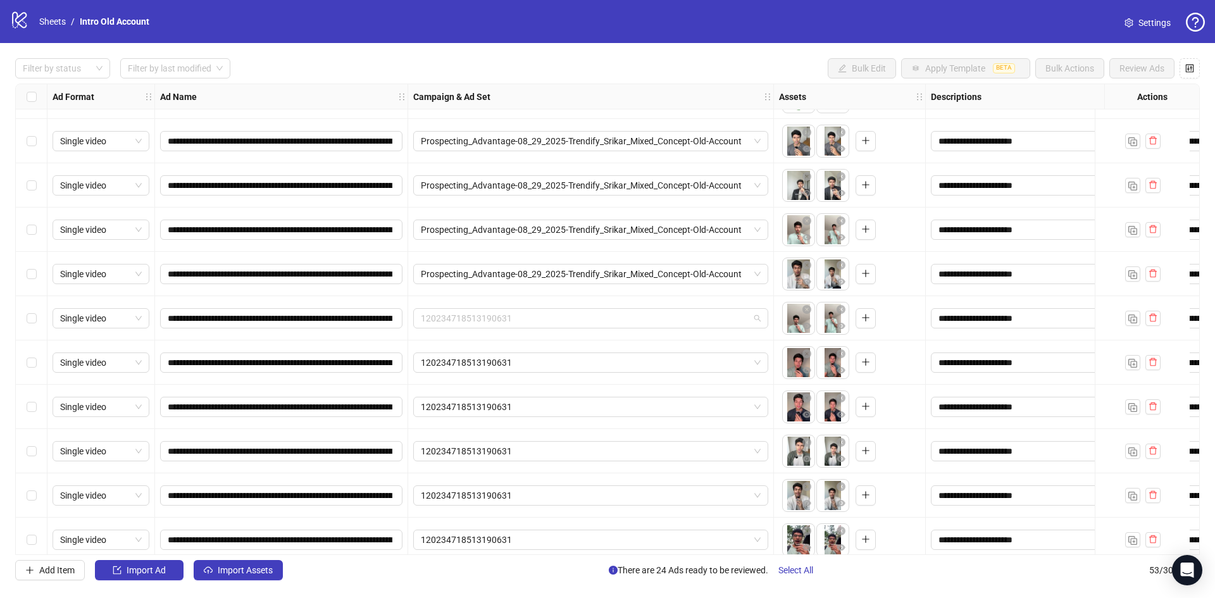
click at [545, 315] on span "120234718513190631" at bounding box center [591, 318] width 340 height 19
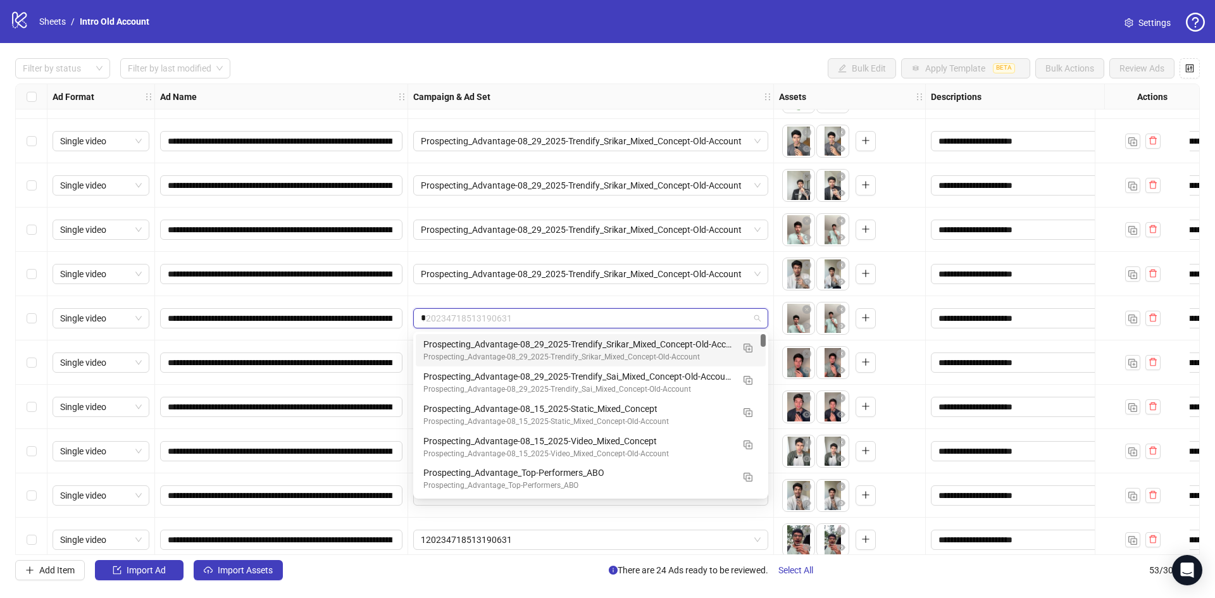
type input "**"
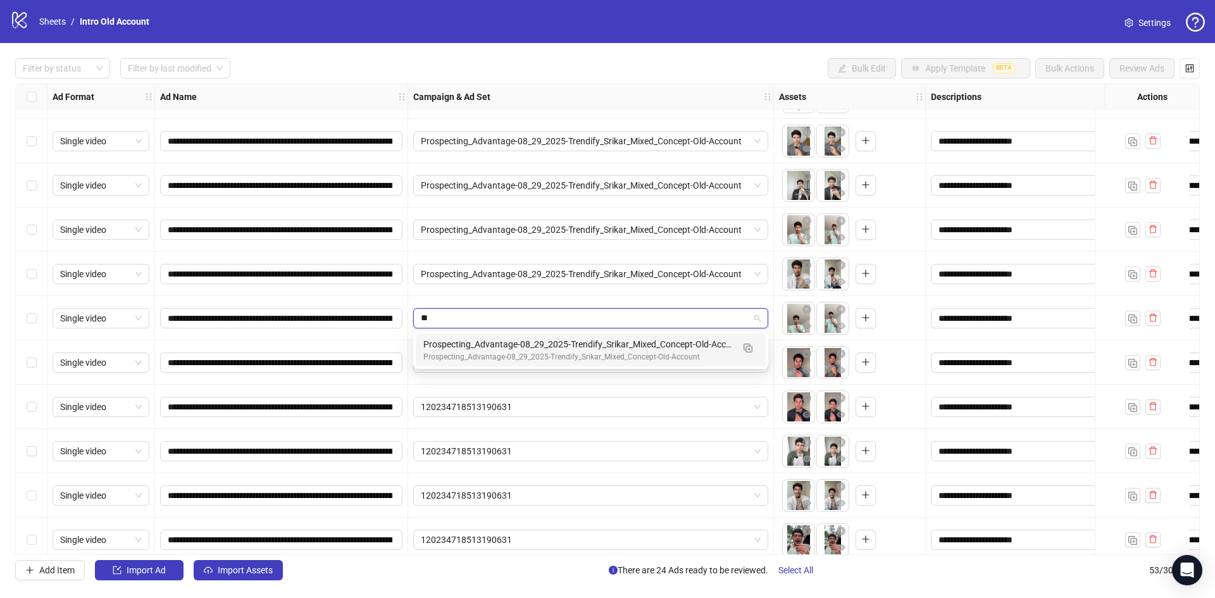
click at [536, 353] on div "Prospecting_Advantage-08_29_2025-Trendify_Srikar_Mixed_Concept-Old-Account" at bounding box center [577, 357] width 309 height 12
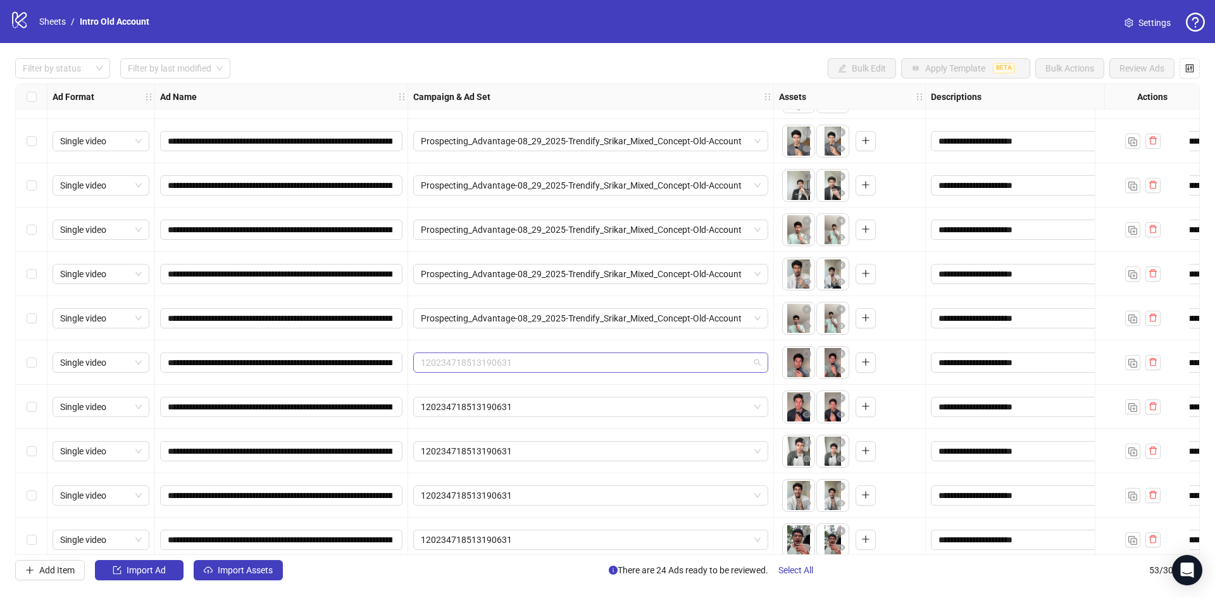
click at [530, 371] on span "120234718513190631" at bounding box center [591, 362] width 340 height 19
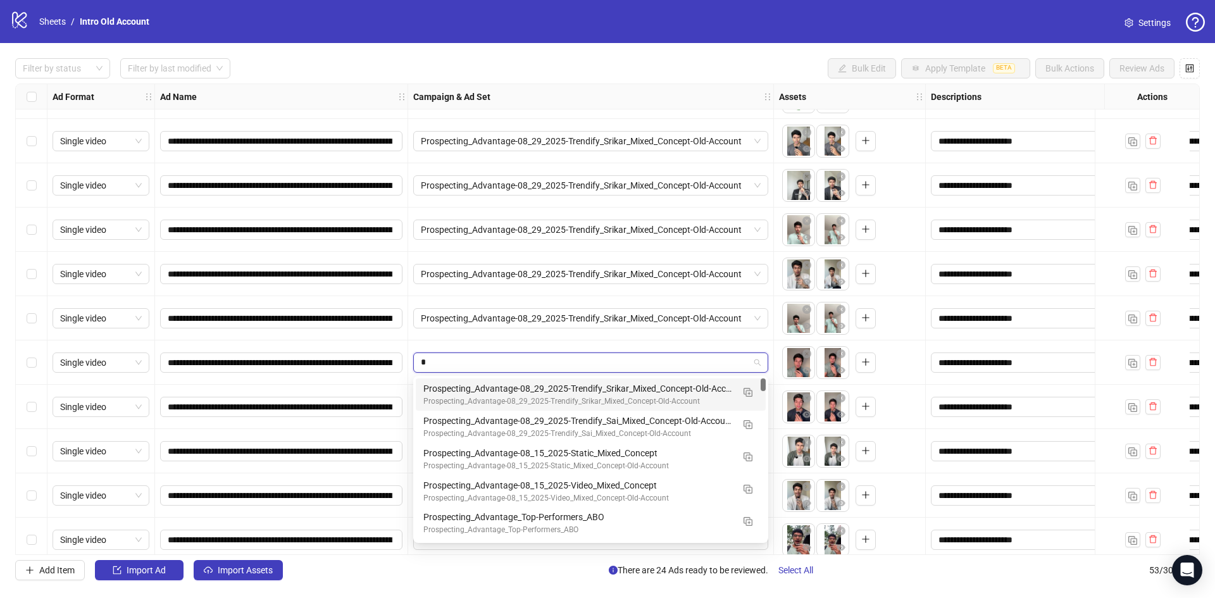
type input "**"
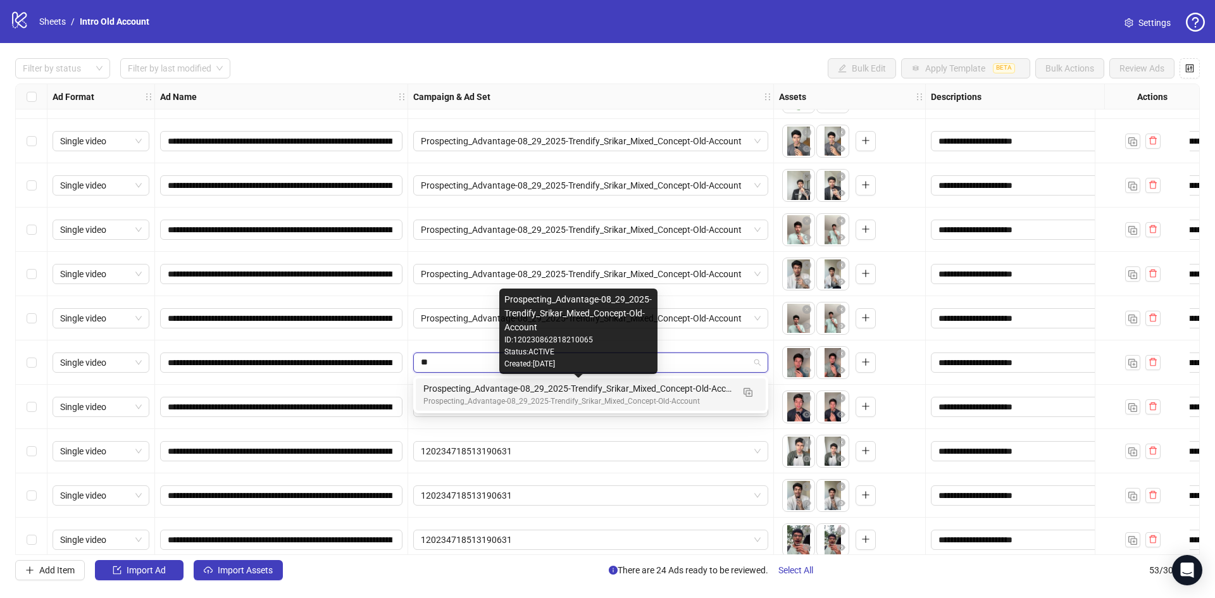
click at [527, 393] on div "Prospecting_Advantage-08_29_2025-Trendify_Srikar_Mixed_Concept-Old-Account" at bounding box center [577, 389] width 309 height 14
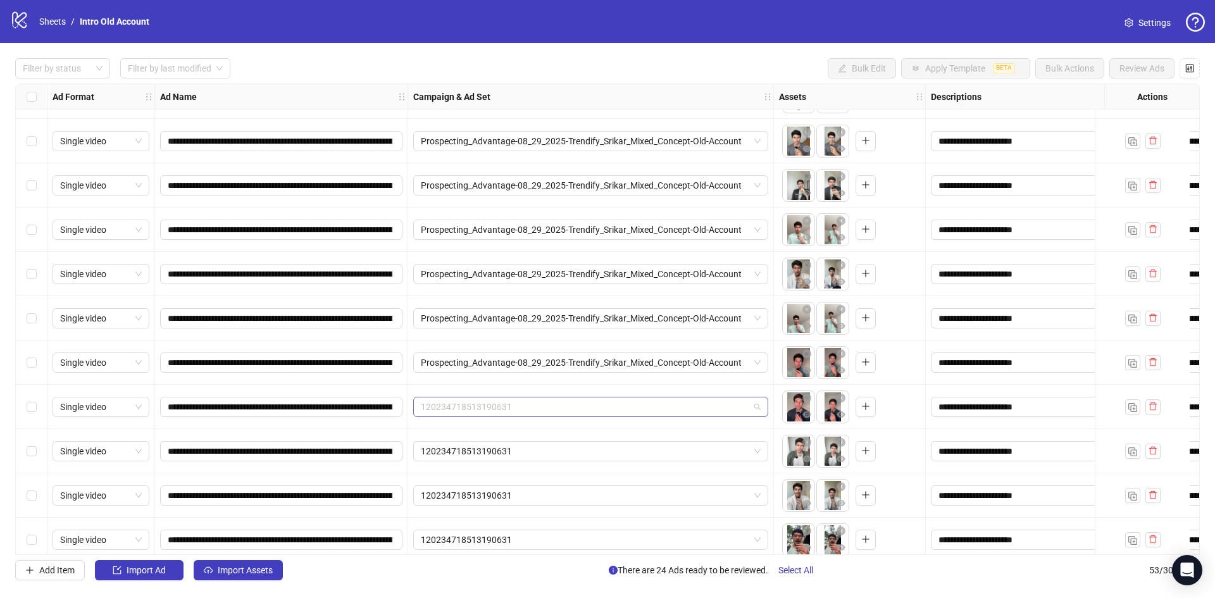
click at [523, 408] on span "120234718513190631" at bounding box center [591, 406] width 340 height 19
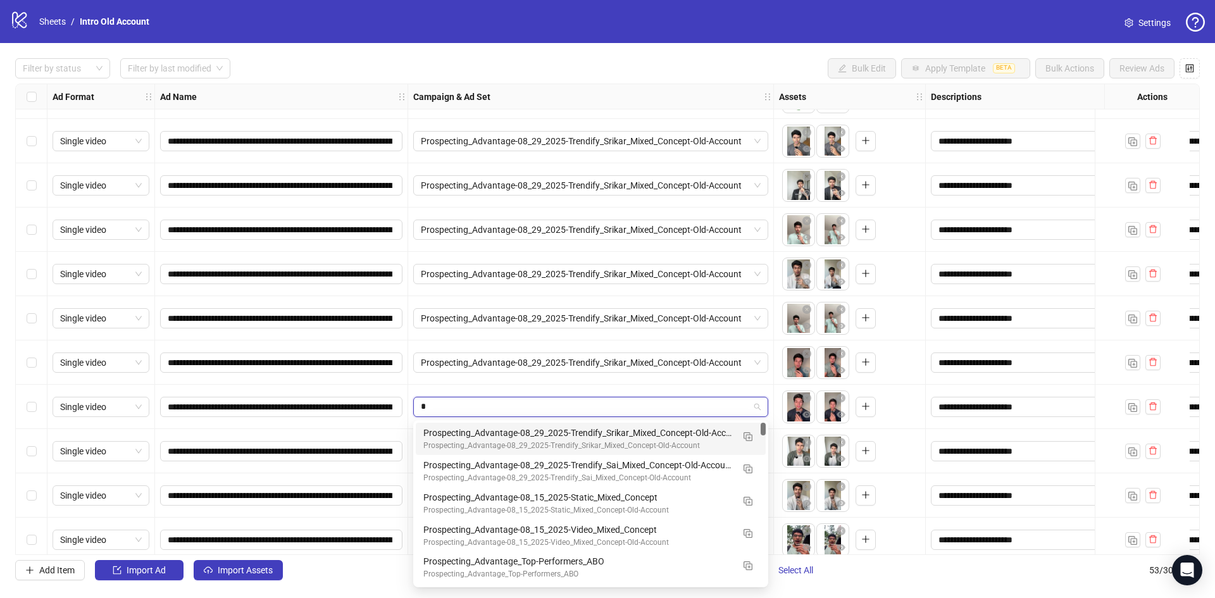
type input "**"
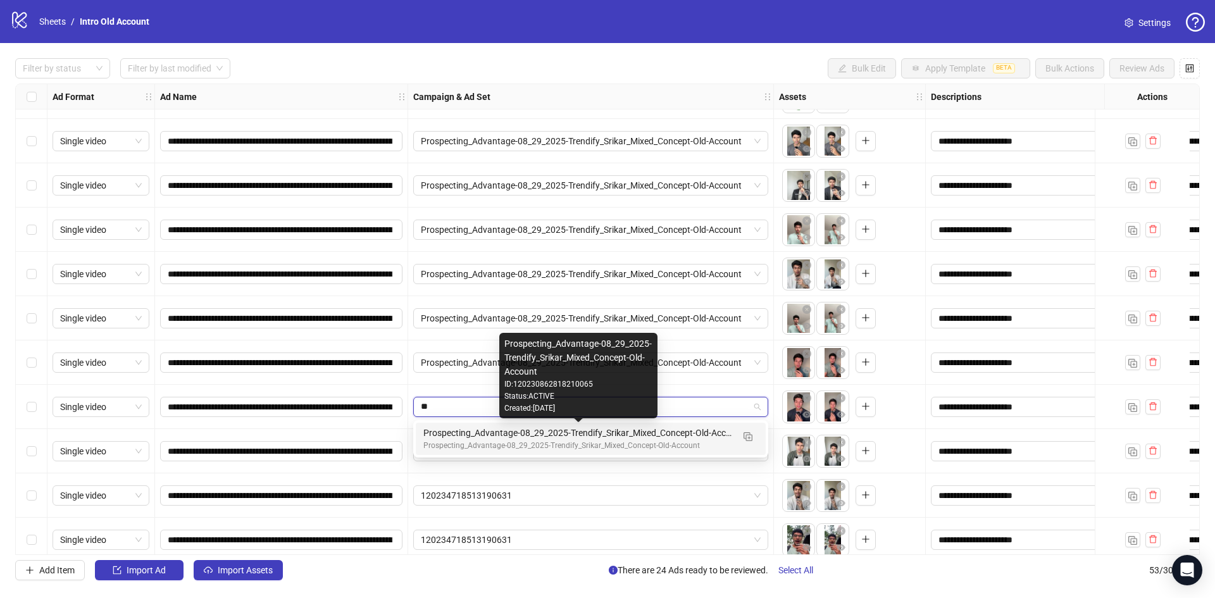
click at [523, 430] on div "Prospecting_Advantage-08_29_2025-Trendify_Srikar_Mixed_Concept-Old-Account" at bounding box center [577, 433] width 309 height 14
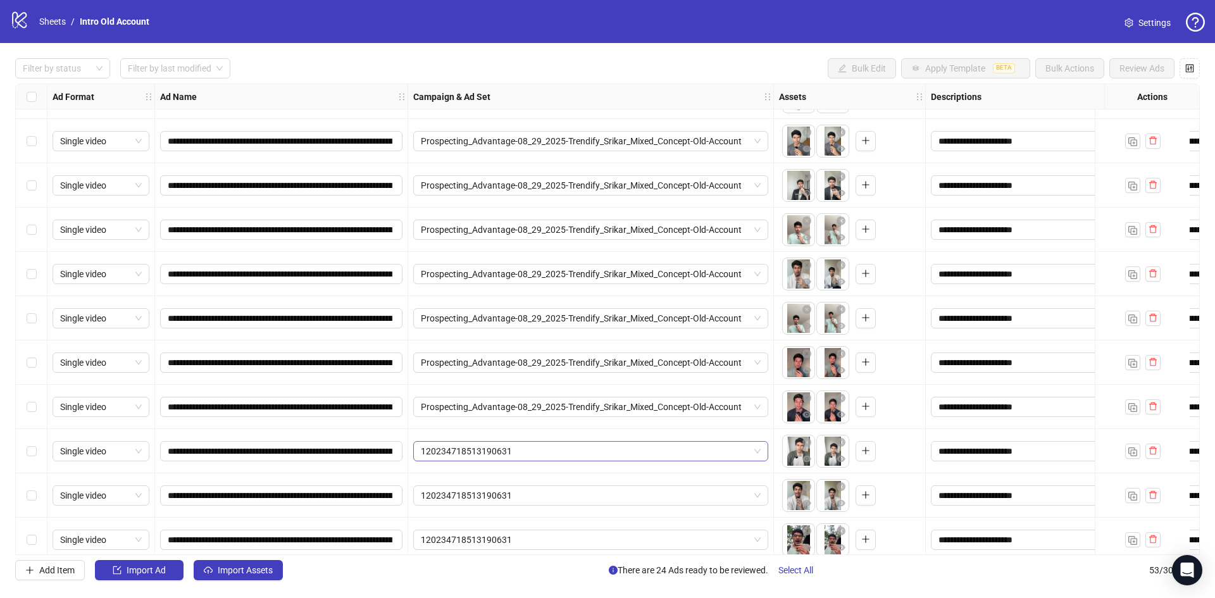
click at [525, 451] on span "120234718513190631" at bounding box center [591, 451] width 340 height 19
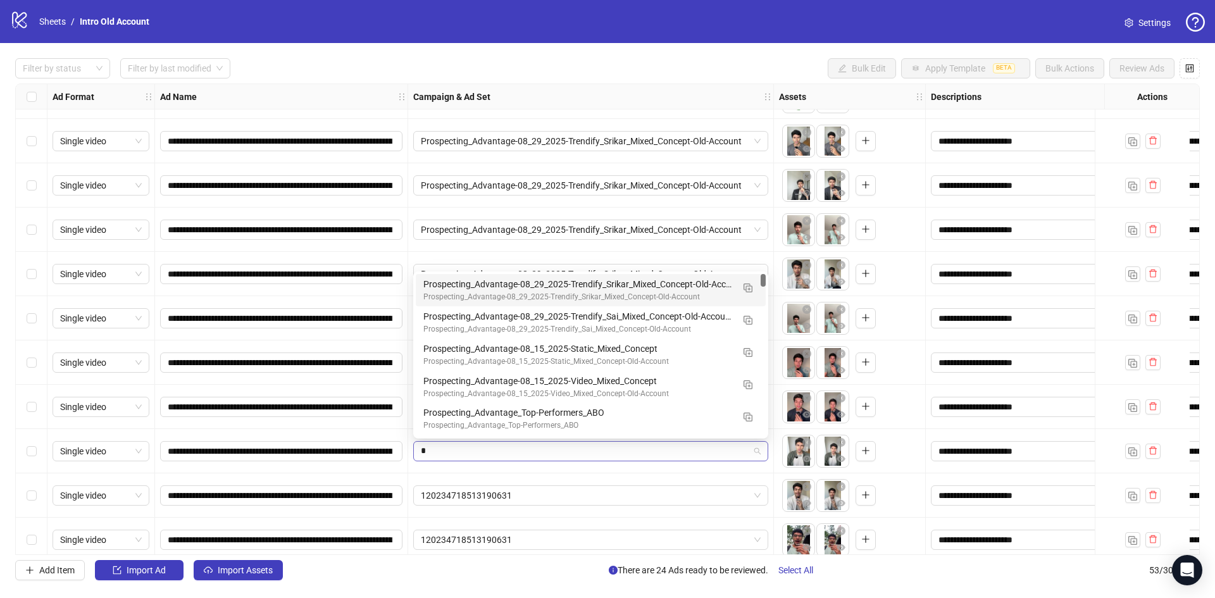
type input "**"
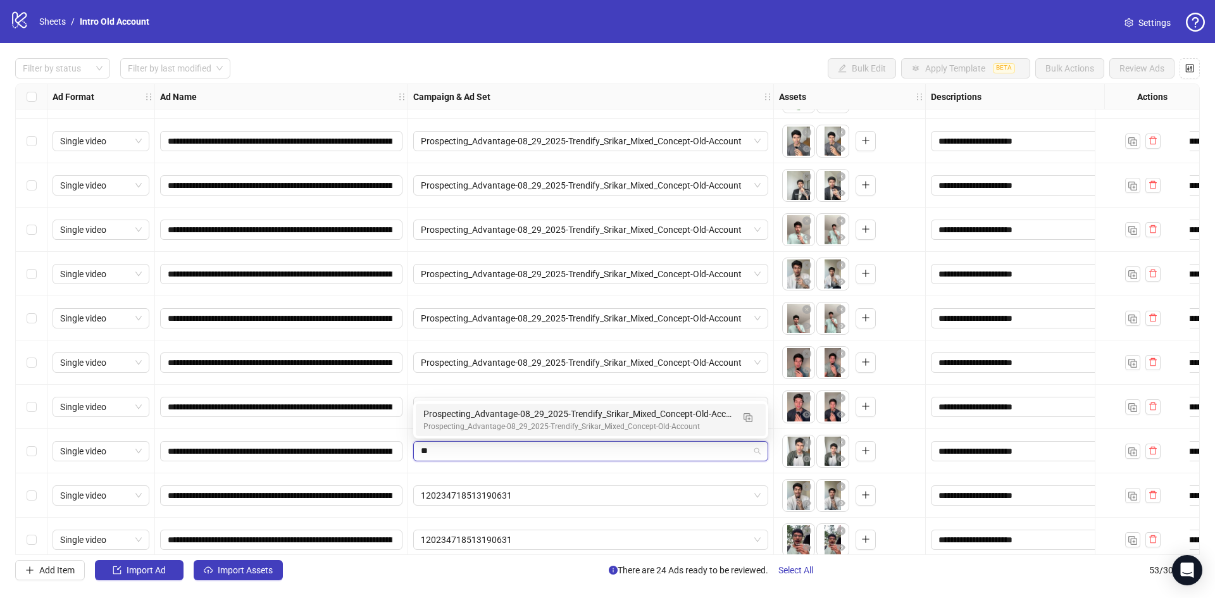
drag, startPoint x: 532, startPoint y: 420, endPoint x: 539, endPoint y: 431, distance: 13.0
click at [532, 419] on div "Prospecting_Advantage-08_29_2025-Trendify_Srikar_Mixed_Concept-Old-Account" at bounding box center [577, 414] width 309 height 14
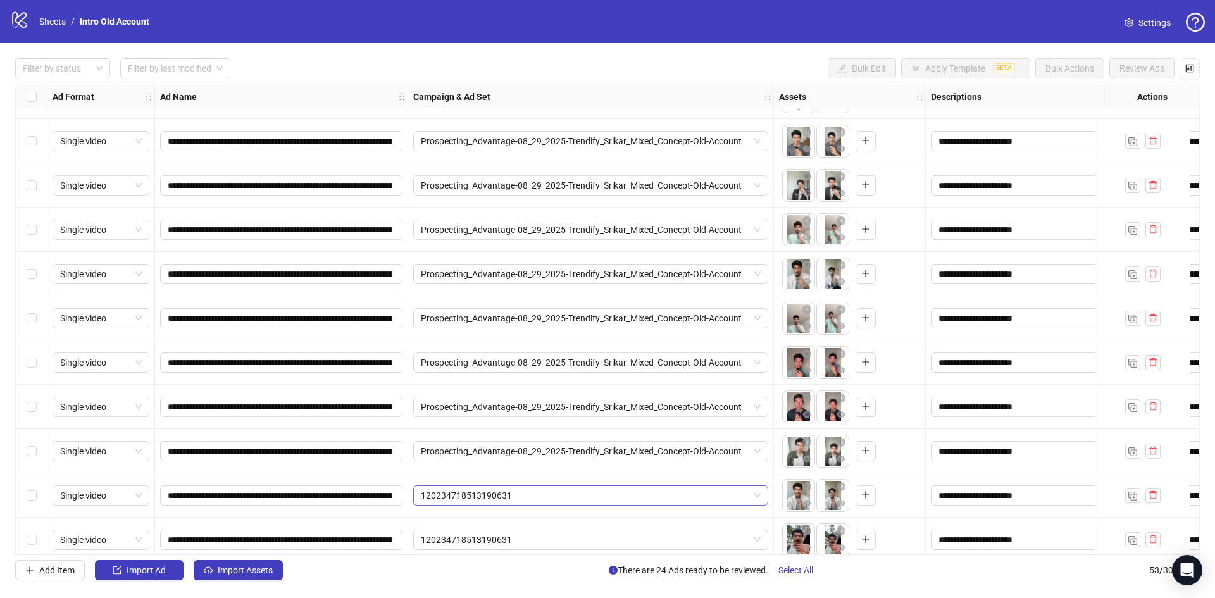
click at [552, 490] on span "120234718513190631" at bounding box center [591, 495] width 340 height 19
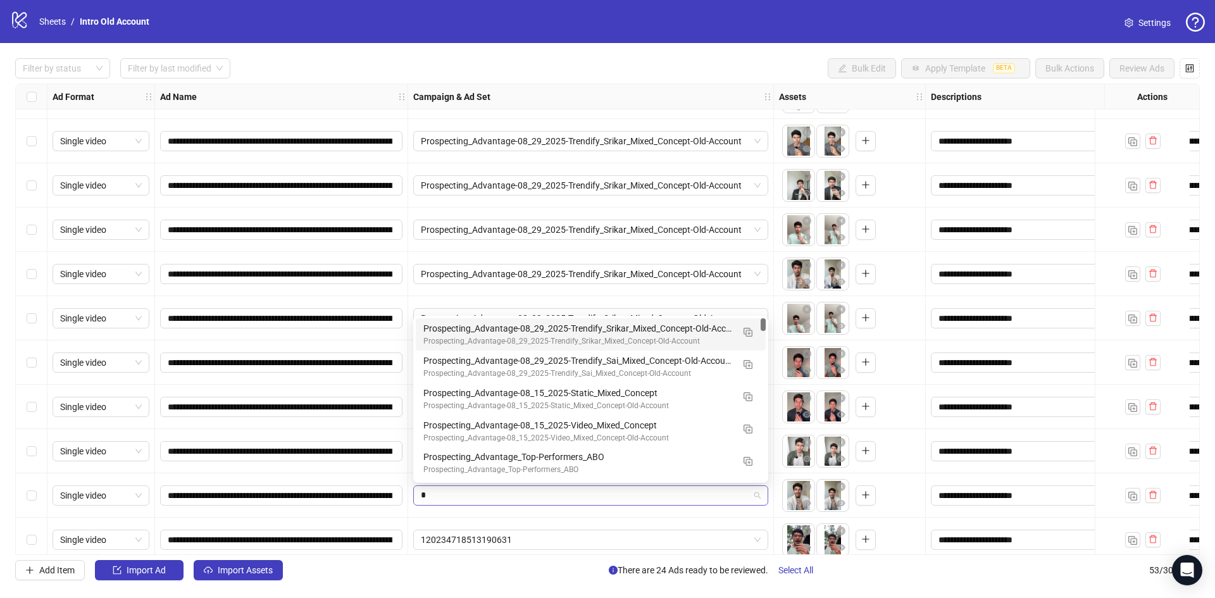
type input "**"
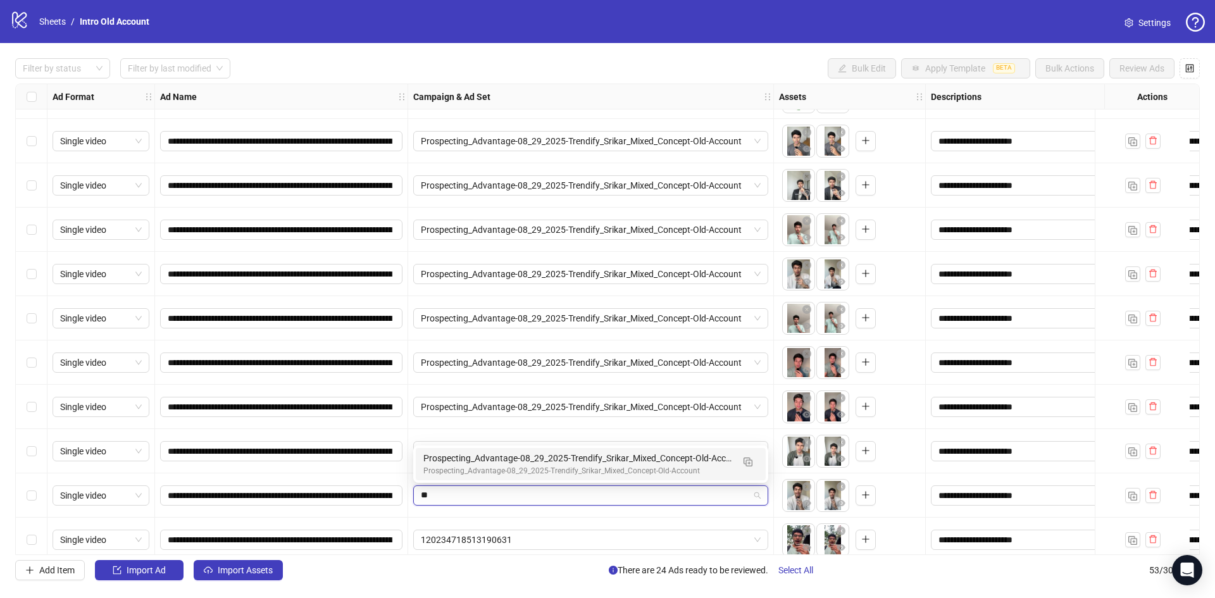
click at [537, 450] on div "Prospecting_Advantage-08_29_2025-Trendify_Srikar_Mixed_Concept-Old-Account Pros…" at bounding box center [591, 464] width 350 height 32
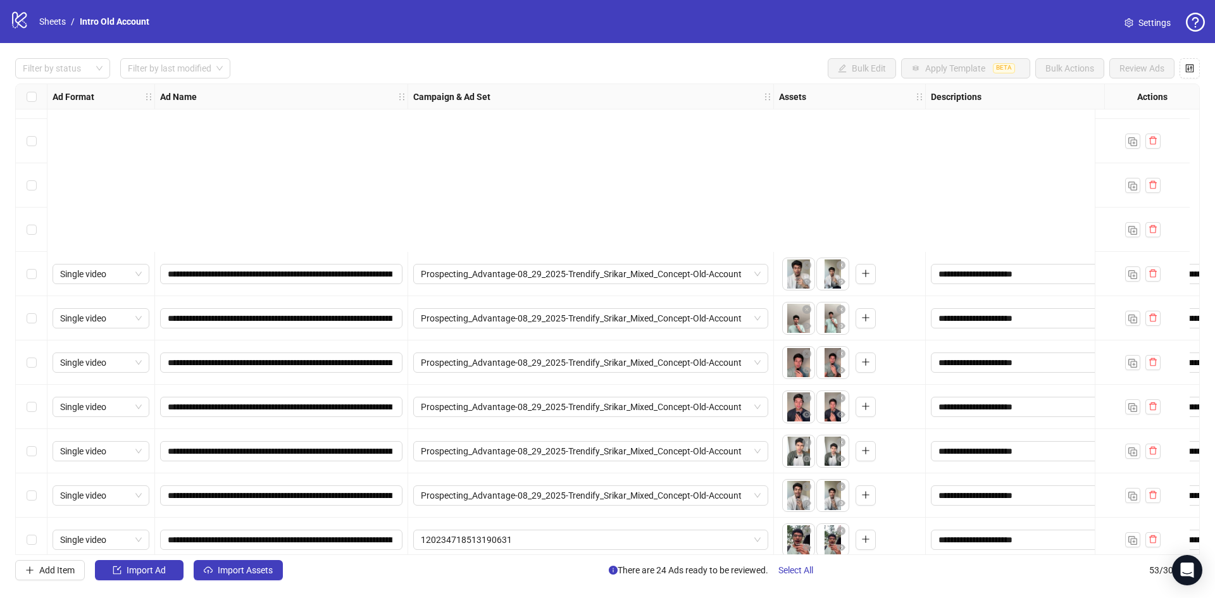
scroll to position [1528, 0]
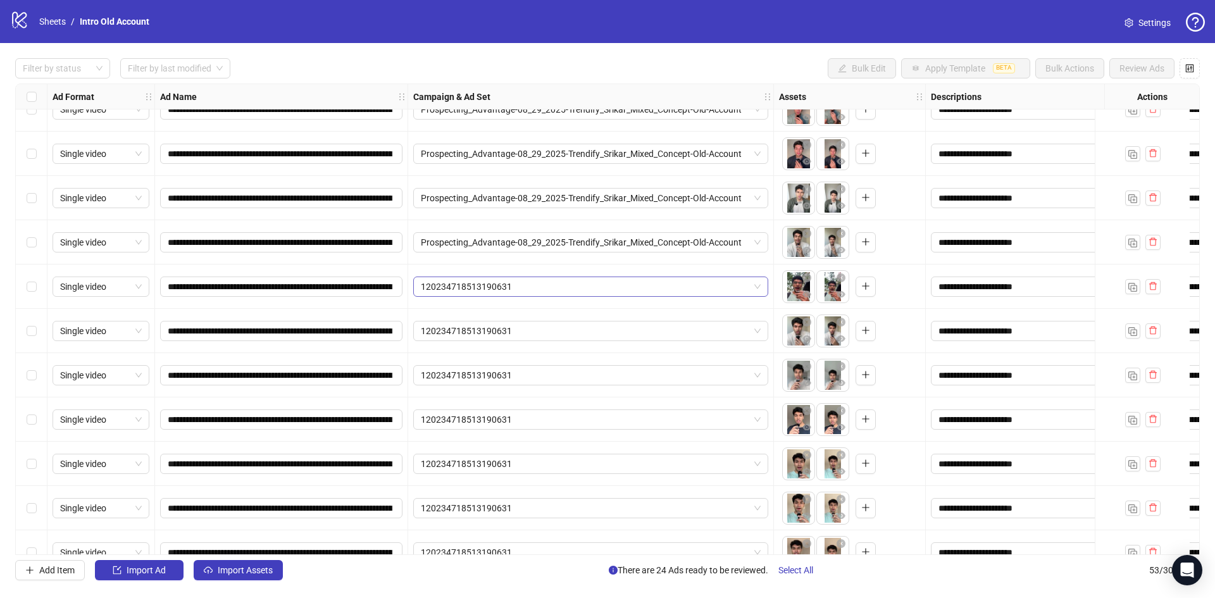
click at [521, 289] on span "120234718513190631" at bounding box center [591, 286] width 340 height 19
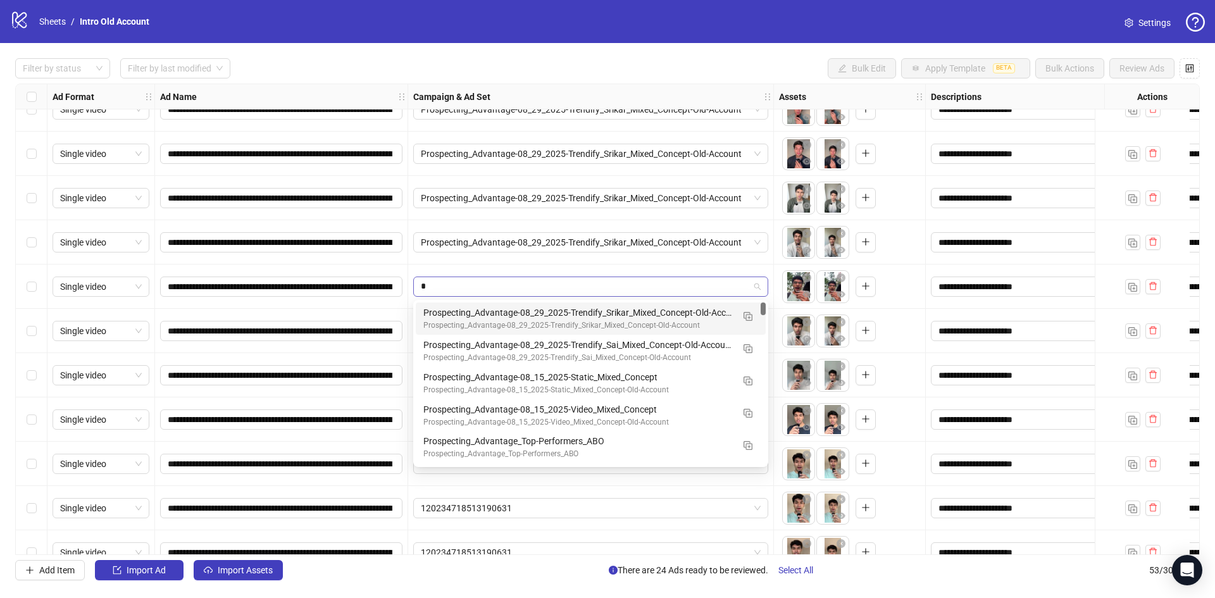
type input "**"
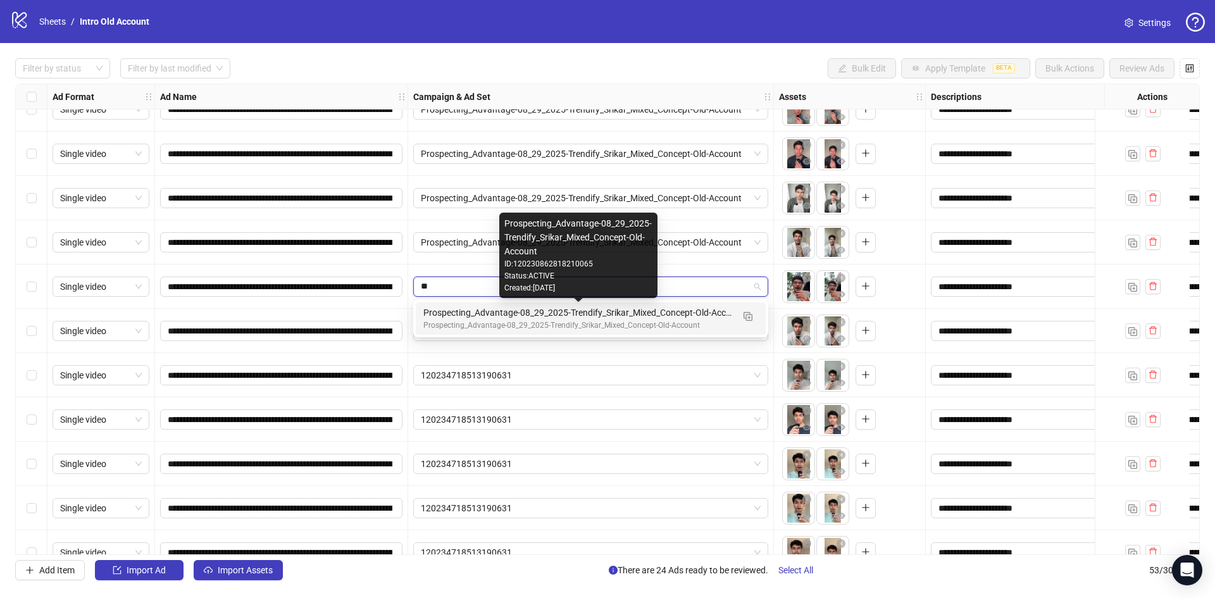
click at [519, 309] on div "Prospecting_Advantage-08_29_2025-Trendify_Srikar_Mixed_Concept-Old-Account" at bounding box center [577, 313] width 309 height 14
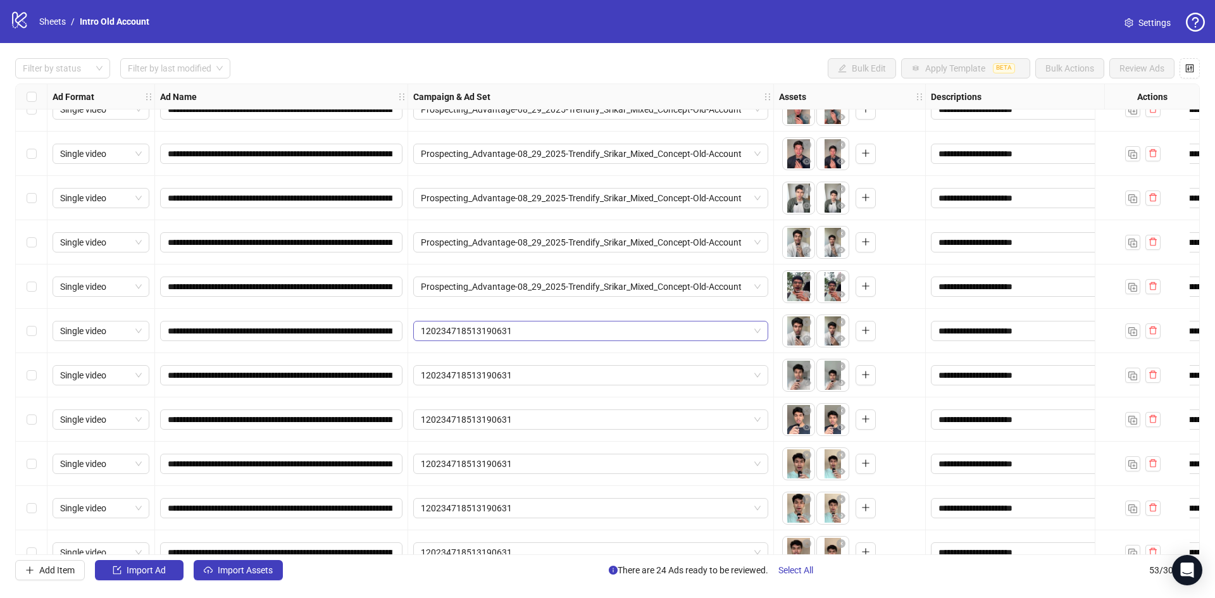
click at [523, 332] on span "120234718513190631" at bounding box center [591, 330] width 340 height 19
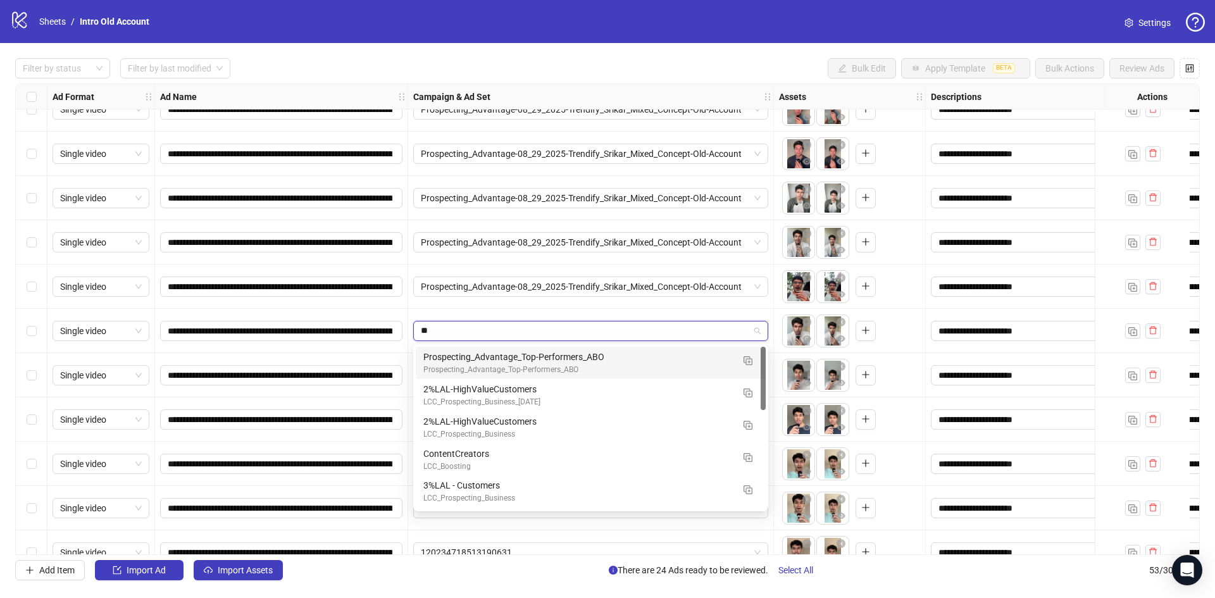
click at [496, 333] on input "**" at bounding box center [585, 330] width 328 height 19
type input "**"
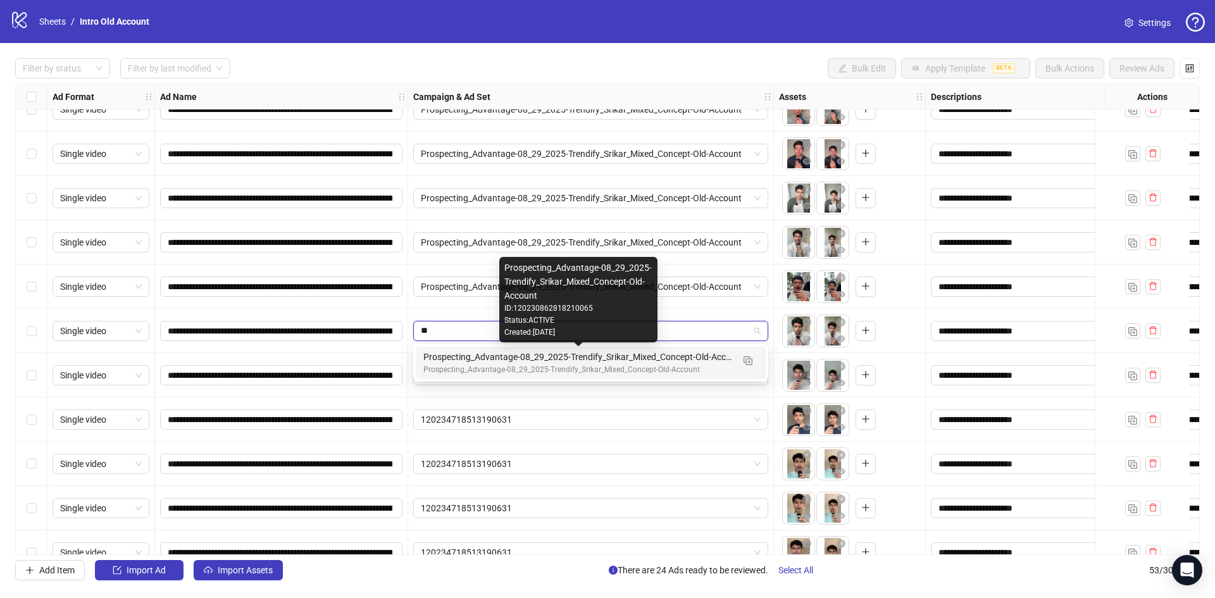
click at [497, 363] on div "Prospecting_Advantage-08_29_2025-Trendify_Srikar_Mixed_Concept-Old-Account" at bounding box center [577, 357] width 309 height 14
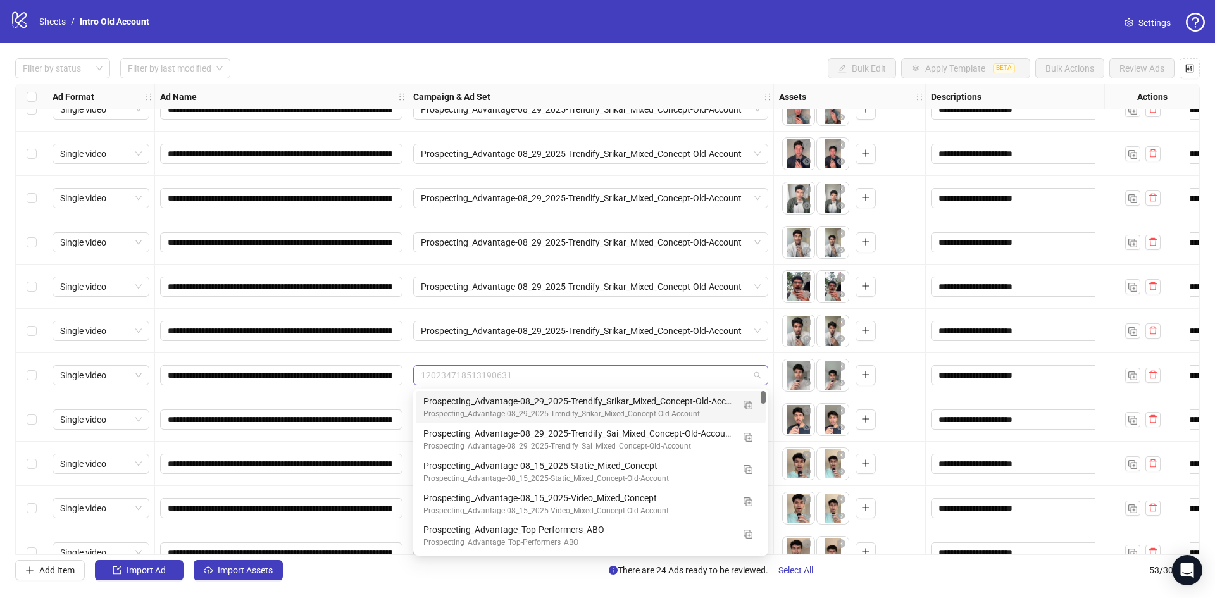
click at [499, 365] on div "120234718513190631" at bounding box center [590, 375] width 355 height 20
type input "**"
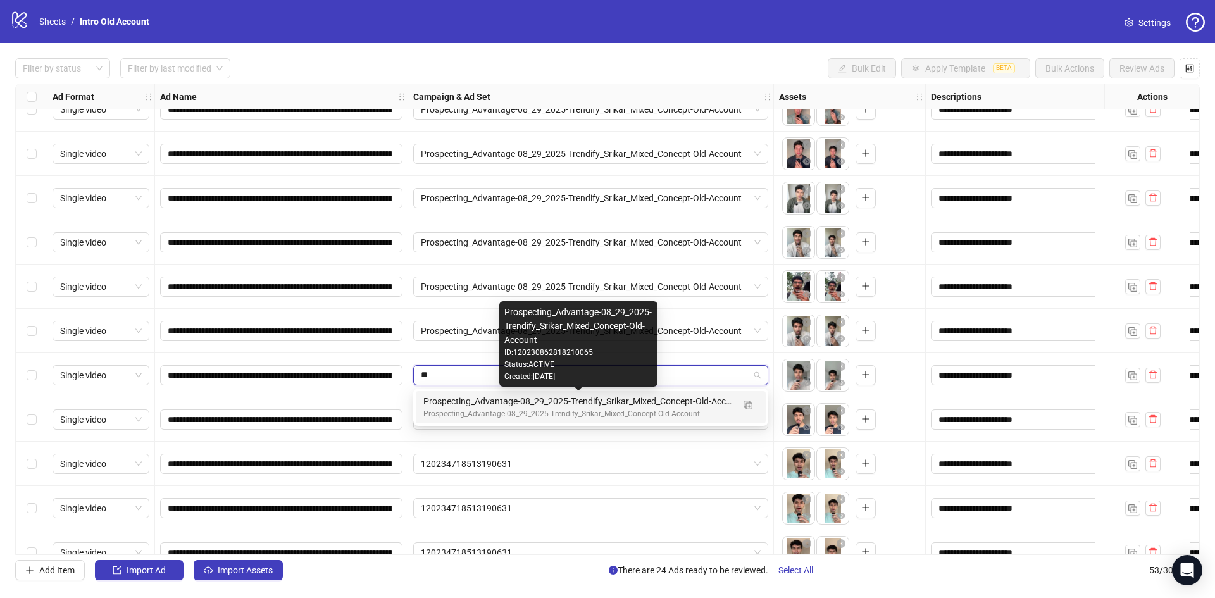
click at [496, 399] on div "Prospecting_Advantage-08_29_2025-Trendify_Srikar_Mixed_Concept-Old-Account" at bounding box center [577, 401] width 309 height 14
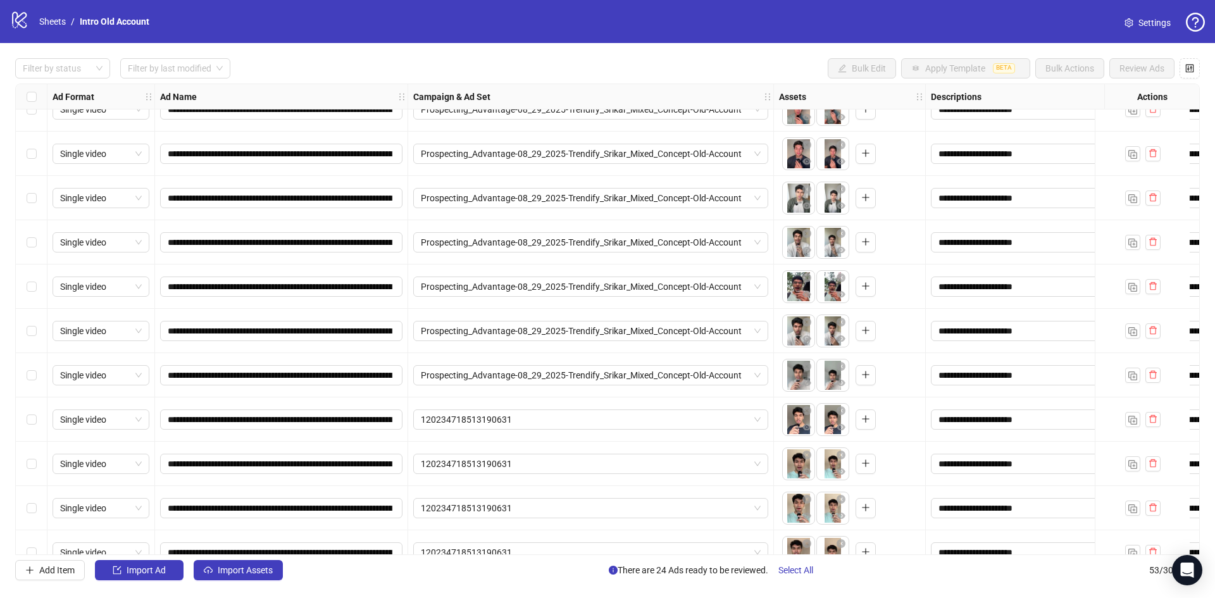
click at [503, 432] on div "120234718513190631" at bounding box center [591, 419] width 366 height 44
click at [506, 423] on span "120234718513190631" at bounding box center [591, 419] width 340 height 19
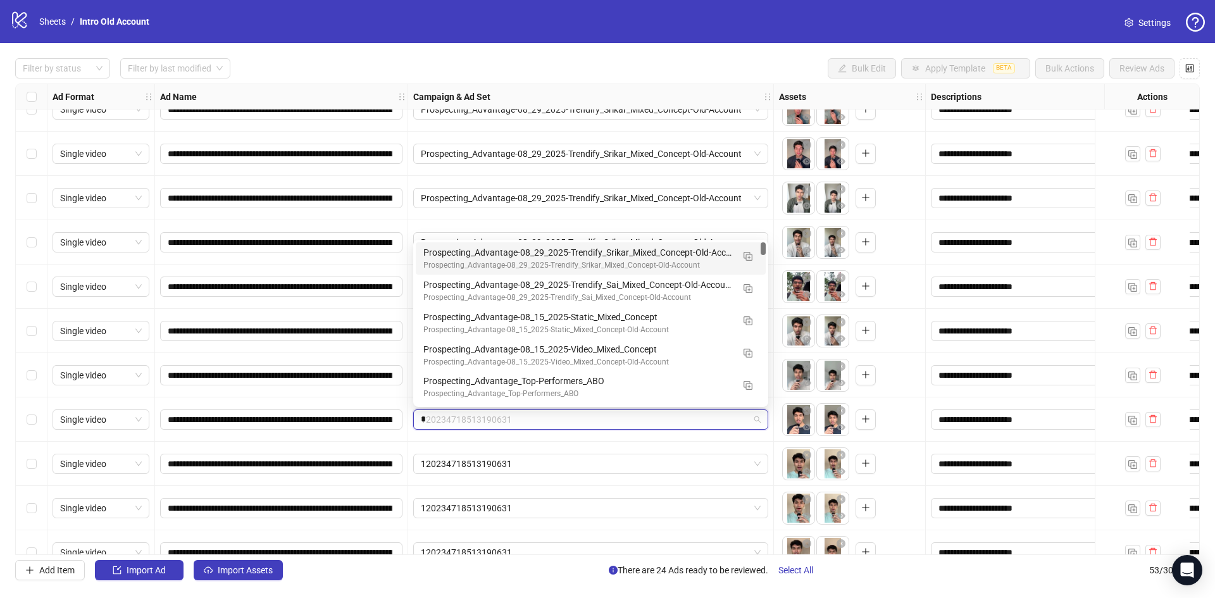
type input "**"
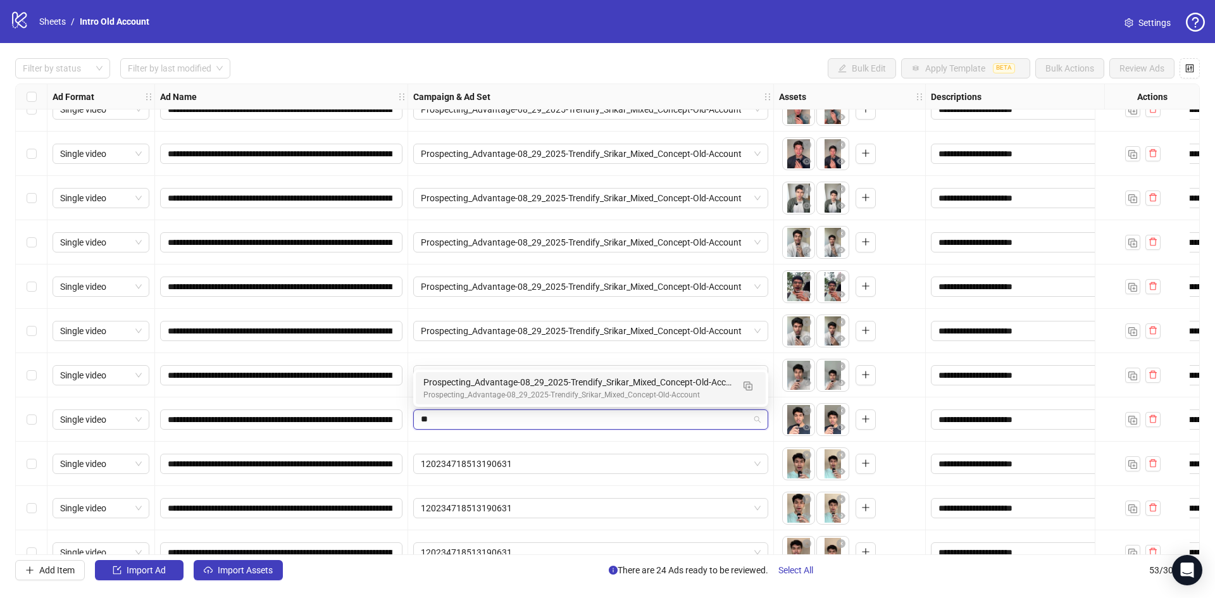
click at [516, 396] on div "Prospecting_Advantage-08_29_2025-Trendify_Srikar_Mixed_Concept-Old-Account" at bounding box center [577, 395] width 309 height 12
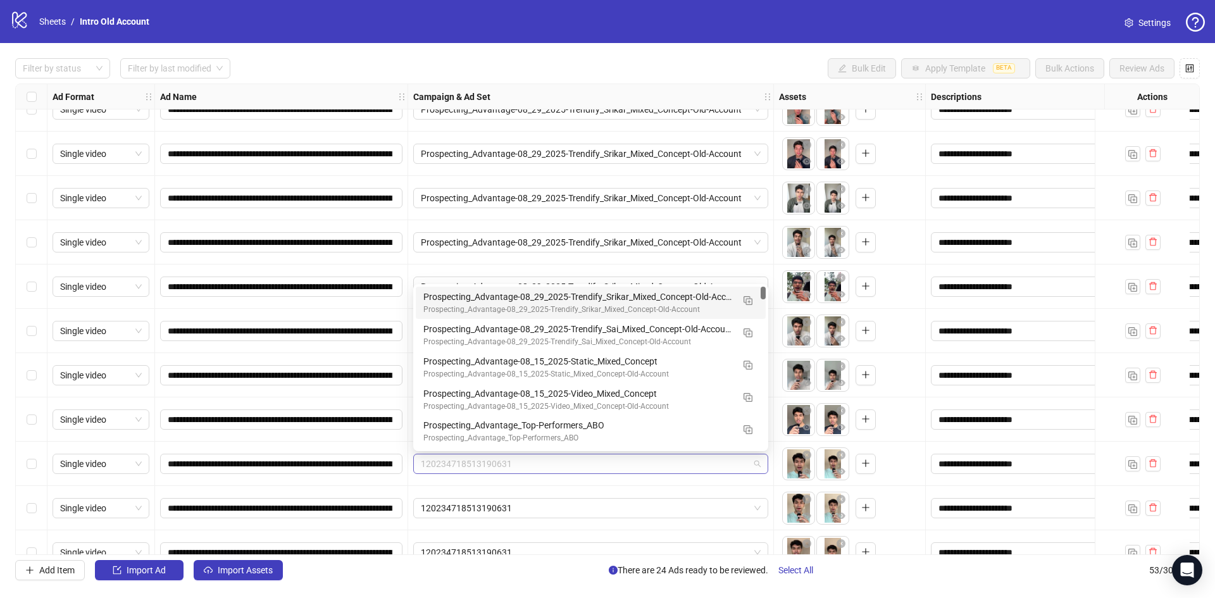
click at [476, 463] on span "120234718513190631" at bounding box center [591, 463] width 340 height 19
type input "**"
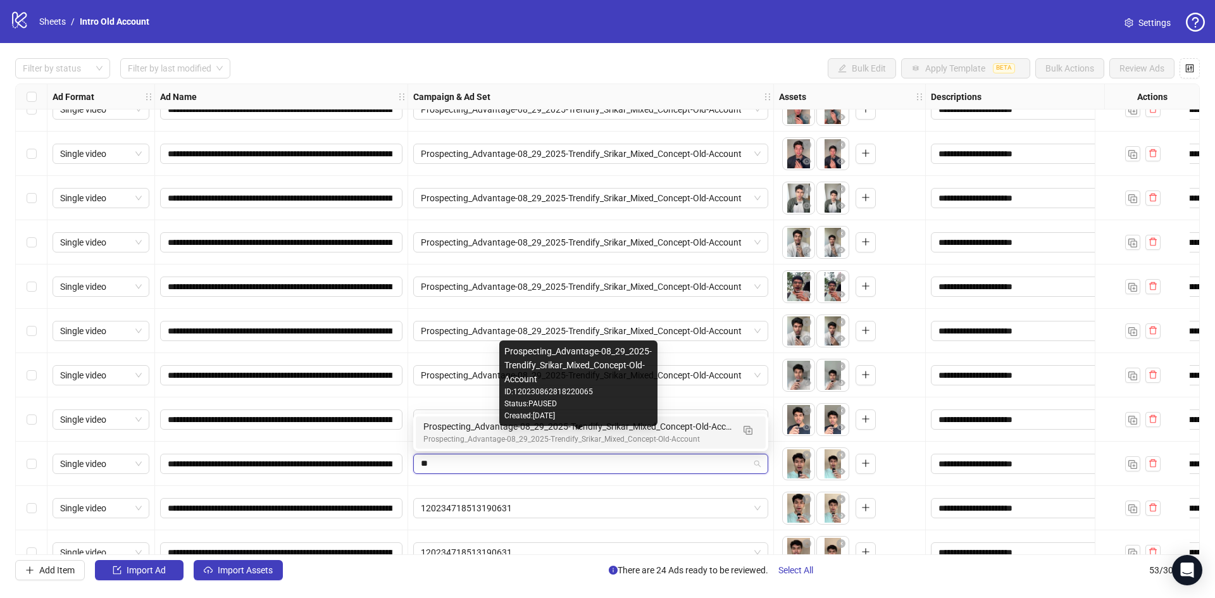
click at [485, 434] on div "Prospecting_Advantage-08_29_2025-Trendify_Srikar_Mixed_Concept-Old-Account" at bounding box center [577, 440] width 309 height 12
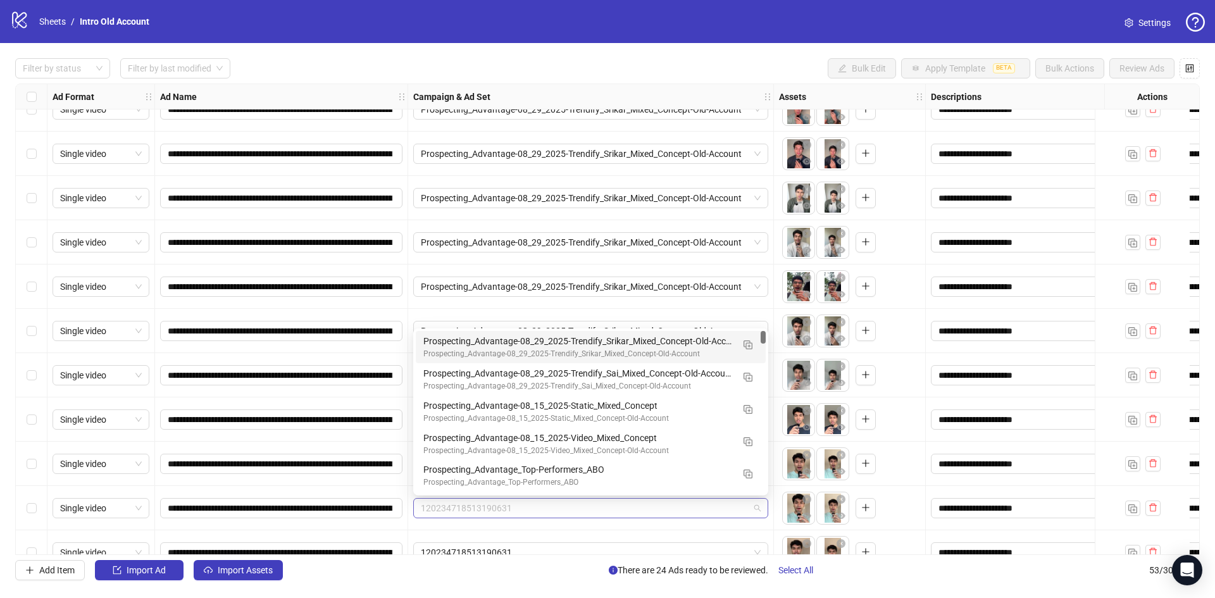
click at [464, 511] on span "120234718513190631" at bounding box center [591, 508] width 340 height 19
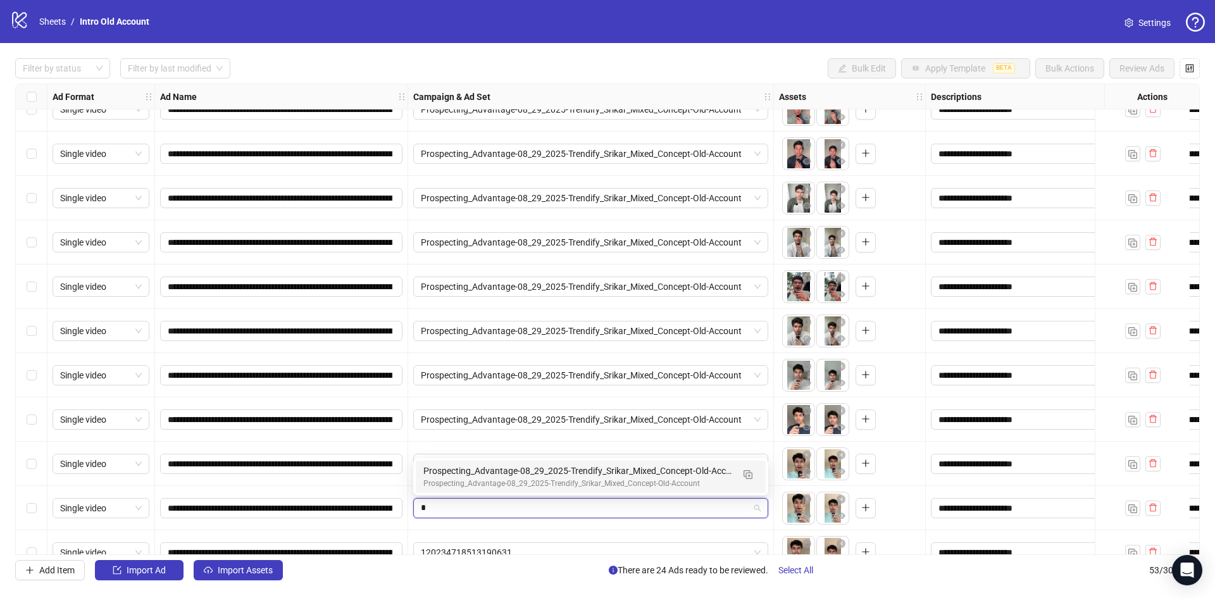
type input "**"
click at [472, 472] on div "Prospecting_Advantage-08_29_2025-Trendify_Srikar_Mixed_Concept-Old-Account" at bounding box center [577, 471] width 309 height 14
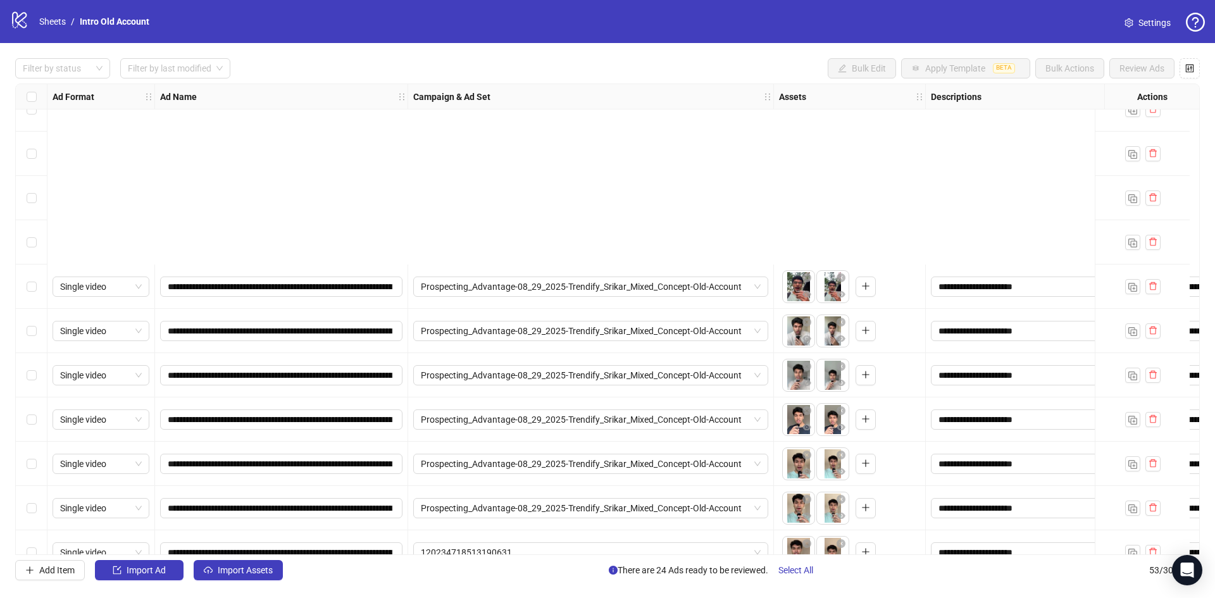
scroll to position [1782, 0]
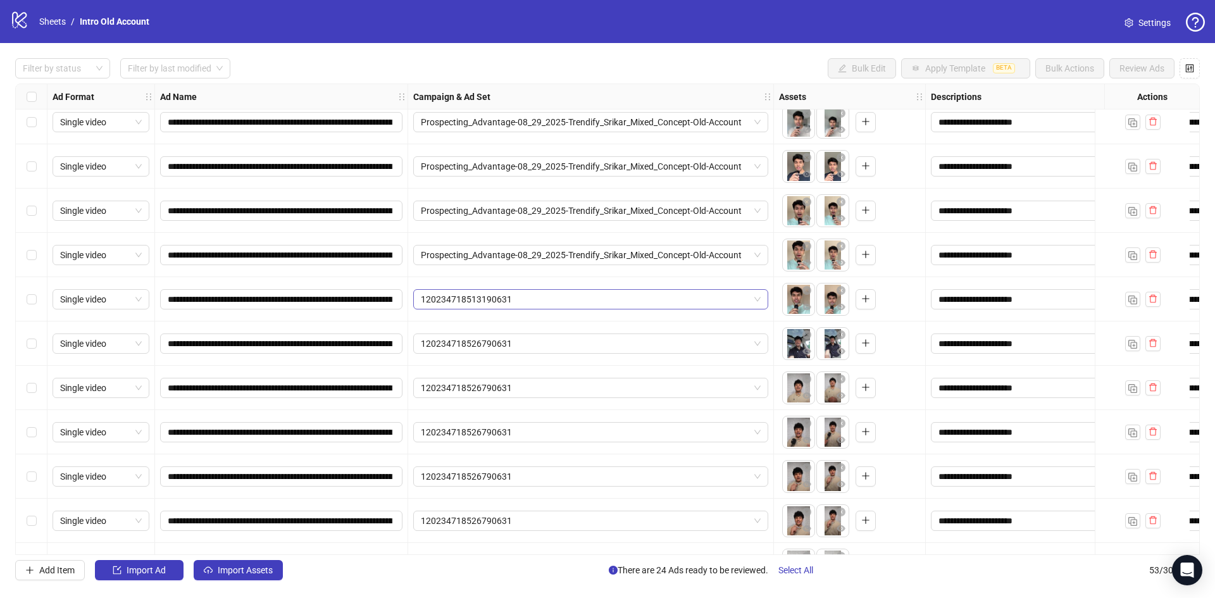
click at [589, 299] on span "120234718513190631" at bounding box center [591, 299] width 340 height 19
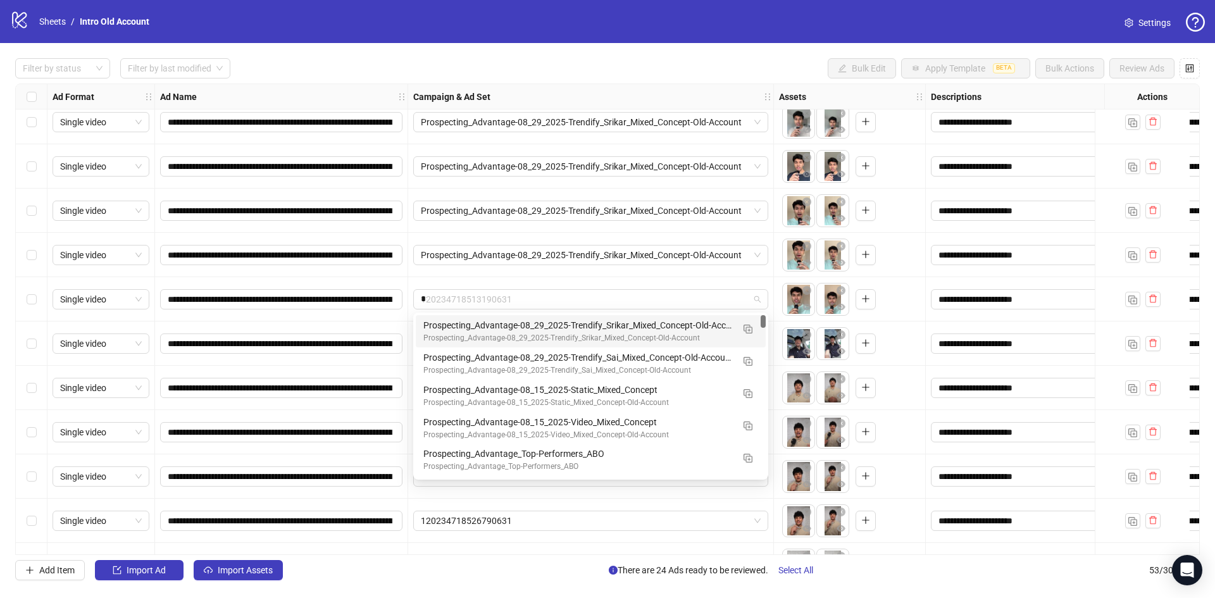
type input "**"
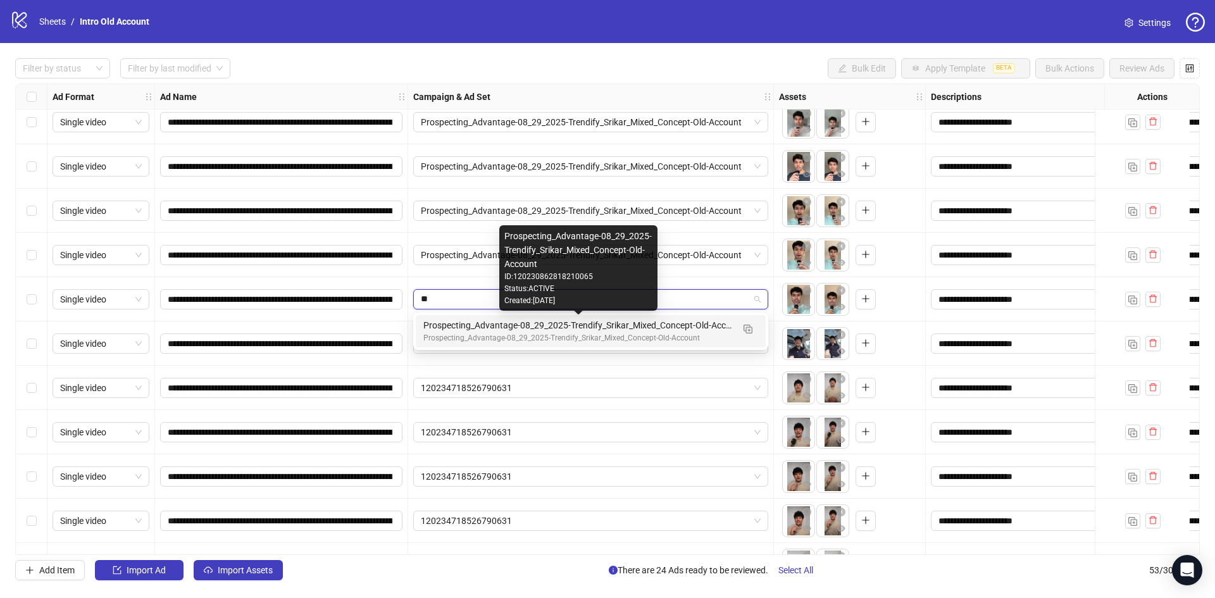
click at [542, 330] on div "Prospecting_Advantage-08_29_2025-Trendify_Srikar_Mixed_Concept-Old-Account" at bounding box center [577, 325] width 309 height 14
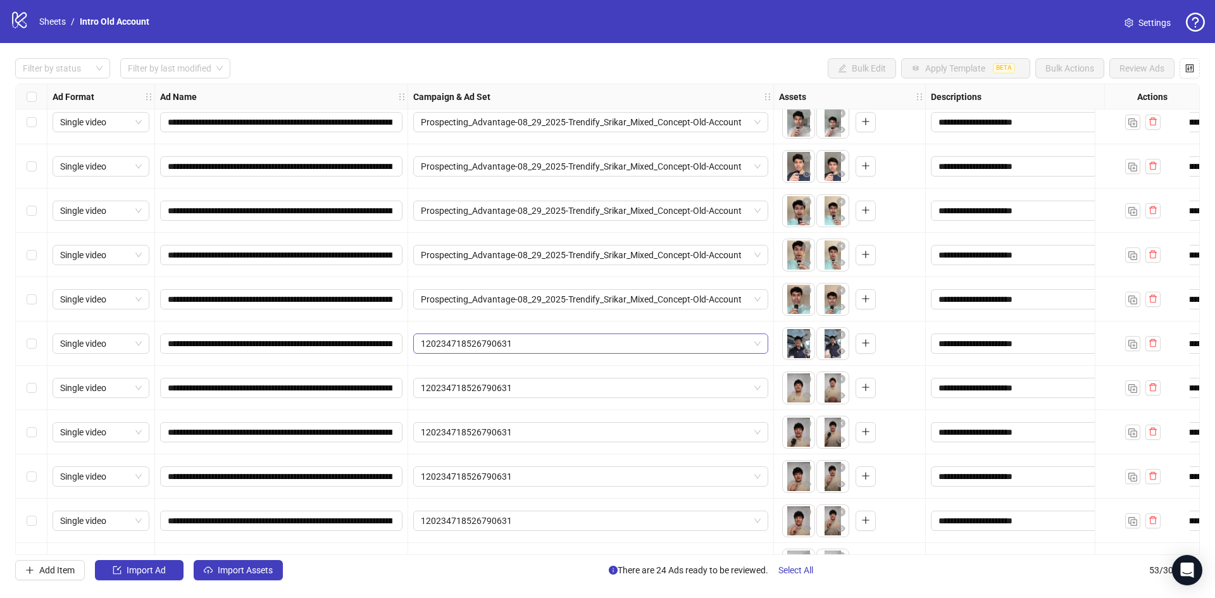
click at [532, 347] on span "120234718526790631" at bounding box center [591, 343] width 340 height 19
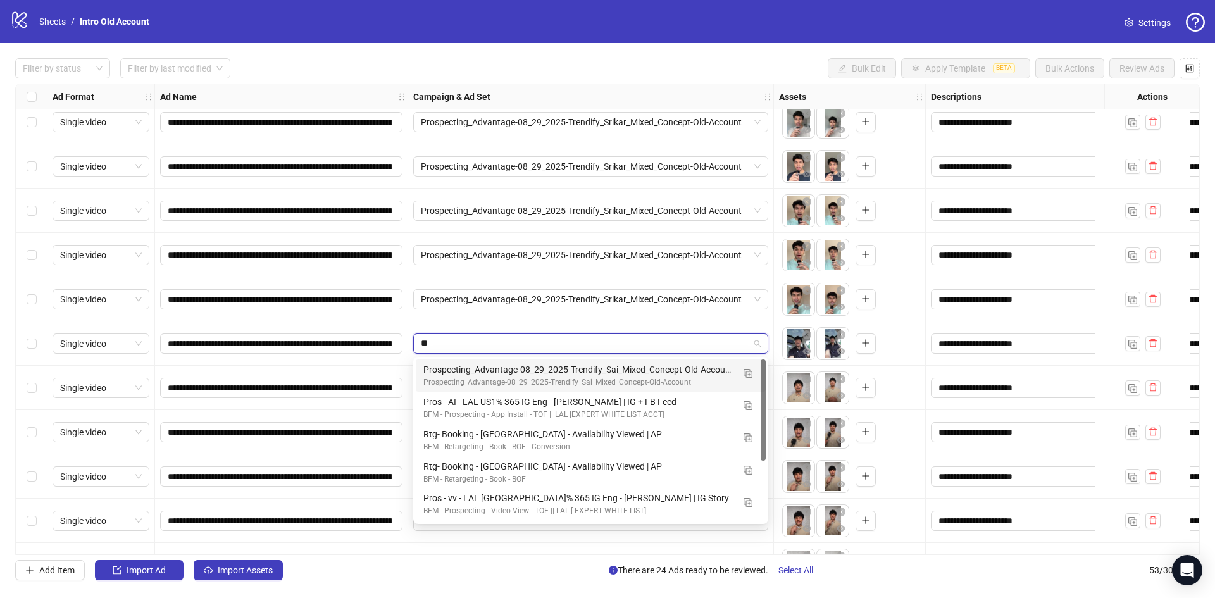
type input "***"
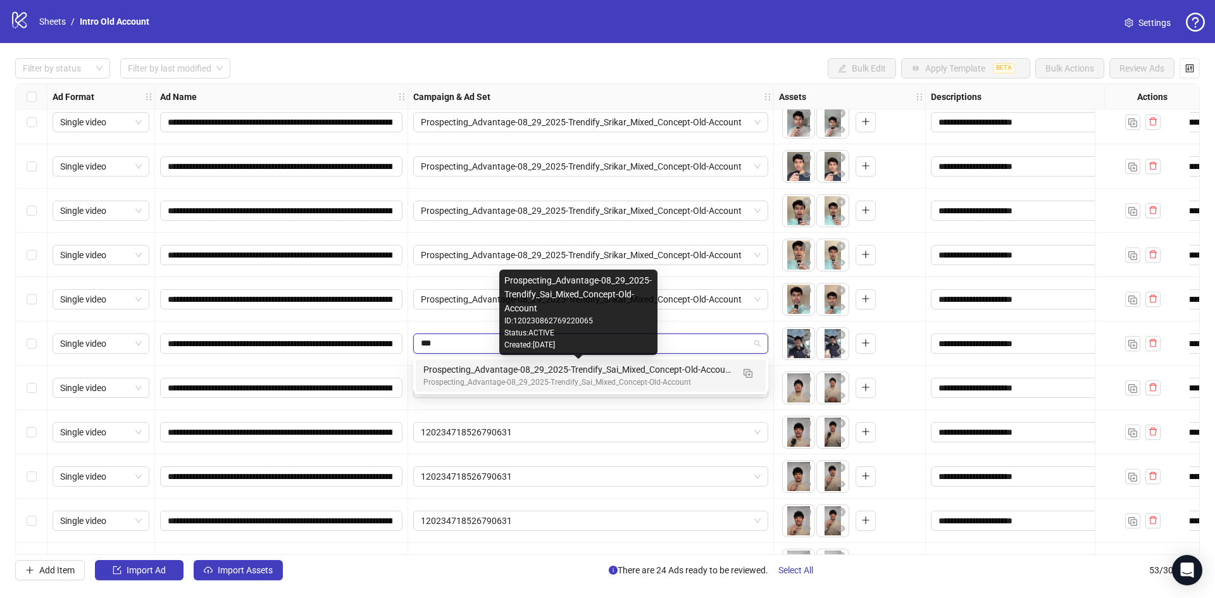
click at [521, 373] on div "Prospecting_Advantage-08_29_2025-Trendify_Sai_Mixed_Concept-Old-Account" at bounding box center [577, 370] width 309 height 14
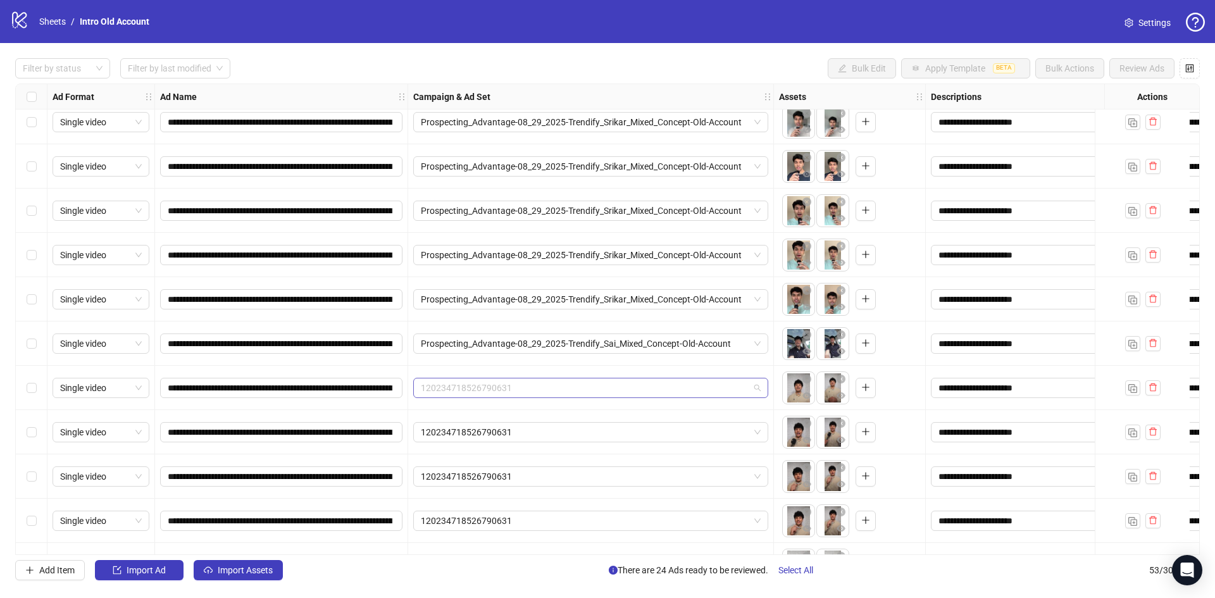
click at [512, 392] on span "120234718526790631" at bounding box center [591, 387] width 340 height 19
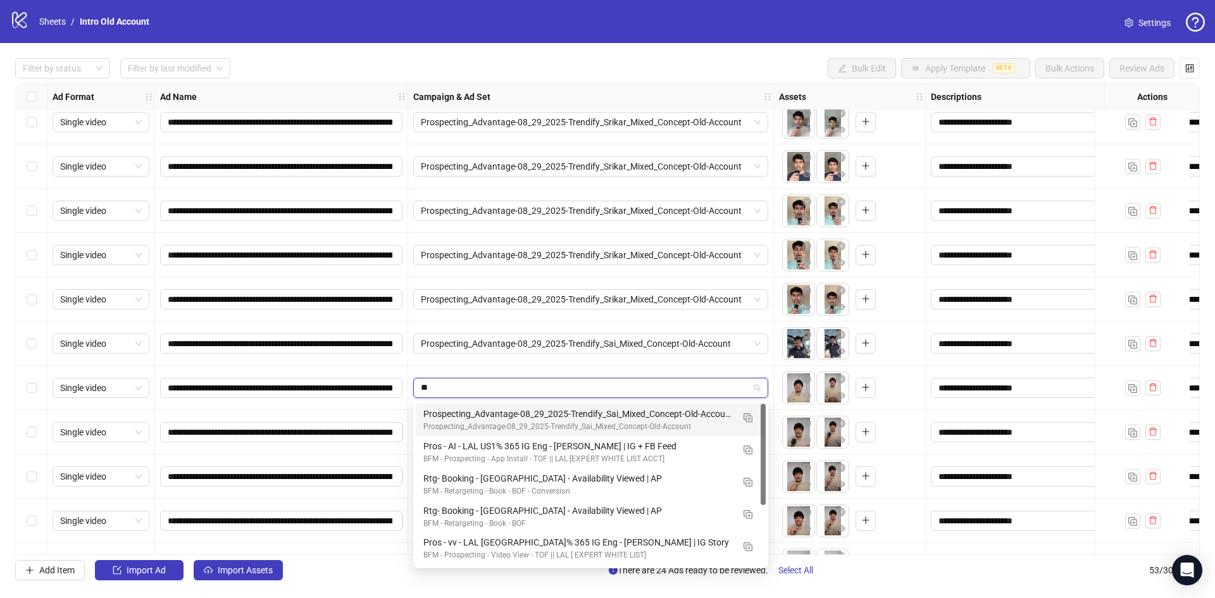
type input "***"
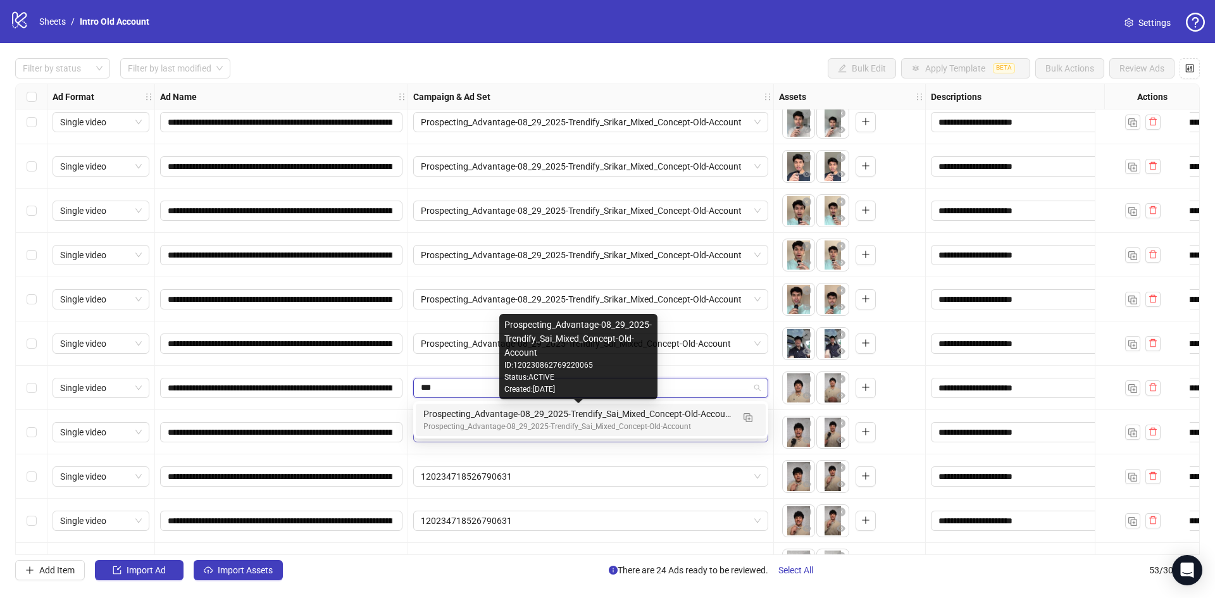
drag, startPoint x: 508, startPoint y: 415, endPoint x: 507, endPoint y: 429, distance: 14.6
click at [508, 415] on div "Prospecting_Advantage-08_29_2025-Trendify_Sai_Mixed_Concept-Old-Account" at bounding box center [577, 414] width 309 height 14
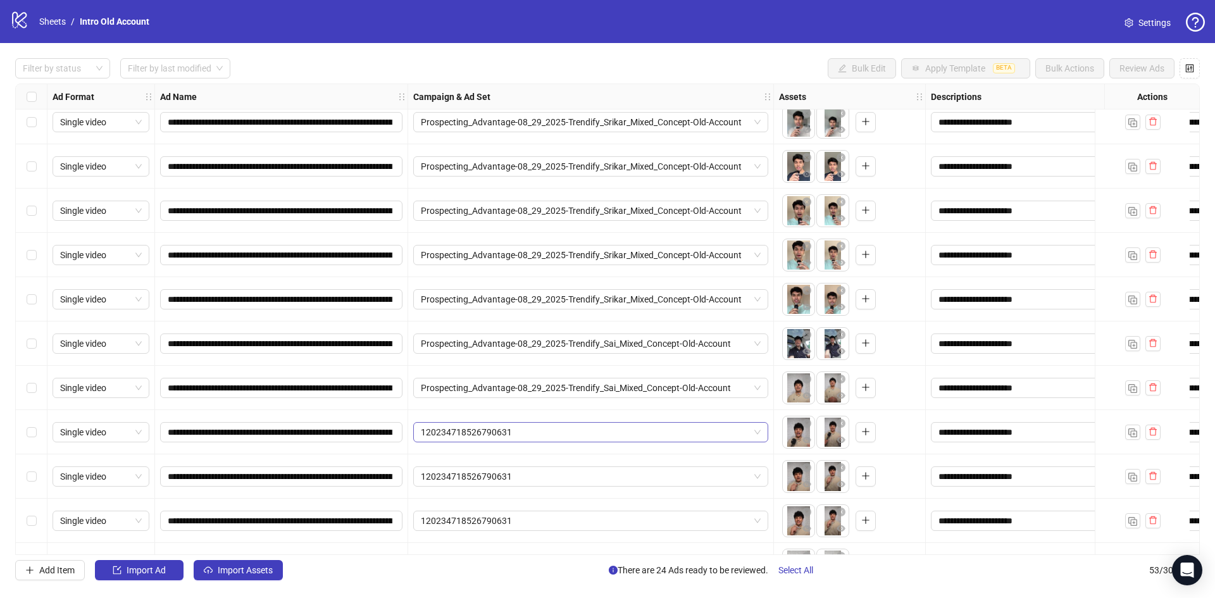
click at [505, 437] on span "120234718526790631" at bounding box center [591, 432] width 340 height 19
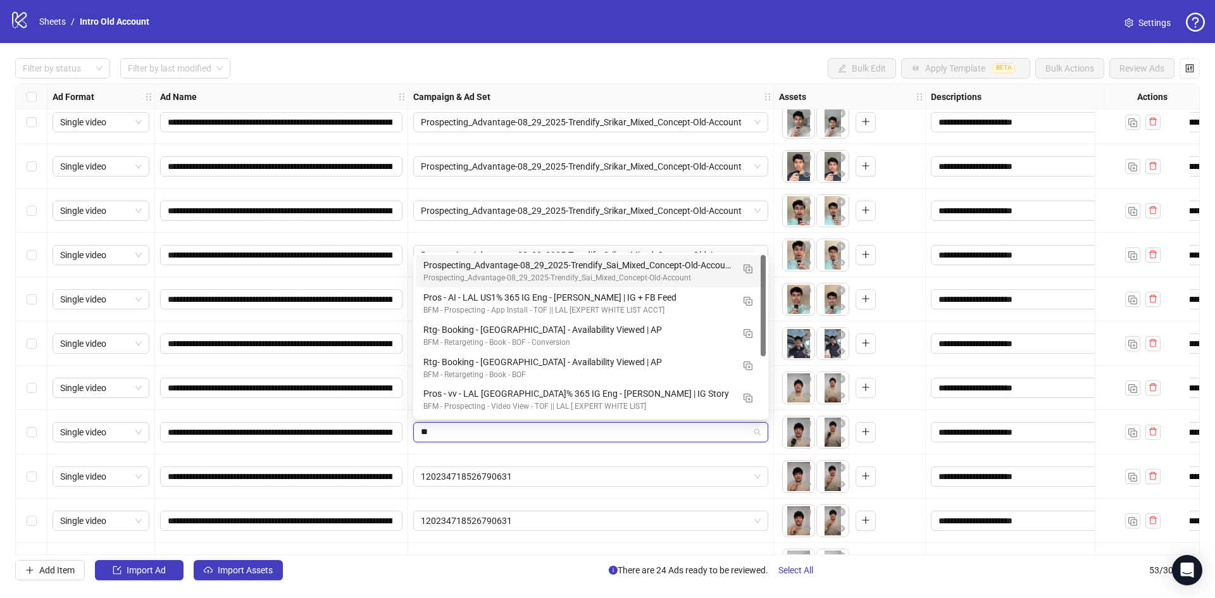
type input "***"
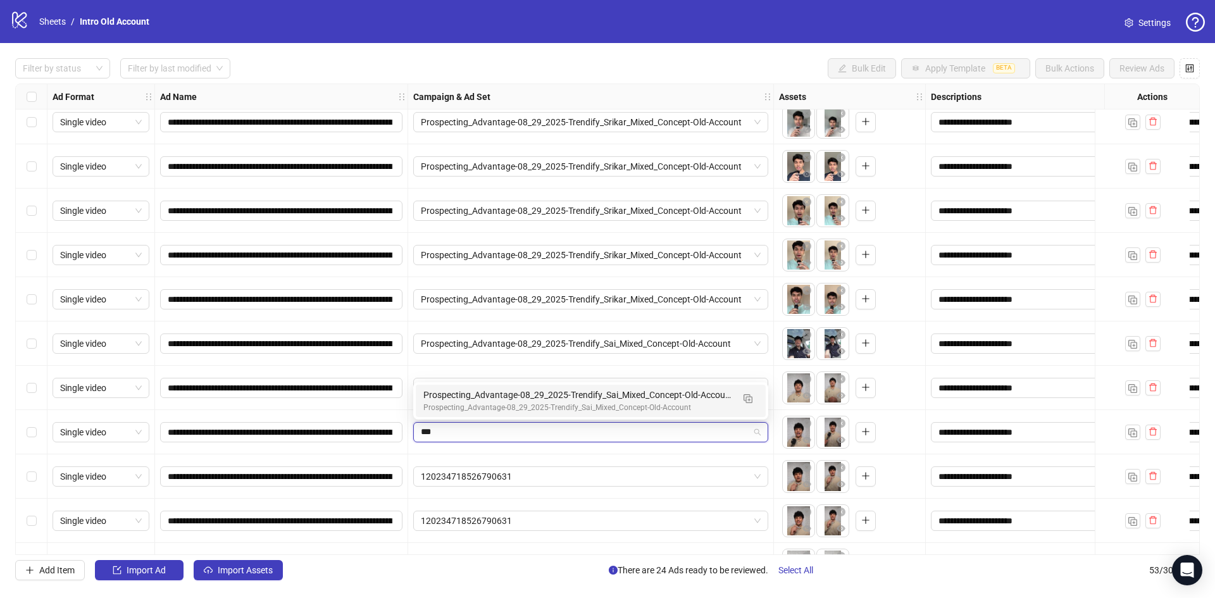
click at [515, 409] on div "Prospecting_Advantage-08_29_2025-Trendify_Sai_Mixed_Concept-Old-Account" at bounding box center [577, 408] width 309 height 12
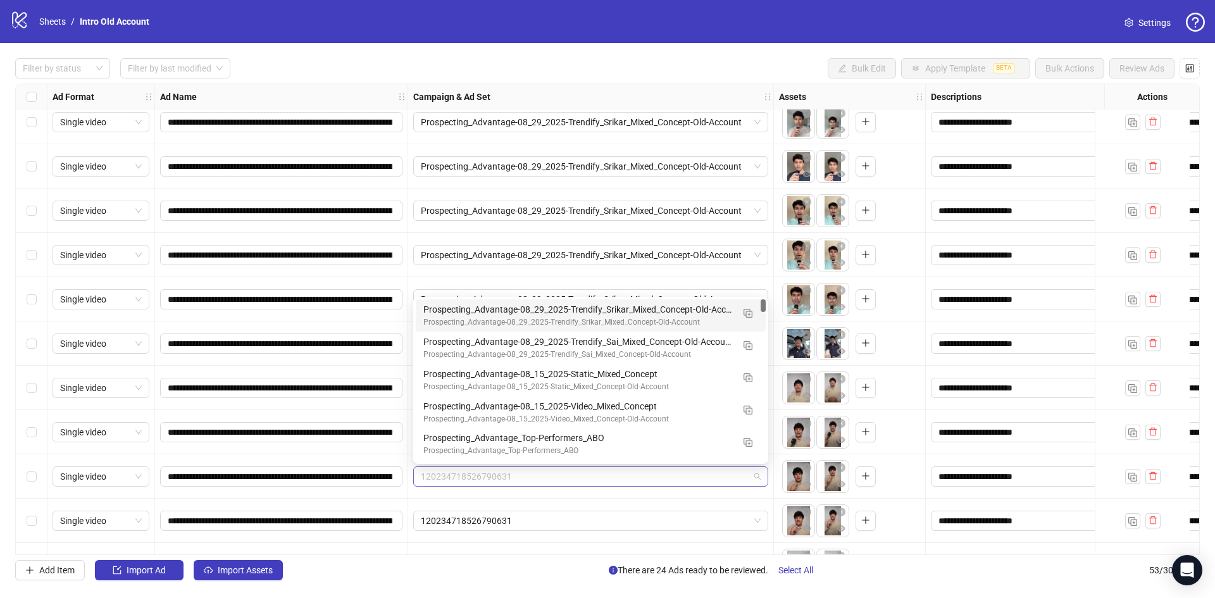
click at [508, 474] on span "120234718526790631" at bounding box center [591, 476] width 340 height 19
type input "***"
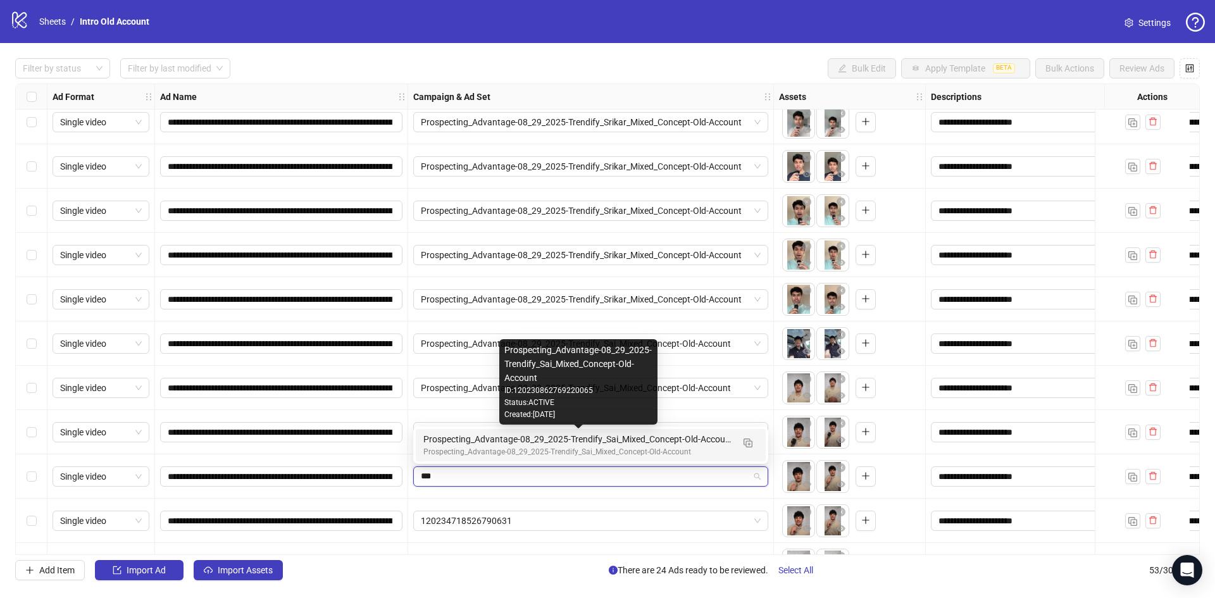
click at [512, 440] on div "Prospecting_Advantage-08_29_2025-Trendify_Sai_Mixed_Concept-Old-Account" at bounding box center [577, 439] width 309 height 14
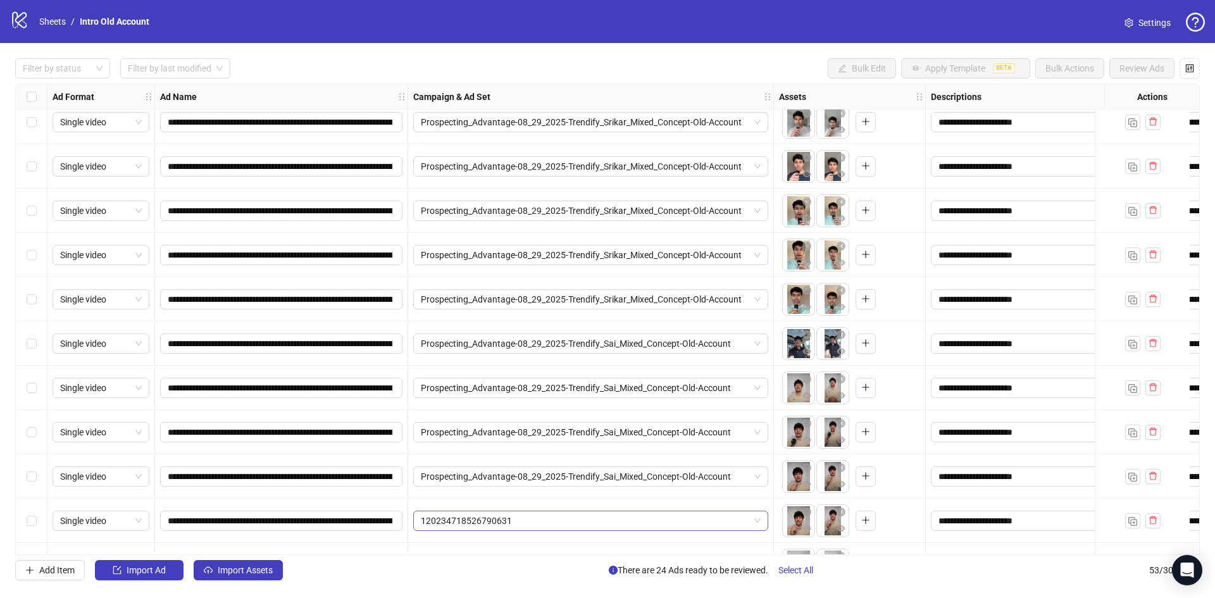
click at [511, 515] on span "120234718526790631" at bounding box center [591, 520] width 340 height 19
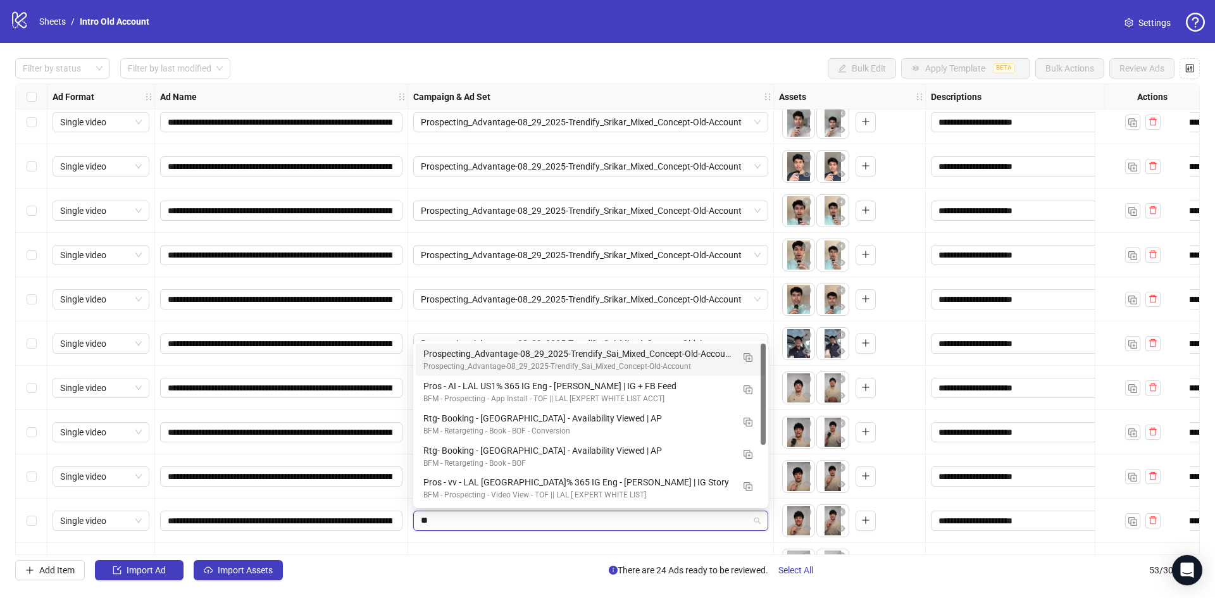
type input "***"
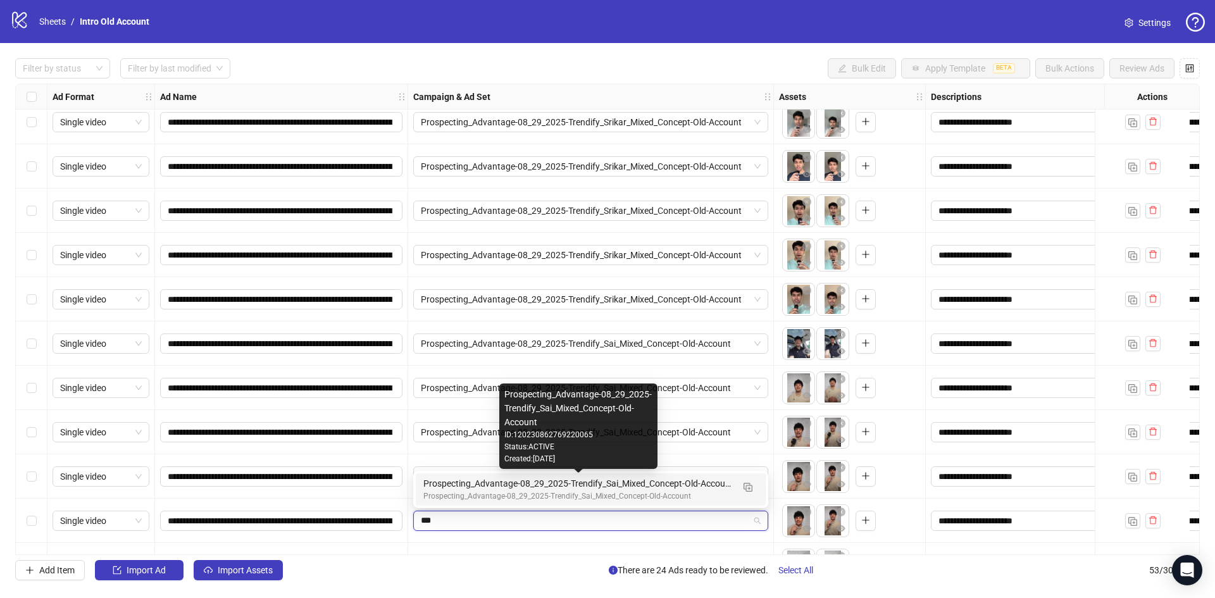
click at [513, 482] on div "Prospecting_Advantage-08_29_2025-Trendify_Sai_Mixed_Concept-Old-Account" at bounding box center [577, 484] width 309 height 14
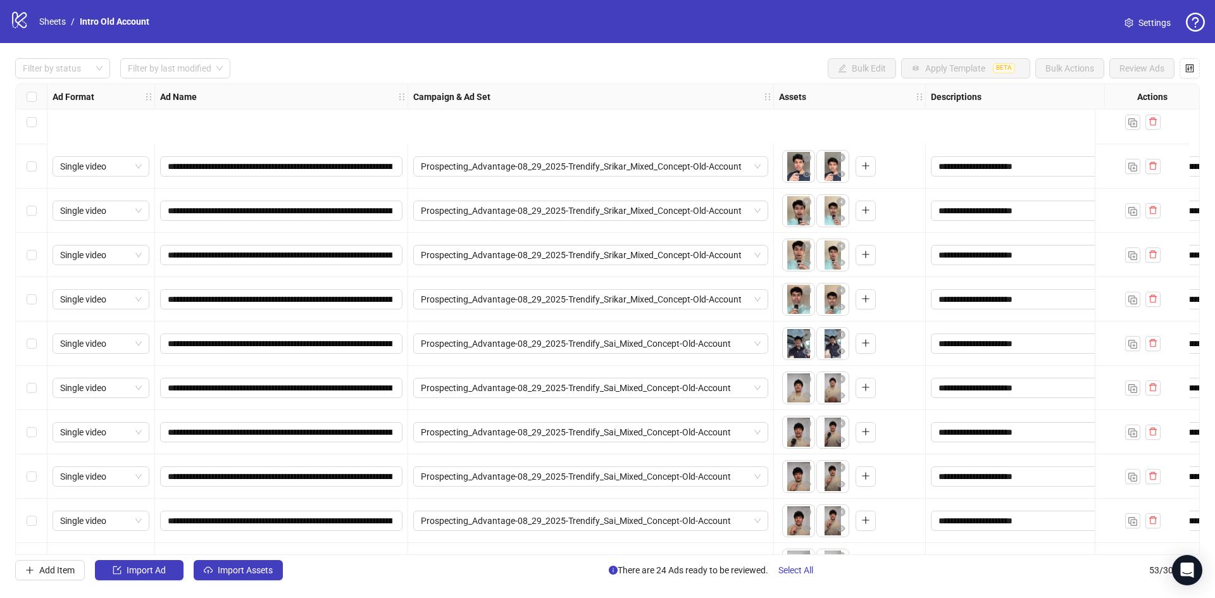
scroll to position [1908, 0]
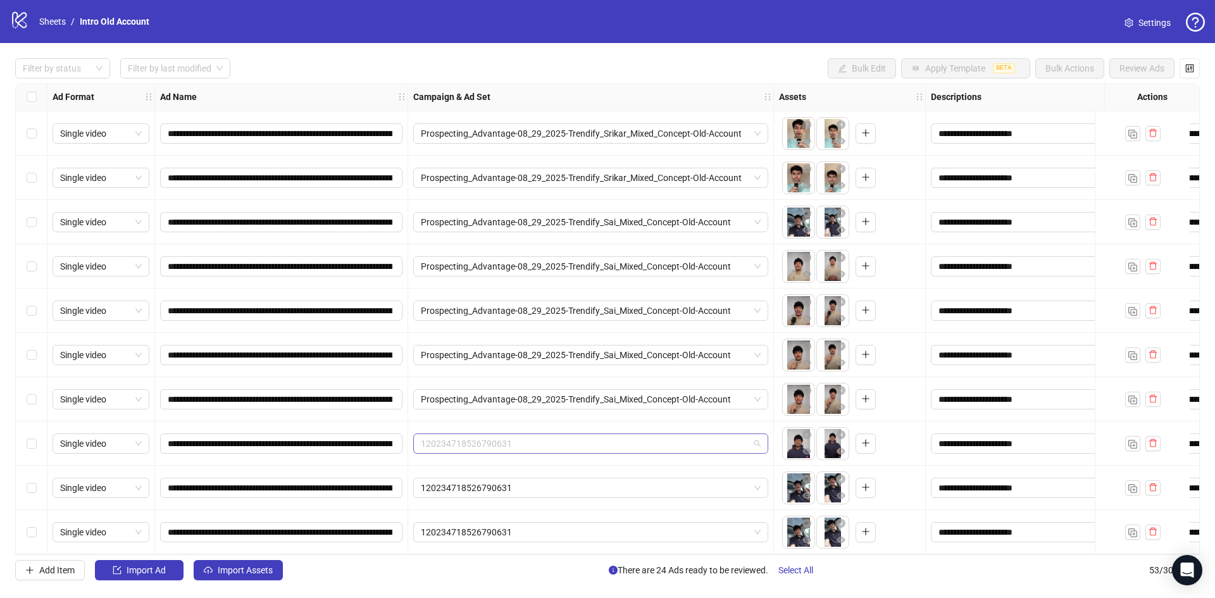
click at [515, 439] on span "120234718526790631" at bounding box center [591, 443] width 340 height 19
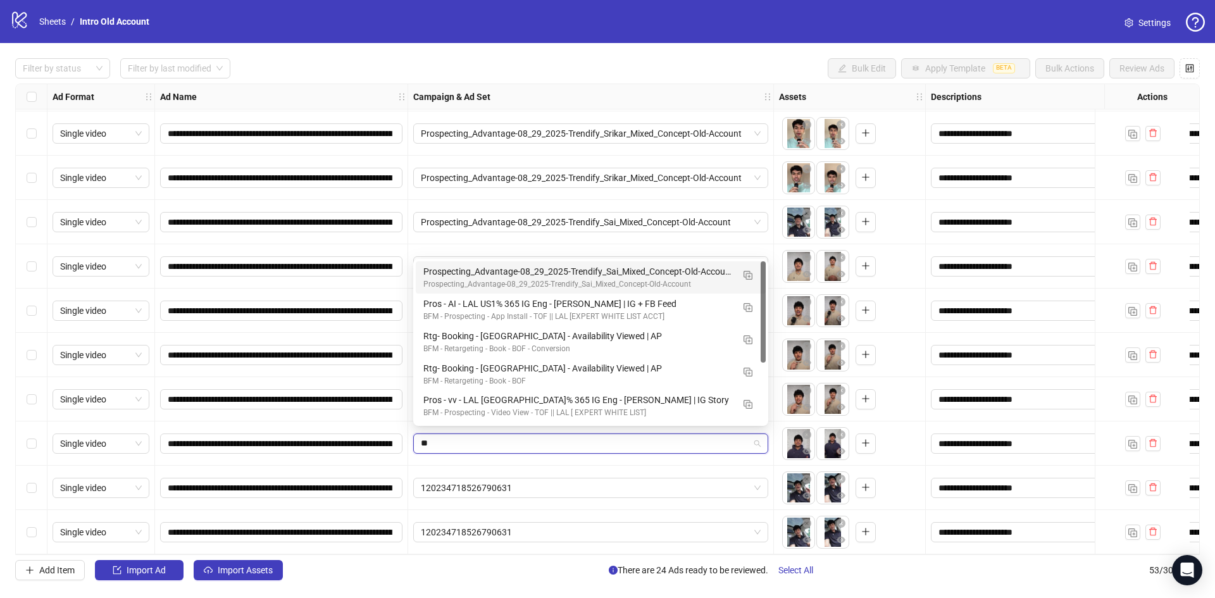
type input "***"
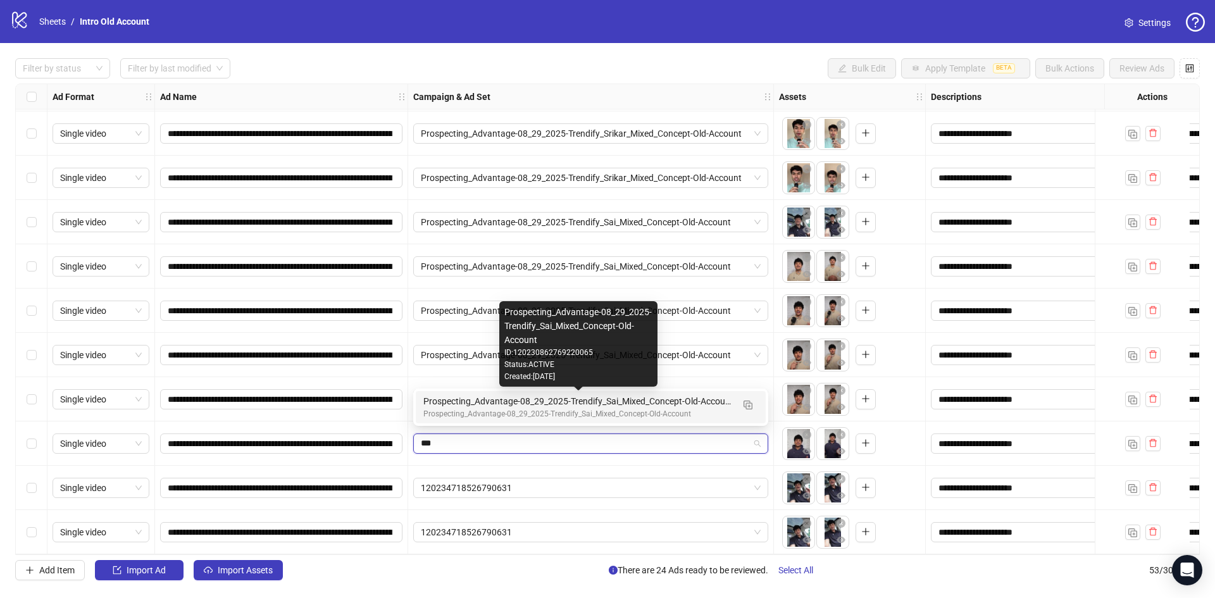
drag, startPoint x: 527, startPoint y: 404, endPoint x: 518, endPoint y: 472, distance: 69.0
click at [527, 404] on div "Prospecting_Advantage-08_29_2025-Trendify_Sai_Mixed_Concept-Old-Account" at bounding box center [577, 401] width 309 height 14
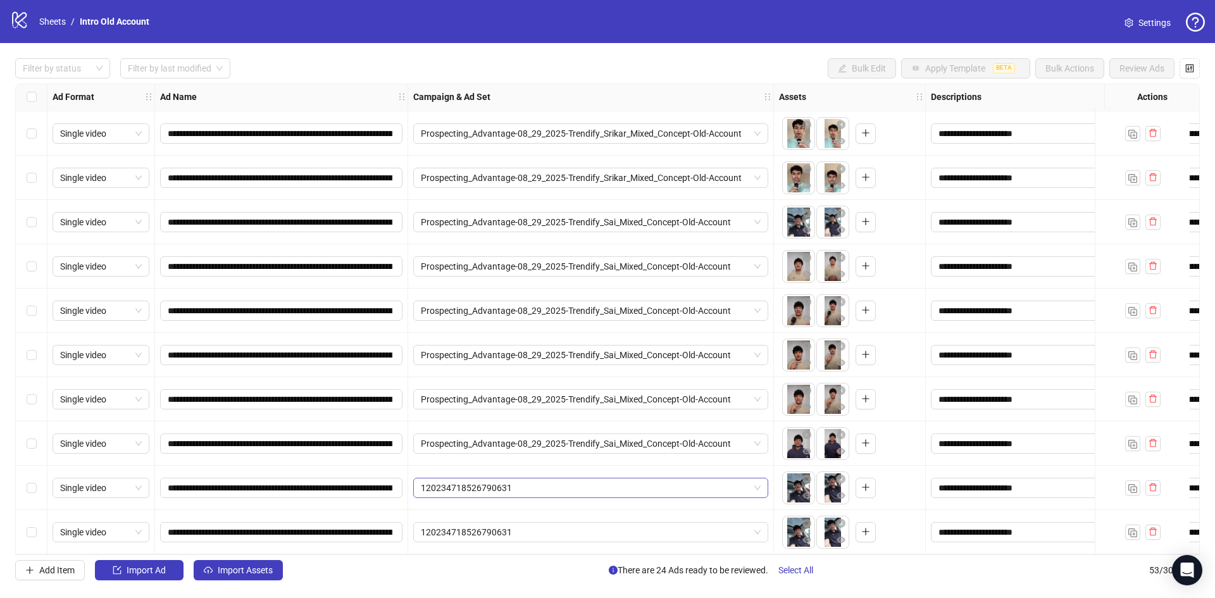
click at [519, 482] on span "120234718526790631" at bounding box center [591, 487] width 340 height 19
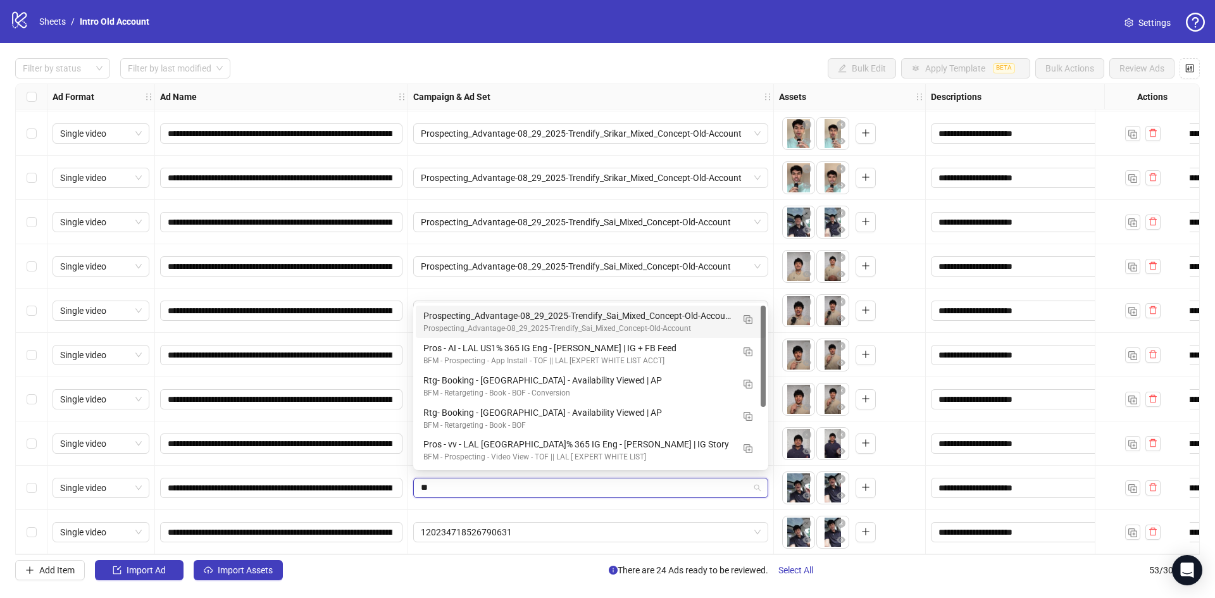
type input "***"
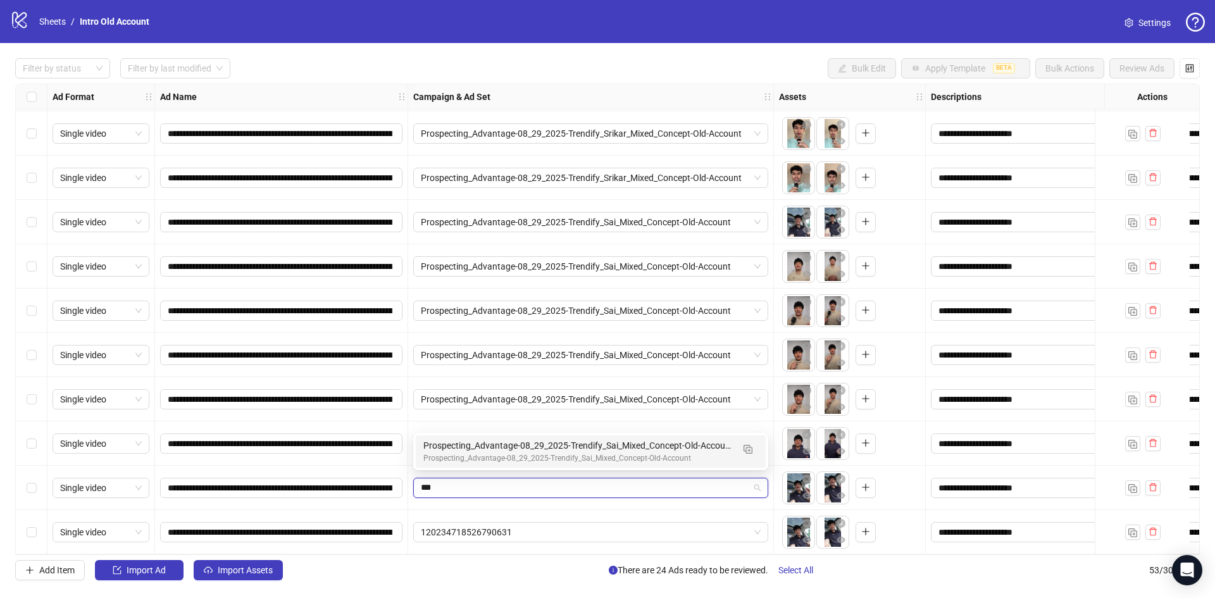
drag, startPoint x: 525, startPoint y: 455, endPoint x: 518, endPoint y: 495, distance: 40.5
click at [525, 454] on div "Prospecting_Advantage-08_29_2025-Trendify_Sai_Mixed_Concept-Old-Account" at bounding box center [577, 458] width 309 height 12
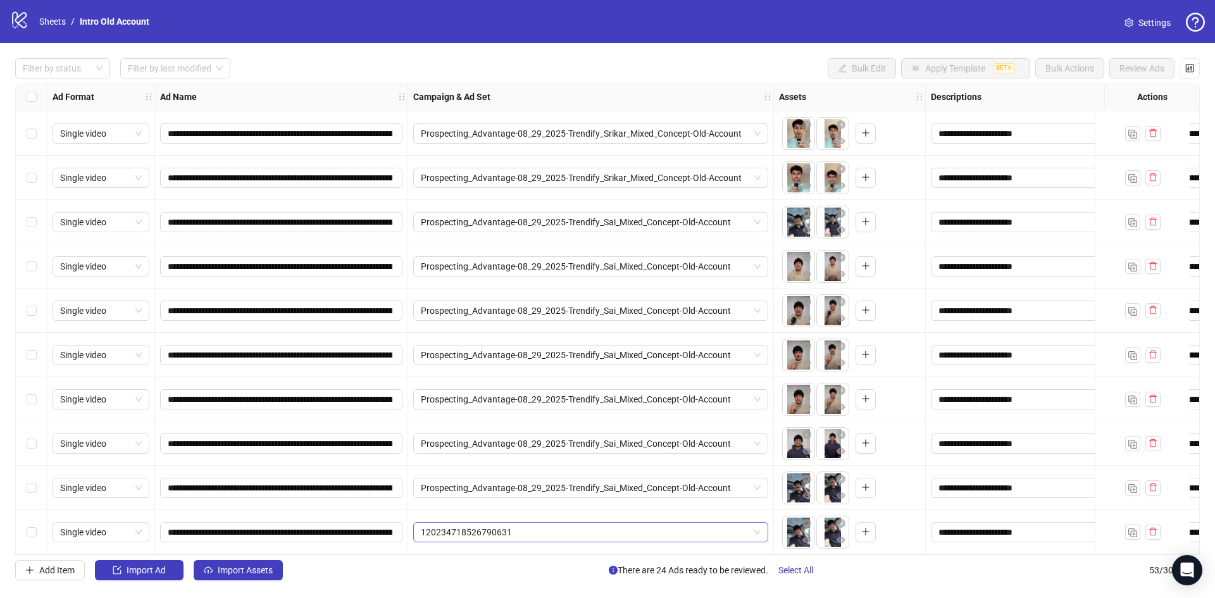
click at [515, 527] on span "120234718526790631" at bounding box center [591, 532] width 340 height 19
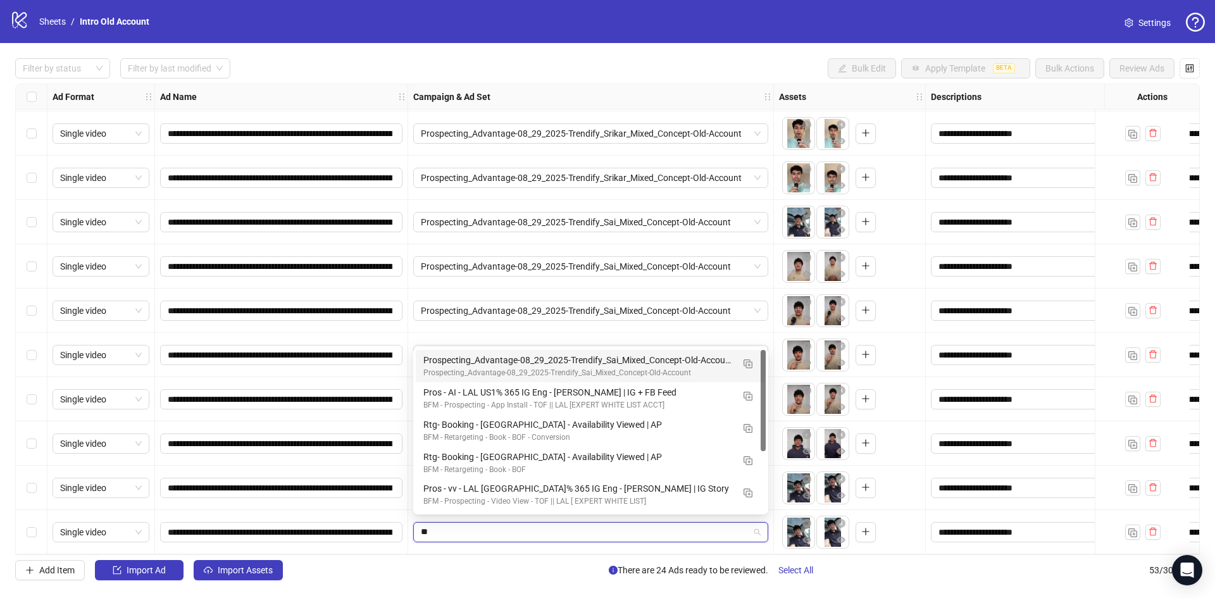
type input "***"
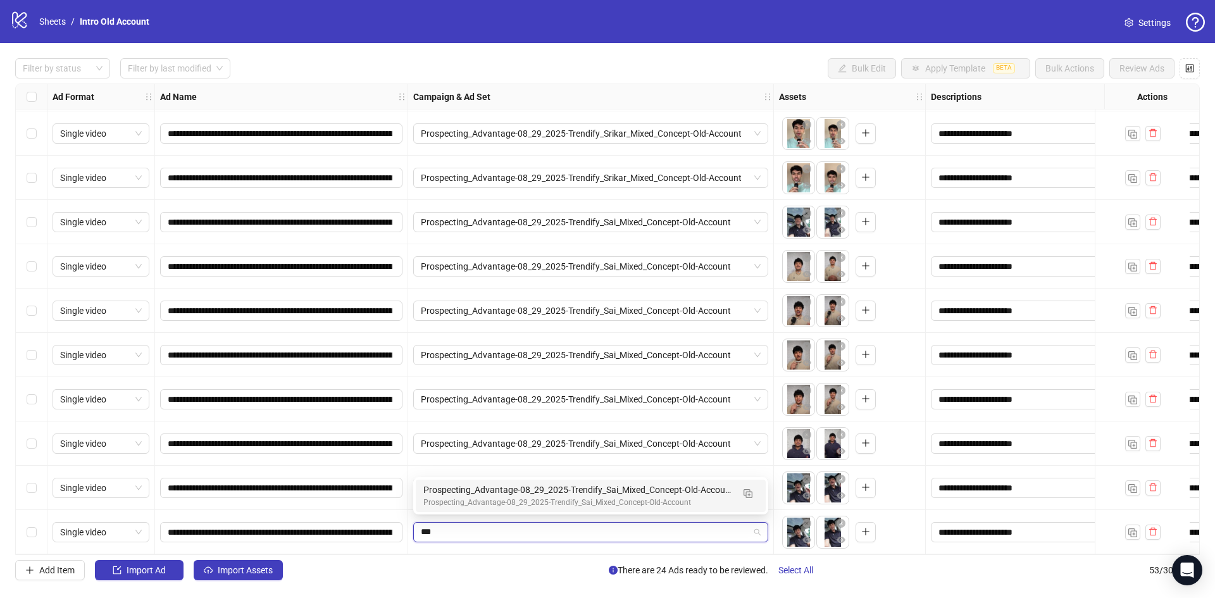
click at [523, 495] on div "Prospecting_Advantage-08_29_2025-Trendify_Sai_Mixed_Concept-Old-Account" at bounding box center [577, 490] width 309 height 14
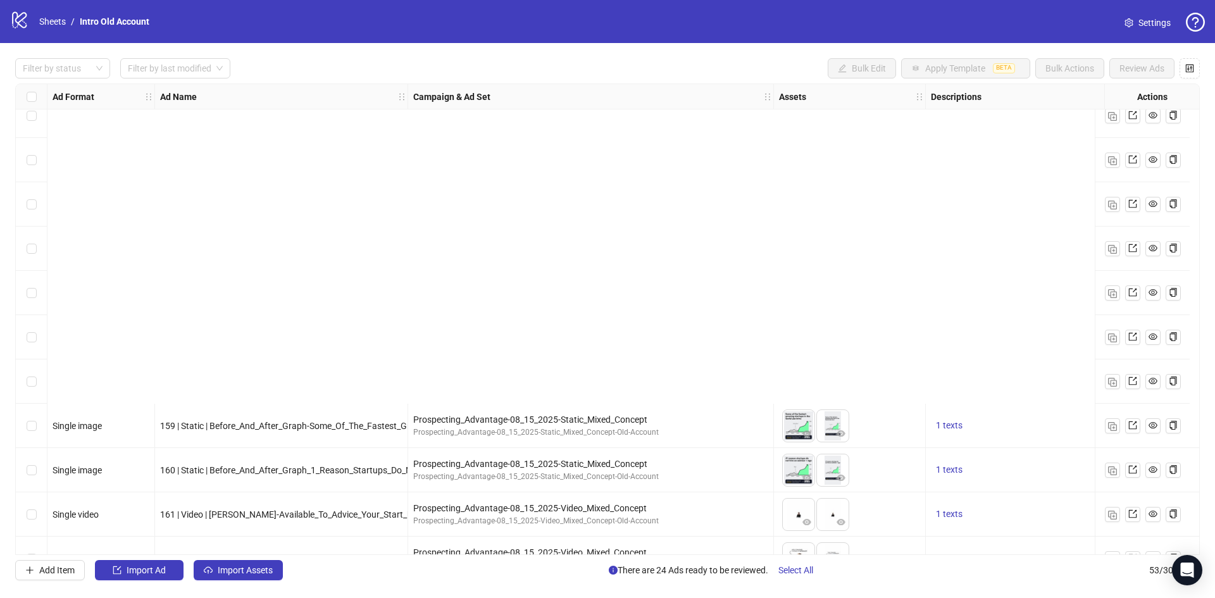
scroll to position [1149, 0]
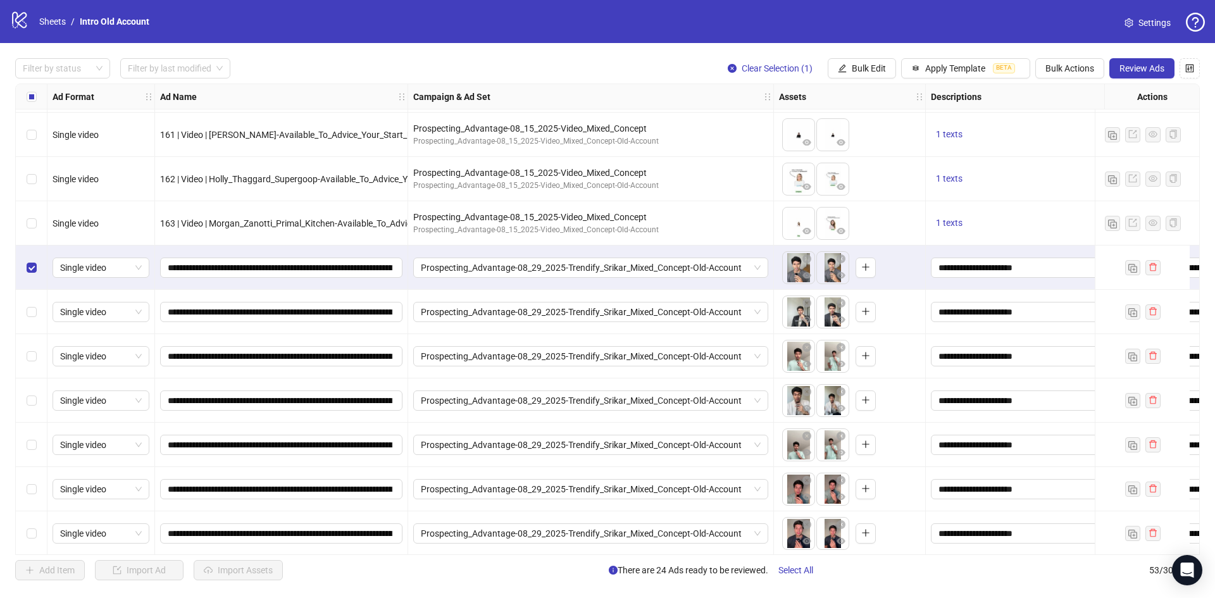
click at [34, 308] on label "Select row 31" at bounding box center [32, 312] width 10 height 14
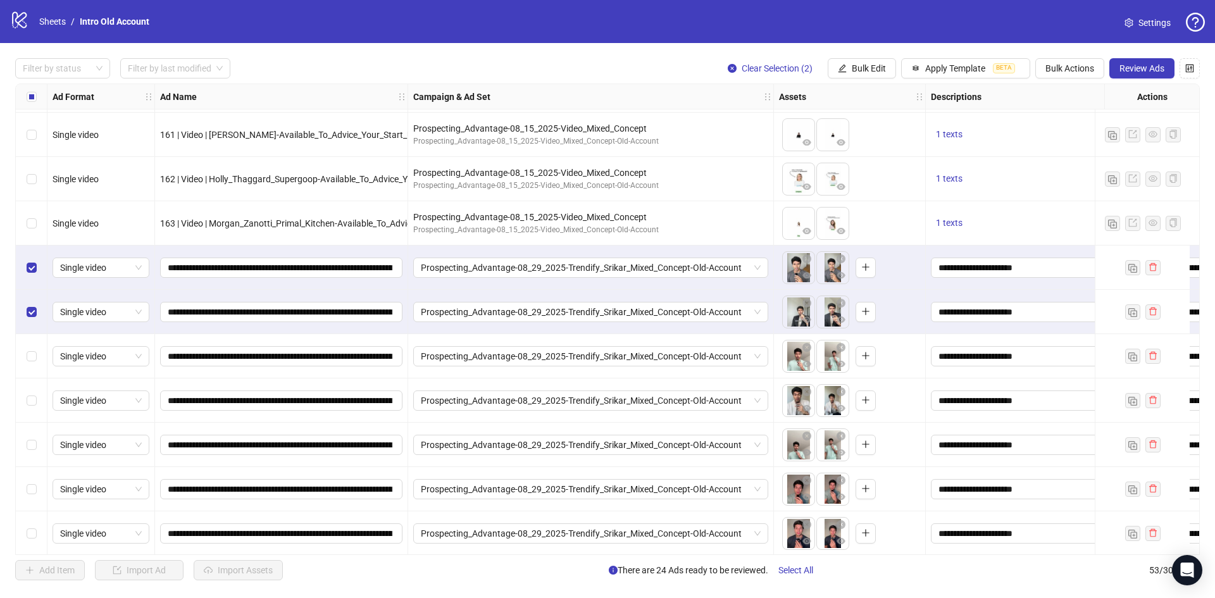
click at [30, 365] on div "Select row 32" at bounding box center [32, 356] width 32 height 44
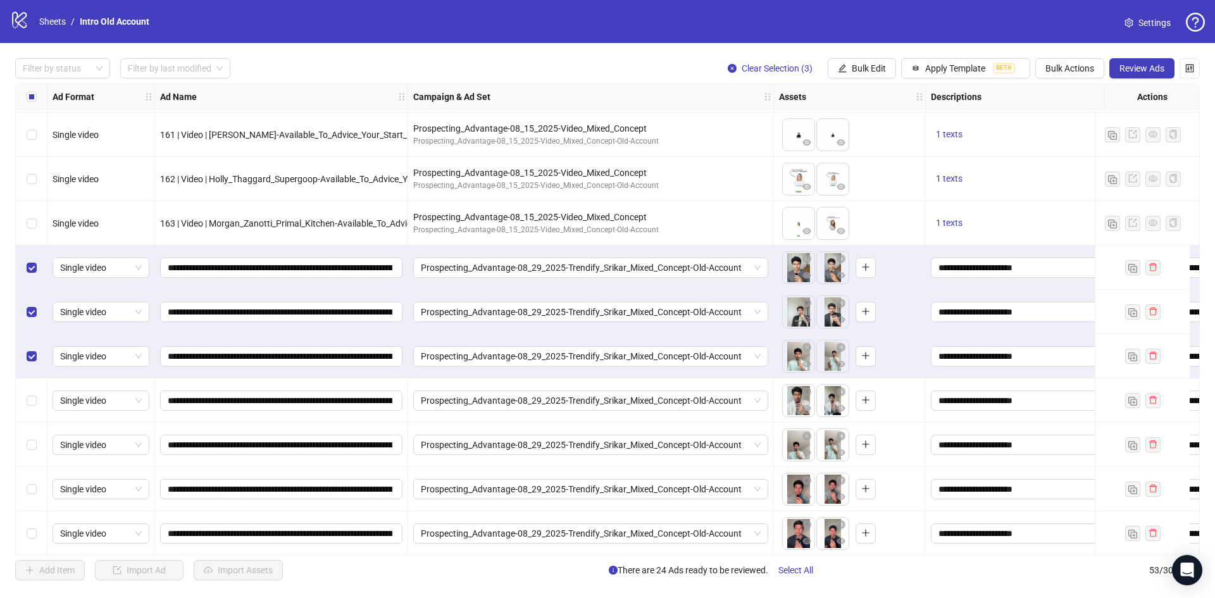
click at [35, 420] on div "Select row 33" at bounding box center [32, 400] width 32 height 44
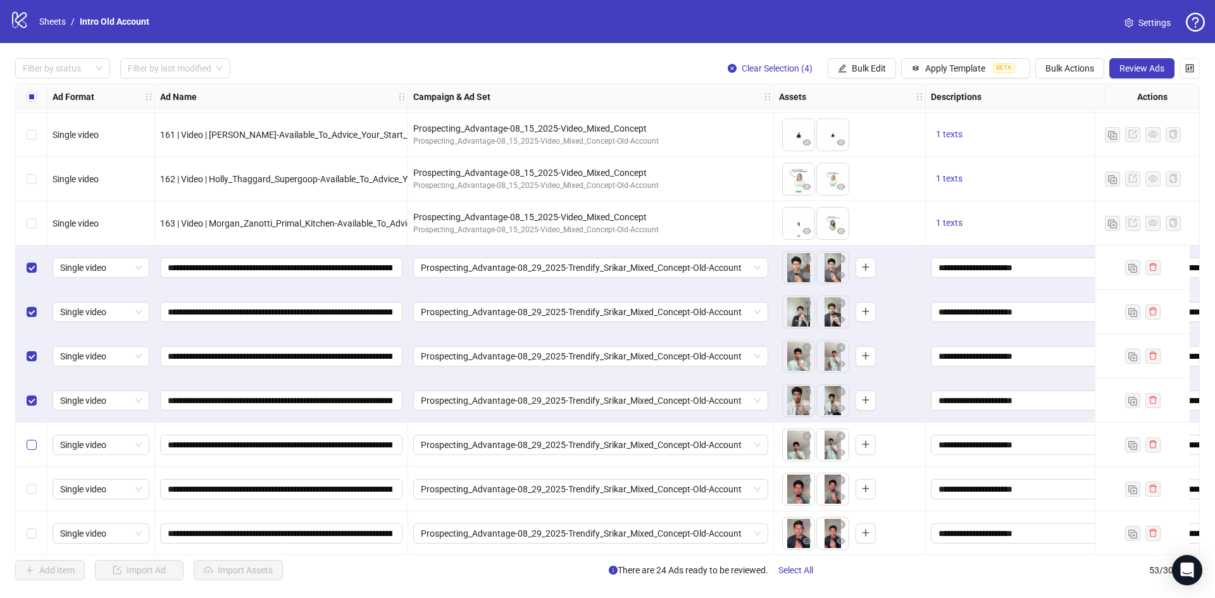
click at [35, 439] on label "Select row 34" at bounding box center [32, 445] width 10 height 14
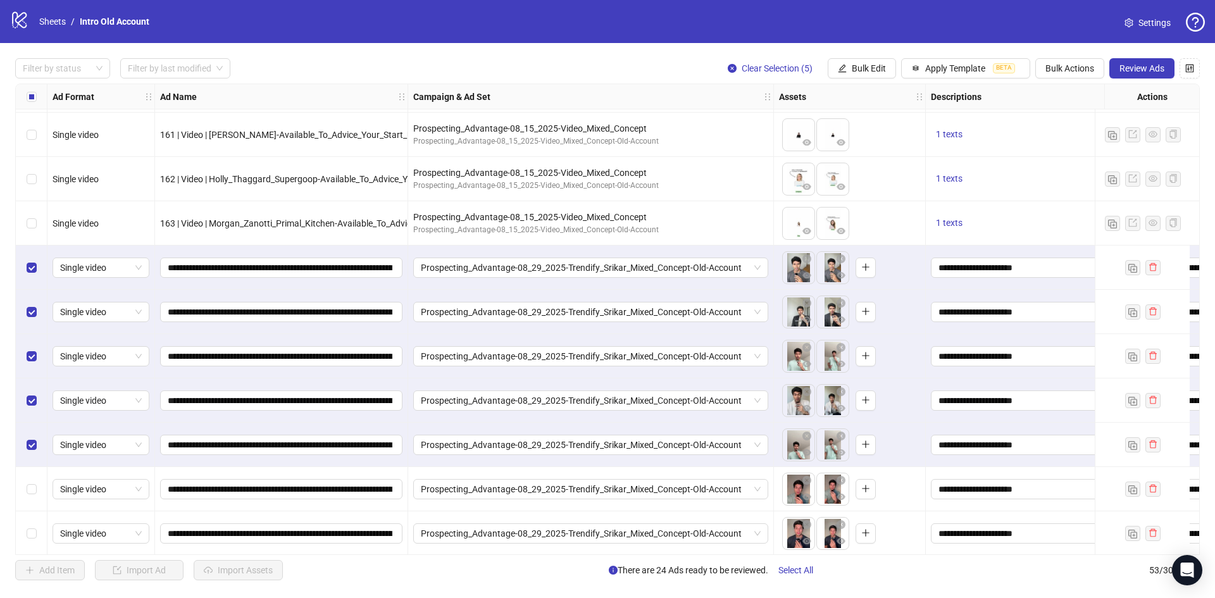
drag, startPoint x: 34, startPoint y: 472, endPoint x: 34, endPoint y: 482, distance: 10.1
click at [34, 473] on div "Select row 35" at bounding box center [32, 489] width 32 height 44
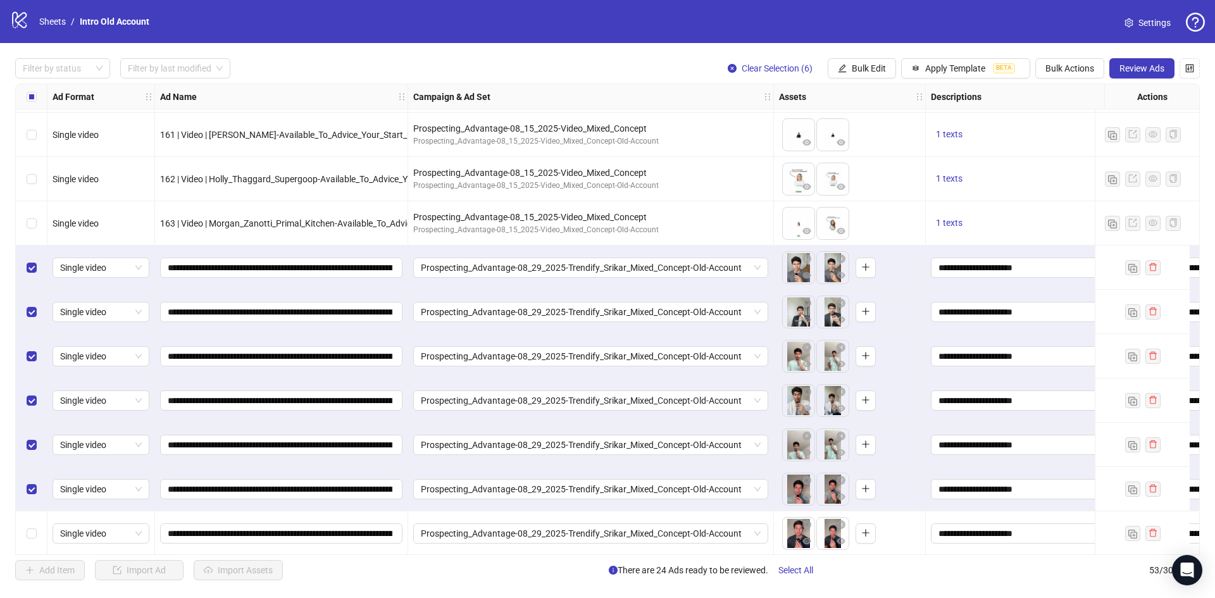
click at [35, 506] on div "Select row 35" at bounding box center [32, 489] width 32 height 44
click at [35, 525] on div "Select row 36" at bounding box center [32, 533] width 32 height 44
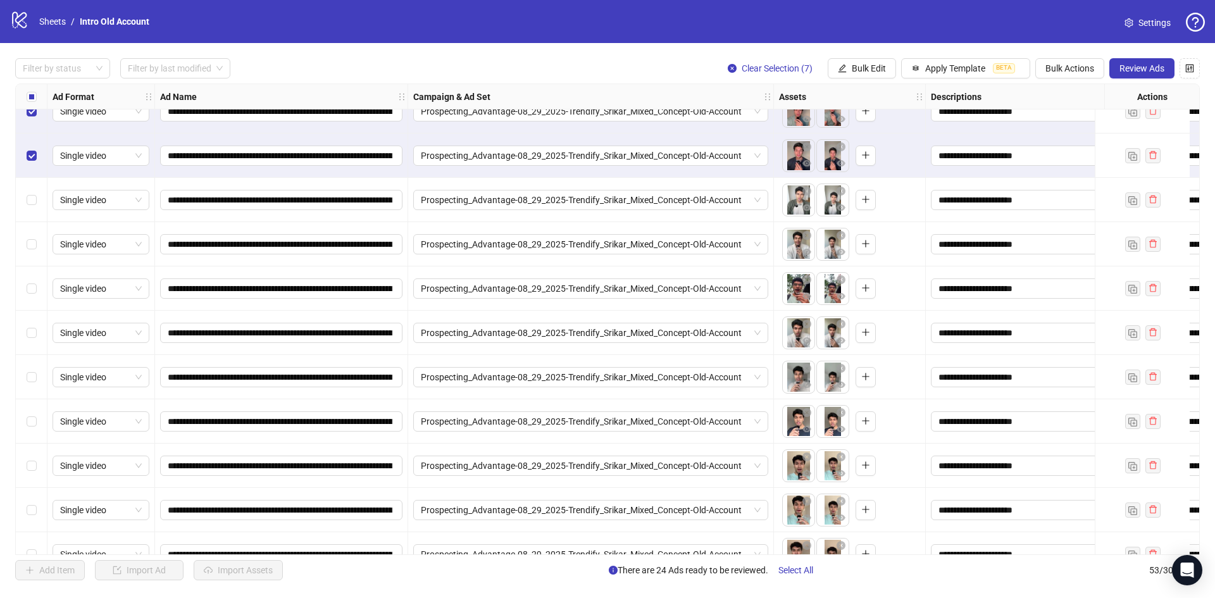
scroll to position [1528, 0]
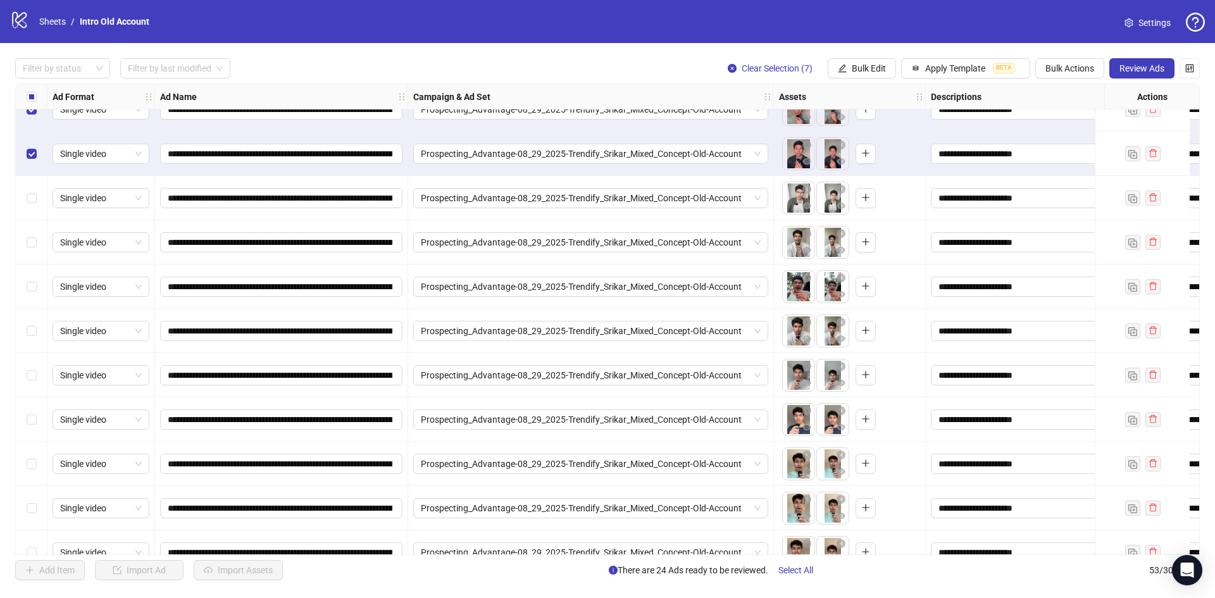
click at [40, 203] on div "Select row 37" at bounding box center [32, 198] width 32 height 44
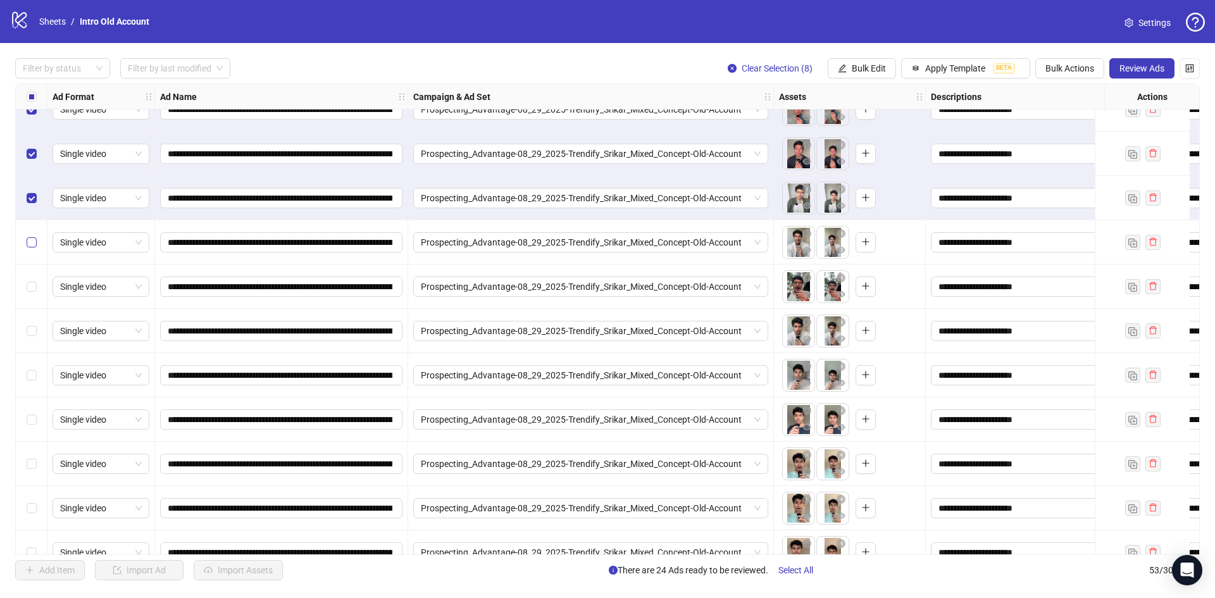
click at [34, 237] on label "Select row 38" at bounding box center [32, 242] width 10 height 14
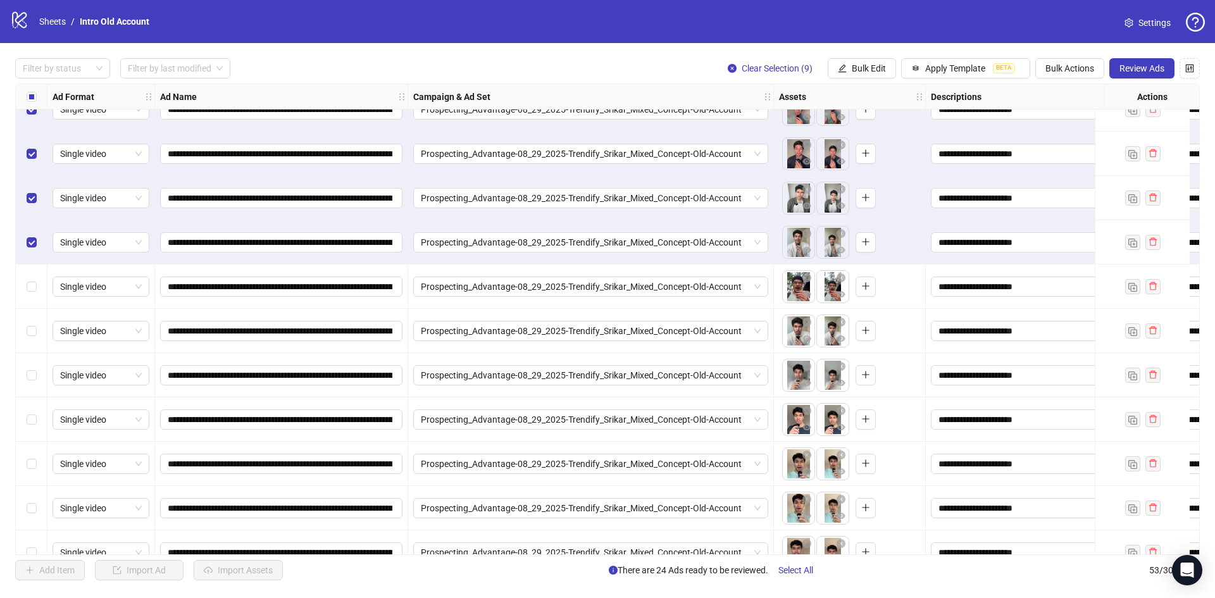
click at [34, 306] on div "Select row 39" at bounding box center [32, 287] width 32 height 44
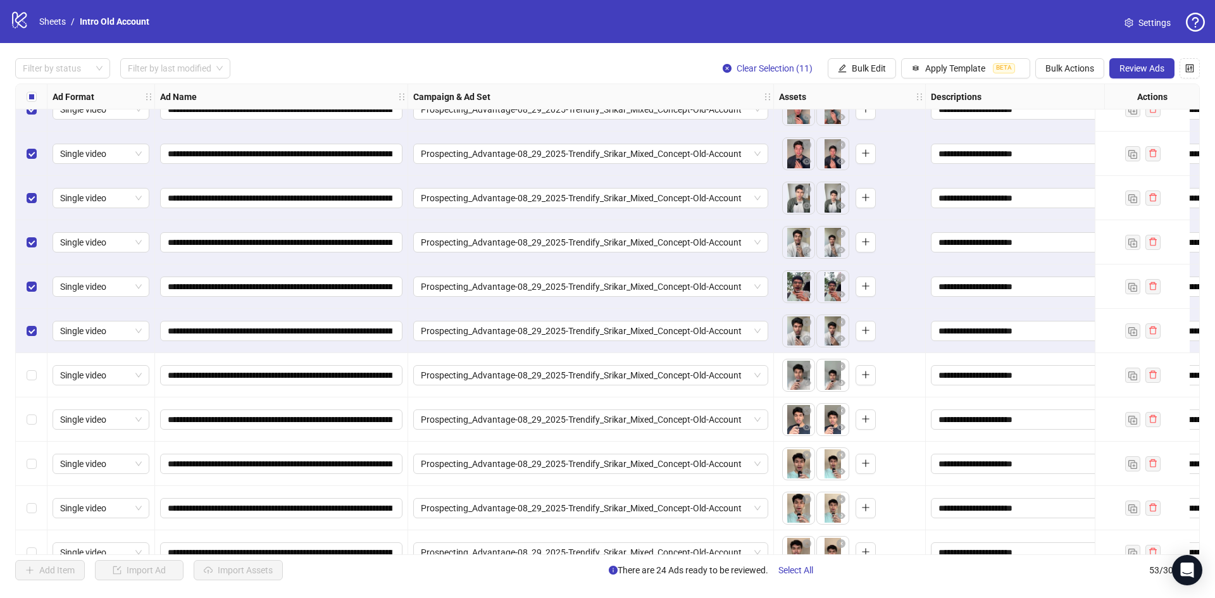
click at [37, 362] on div "Select row 41" at bounding box center [32, 375] width 32 height 44
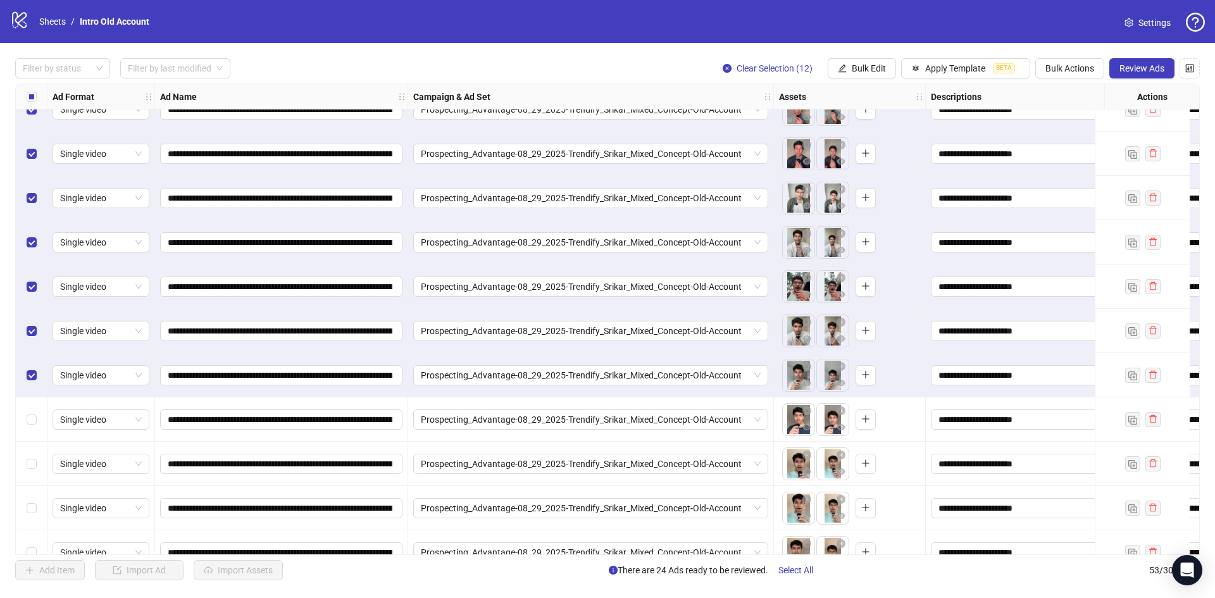
click at [42, 416] on div "Select row 42" at bounding box center [32, 419] width 32 height 44
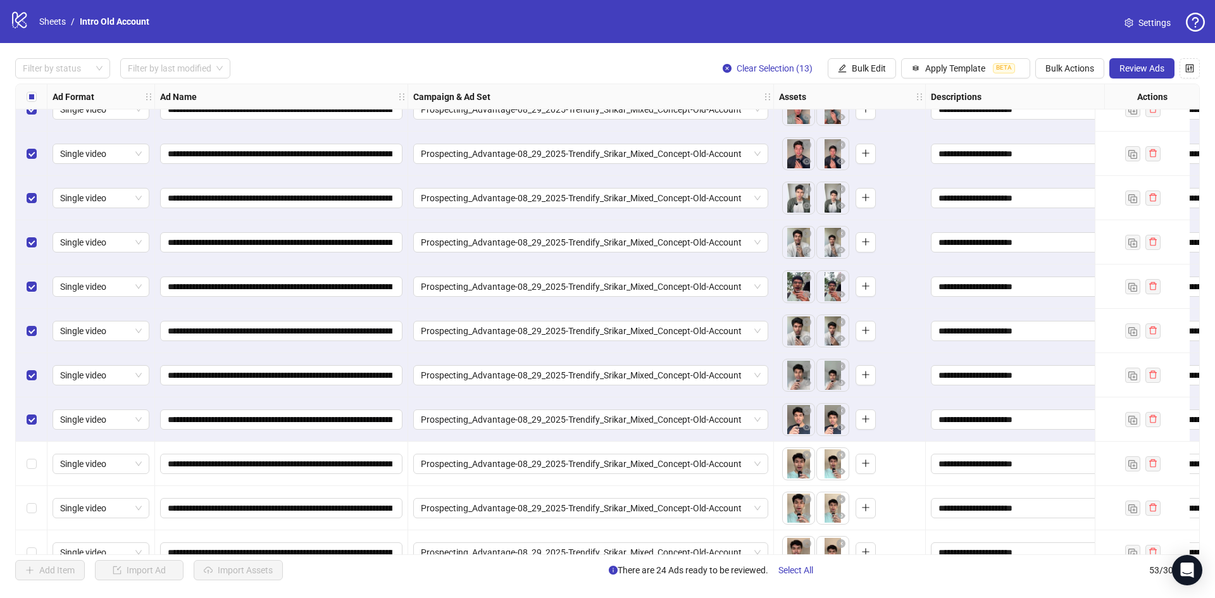
click at [41, 456] on div "Select row 43" at bounding box center [32, 464] width 32 height 44
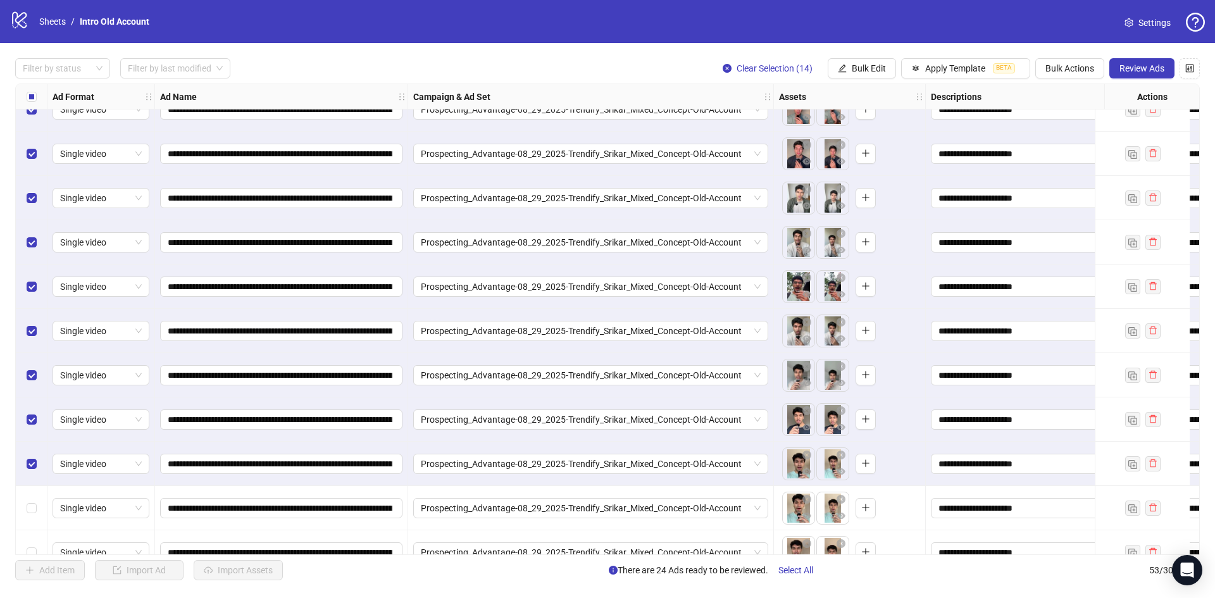
click at [37, 497] on div "Select row 44" at bounding box center [32, 508] width 32 height 44
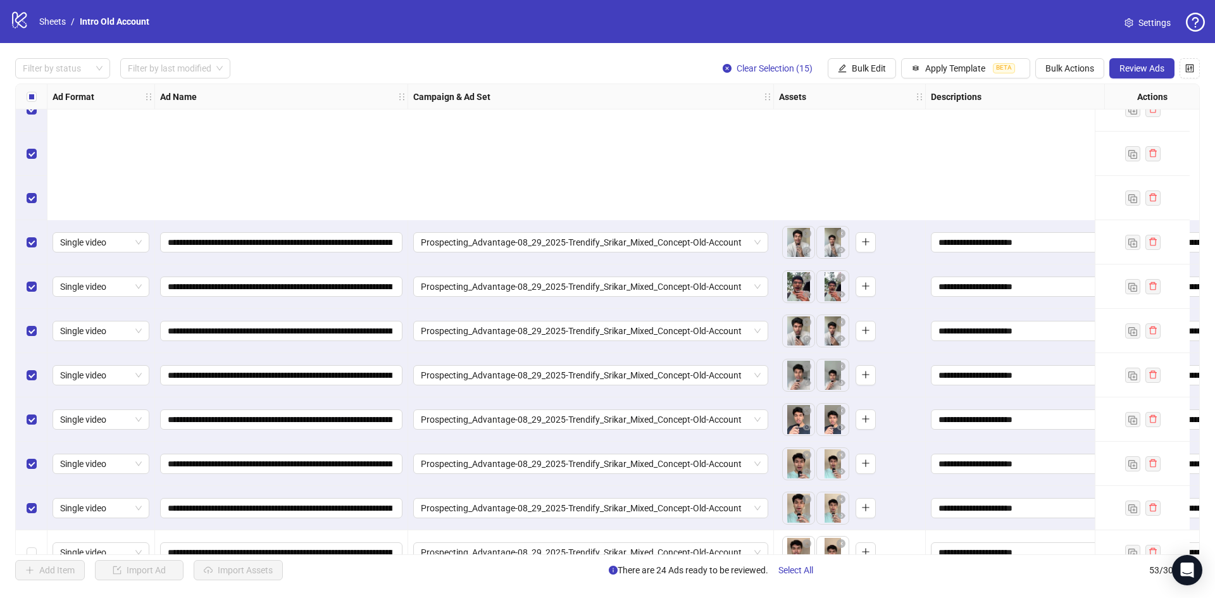
scroll to position [1908, 0]
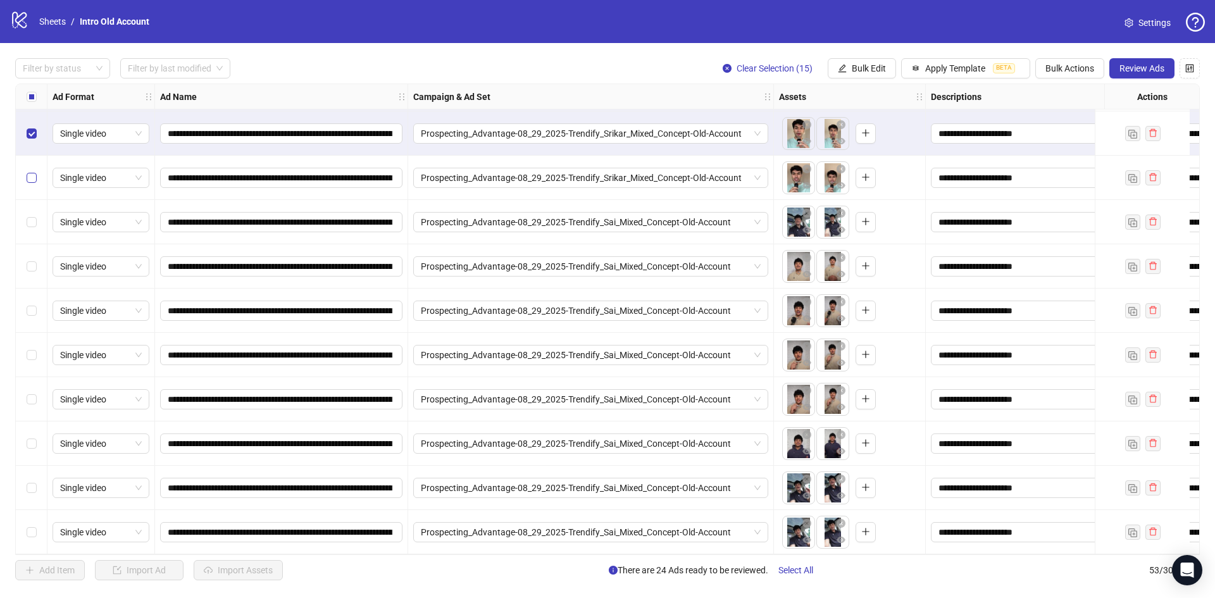
click at [32, 180] on div "Select row 45" at bounding box center [32, 178] width 32 height 44
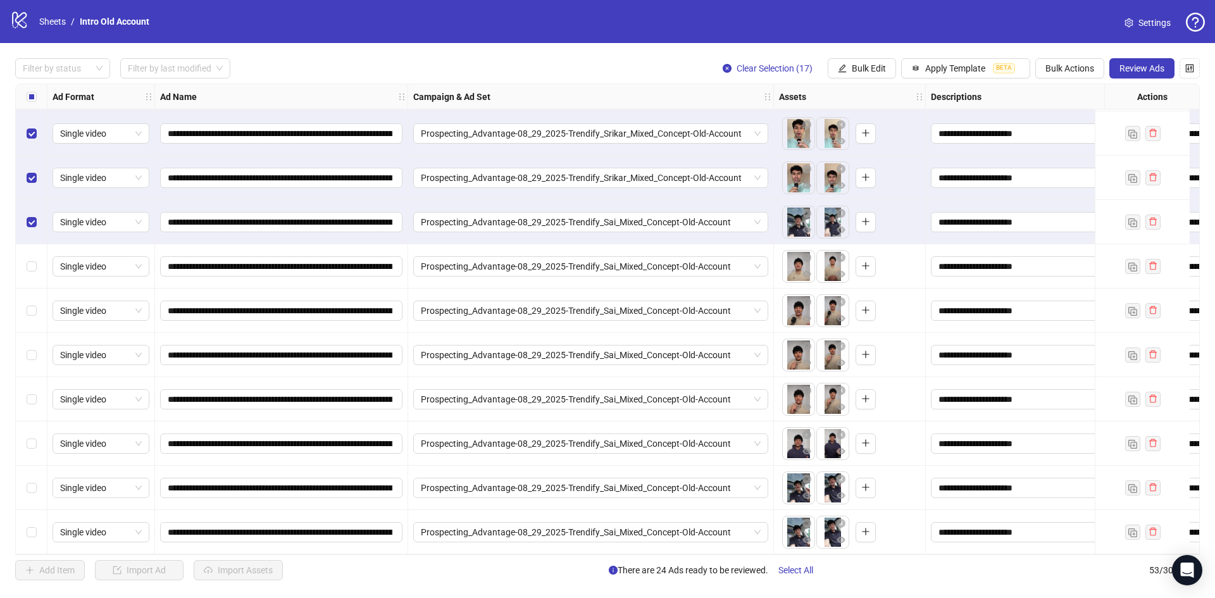
click at [37, 276] on div "Select row 47" at bounding box center [32, 266] width 32 height 44
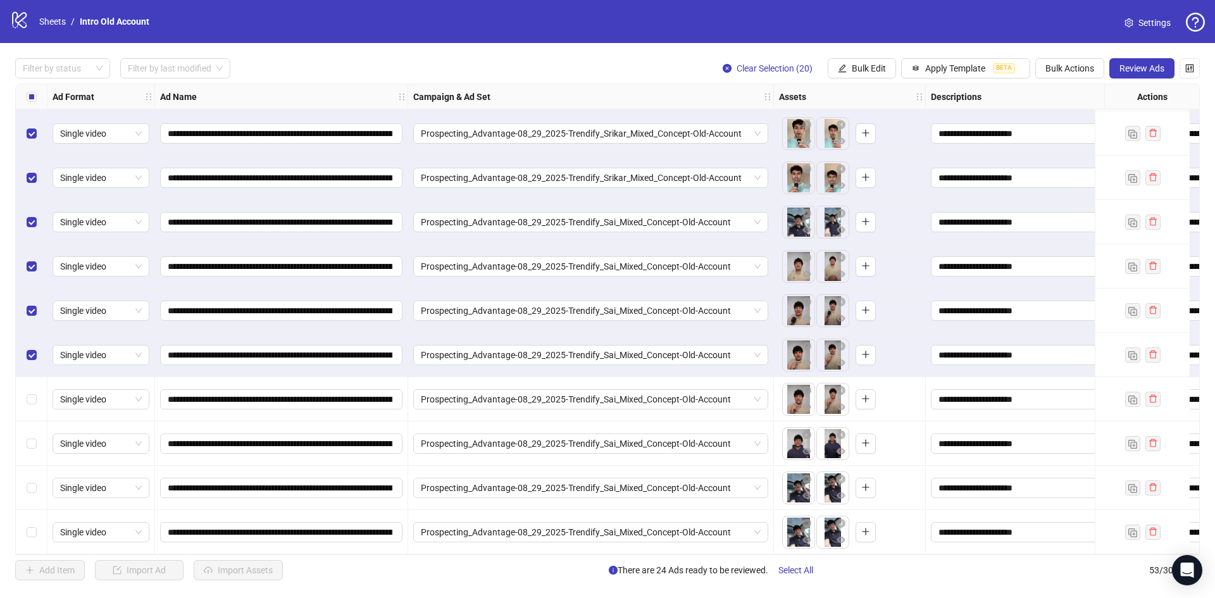
click at [34, 379] on div "Select row 50" at bounding box center [32, 399] width 32 height 44
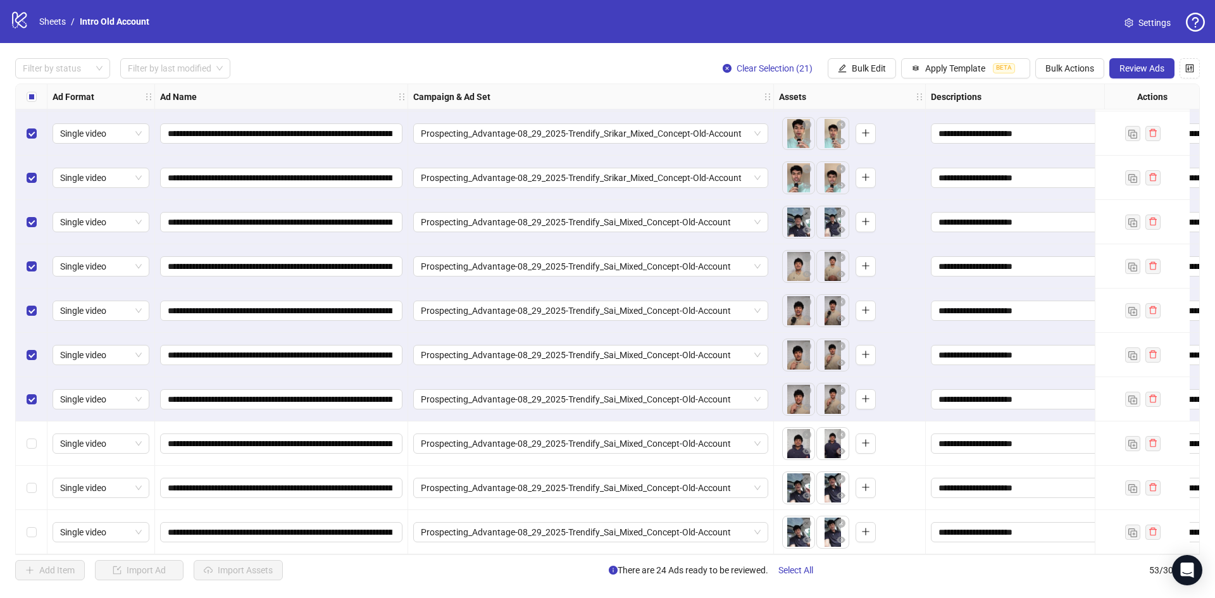
click at [35, 415] on div "Select row 50" at bounding box center [32, 399] width 32 height 44
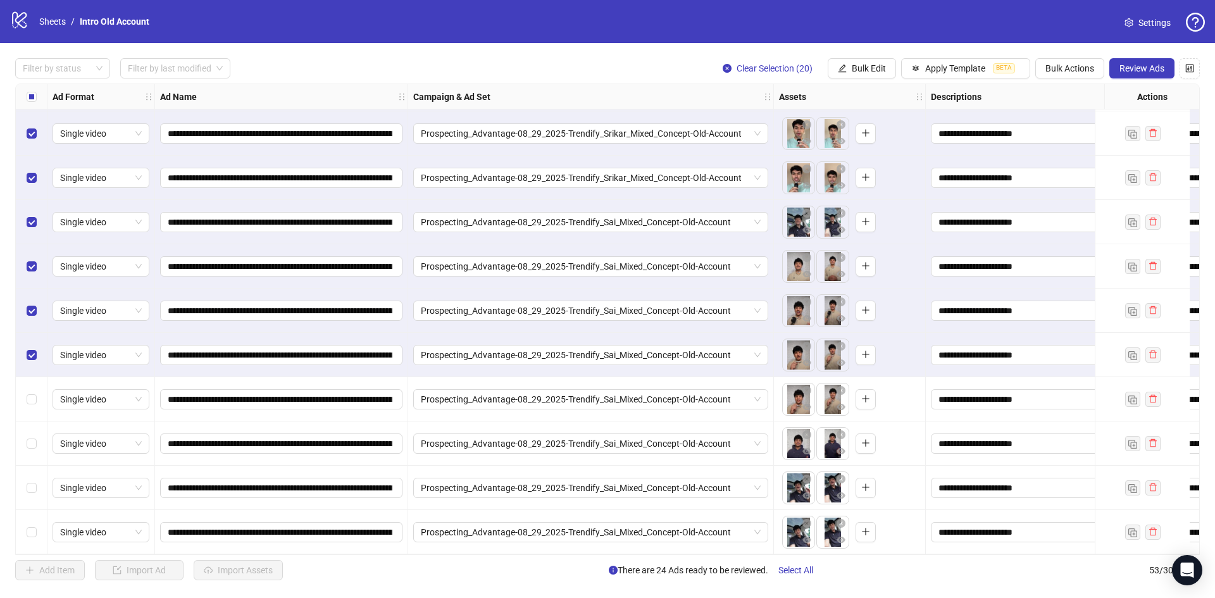
drag, startPoint x: 32, startPoint y: 455, endPoint x: 32, endPoint y: 471, distance: 15.8
click at [32, 455] on div "Select row 51" at bounding box center [32, 443] width 32 height 44
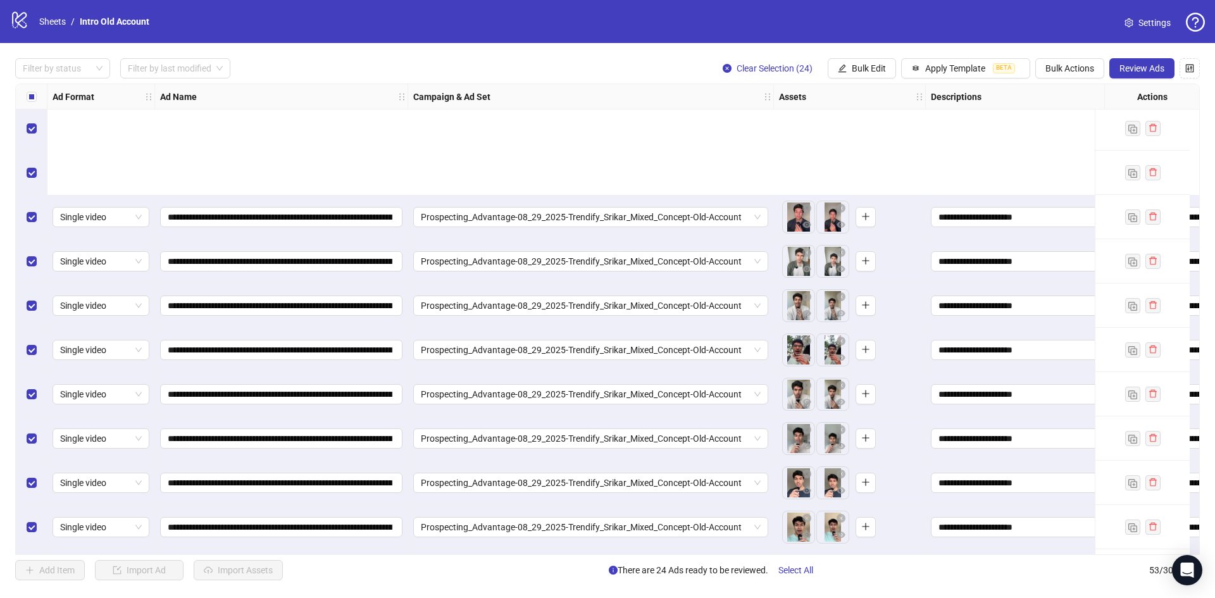
scroll to position [1655, 0]
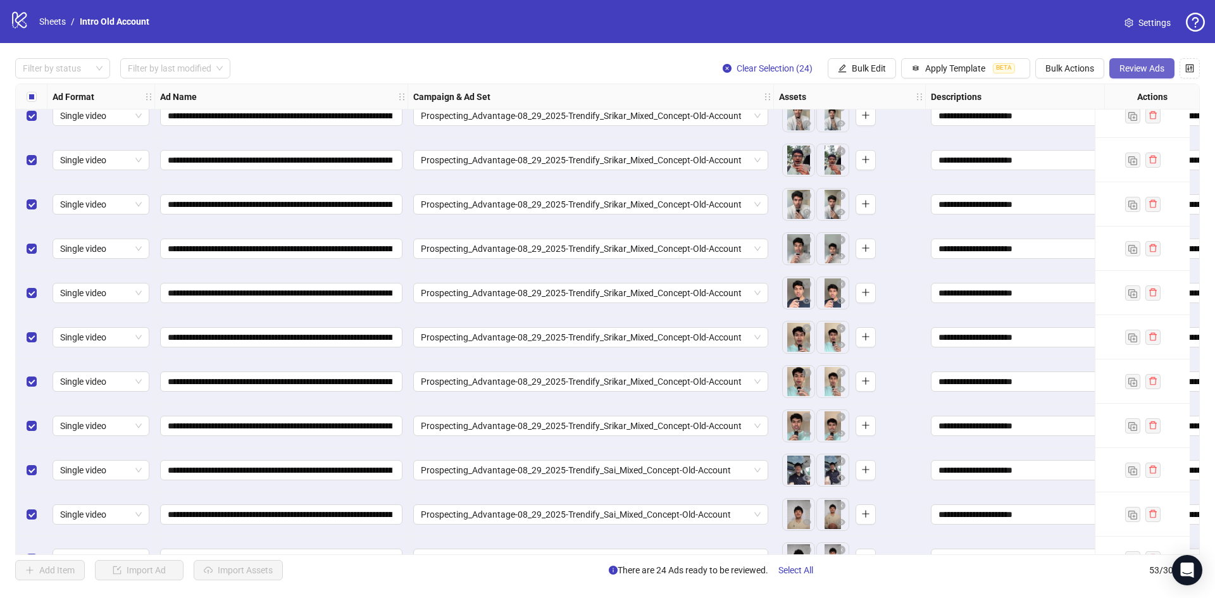
click at [1152, 59] on button "Review Ads" at bounding box center [1141, 68] width 65 height 20
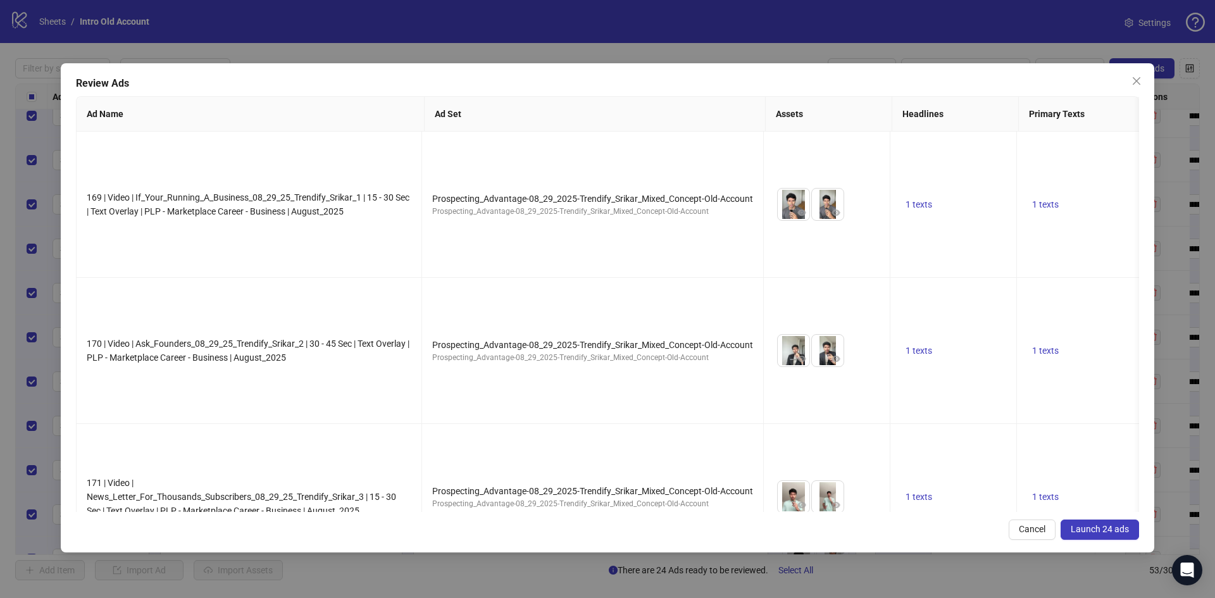
click at [1126, 531] on span "Launch 24 ads" at bounding box center [1100, 529] width 58 height 10
